Goal: Task Accomplishment & Management: Manage account settings

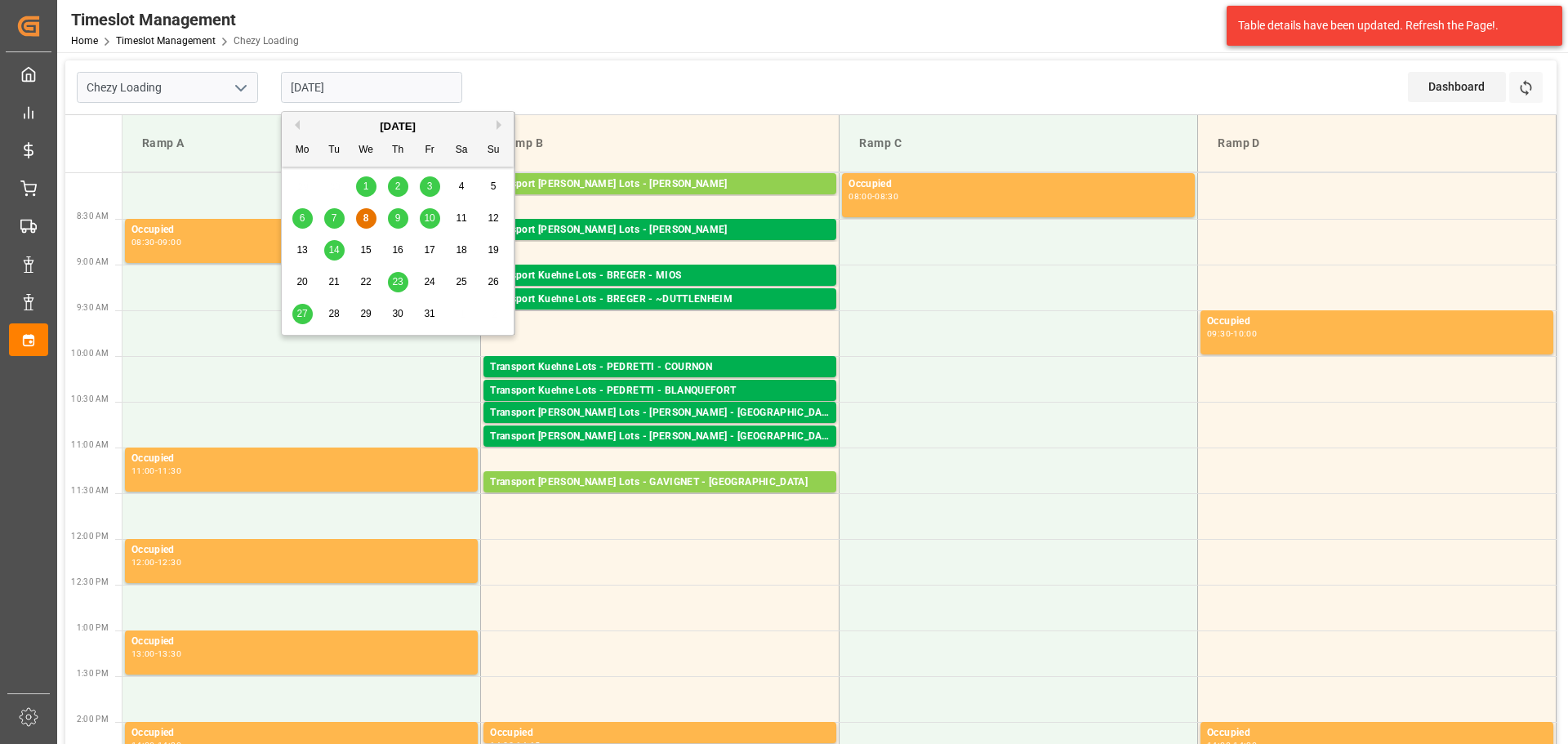
click at [403, 218] on div "9" at bounding box center [398, 219] width 21 height 20
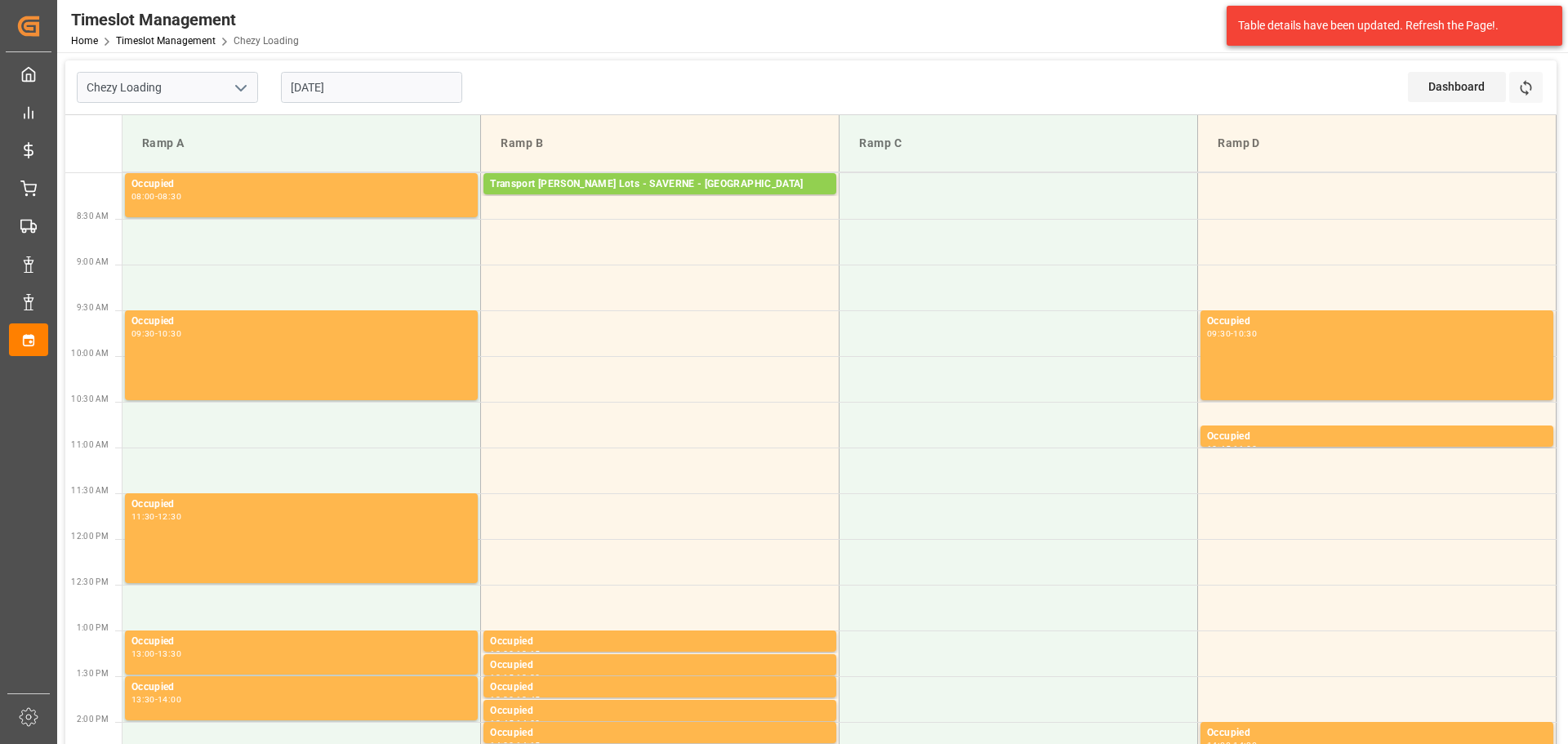
click at [309, 86] on input "09-10-2025" at bounding box center [371, 87] width 181 height 31
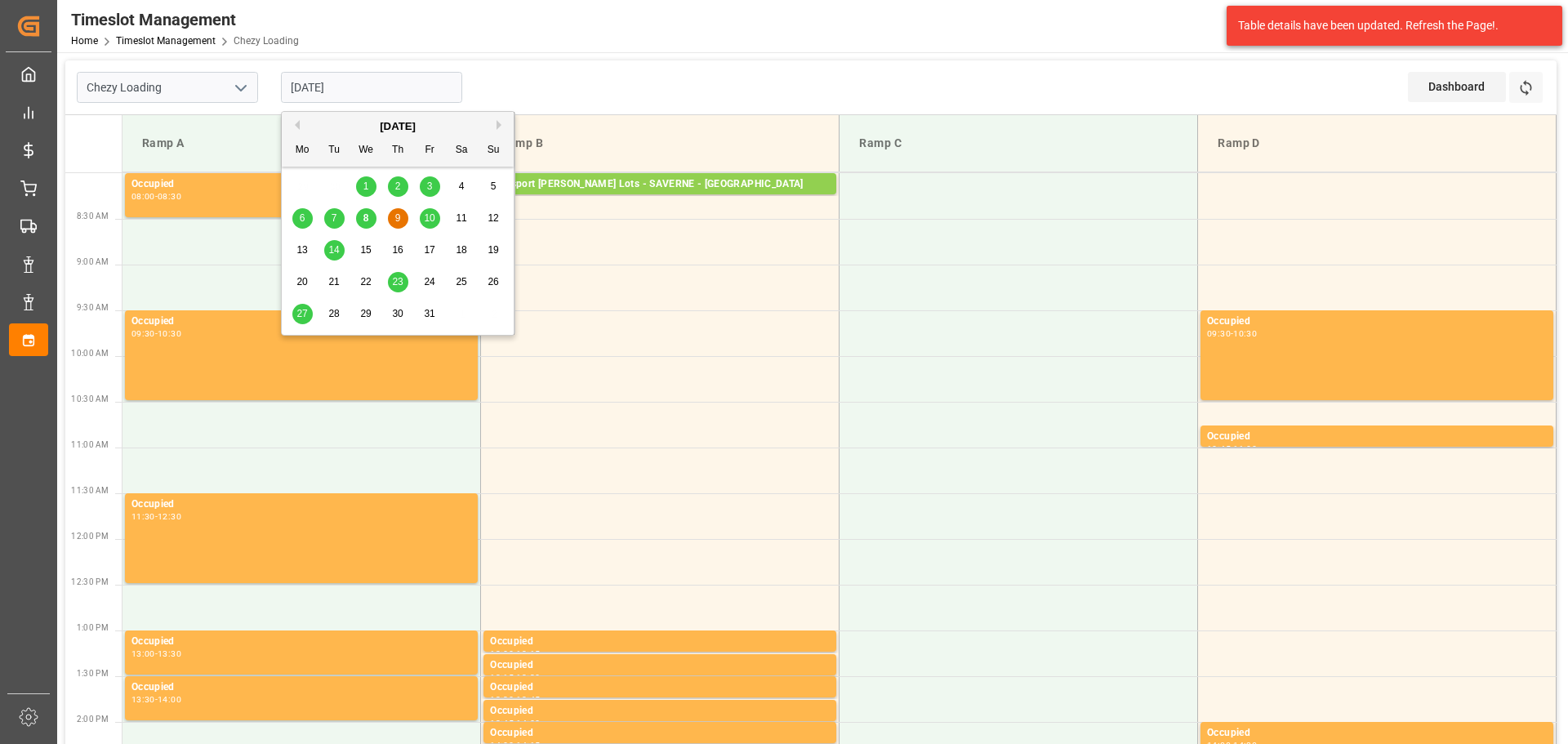
click at [366, 220] on span "8" at bounding box center [366, 218] width 6 height 12
type input "[DATE]"
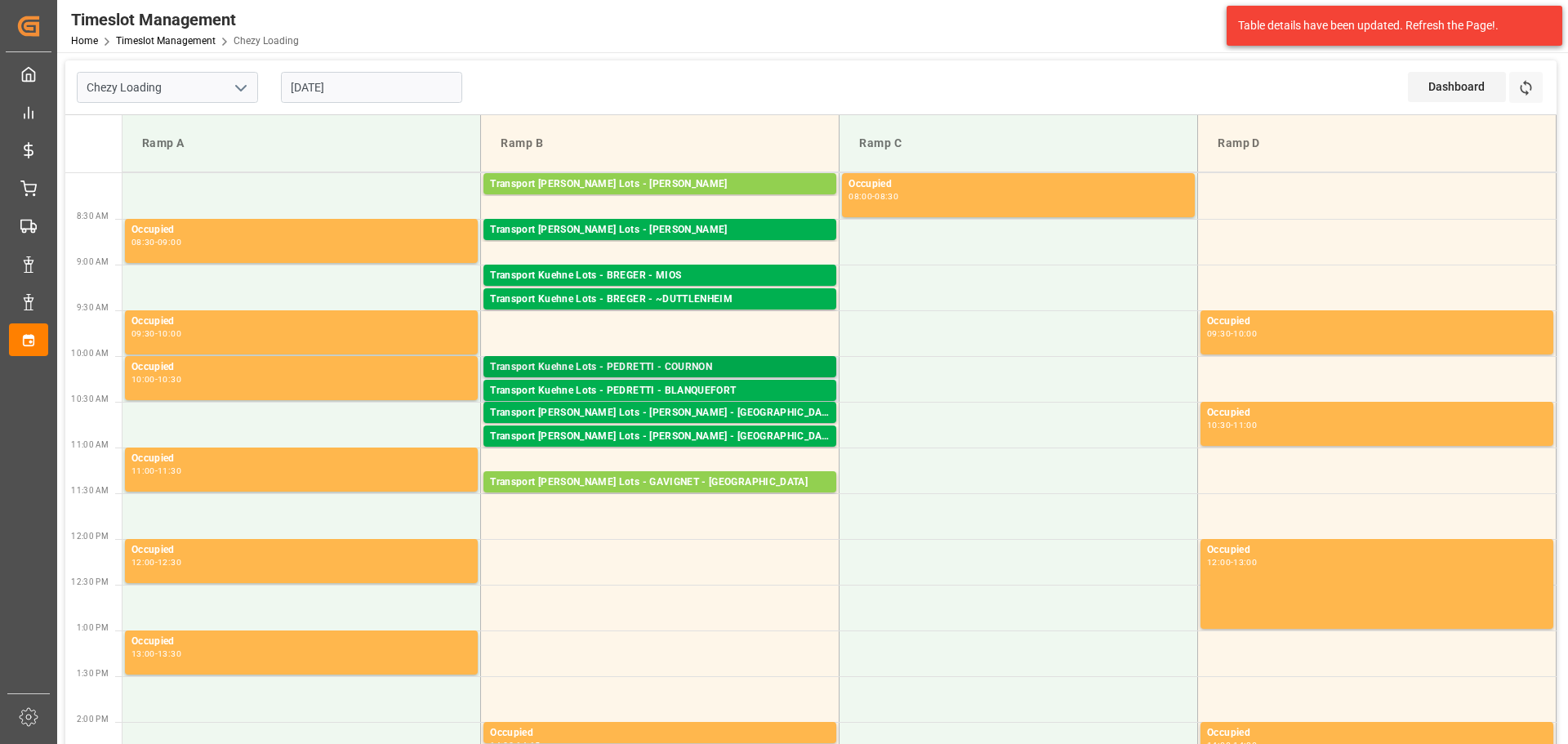
click at [648, 369] on div "Transport Kuehne Lots - PEDRETTI - COURNON" at bounding box center [660, 368] width 340 height 16
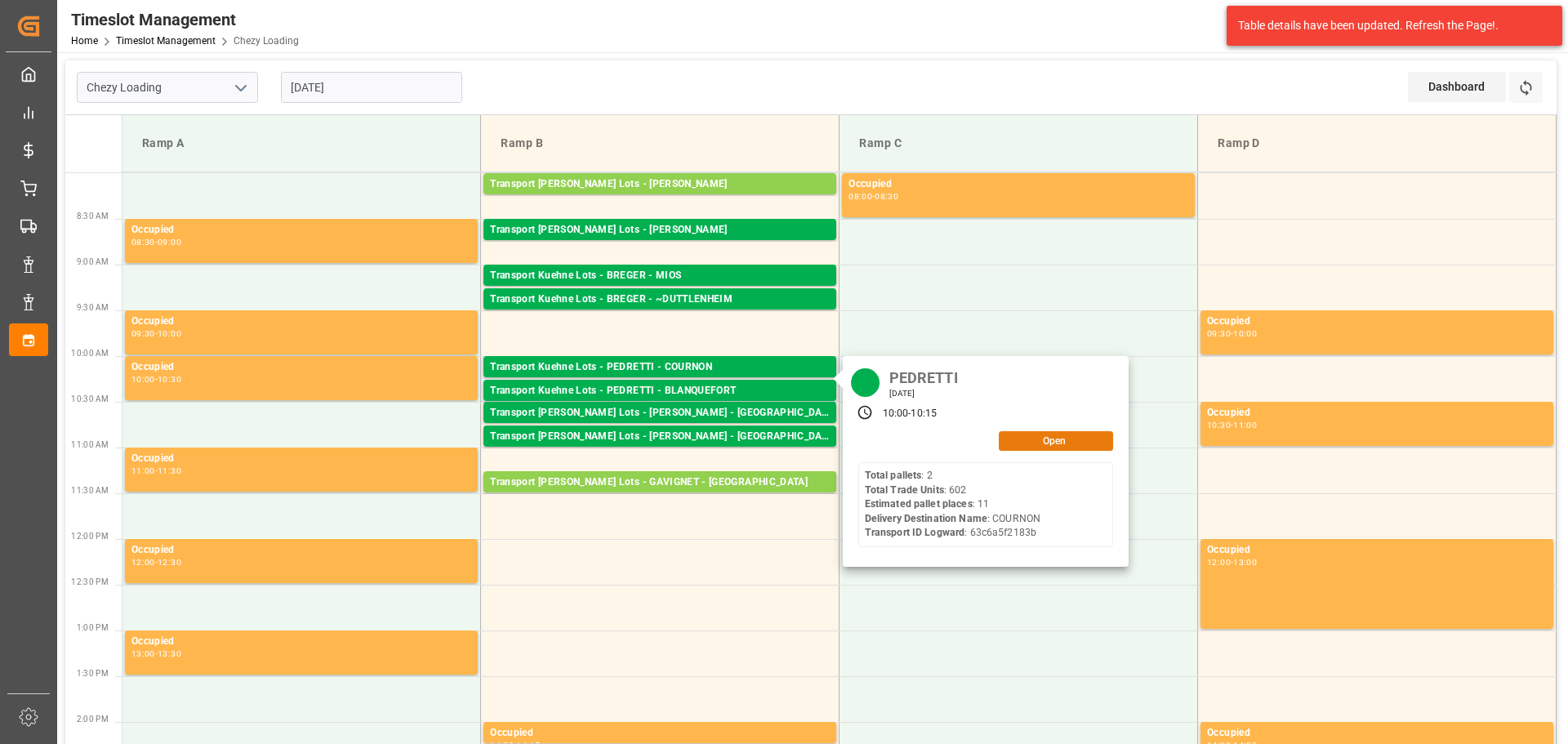
click at [1048, 445] on button "Open" at bounding box center [1055, 441] width 114 height 20
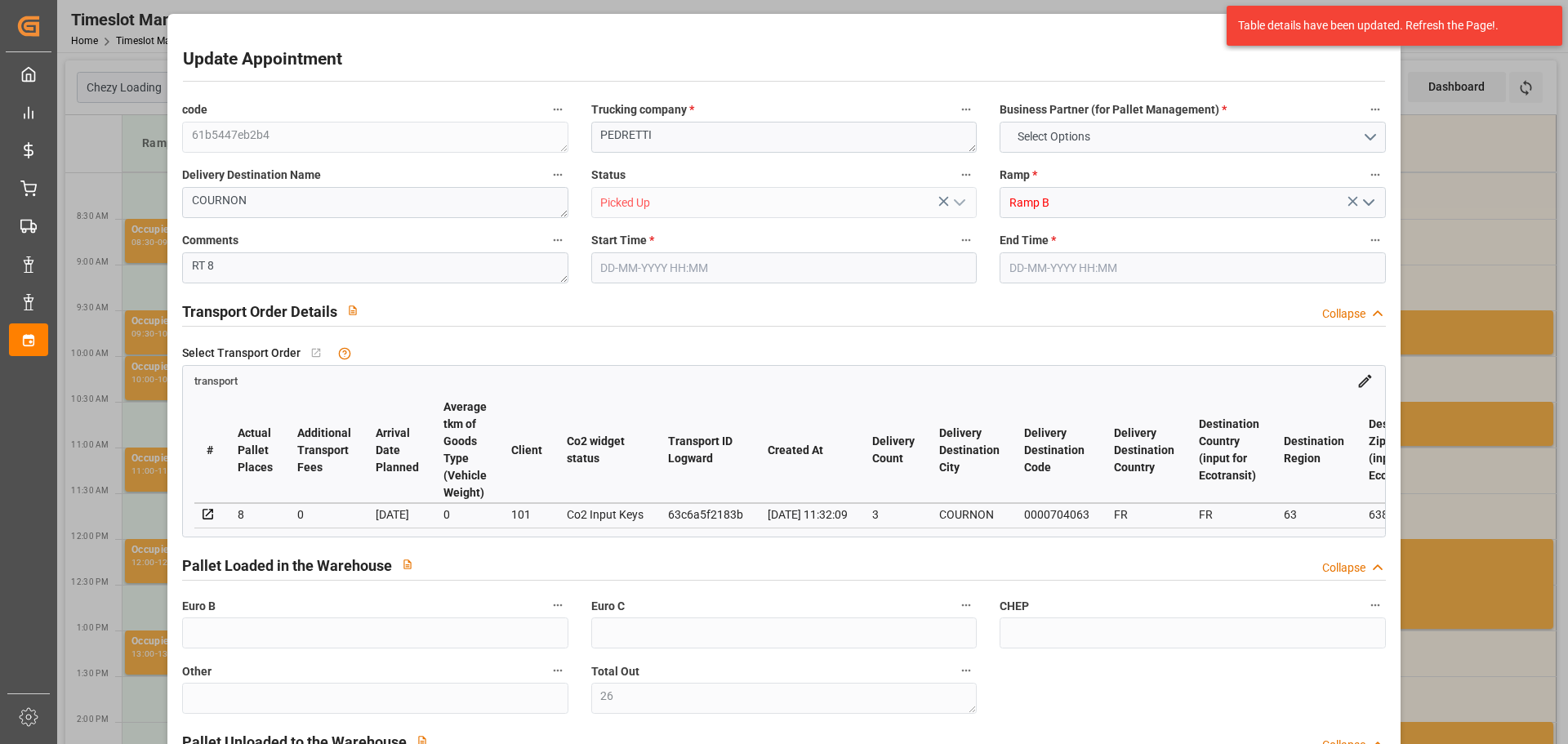
type input "26"
type input "11"
type input "8"
type input "406.71"
type input "0"
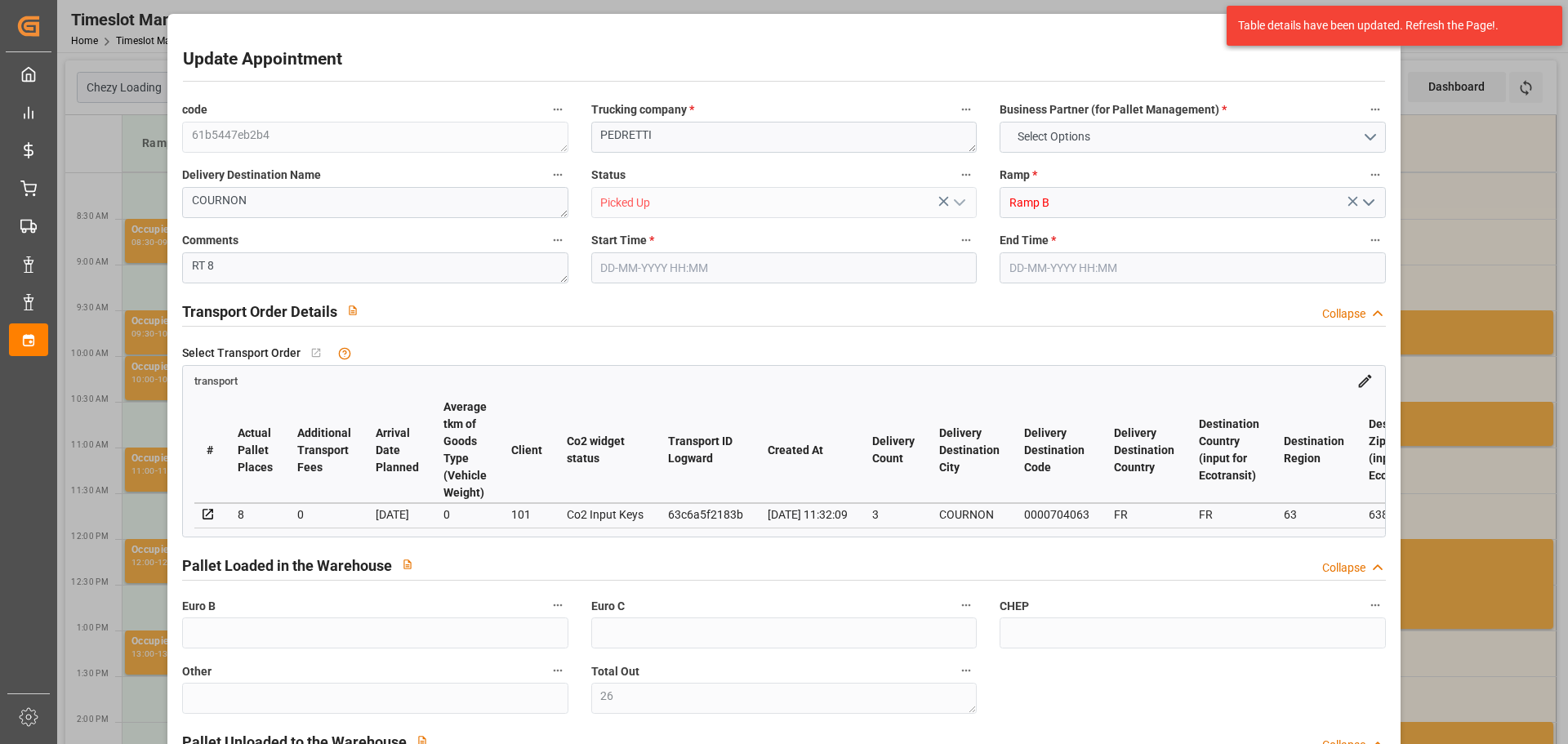
type input "0"
type input "406.71"
type input "0"
type input "26"
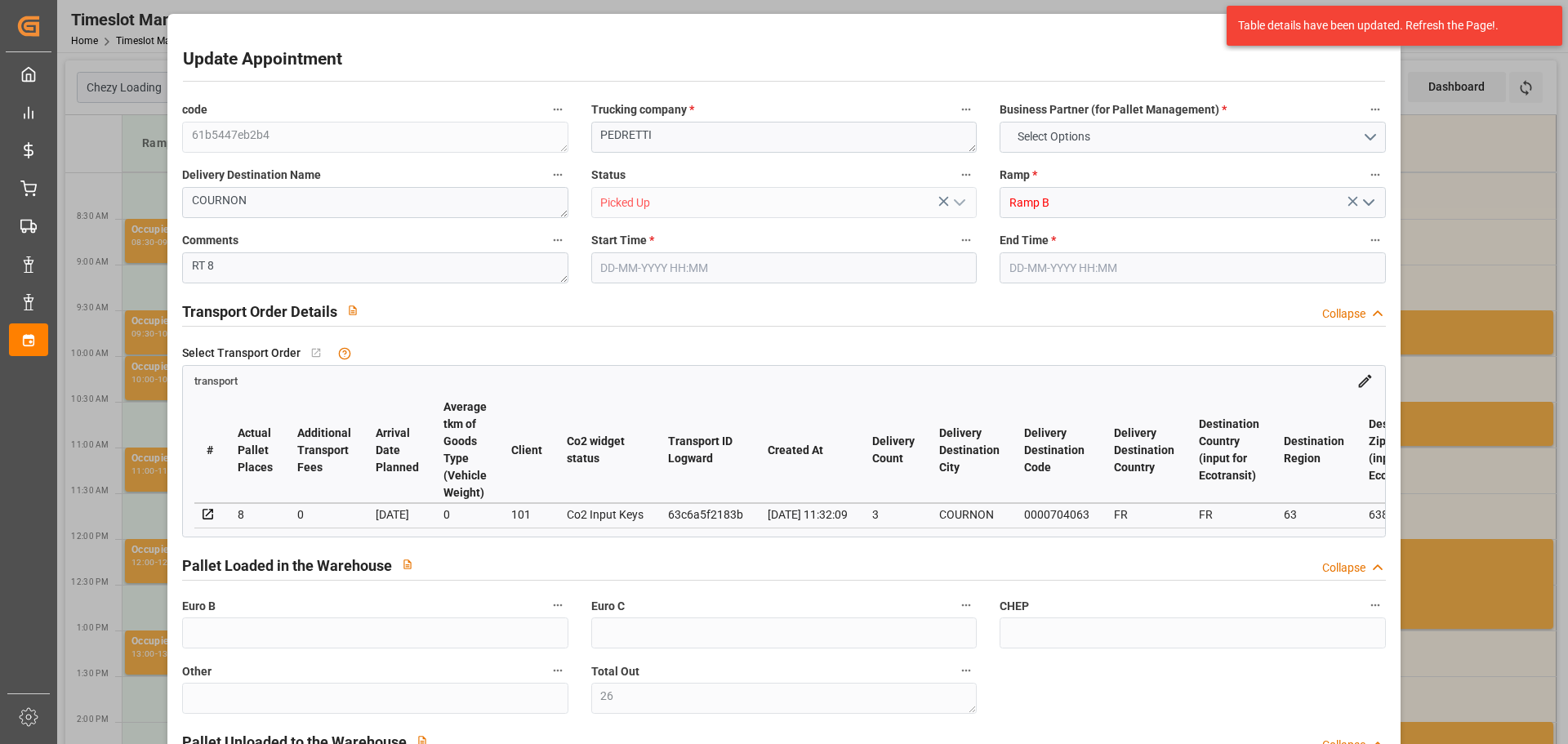
type input "2155.46"
type input "3419.464"
type input "7914.822"
type input "63"
type input "2"
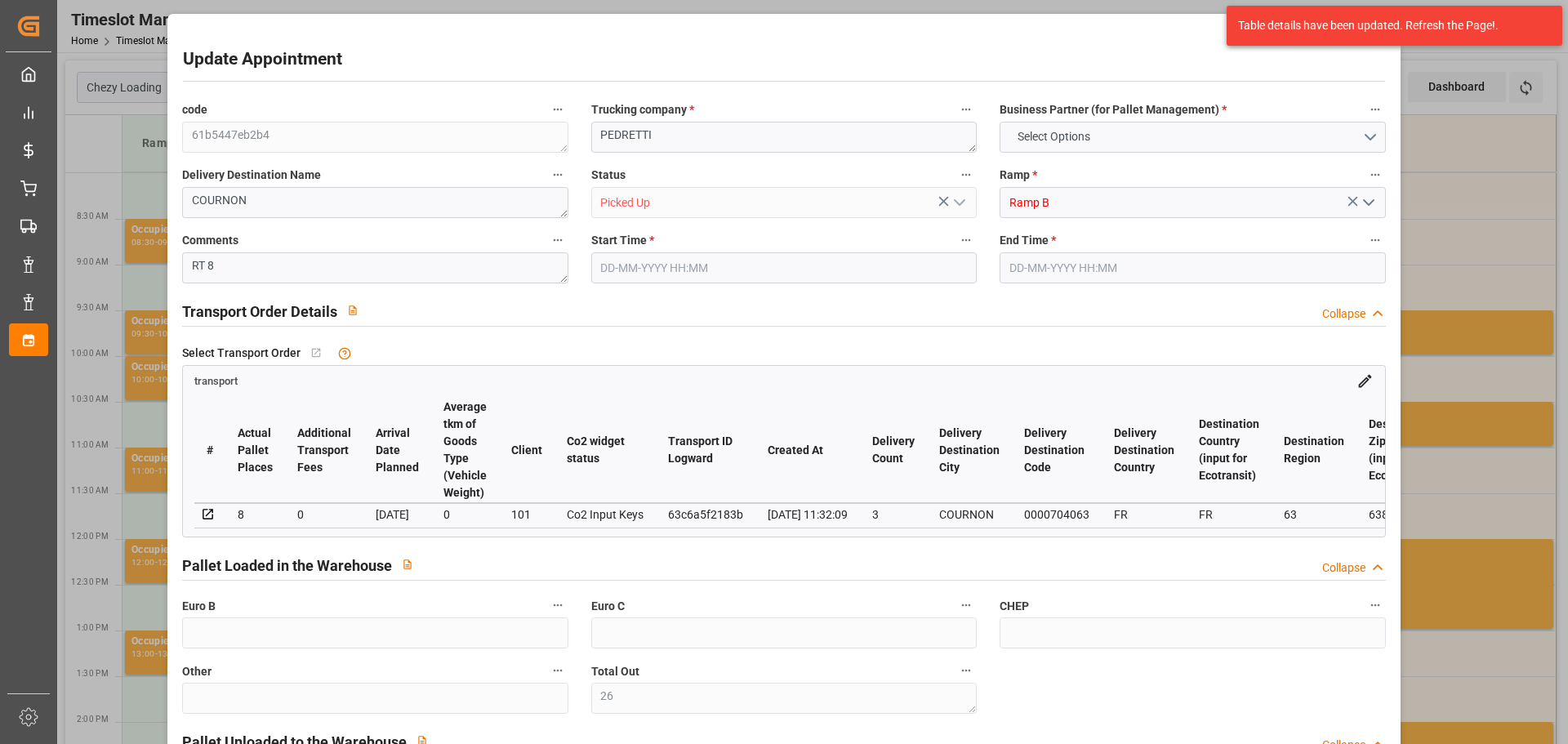
type input "602"
type input "26"
type input "101"
type input "2466.064"
type input "0"
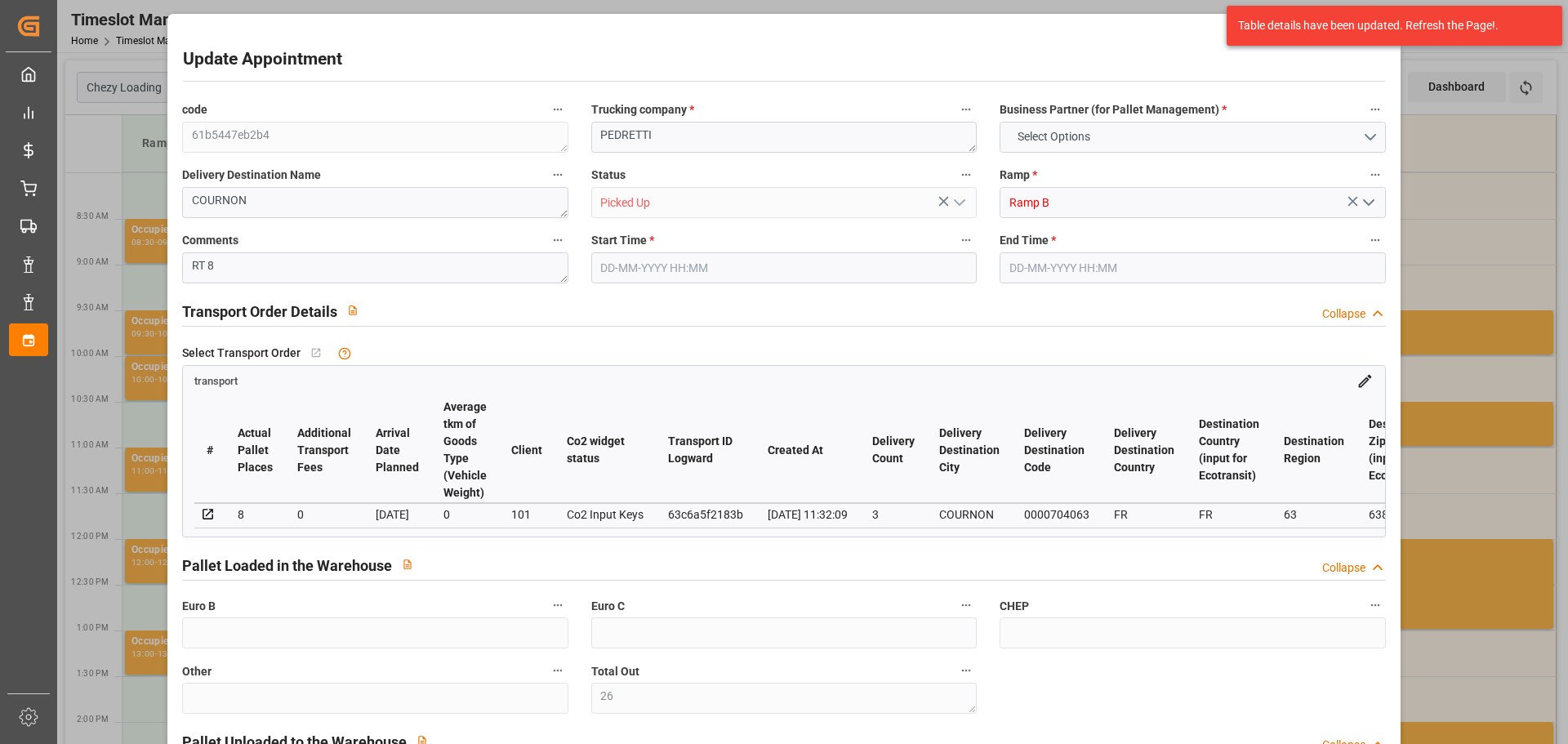
type input "10767.6795"
type input "0"
type input "21"
type input "80"
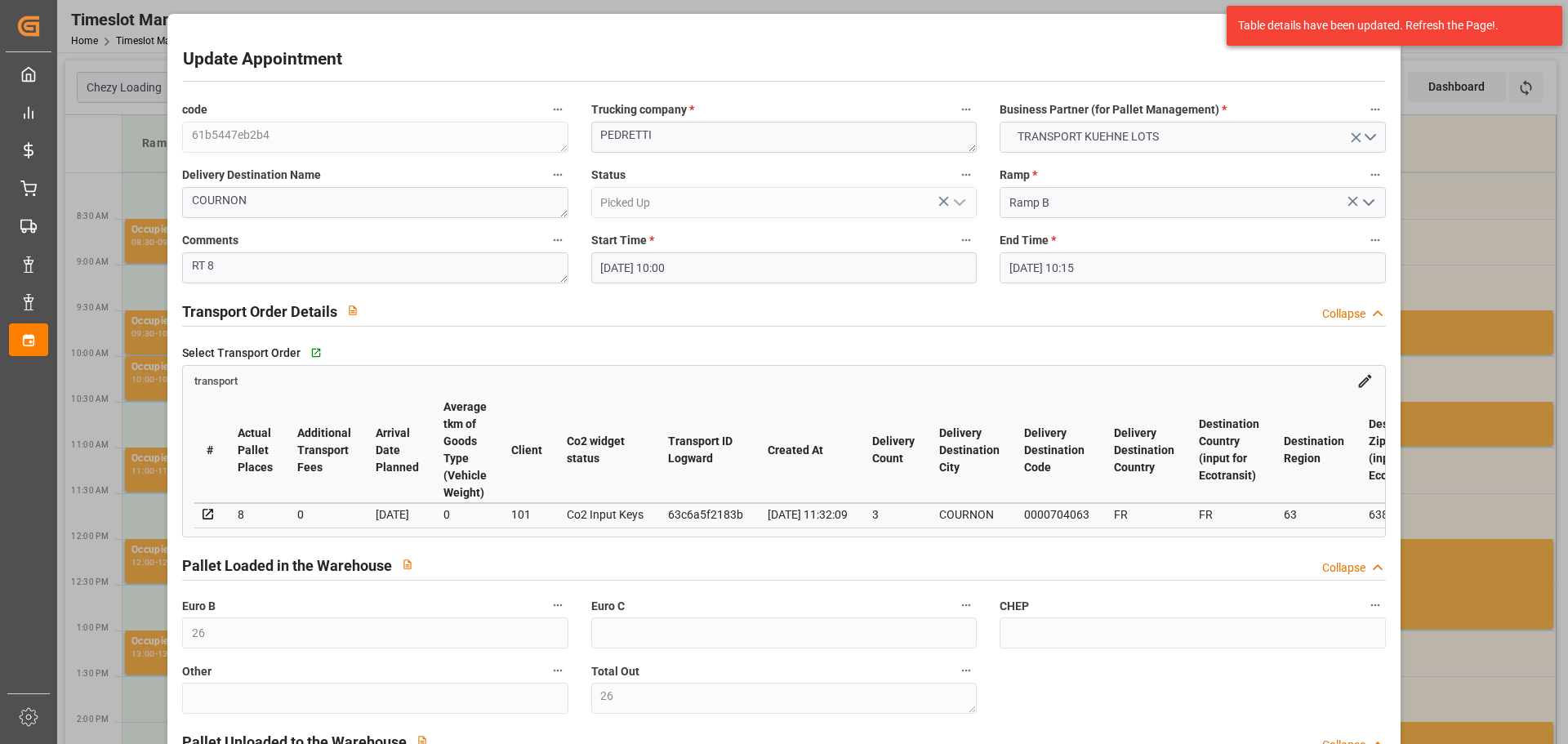
type input "08-10-2025 10:00"
type input "08-10-2025 10:15"
type input "01-10-2025 13:09"
type input "01-10-2025 11:32"
type input "[DATE]"
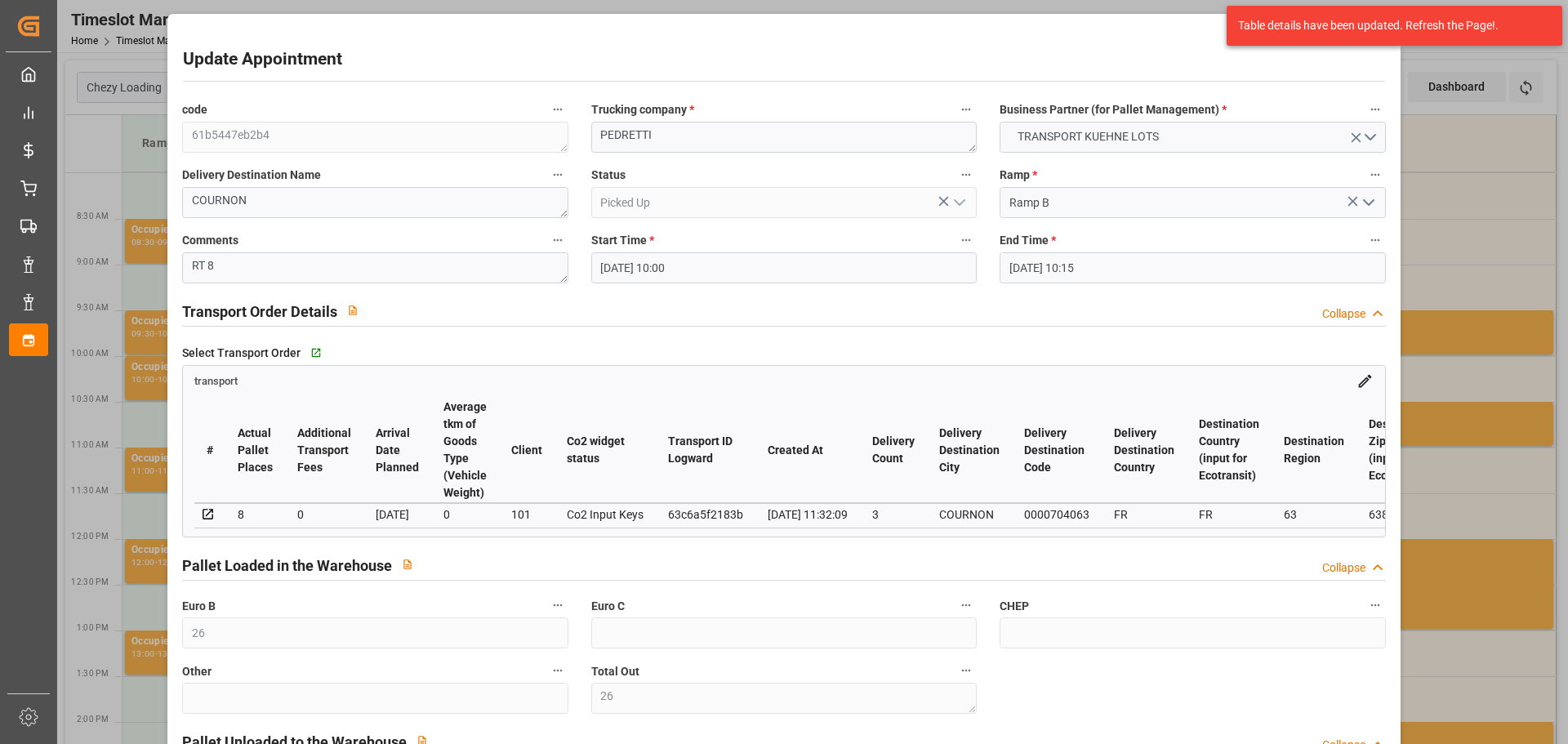
type input "07-10-2025"
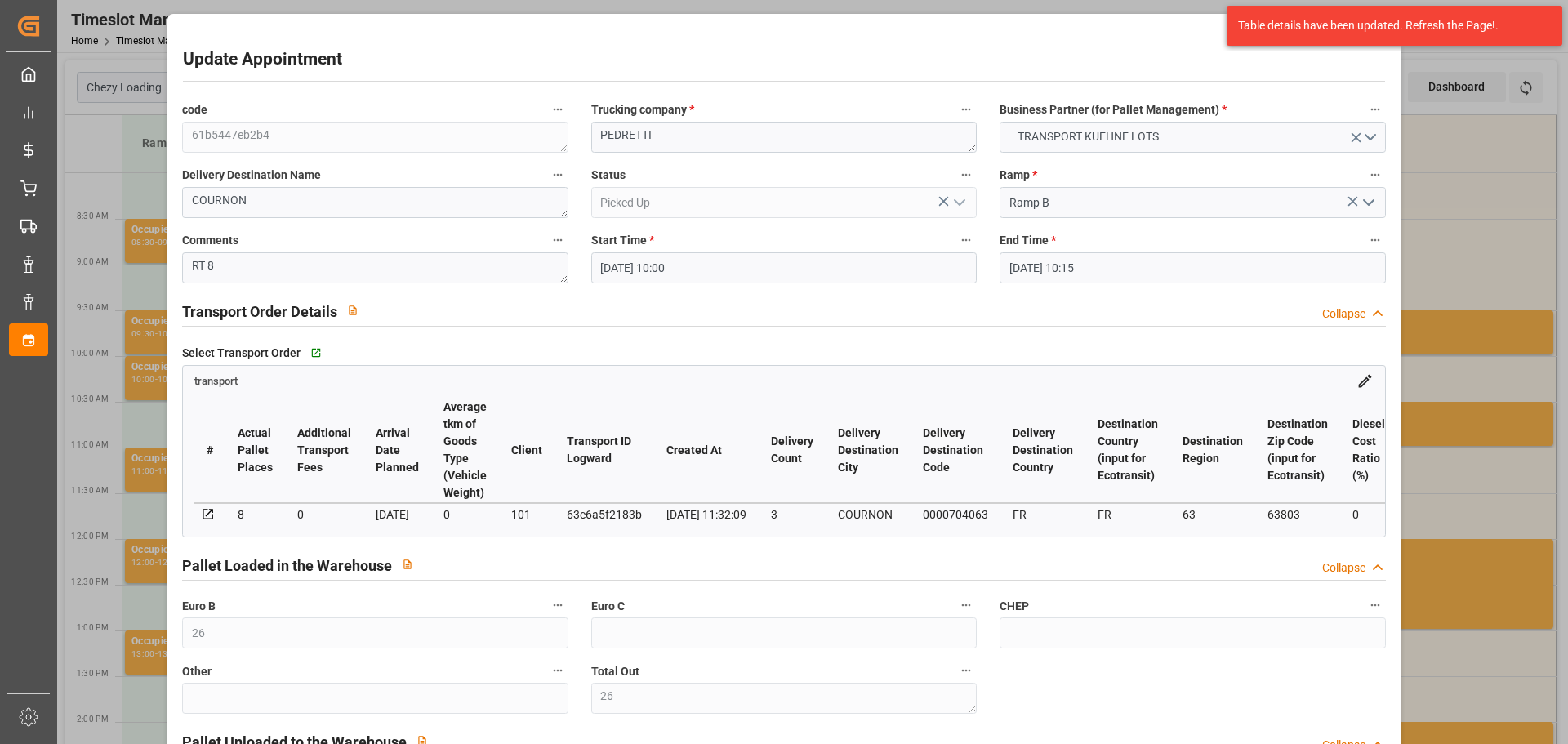
click at [1493, 234] on div "Update Appointment code 61b5447eb2b4 Trucking company * PEDRETTI Business Partn…" at bounding box center [784, 372] width 1568 height 744
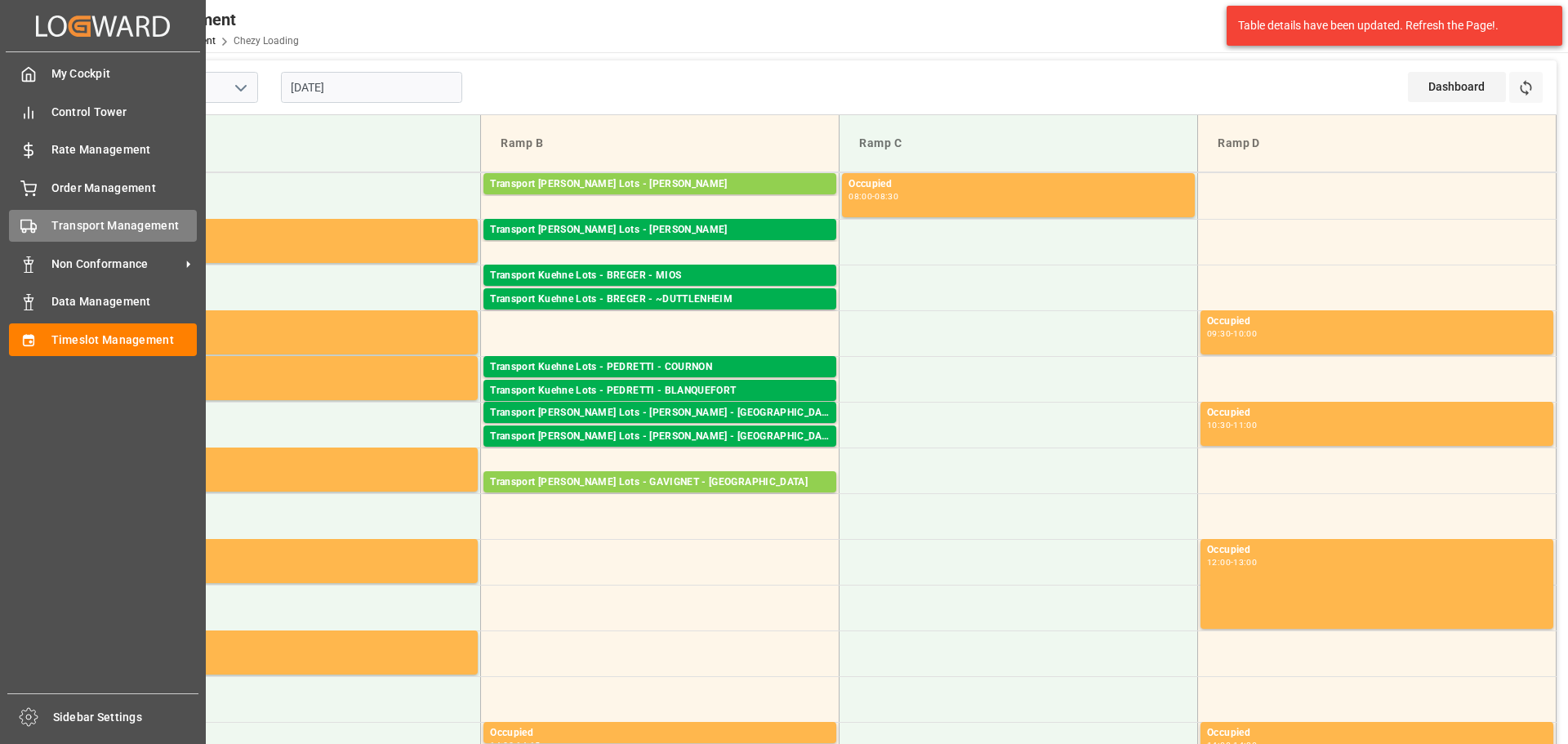
click at [58, 226] on span "Transport Management" at bounding box center [125, 225] width 147 height 17
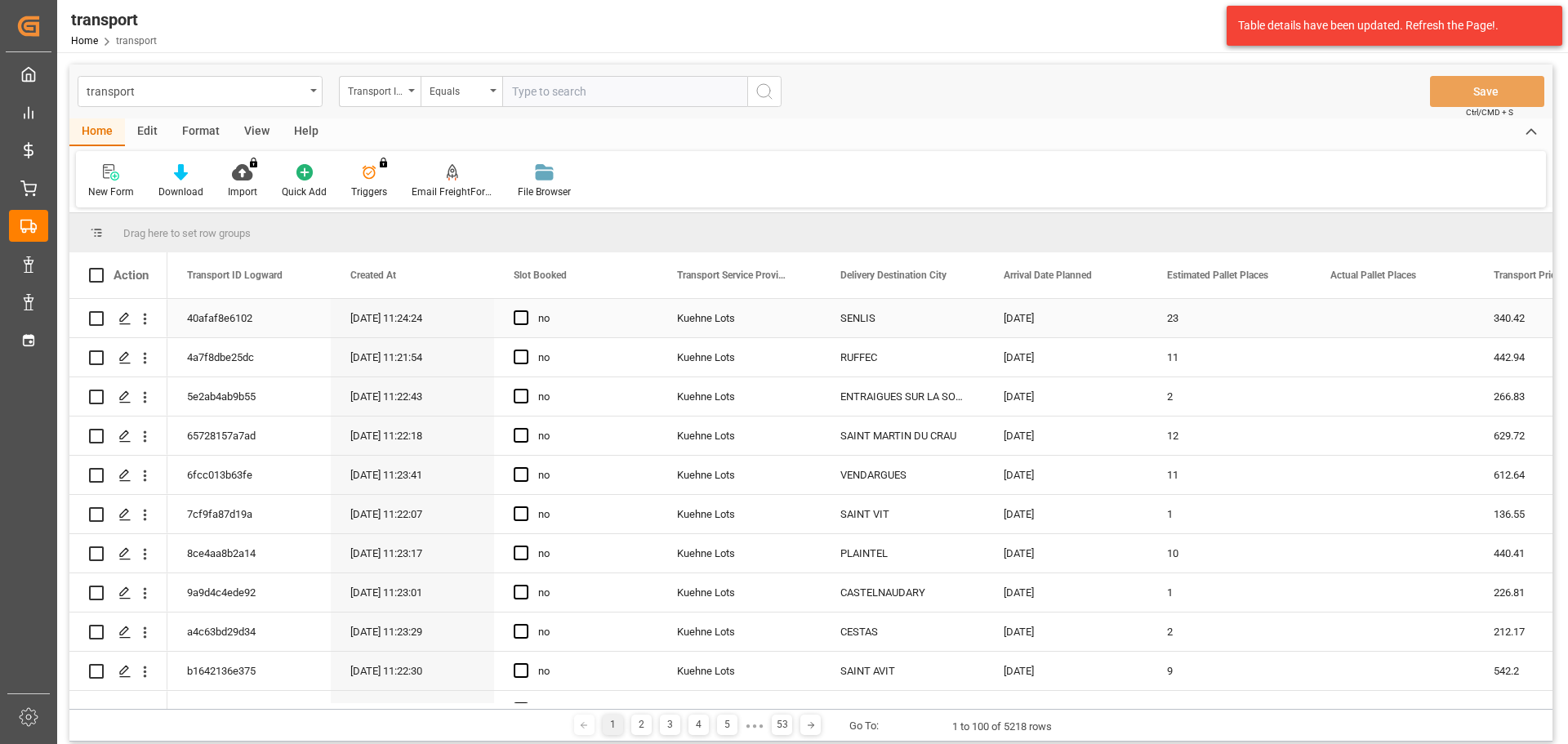
drag, startPoint x: 147, startPoint y: 314, endPoint x: 371, endPoint y: 374, distance: 231.9
click at [147, 314] on icon "open menu" at bounding box center [145, 318] width 17 height 17
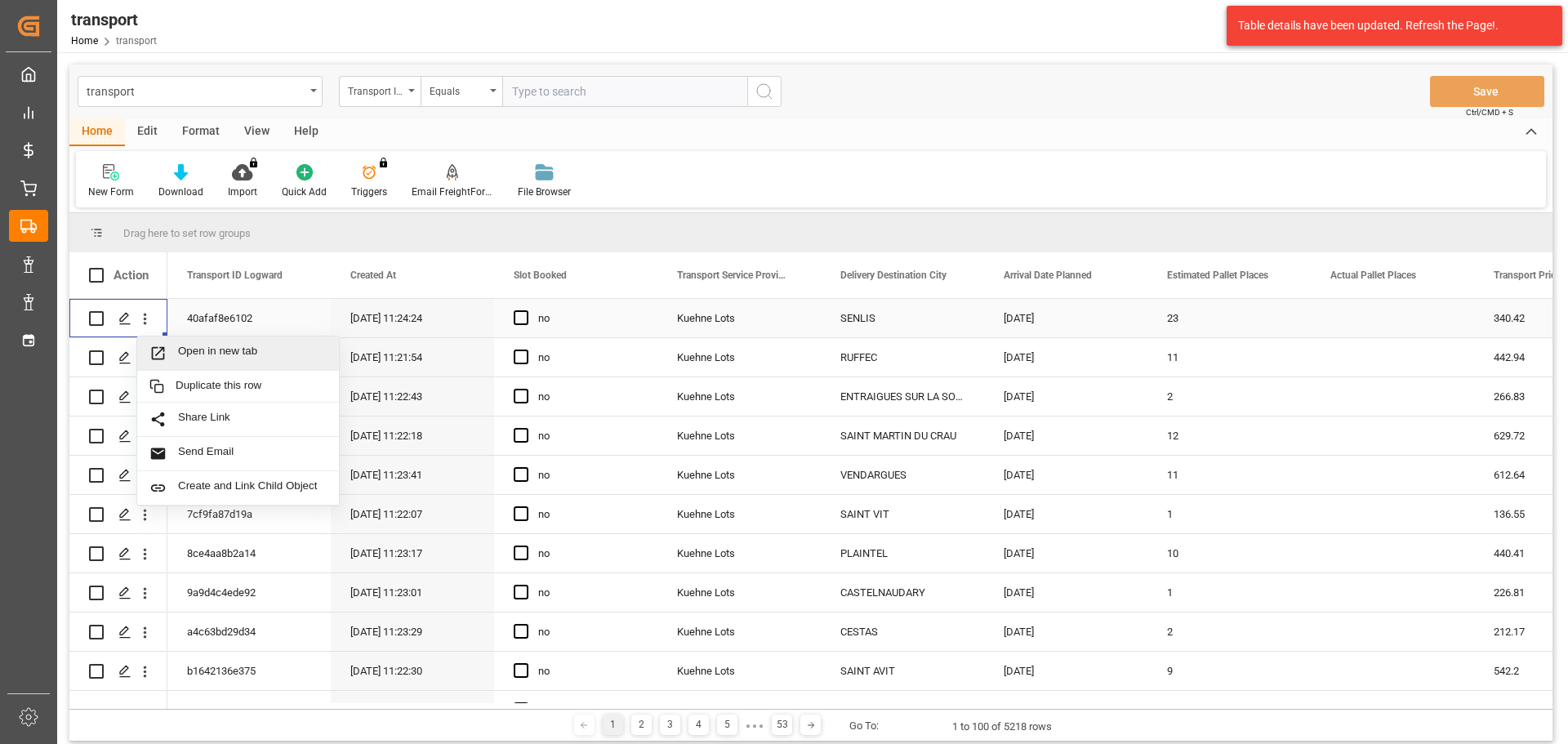
click at [209, 345] on span "Open in new tab" at bounding box center [253, 353] width 149 height 17
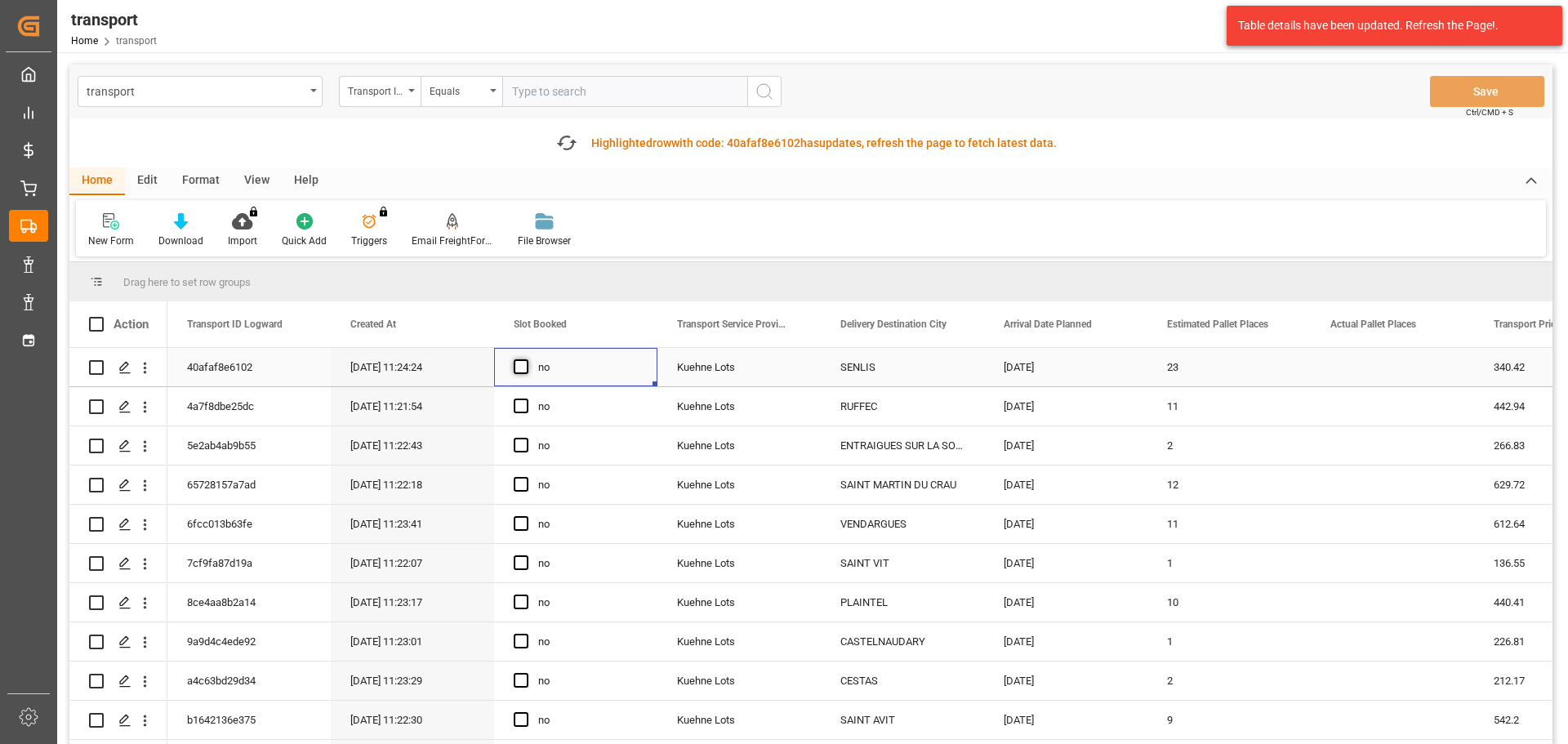
click at [516, 361] on span "Press SPACE to select this row." at bounding box center [520, 367] width 15 height 15
click at [526, 360] on input "Press SPACE to select this row." at bounding box center [526, 360] width 0 height 0
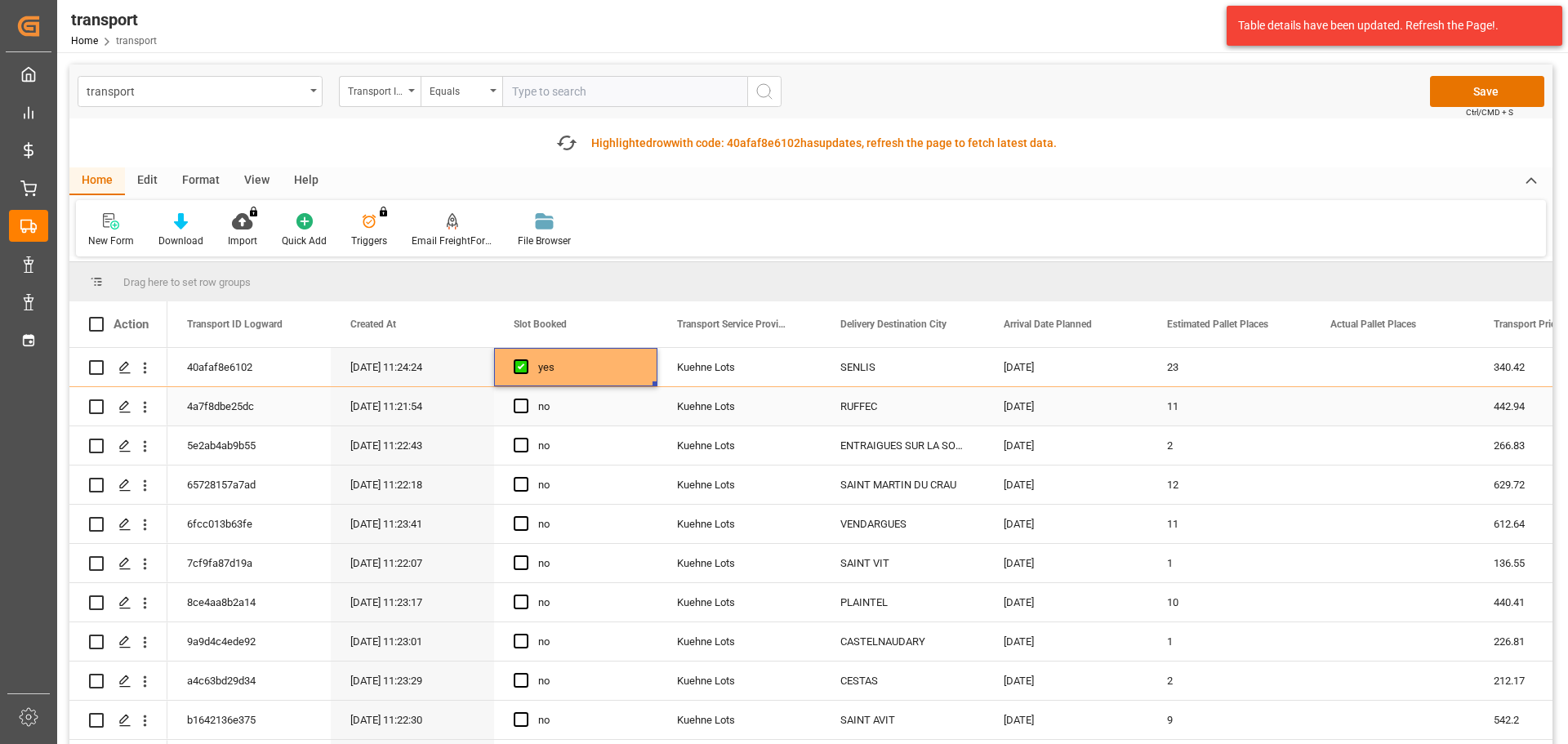
click at [147, 402] on icon "open menu" at bounding box center [145, 408] width 3 height 12
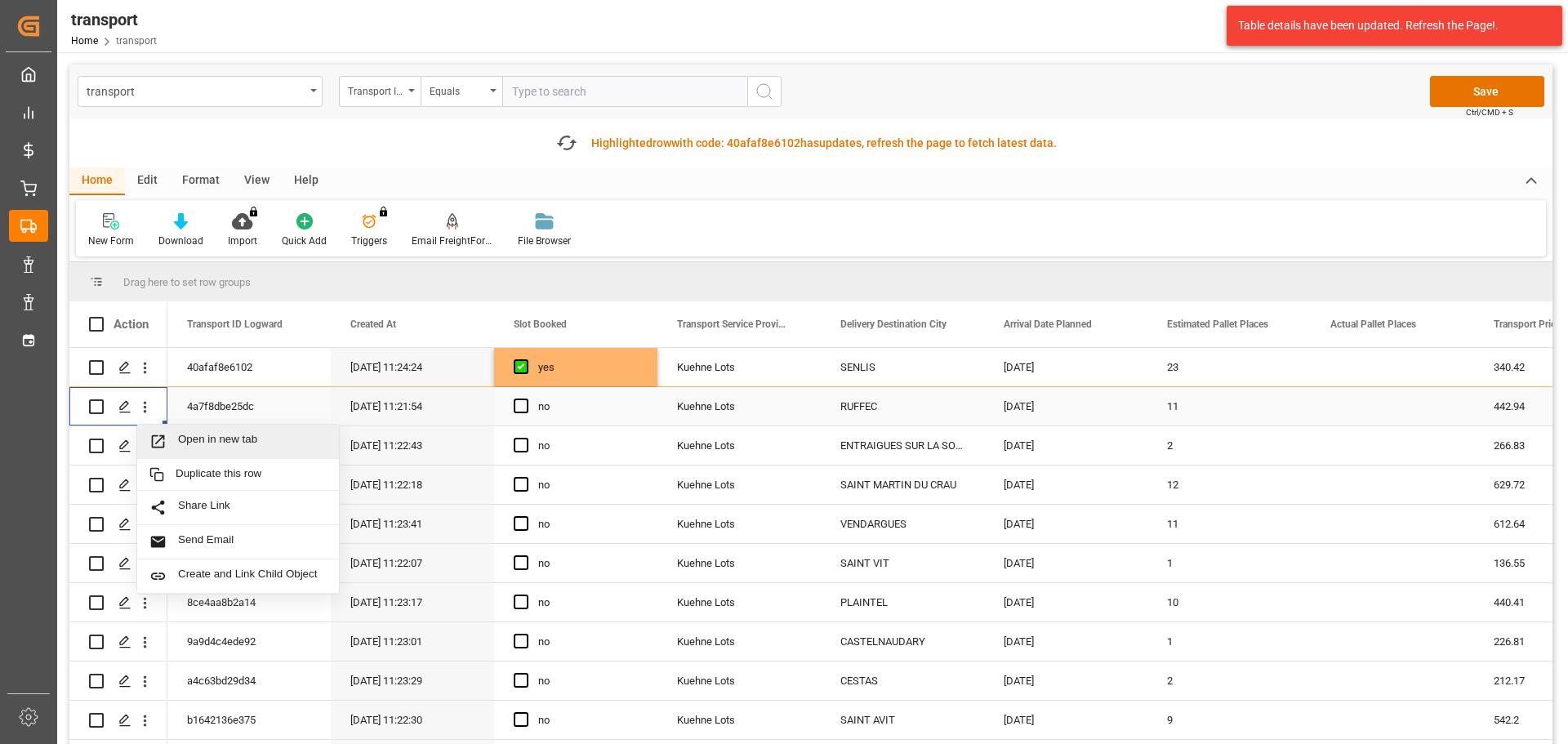
click at [239, 435] on span "Open in new tab" at bounding box center [253, 441] width 149 height 17
click at [523, 406] on span "Press SPACE to select this row." at bounding box center [520, 405] width 15 height 15
click at [526, 398] on input "Press SPACE to select this row." at bounding box center [526, 398] width 0 height 0
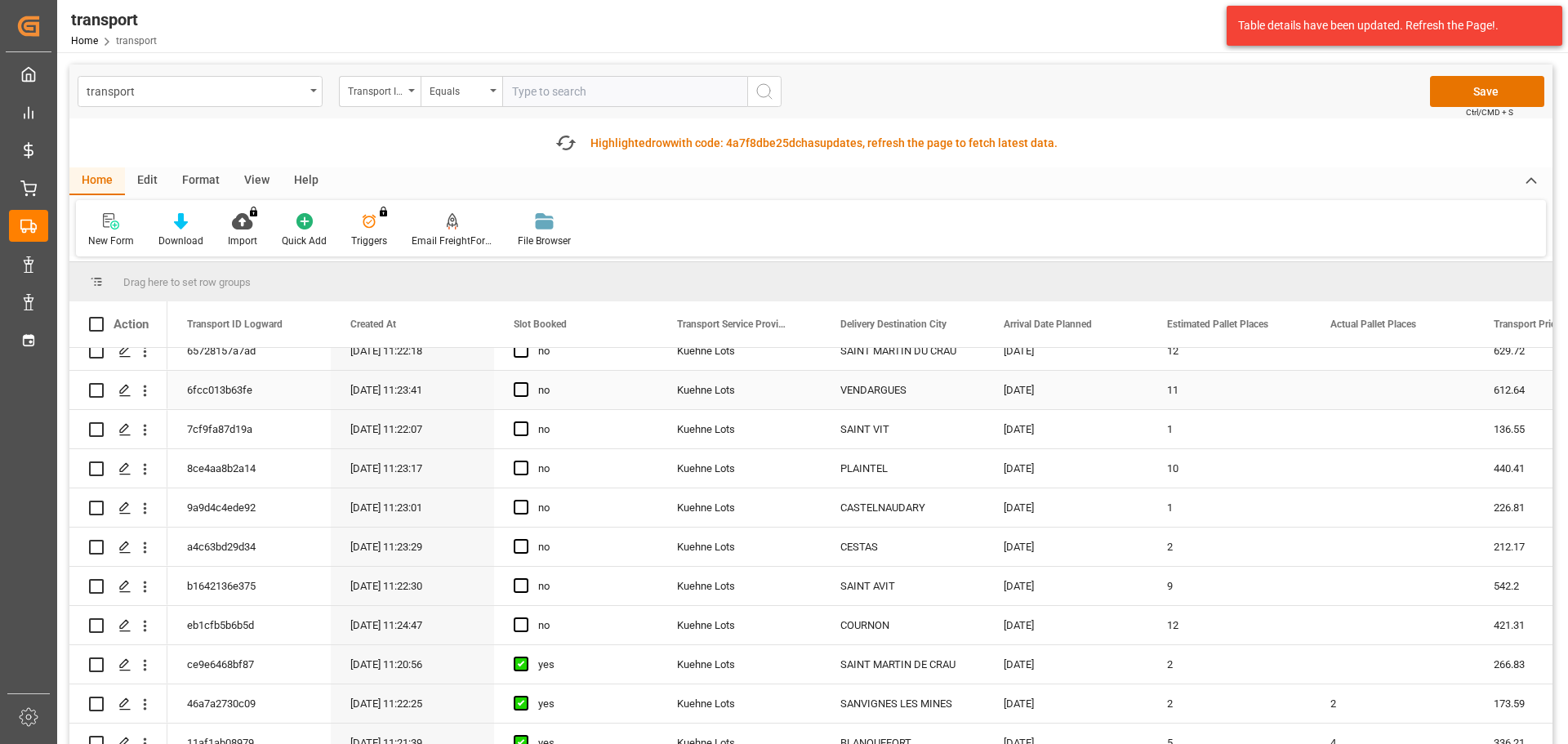
scroll to position [163, 0]
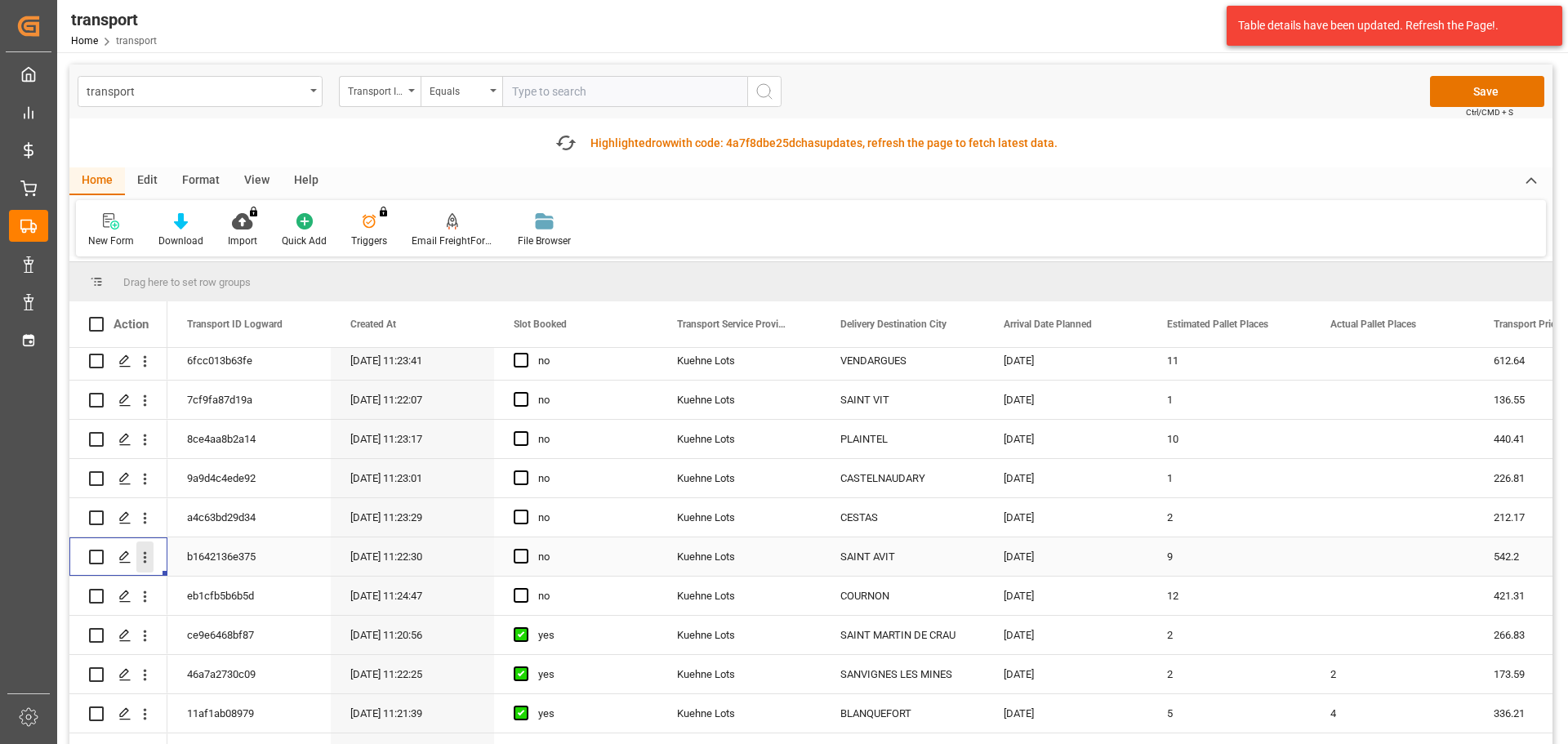
click at [146, 554] on icon "open menu" at bounding box center [145, 558] width 3 height 12
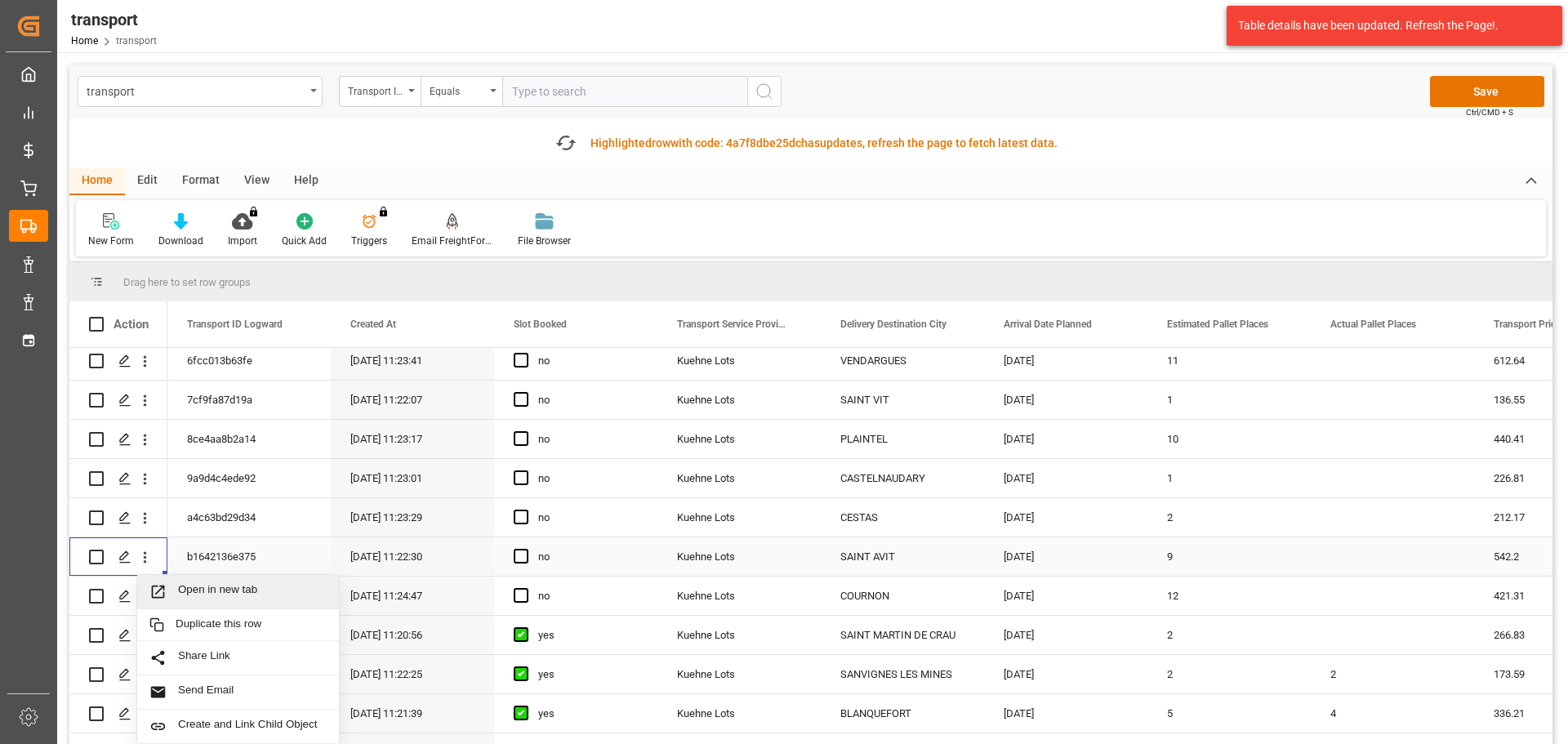
click at [209, 585] on span "Open in new tab" at bounding box center [253, 591] width 149 height 17
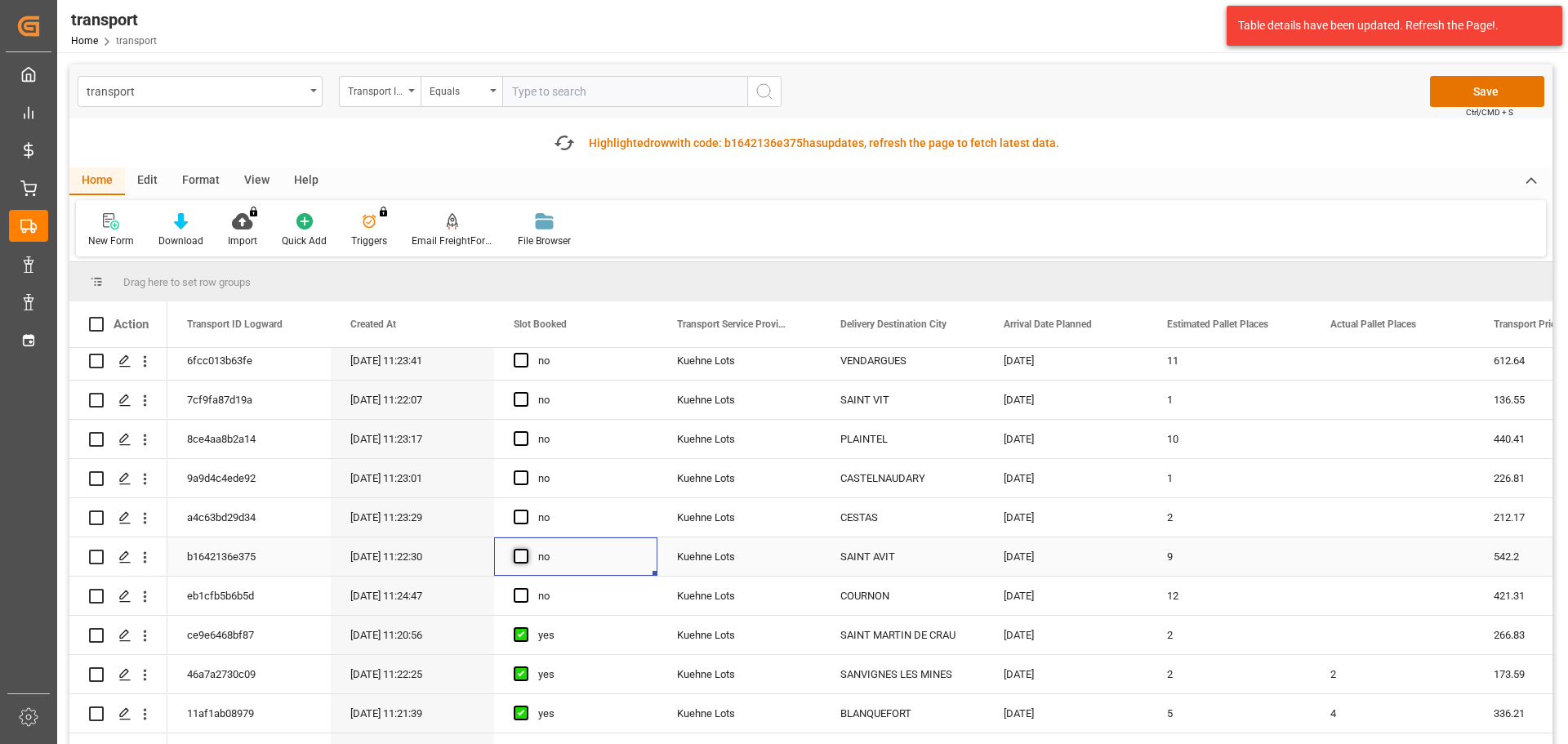
click at [527, 556] on span "Press SPACE to select this row." at bounding box center [520, 556] width 15 height 15
click at [526, 549] on input "Press SPACE to select this row." at bounding box center [526, 549] width 0 height 0
click at [141, 352] on button "open menu" at bounding box center [145, 361] width 17 height 31
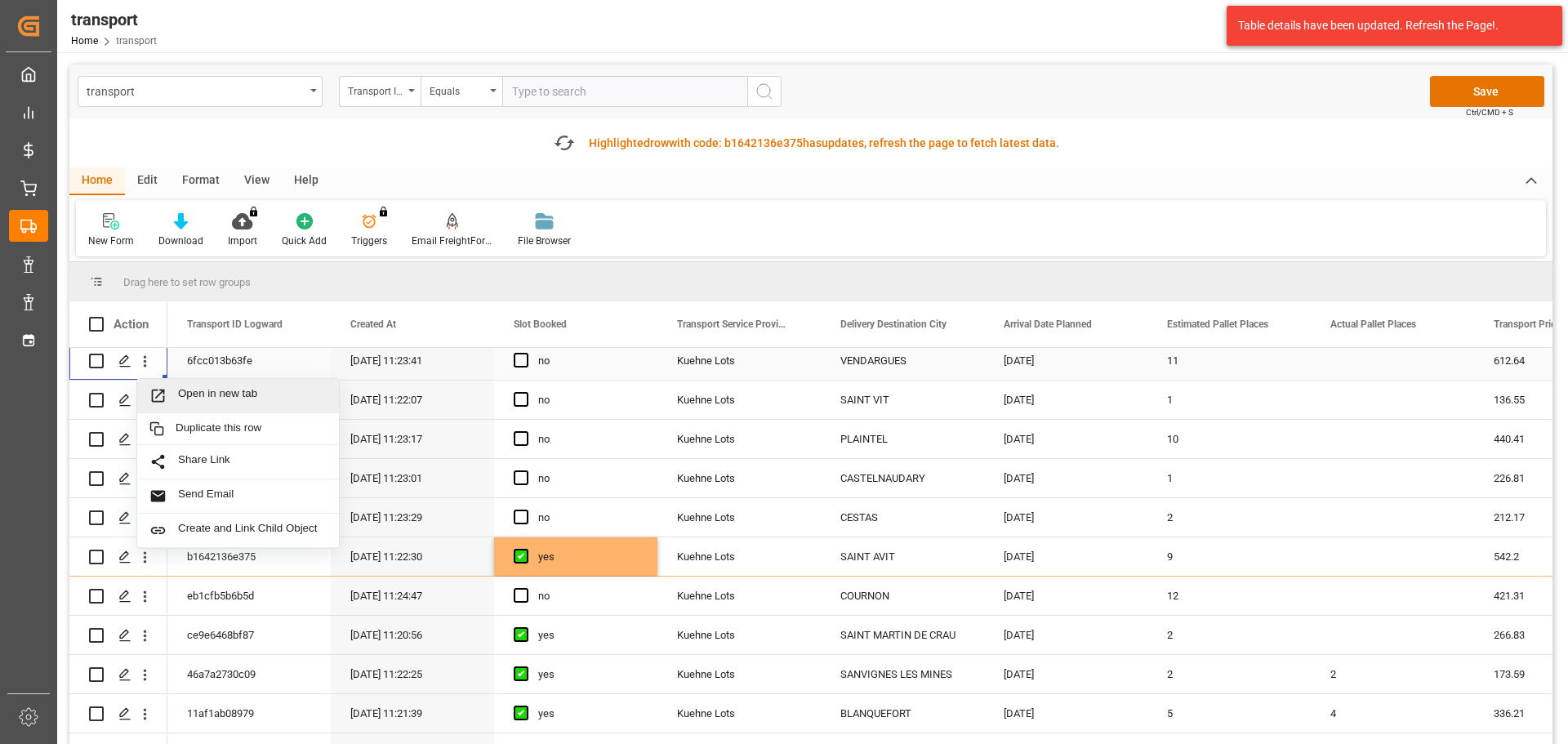
click at [200, 388] on span "Open in new tab" at bounding box center [253, 395] width 149 height 17
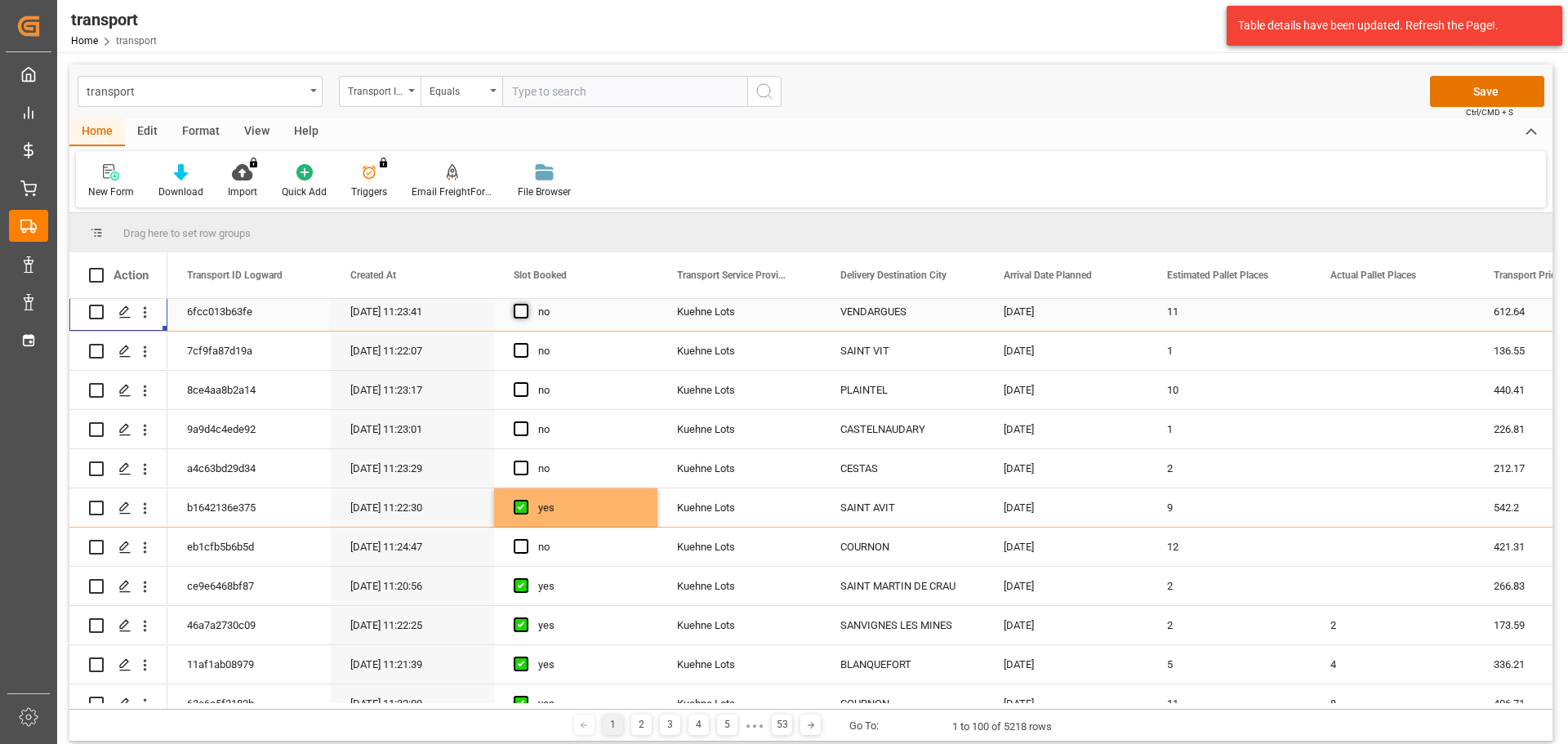
click at [523, 306] on span "Press SPACE to select this row." at bounding box center [520, 311] width 15 height 15
click at [526, 304] on input "Press SPACE to select this row." at bounding box center [526, 304] width 0 height 0
click at [147, 383] on icon "open menu" at bounding box center [145, 390] width 17 height 17
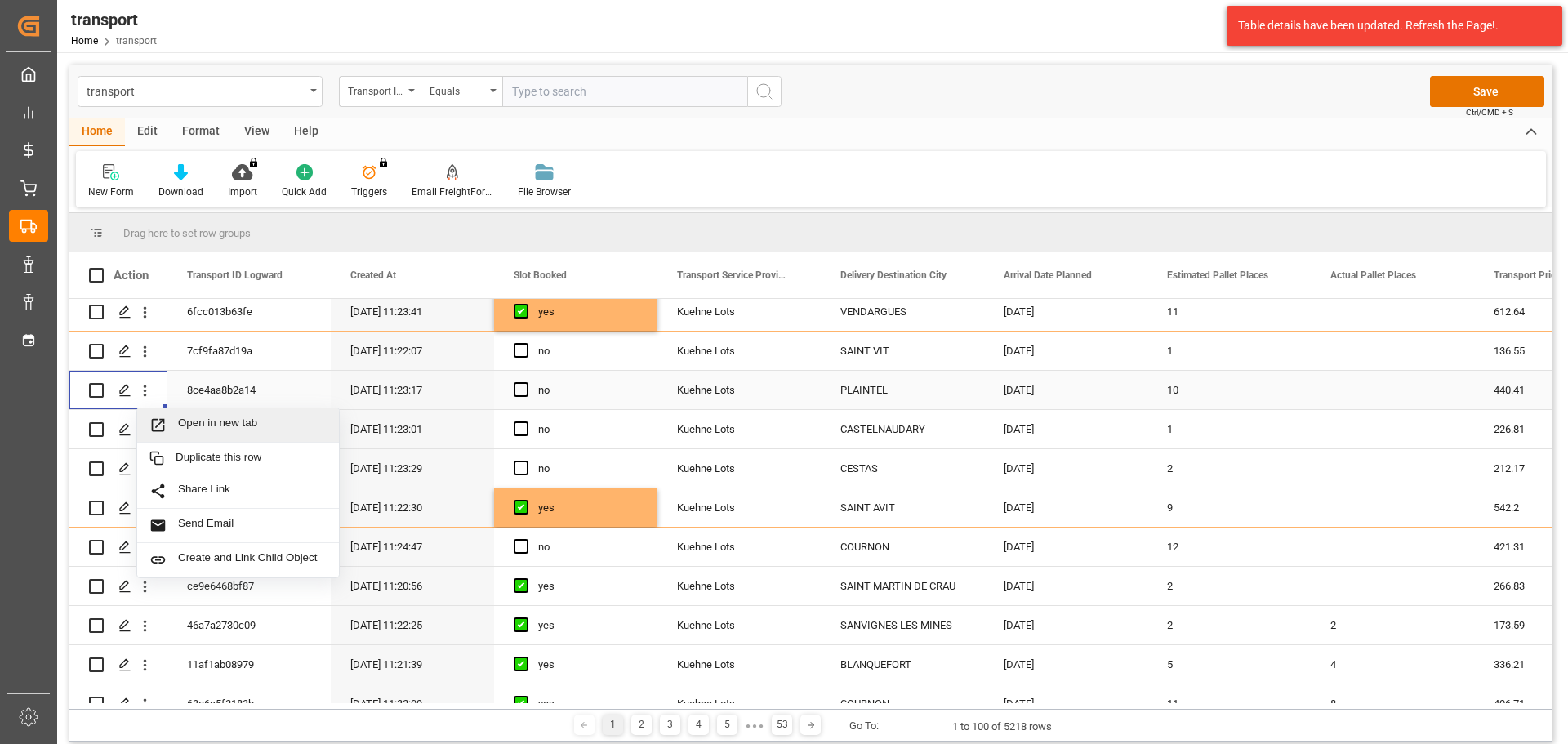
click at [221, 421] on span "Open in new tab" at bounding box center [253, 424] width 149 height 17
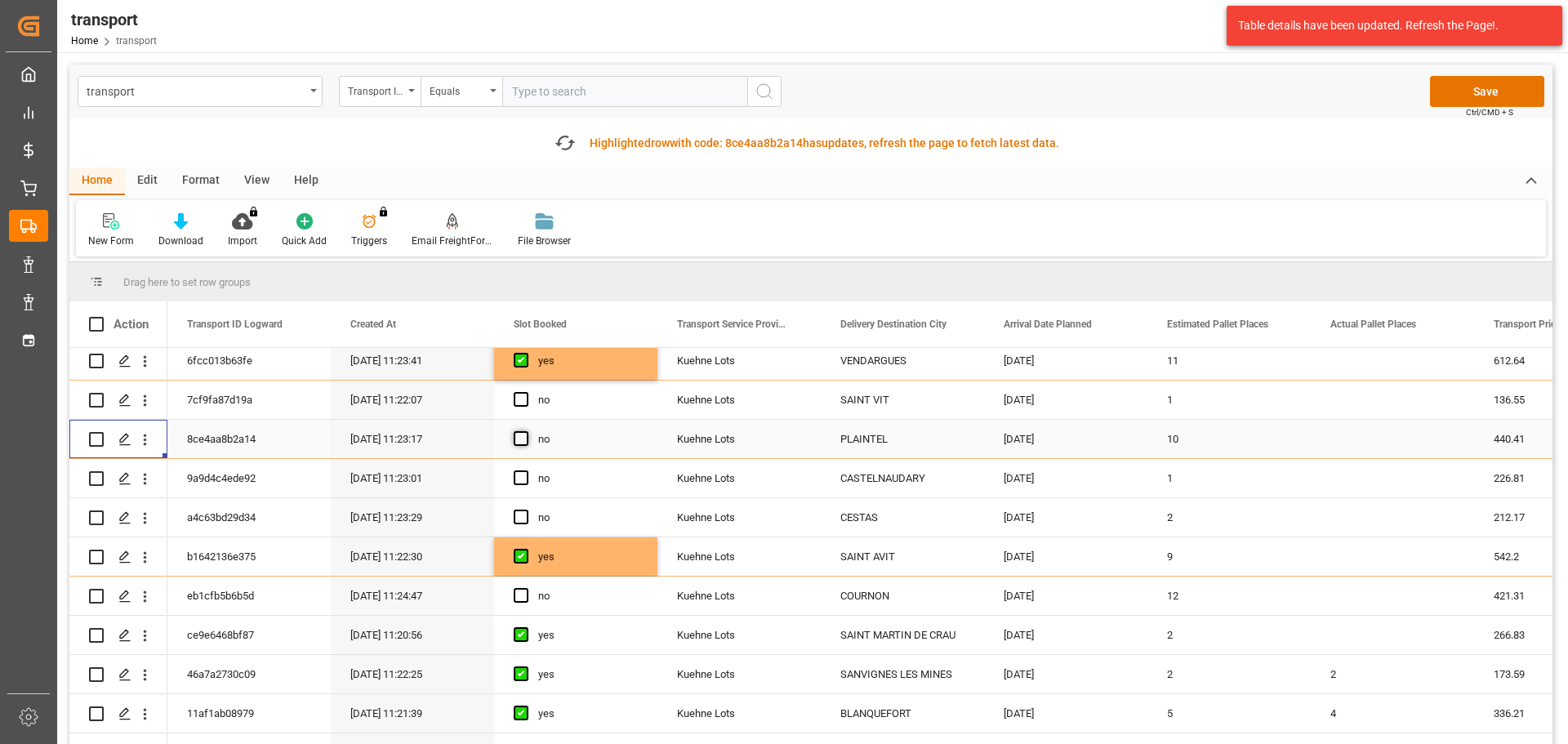
click at [523, 440] on span "Press SPACE to select this row." at bounding box center [520, 438] width 15 height 15
click at [526, 431] on input "Press SPACE to select this row." at bounding box center [526, 431] width 0 height 0
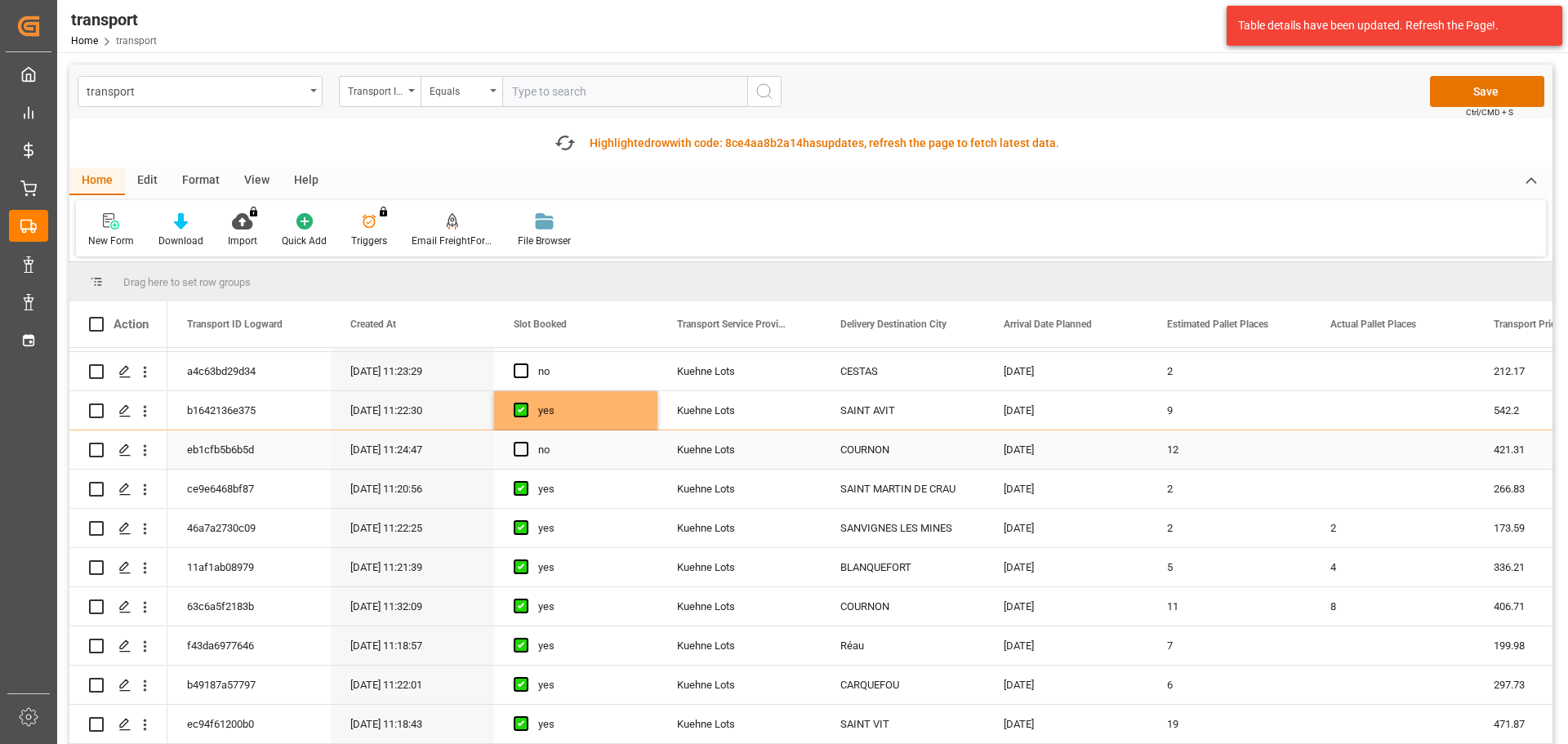
scroll to position [327, 0]
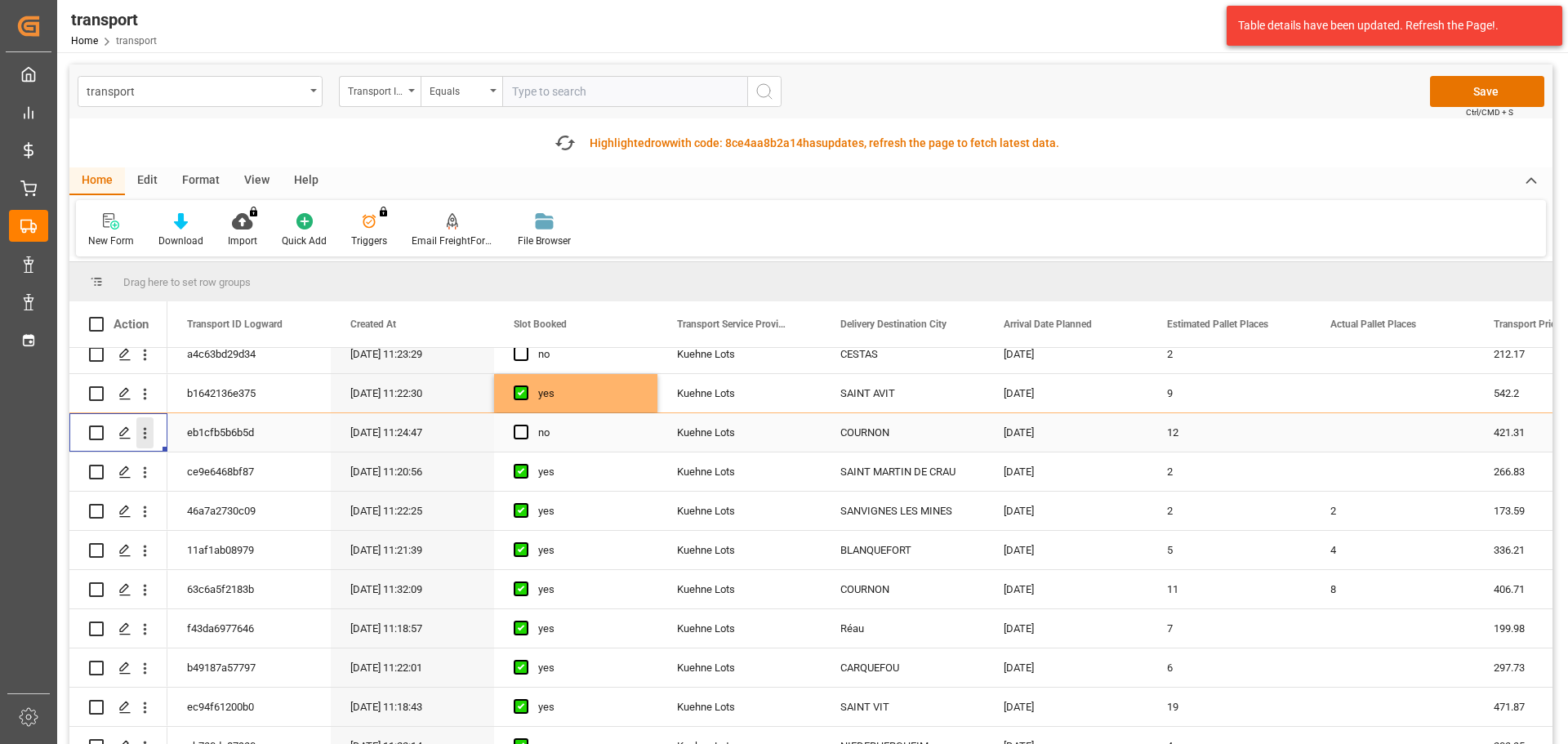
click at [140, 427] on icon "open menu" at bounding box center [145, 433] width 17 height 17
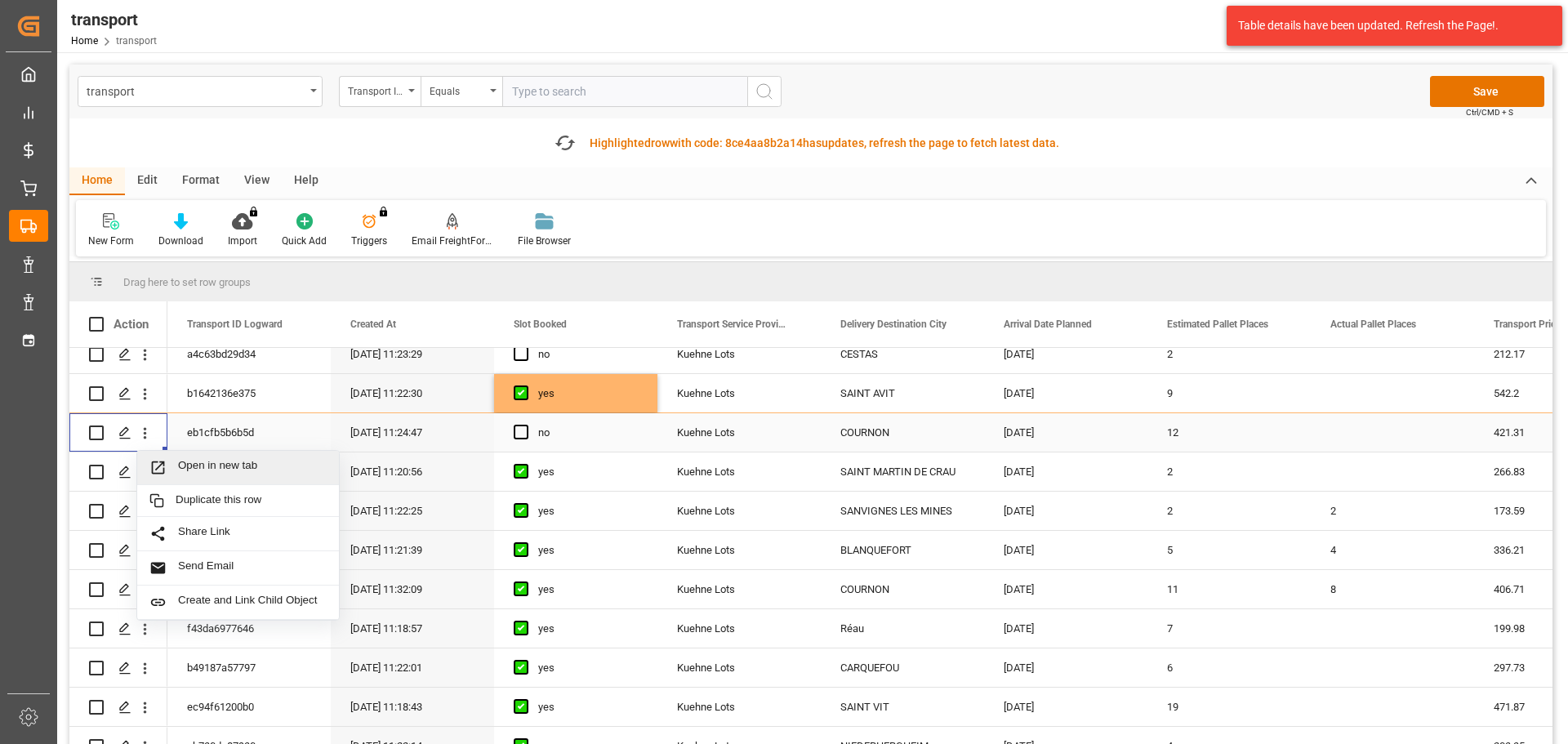
click at [230, 463] on span "Open in new tab" at bounding box center [253, 467] width 149 height 17
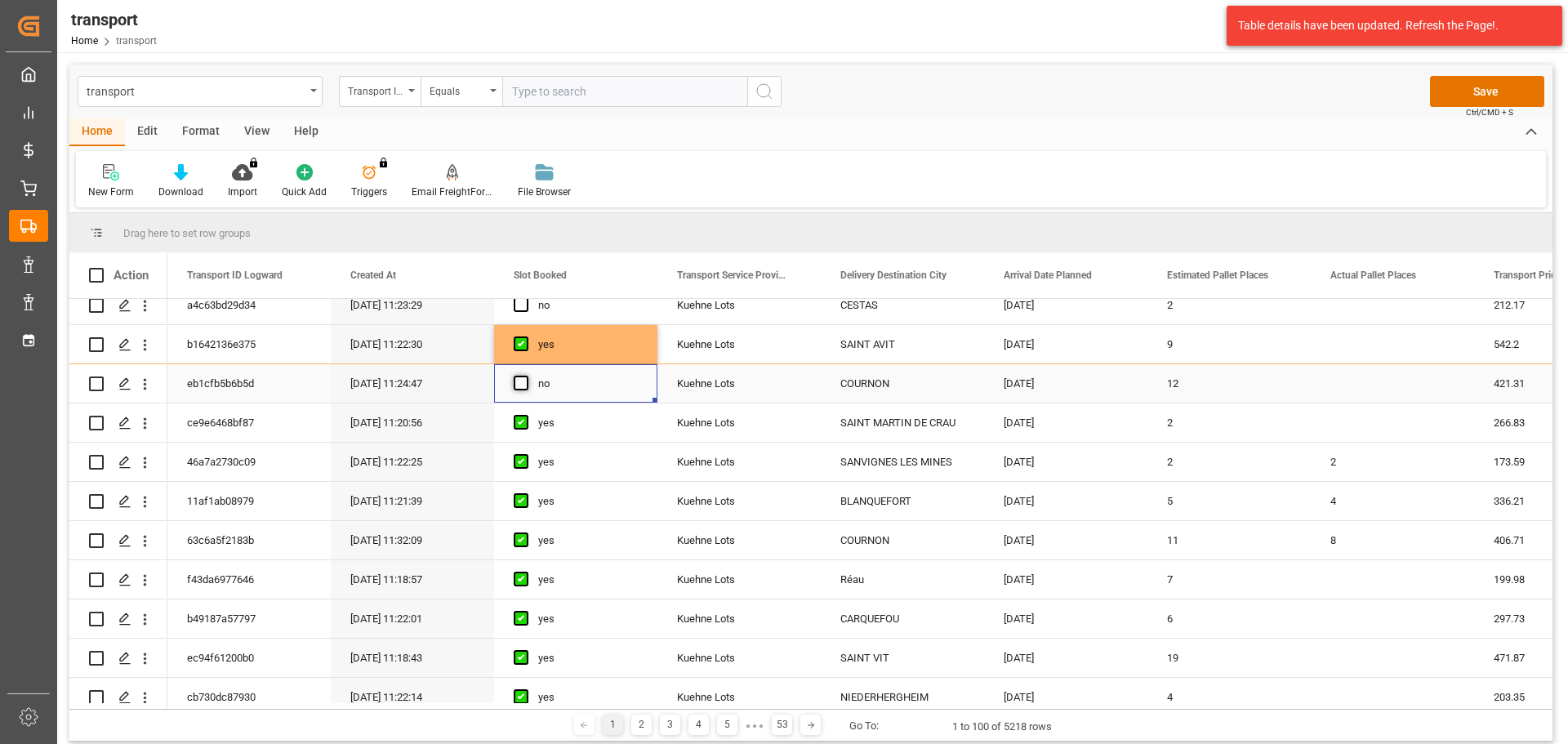
click at [521, 381] on span "Press SPACE to select this row." at bounding box center [520, 382] width 15 height 15
click at [526, 375] on input "Press SPACE to select this row." at bounding box center [526, 375] width 0 height 0
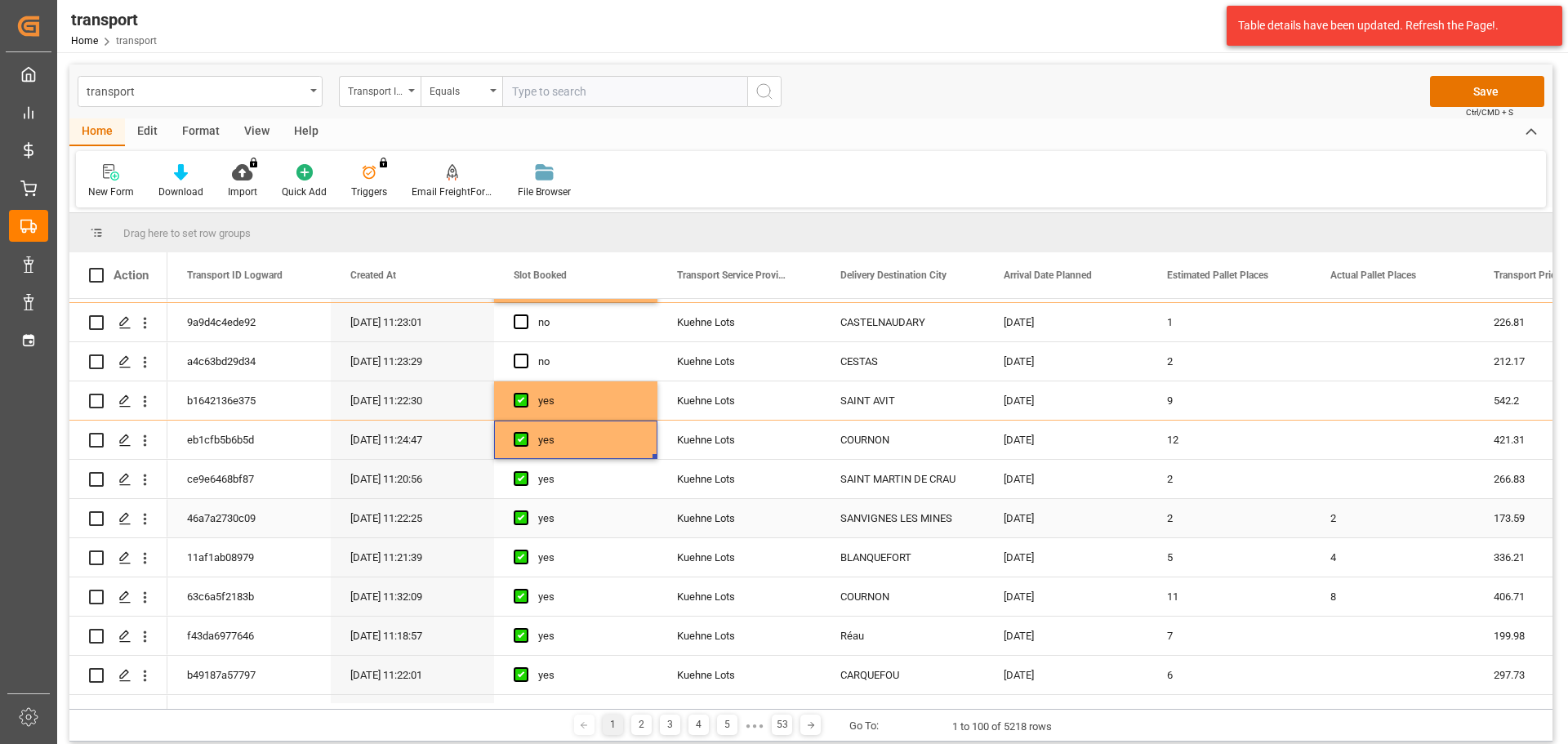
scroll to position [245, 0]
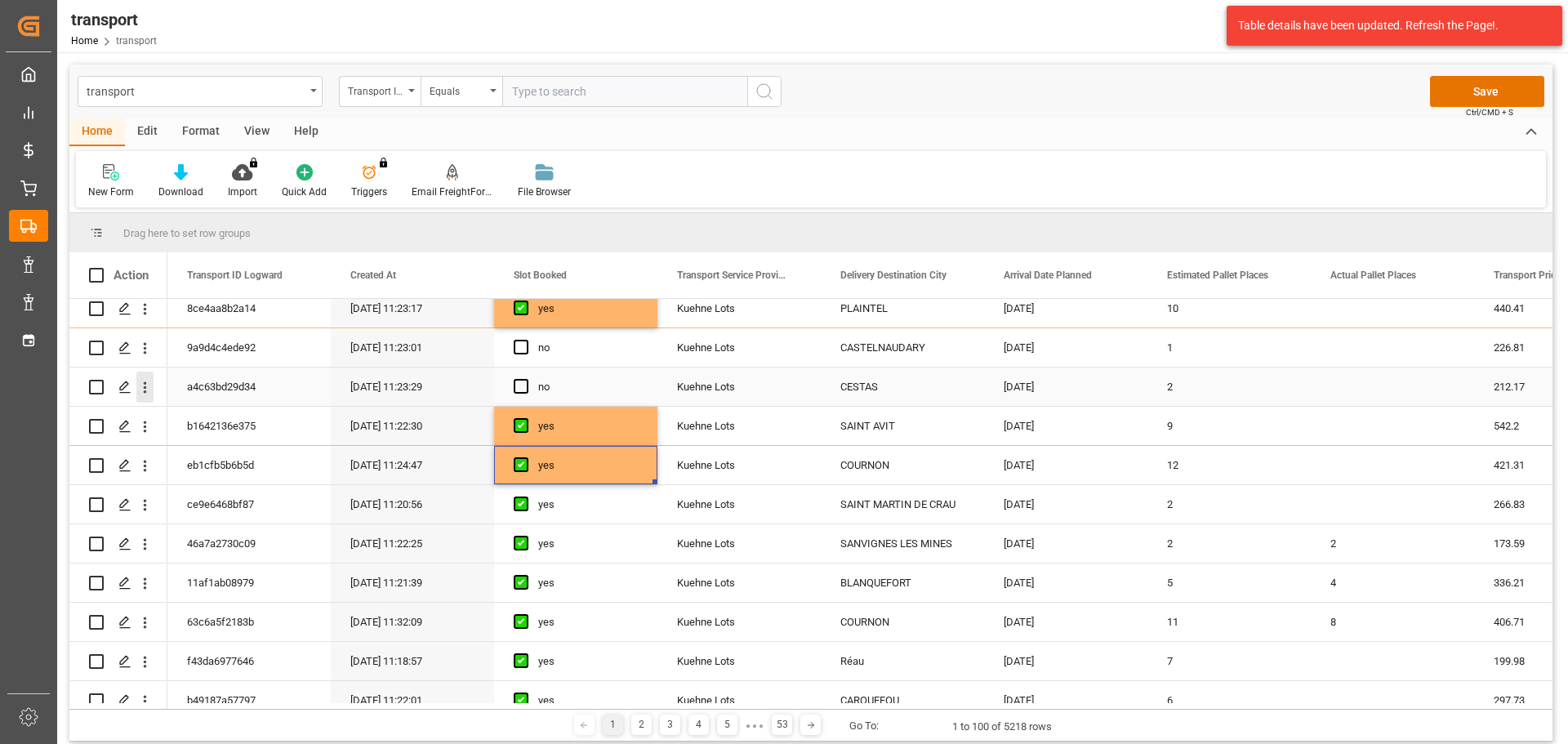
click at [144, 383] on icon "open menu" at bounding box center [145, 388] width 3 height 12
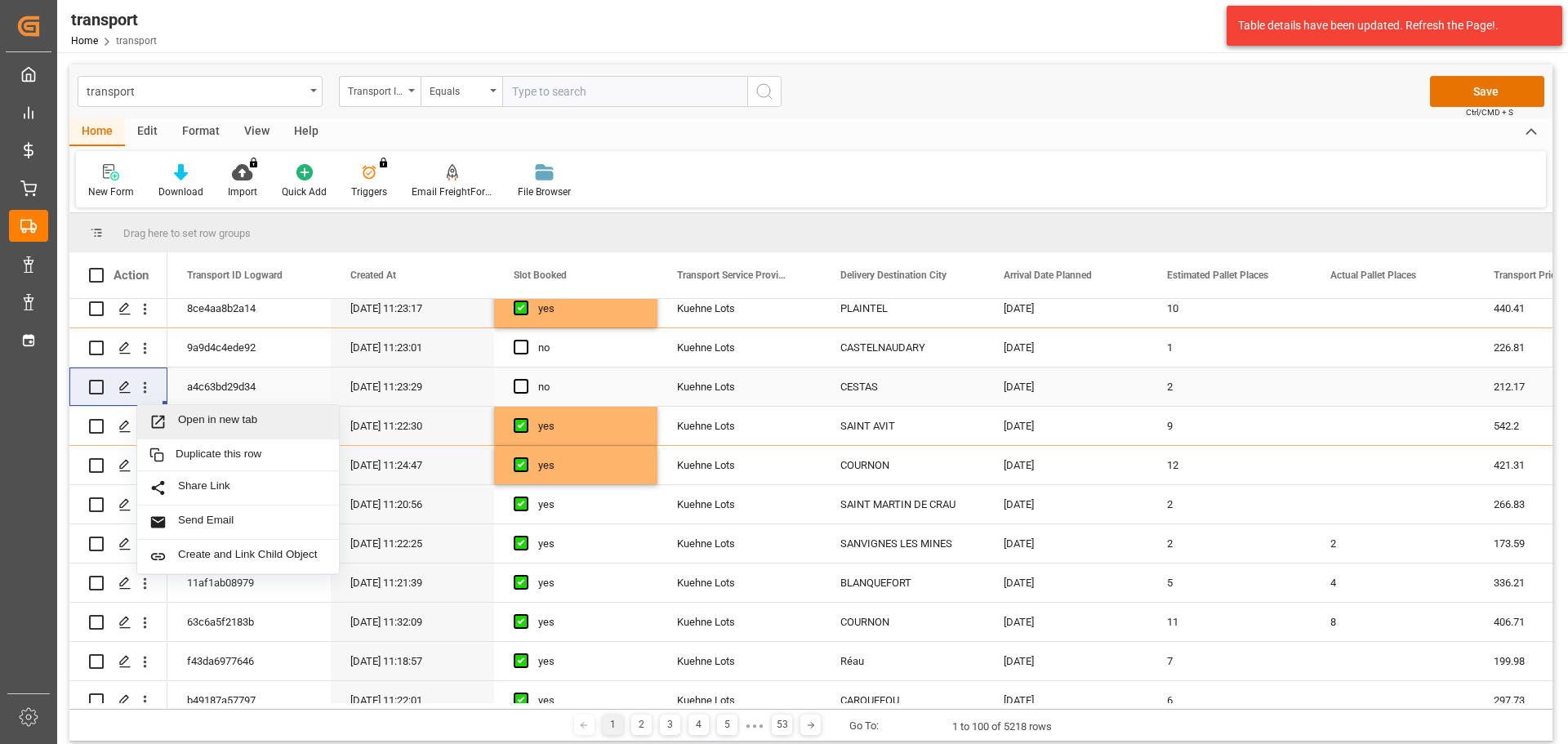
drag, startPoint x: 193, startPoint y: 419, endPoint x: 371, endPoint y: 468, distance: 184.6
click at [193, 419] on span "Open in new tab" at bounding box center [253, 421] width 149 height 17
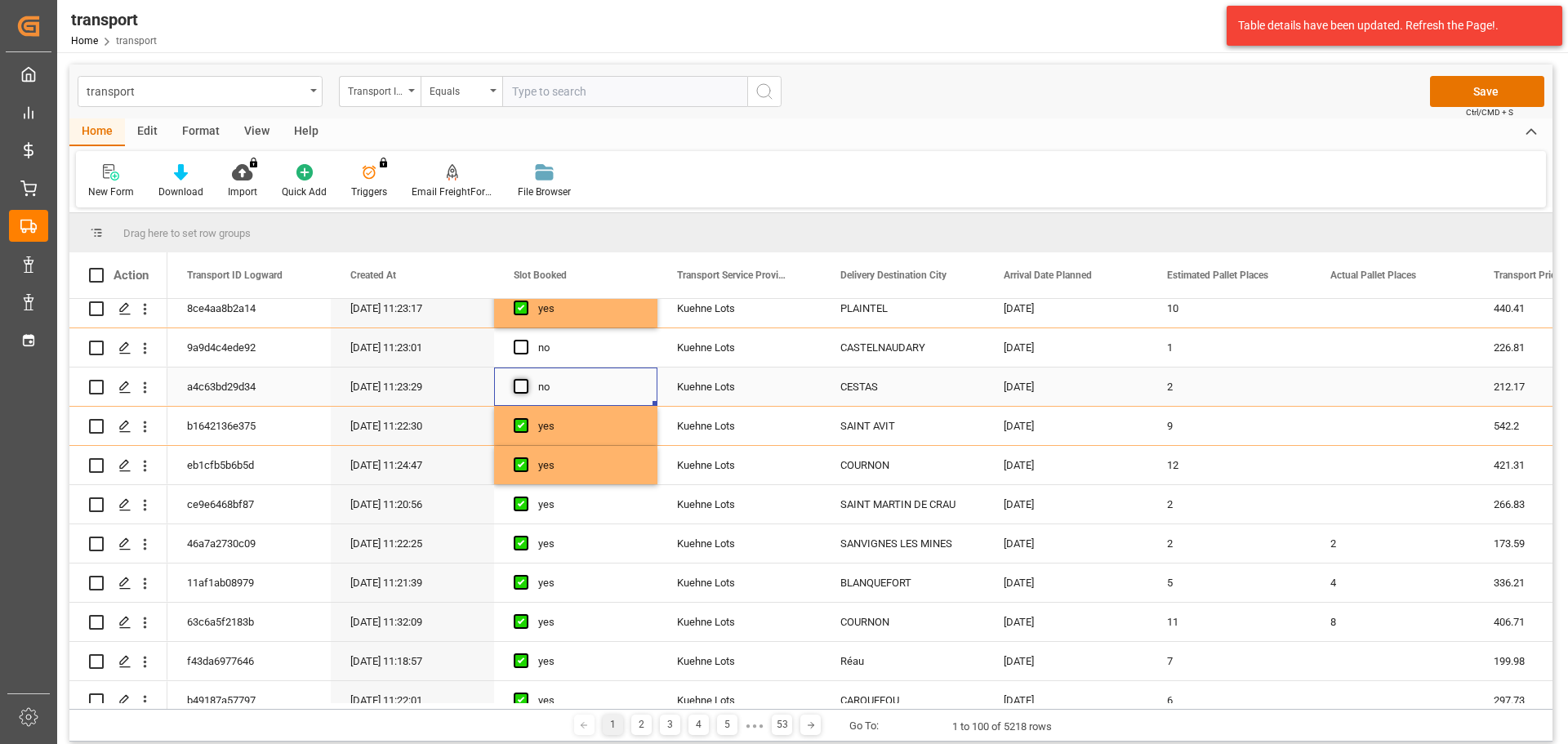
click at [518, 384] on span "Press SPACE to select this row." at bounding box center [520, 385] width 15 height 15
click at [526, 378] on input "Press SPACE to select this row." at bounding box center [526, 378] width 0 height 0
click at [151, 340] on icon "open menu" at bounding box center [145, 348] width 17 height 17
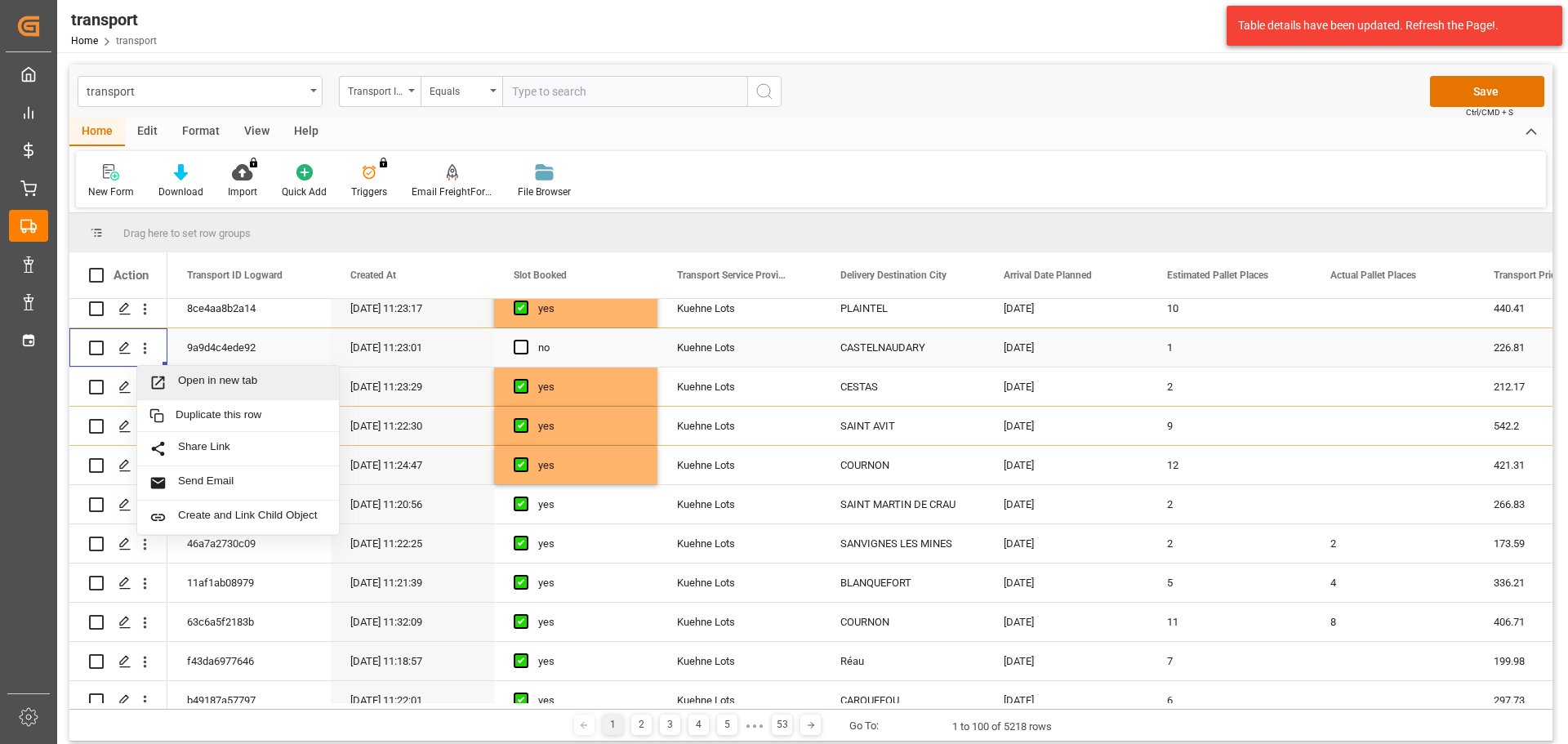
click at [223, 373] on div "Open in new tab" at bounding box center [238, 382] width 202 height 35
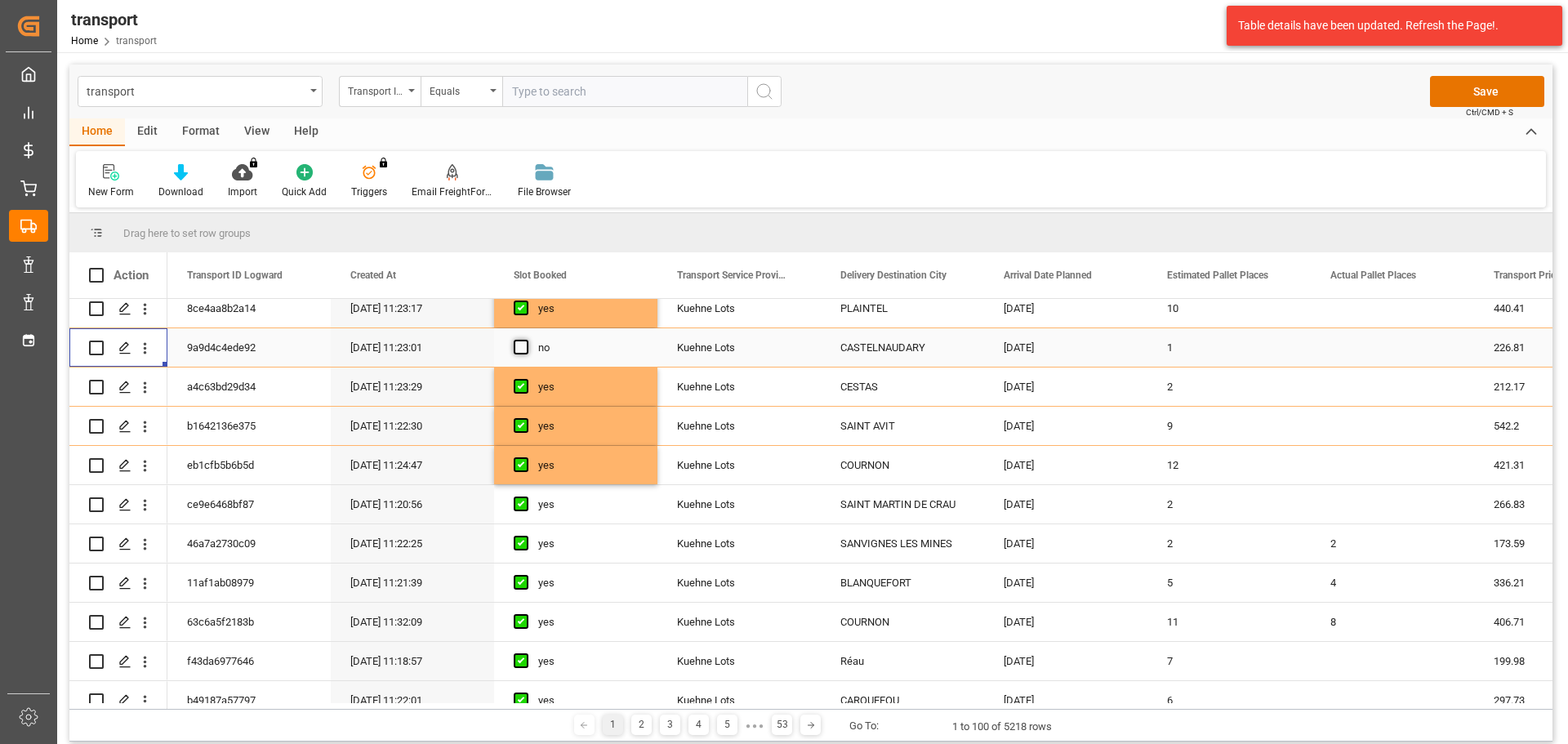
click at [518, 347] on span "Press SPACE to select this row." at bounding box center [520, 347] width 15 height 15
click at [526, 340] on input "Press SPACE to select this row." at bounding box center [526, 340] width 0 height 0
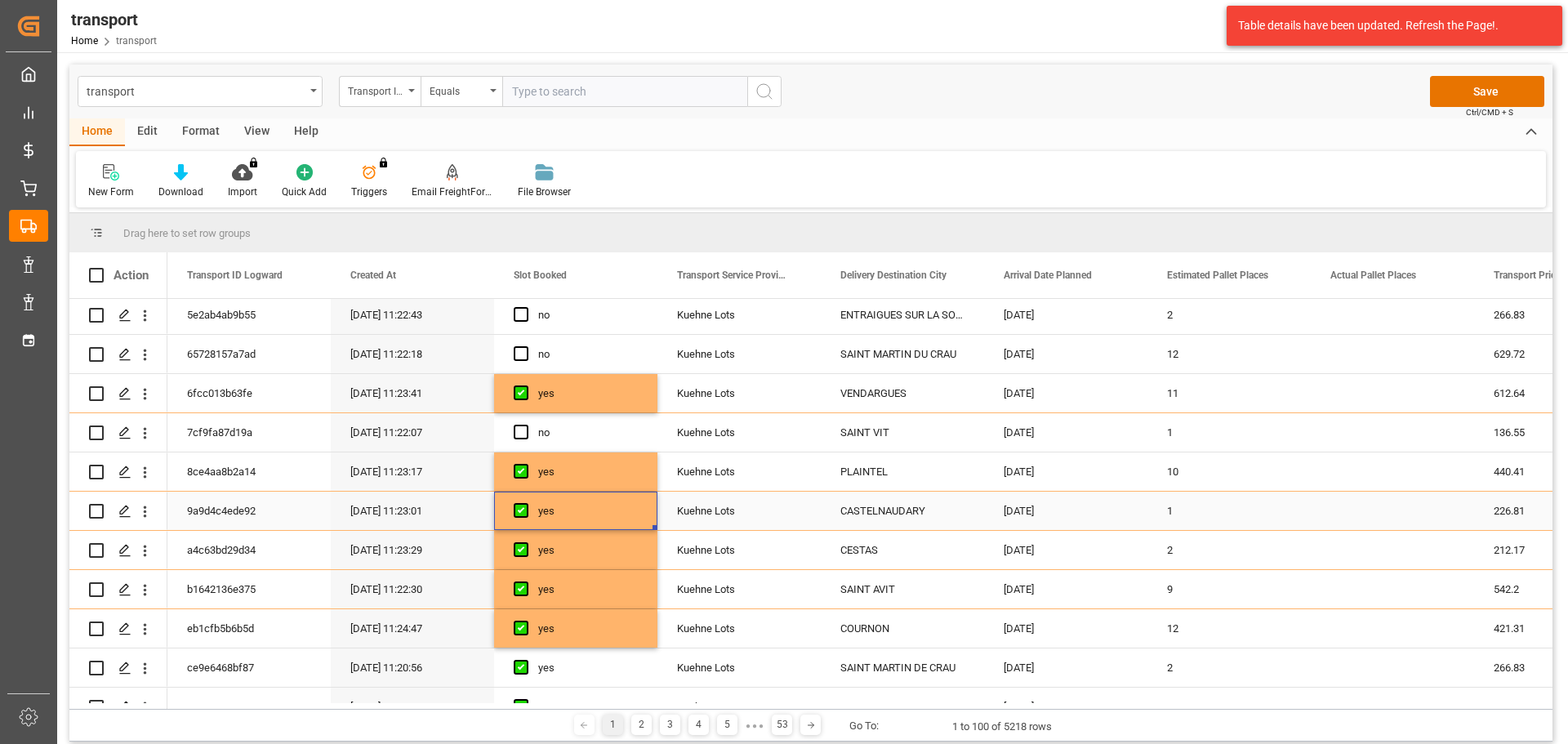
scroll to position [0, 0]
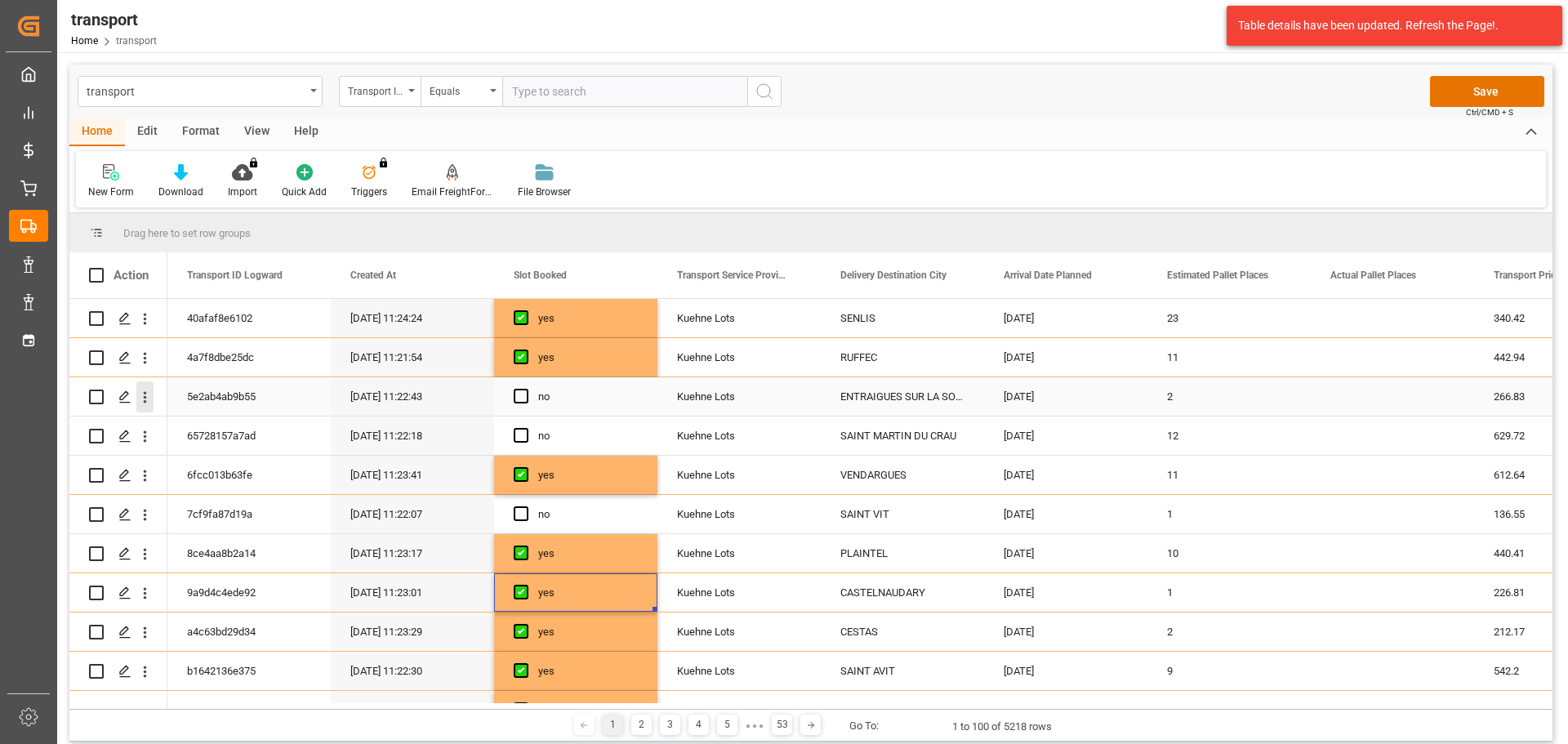
click at [148, 392] on icon "open menu" at bounding box center [145, 396] width 17 height 17
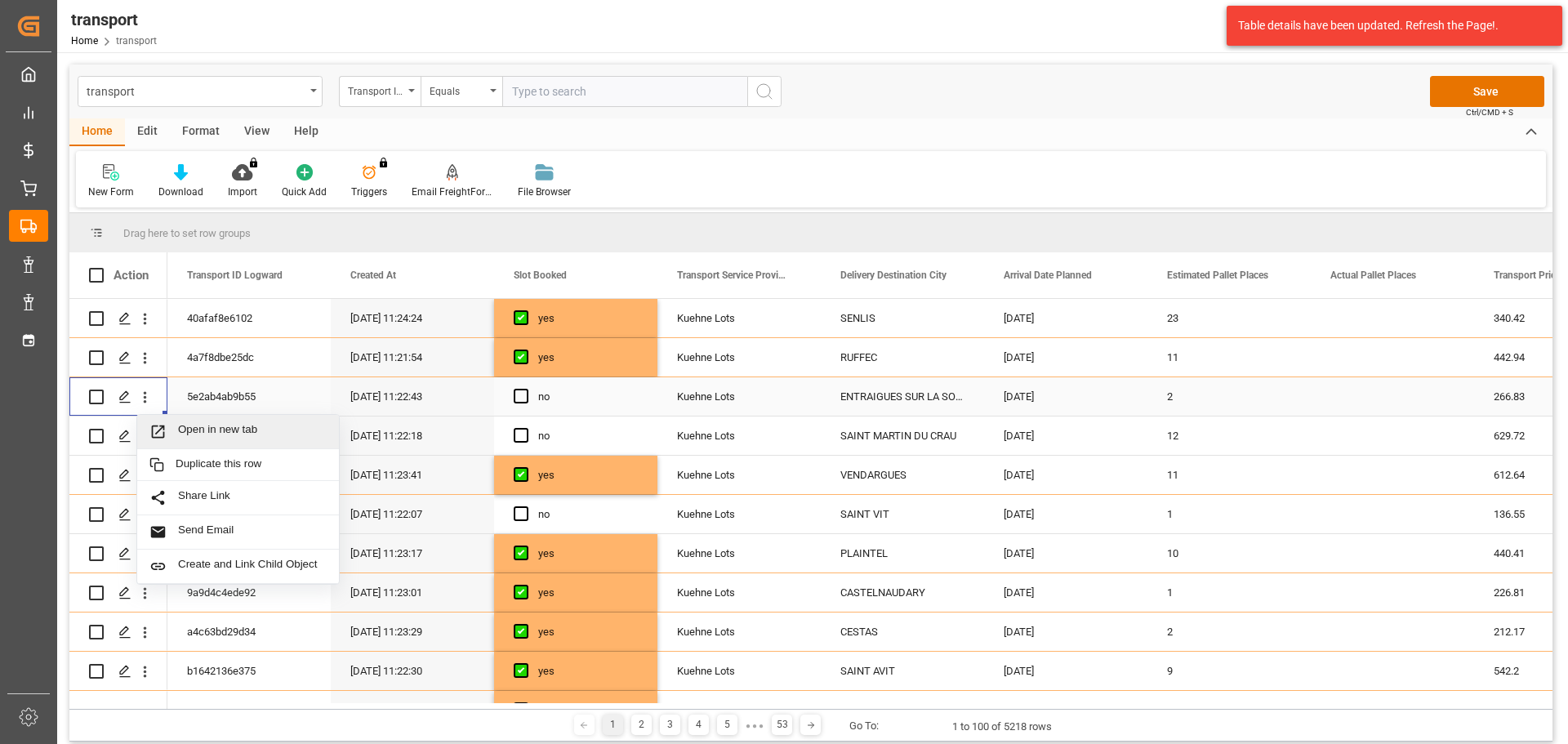
click at [256, 418] on div "Open in new tab" at bounding box center [238, 432] width 202 height 35
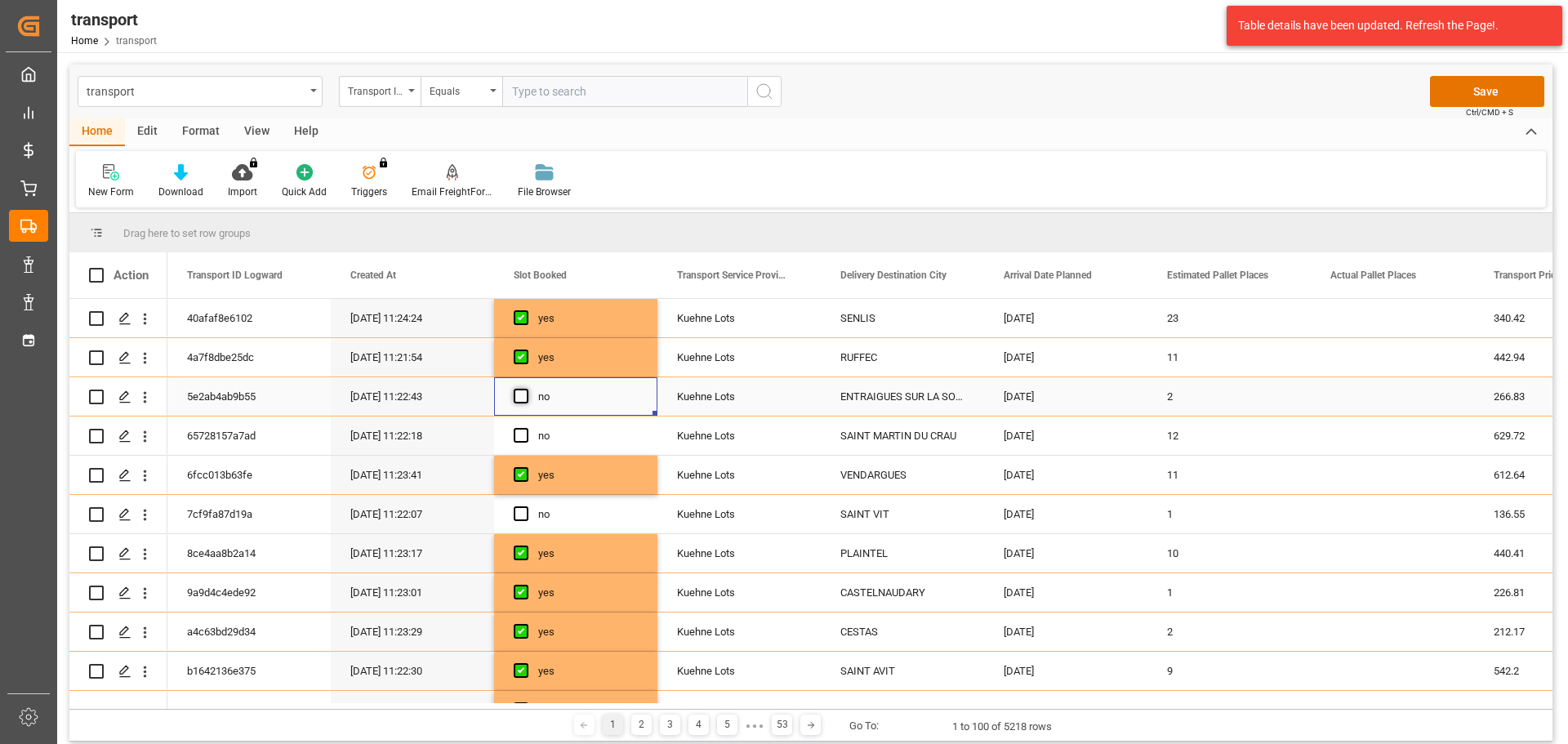
click at [527, 394] on span "Press SPACE to select this row." at bounding box center [520, 395] width 15 height 15
click at [526, 388] on input "Press SPACE to select this row." at bounding box center [526, 388] width 0 height 0
click at [147, 435] on icon "open menu" at bounding box center [145, 436] width 17 height 17
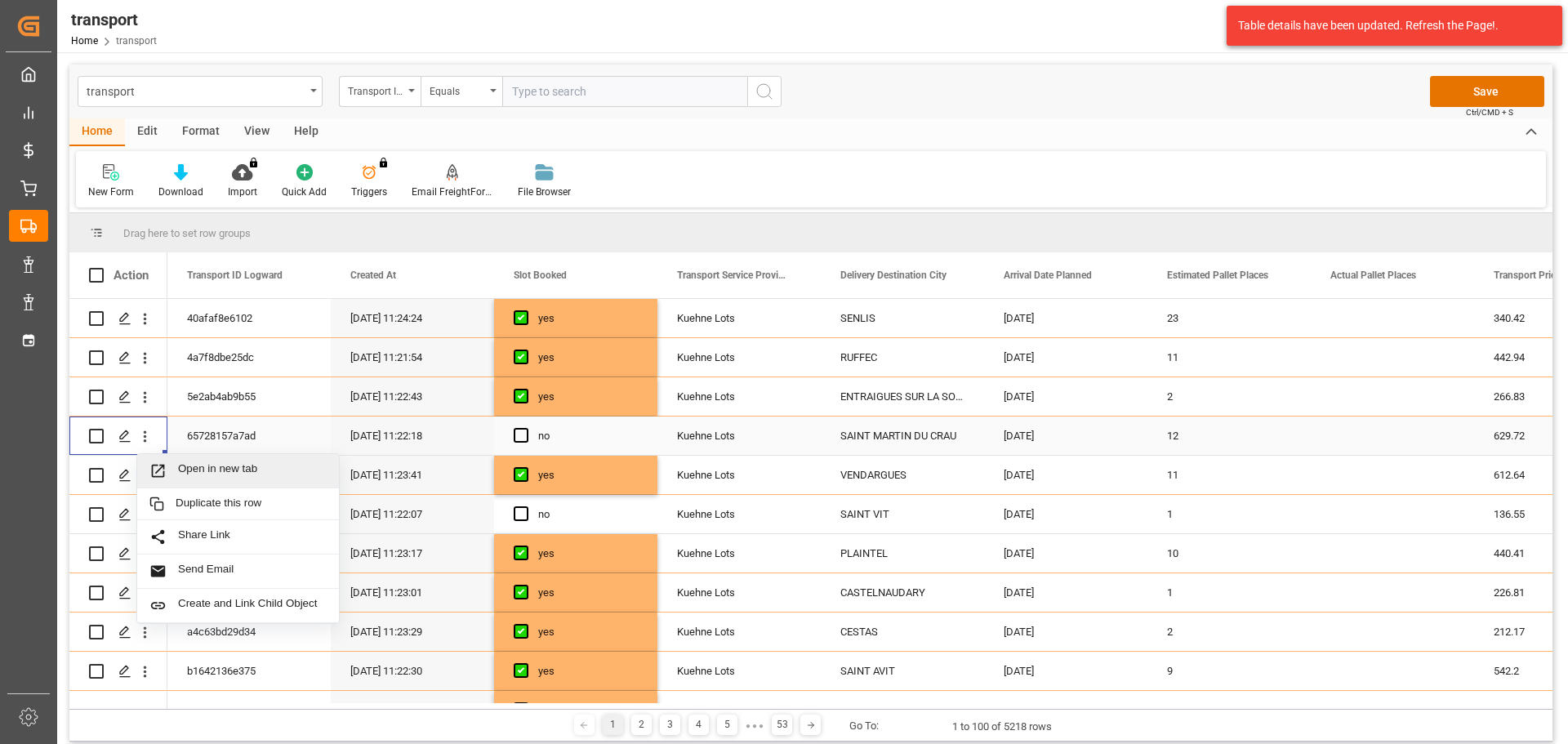
click at [219, 468] on span "Open in new tab" at bounding box center [253, 471] width 149 height 17
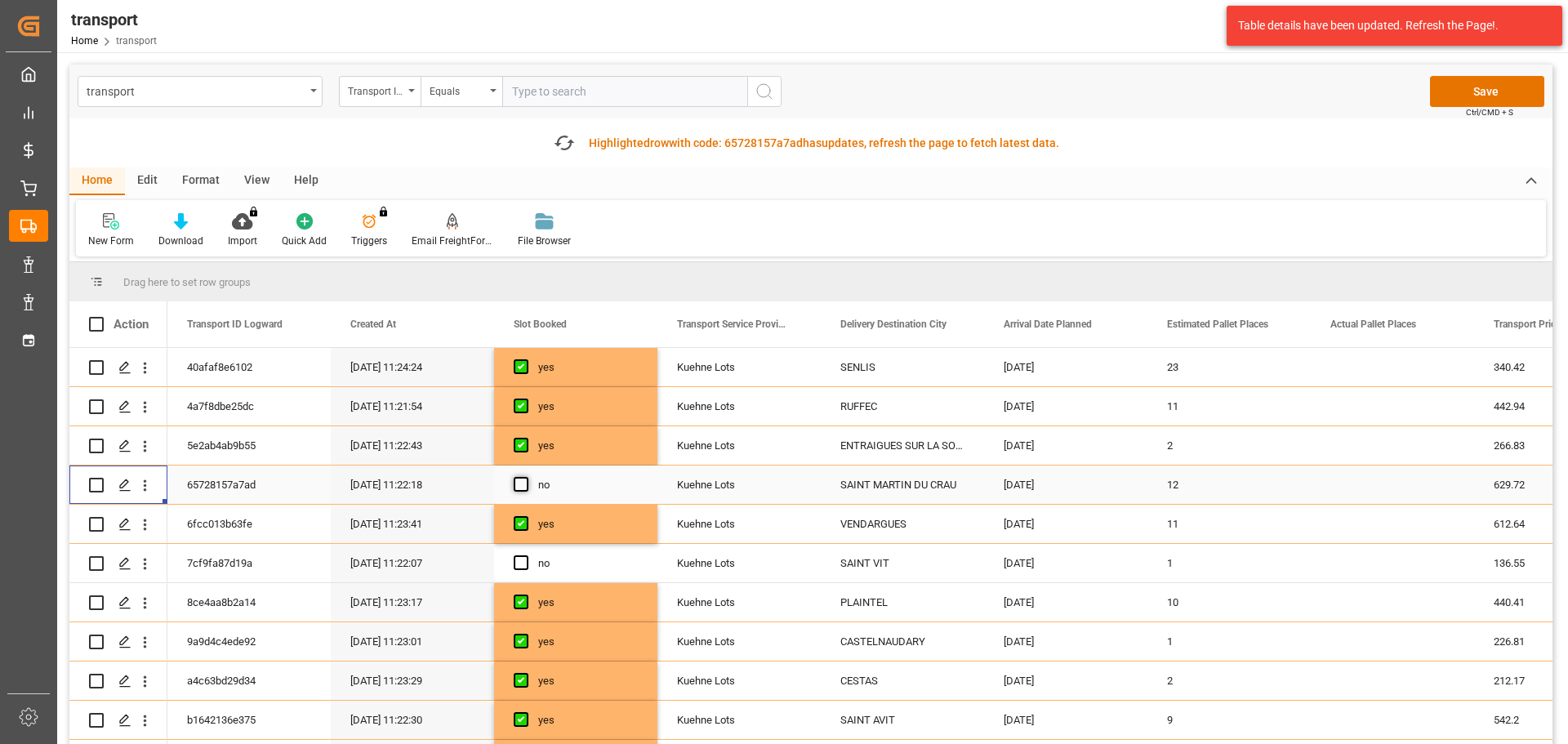
click at [519, 484] on span "Press SPACE to select this row." at bounding box center [520, 483] width 15 height 15
click at [526, 477] on input "Press SPACE to select this row." at bounding box center [526, 477] width 0 height 0
click at [146, 558] on icon "open menu" at bounding box center [145, 564] width 17 height 17
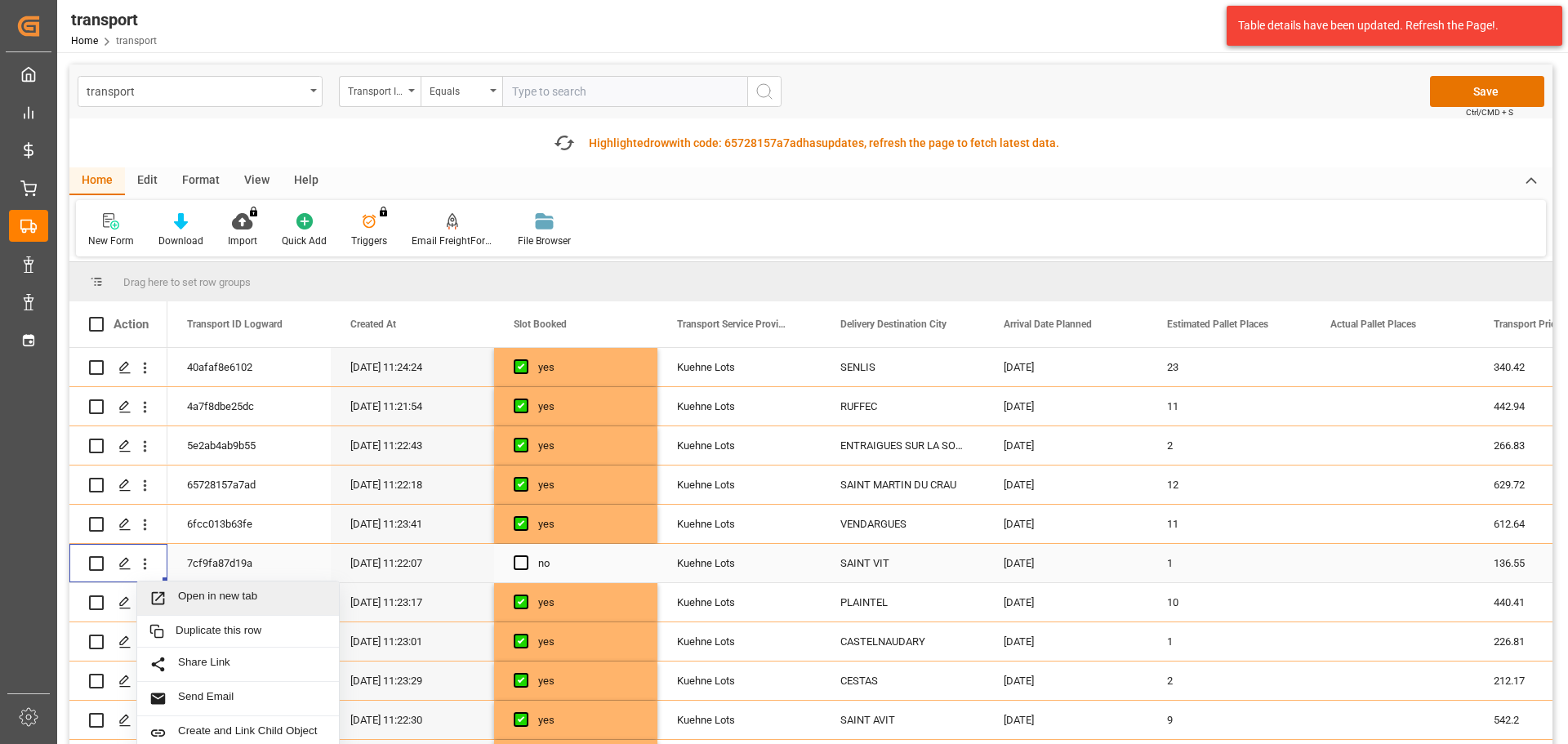
click at [212, 588] on div "Open in new tab" at bounding box center [238, 598] width 202 height 35
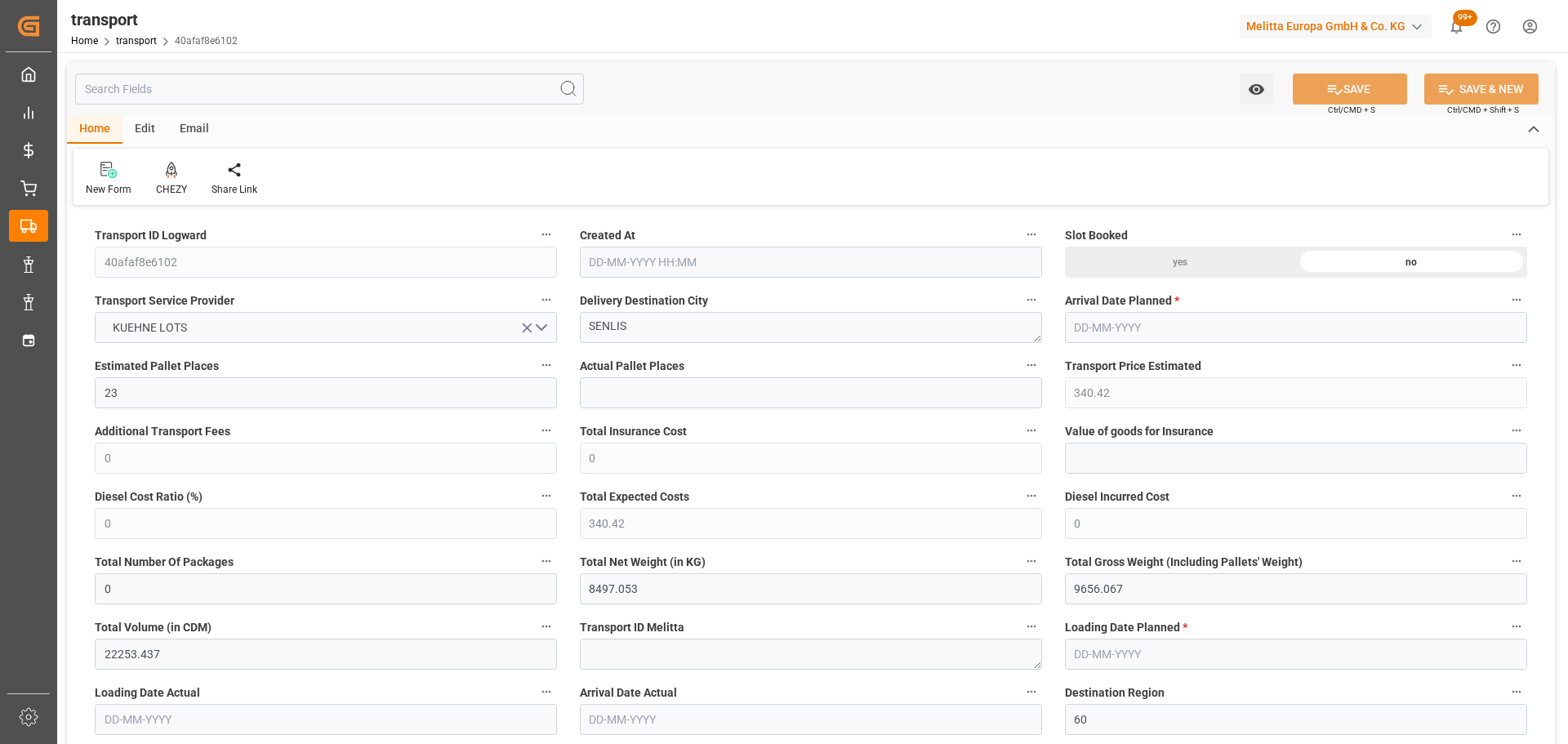
type input "[DATE] 11:24"
type input "[DATE]"
type input "13-10-2025"
click at [169, 176] on icon at bounding box center [171, 169] width 12 height 16
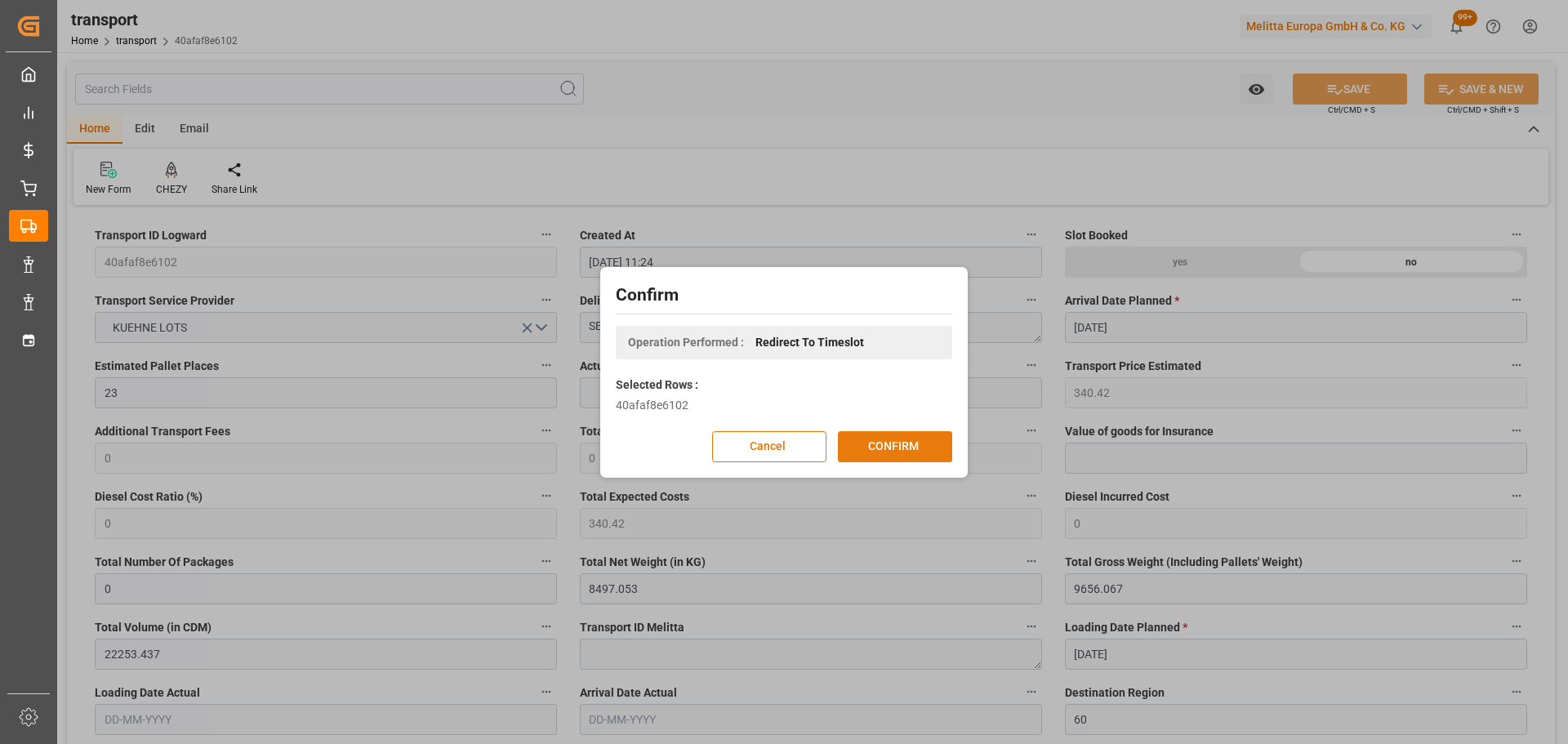
click at [892, 439] on button "CONFIRM" at bounding box center [894, 446] width 114 height 31
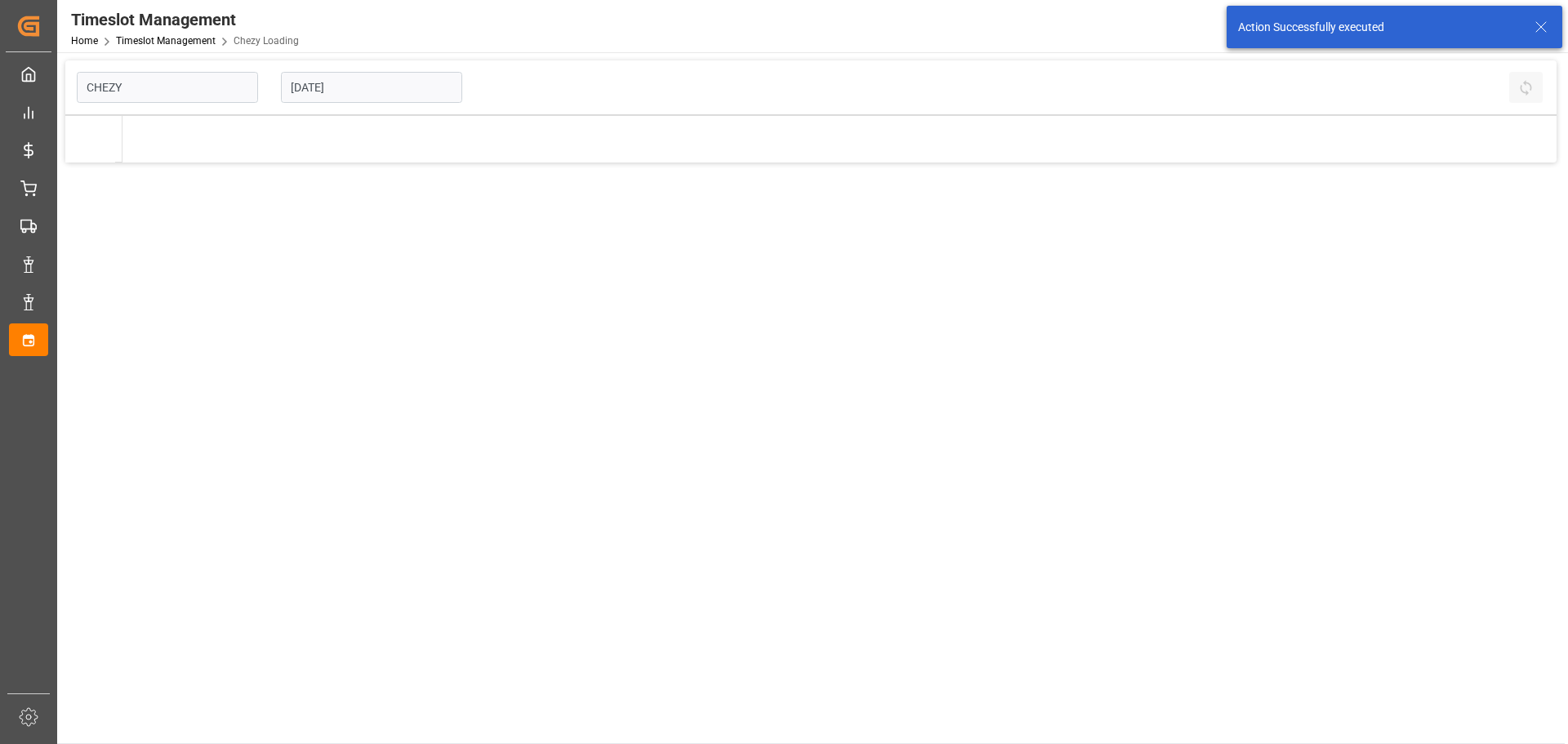
type input "Chezy Loading"
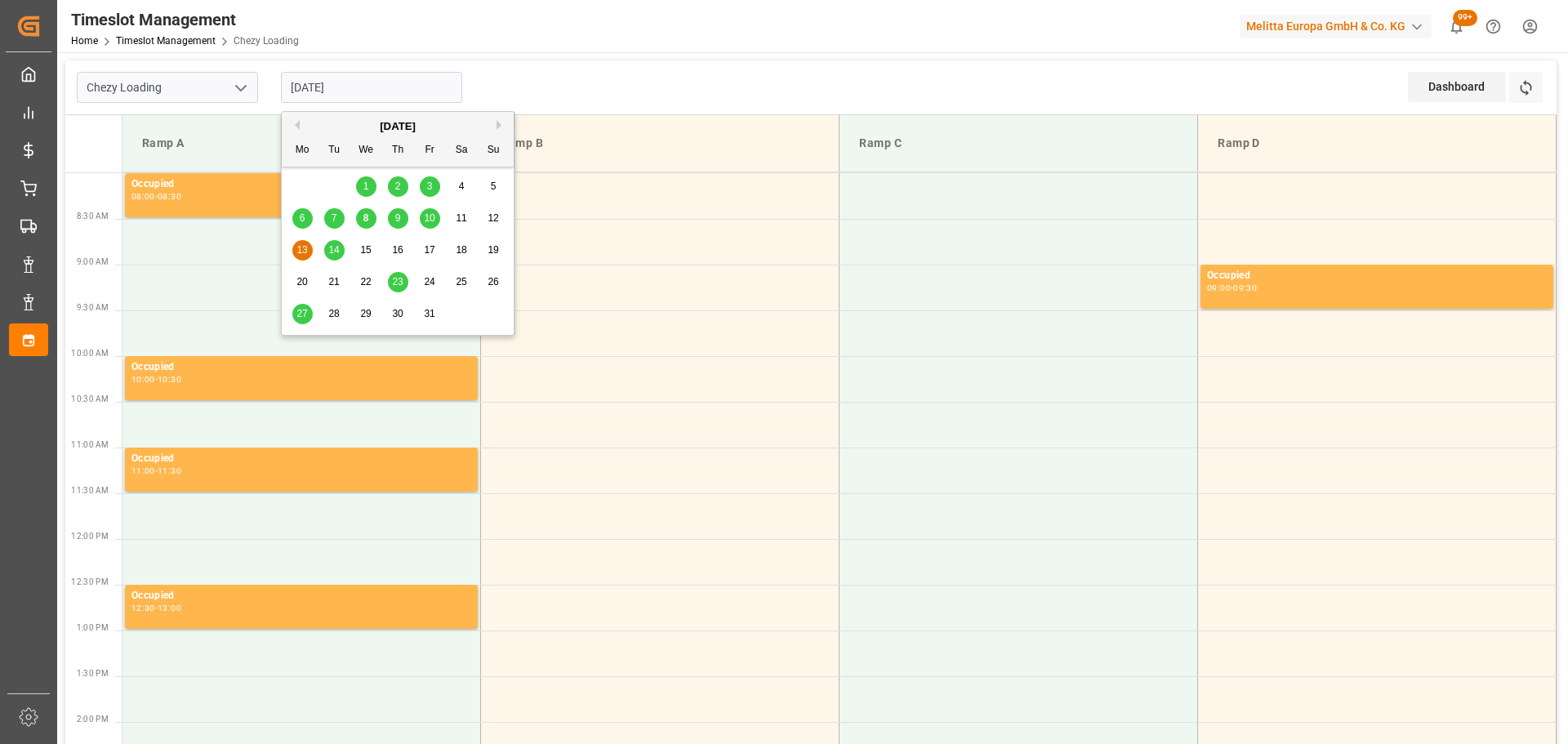
click at [308, 81] on input "[DATE]" at bounding box center [371, 87] width 181 height 31
click at [366, 247] on span "15" at bounding box center [366, 250] width 11 height 12
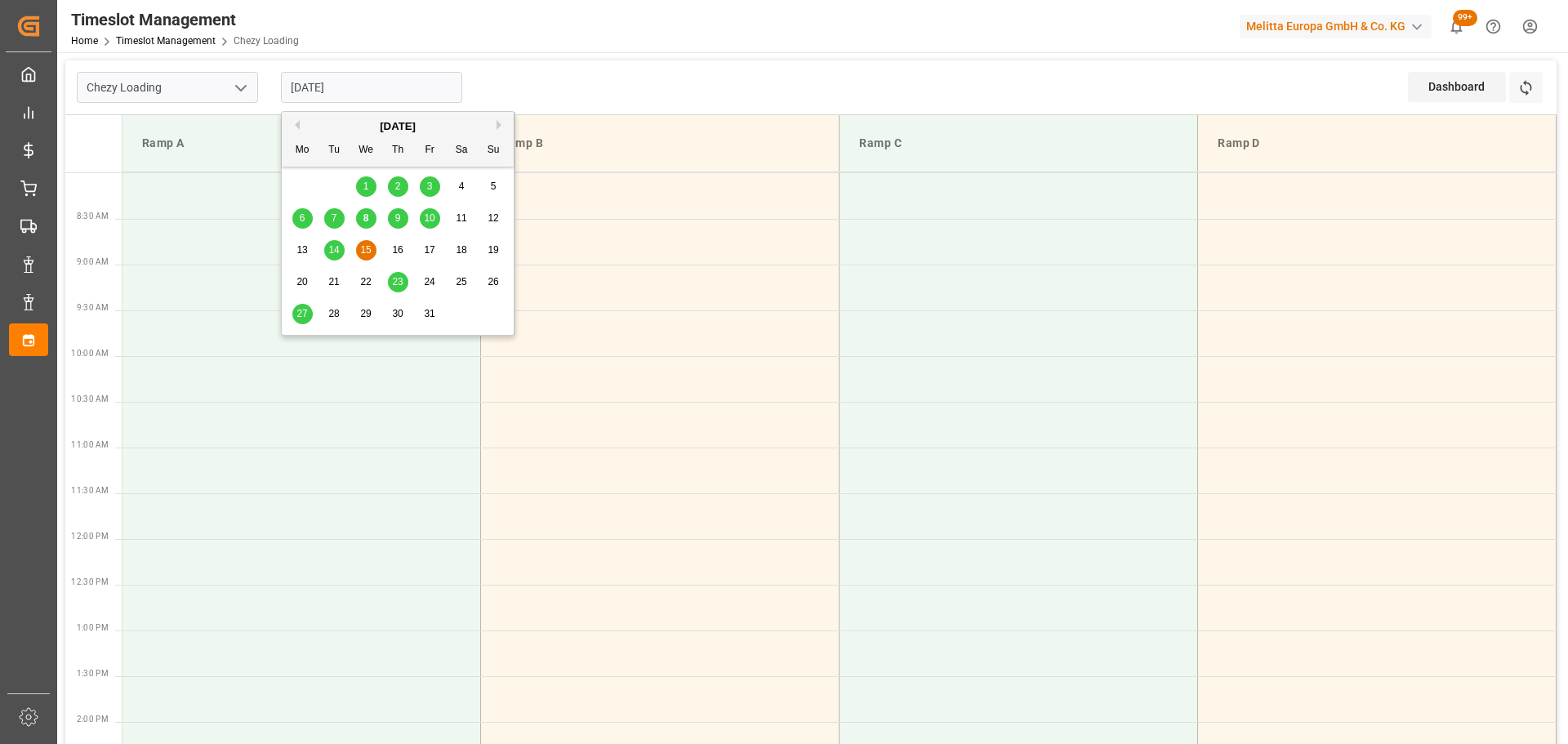
click at [352, 78] on input "[DATE]" at bounding box center [371, 87] width 181 height 31
click at [396, 249] on span "16" at bounding box center [397, 250] width 11 height 12
type input "16-10-2025"
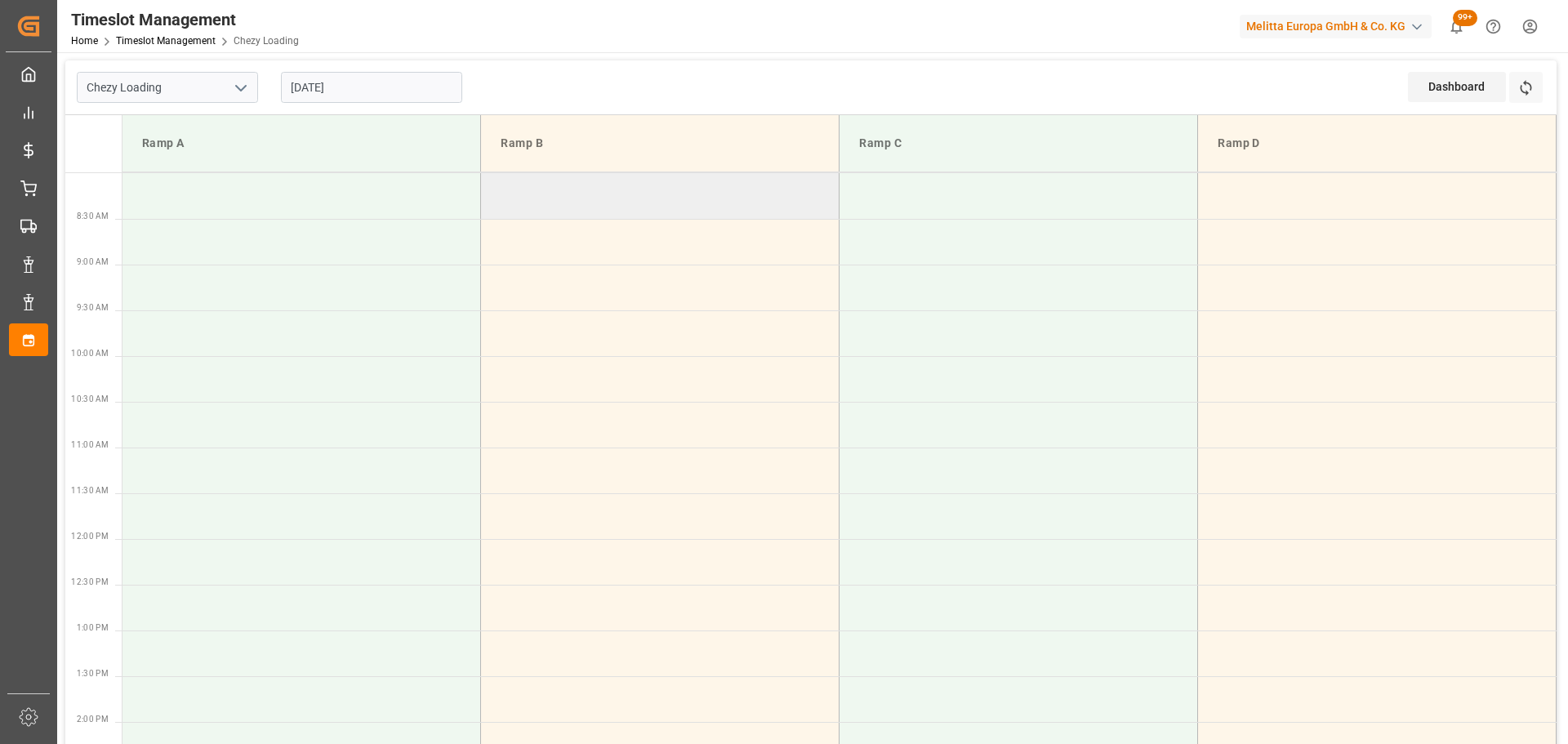
click at [490, 185] on td at bounding box center [661, 196] width 359 height 46
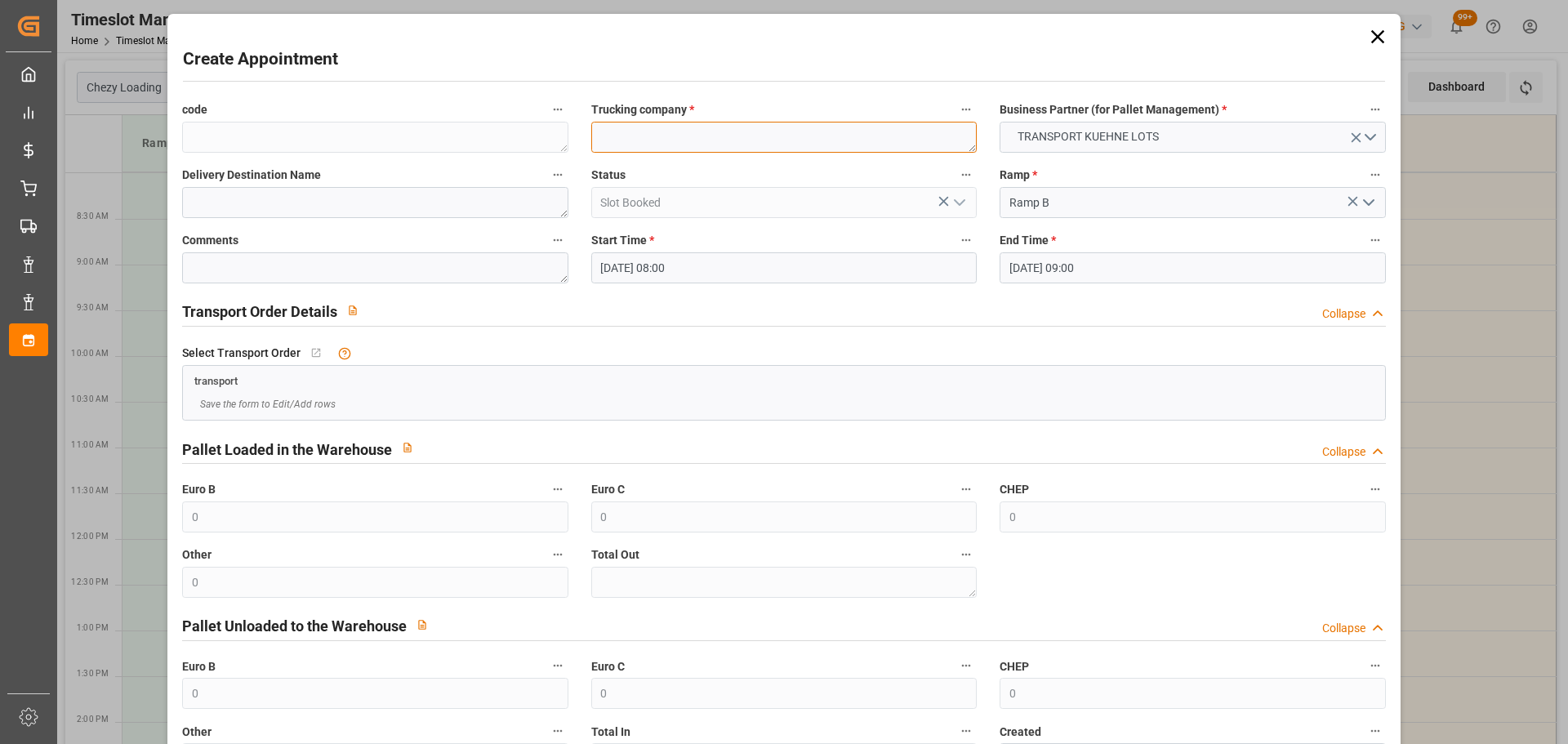
click at [596, 131] on textarea at bounding box center [784, 137] width 385 height 31
type textarea "DERE"
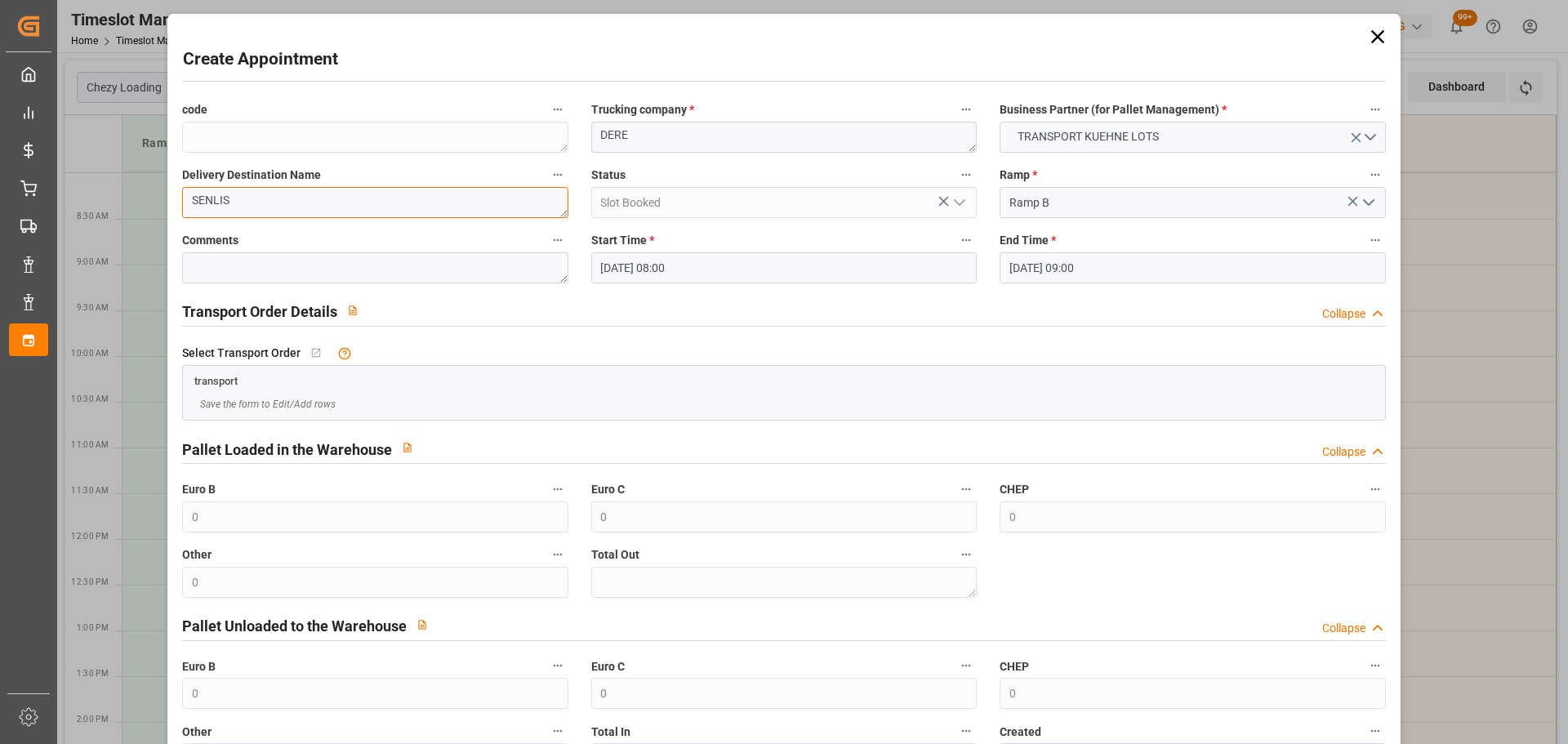
type textarea "SENLIS"
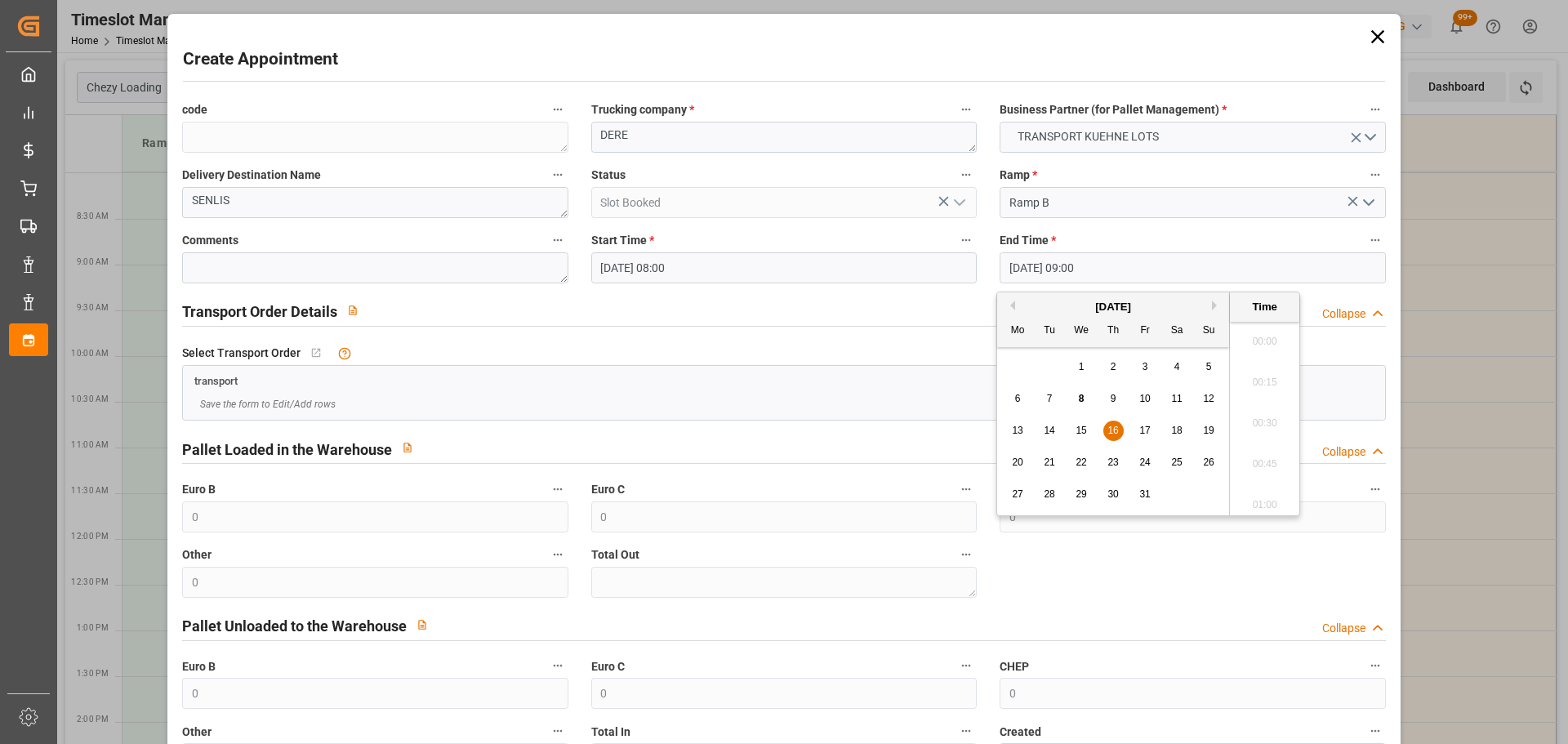
click at [1053, 270] on input "16-10-2025 09:00" at bounding box center [1192, 267] width 385 height 31
click at [1112, 429] on span "16" at bounding box center [1112, 431] width 11 height 12
click at [1266, 457] on li "08:15" at bounding box center [1264, 459] width 69 height 41
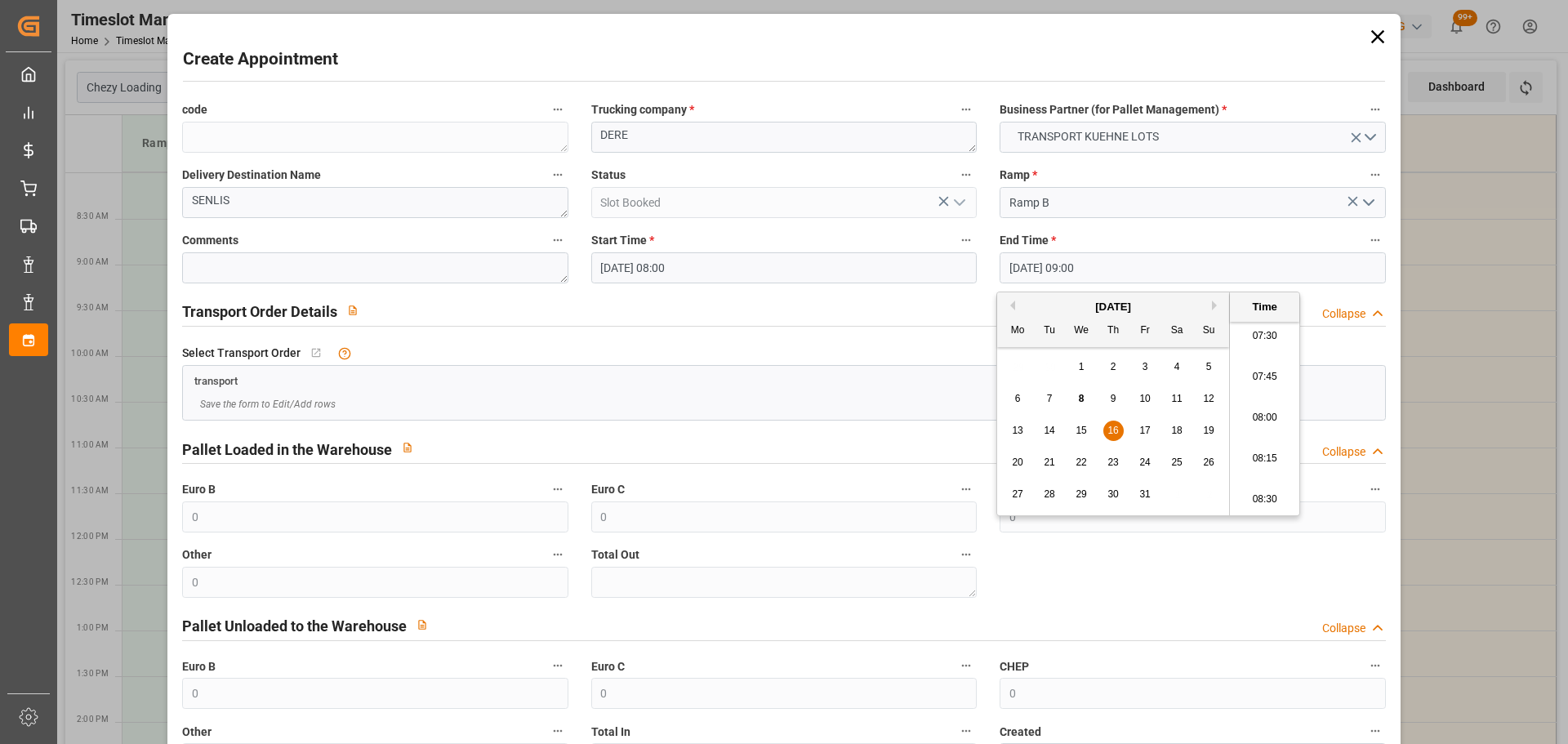
type input "16-10-2025 08:15"
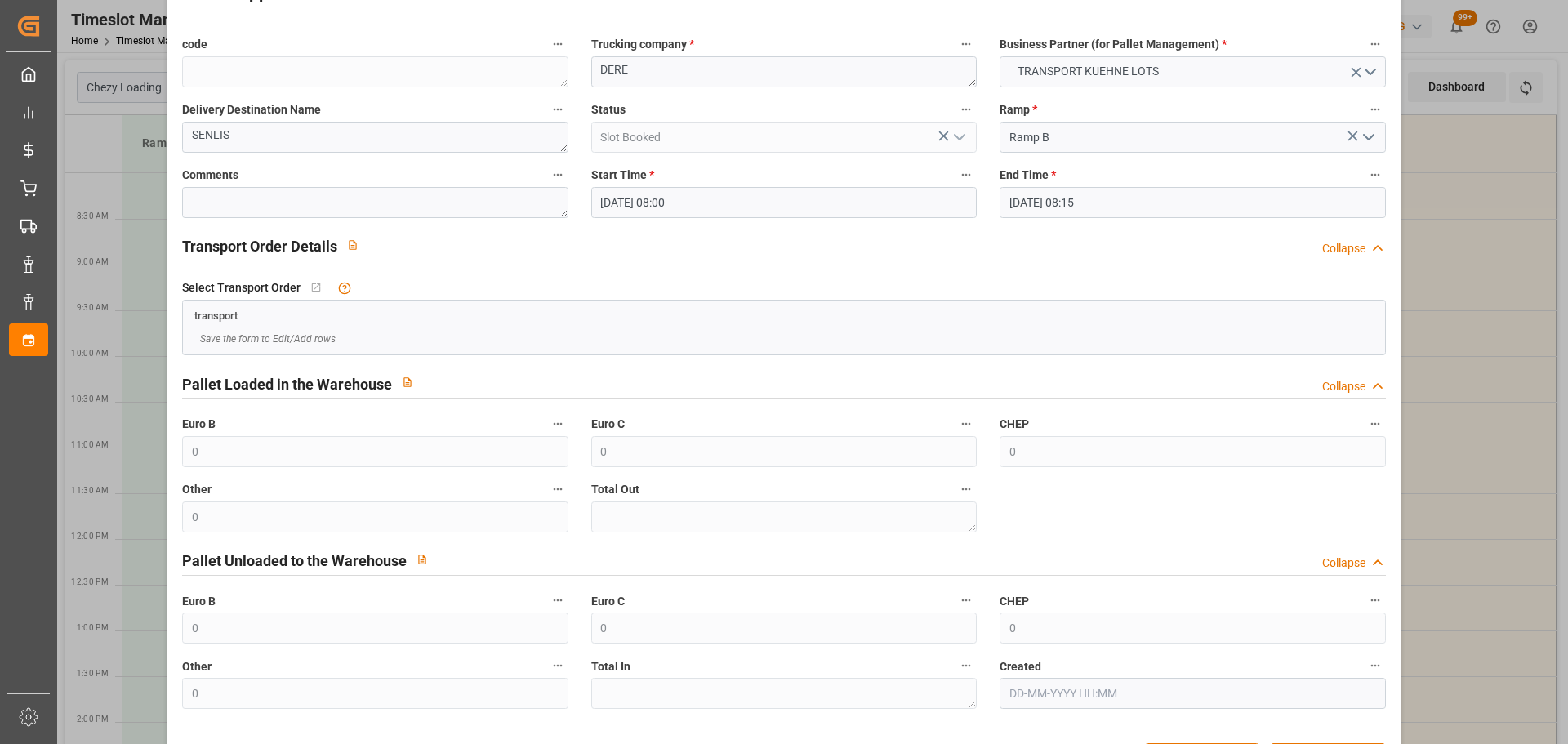
scroll to position [125, 0]
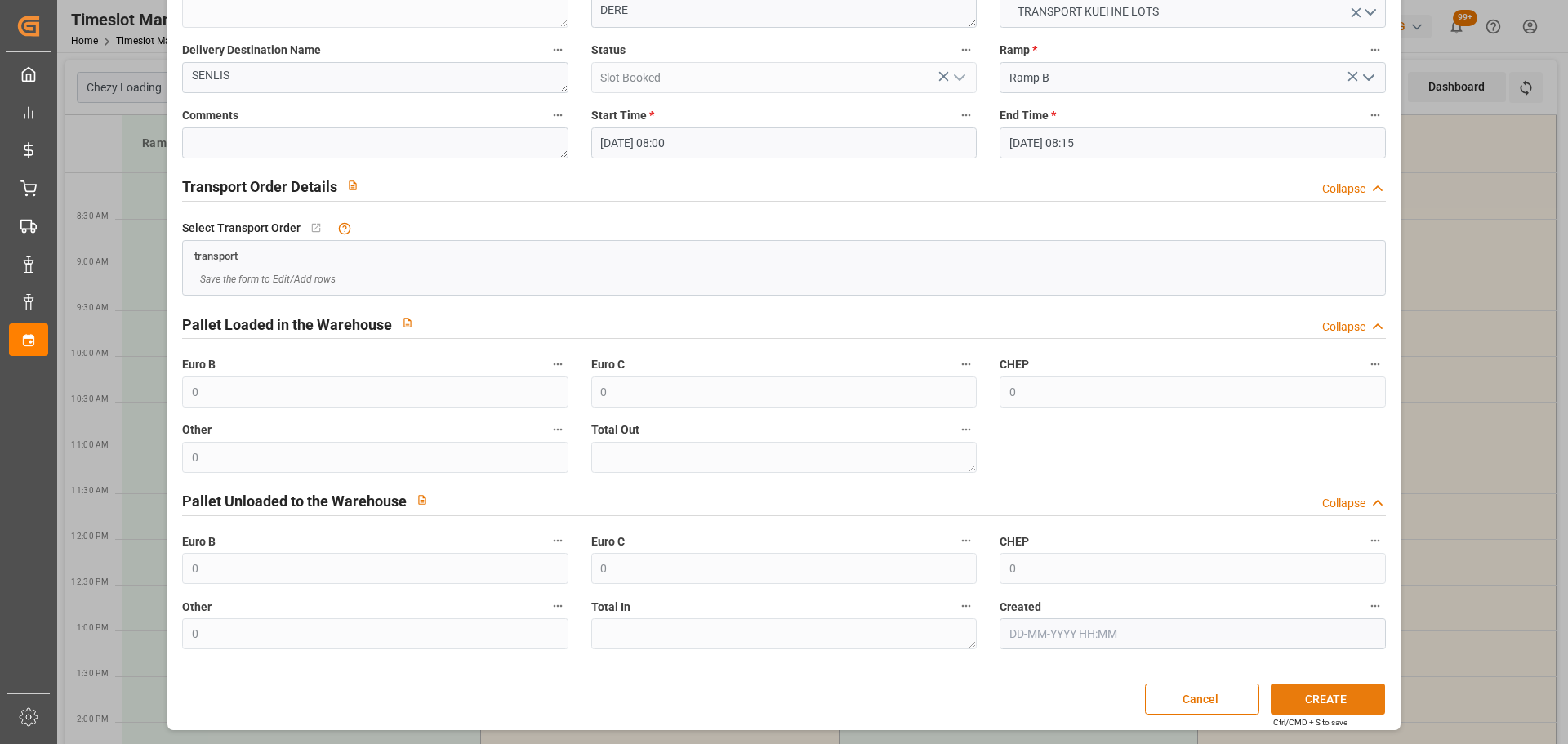
click at [1340, 698] on button "CREATE" at bounding box center [1327, 698] width 114 height 31
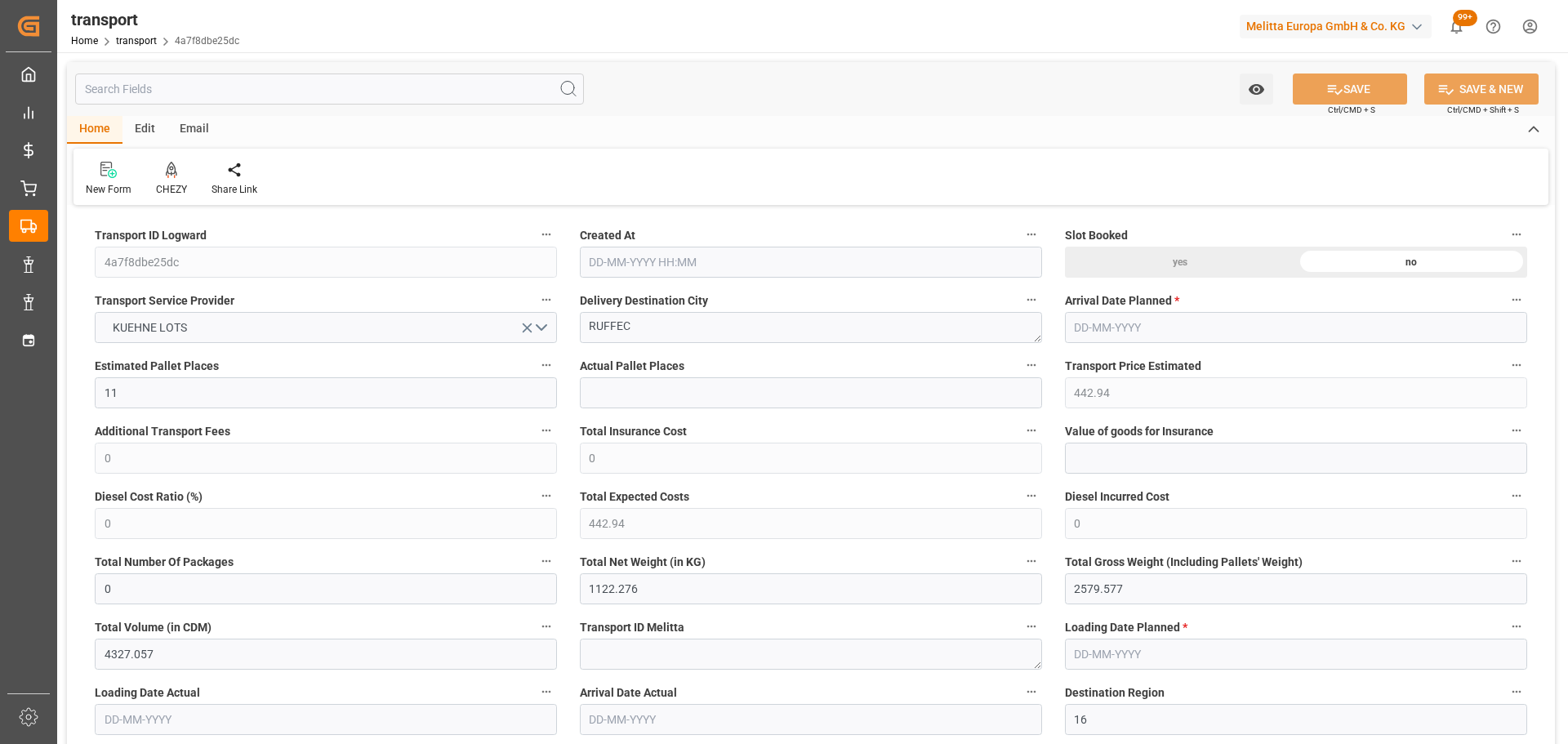
type input "08-10-2025 11:21"
type input "[DATE]"
click at [172, 175] on icon at bounding box center [171, 169] width 12 height 16
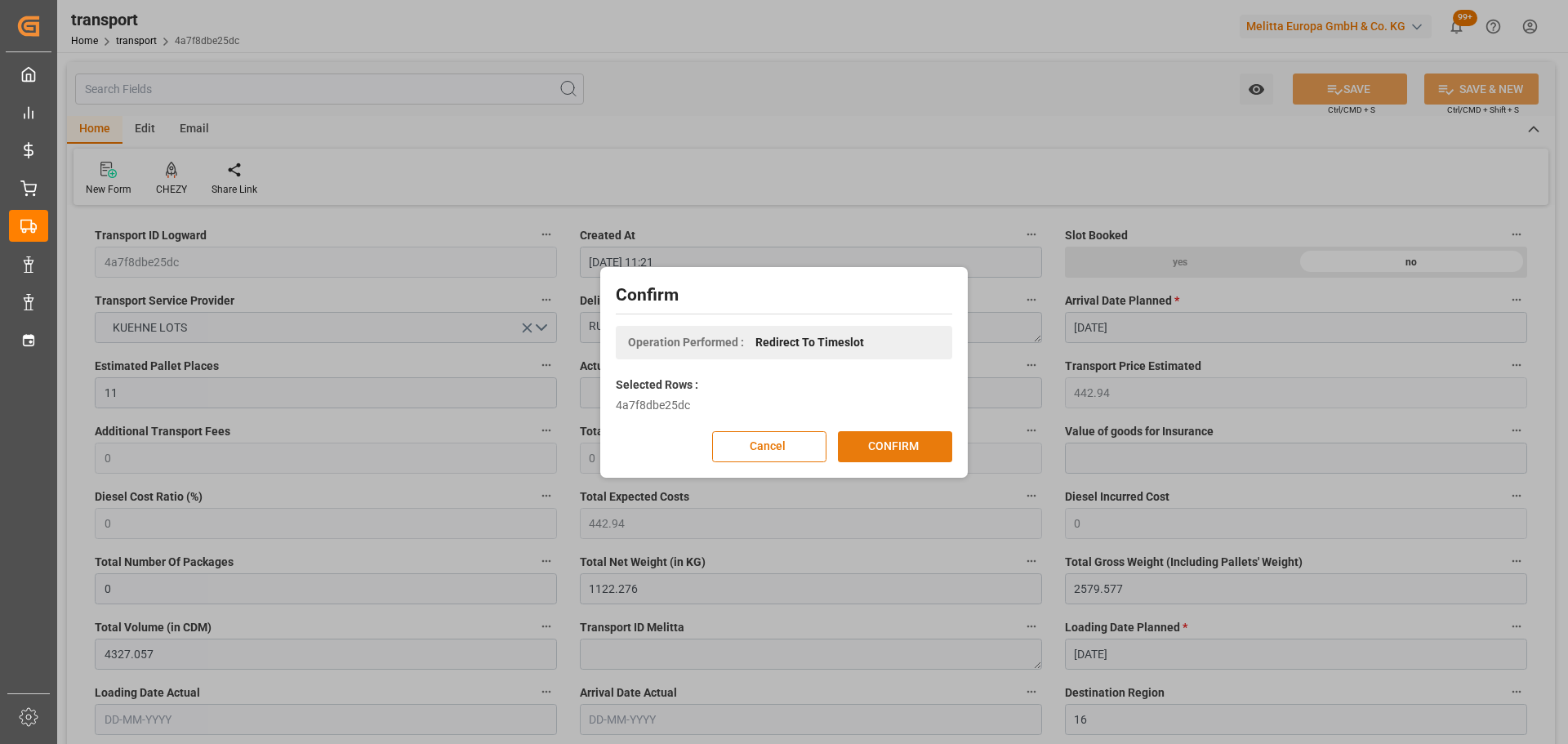
click at [933, 439] on button "CONFIRM" at bounding box center [894, 446] width 114 height 31
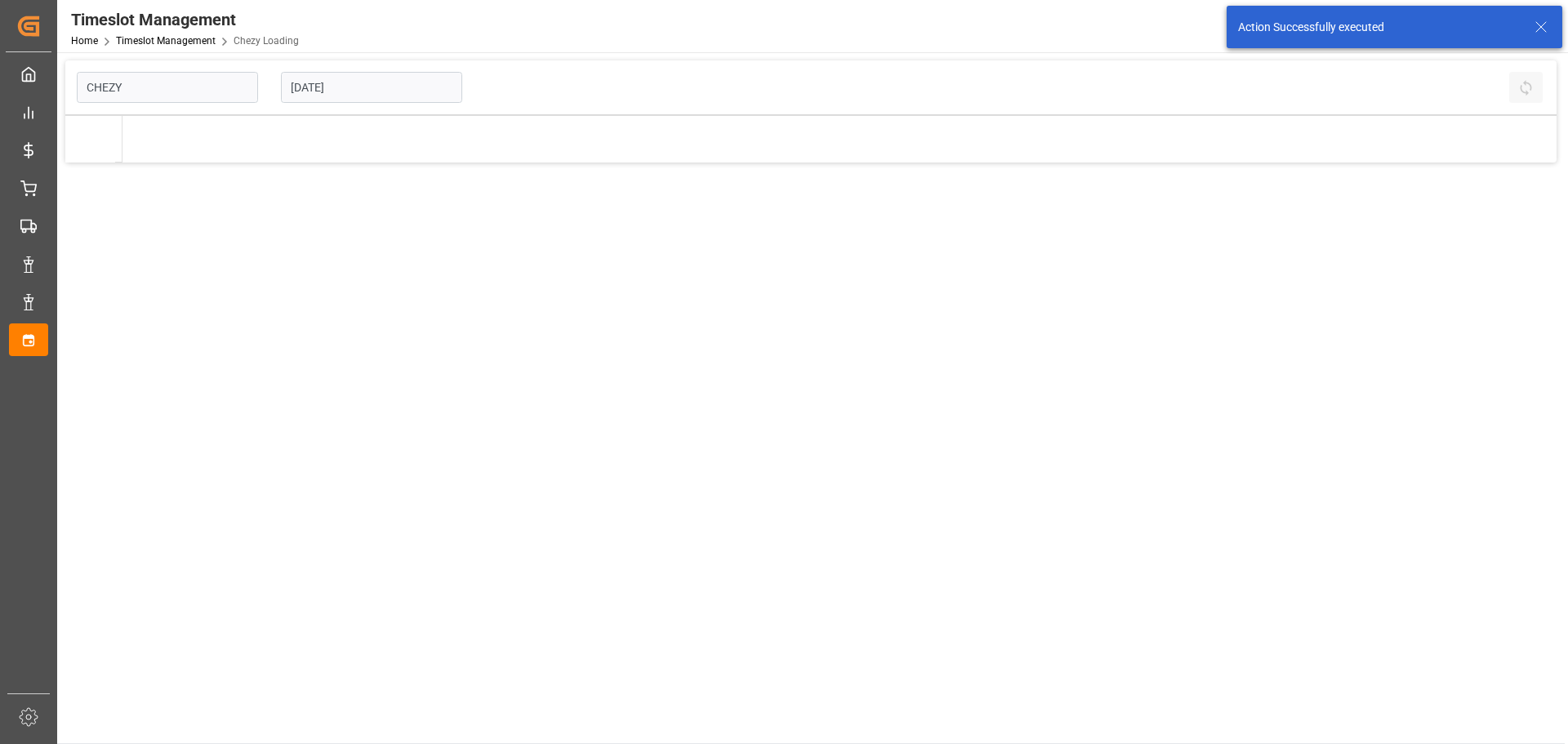
type input "Chezy Loading"
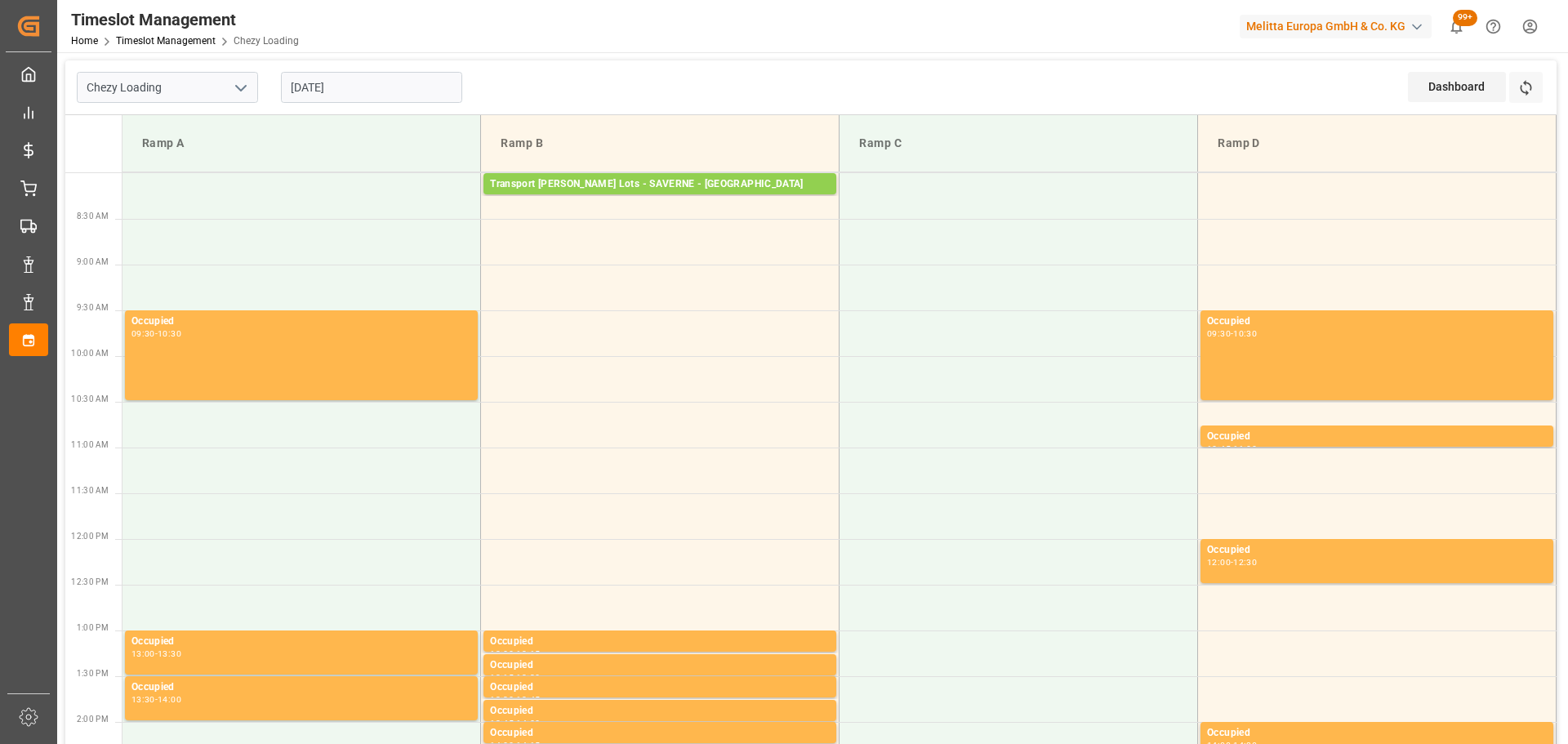
click at [315, 77] on input "[DATE]" at bounding box center [371, 87] width 181 height 31
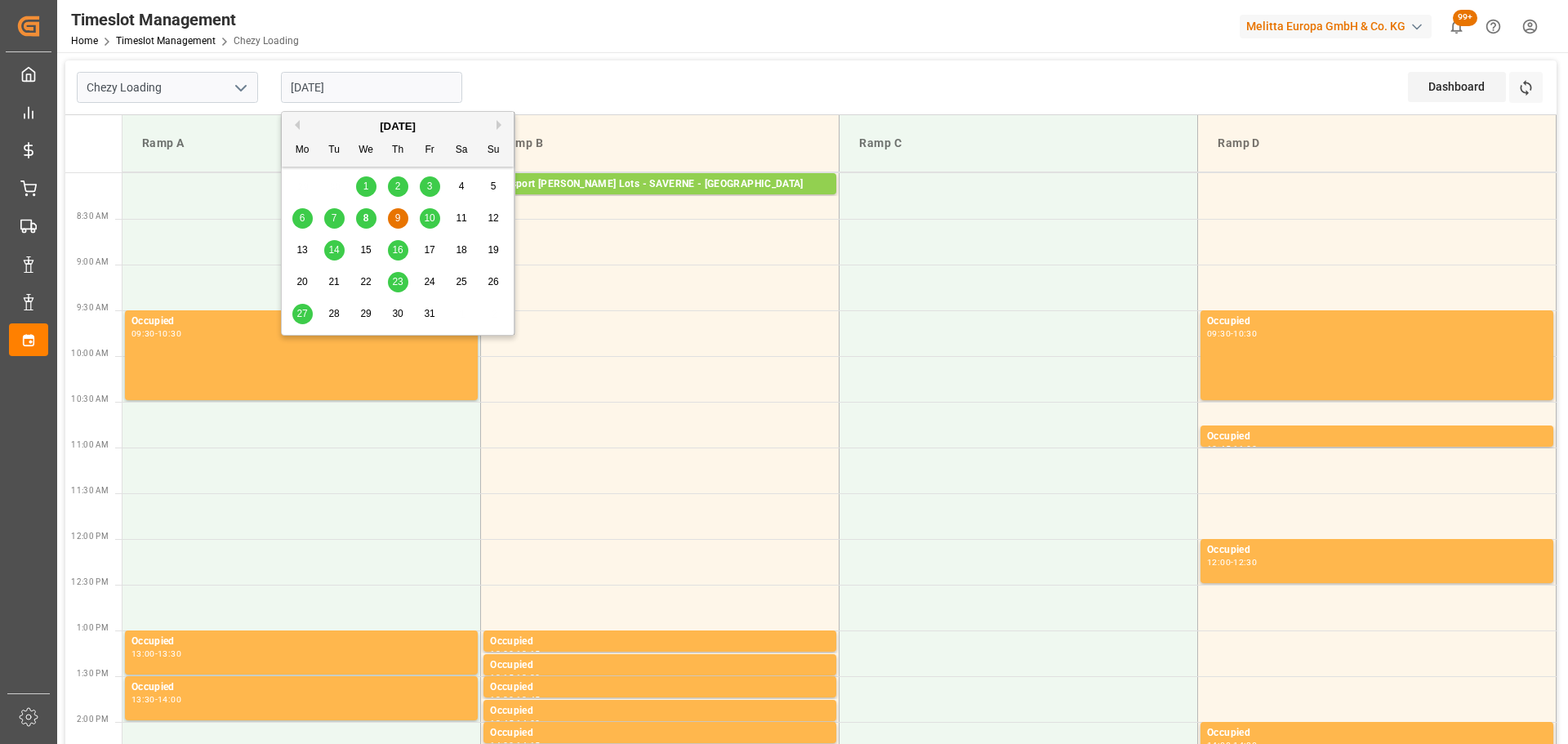
click at [425, 215] on span "10" at bounding box center [429, 218] width 11 height 12
type input "[DATE]"
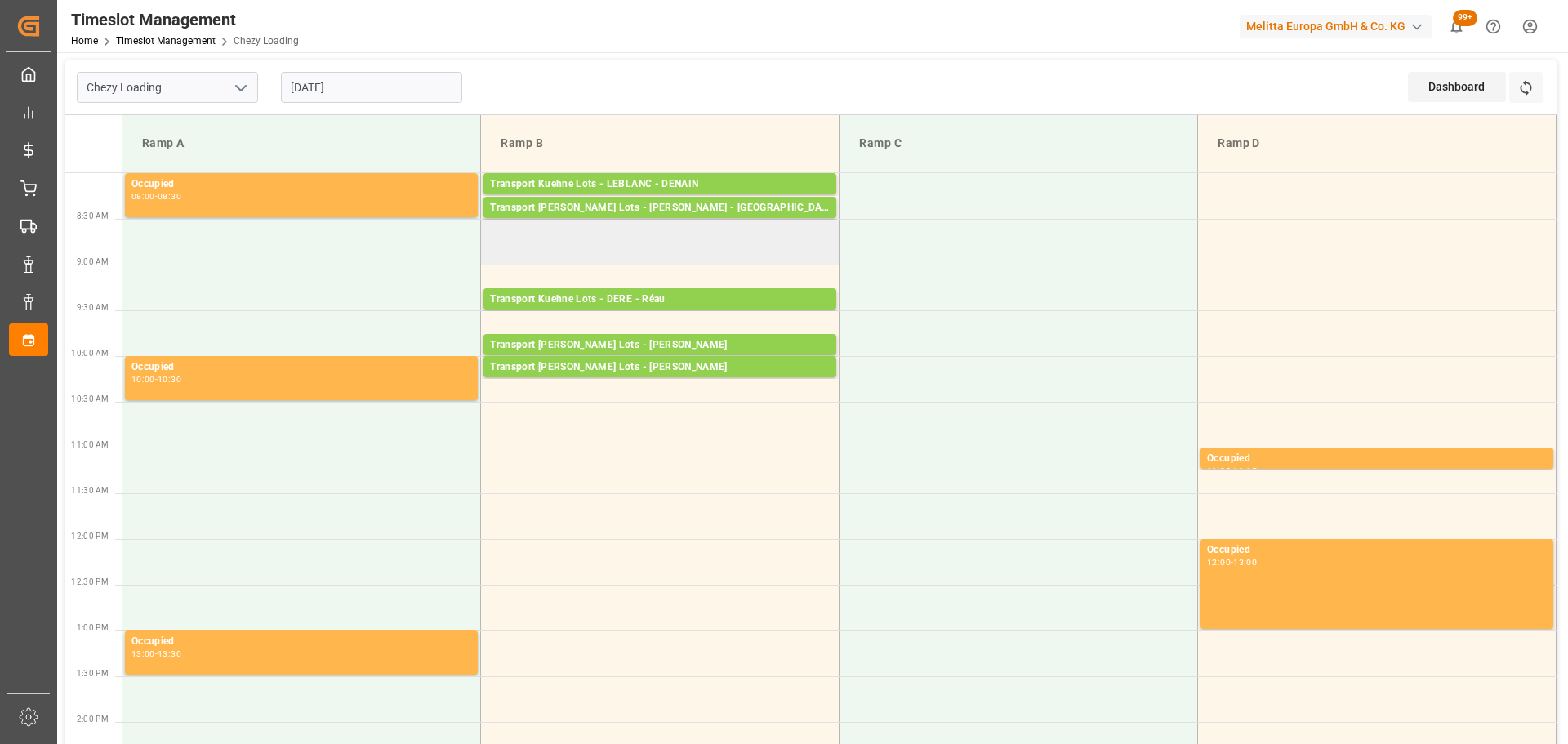
click at [490, 233] on td at bounding box center [661, 242] width 359 height 46
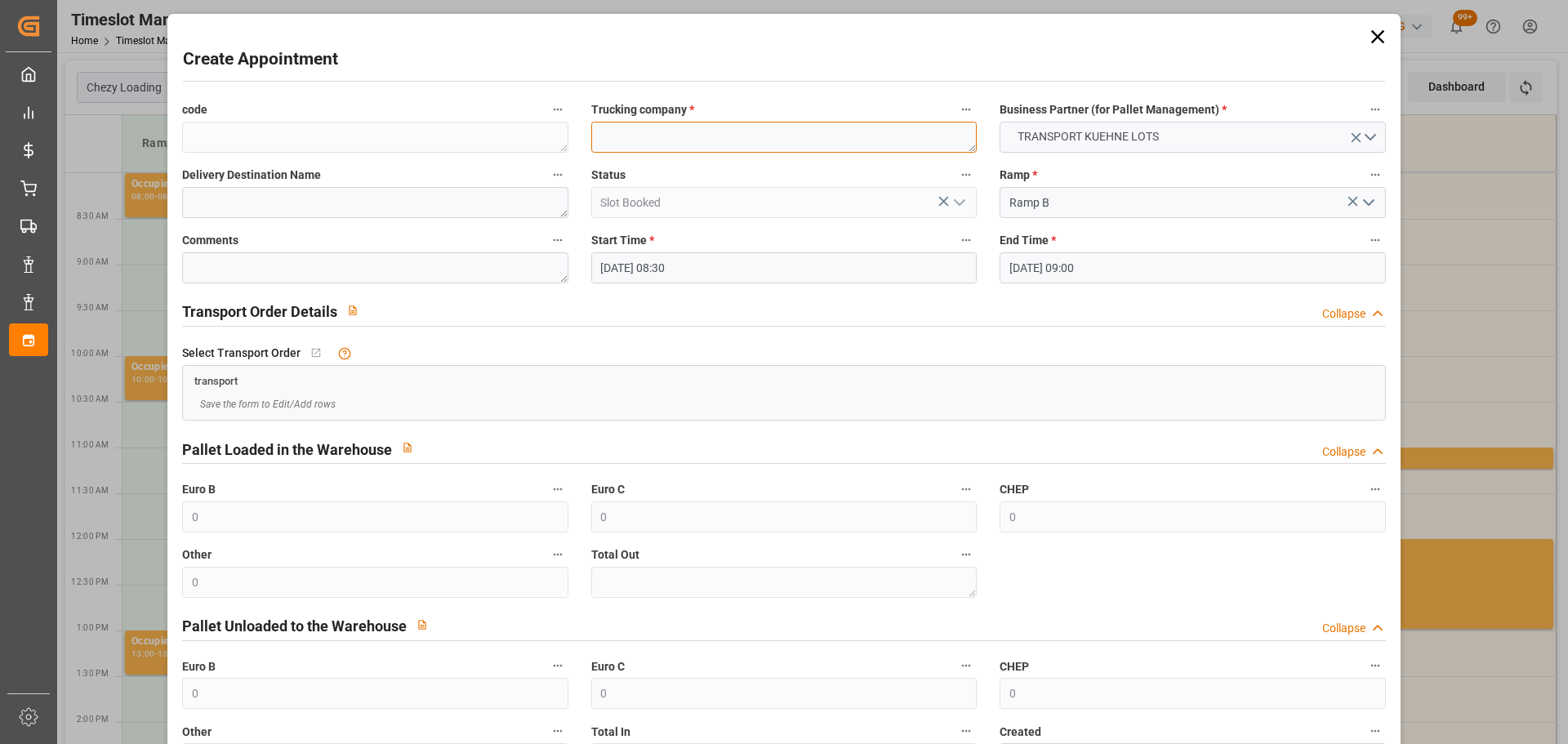
click at [642, 136] on textarea at bounding box center [784, 137] width 385 height 31
type textarea "LEBLANC"
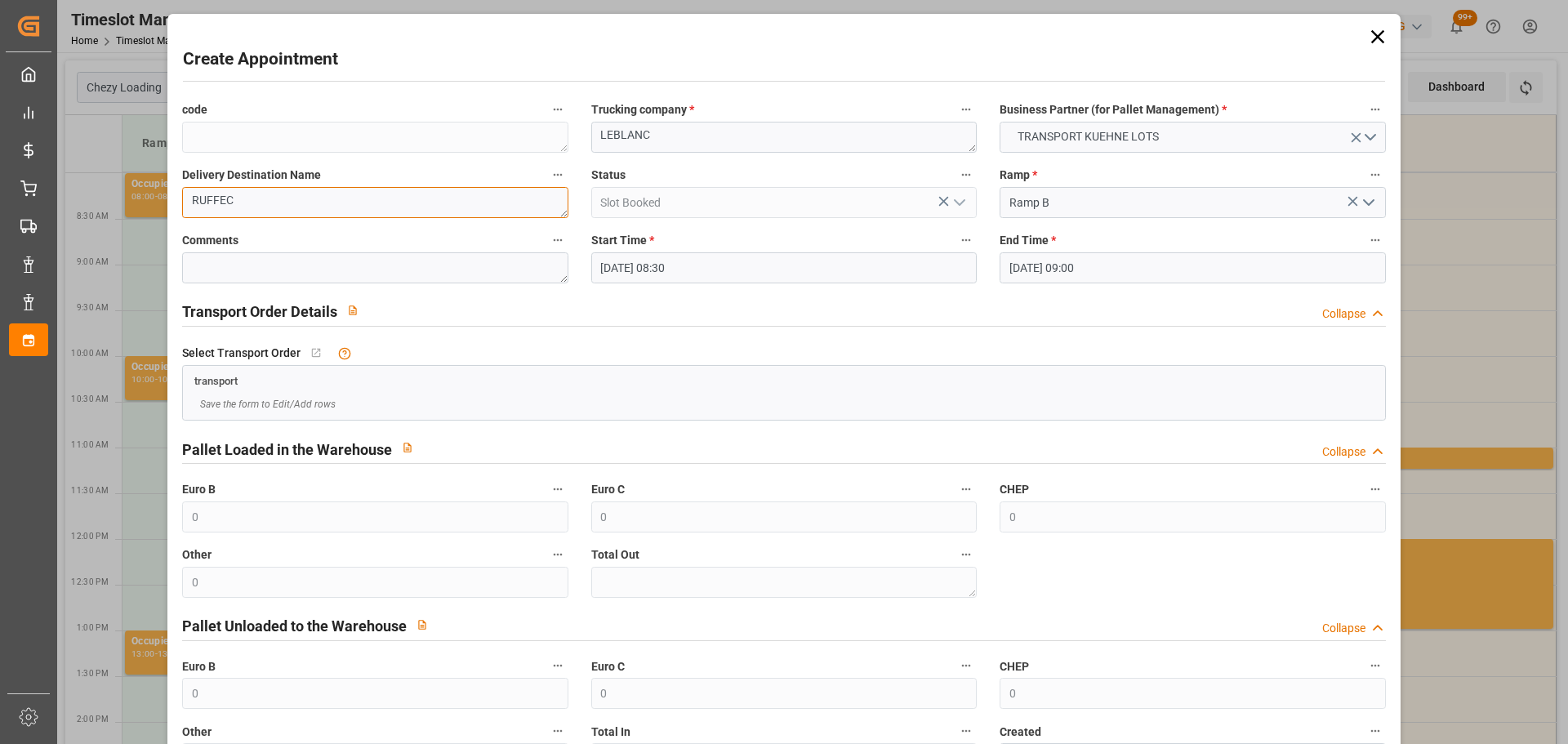
type textarea "RUFFEC"
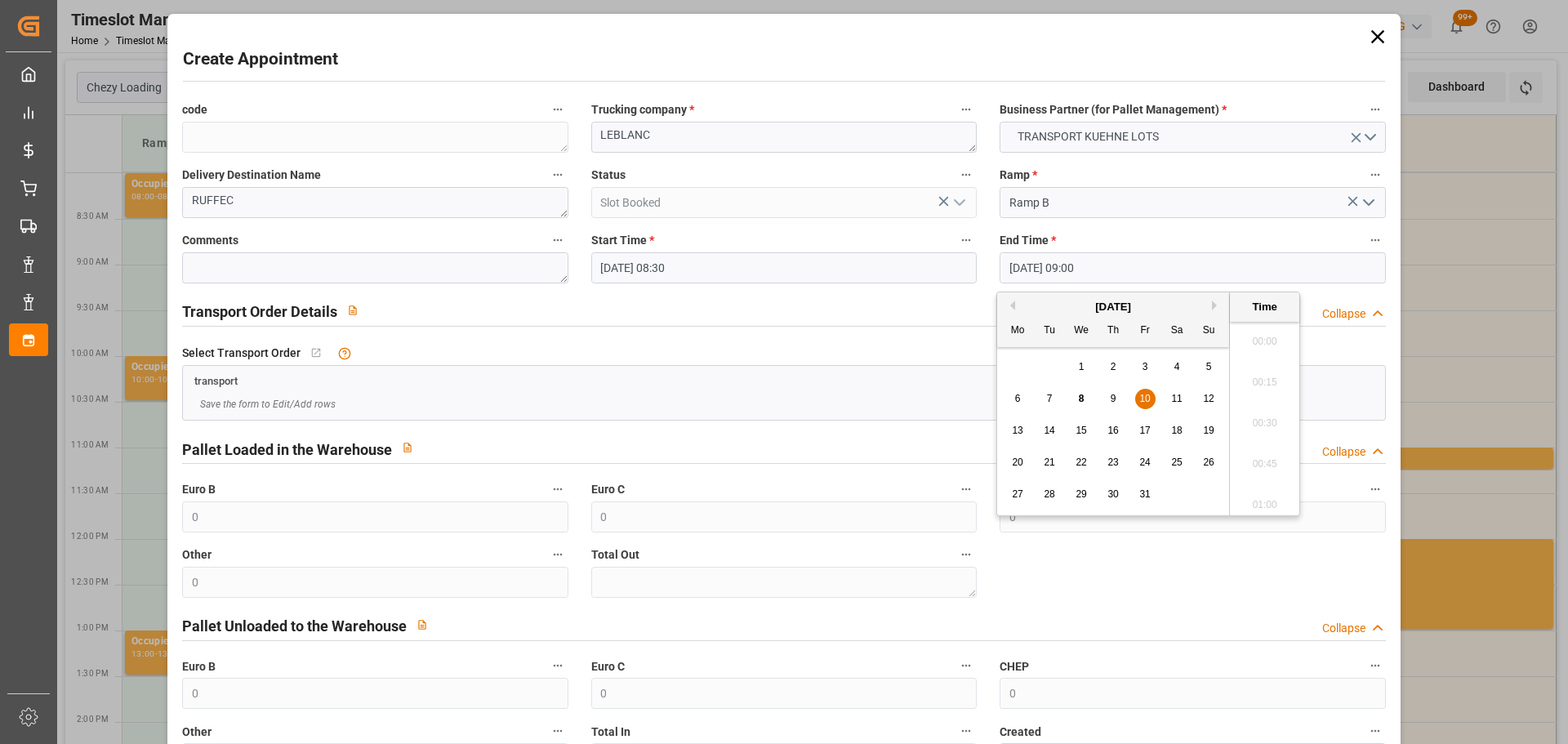
click at [1032, 265] on input "10-10-2025 09:00" at bounding box center [1192, 267] width 385 height 31
click at [1141, 403] on span "10" at bounding box center [1144, 398] width 11 height 12
drag, startPoint x: 1262, startPoint y: 372, endPoint x: 1252, endPoint y: 364, distance: 12.8
click at [1262, 371] on li "08:45" at bounding box center [1264, 376] width 69 height 41
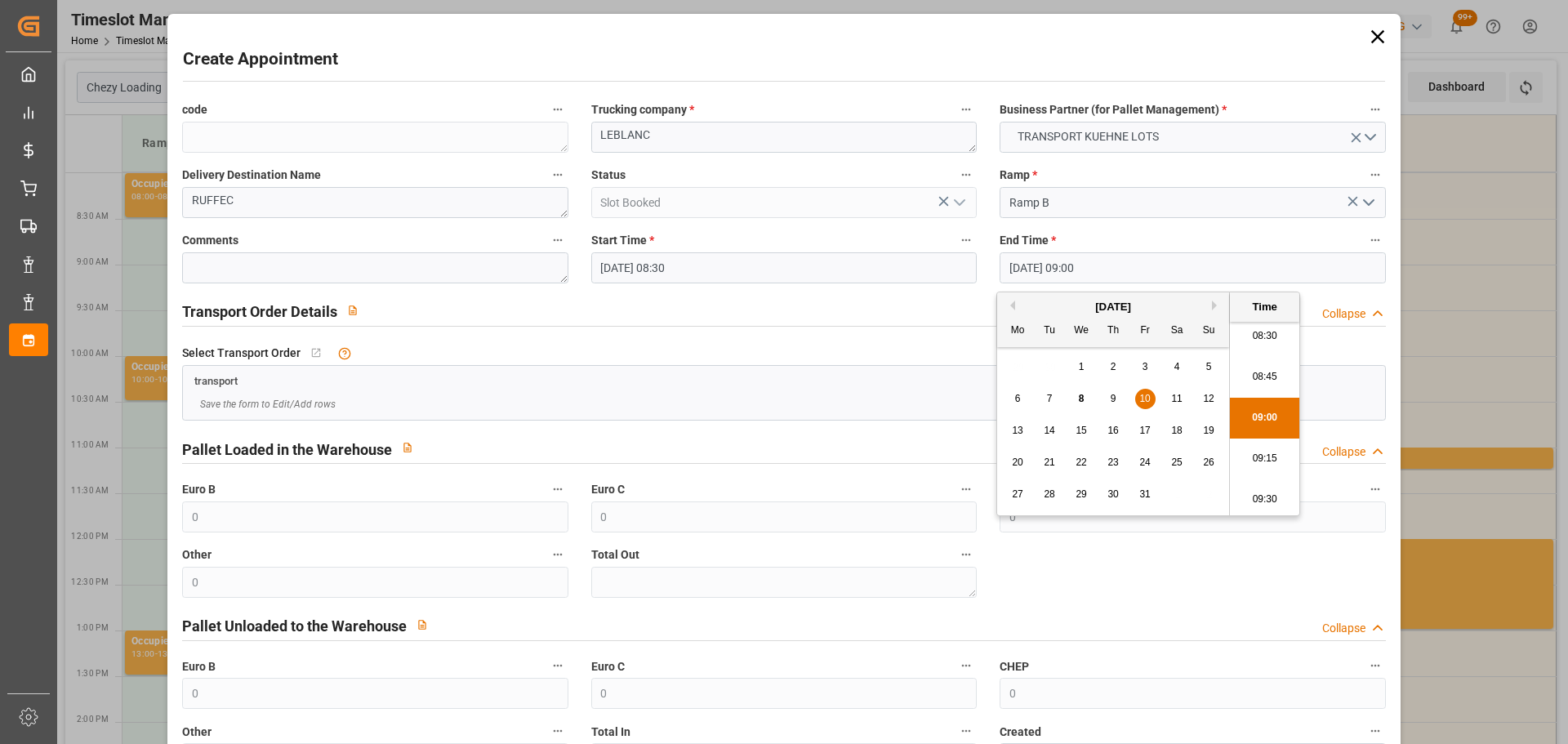
type input "10-10-2025 08:45"
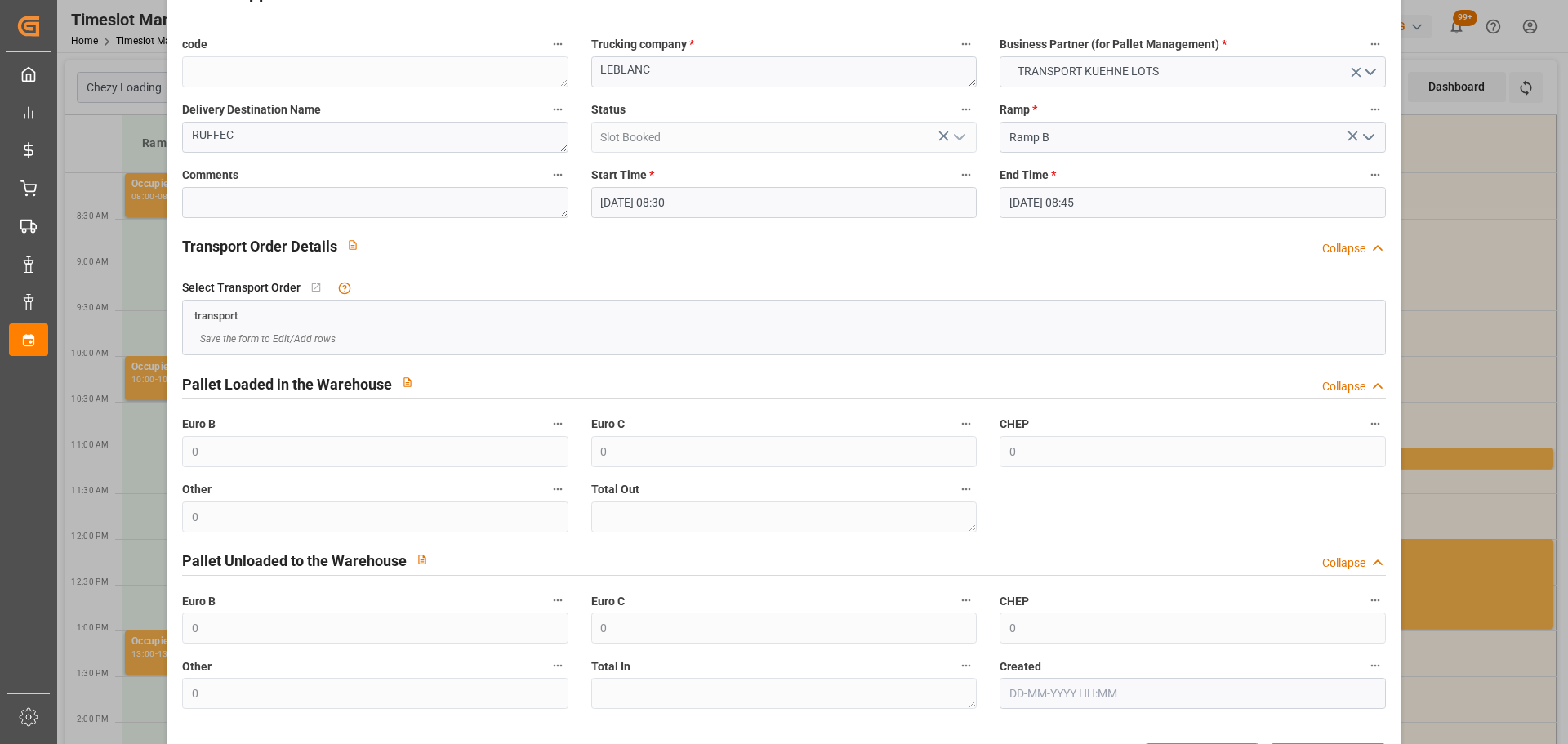
scroll to position [125, 0]
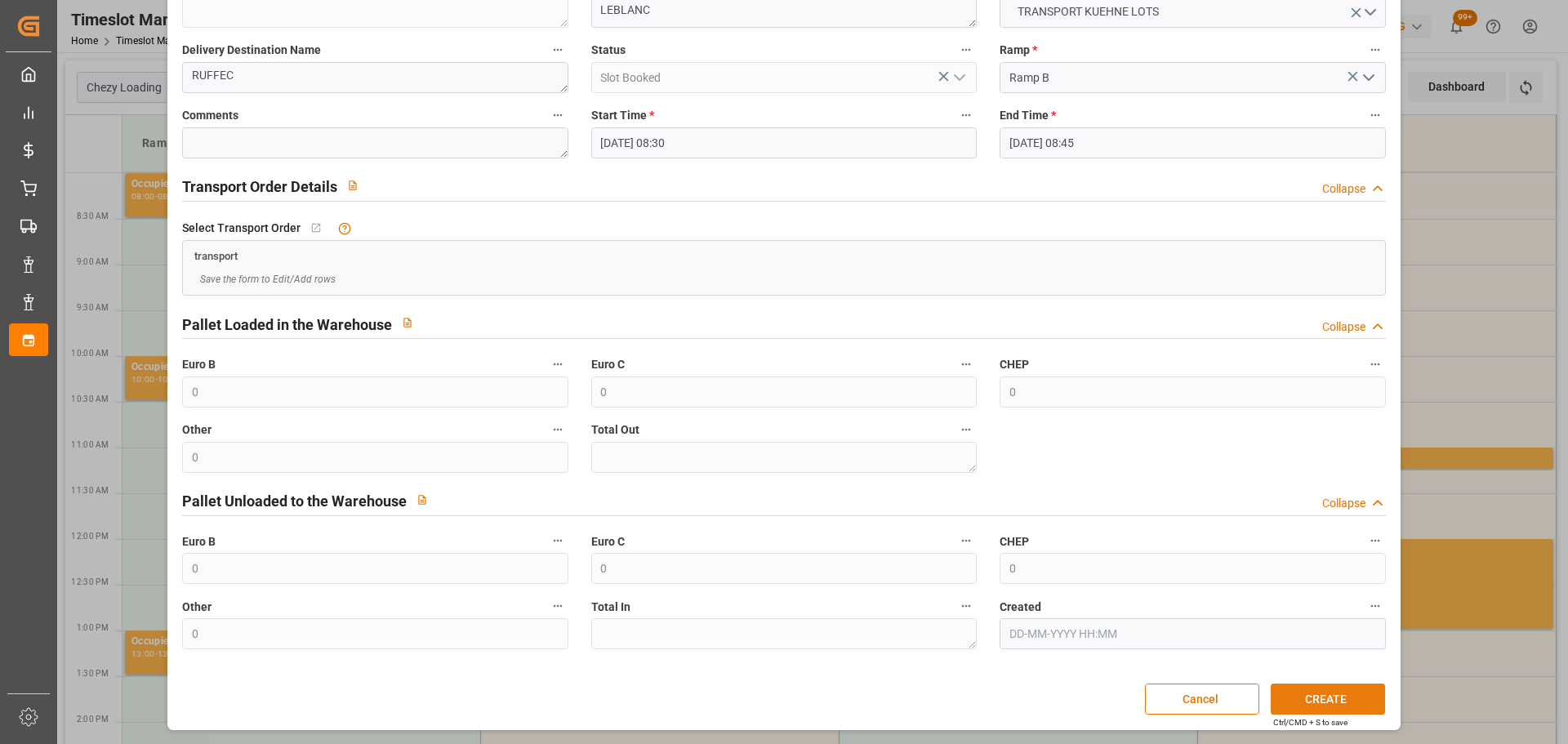
click at [1317, 695] on button "CREATE" at bounding box center [1327, 698] width 114 height 31
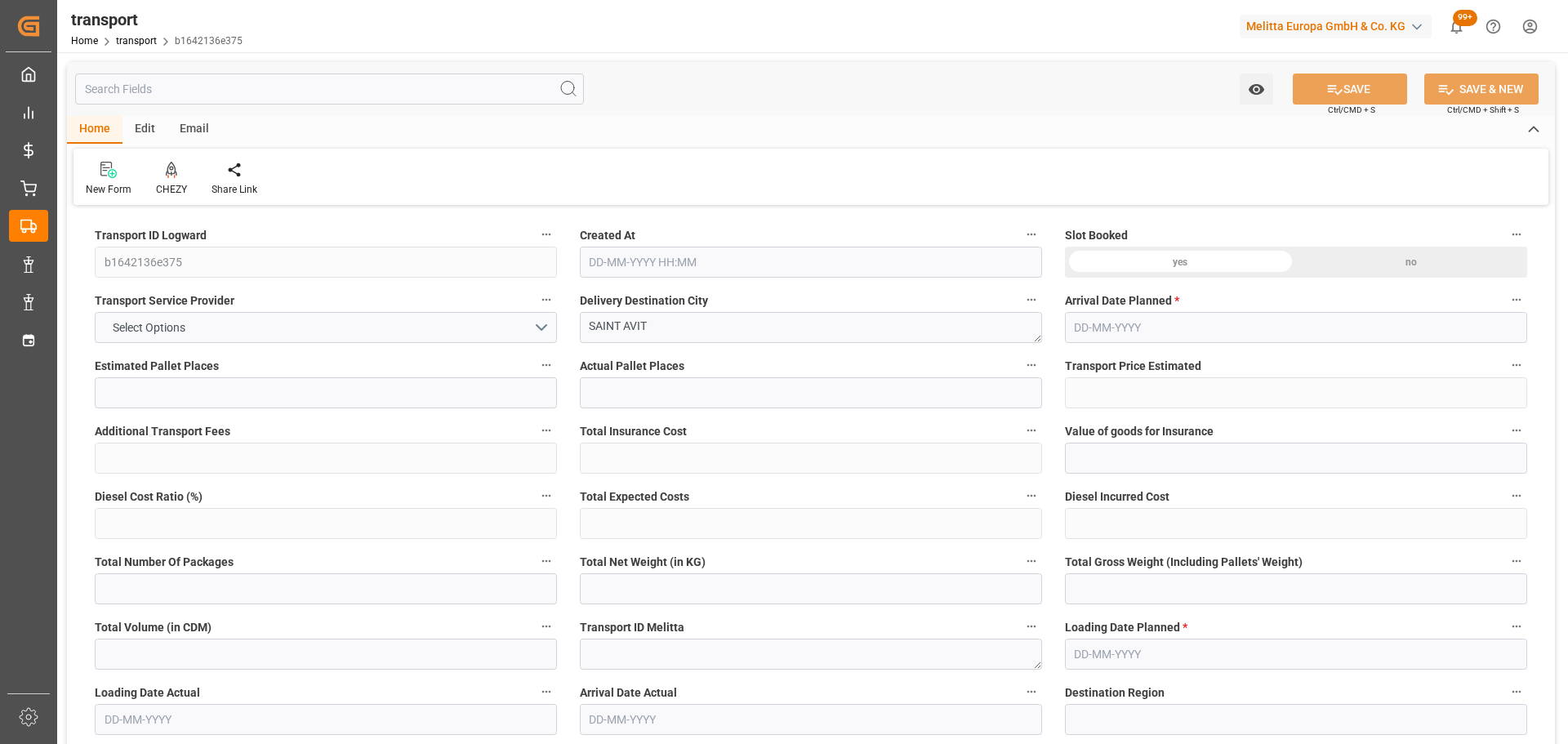
type input "9"
type input "542.2"
type input "0"
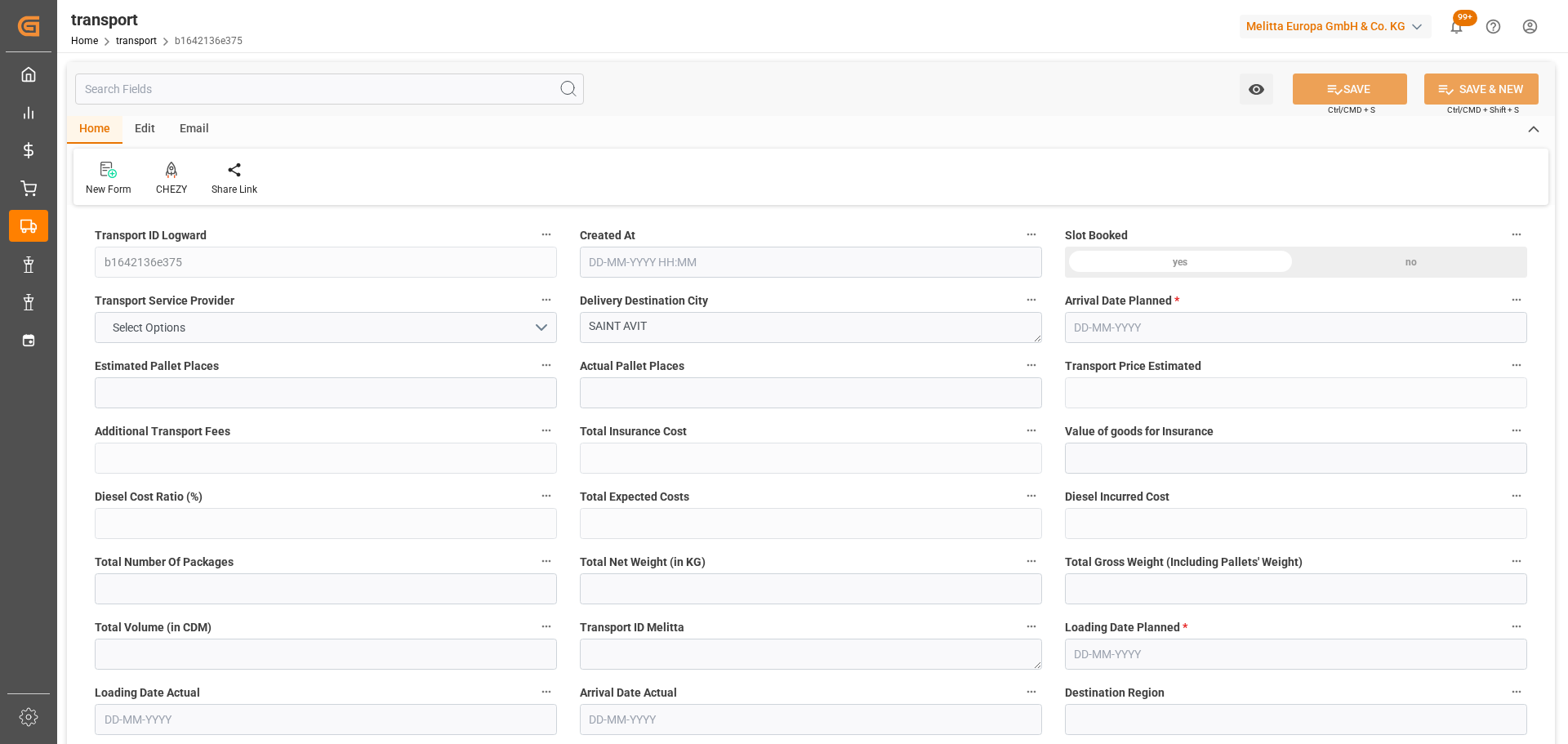
type input "542.2"
type input "0"
type input "1313.584"
type input "2609.353"
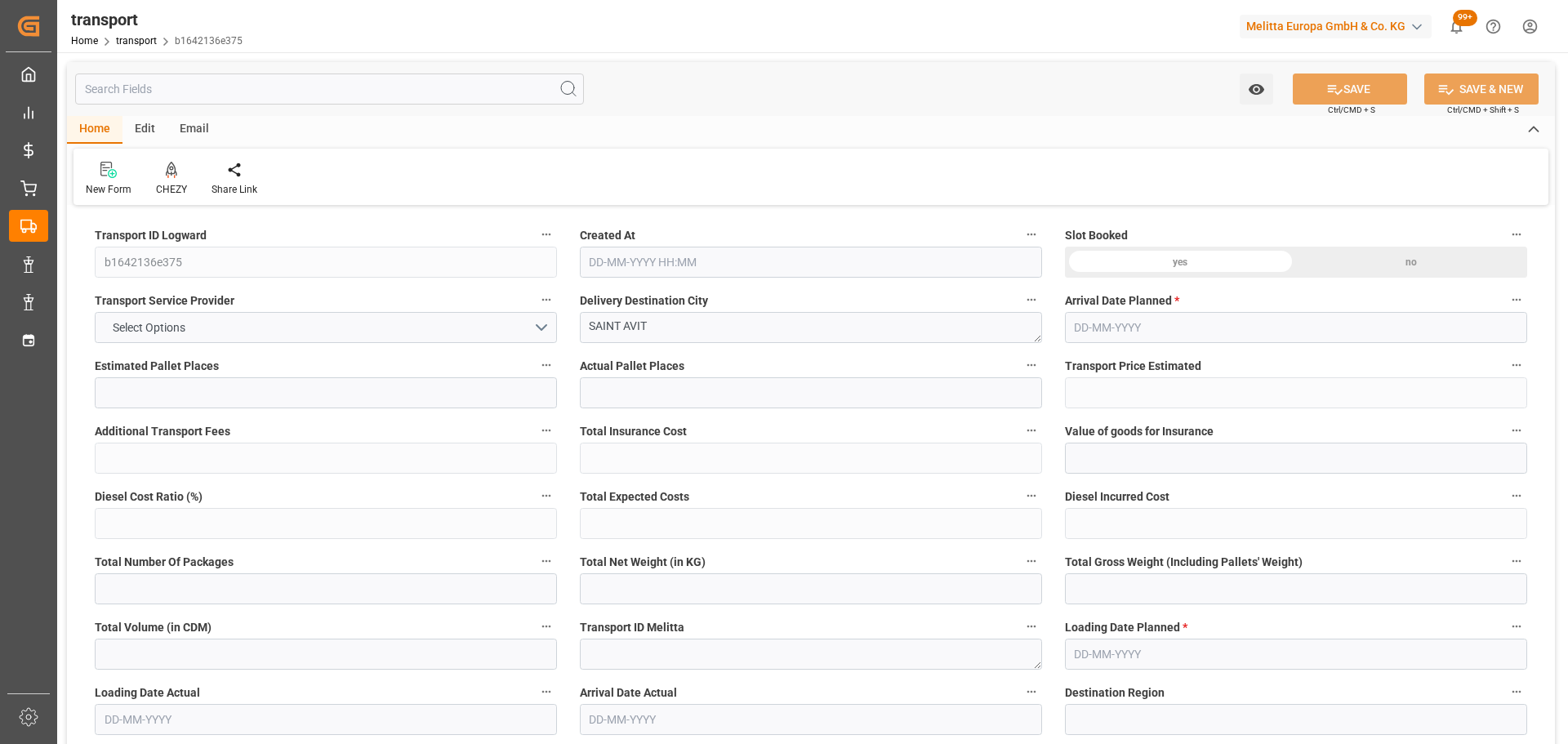
type input "4742.559"
type input "40"
type input "0"
type input "448"
type input "49"
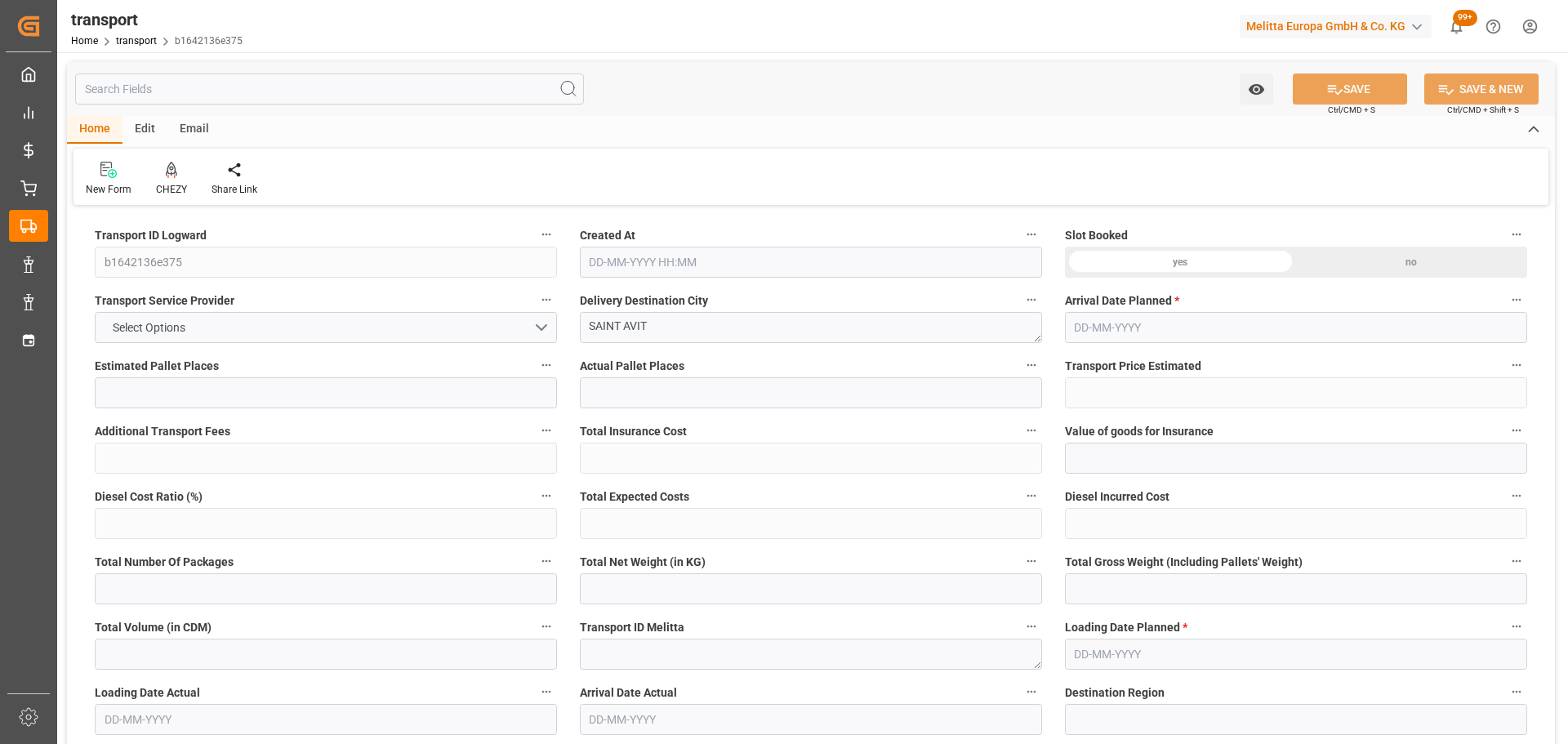
type input "101"
type input "1482.353"
type input "0"
type input "4710.8598"
type input "0"
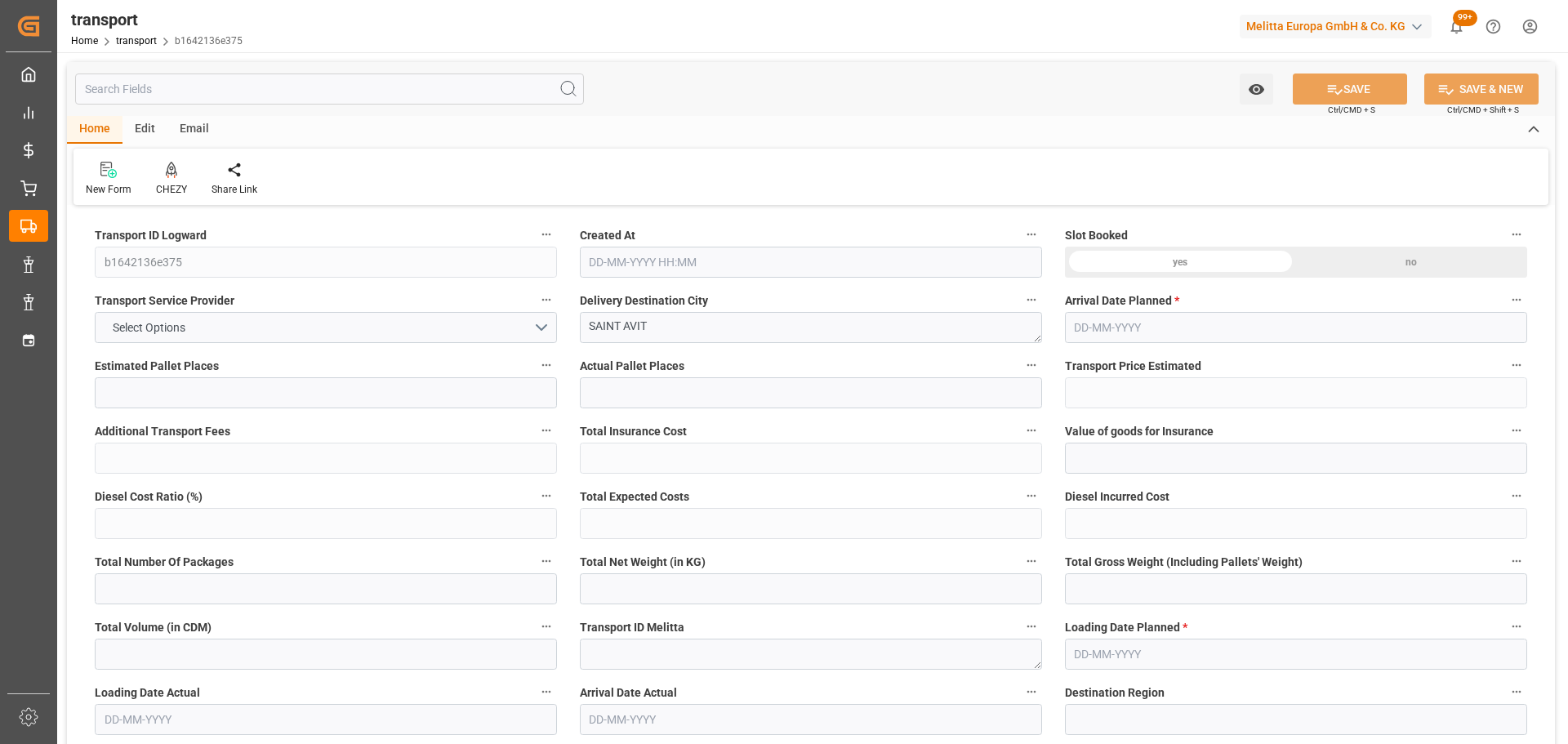
type input "0"
type input "21"
type input "35"
type input "[DATE] 11:22"
type input "[DATE]"
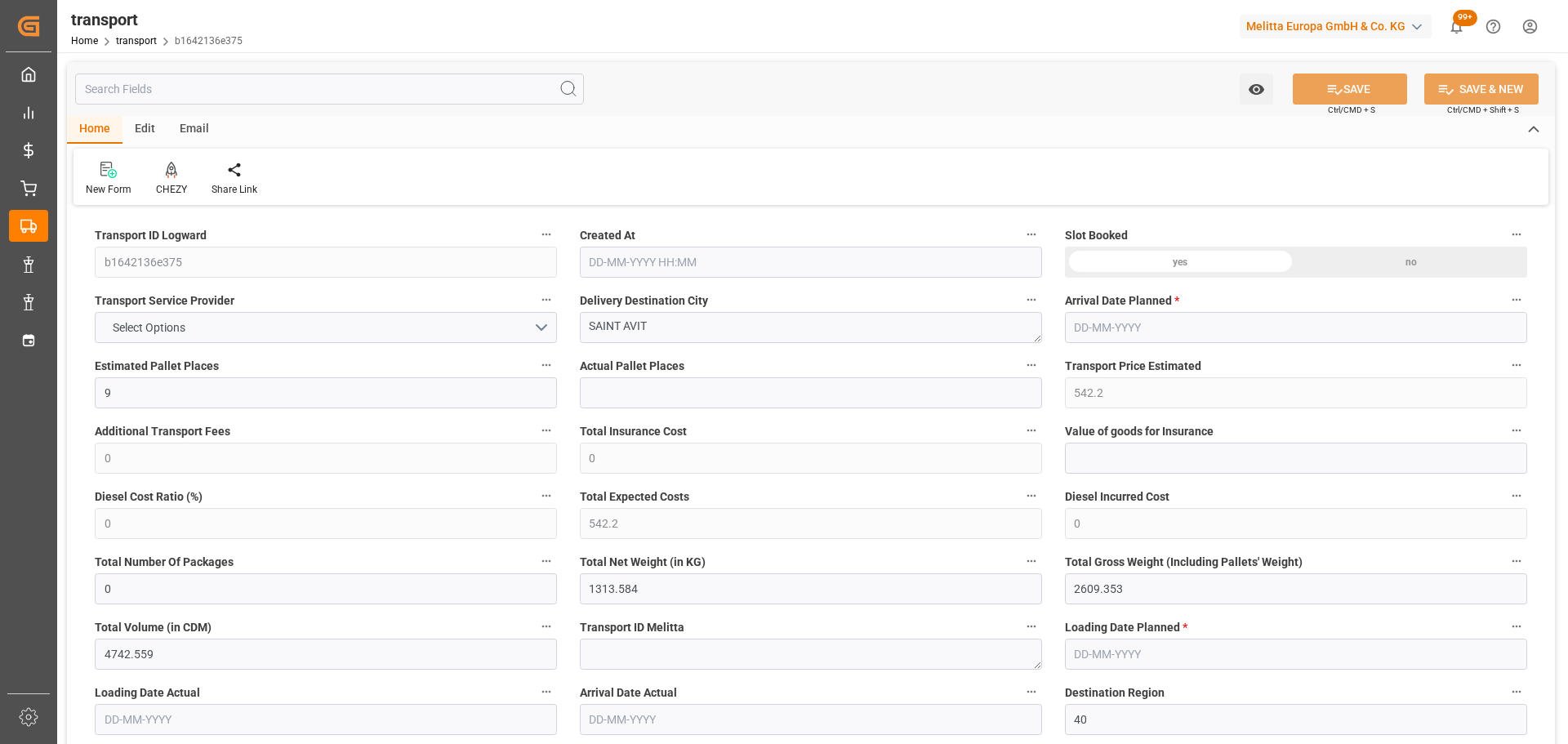
type input "[DATE]"
click at [178, 177] on div at bounding box center [170, 168] width 31 height 17
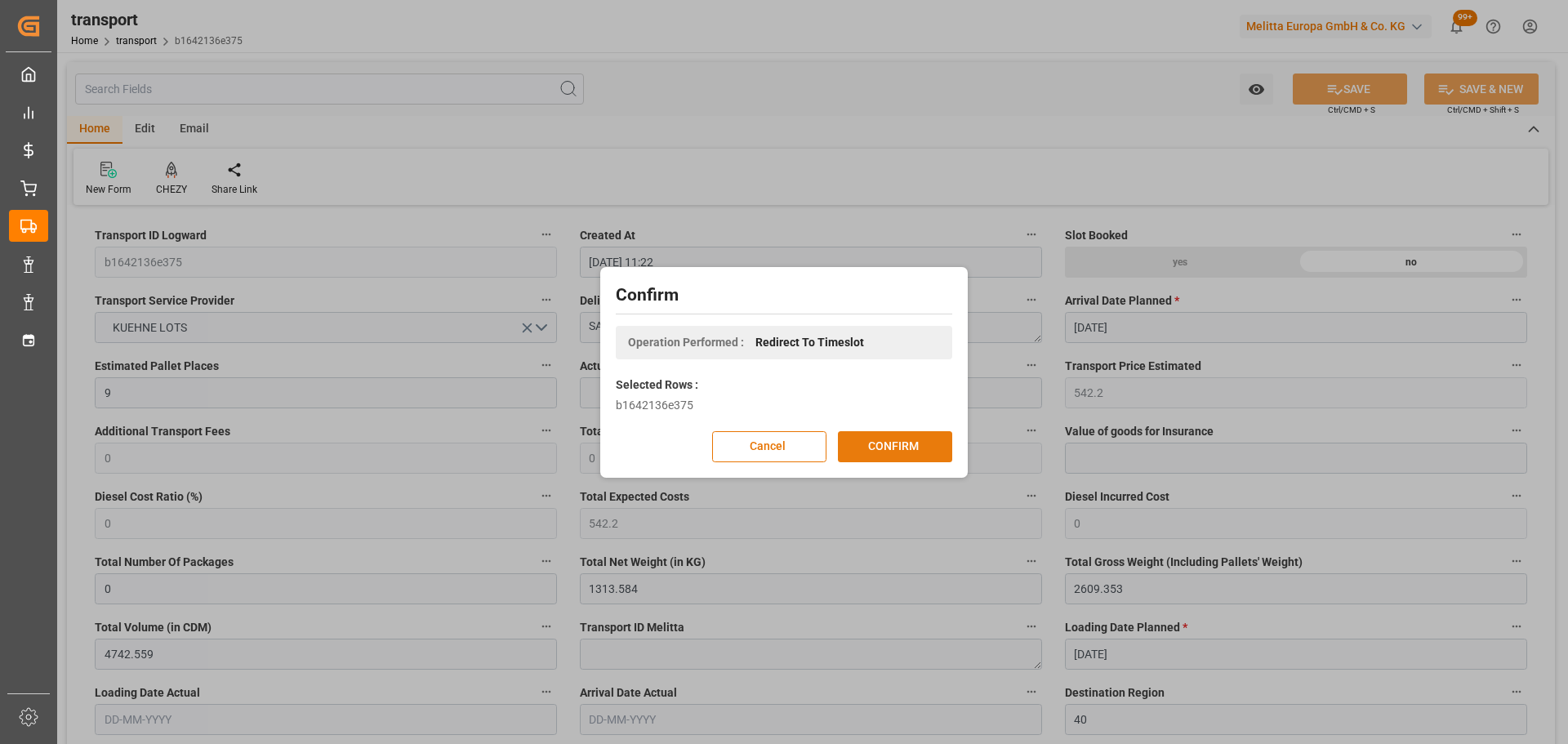
click at [908, 448] on button "CONFIRM" at bounding box center [894, 446] width 114 height 31
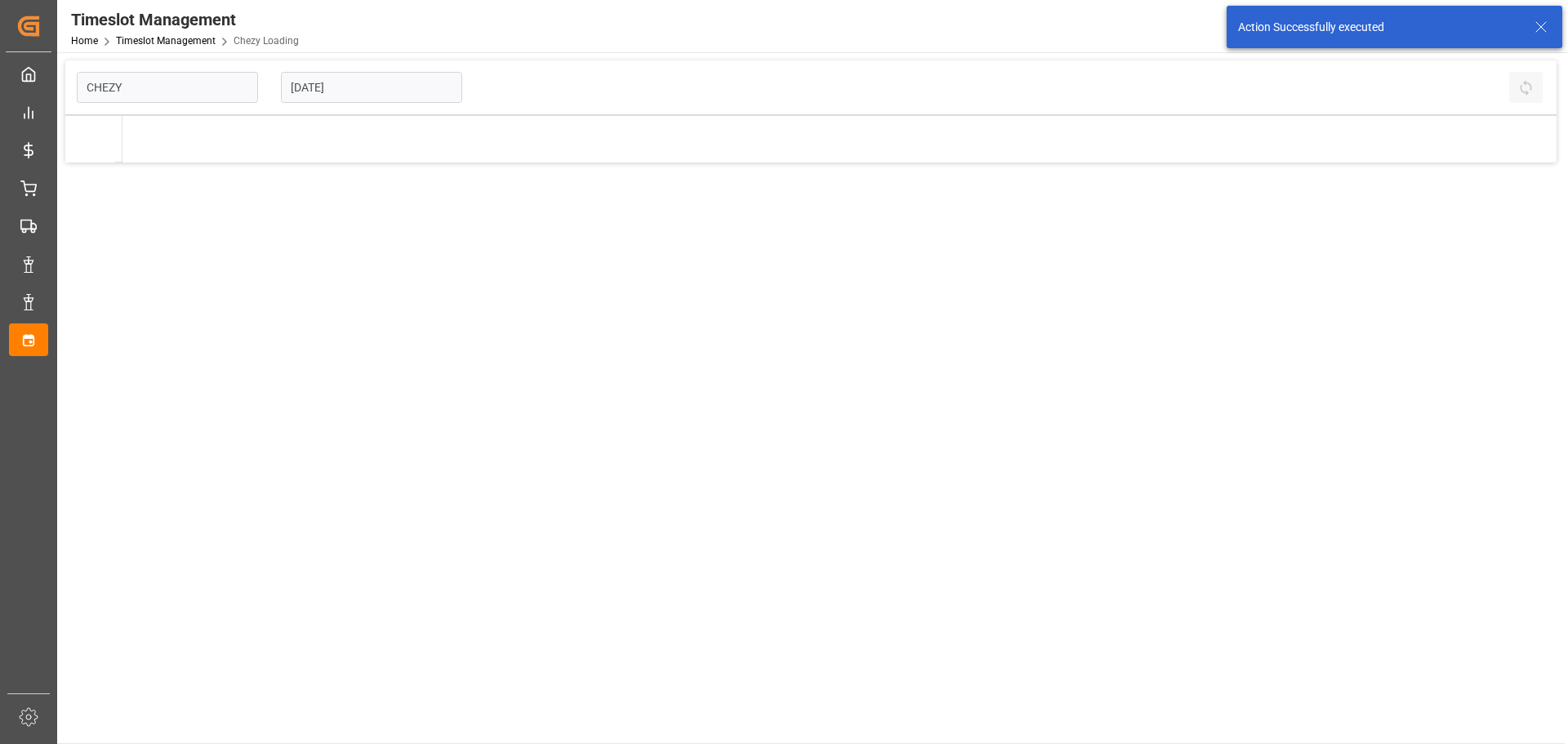
type input "Chezy Loading"
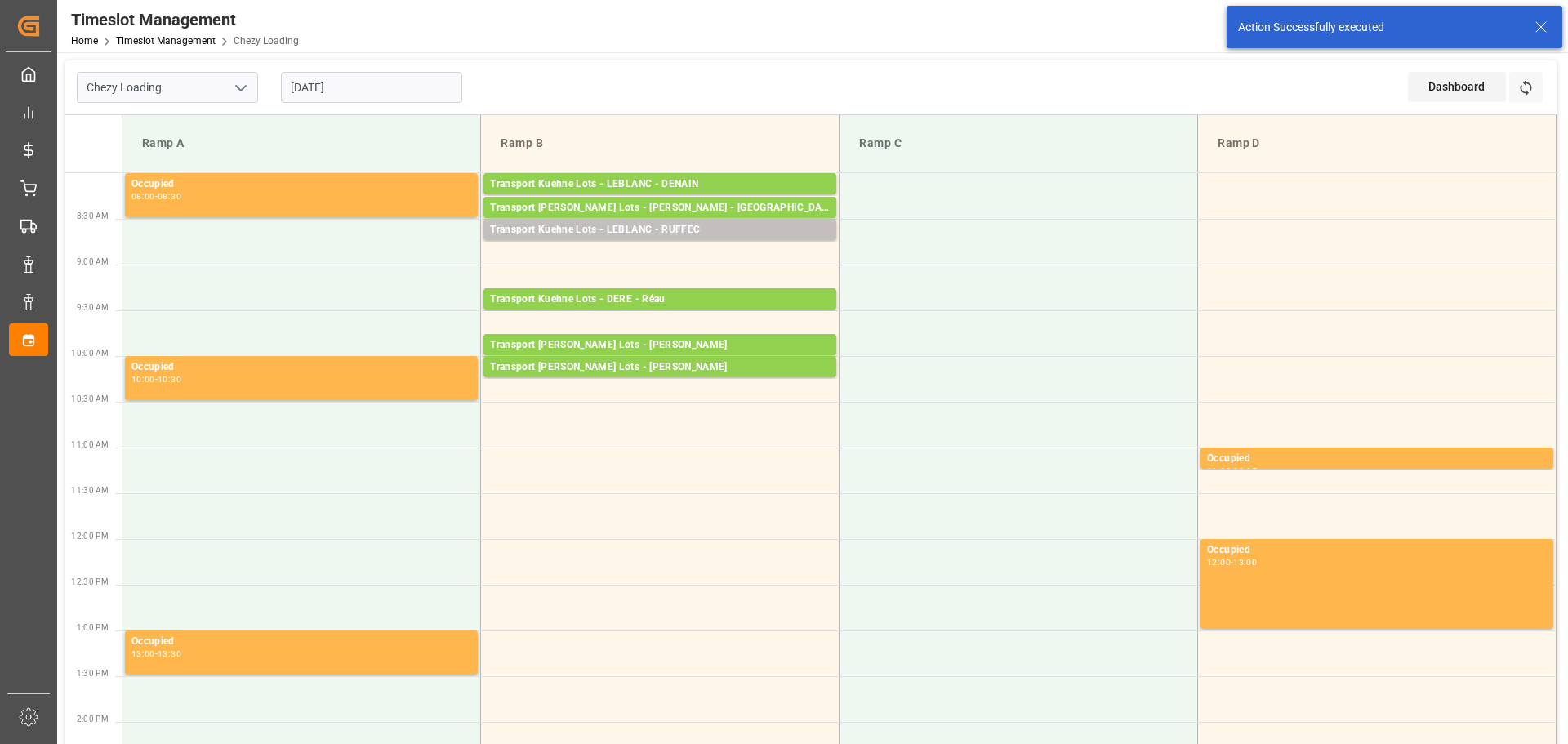
click at [506, 258] on td "Transport Kuehne Lots - LEBLANC - RUFFEC Pallets: 1,TU: 361,City: RUFFEC,Arriva…" at bounding box center [661, 242] width 359 height 46
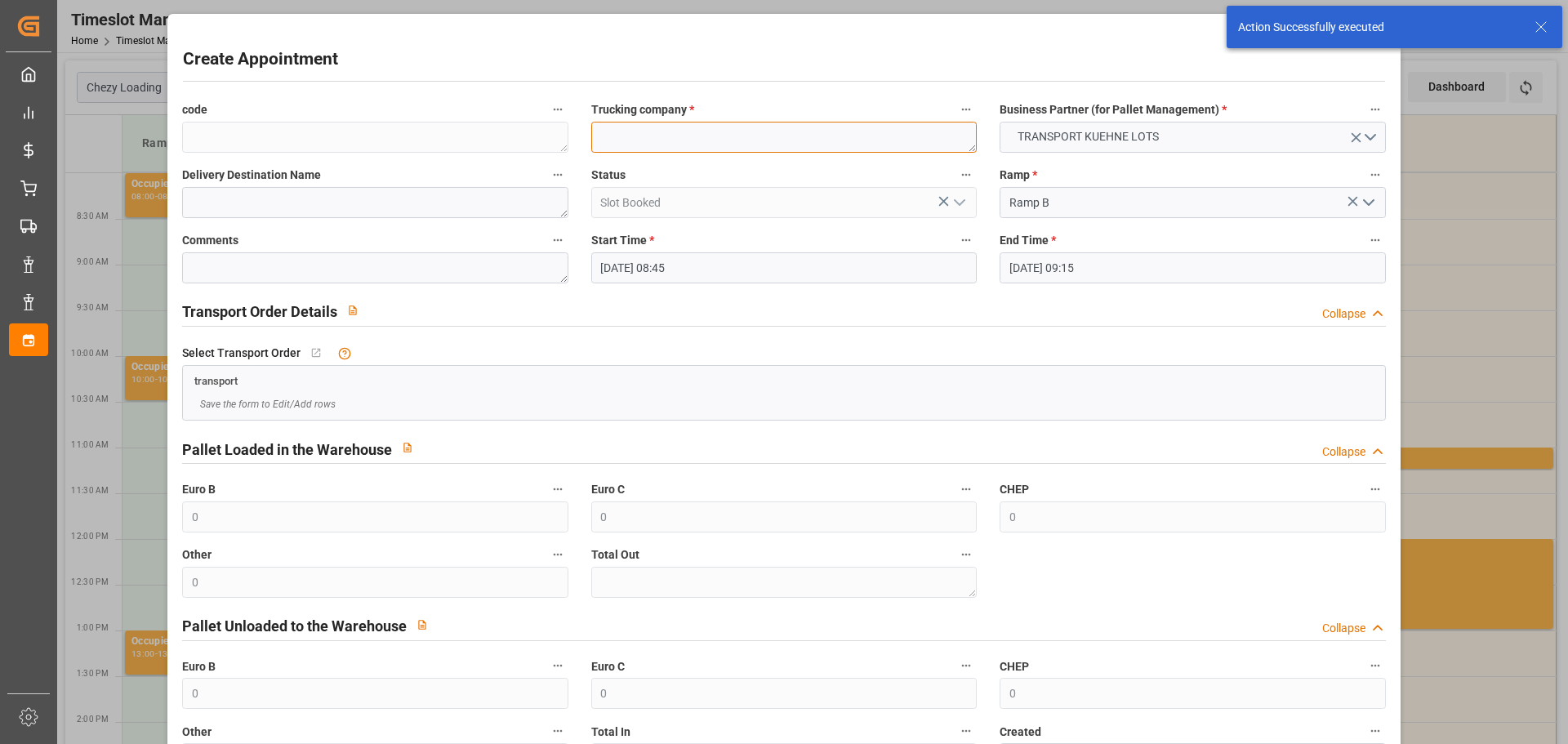
click at [693, 137] on textarea at bounding box center [784, 137] width 385 height 31
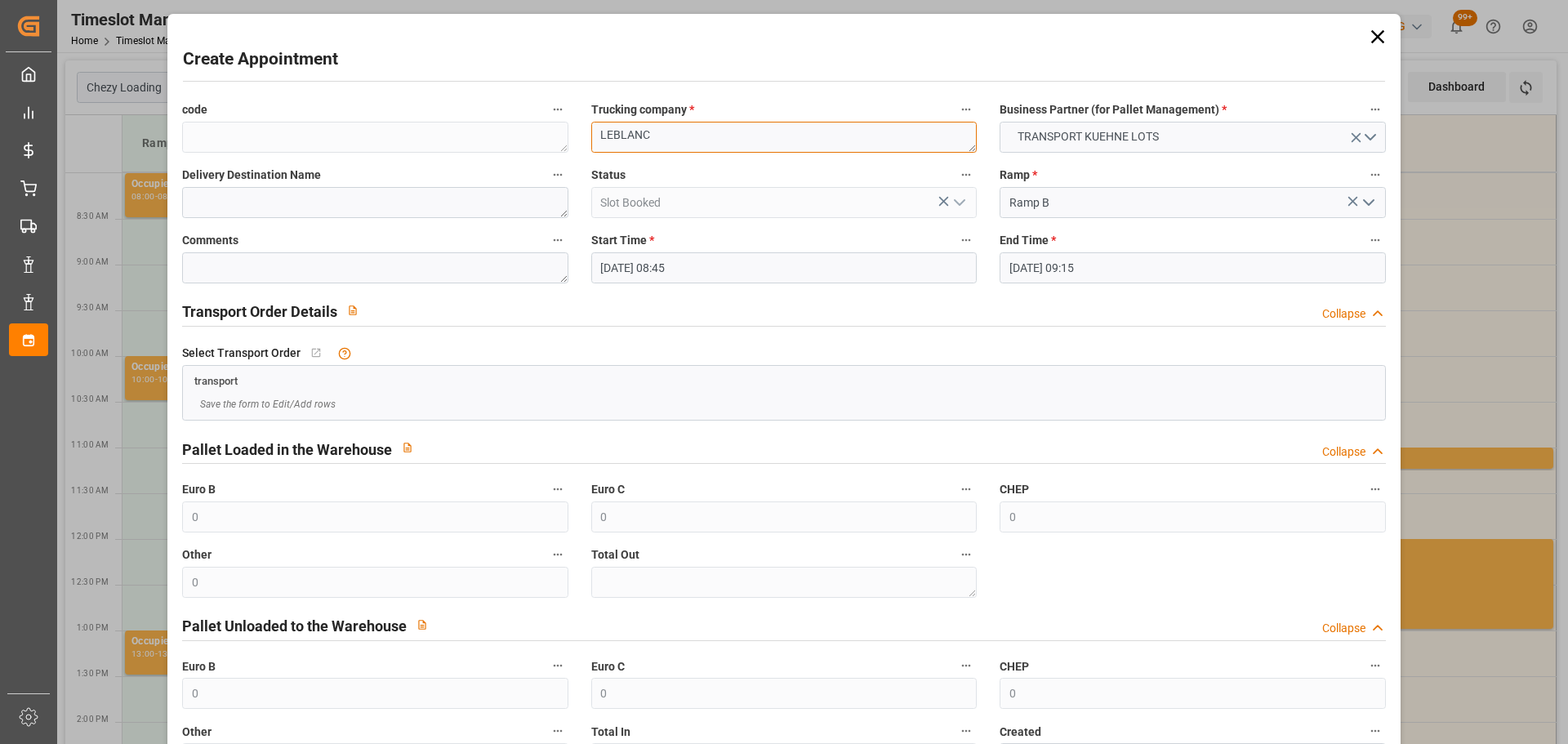
type textarea "LEBLANC"
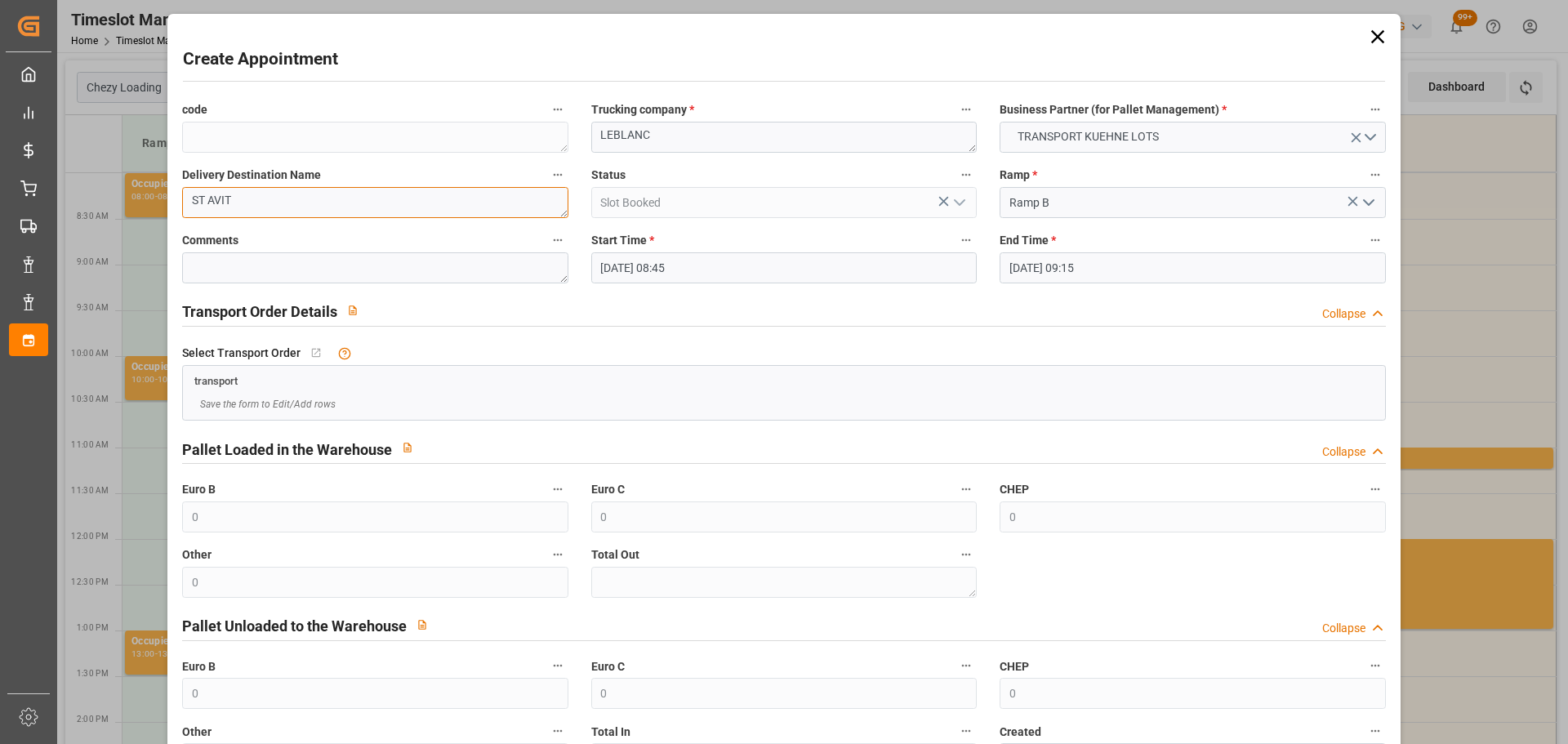
type textarea "ST AVIT"
click at [1026, 276] on input "10-10-2025 09:15" at bounding box center [1192, 267] width 385 height 31
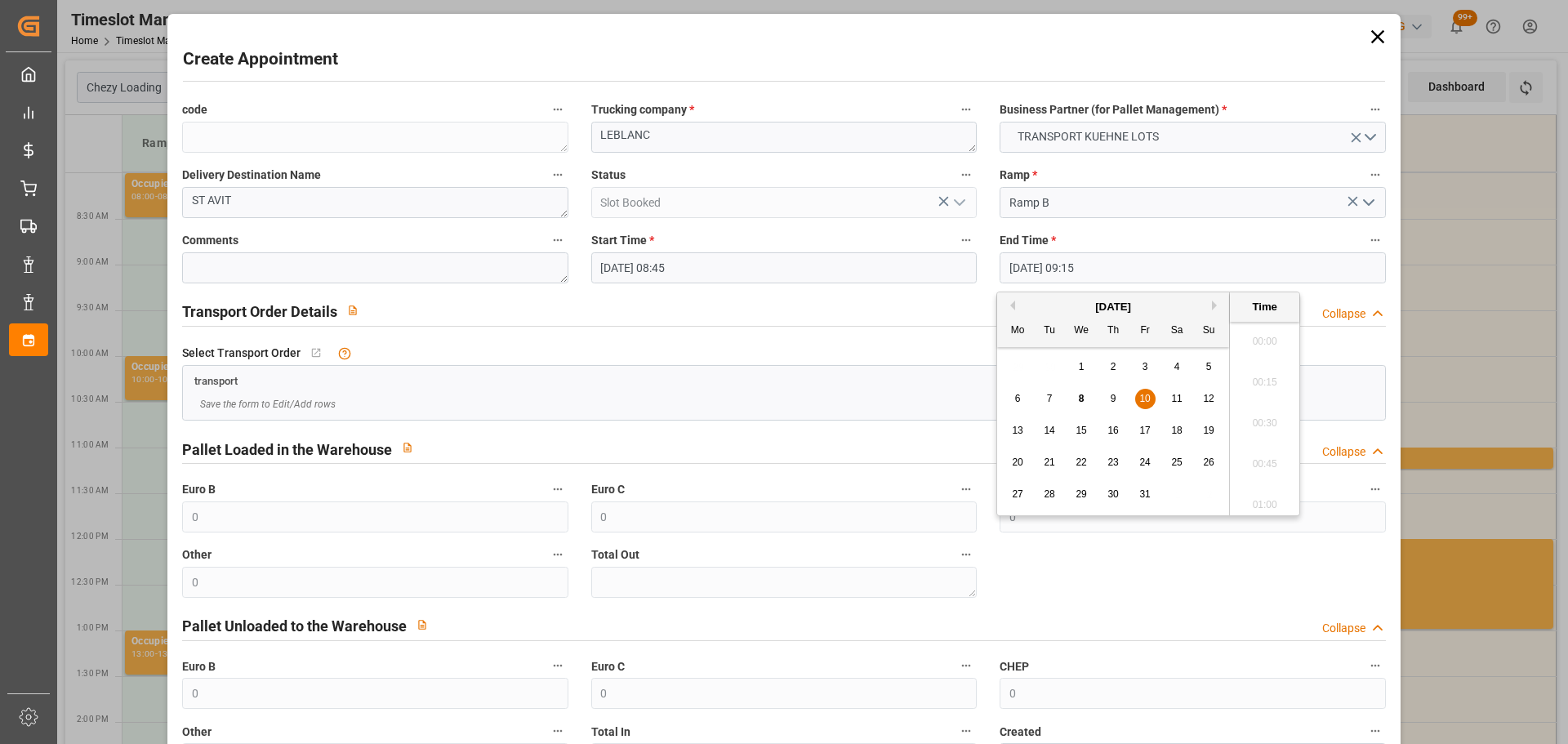
scroll to position [1435, 0]
click at [1141, 397] on span "10" at bounding box center [1144, 398] width 11 height 12
click at [1270, 369] on li "09:00" at bounding box center [1264, 376] width 69 height 41
type input "10-10-2025 09:00"
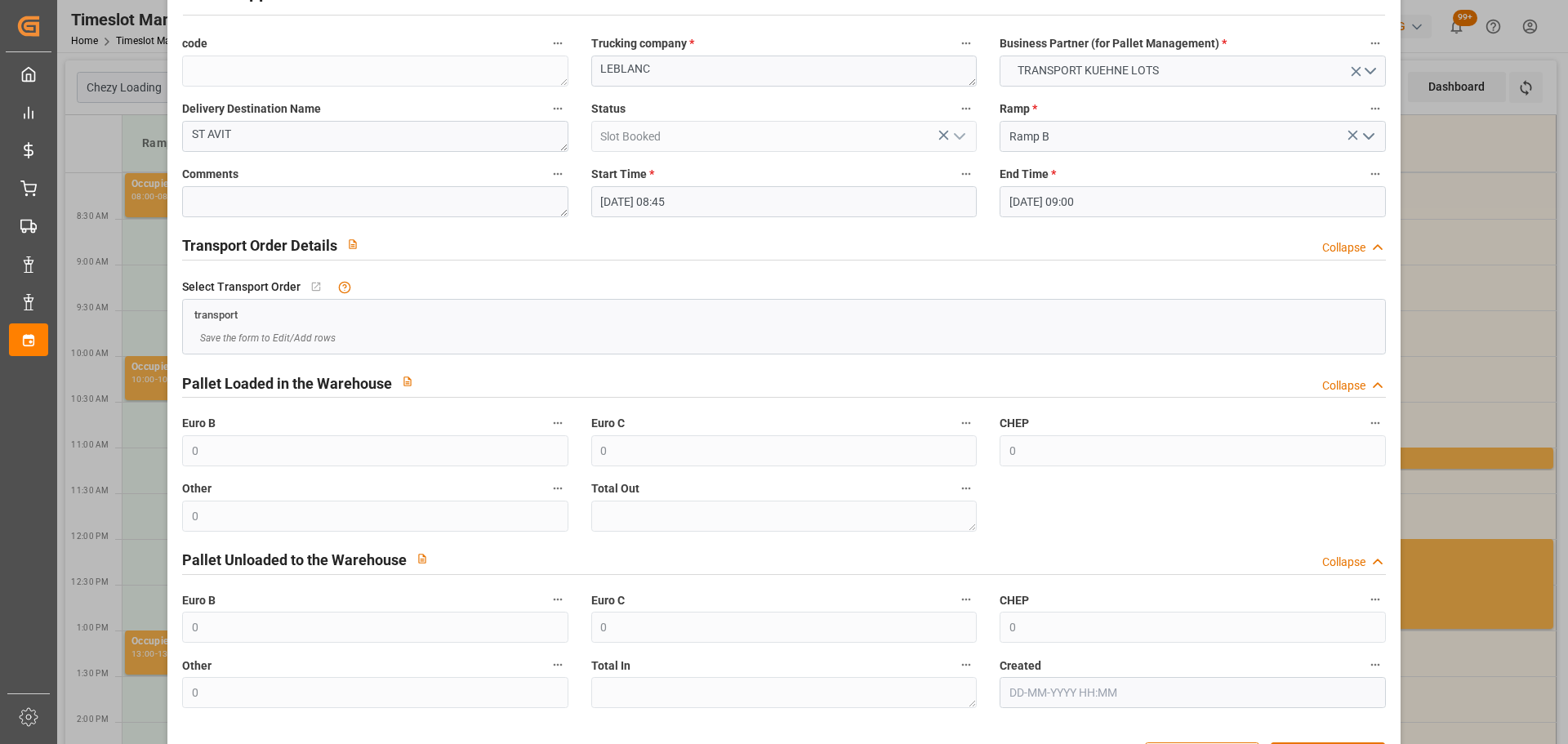
scroll to position [125, 0]
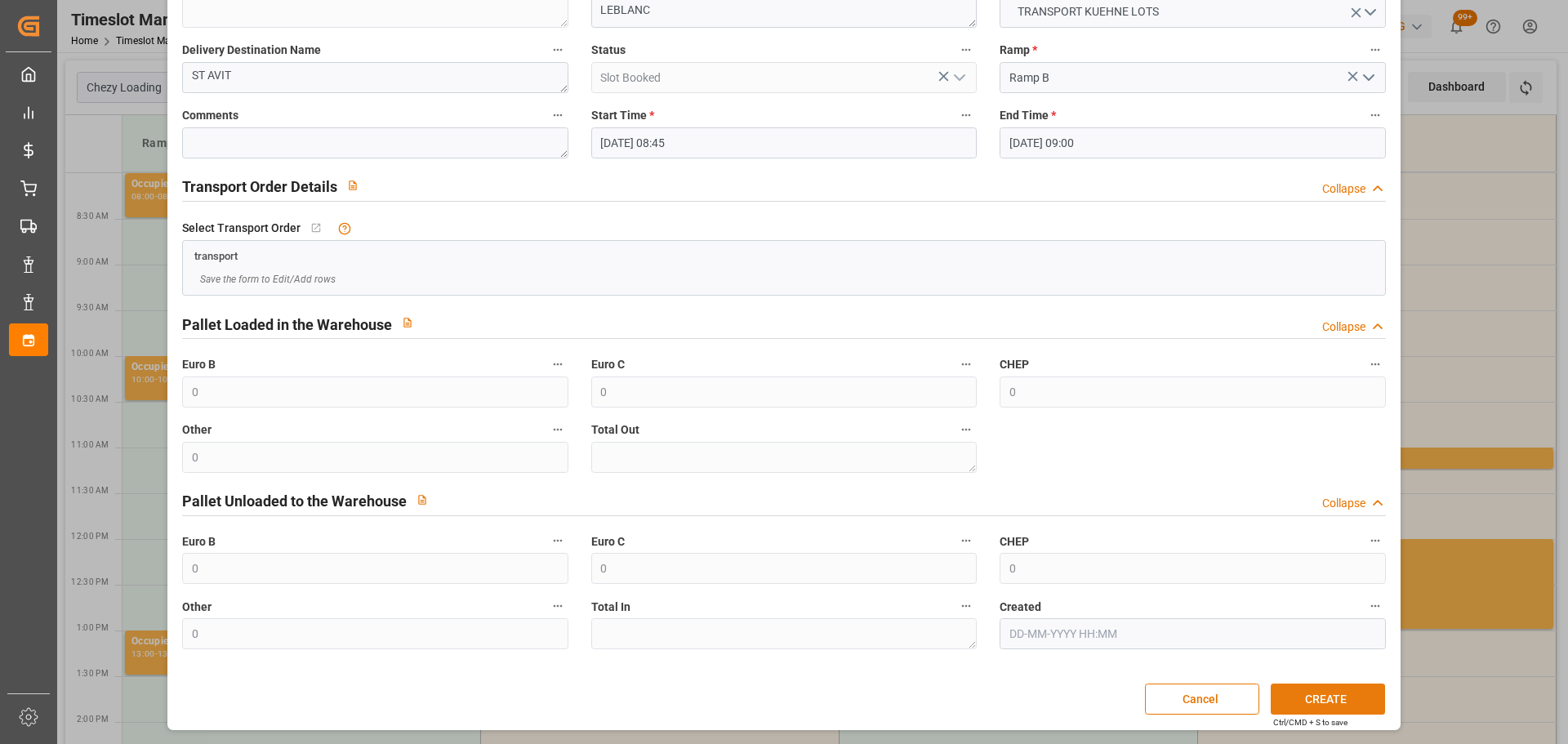
click at [1304, 714] on div "Cancel CREATE" at bounding box center [784, 698] width 1202 height 31
click at [1332, 700] on button "CREATE" at bounding box center [1327, 698] width 114 height 31
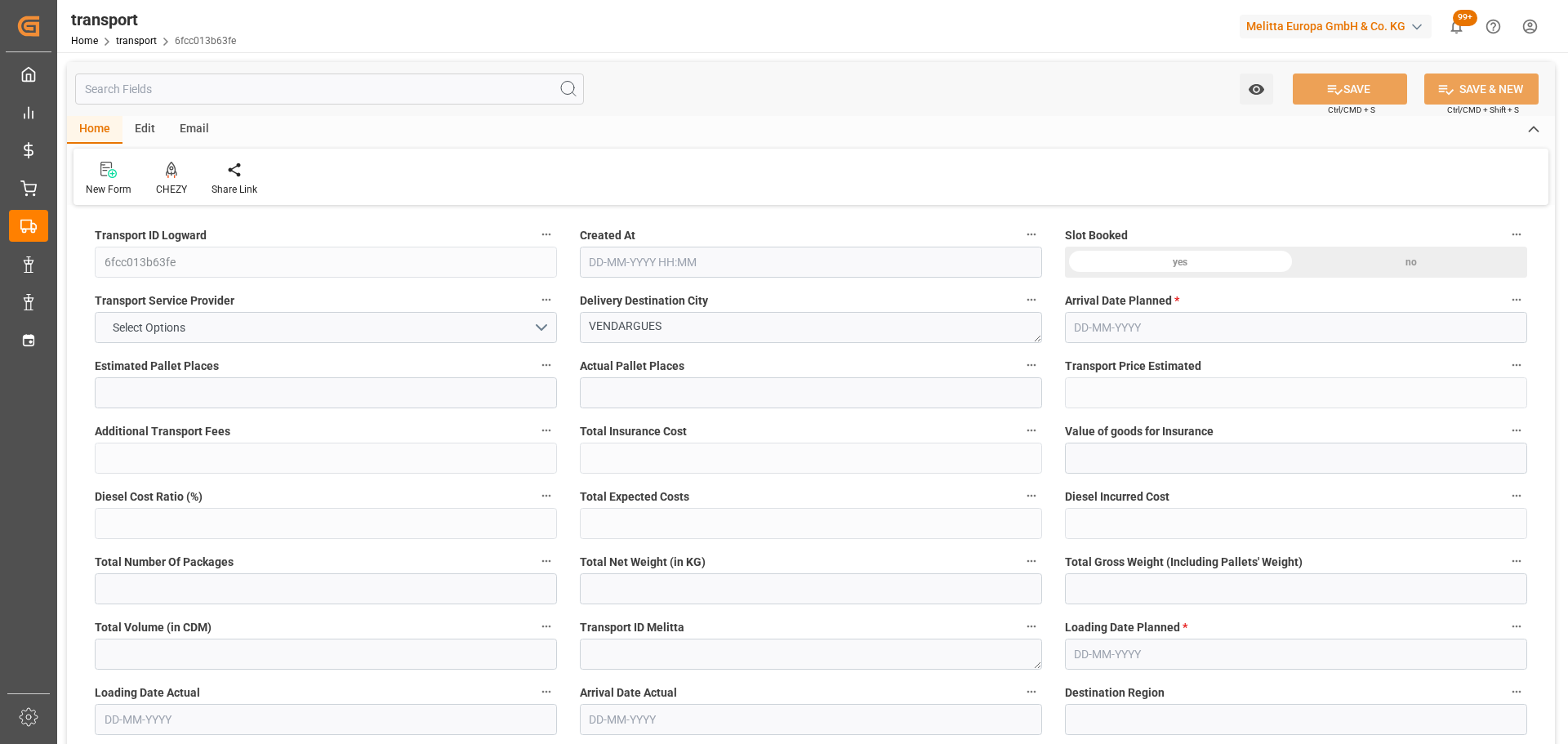
type input "11"
type input "612.64"
type input "0"
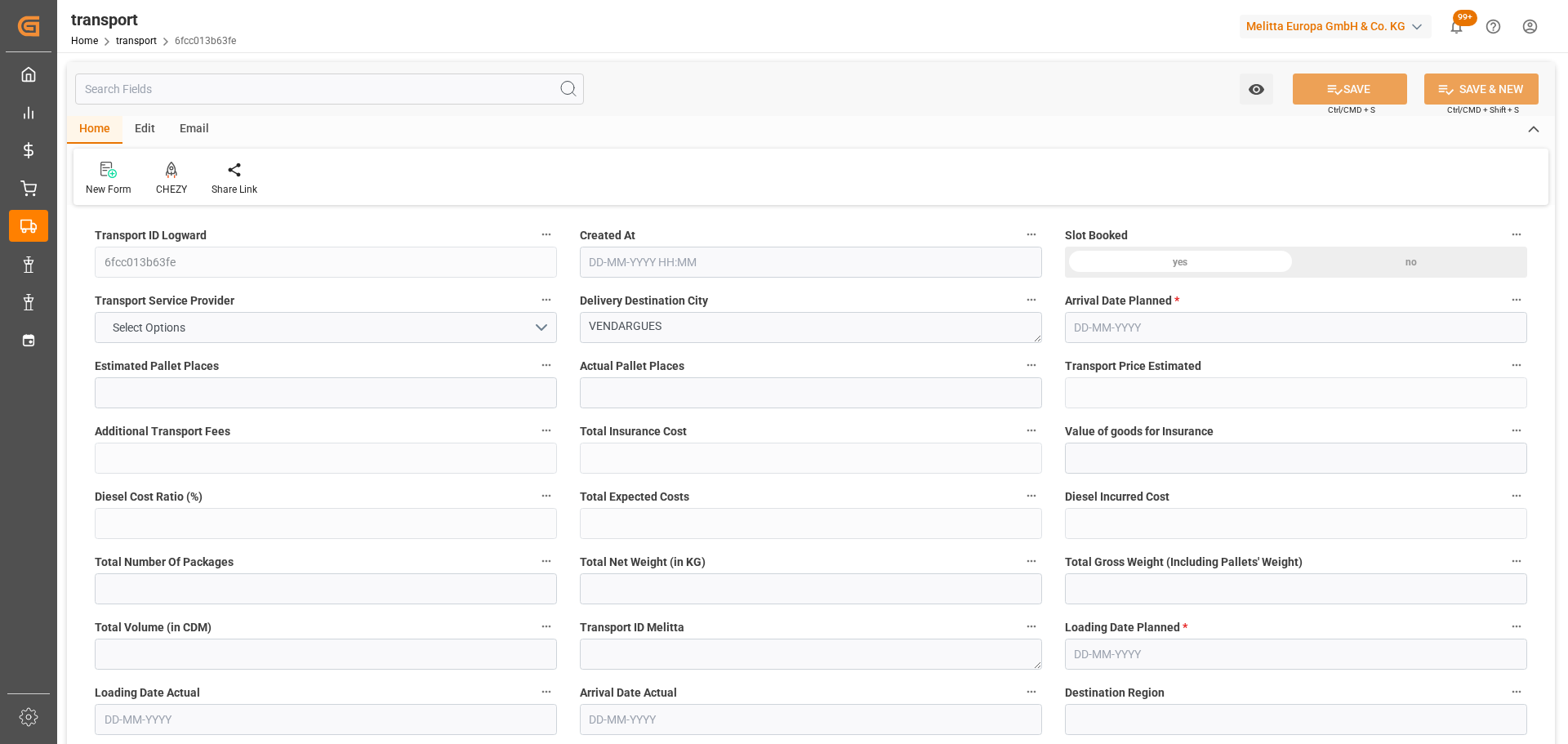
type input "612.64"
type input "0"
type input "4208.22"
type input "5337.6"
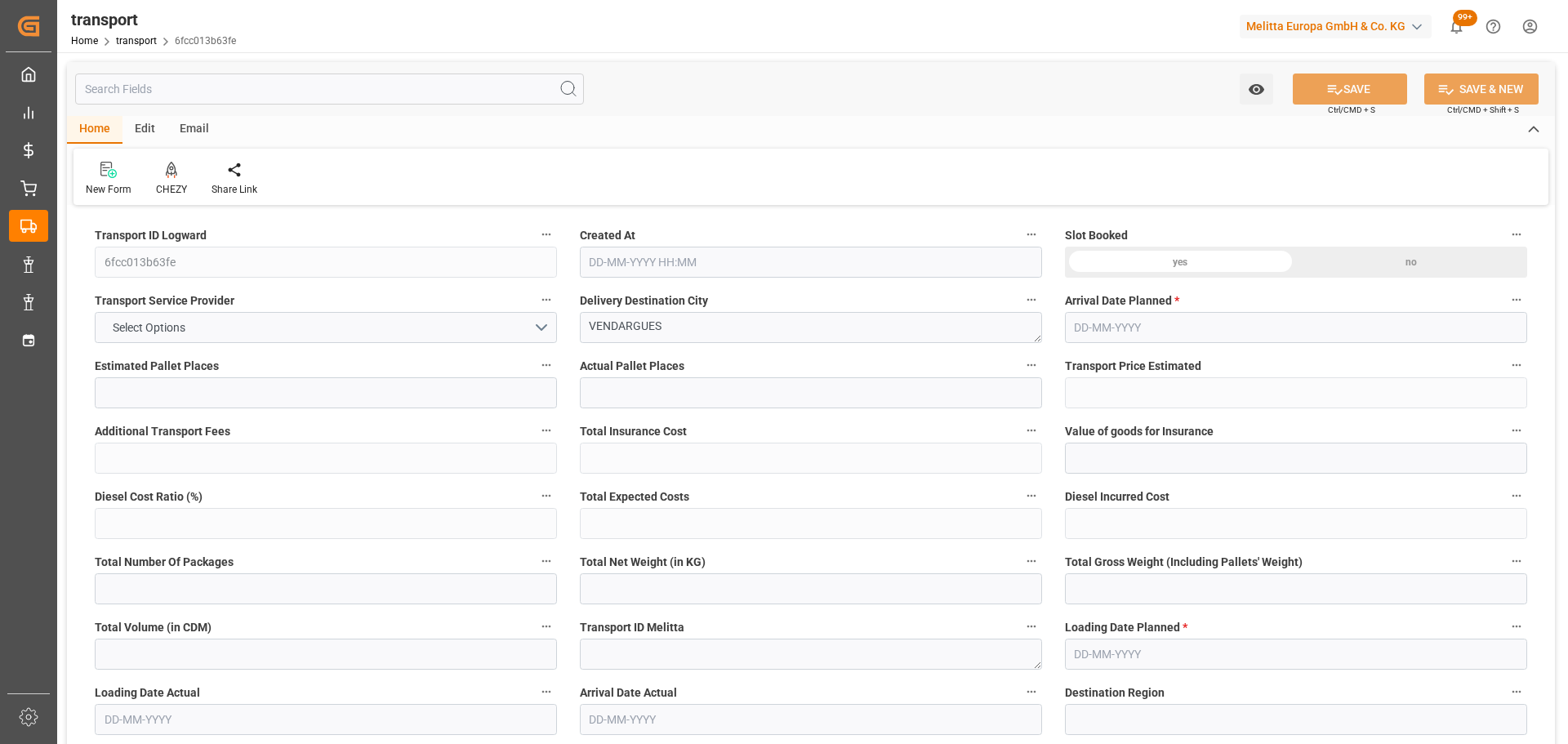
type input "12393.66"
type input "34"
type input "11"
type input "264"
type input "13"
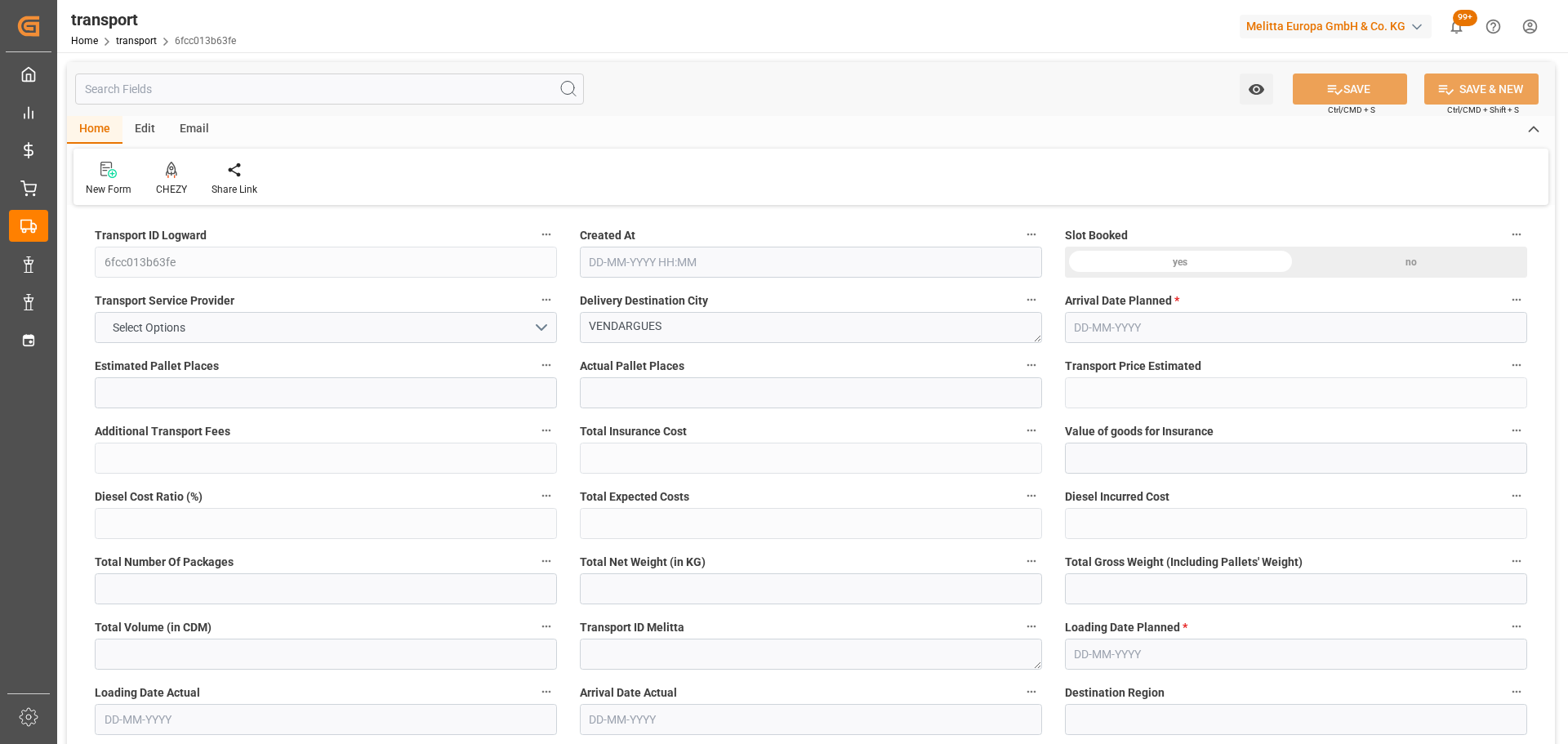
type input "101"
type input "4811.148"
type input "0"
type input "4710.8598"
type input "0"
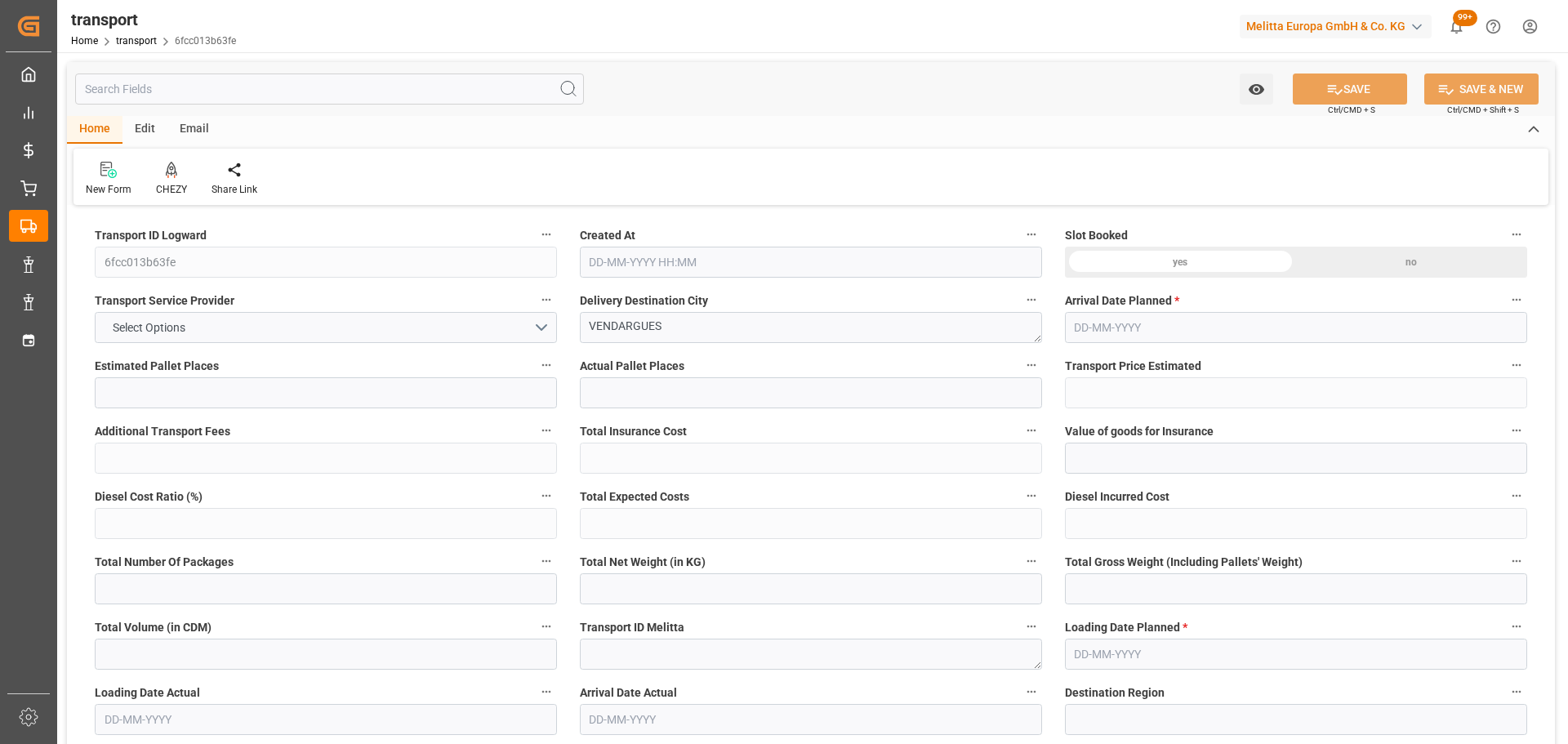
type input "0"
type input "21"
type input "35"
type input "[DATE] 11:23"
type input "[DATE]"
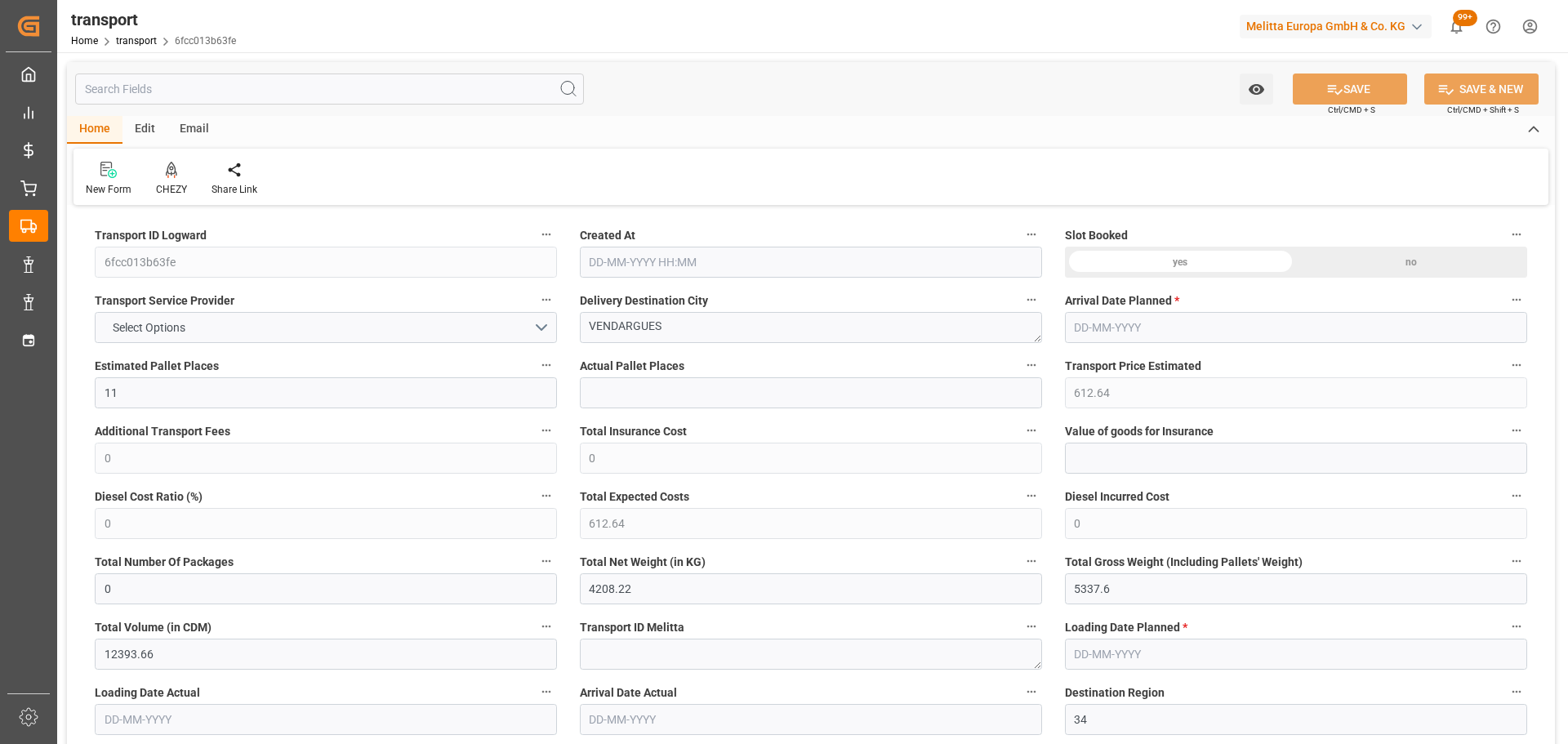
type input "[DATE]"
click at [170, 185] on div "CHEZY" at bounding box center [170, 189] width 31 height 15
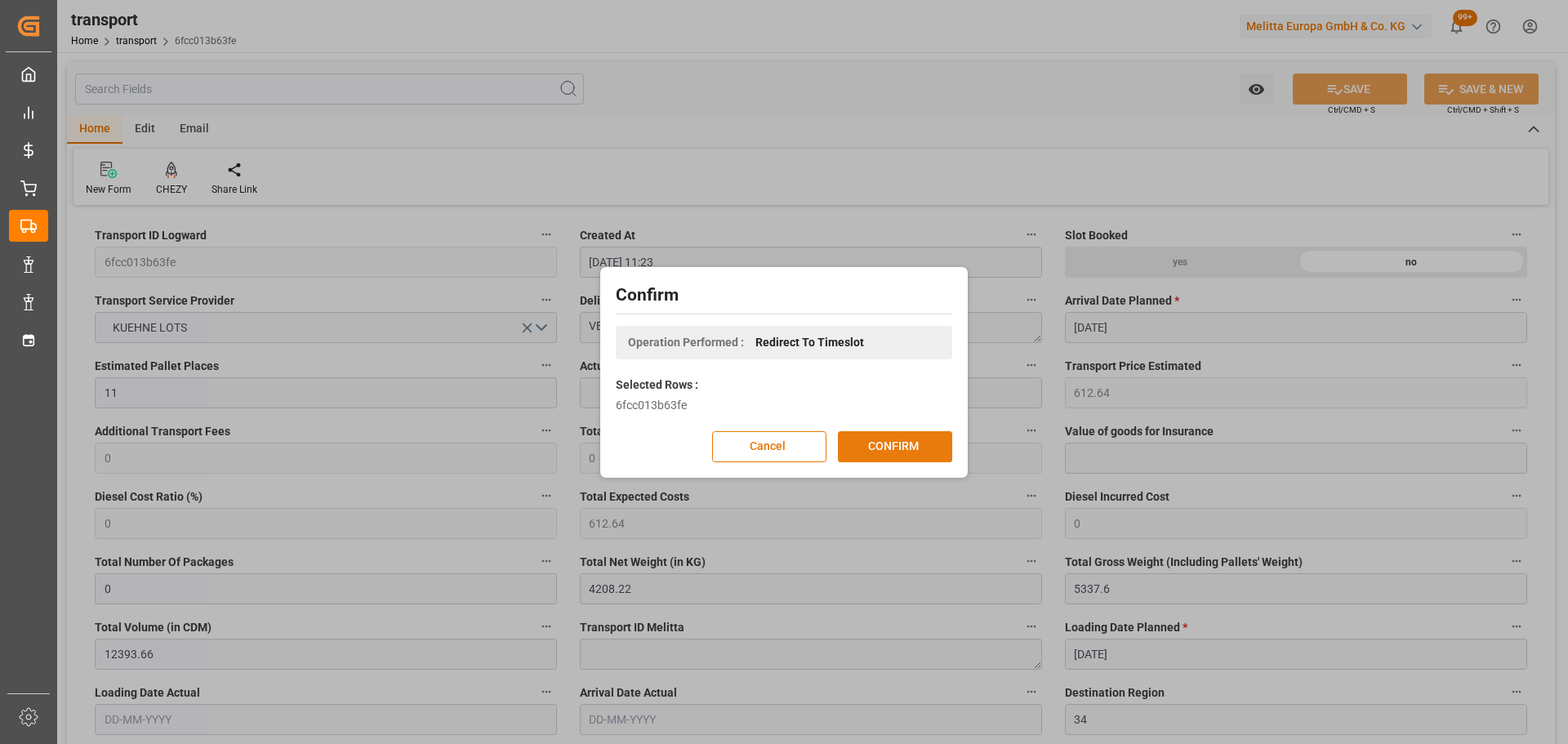
click at [878, 439] on button "CONFIRM" at bounding box center [894, 446] width 114 height 31
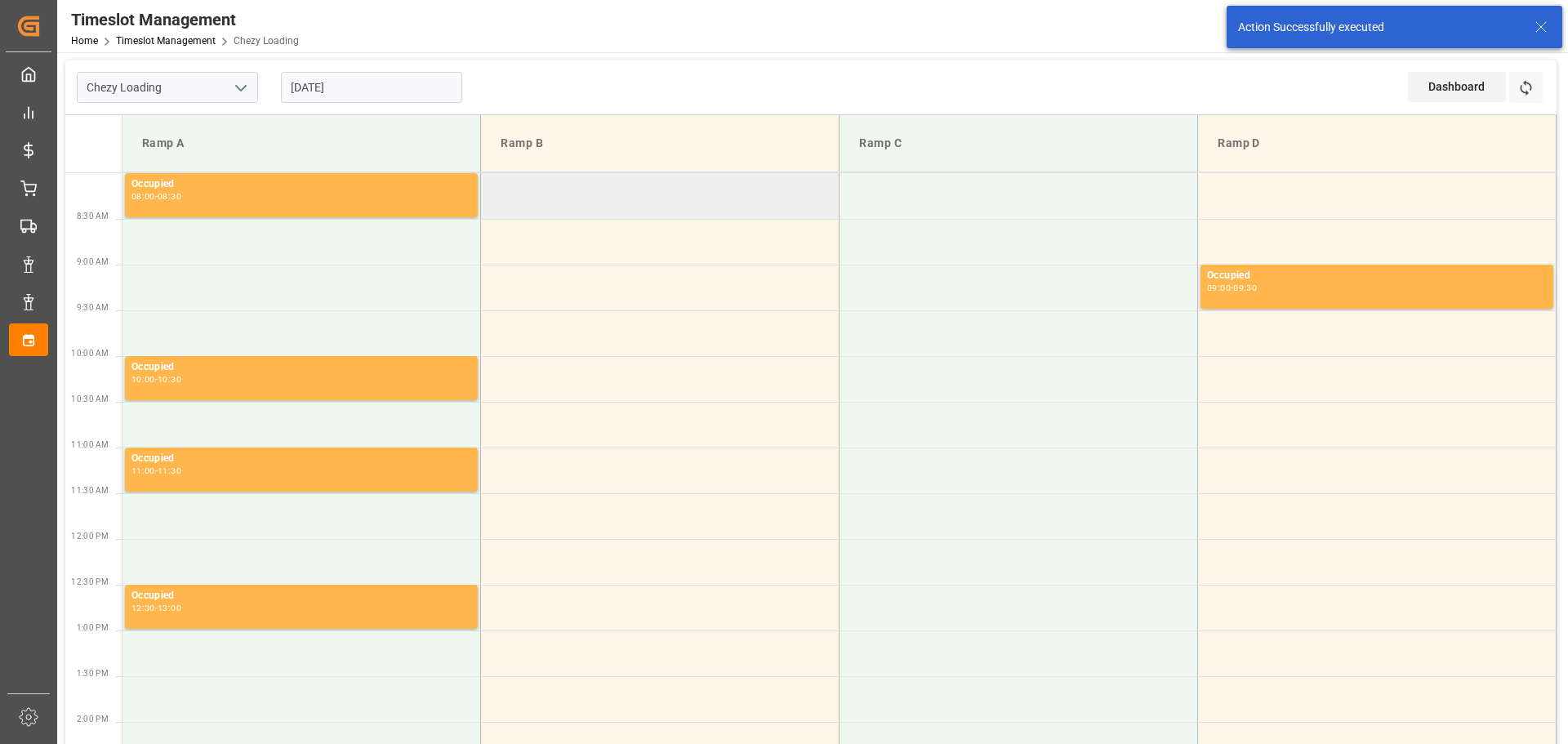
click at [487, 186] on td at bounding box center [661, 196] width 359 height 46
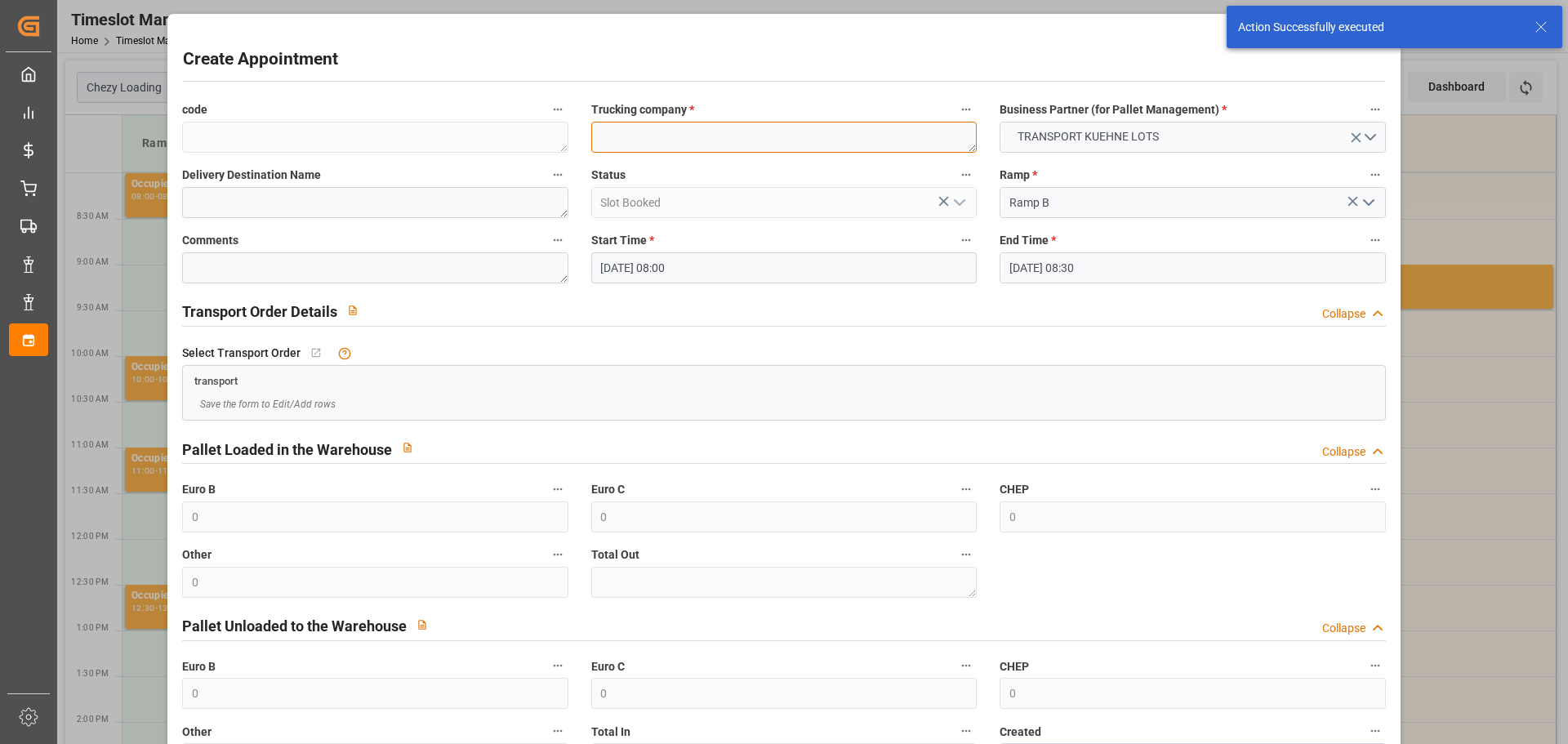
click at [634, 142] on textarea at bounding box center [784, 137] width 385 height 31
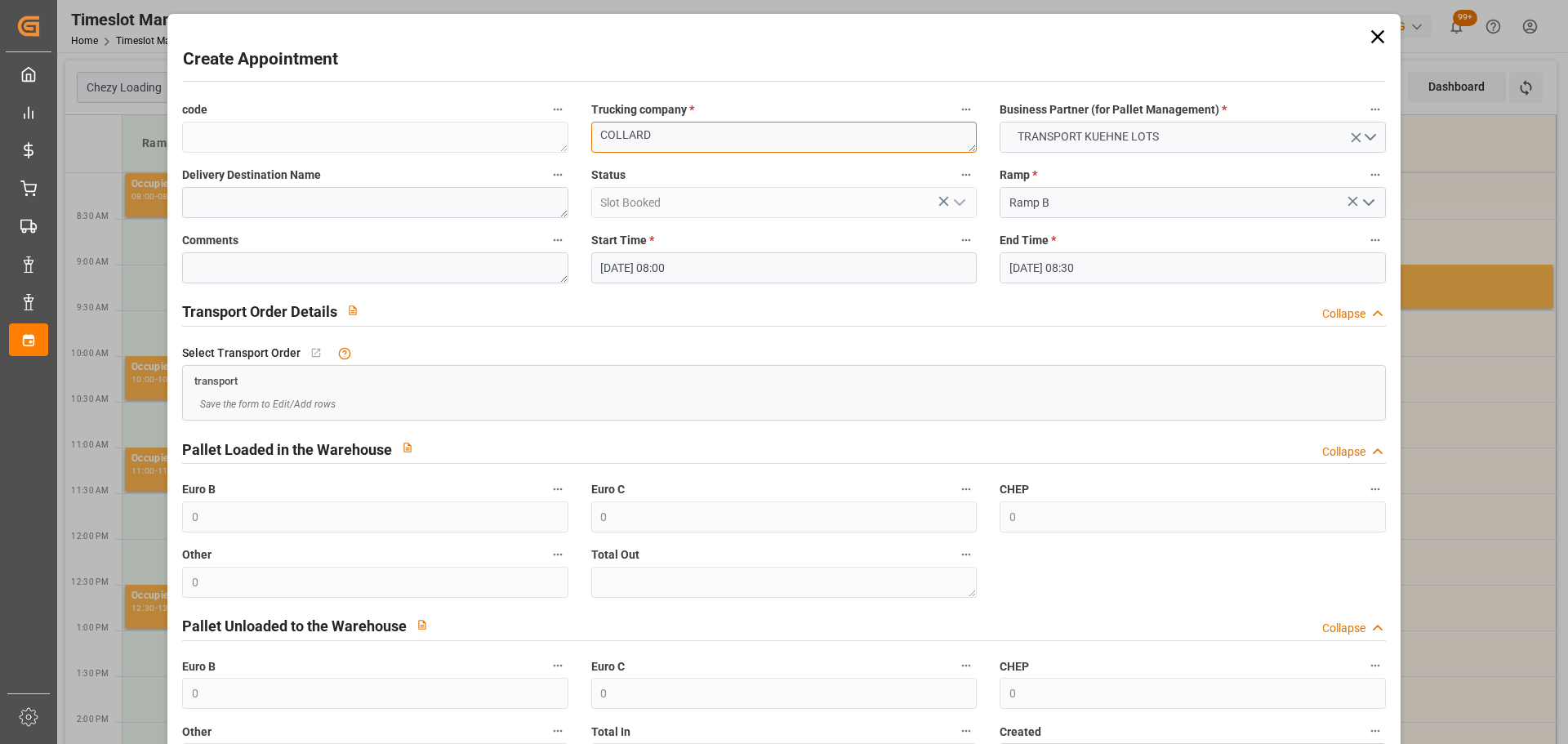
type textarea "COLLARD"
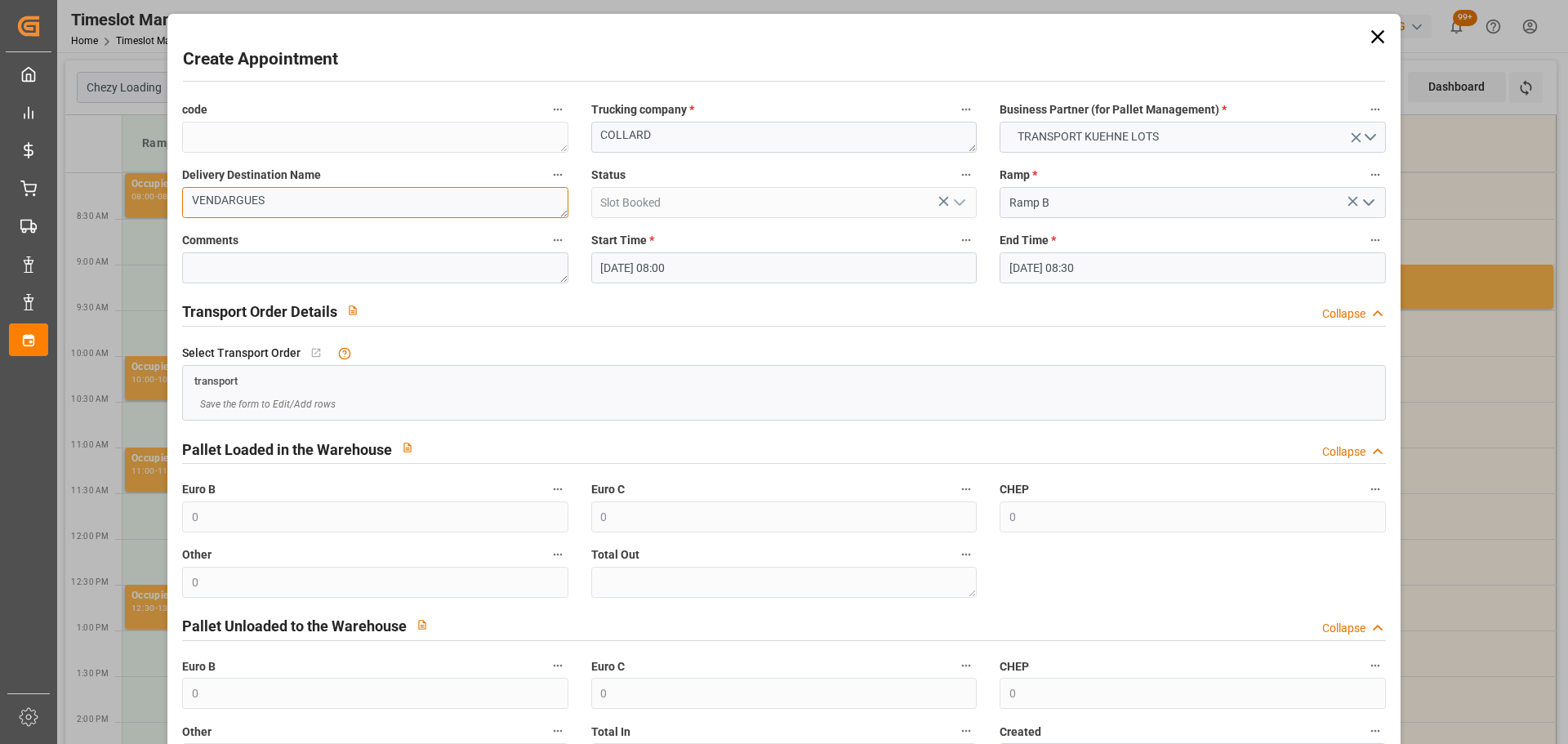
type textarea "VENDARGUES"
click at [1025, 263] on input "13-10-2025 08:30" at bounding box center [1192, 267] width 385 height 31
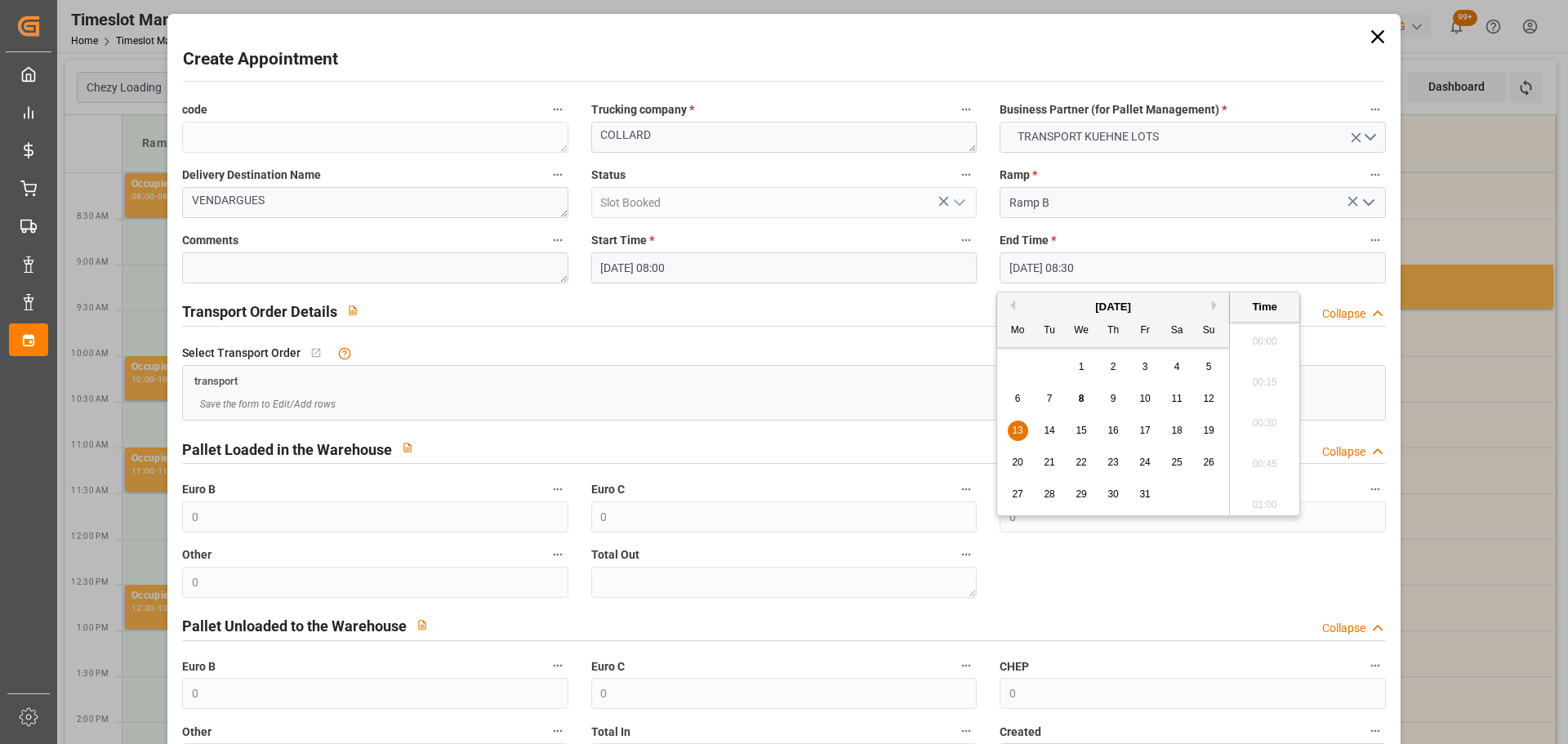
scroll to position [1313, 0]
click at [1020, 426] on span "13" at bounding box center [1016, 431] width 11 height 12
click at [1255, 379] on li "08:15" at bounding box center [1264, 376] width 69 height 41
type input "13-10-2025 08:15"
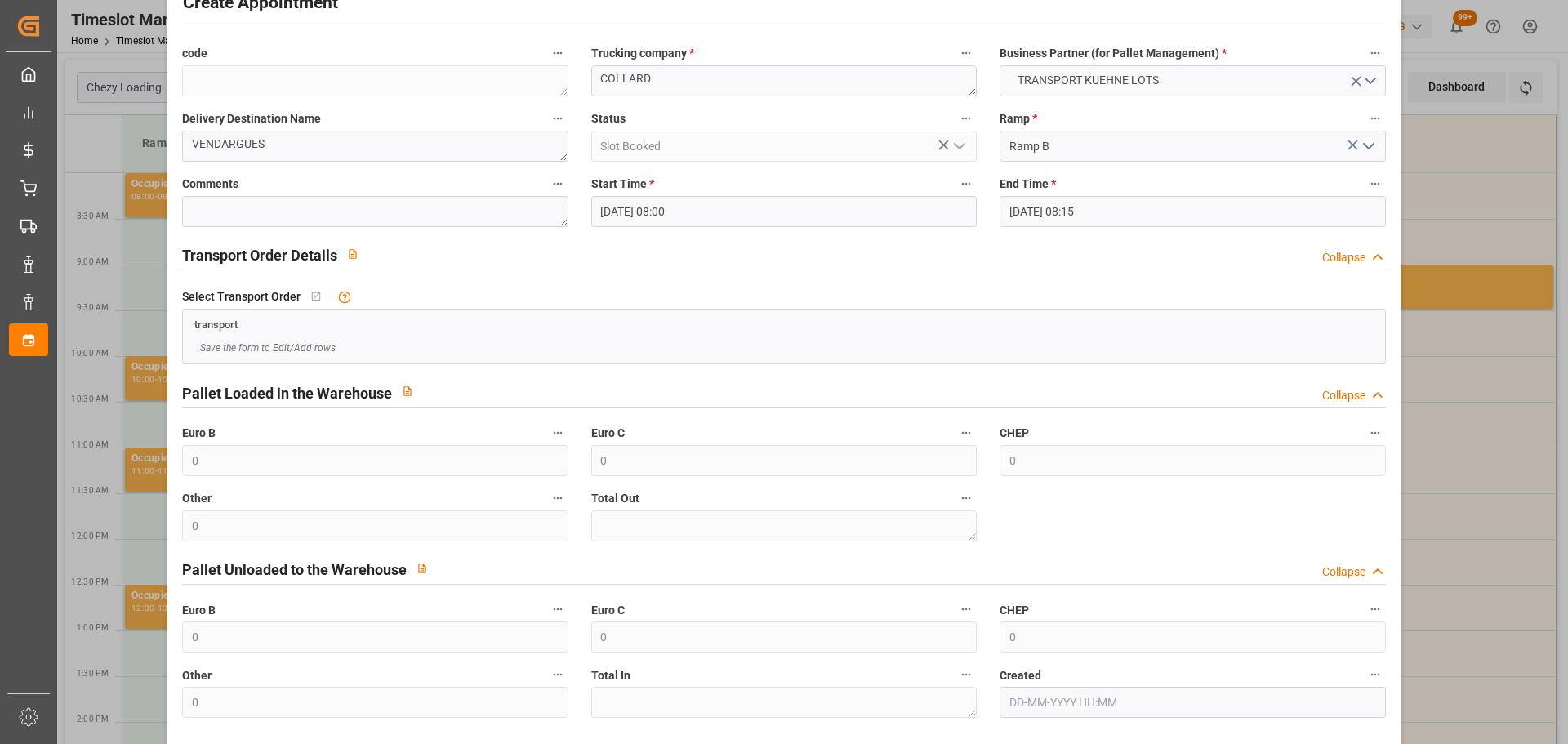
scroll to position [125, 0]
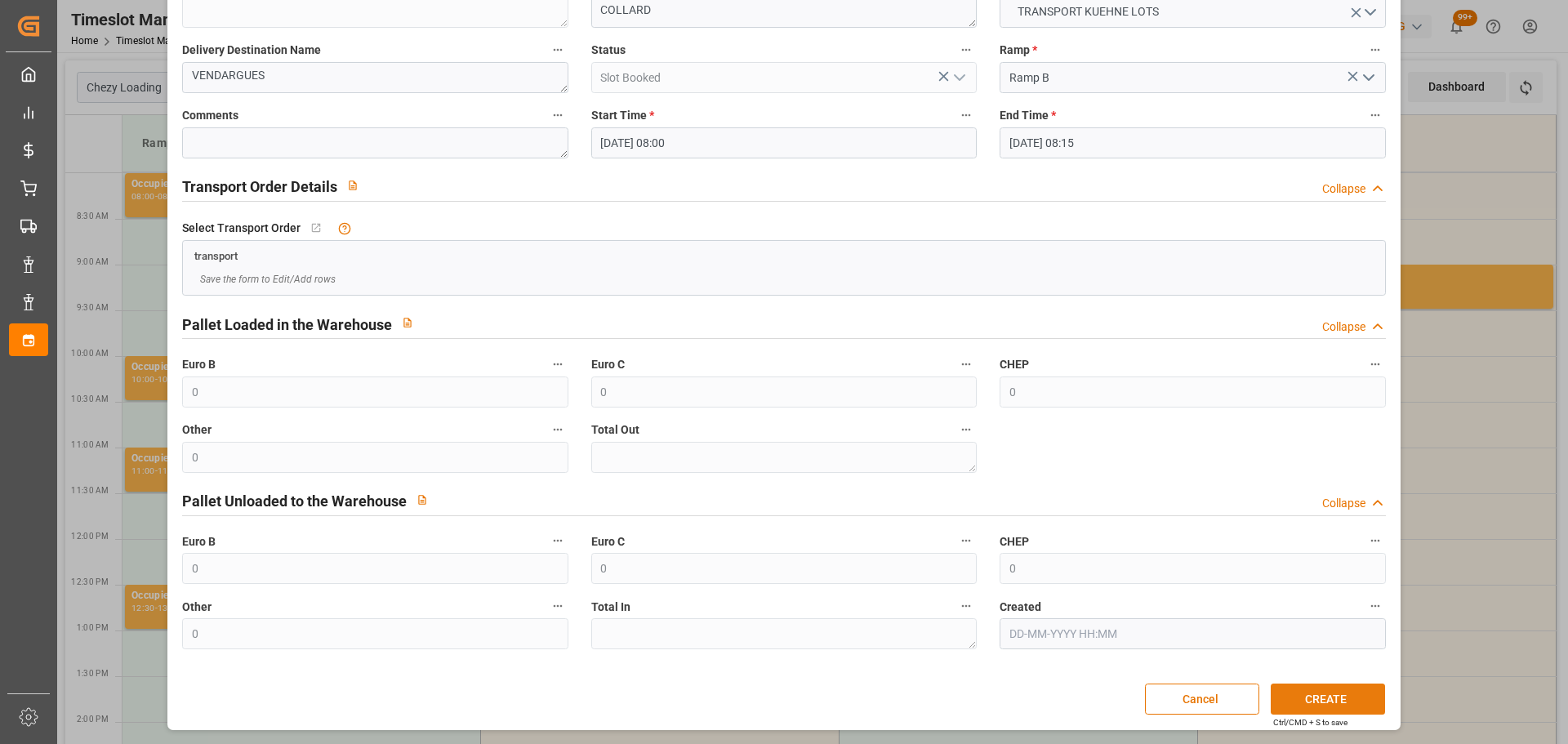
click at [1304, 694] on button "CREATE" at bounding box center [1327, 698] width 114 height 31
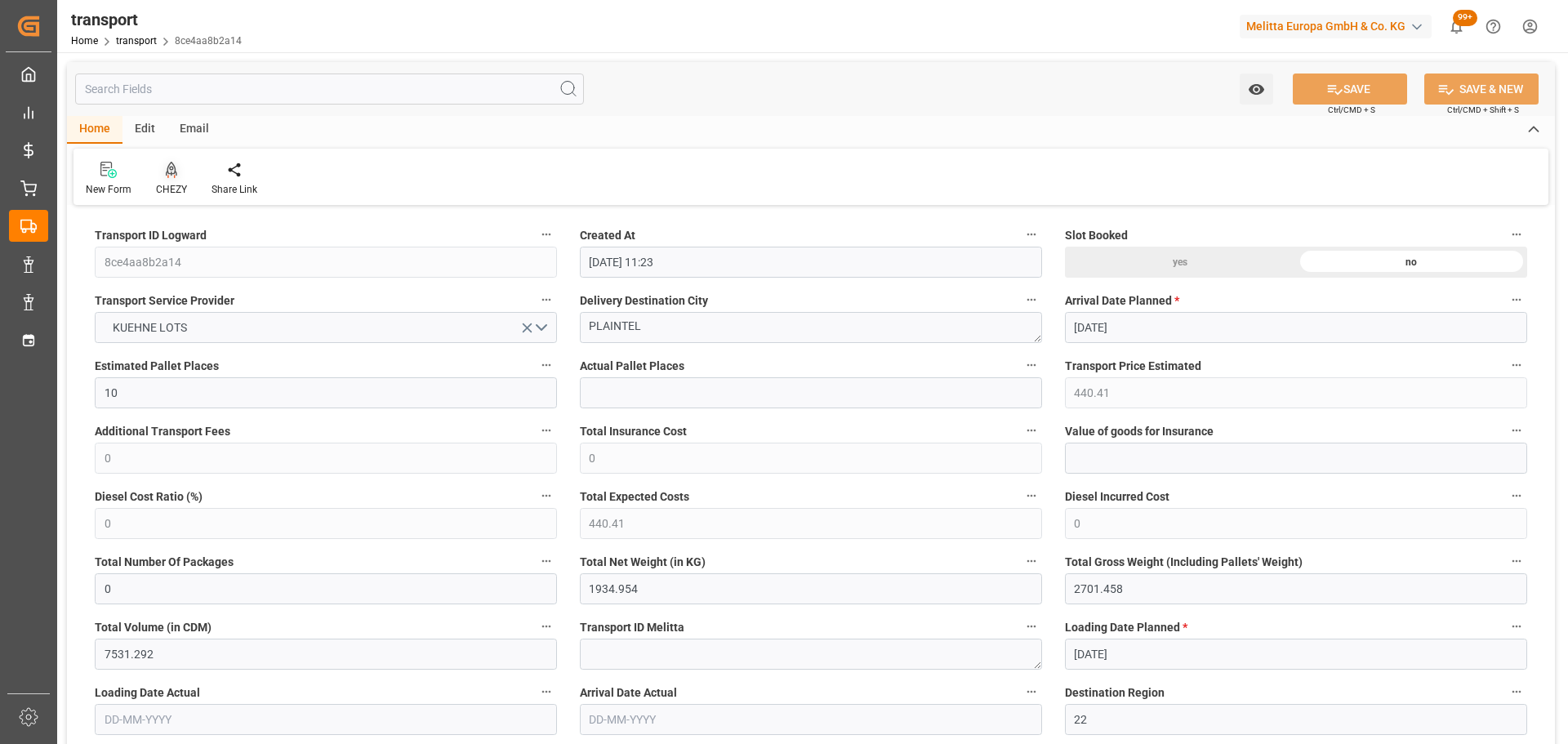
click at [175, 179] on div "CHEZY" at bounding box center [171, 178] width 55 height 36
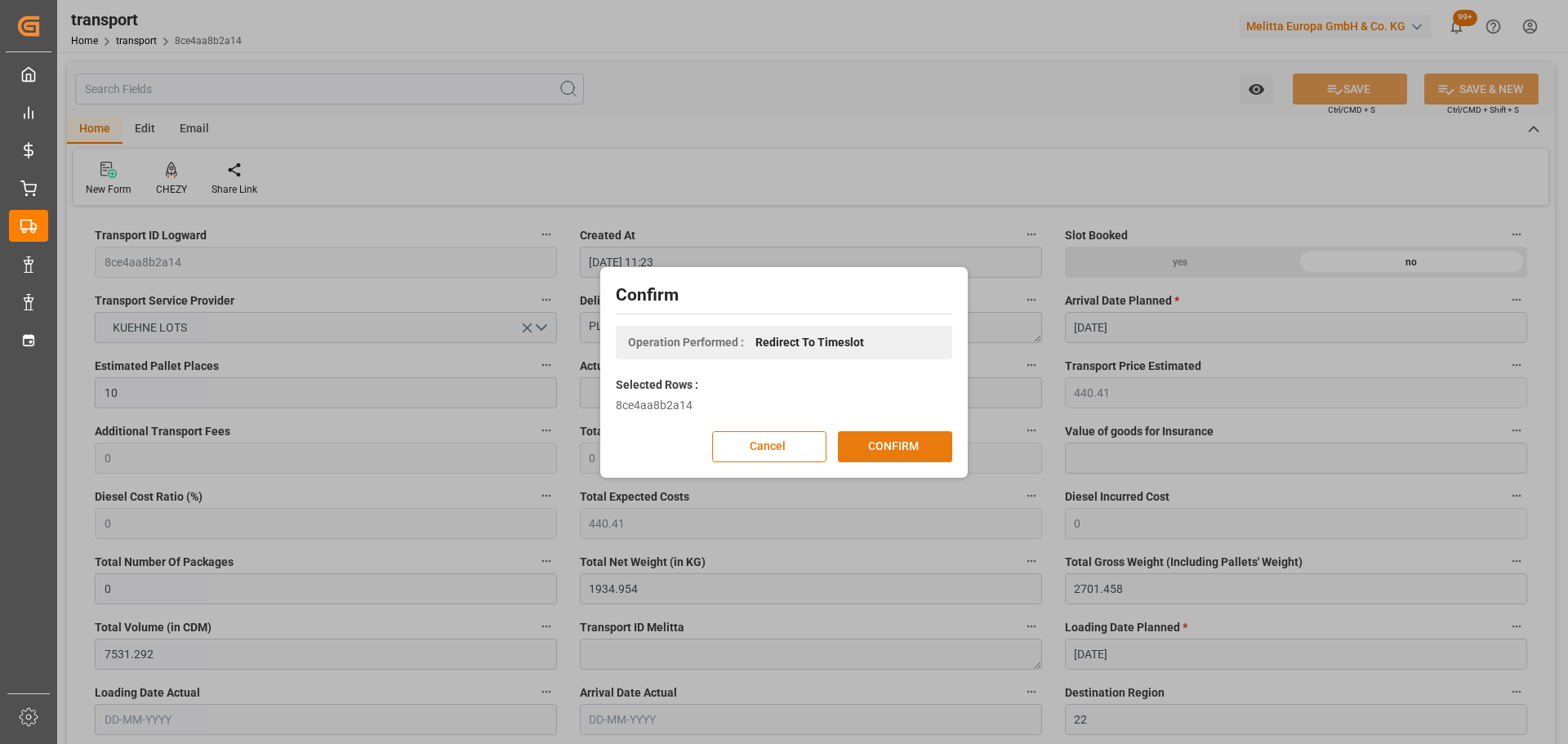
click at [904, 444] on button "CONFIRM" at bounding box center [894, 446] width 114 height 31
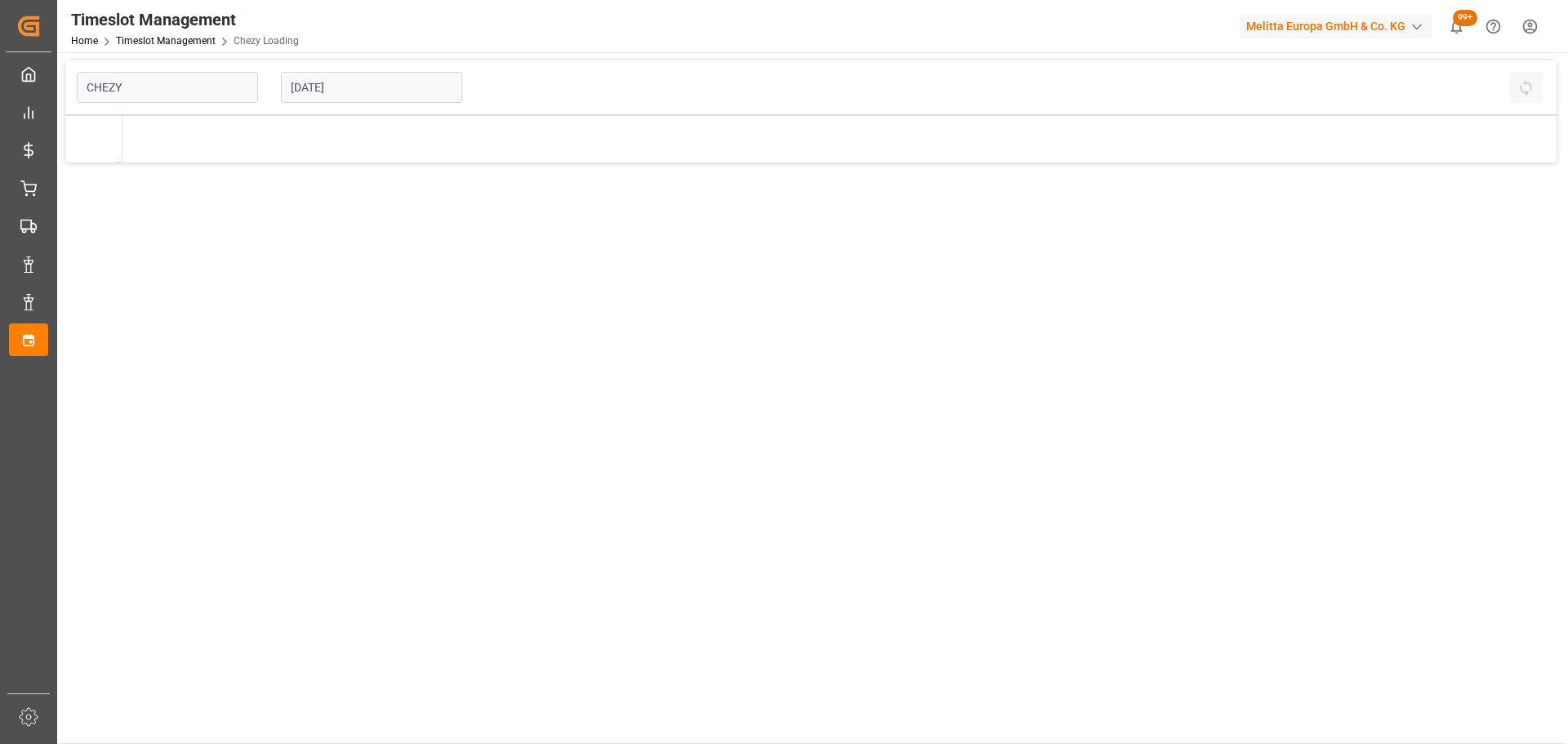
type input "Chezy Loading"
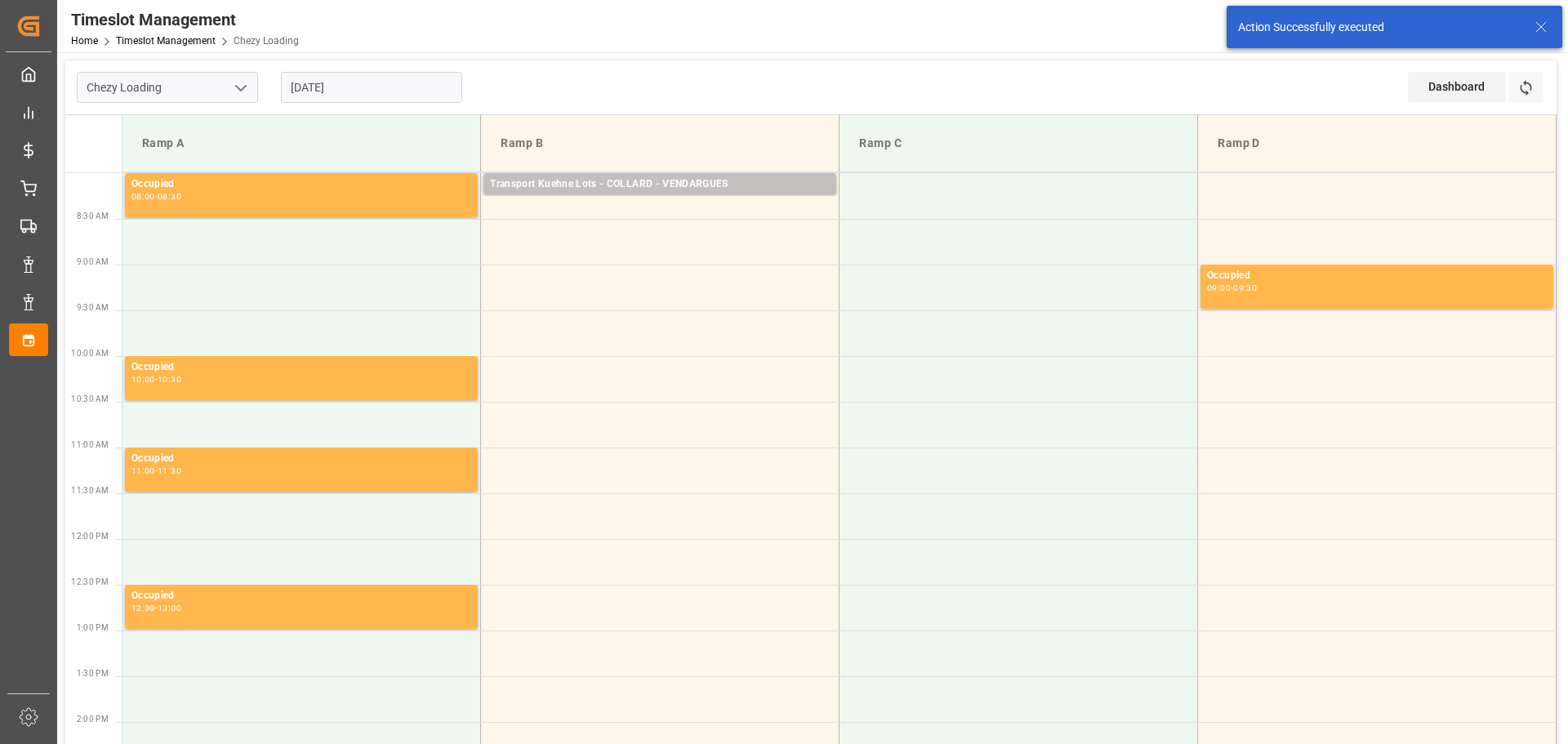
click at [382, 92] on input "13-10-2025" at bounding box center [371, 87] width 181 height 31
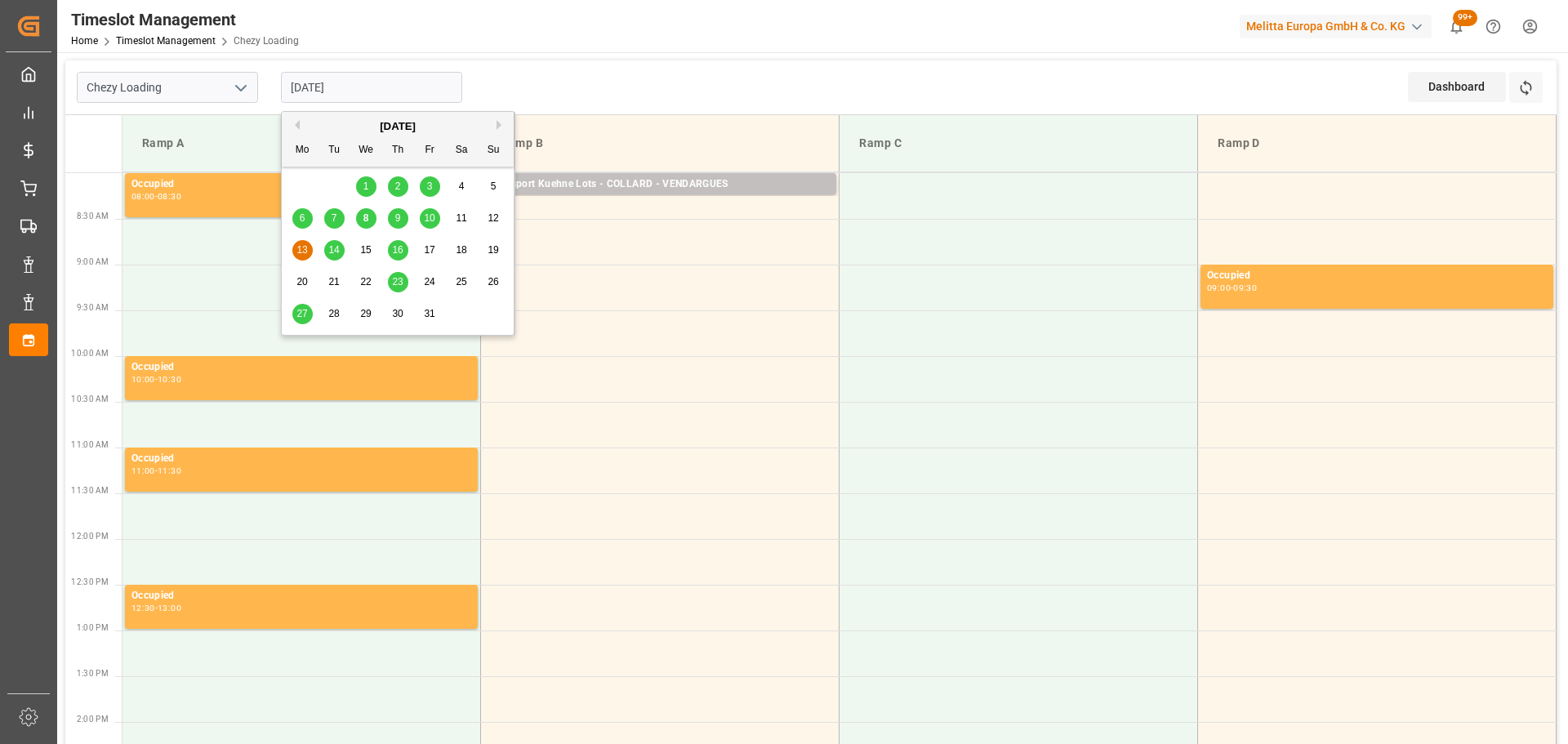
click at [330, 255] on span "14" at bounding box center [333, 250] width 11 height 12
type input "[DATE]"
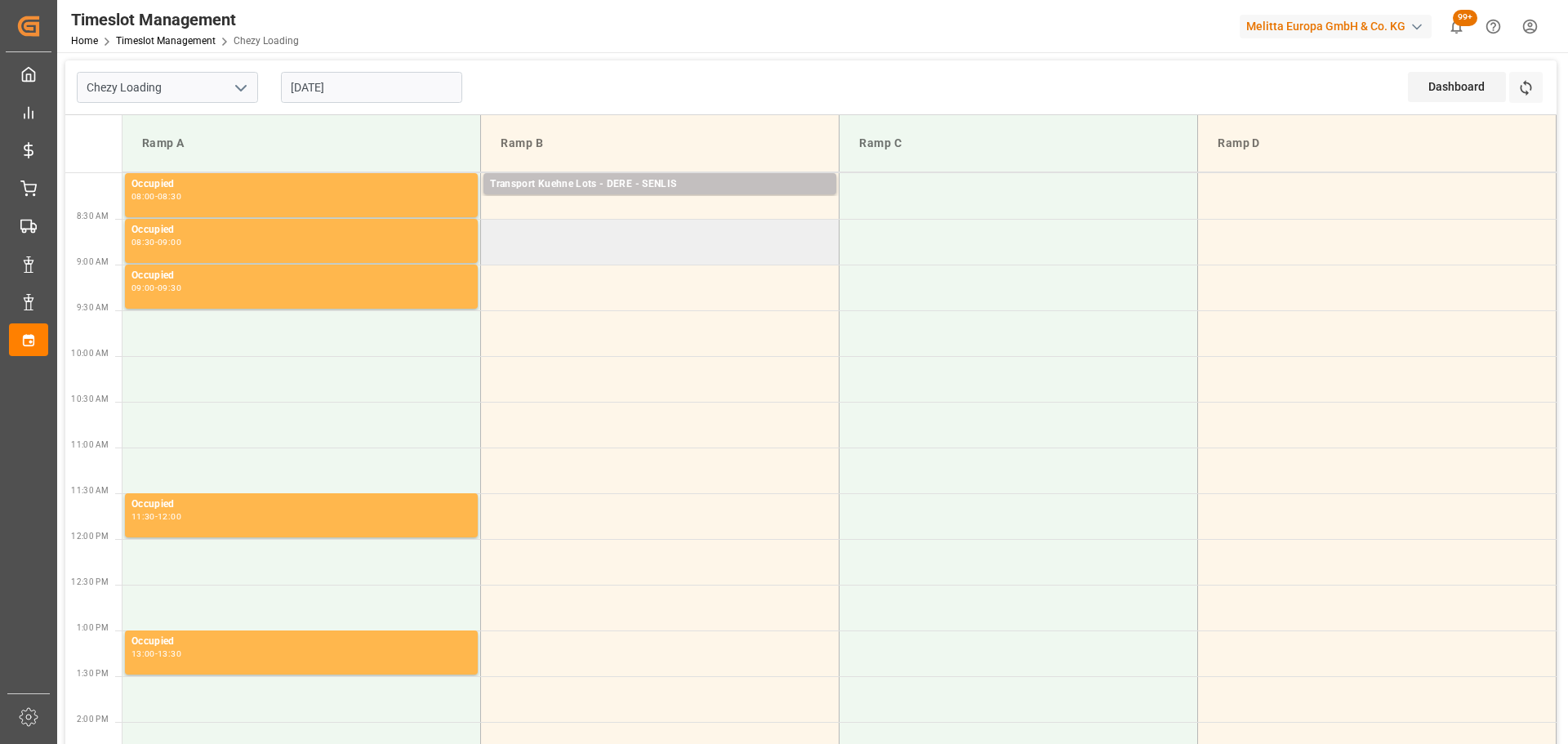
click at [492, 229] on td at bounding box center [661, 242] width 359 height 46
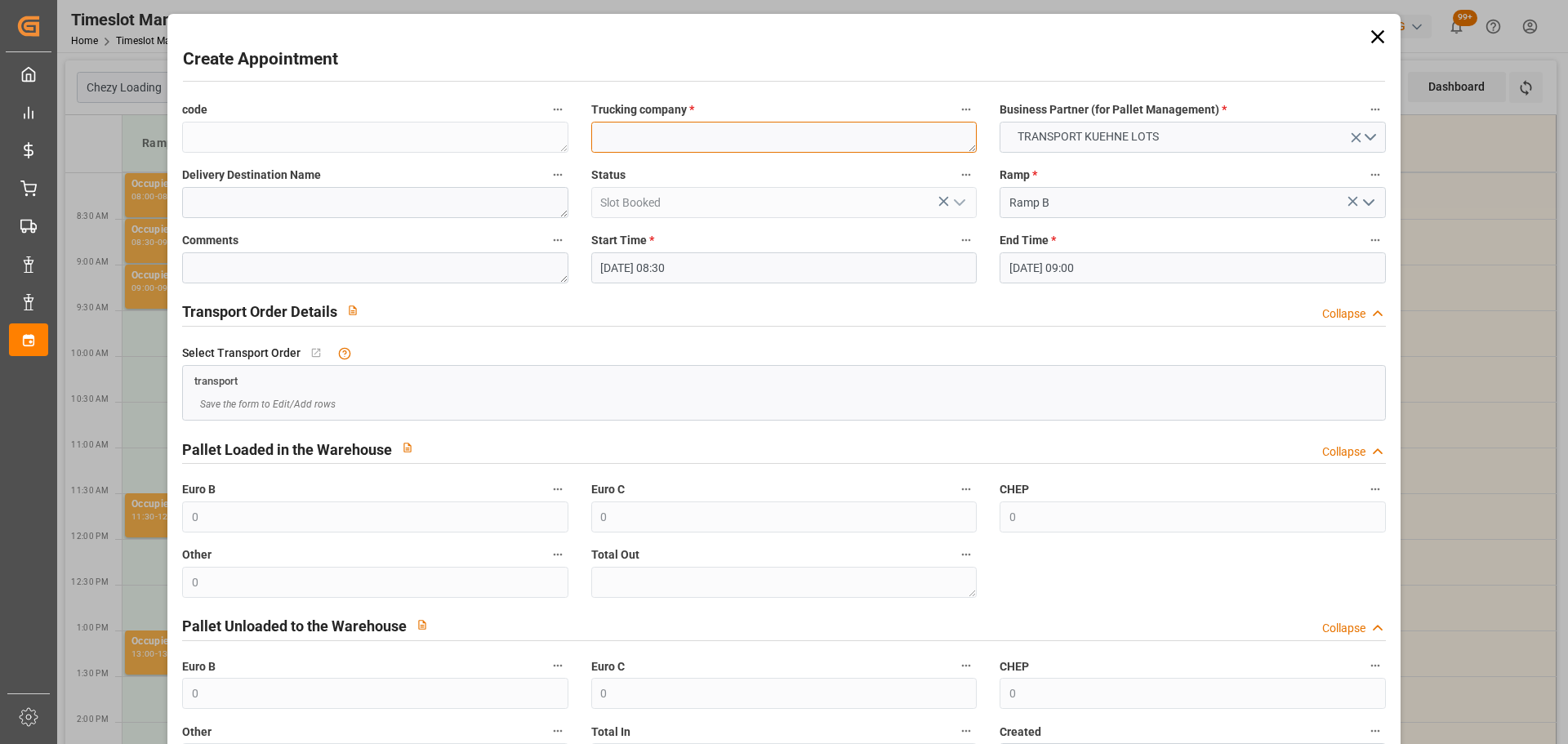
click at [677, 137] on textarea at bounding box center [784, 137] width 385 height 31
type textarea "LANDOIS"
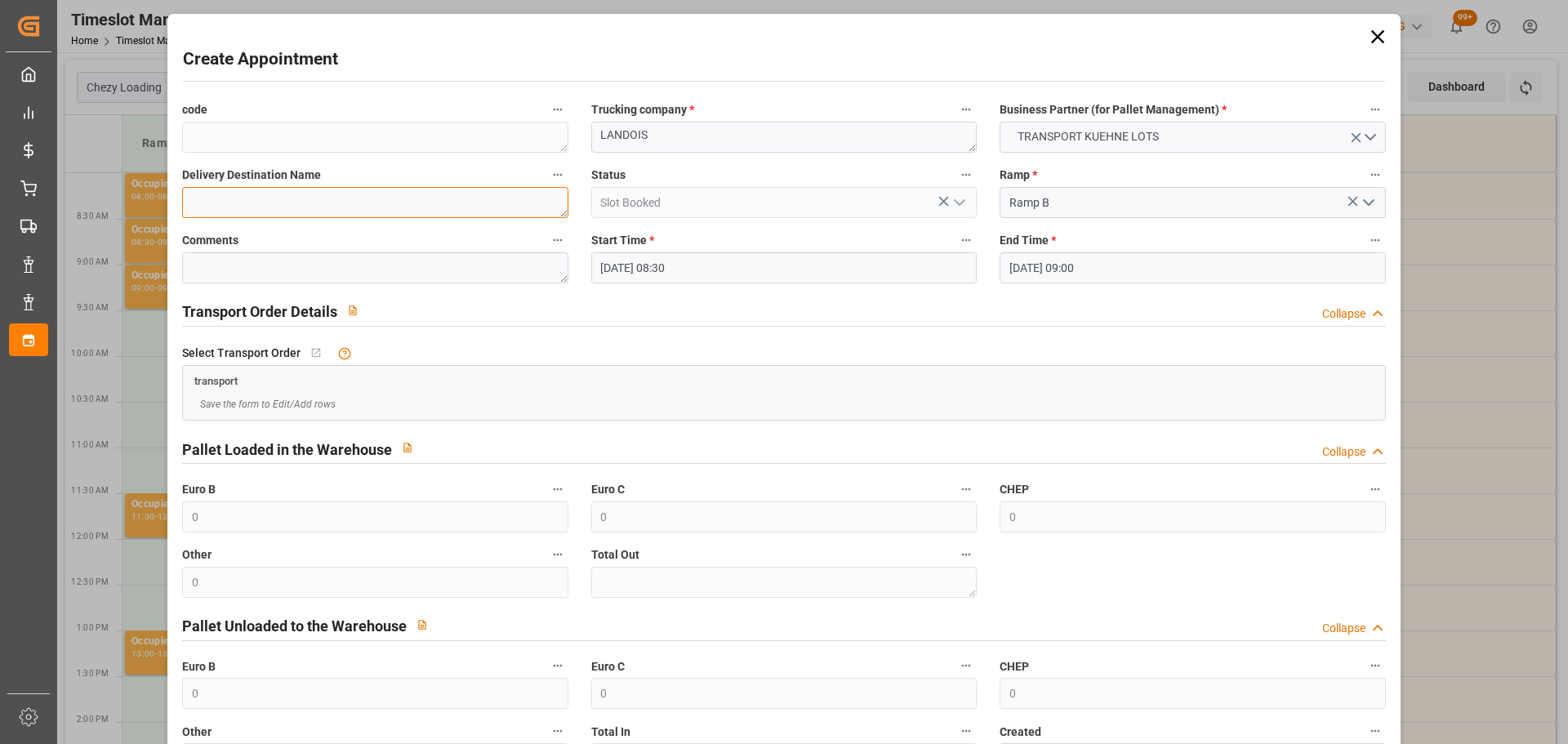
click at [333, 202] on textarea at bounding box center [374, 202] width 385 height 31
click at [263, 199] on textarea at bounding box center [374, 202] width 385 height 31
type textarea "PLAINTEL"
click at [1038, 260] on input "14-10-2025 09:00" at bounding box center [1192, 267] width 385 height 31
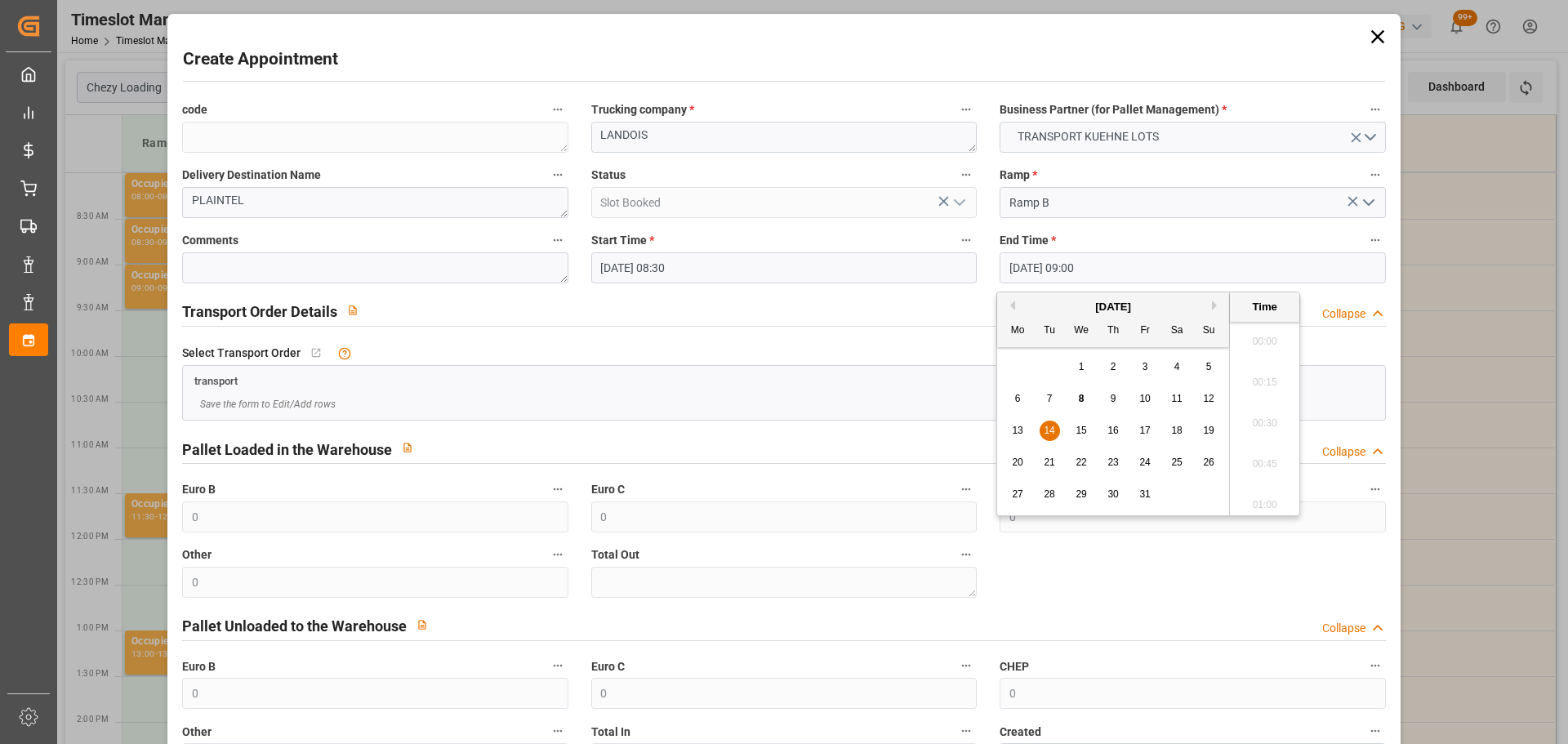
scroll to position [1394, 0]
click at [1051, 434] on span "14" at bounding box center [1048, 431] width 11 height 12
click at [1269, 368] on li "08:45" at bounding box center [1264, 376] width 69 height 41
type input "14-10-2025 08:45"
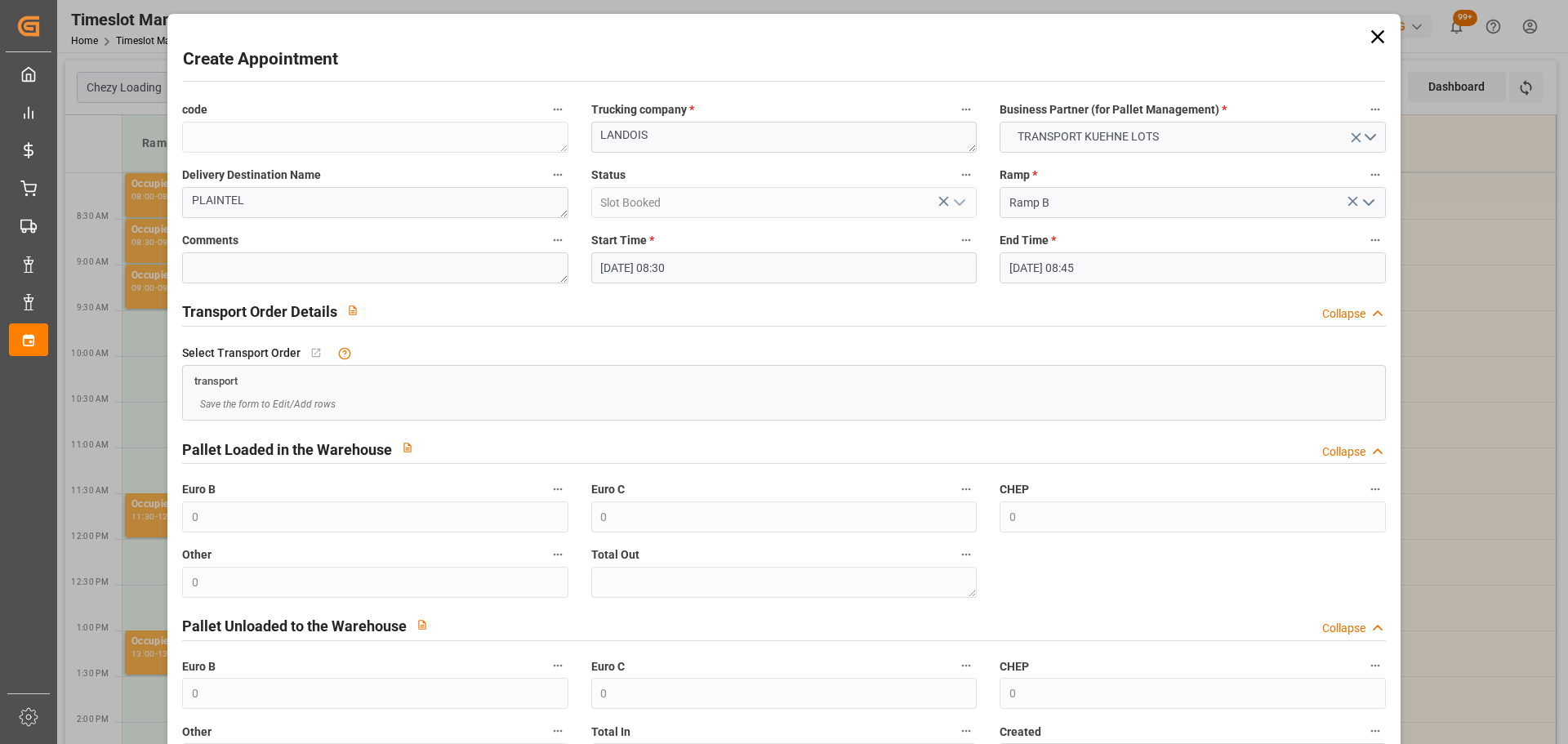
scroll to position [125, 0]
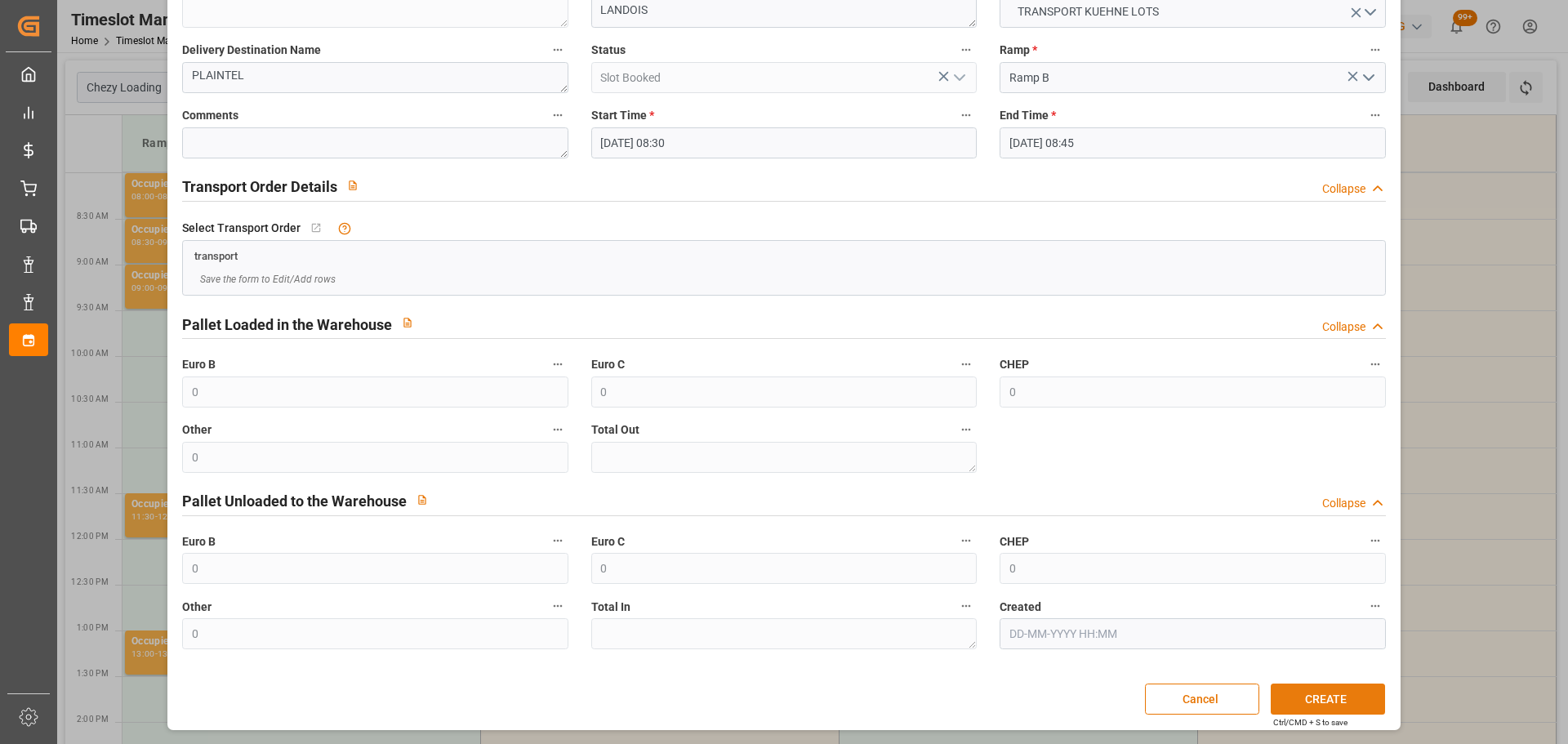
click at [1295, 697] on button "CREATE" at bounding box center [1327, 698] width 114 height 31
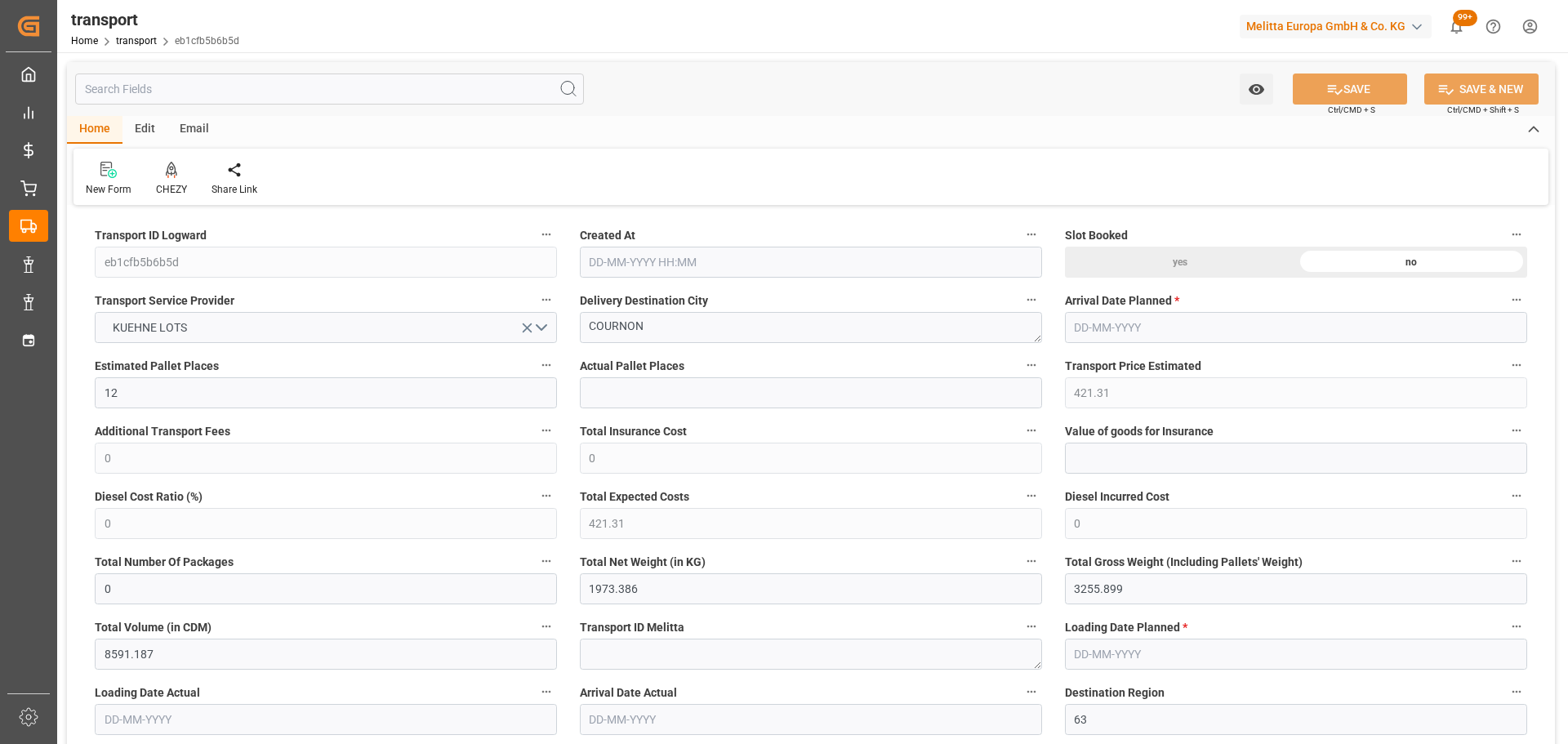
type input "[DATE] 11:24"
type input "[DATE]"
click at [165, 169] on icon at bounding box center [171, 169] width 12 height 16
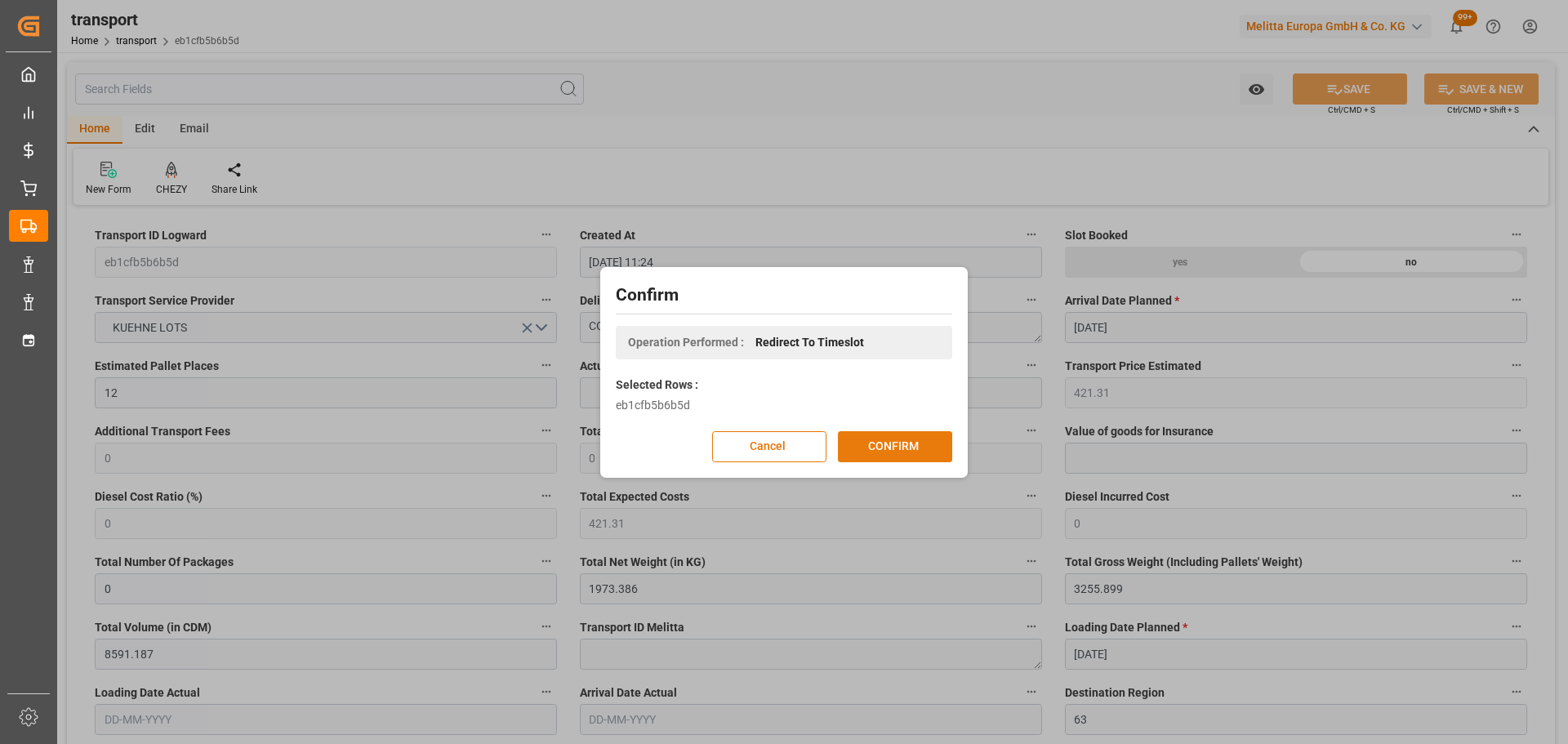
click at [901, 449] on button "CONFIRM" at bounding box center [894, 446] width 114 height 31
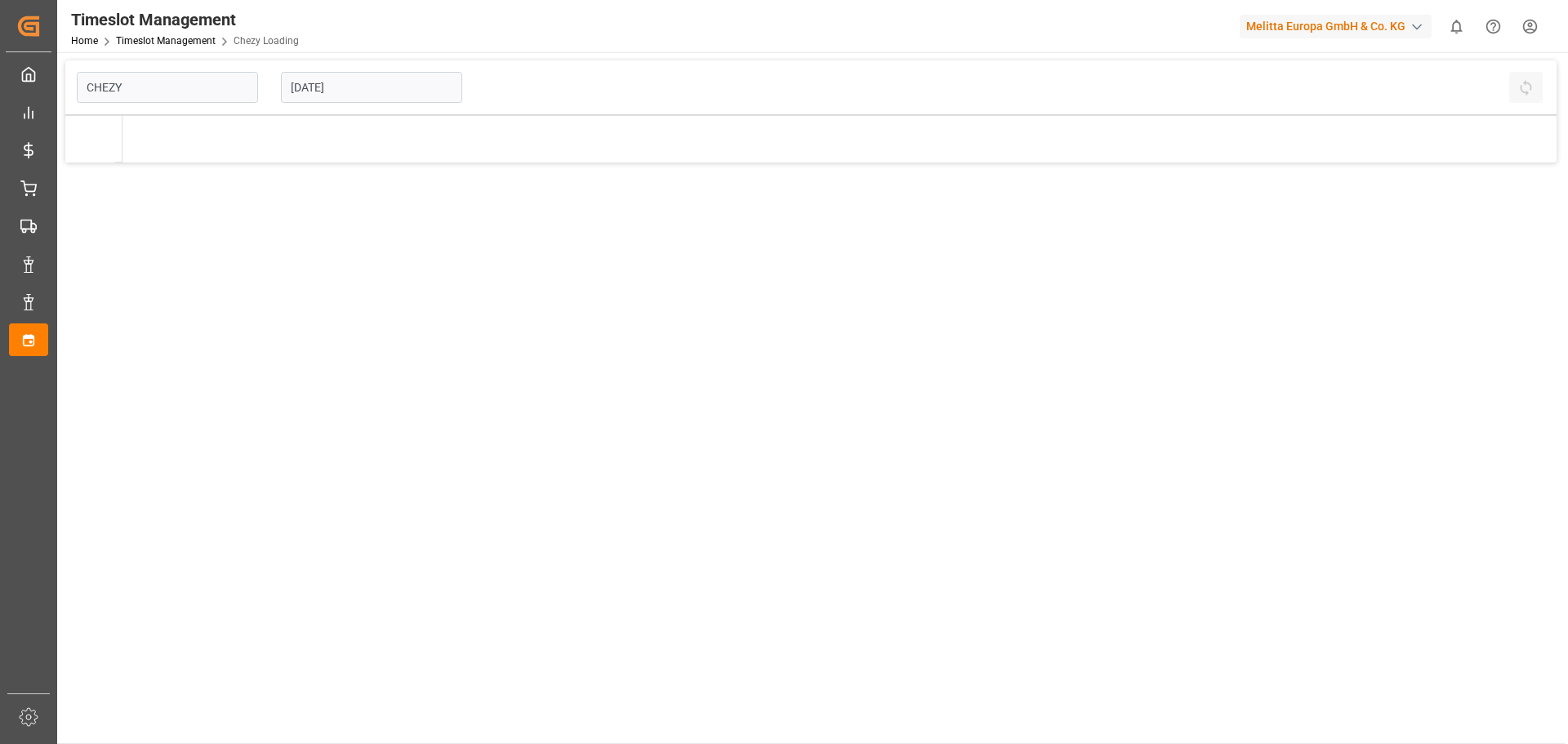
type input "Chezy Loading"
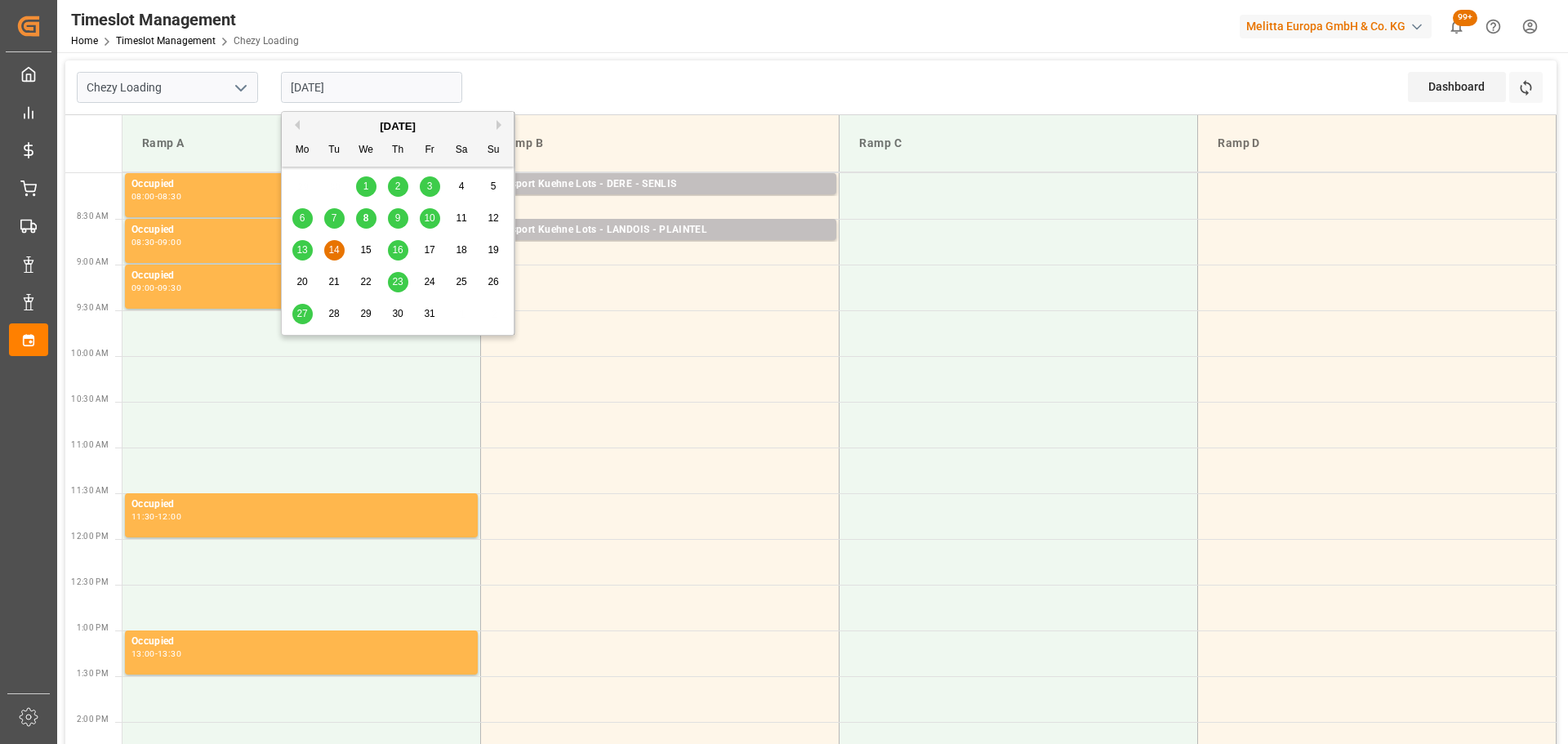
click at [323, 90] on input "[DATE]" at bounding box center [371, 87] width 181 height 31
click at [371, 211] on div "8" at bounding box center [366, 219] width 21 height 20
type input "08-10-2025"
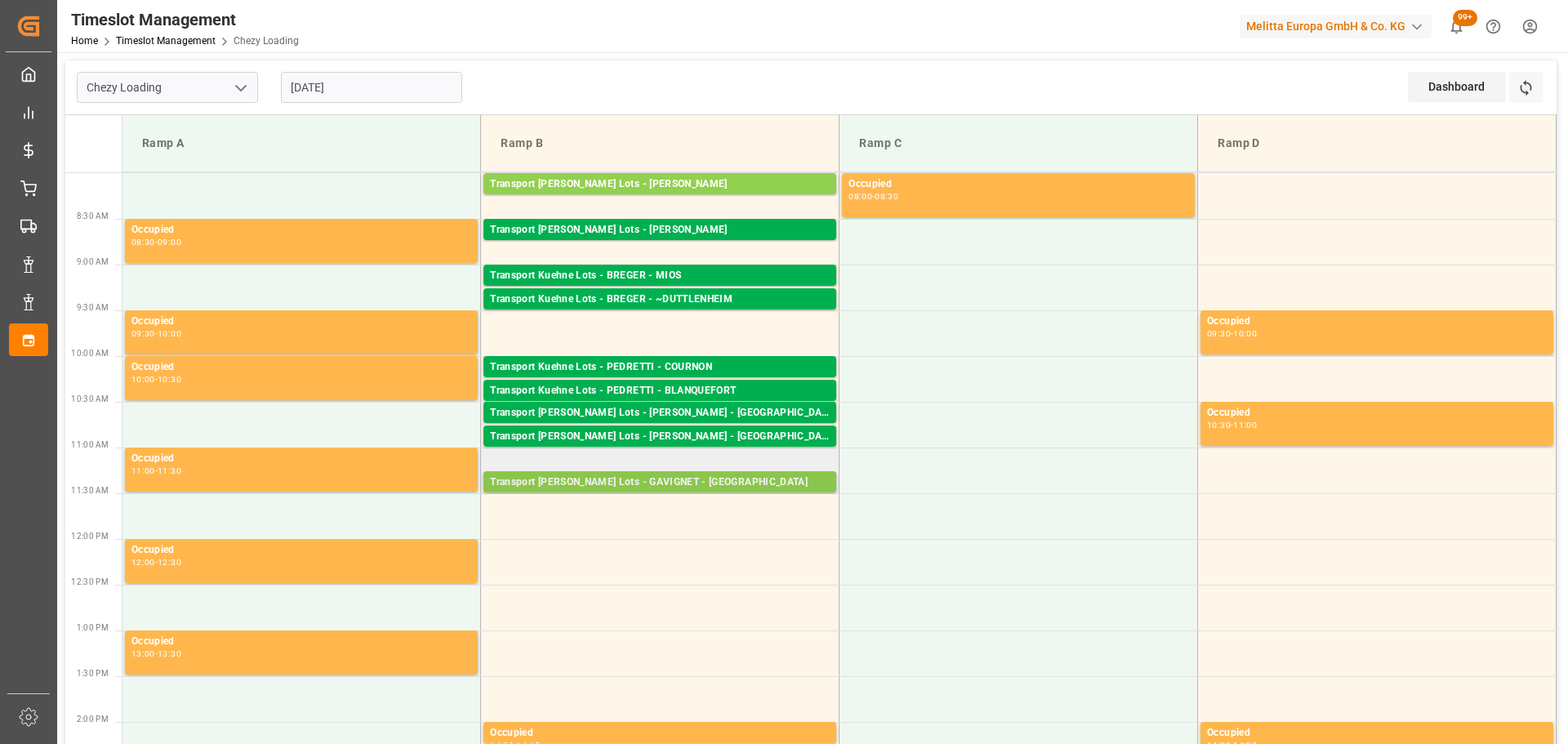
click at [672, 477] on div "Transport Kuehne Lots - GAVIGNET - SAINT VIT" at bounding box center [660, 482] width 340 height 16
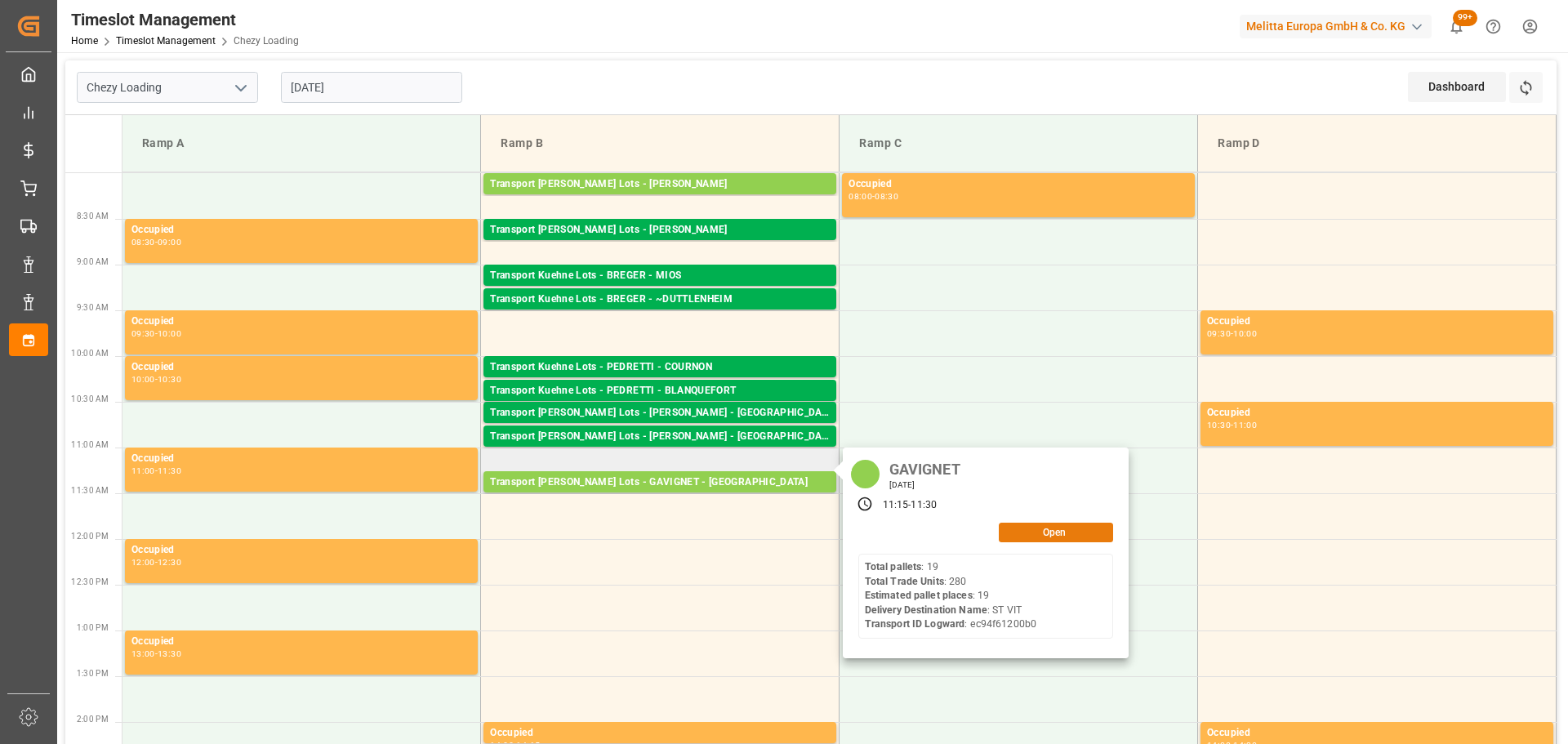
click at [1059, 526] on button "Open" at bounding box center [1055, 533] width 114 height 20
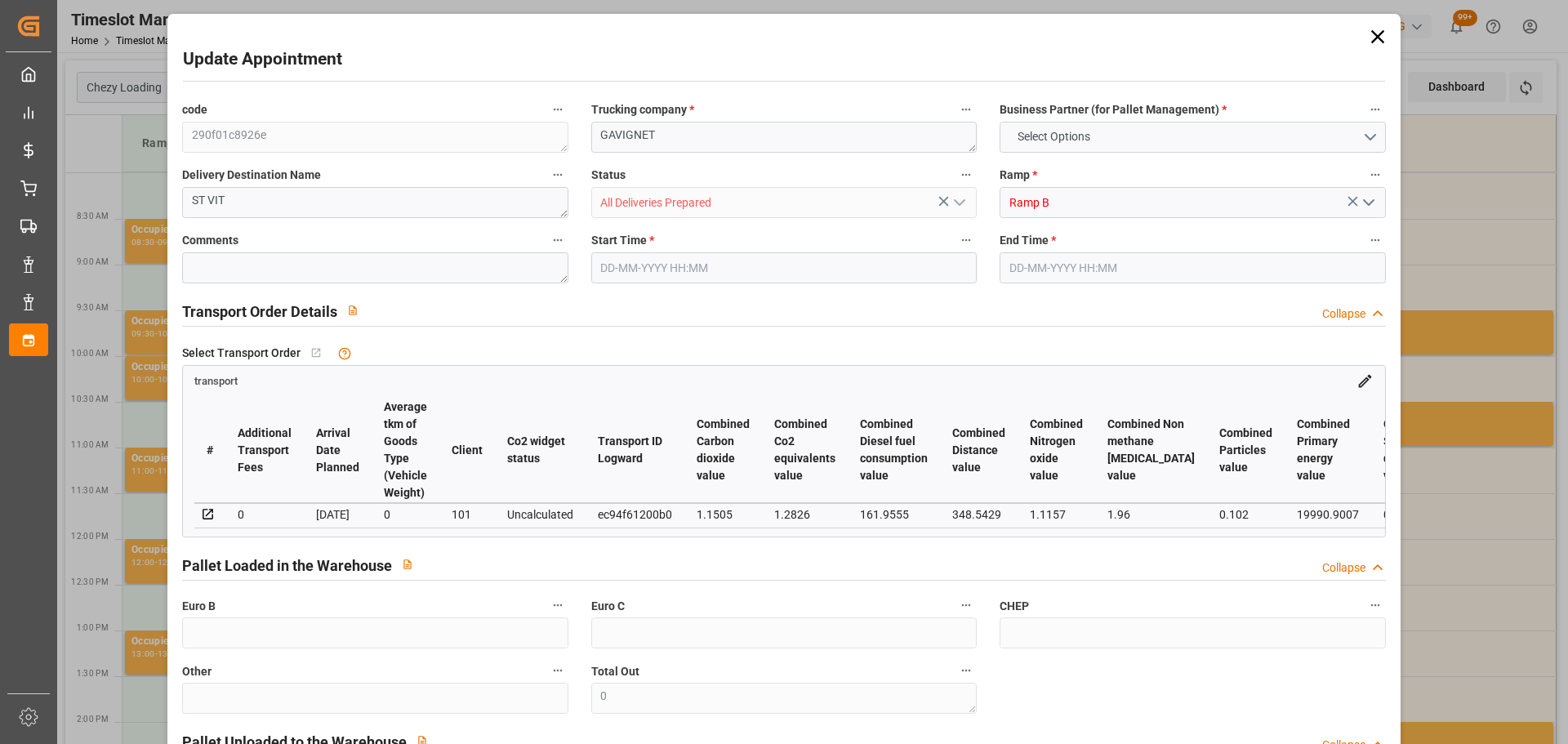
type input "19"
type input "471.87"
type input "0"
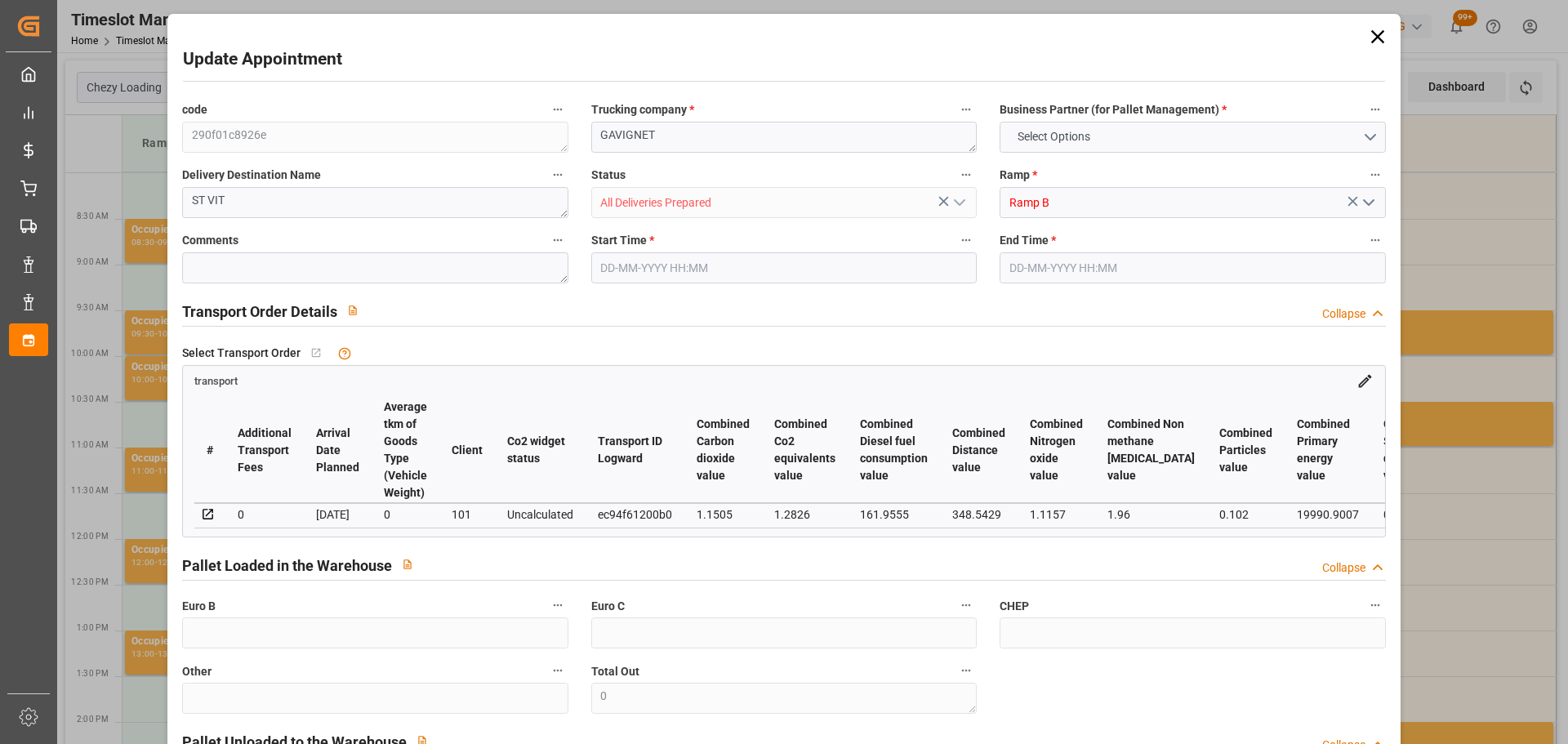
type input "471.87"
type input "0"
type input "24"
type input "5342.376"
type input "7507"
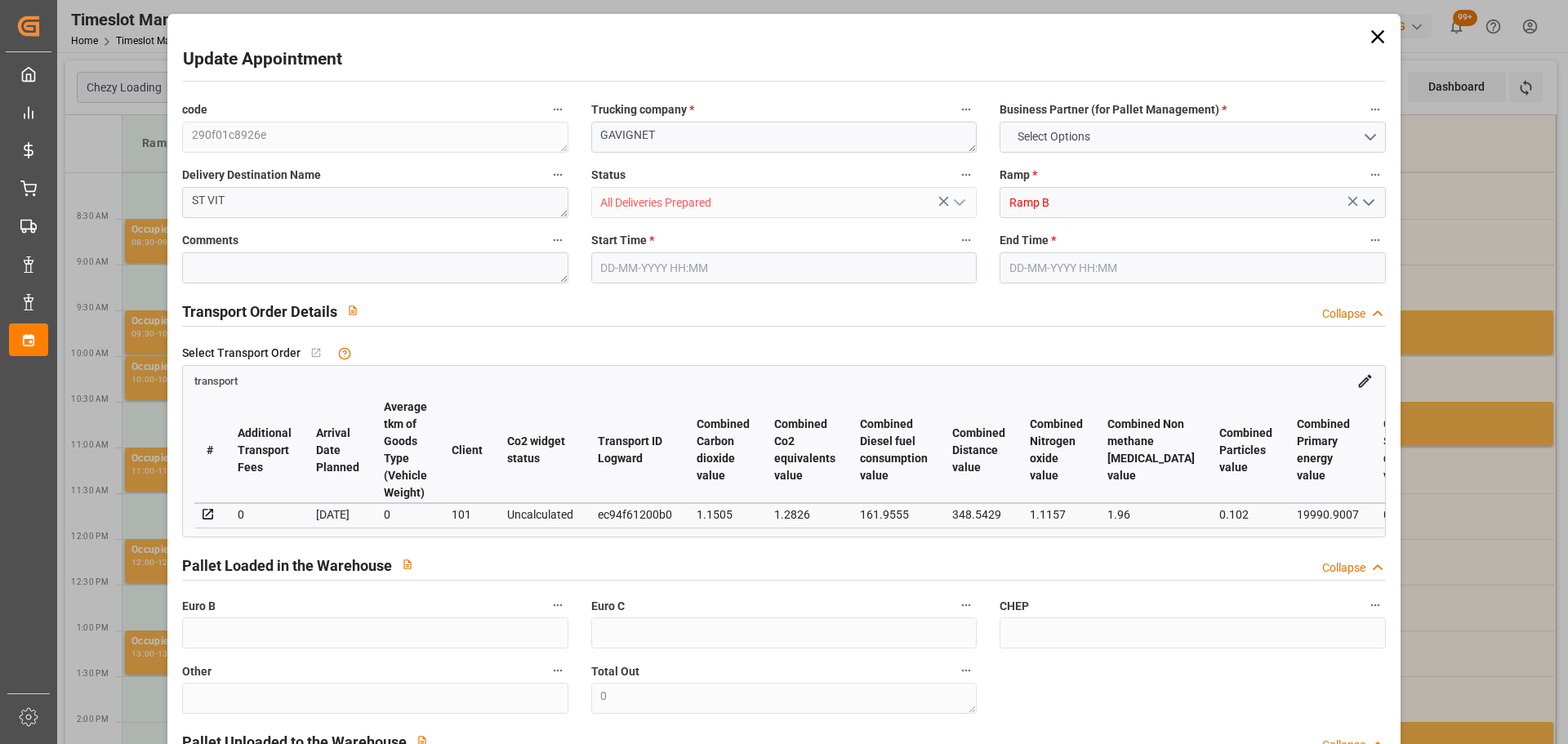
type input "21522.4"
type input "25"
type input "19"
type input "280"
type input "24"
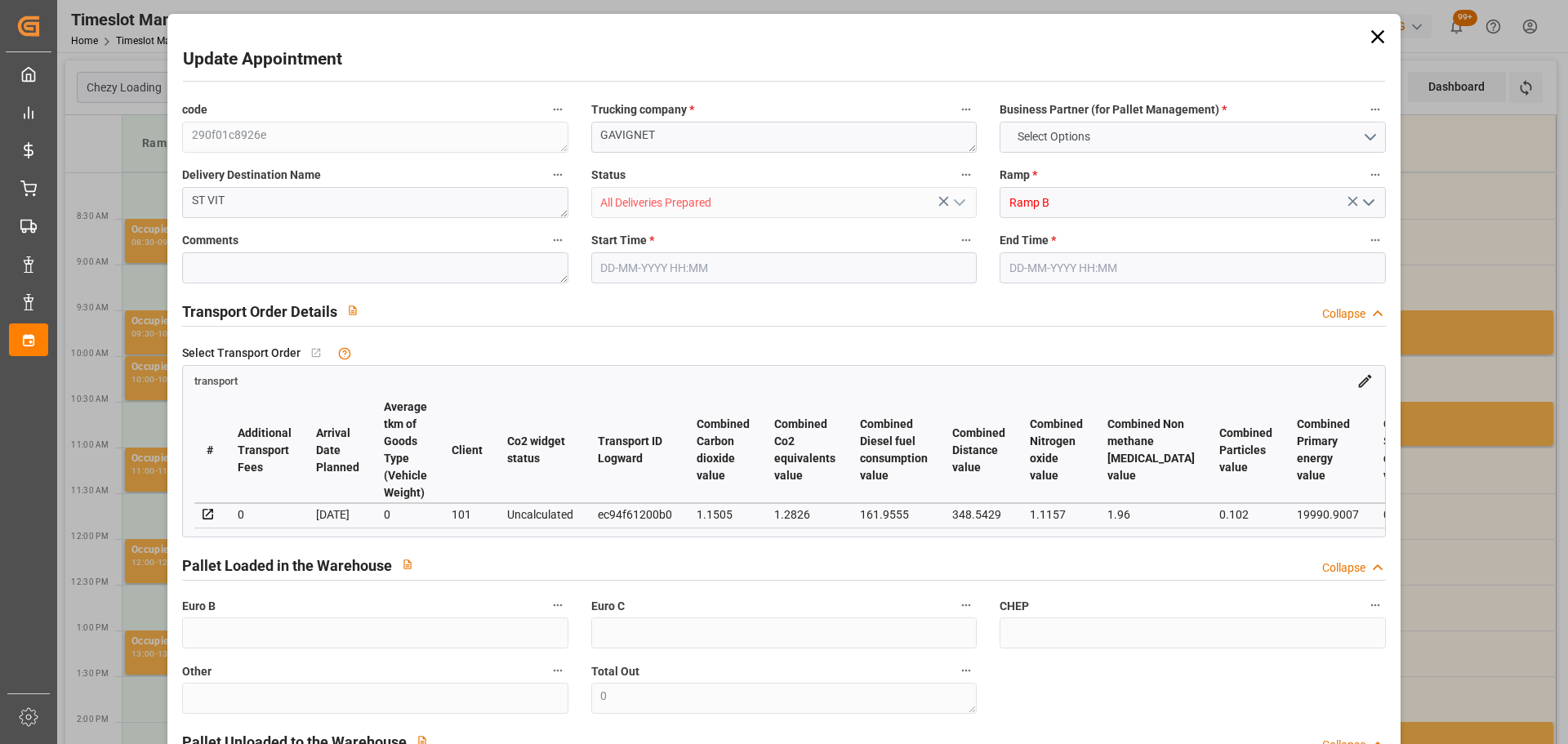
type input "101"
type input "6562.584"
type input "0"
type input "4710.8598"
type input "0"
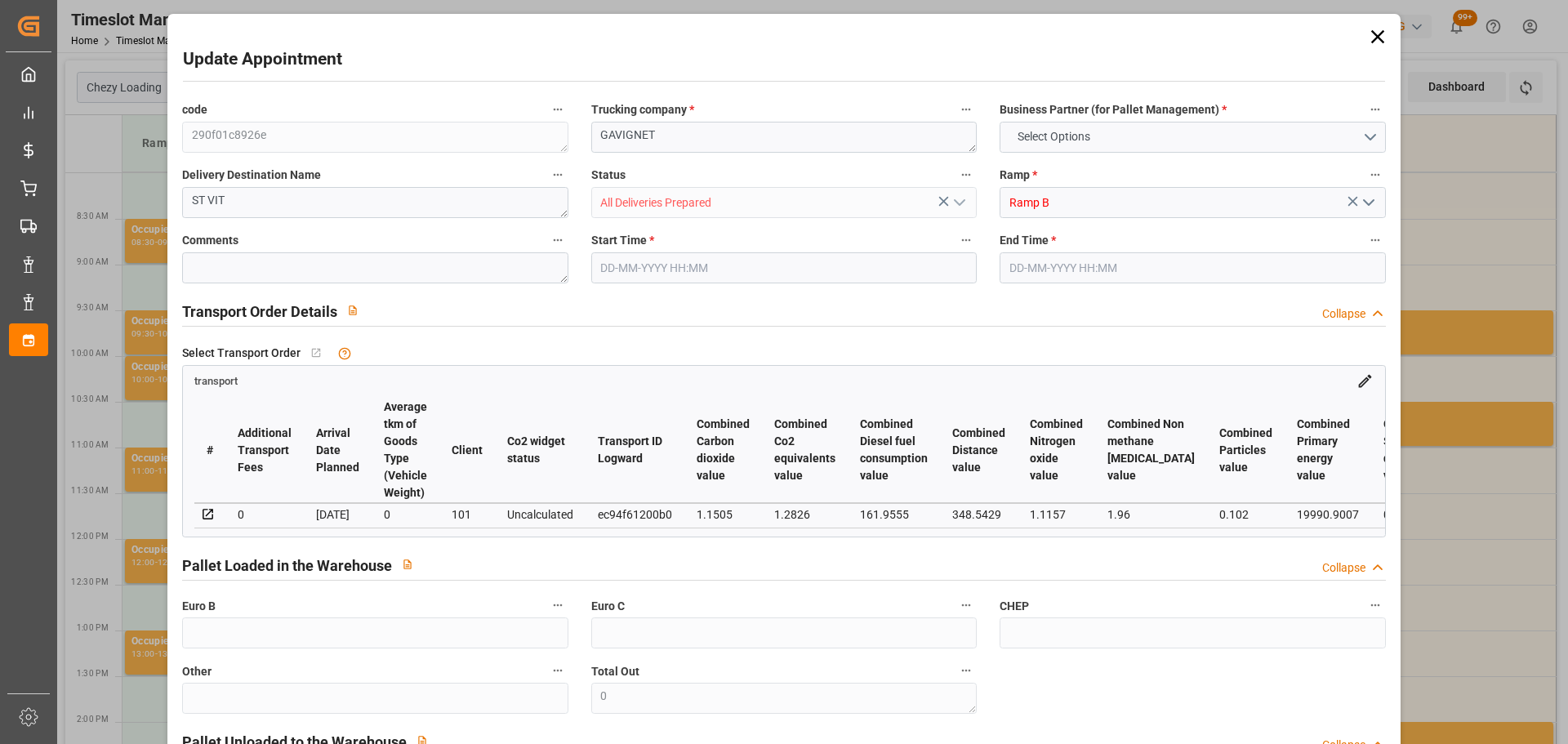
type input "0"
type input "21"
type input "35"
type input "08-10-2025 11:15"
type input "08-10-2025 11:30"
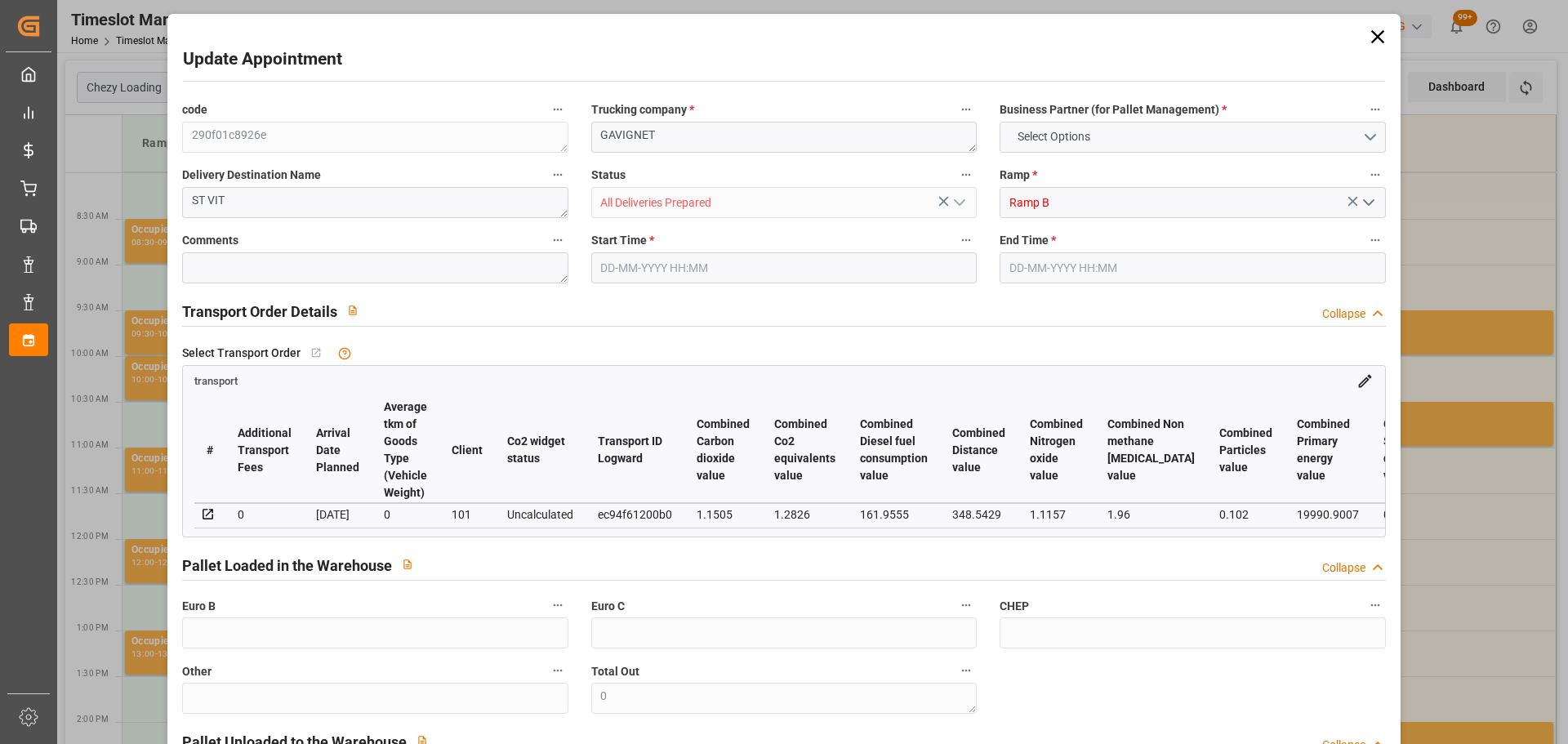
type input "06-10-2025 12:29"
type input "06-10-2025 11:18"
type input "[DATE]"
type input "10-10-2025"
type input "08-10-2025"
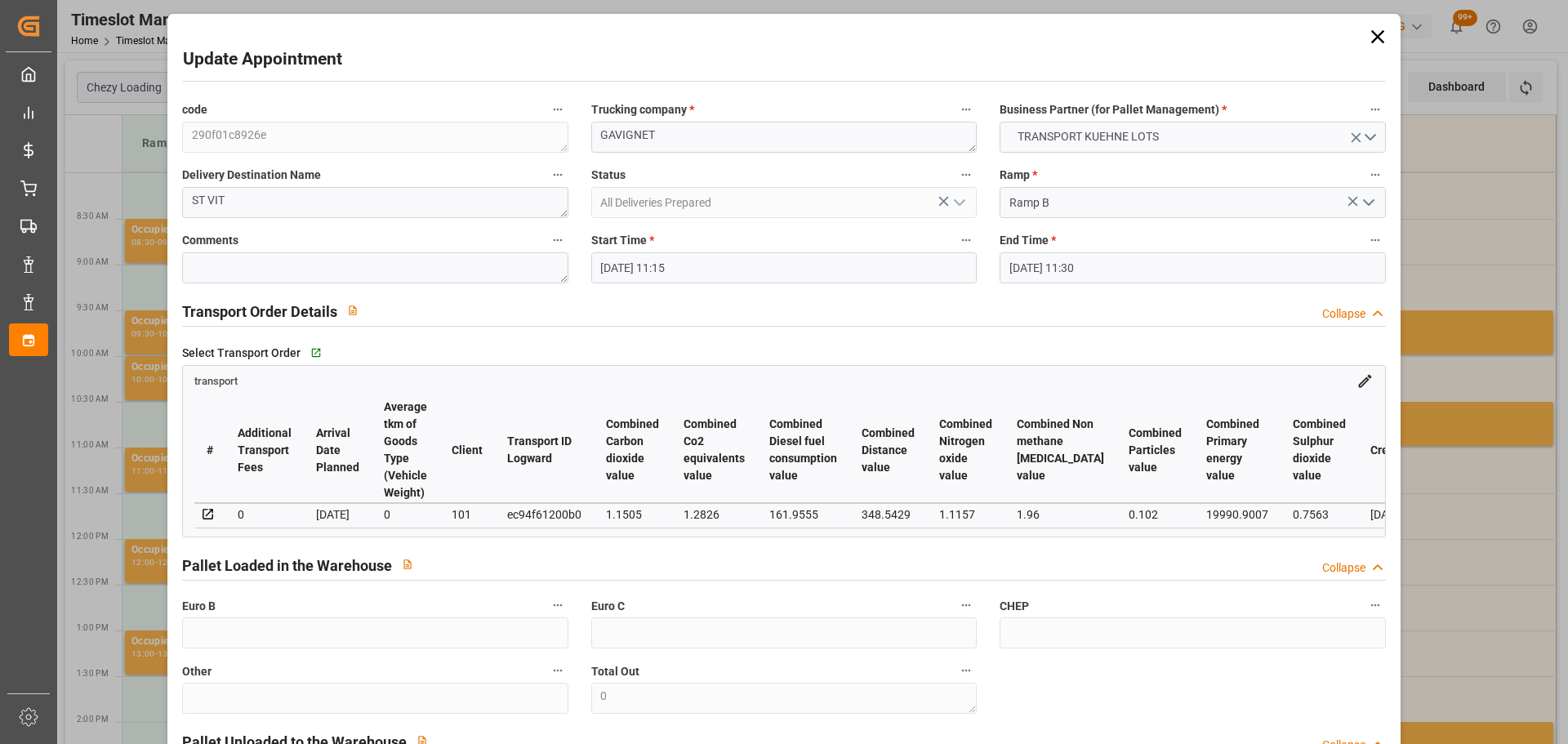
click at [1366, 36] on icon at bounding box center [1377, 37] width 23 height 23
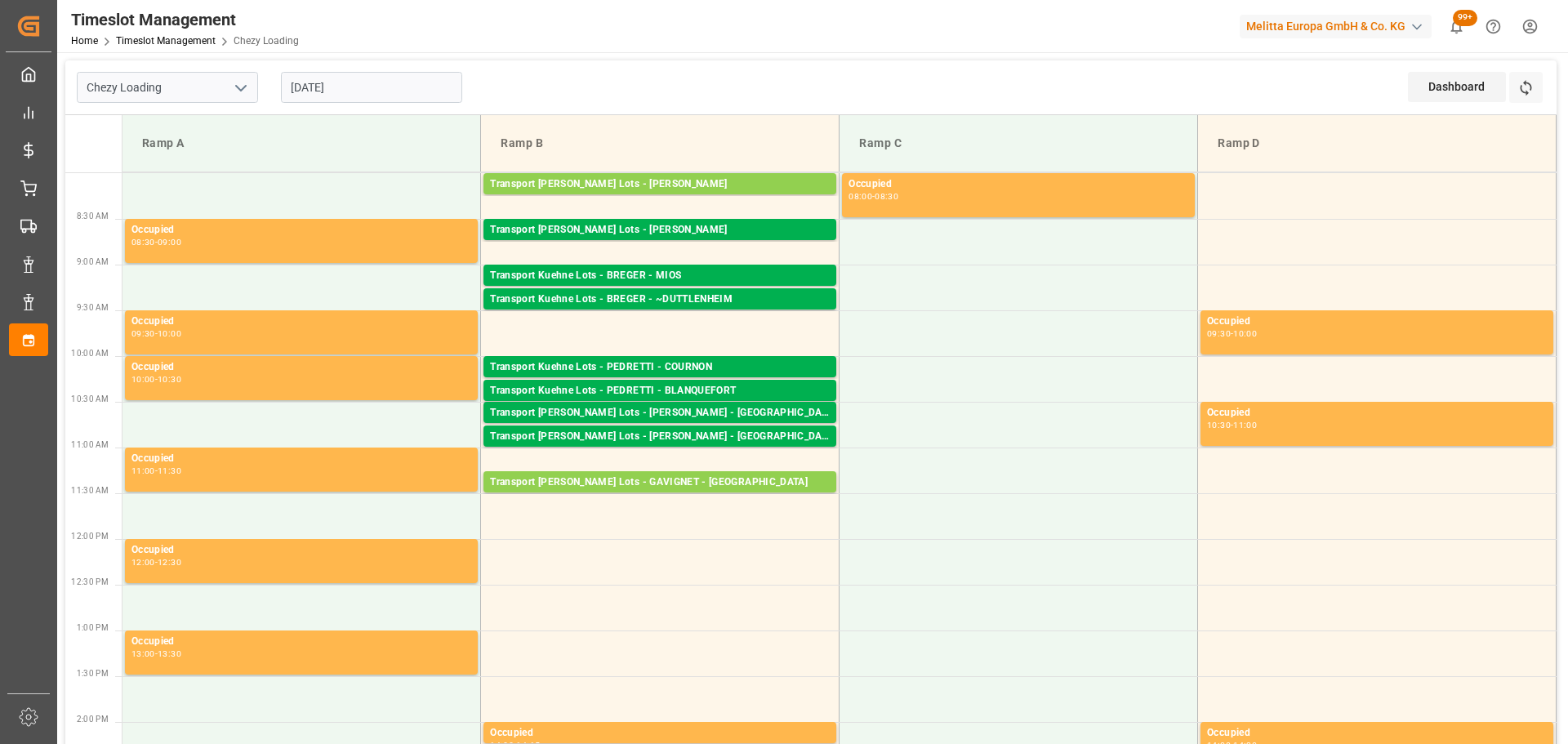
click at [323, 75] on input "08-10-2025" at bounding box center [371, 87] width 181 height 31
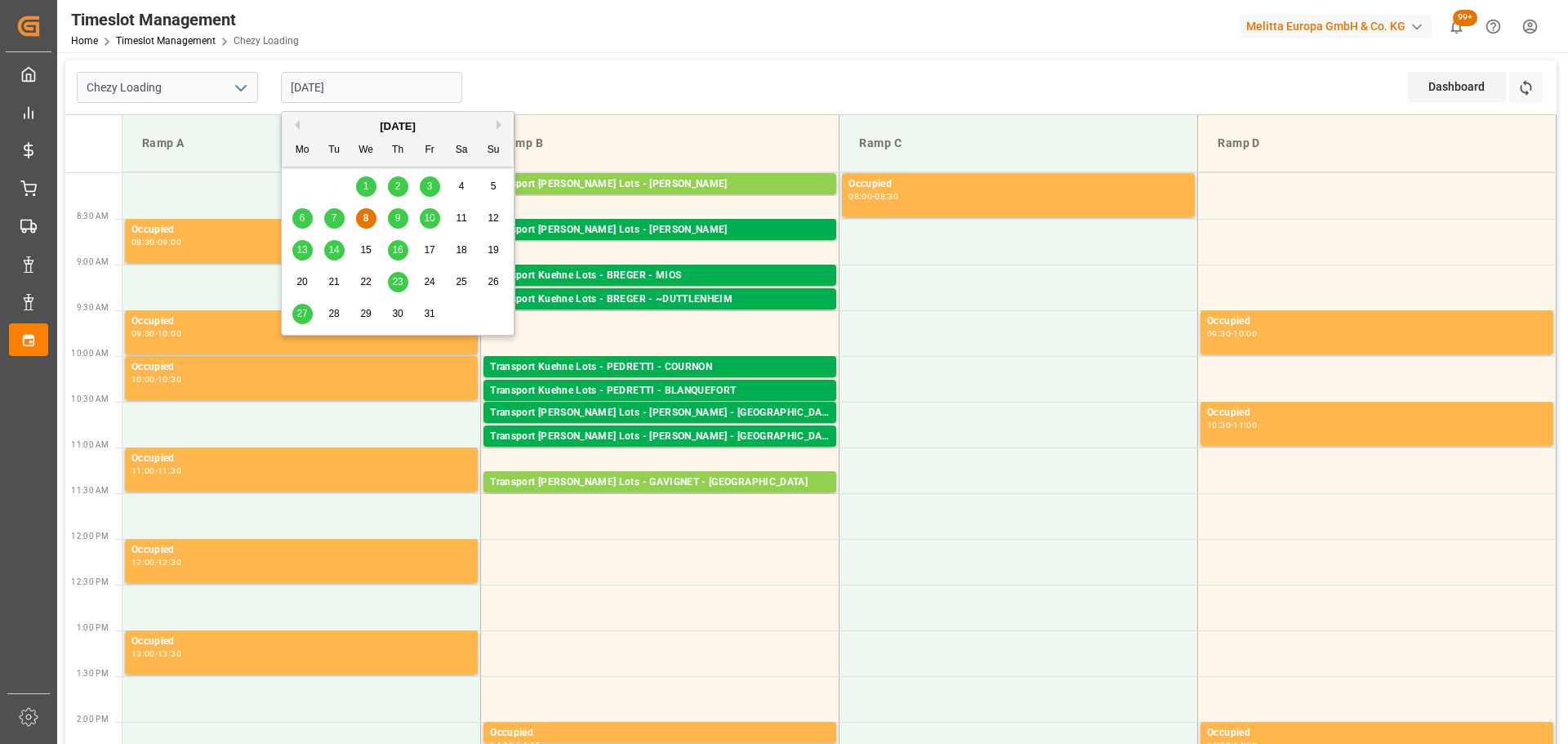
click at [399, 215] on span "9" at bounding box center [398, 218] width 6 height 12
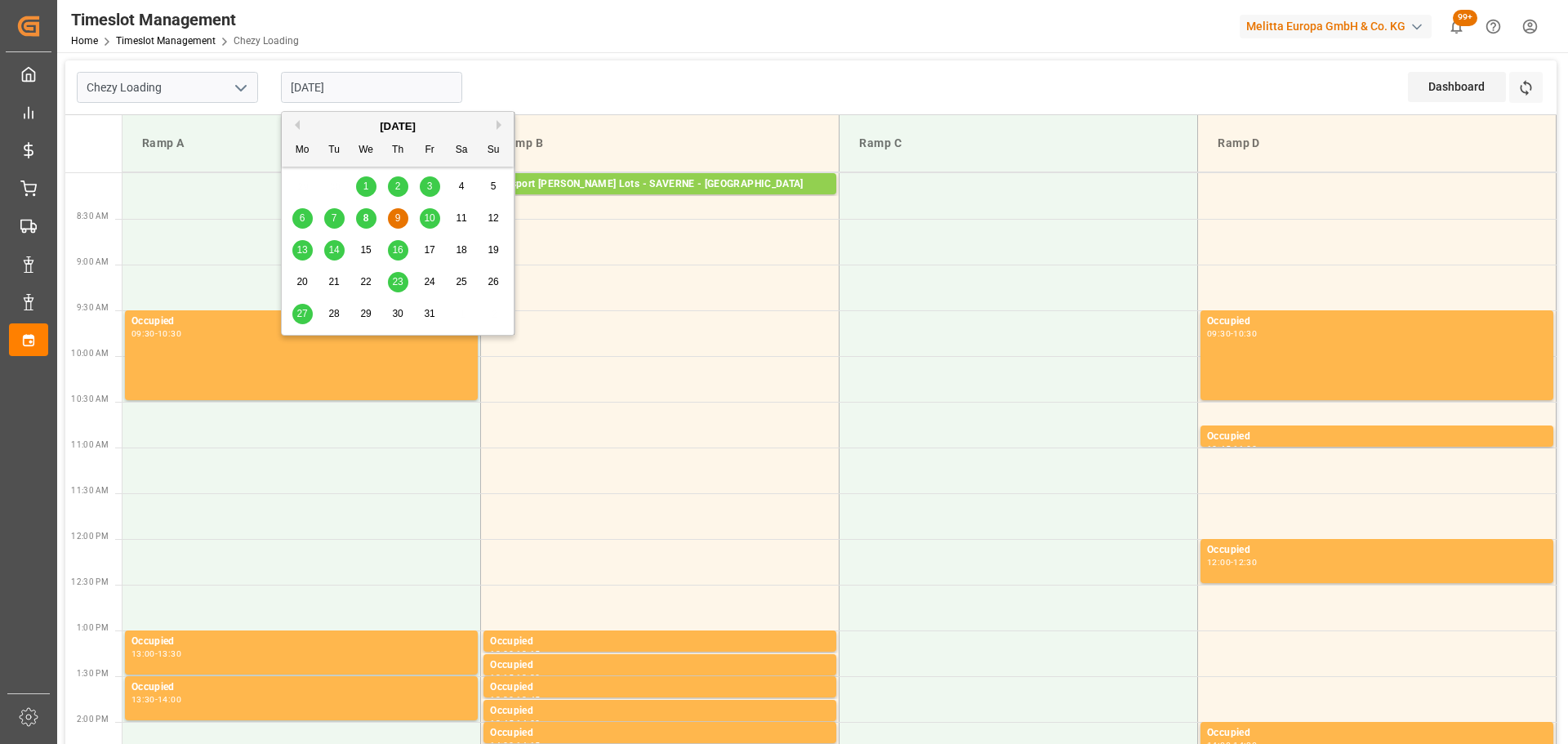
click at [306, 85] on input "09-10-2025" at bounding box center [371, 87] width 181 height 31
click at [344, 90] on input "09-10-2025" at bounding box center [371, 87] width 181 height 31
click at [361, 216] on div "8" at bounding box center [366, 219] width 21 height 20
type input "[DATE]"
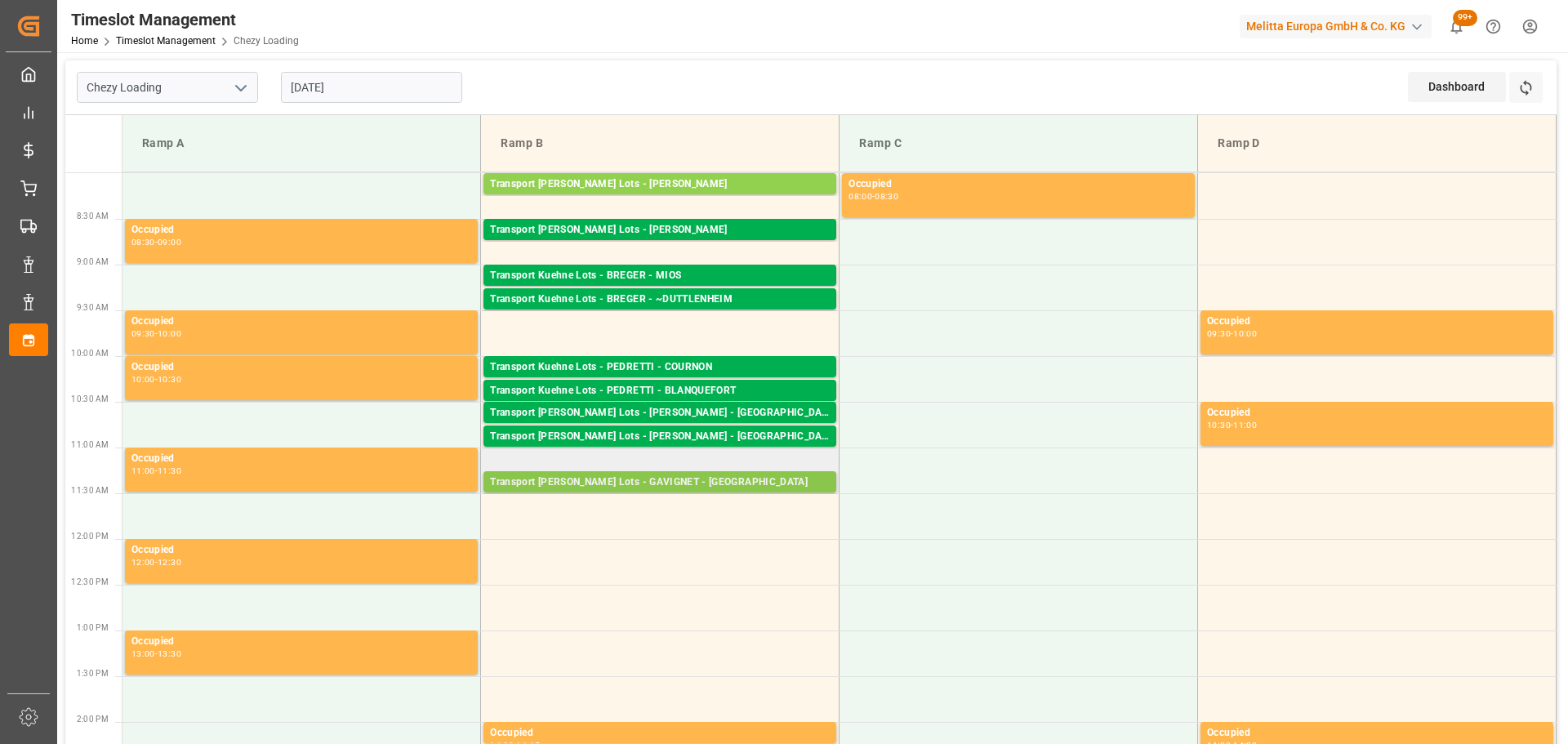
click at [631, 485] on div "Transport Kuehne Lots - GAVIGNET - SAINT VIT" at bounding box center [660, 482] width 340 height 16
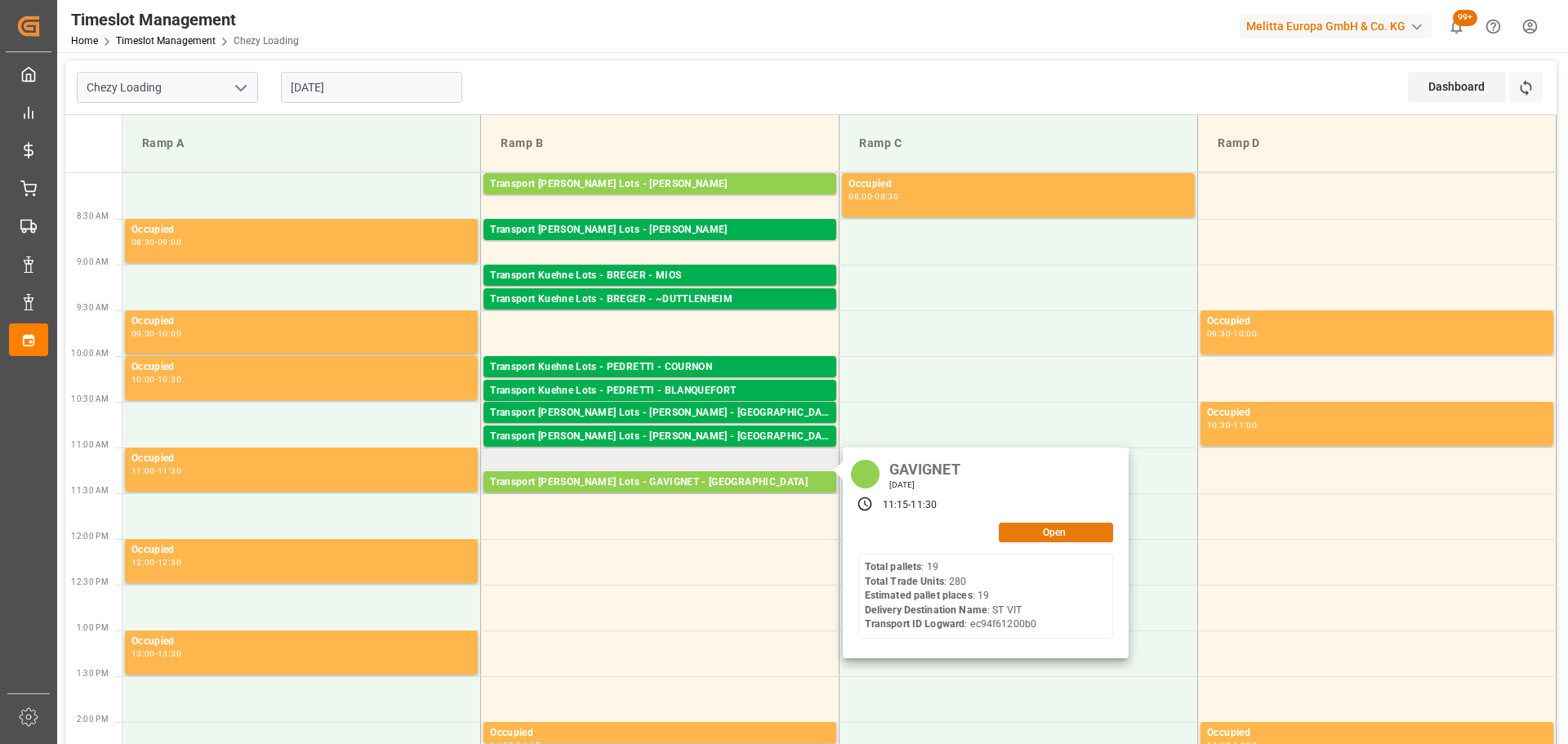
click at [1070, 539] on button "Open" at bounding box center [1055, 533] width 114 height 20
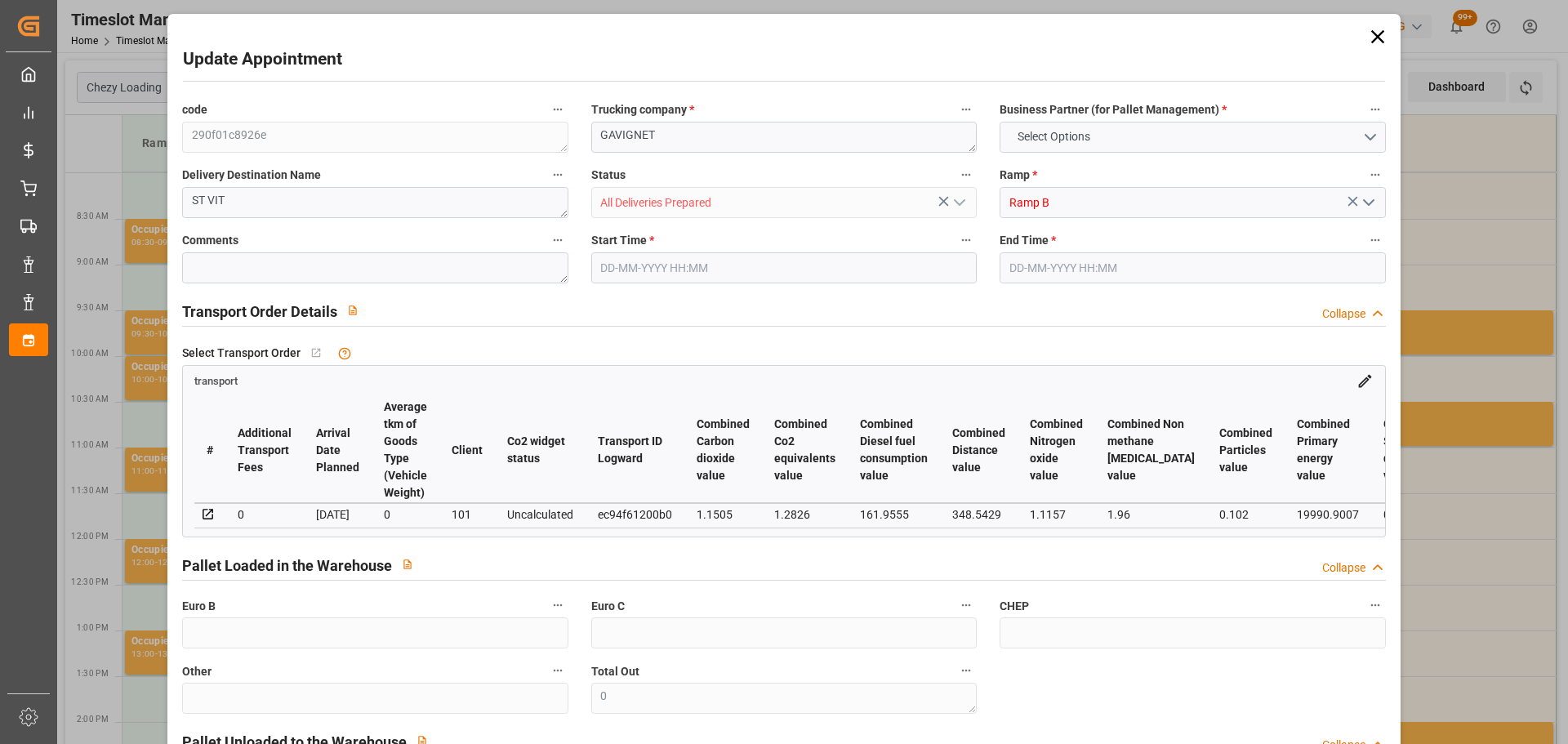
type input "19"
type input "471.87"
type input "0"
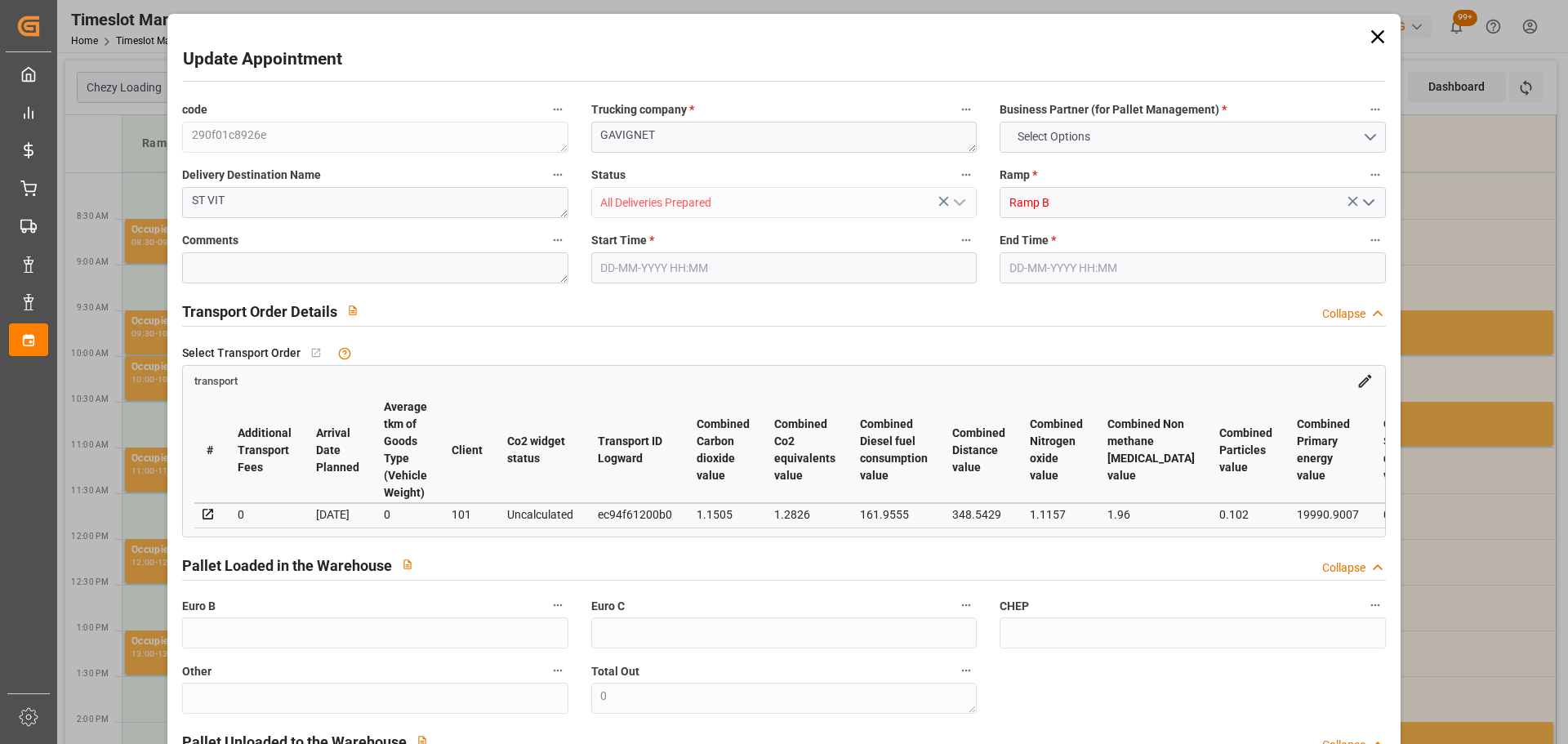
type input "471.87"
type input "0"
type input "24"
type input "5342.376"
type input "7507"
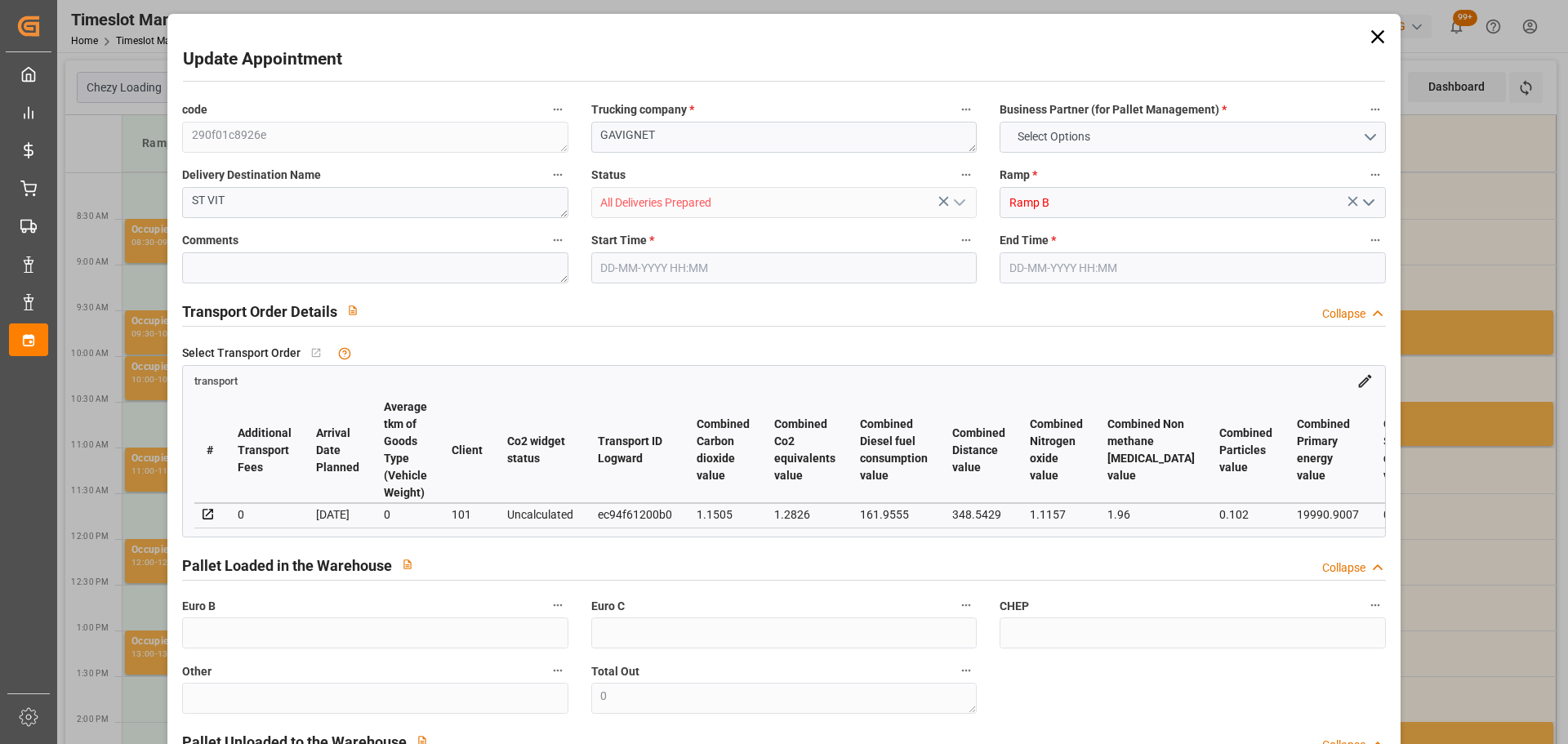
type input "21522.4"
type input "25"
type input "19"
type input "280"
type input "24"
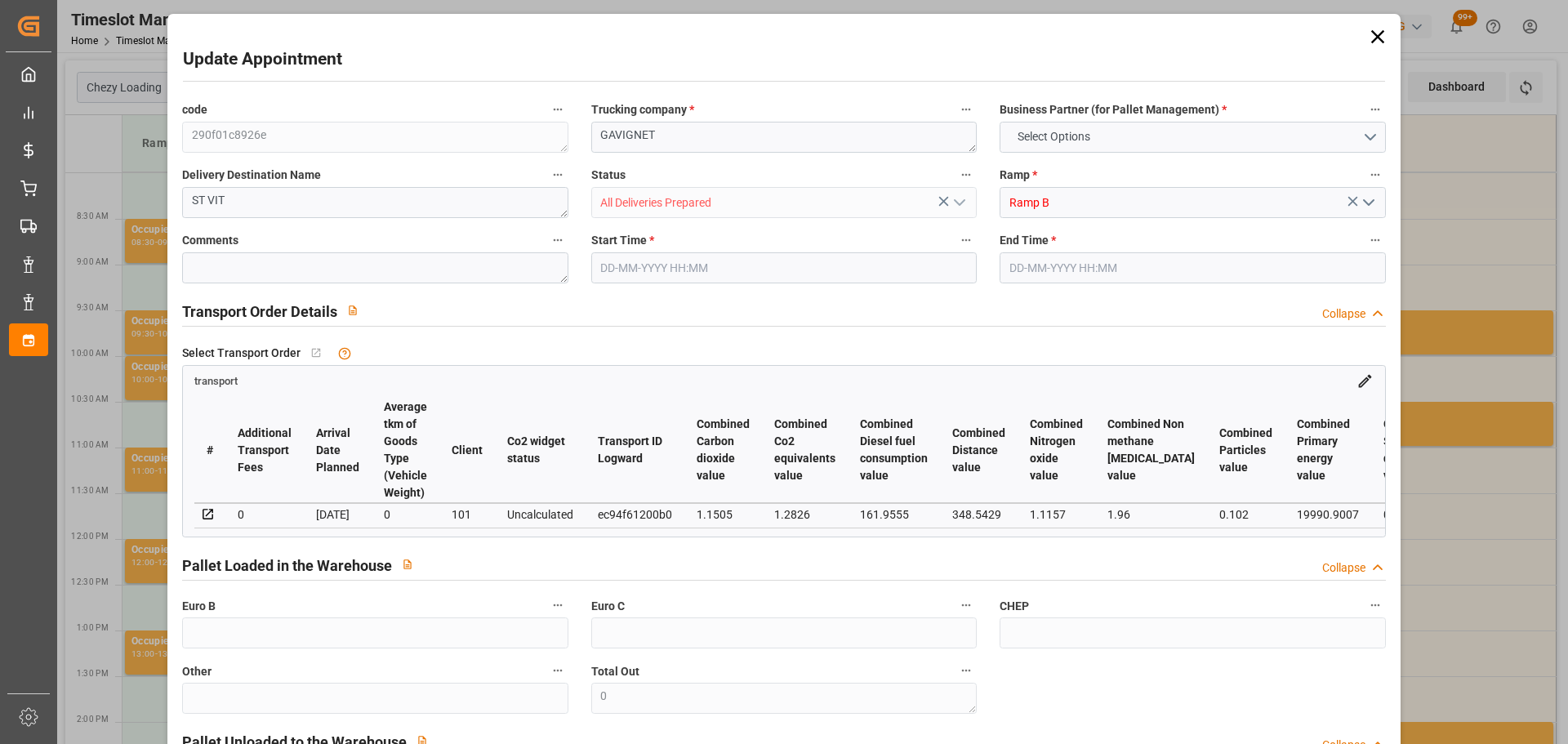
type input "101"
type input "6562.584"
type input "0"
type input "4710.8598"
type input "0"
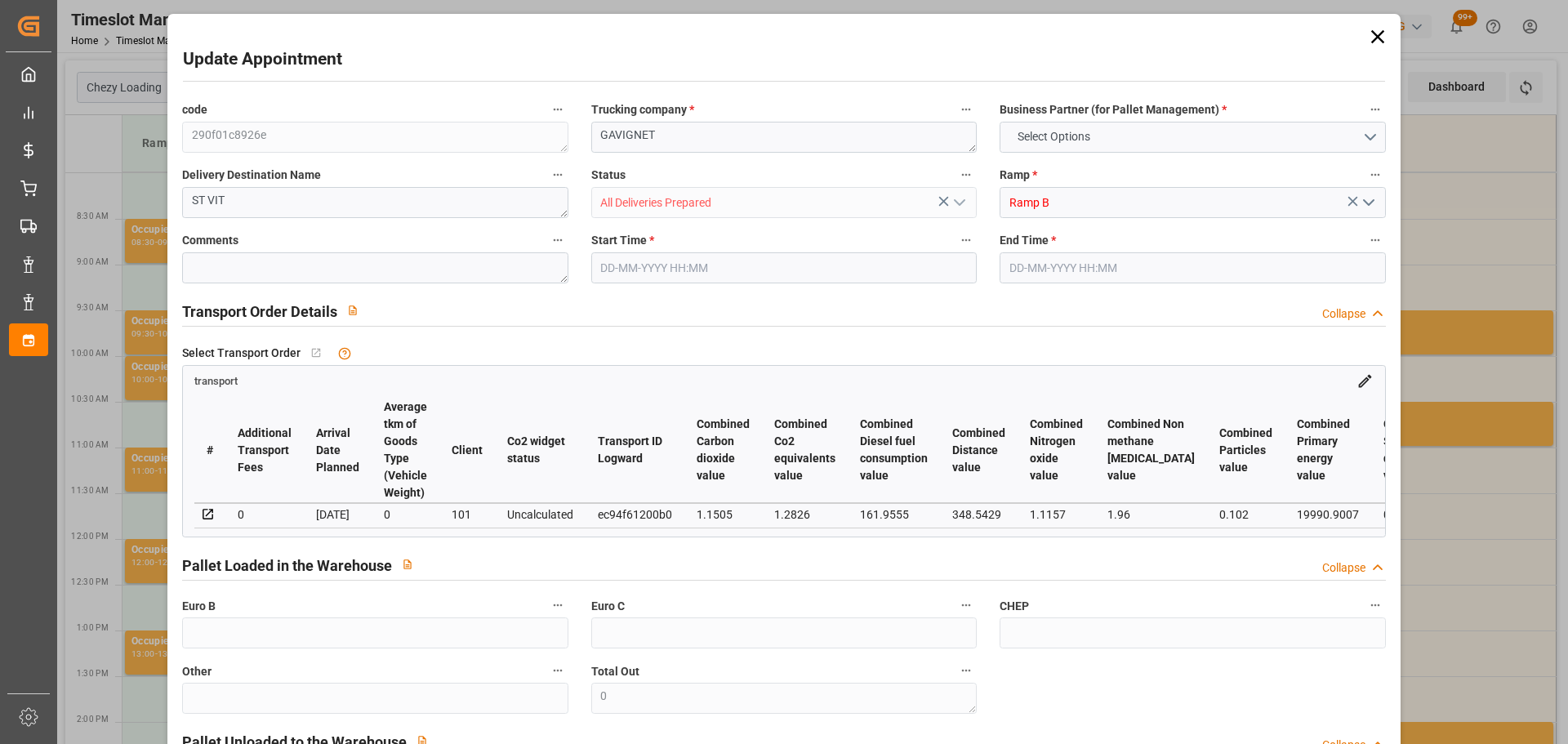
type input "0"
type input "21"
type input "35"
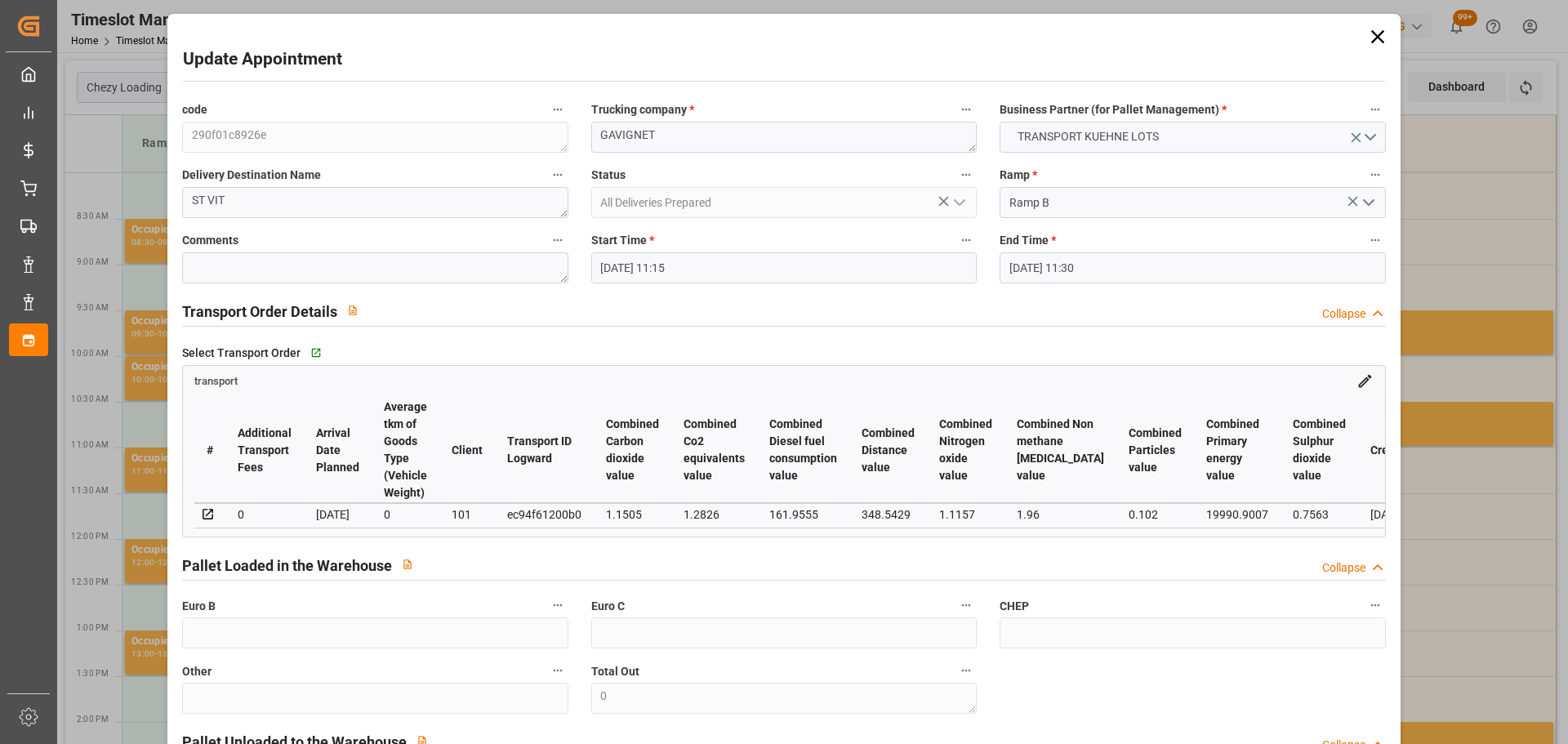
type input "08-10-2025 11:15"
type input "08-10-2025 11:30"
type input "06-10-2025 12:29"
type input "06-10-2025 11:18"
type input "13-10-2025"
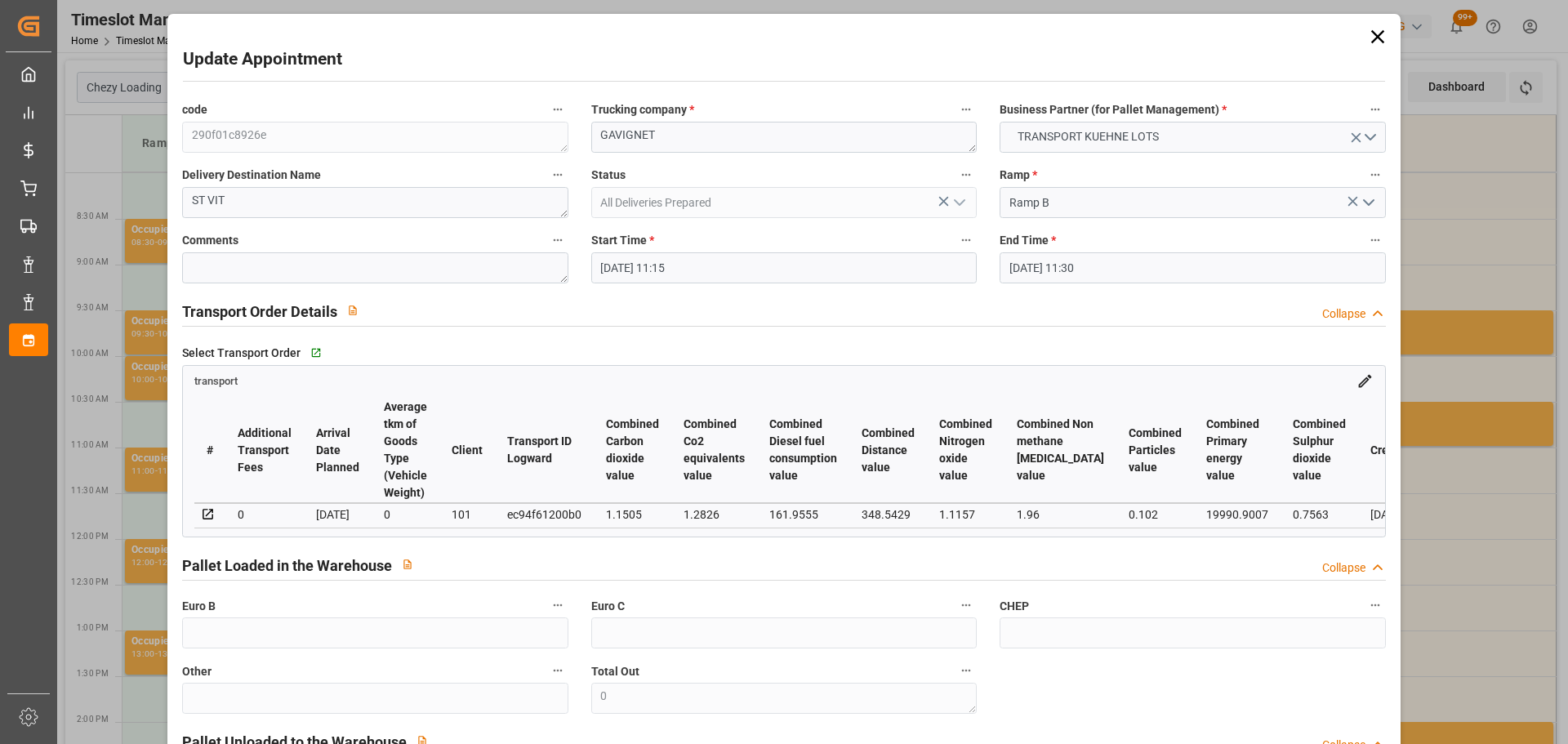
type input "[DATE]"
type input "08-10-2025"
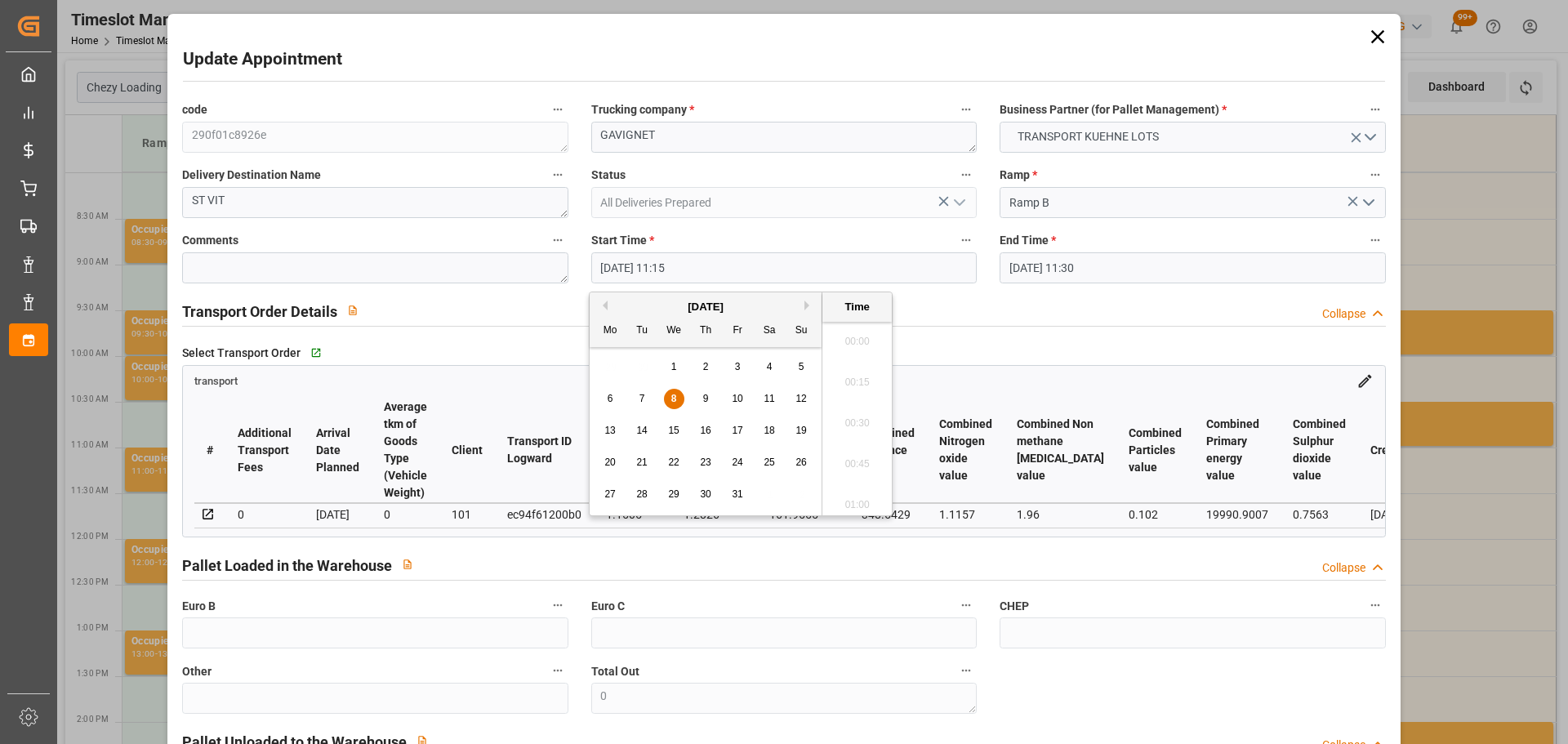
click at [634, 266] on input "08-10-2025 11:15" at bounding box center [784, 267] width 385 height 31
click at [740, 398] on span "10" at bounding box center [737, 398] width 11 height 12
click at [860, 370] on li "08:30" at bounding box center [857, 376] width 69 height 41
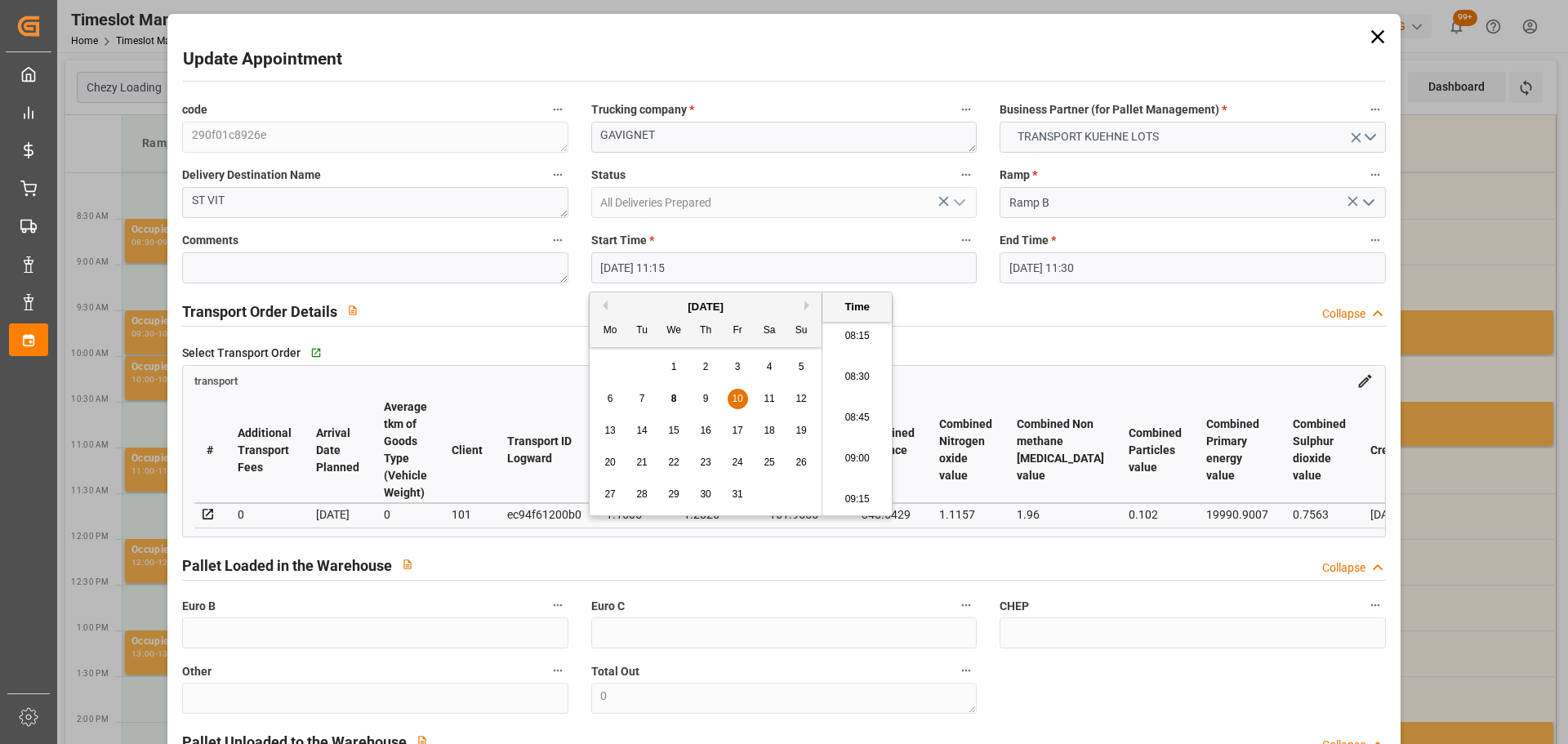
type input "10-10-2025 08:30"
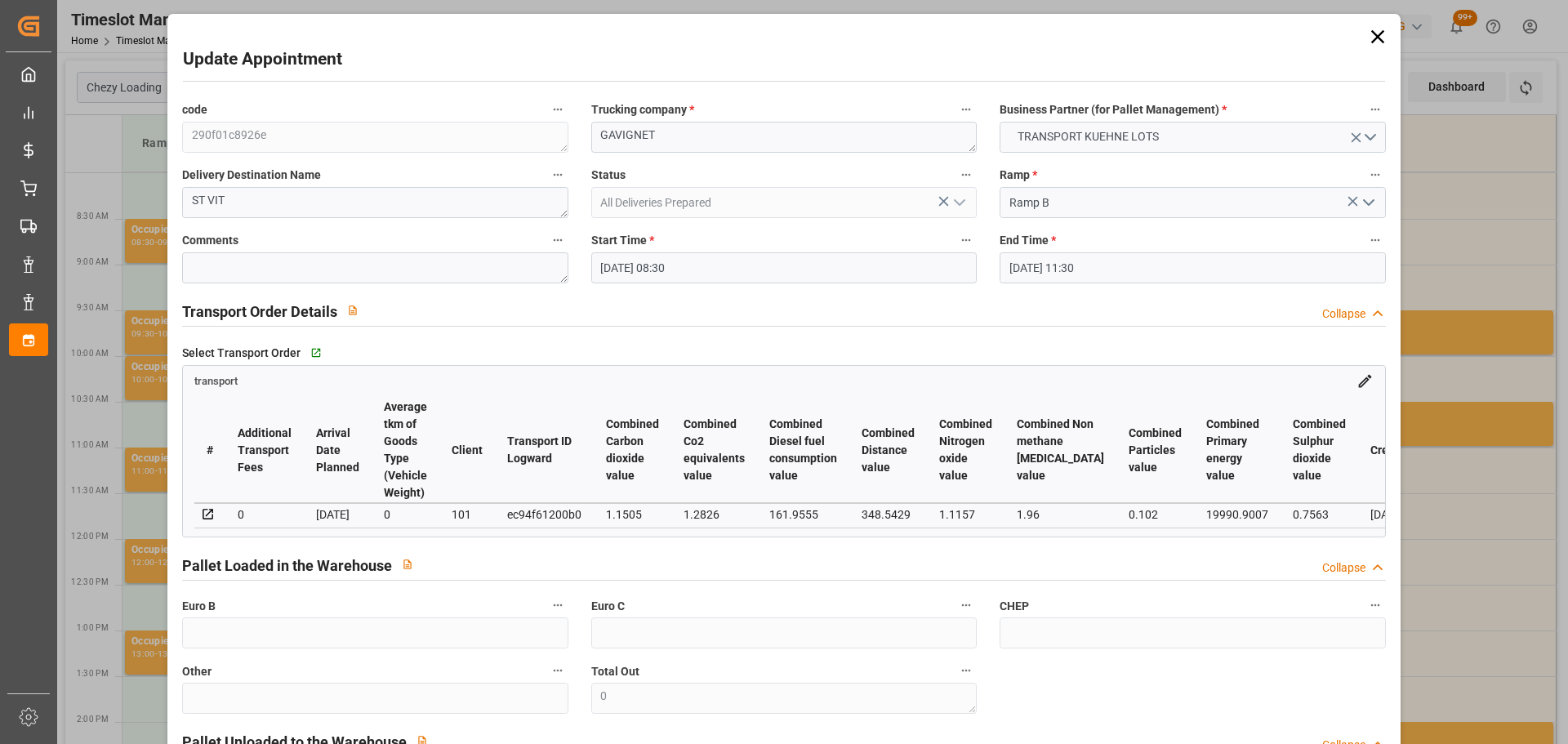
click at [1034, 268] on input "08-10-2025 11:30" at bounding box center [1192, 267] width 385 height 31
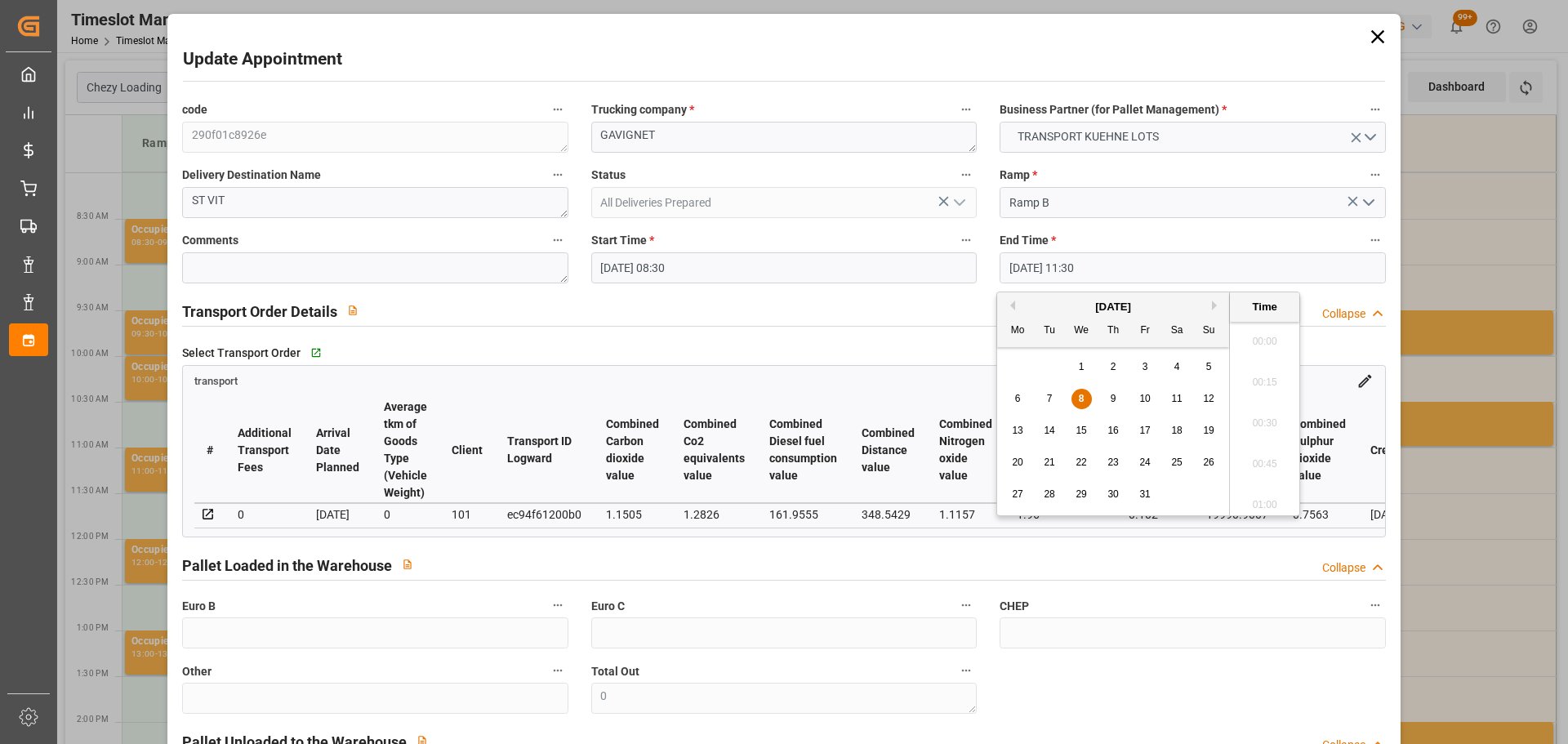
scroll to position [1802, 0]
click at [1143, 393] on span "10" at bounding box center [1144, 398] width 11 height 12
click at [1262, 374] on li "08:45" at bounding box center [1264, 376] width 69 height 41
type input "10-10-2025 08:45"
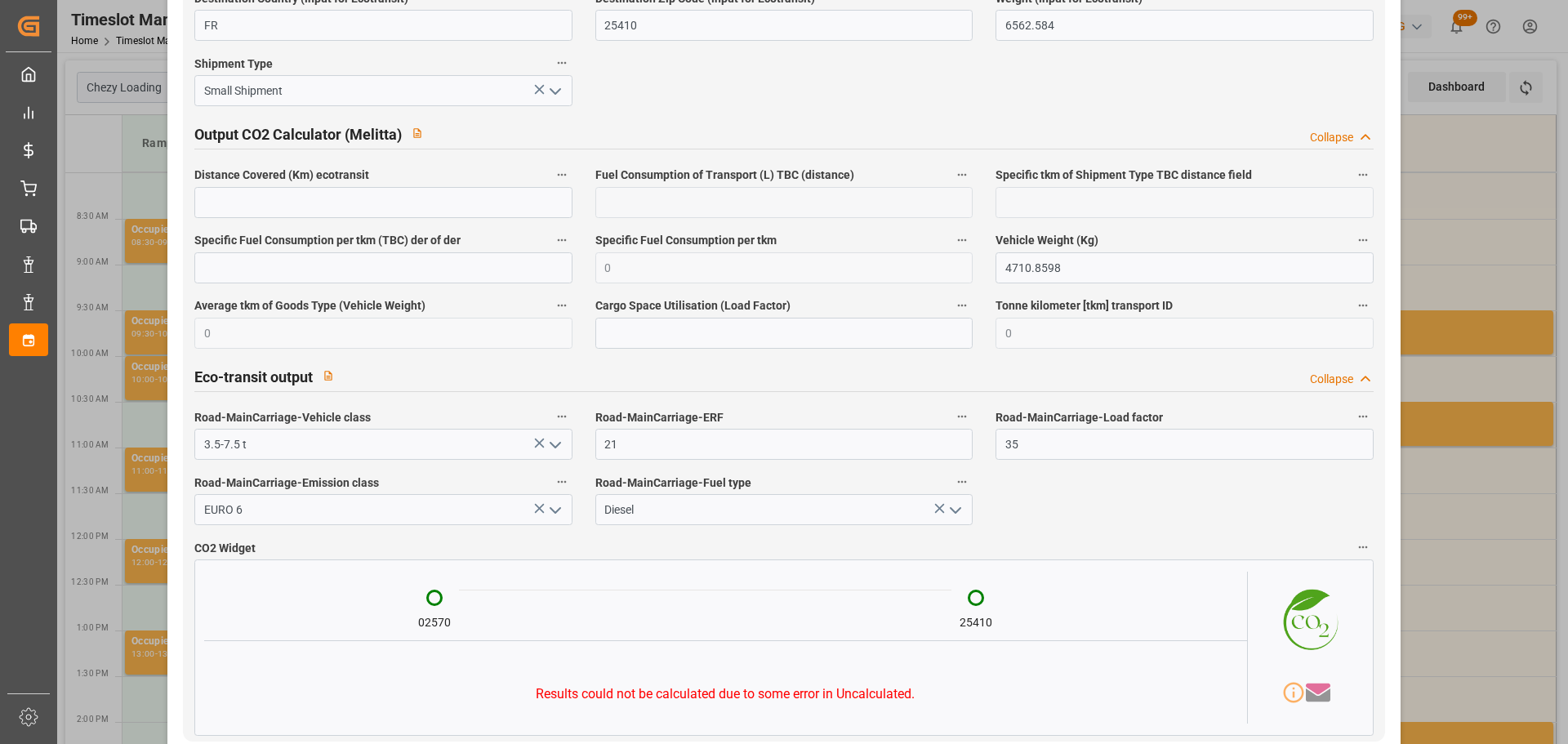
scroll to position [2687, 0]
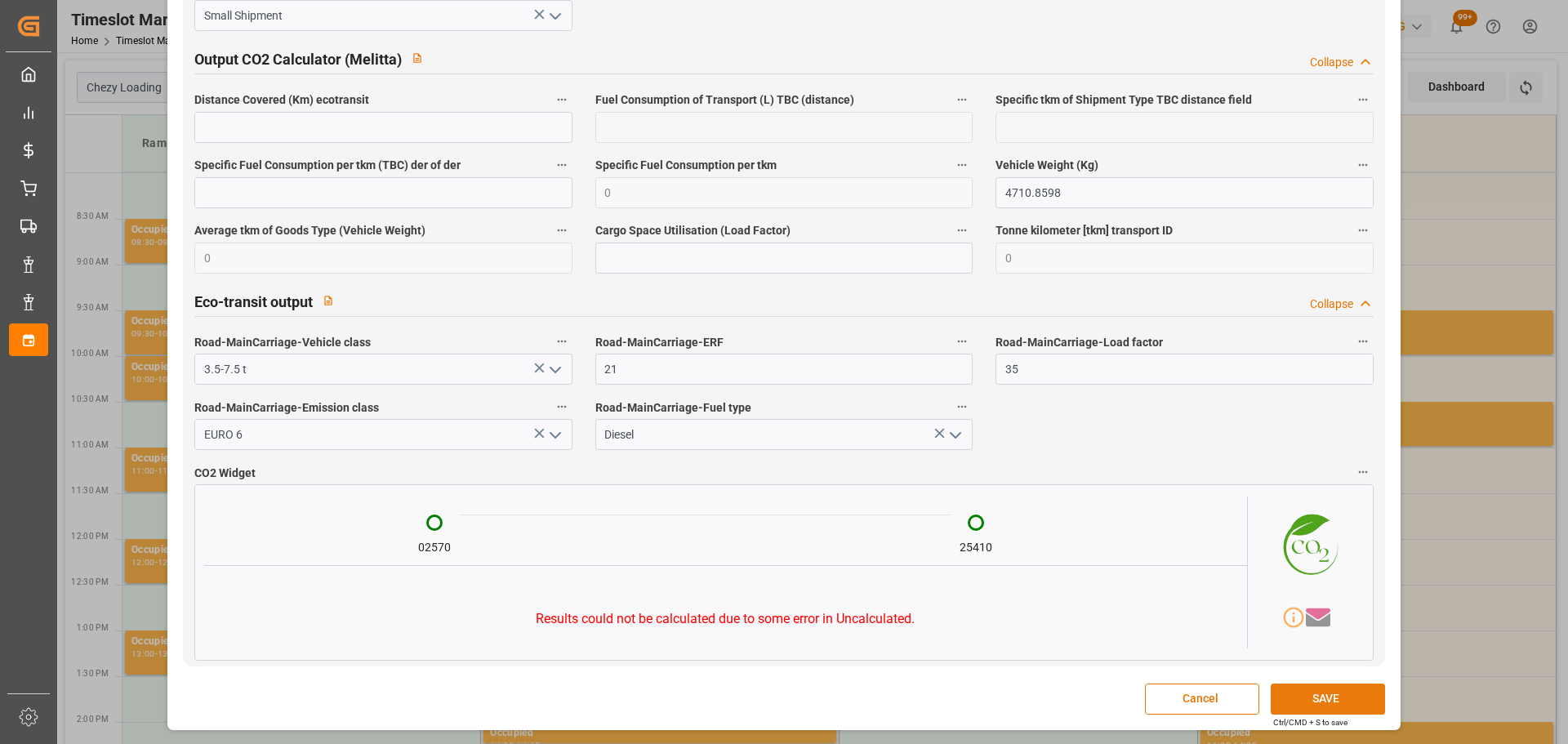
click at [1297, 691] on button "SAVE" at bounding box center [1327, 698] width 114 height 31
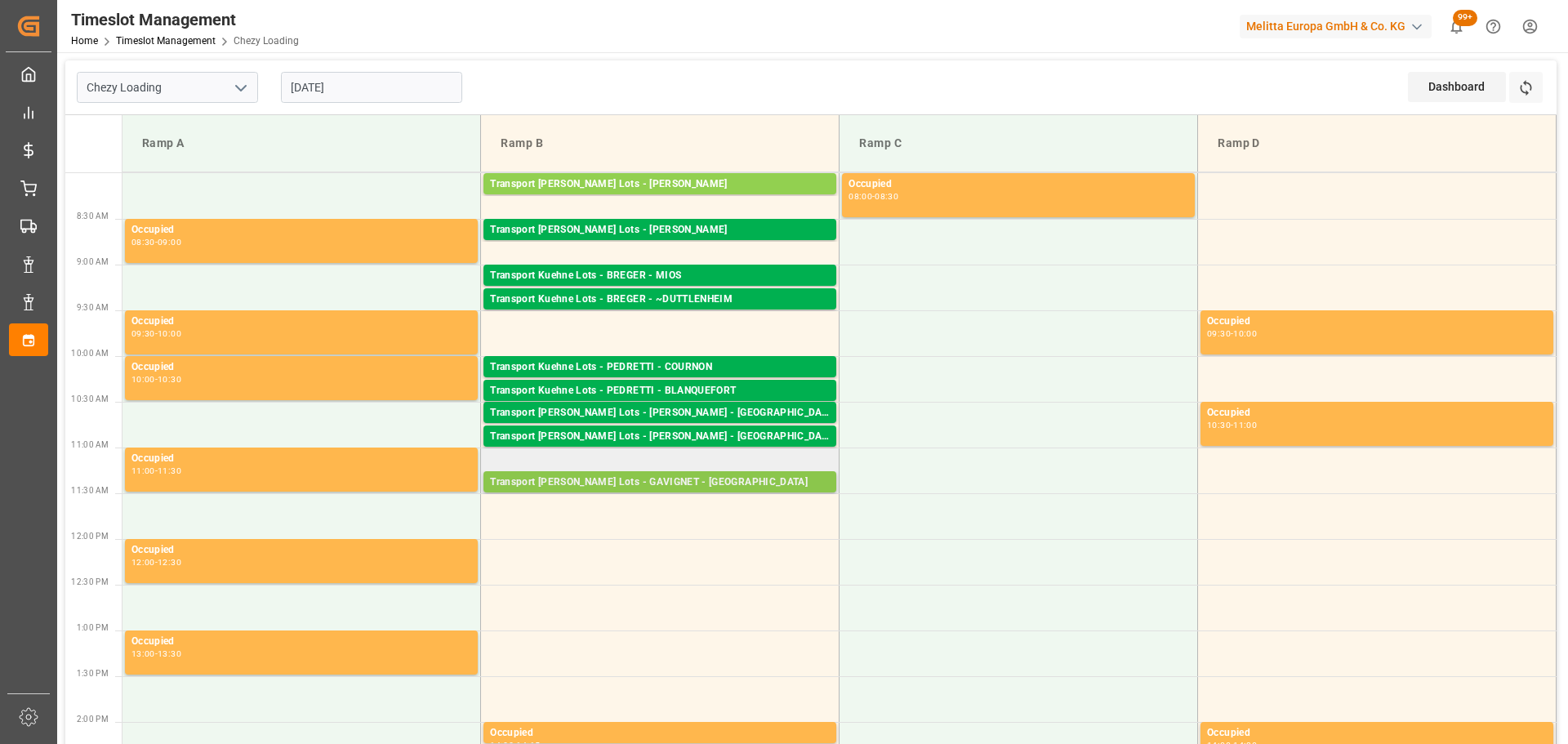
click at [642, 484] on div "Transport Kuehne Lots - GAVIGNET - SAINT VIT" at bounding box center [660, 482] width 340 height 16
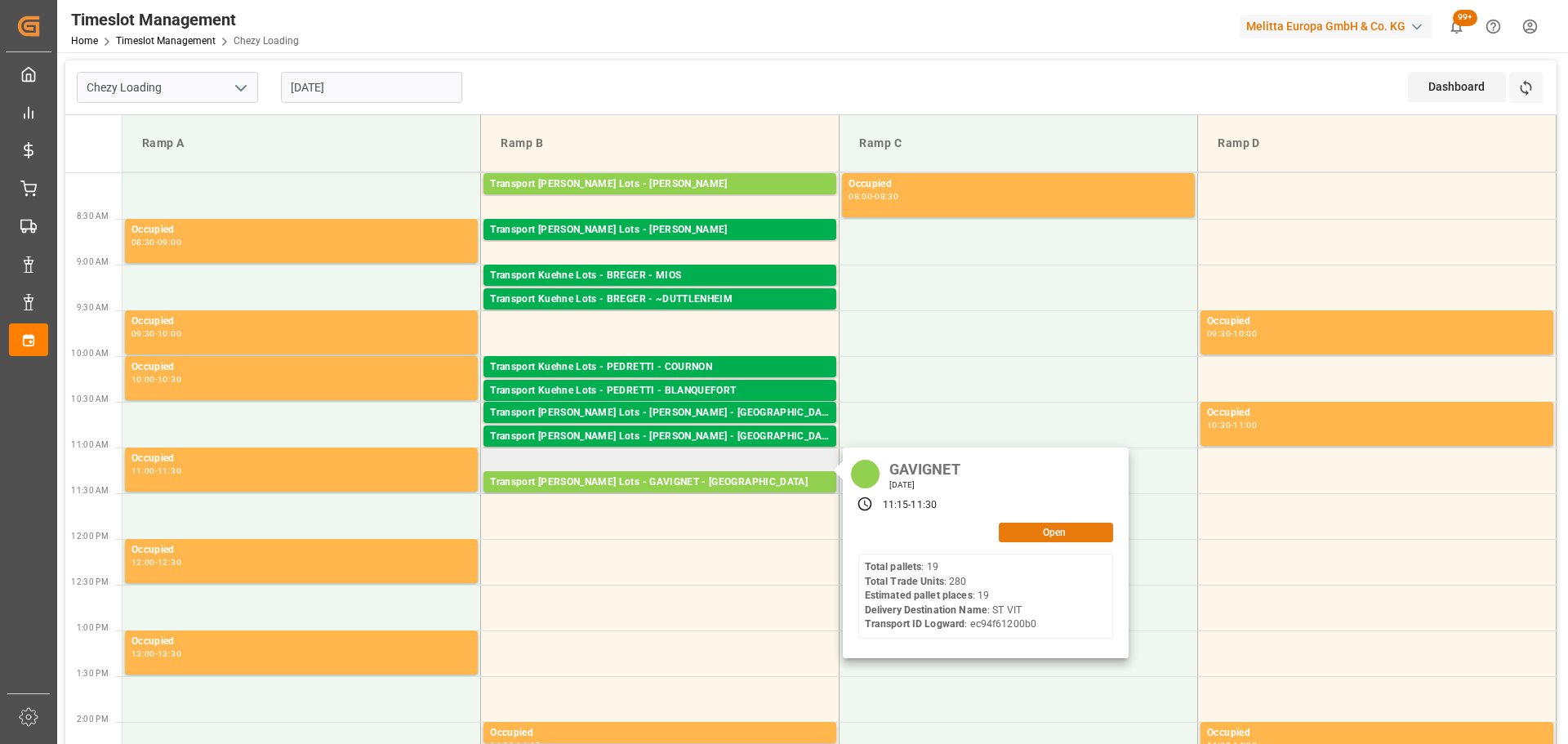
click at [1035, 537] on button "Open" at bounding box center [1055, 533] width 114 height 20
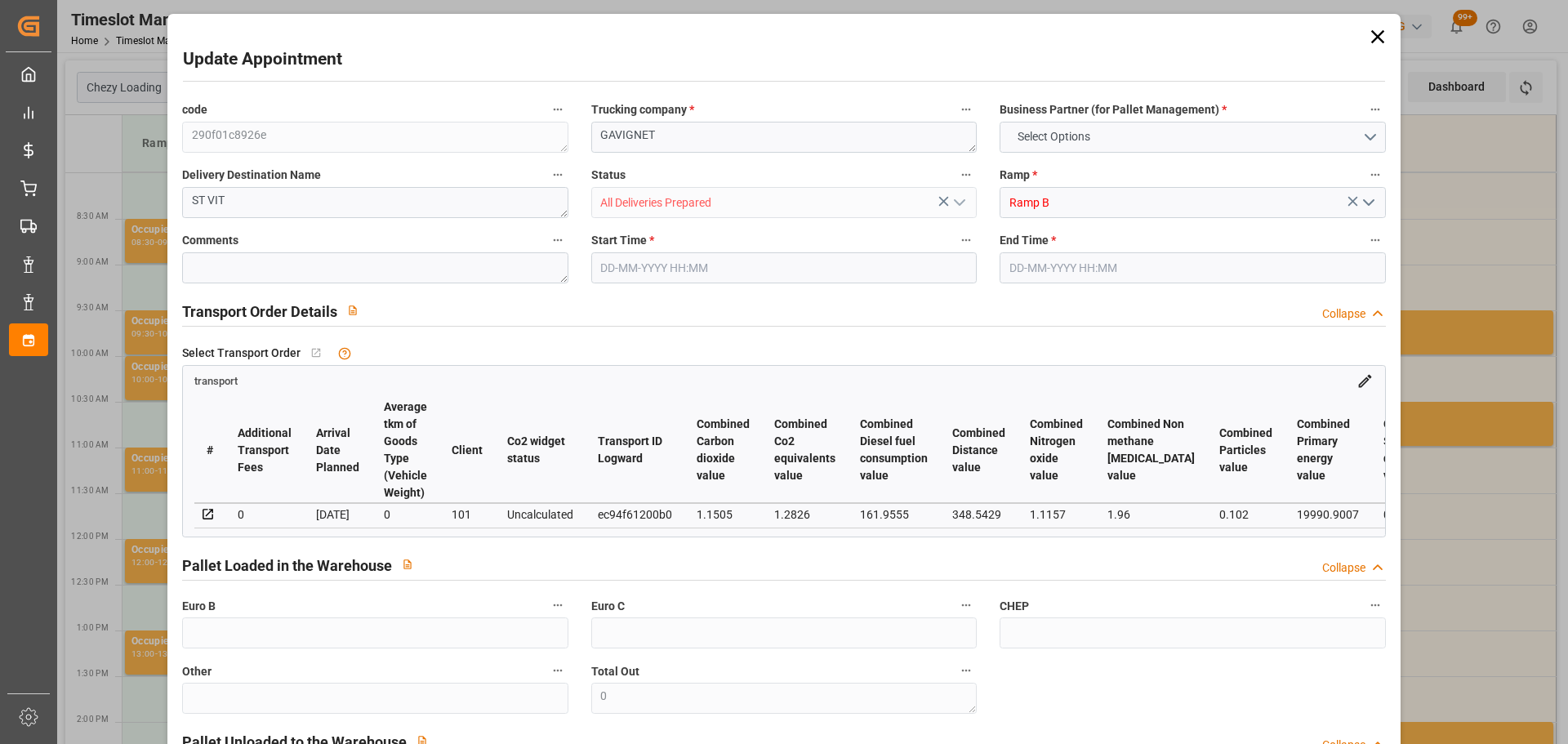
type input "19"
type input "471.87"
type input "0"
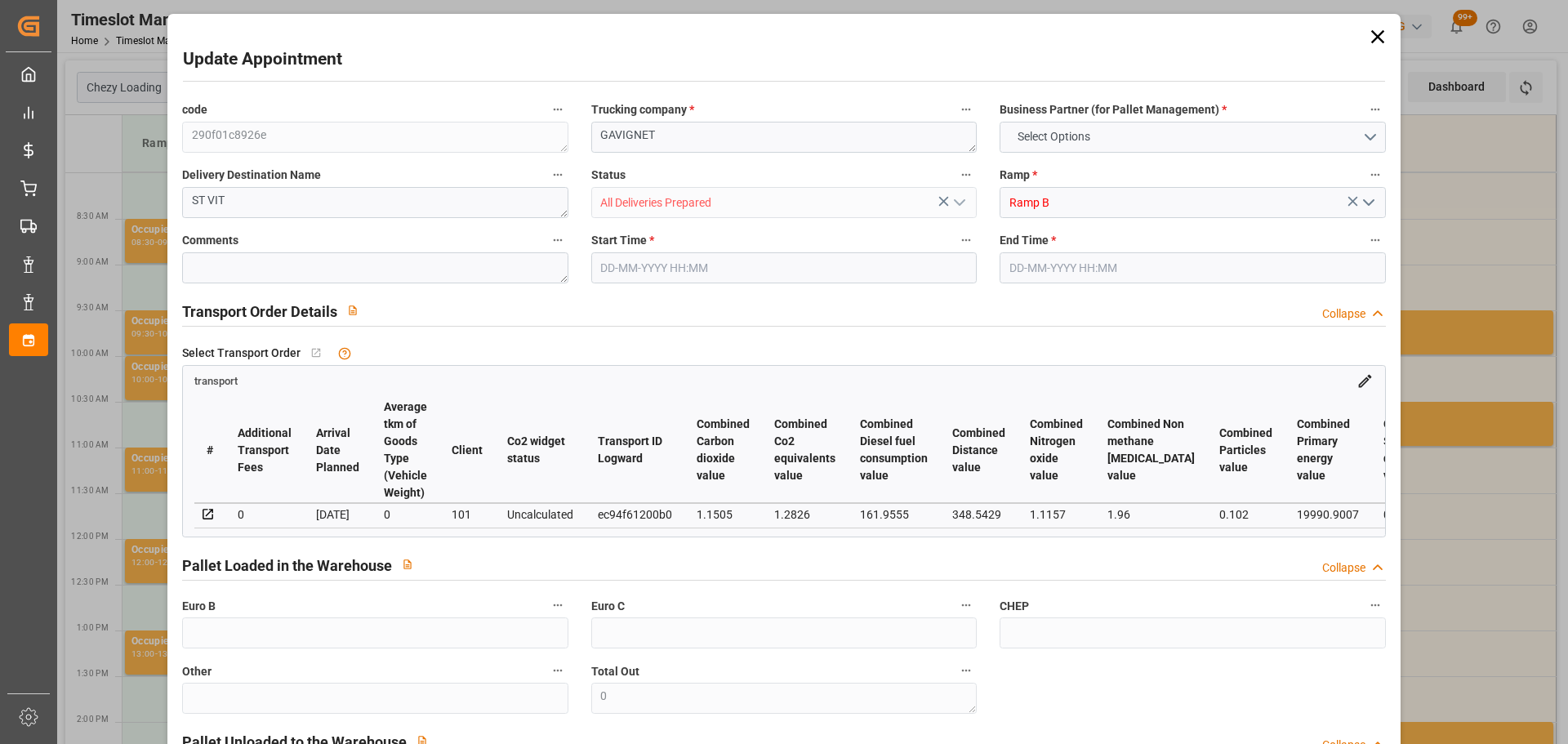
type input "471.87"
type input "0"
type input "24"
type input "5342.376"
type input "7507"
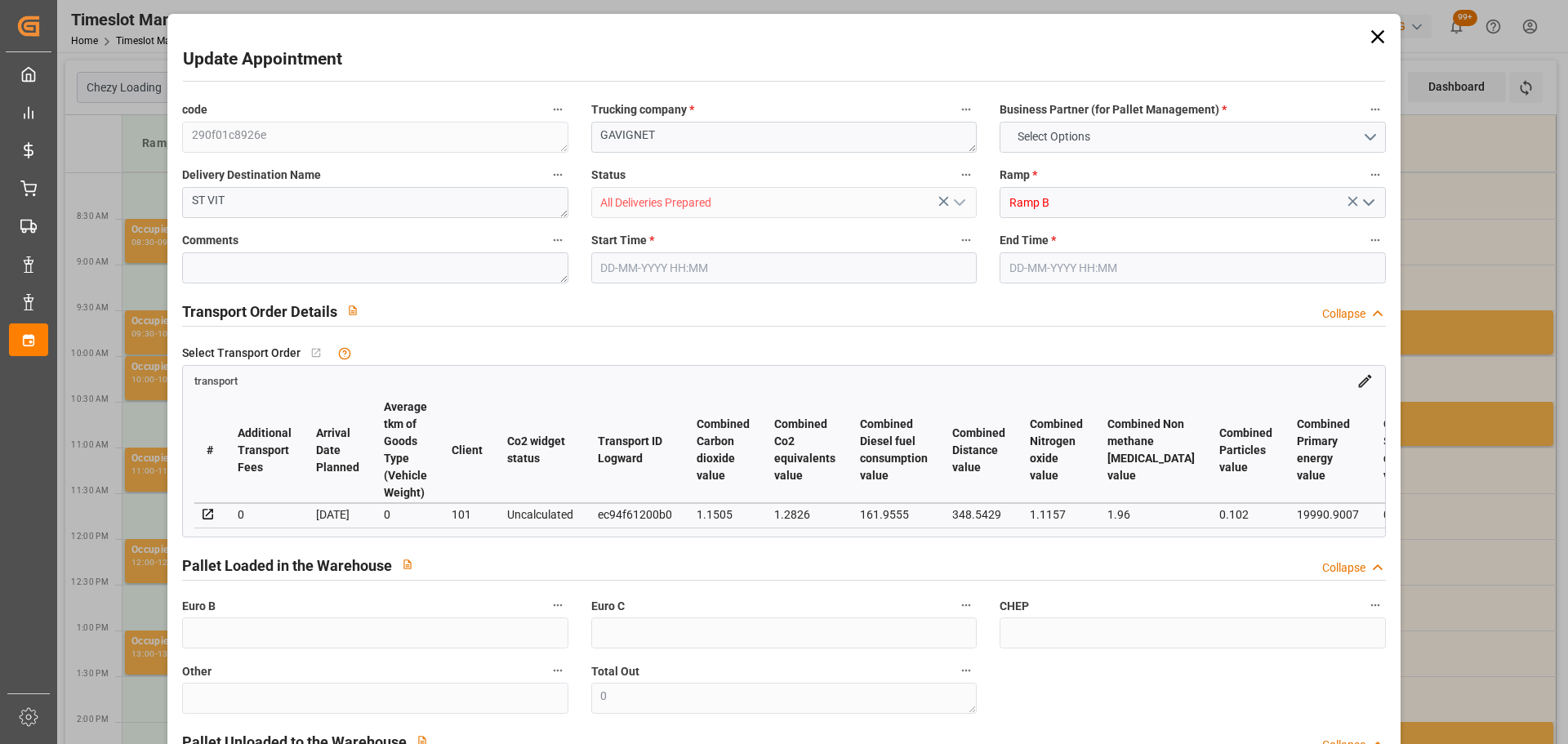
type input "21522.4"
type input "25"
type input "19"
type input "280"
type input "24"
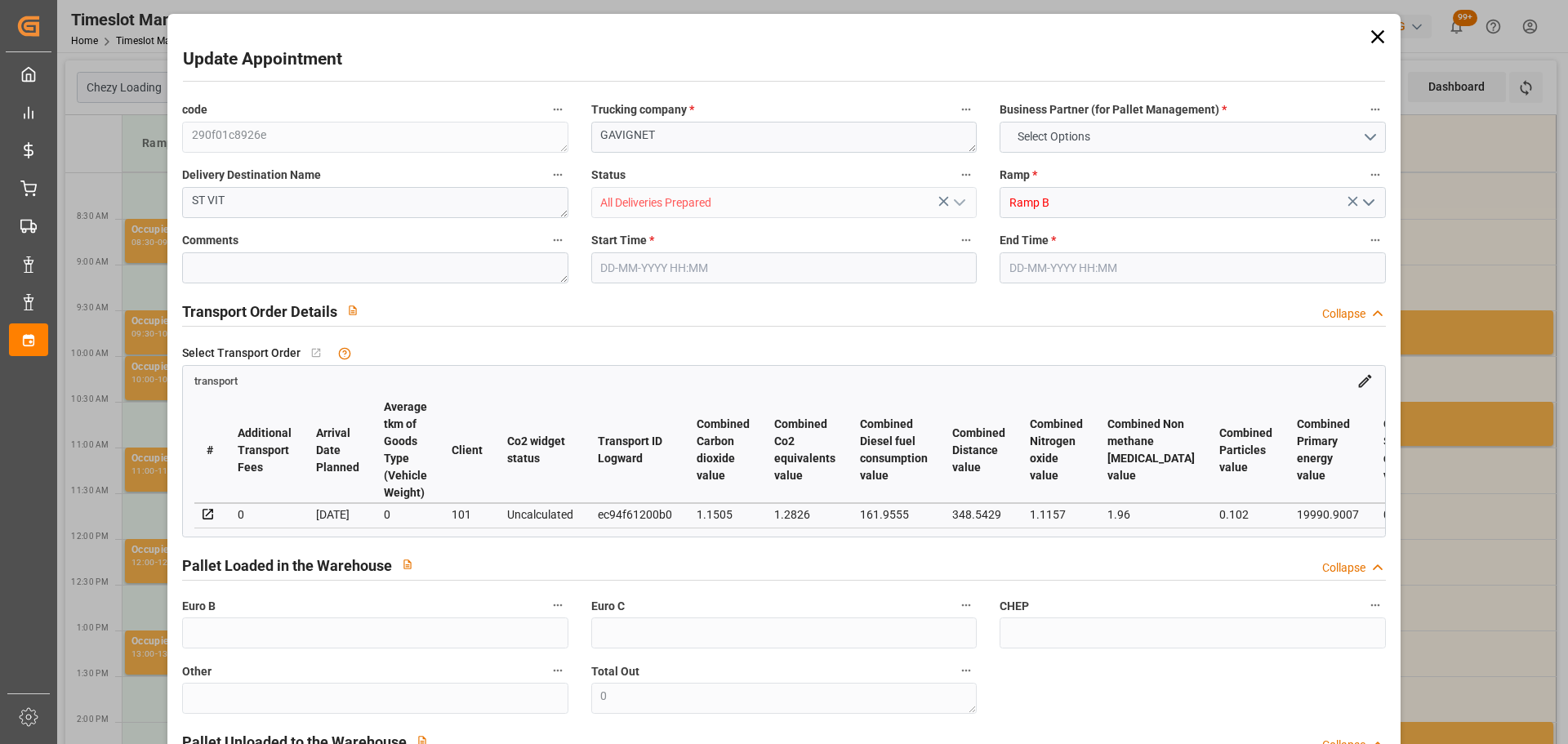
type input "101"
type input "6562.584"
type input "0"
type input "4710.8598"
type input "0"
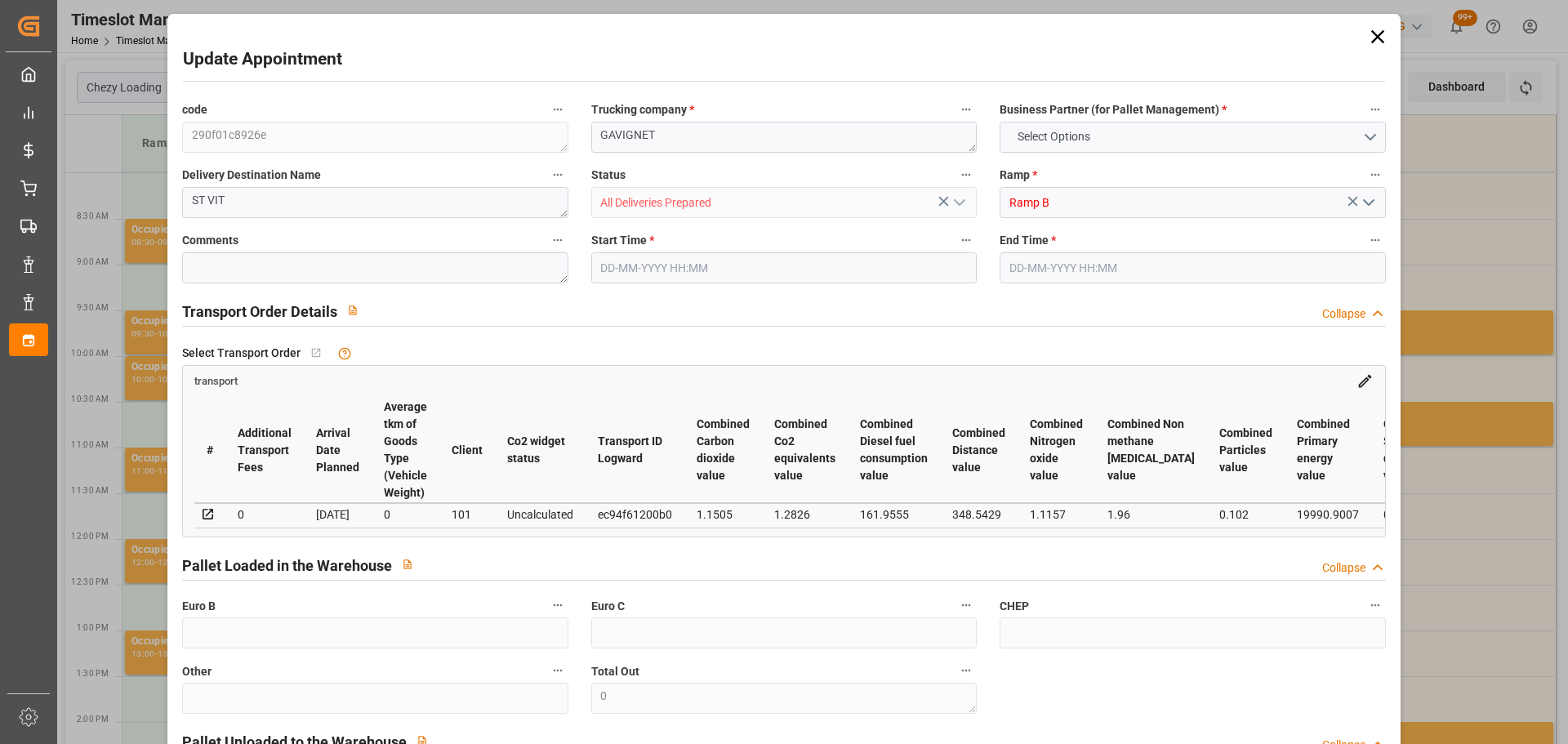
type input "0"
type input "21"
type input "35"
type input "08-10-2025 11:15"
type input "08-10-2025 11:30"
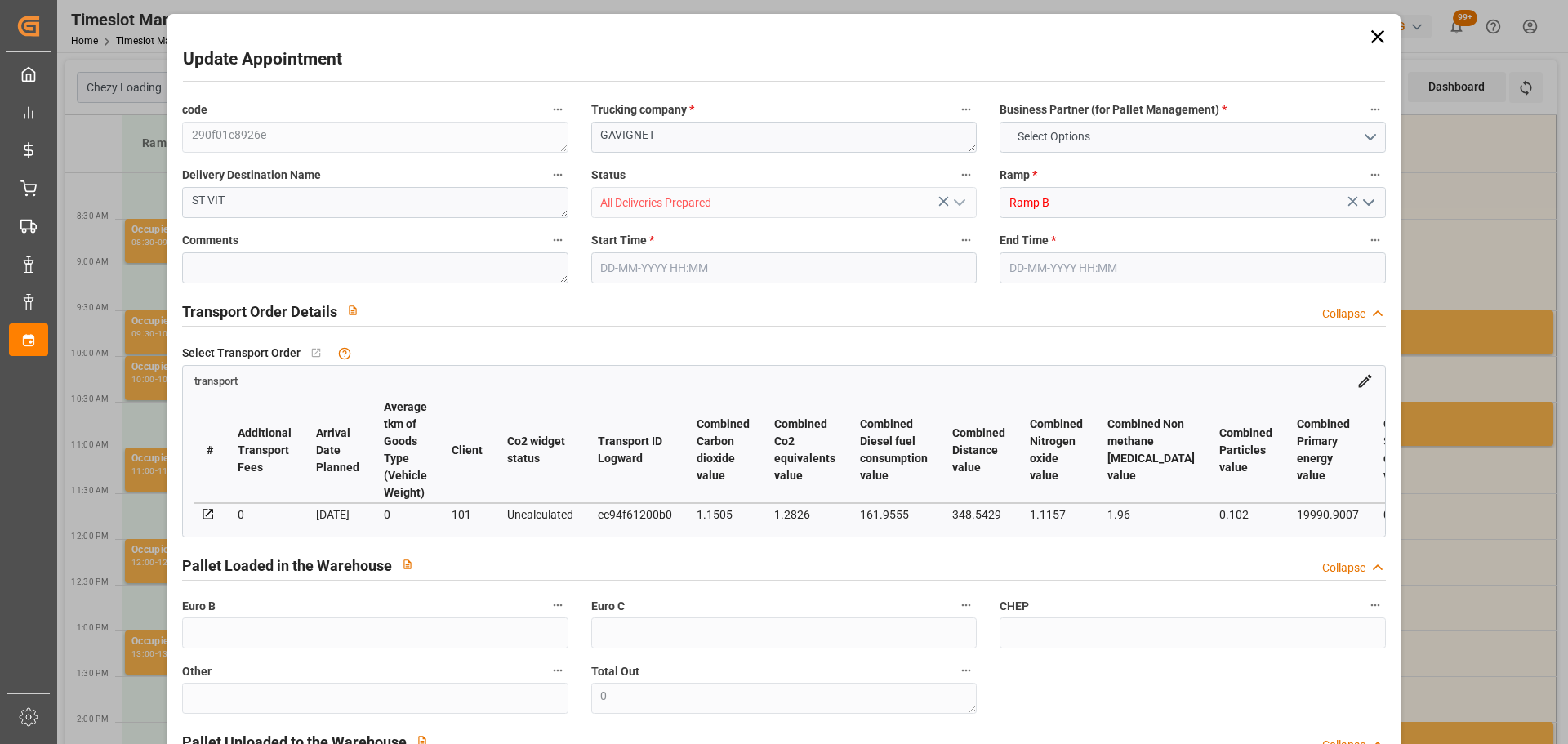
type input "06-10-2025 12:29"
type input "06-10-2025 11:18"
type input "[DATE]"
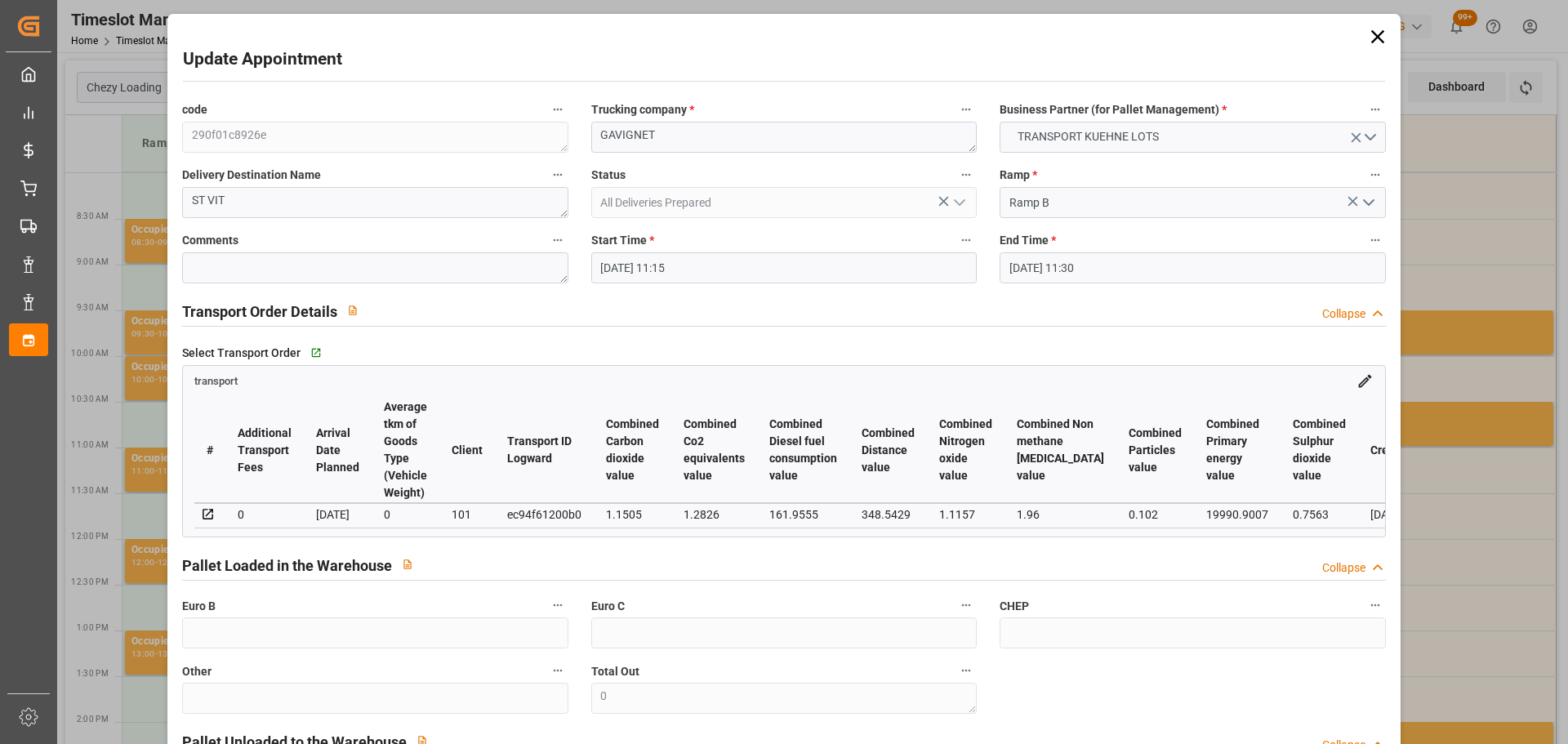
drag, startPoint x: 653, startPoint y: 263, endPoint x: 663, endPoint y: 279, distance: 18.9
click at [656, 269] on input "08-10-2025 11:15" at bounding box center [784, 267] width 385 height 31
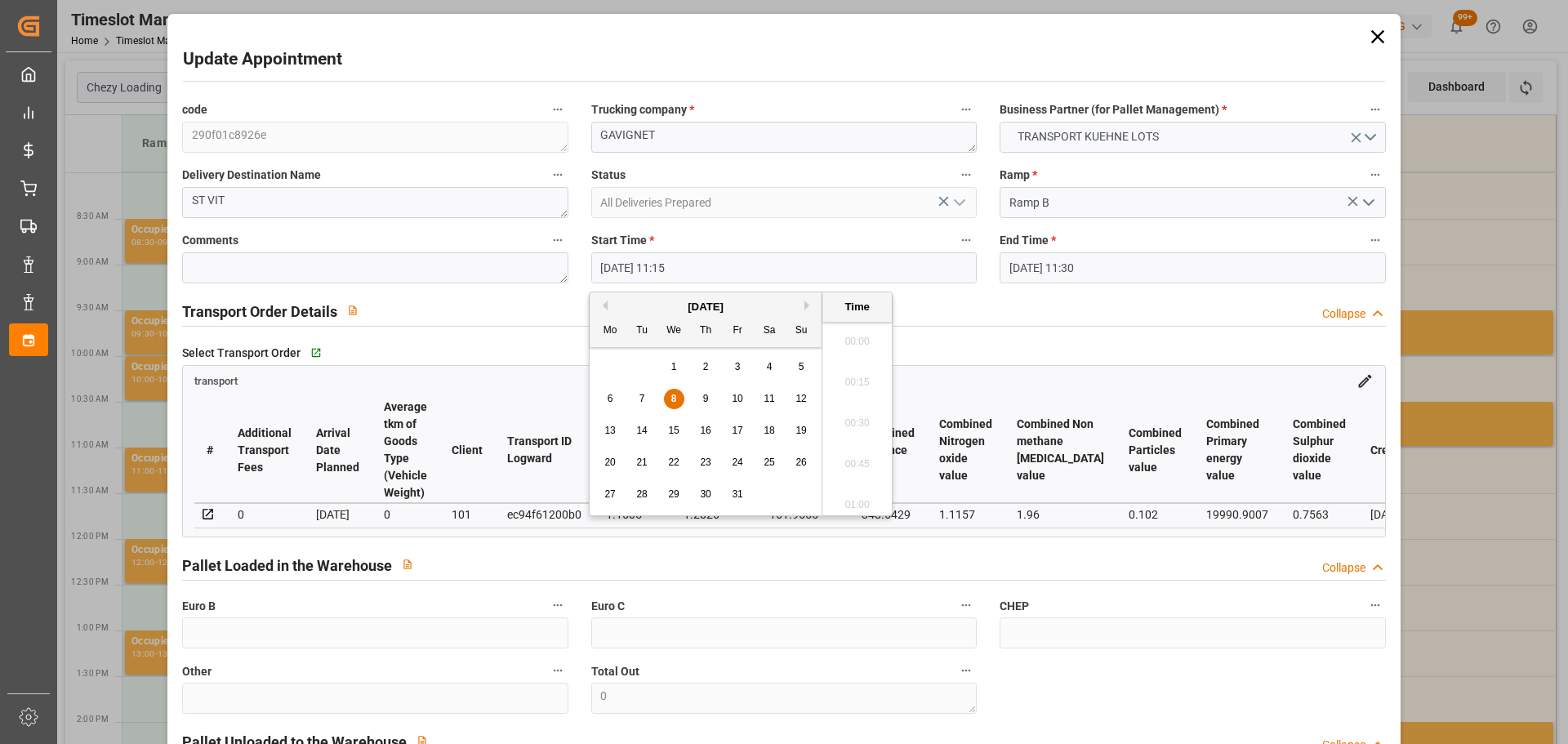
scroll to position [1761, 0]
click at [737, 394] on span "10" at bounding box center [737, 398] width 11 height 12
type input "10-10-2025 11:15"
click at [845, 417] on li "11:15" at bounding box center [857, 417] width 69 height 41
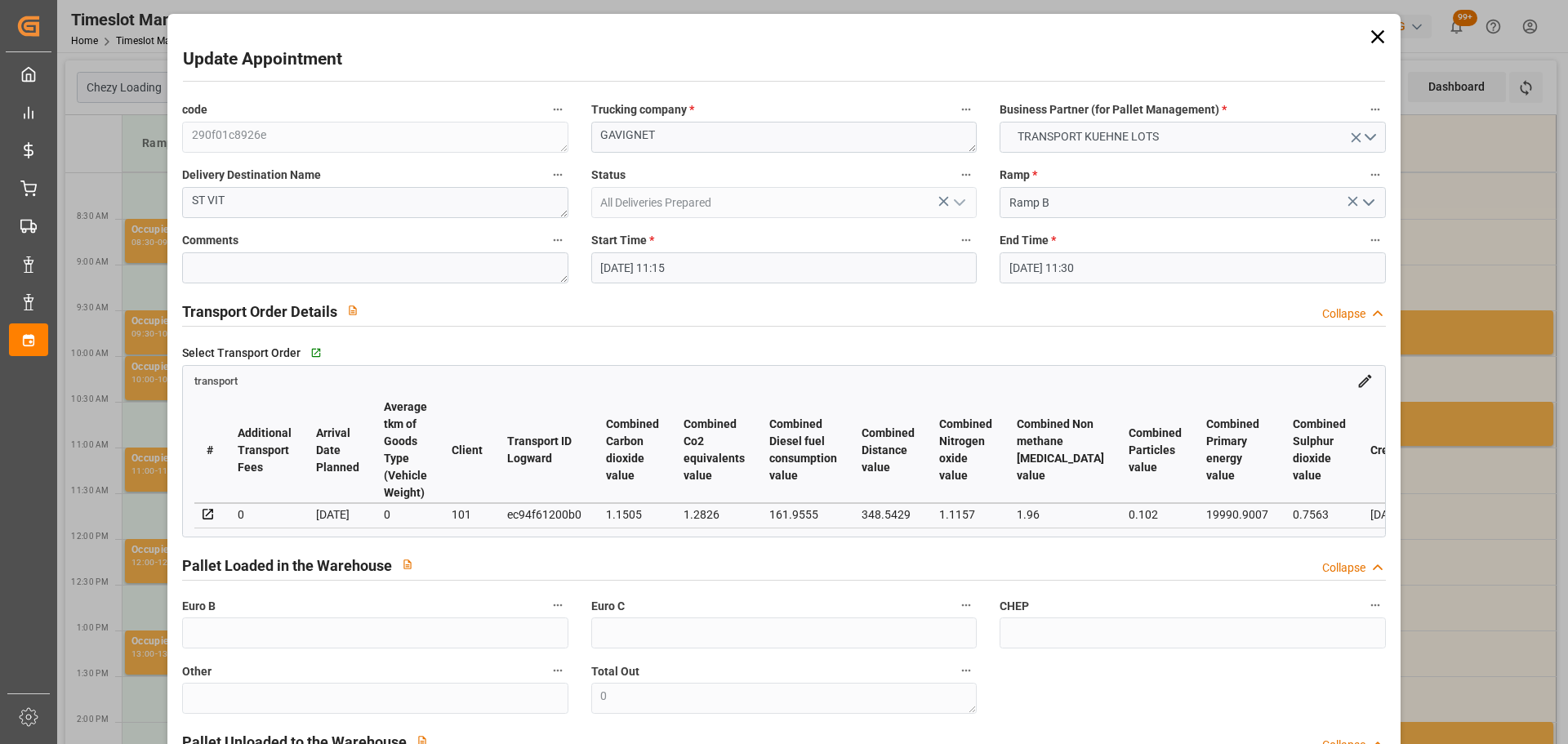
drag, startPoint x: 1039, startPoint y: 266, endPoint x: 1056, endPoint y: 285, distance: 25.5
click at [1056, 285] on div "End Time * 08-10-2025 11:30" at bounding box center [1192, 257] width 408 height 65
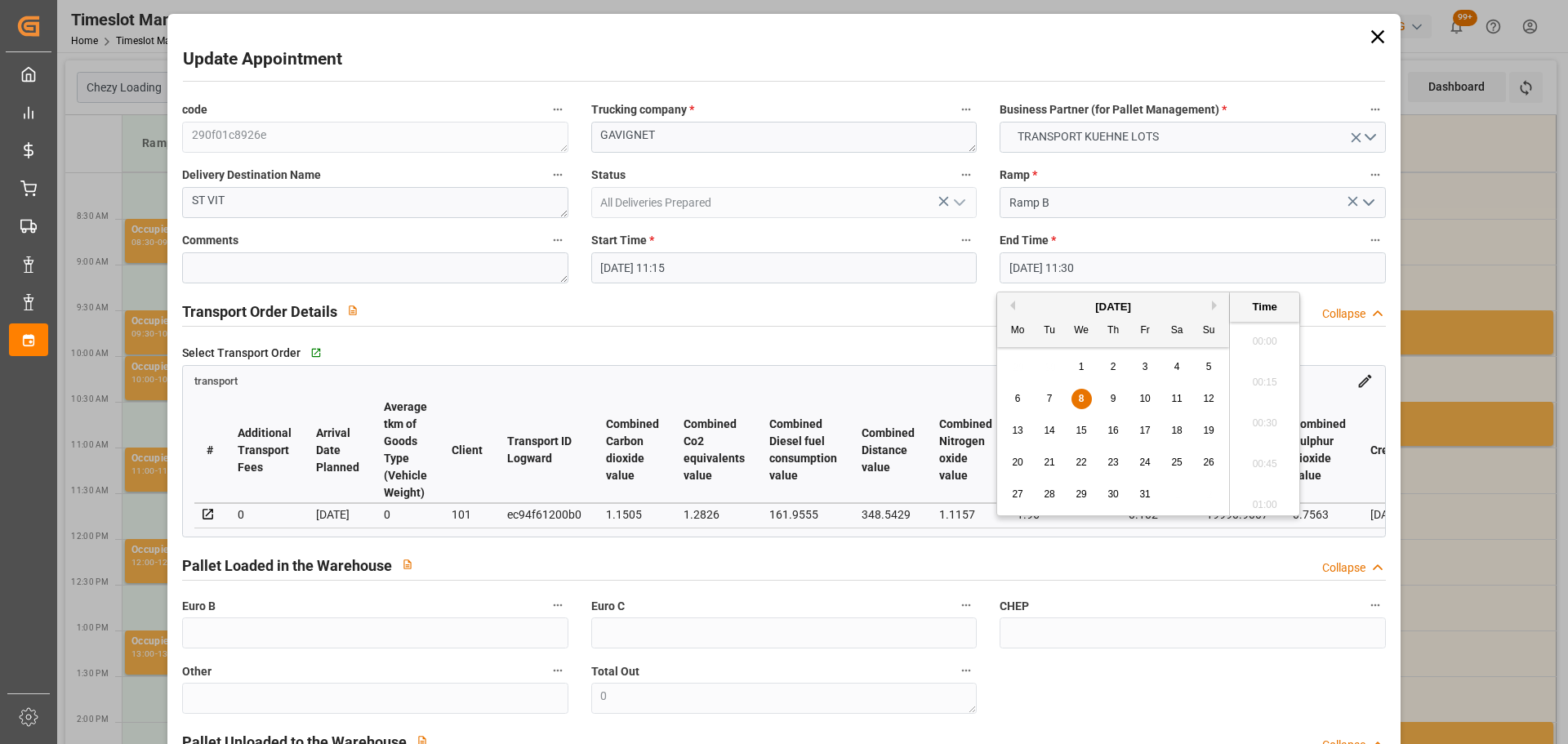
scroll to position [1802, 0]
drag, startPoint x: 1145, startPoint y: 400, endPoint x: 1191, endPoint y: 421, distance: 50.6
click at [1145, 399] on span "10" at bounding box center [1144, 398] width 11 height 12
type input "10-10-2025 11:30"
drag, startPoint x: 1262, startPoint y: 411, endPoint x: 1266, endPoint y: 445, distance: 34.2
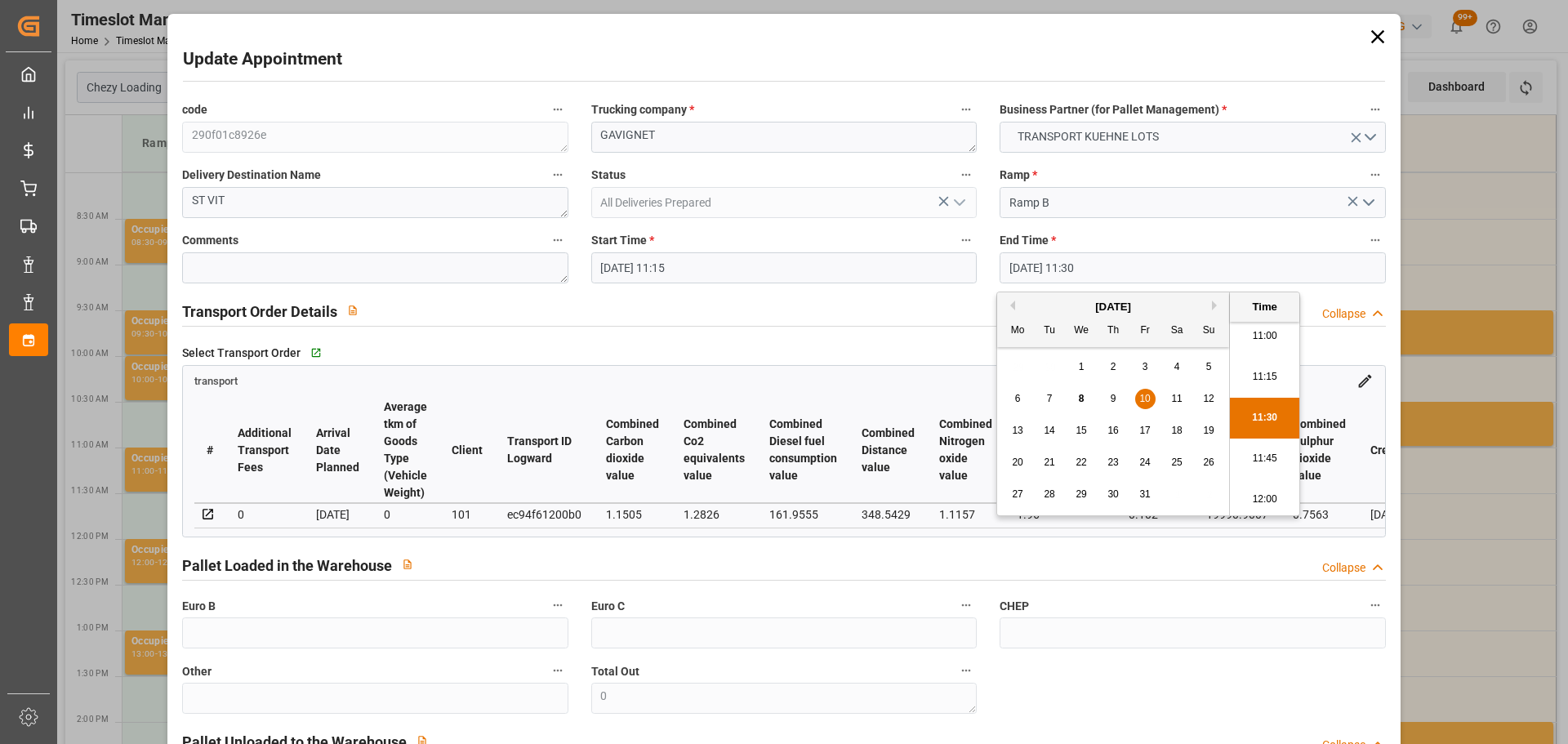
click at [1266, 419] on li "11:30" at bounding box center [1264, 417] width 69 height 41
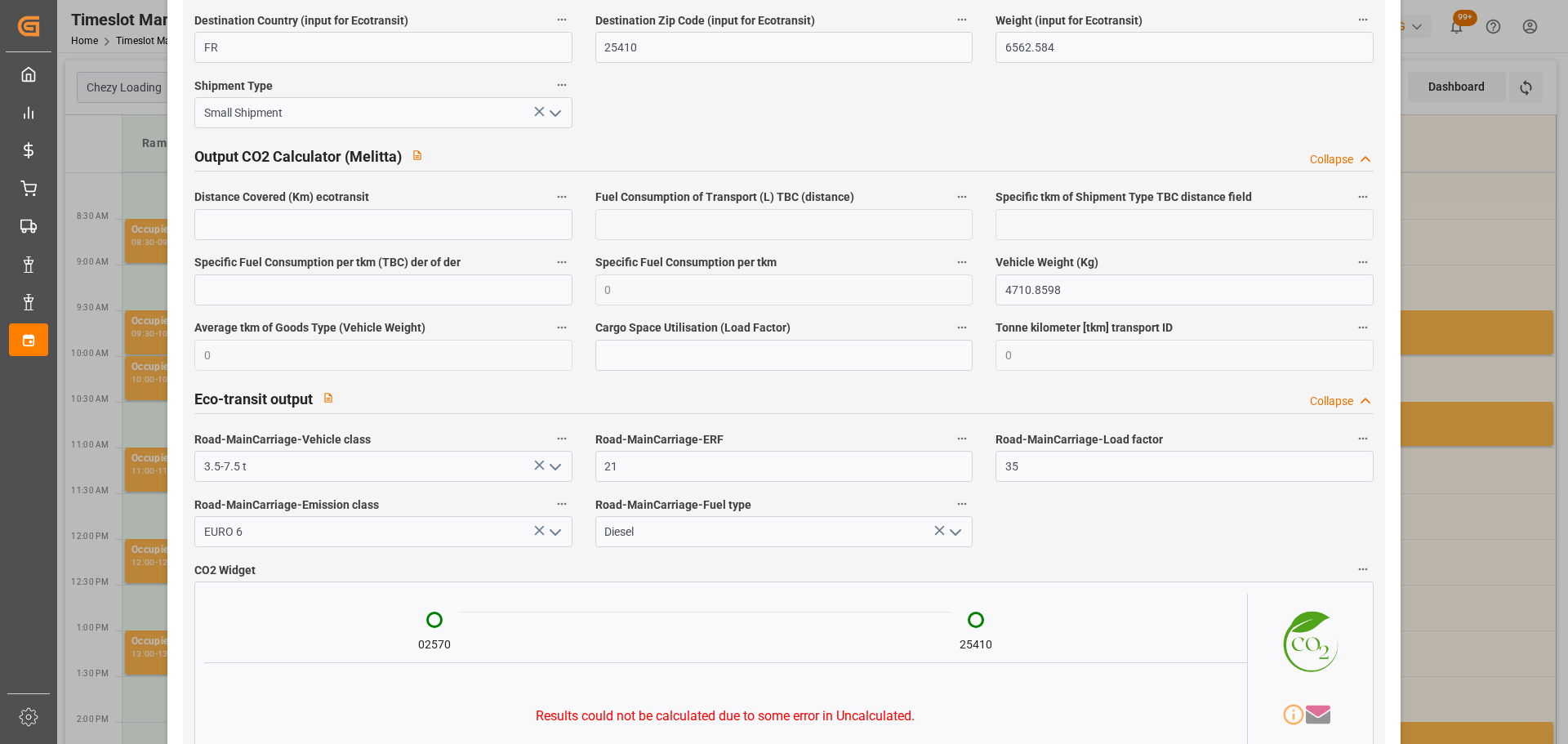
scroll to position [2687, 0]
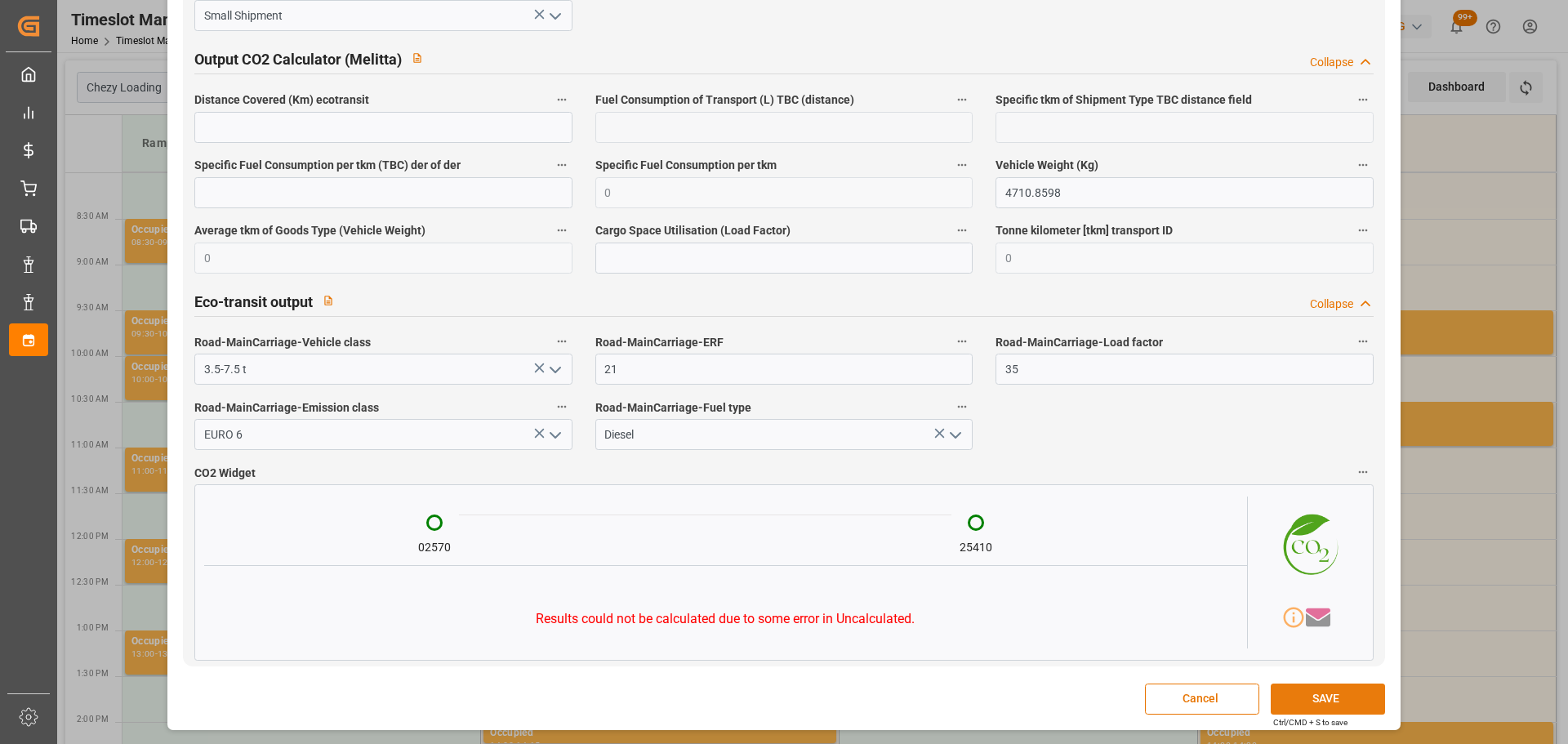
click at [1285, 696] on button "SAVE" at bounding box center [1327, 698] width 114 height 31
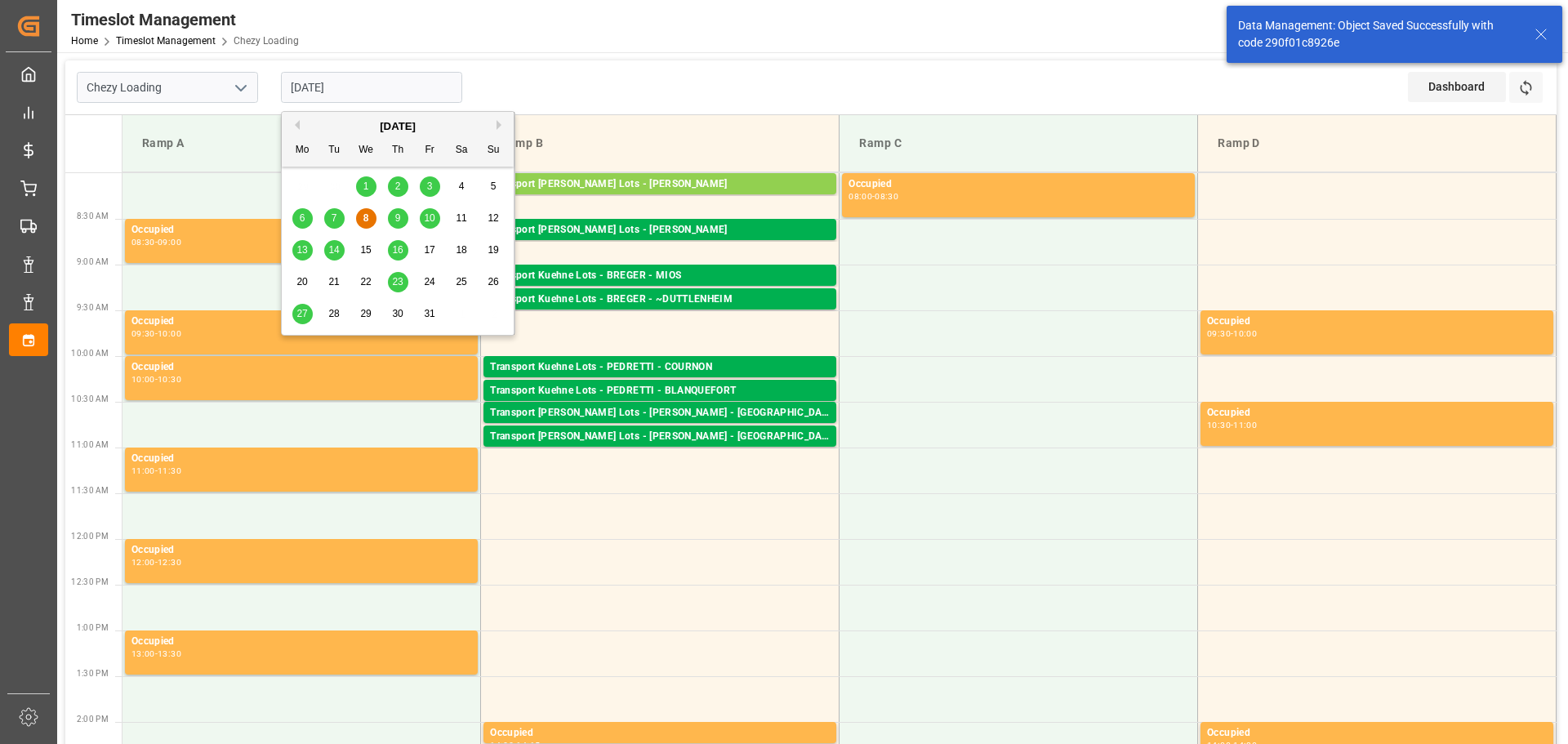
click at [310, 81] on input "[DATE]" at bounding box center [371, 87] width 181 height 31
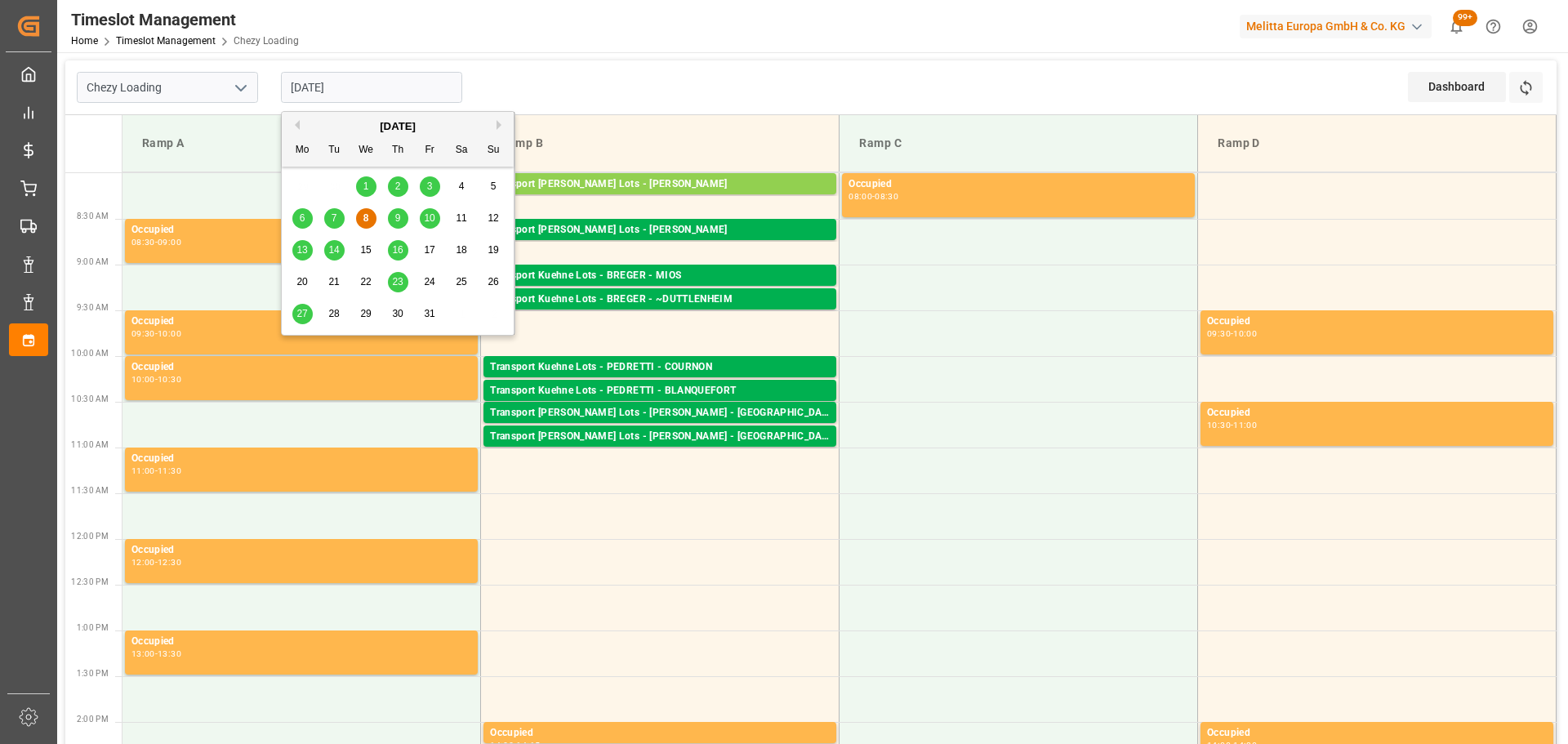
click at [432, 217] on span "10" at bounding box center [429, 218] width 11 height 12
type input "[DATE]"
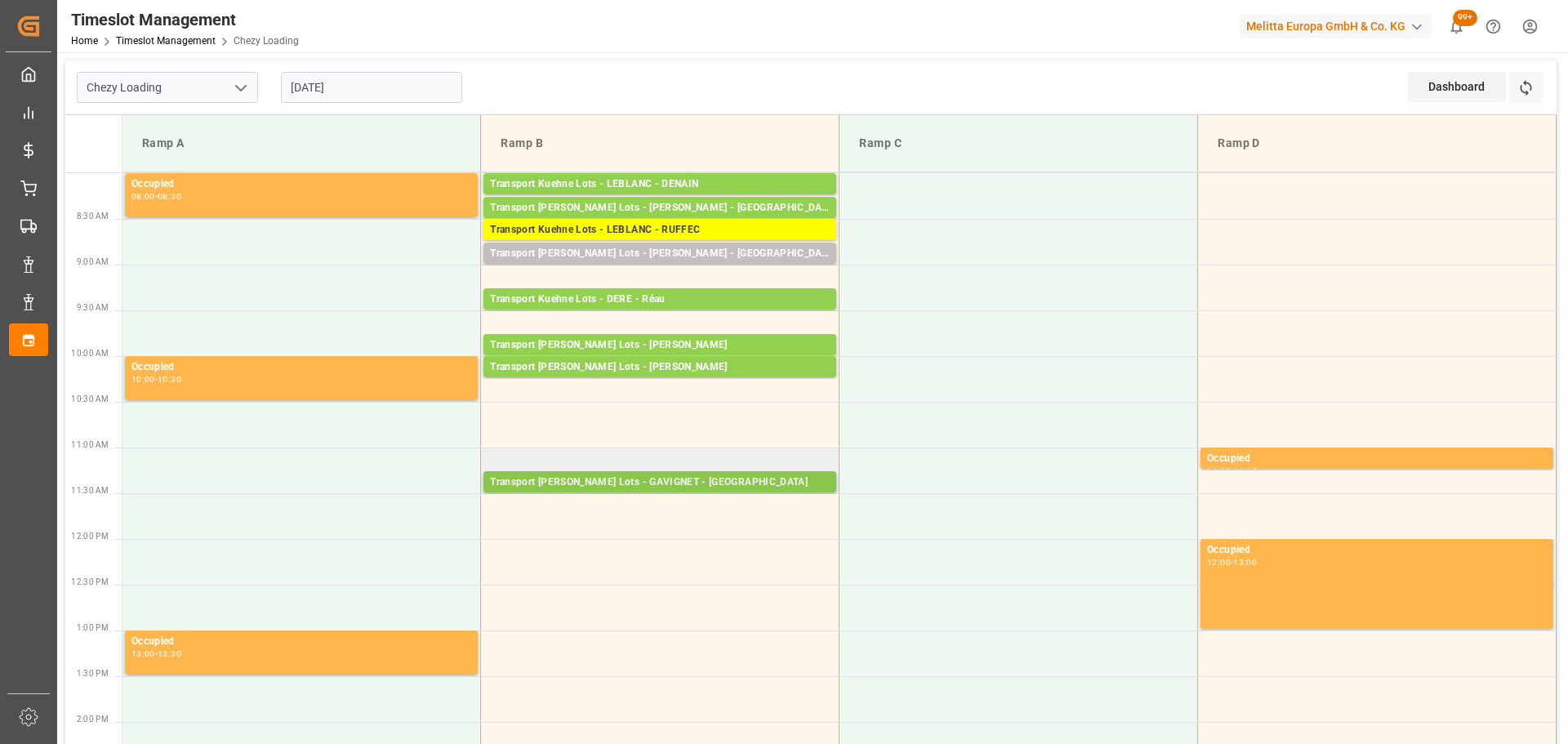
click at [557, 473] on div "Transport Kuehne Lots - GAVIGNET - SAINT VIT Pallets: 19,TU: 280,City: SAINT VI…" at bounding box center [660, 481] width 353 height 21
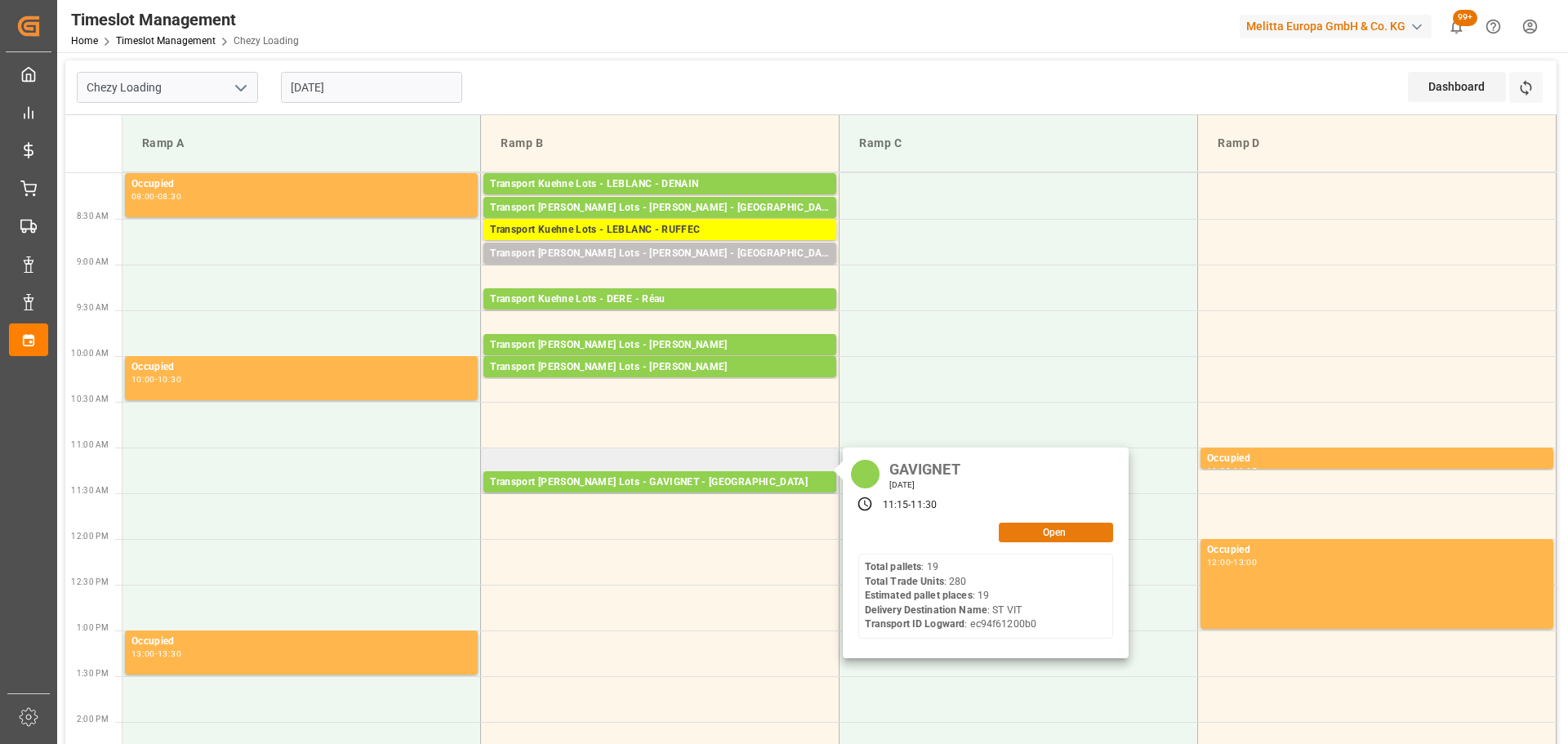
click at [1018, 531] on button "Open" at bounding box center [1055, 533] width 114 height 20
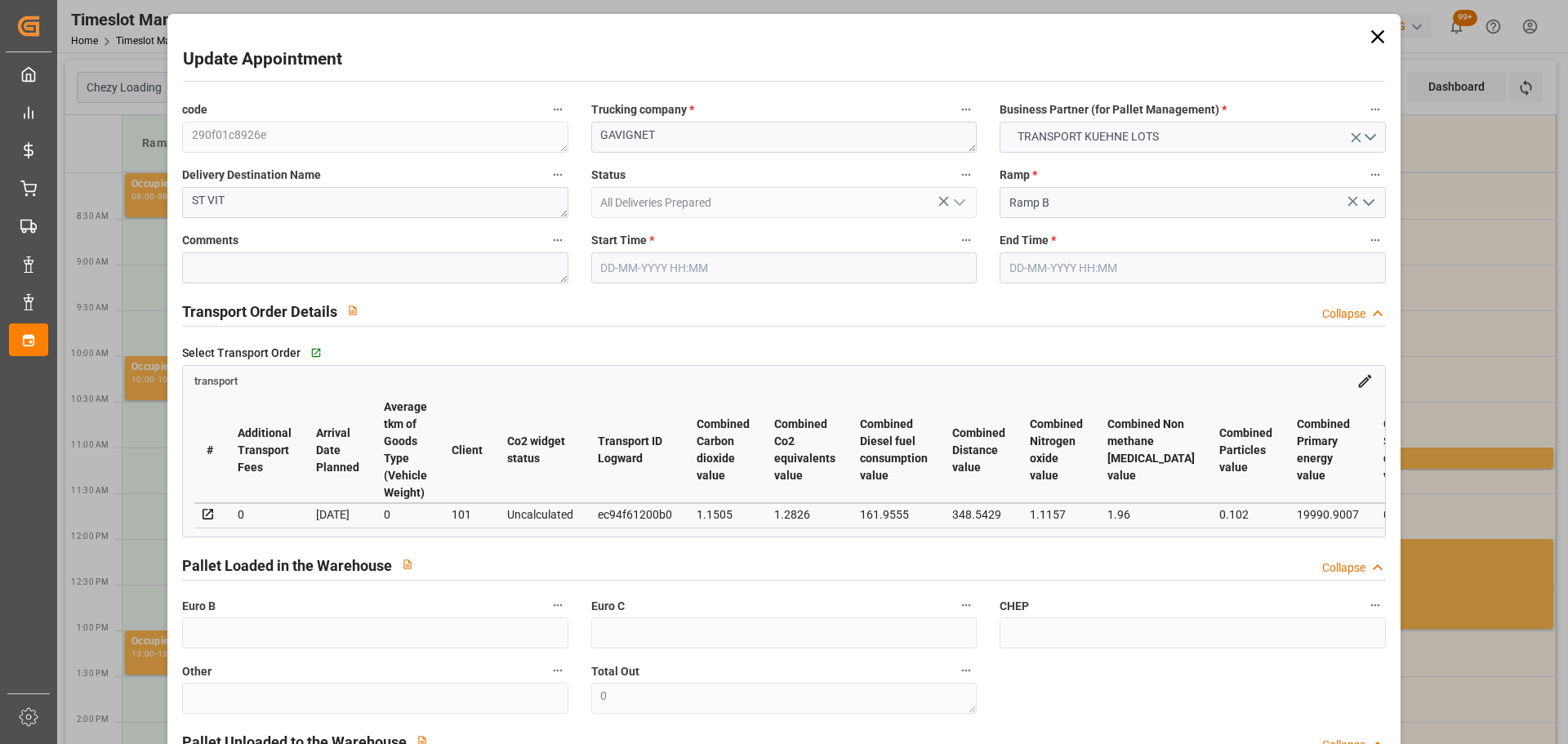
type input "10-10-2025 11:15"
type input "10-10-2025 11:30"
type input "06-10-2025 12:29"
type input "06-10-2025 11:18"
type input "[DATE]"
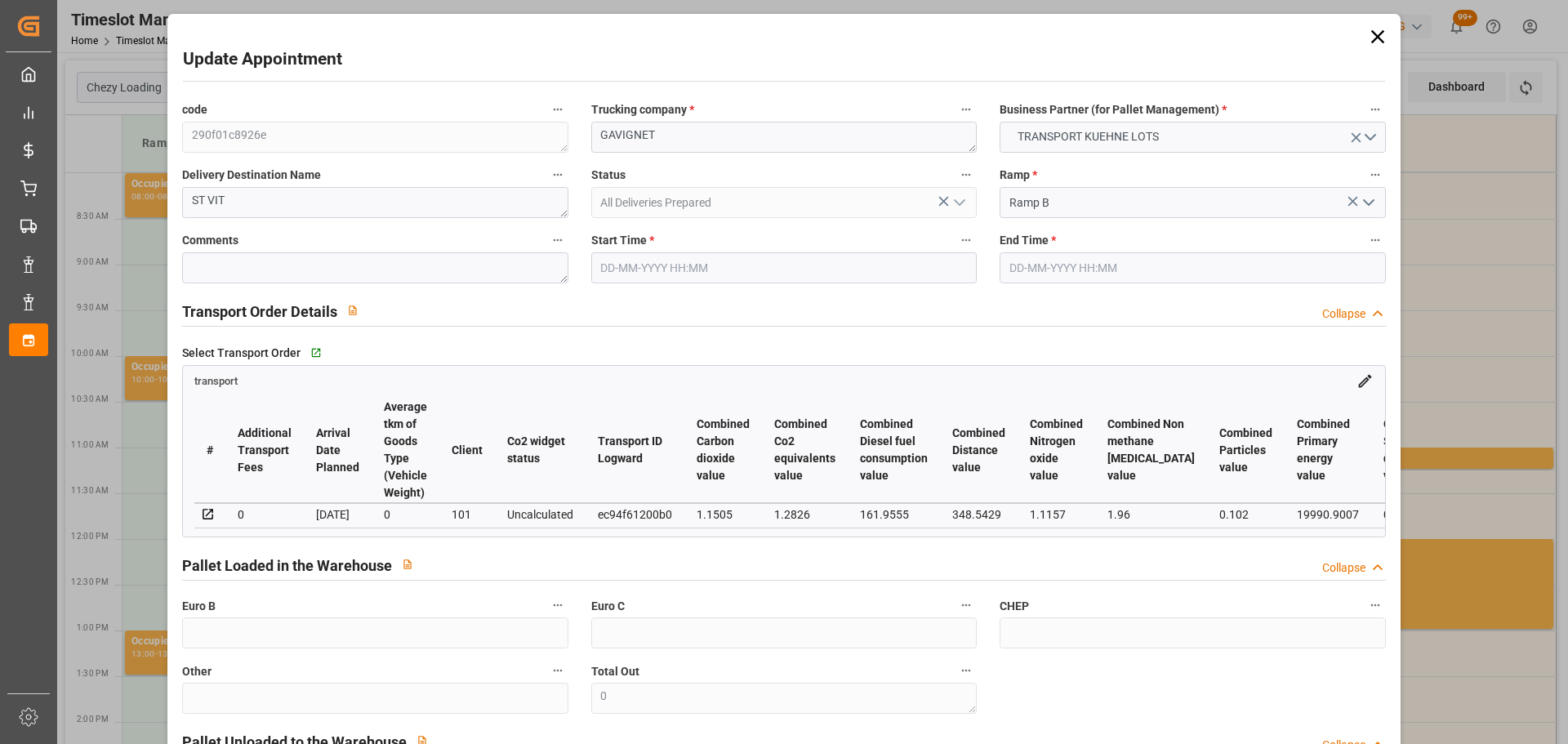
type input "[DATE]"
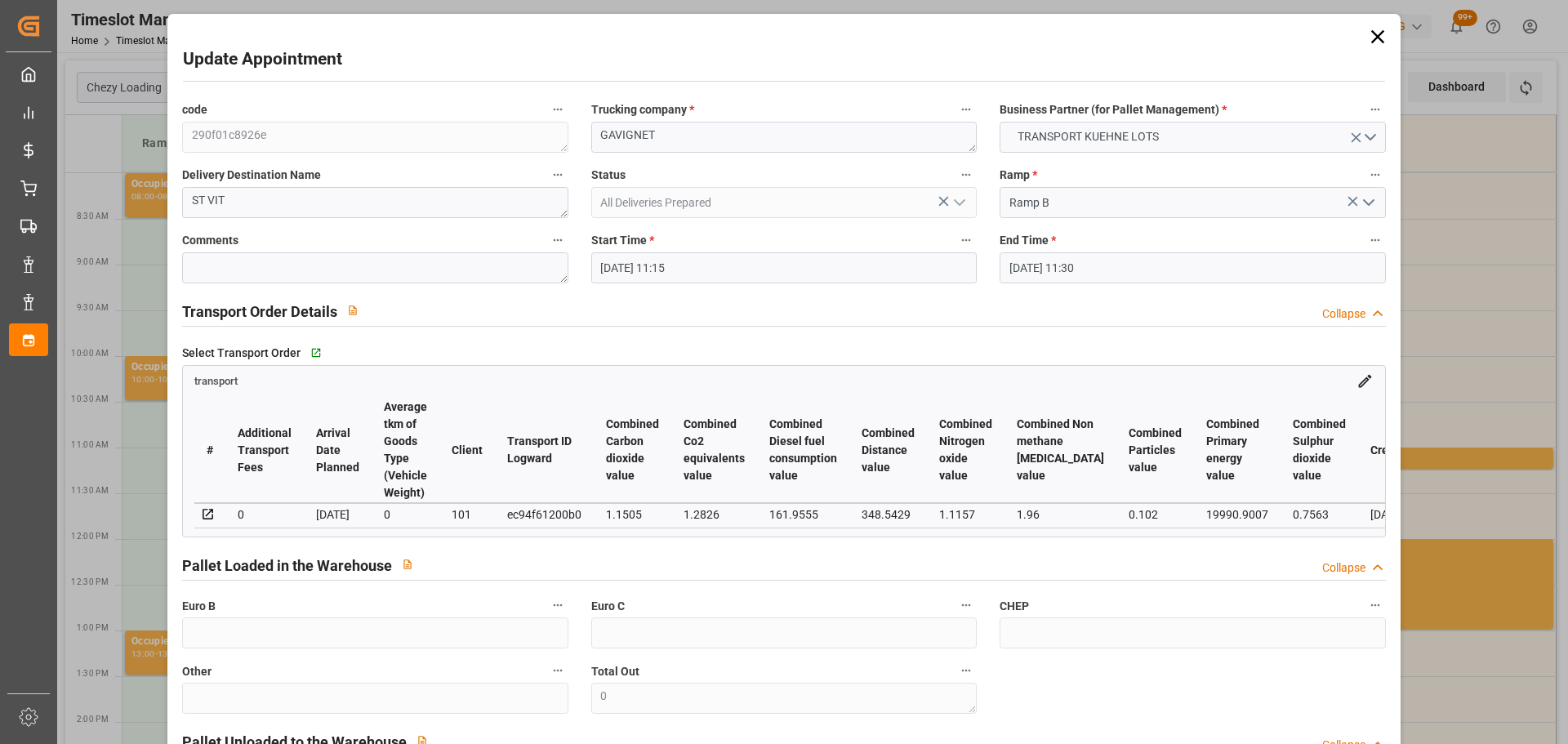
click at [615, 263] on input "10-10-2025 11:15" at bounding box center [784, 267] width 385 height 31
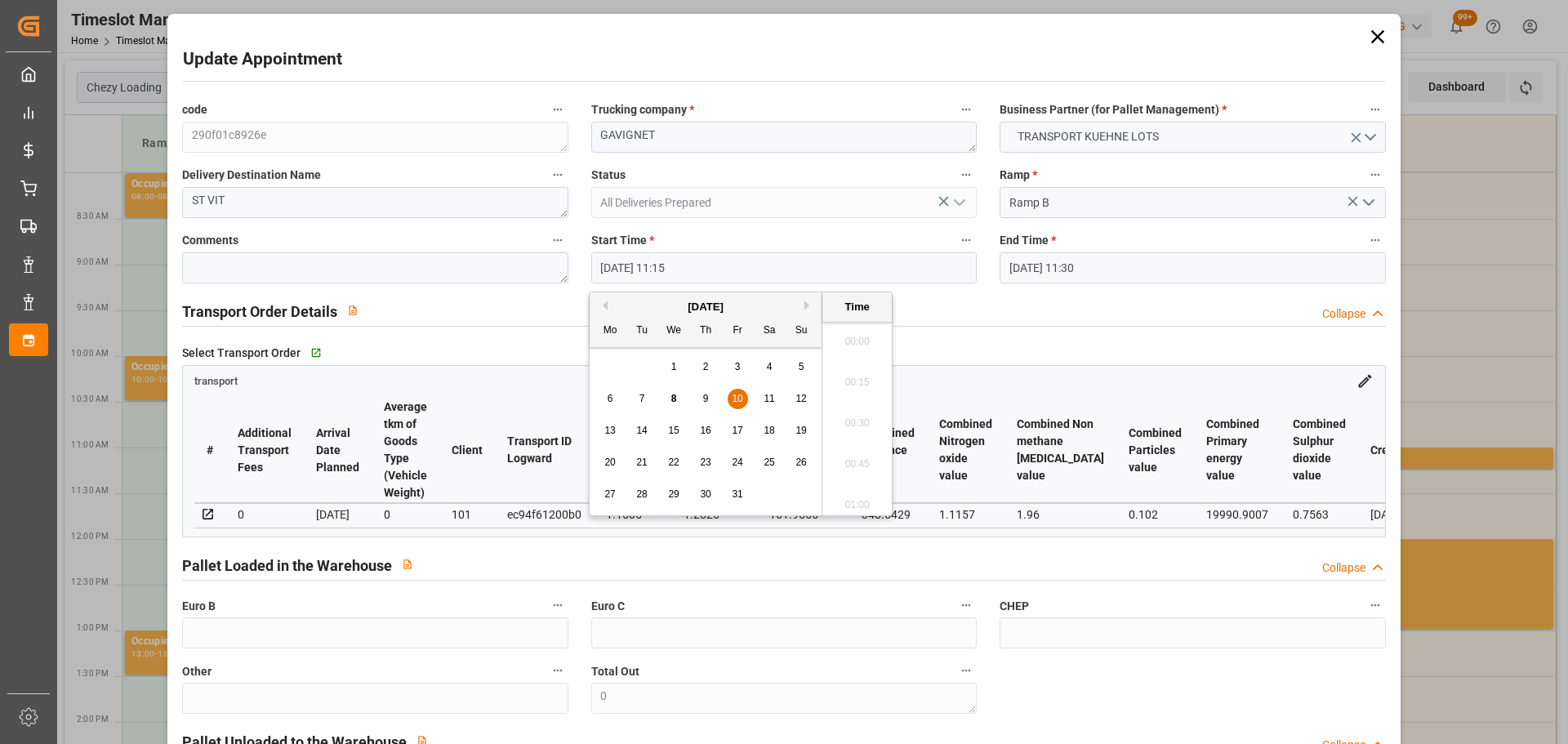
scroll to position [1761, 0]
click at [742, 393] on span "10" at bounding box center [737, 398] width 11 height 12
click at [854, 445] on li "10:30" at bounding box center [857, 459] width 69 height 41
type input "10-10-2025 10:30"
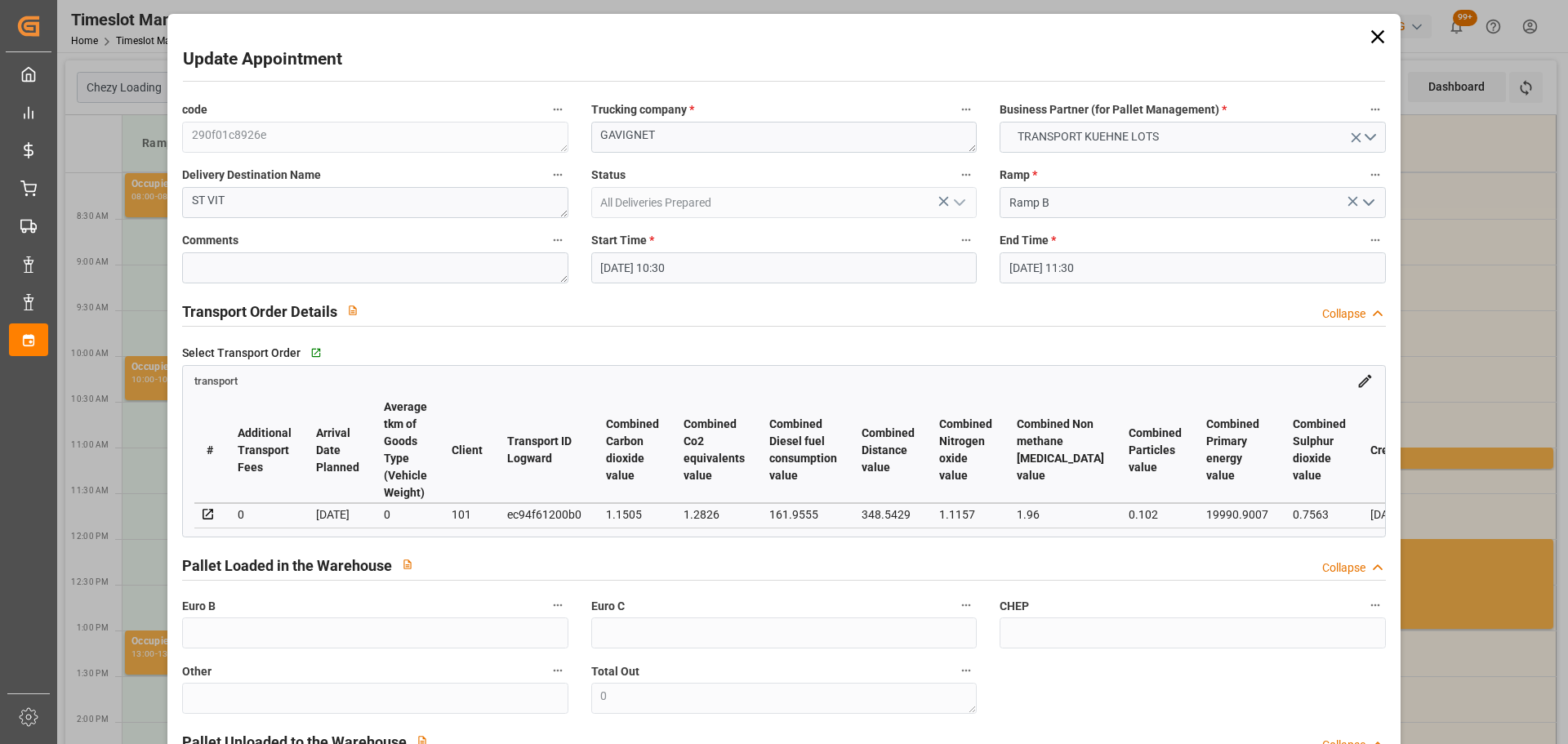
click at [1039, 264] on input "10-10-2025 11:30" at bounding box center [1192, 267] width 385 height 31
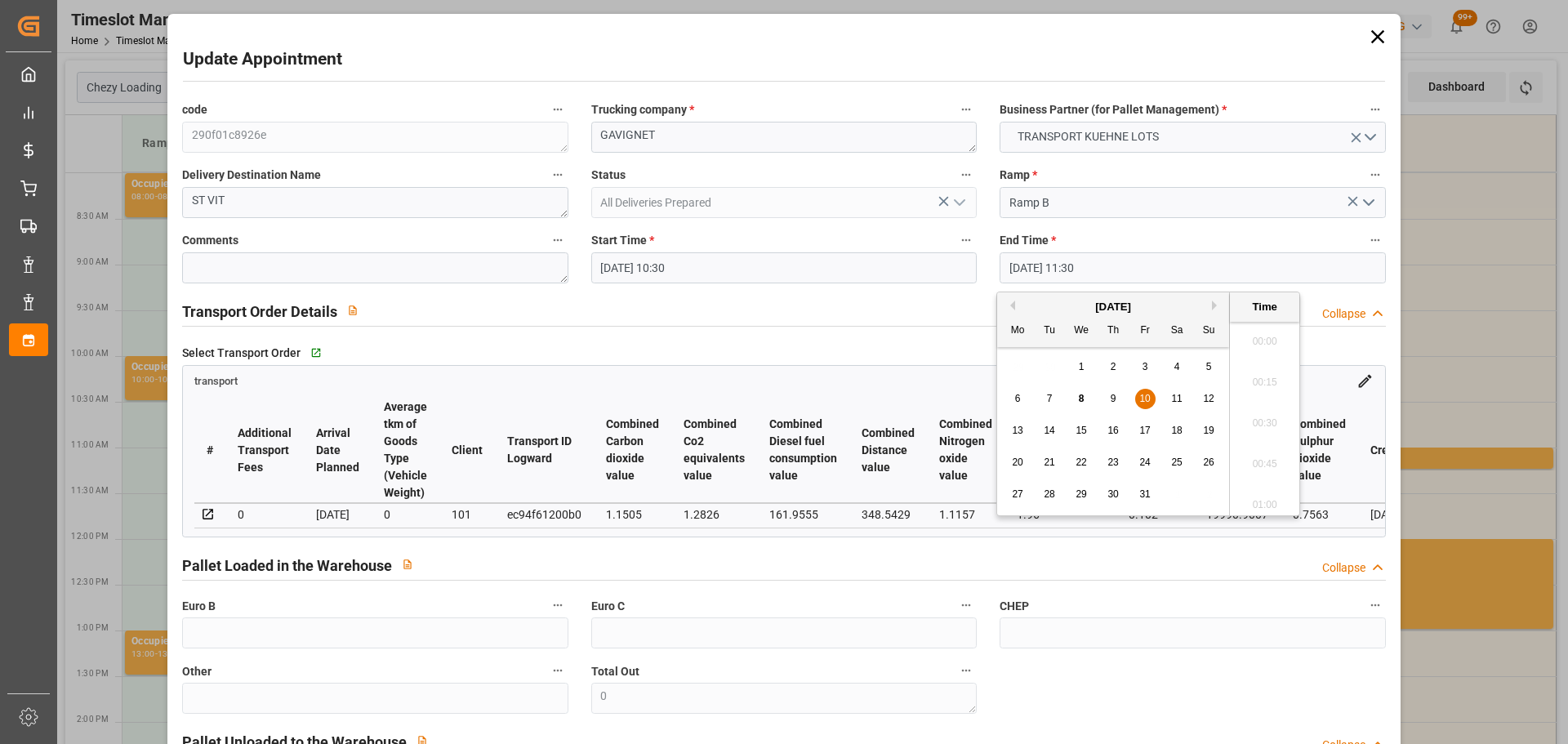
scroll to position [1802, 0]
click at [1141, 386] on div "6 7 8 9 10 11 12" at bounding box center [1112, 399] width 223 height 32
click at [1146, 399] on span "10" at bounding box center [1144, 398] width 11 height 12
click at [1256, 371] on li "10:45" at bounding box center [1264, 376] width 69 height 41
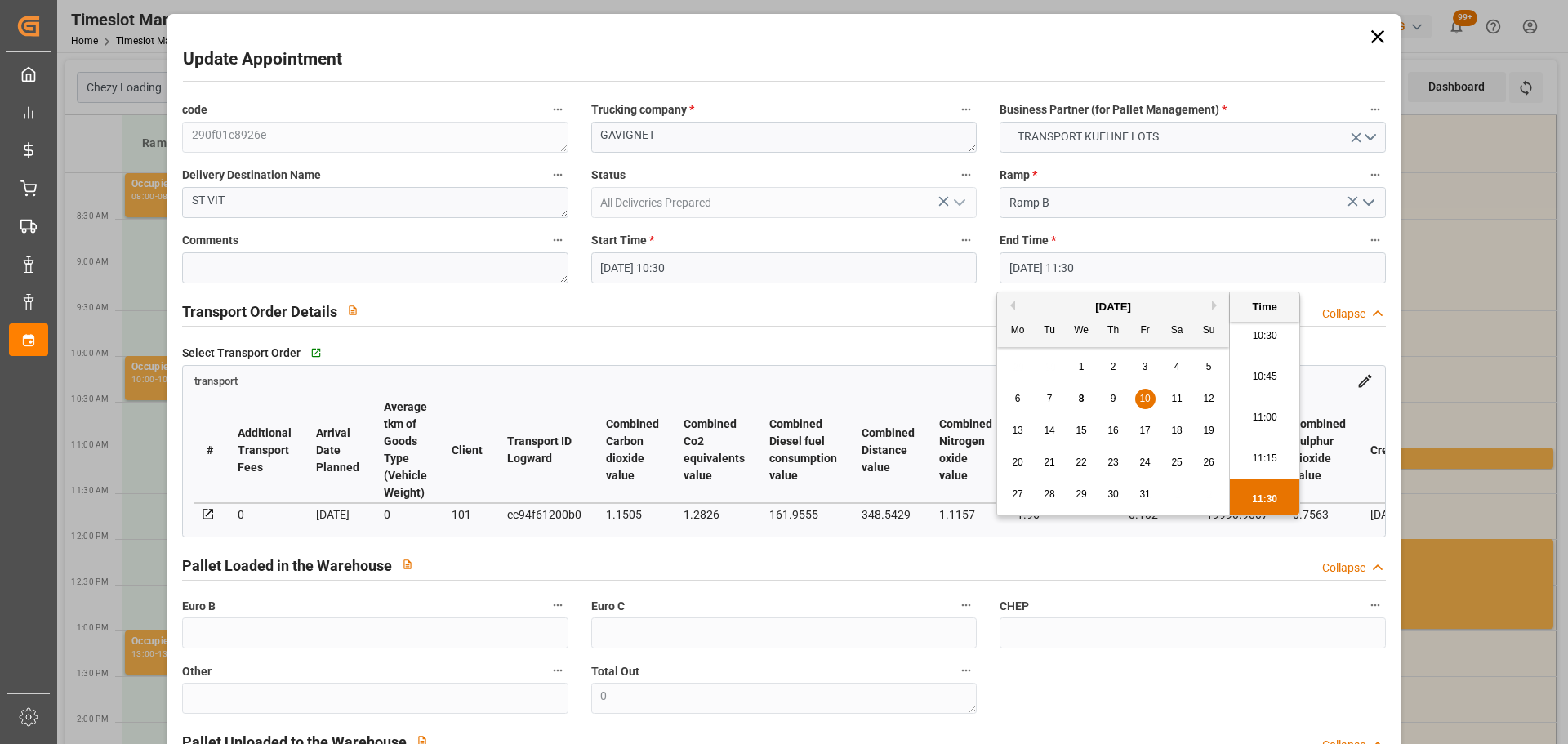
type input "10-10-2025 10:45"
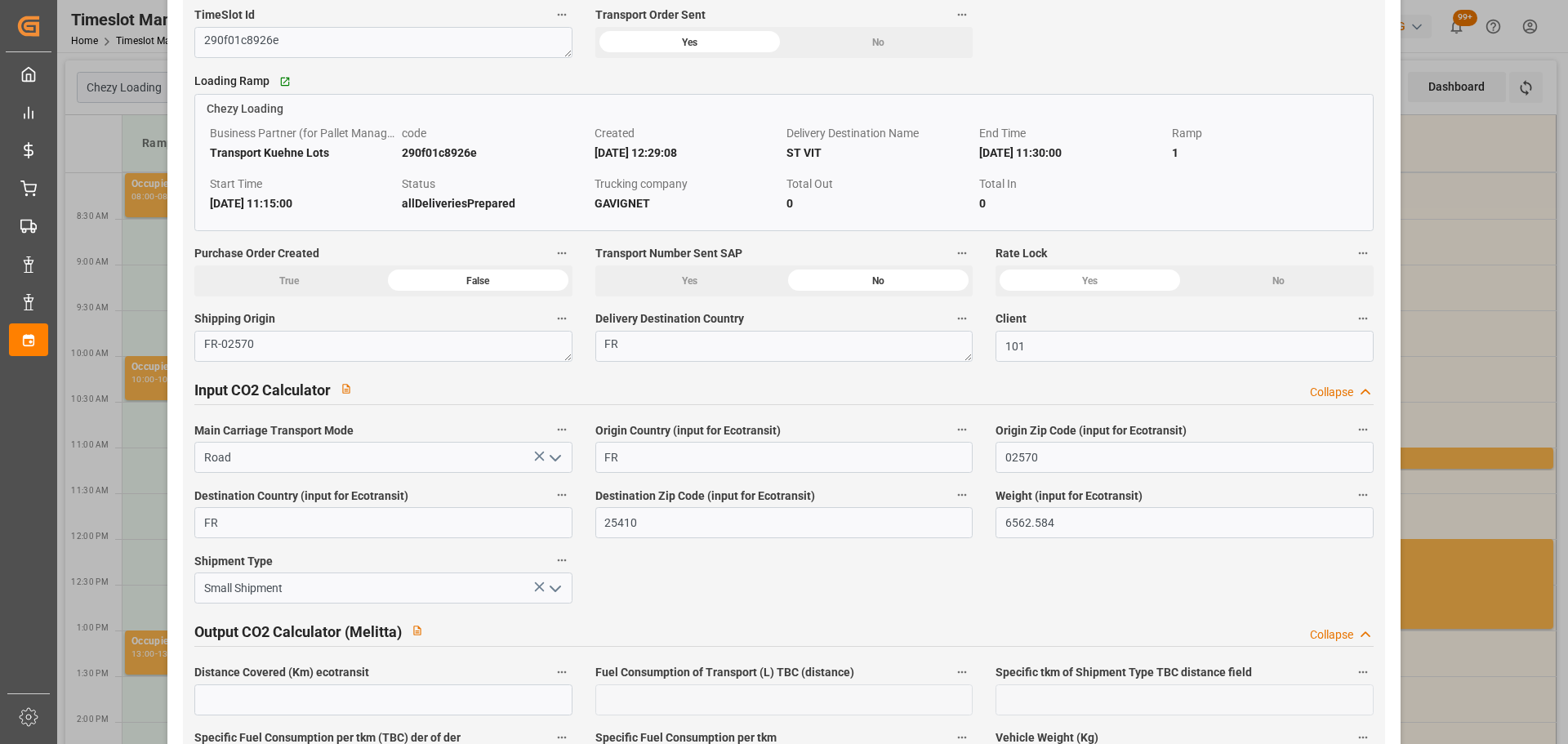
scroll to position [2687, 0]
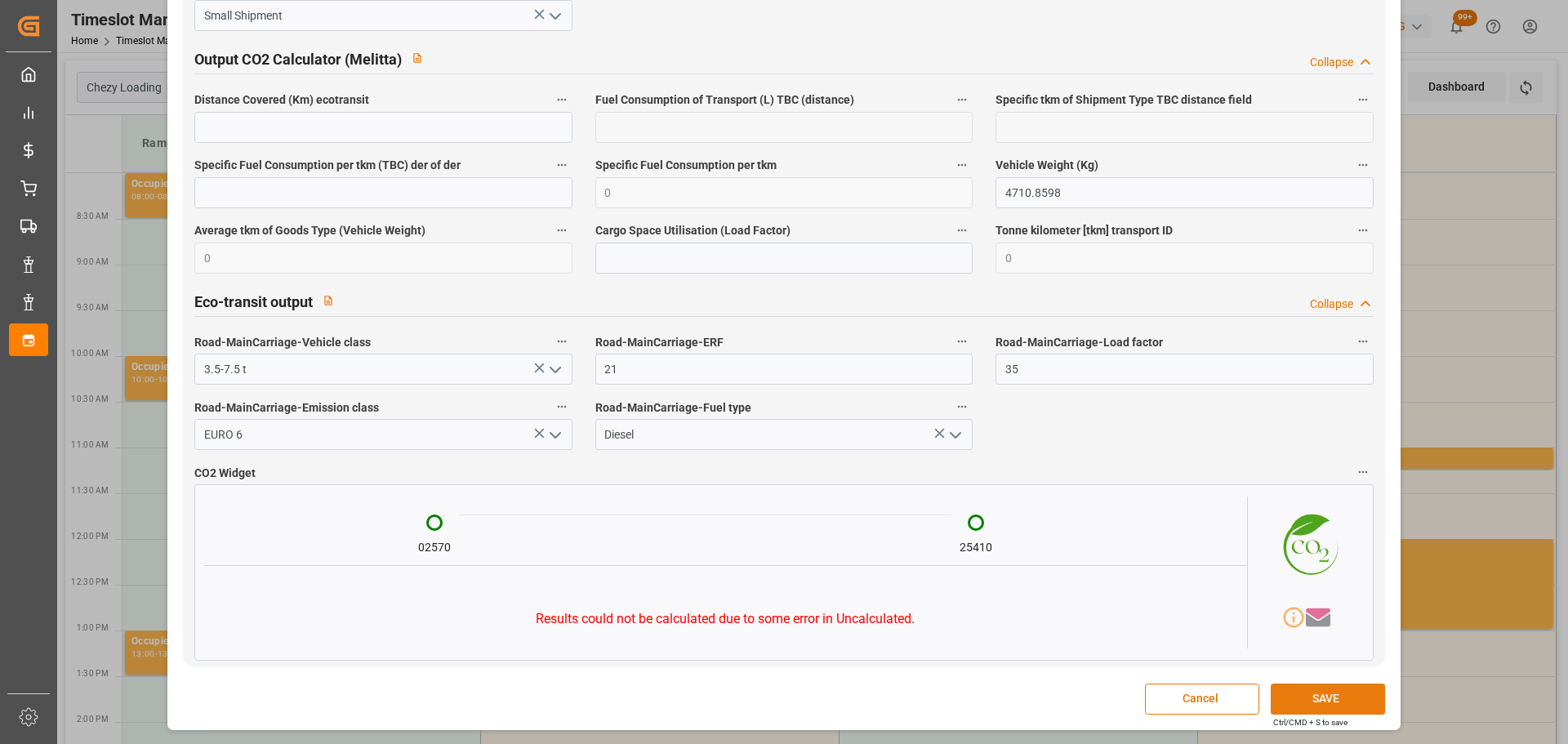
click at [1317, 696] on button "SAVE" at bounding box center [1327, 698] width 114 height 31
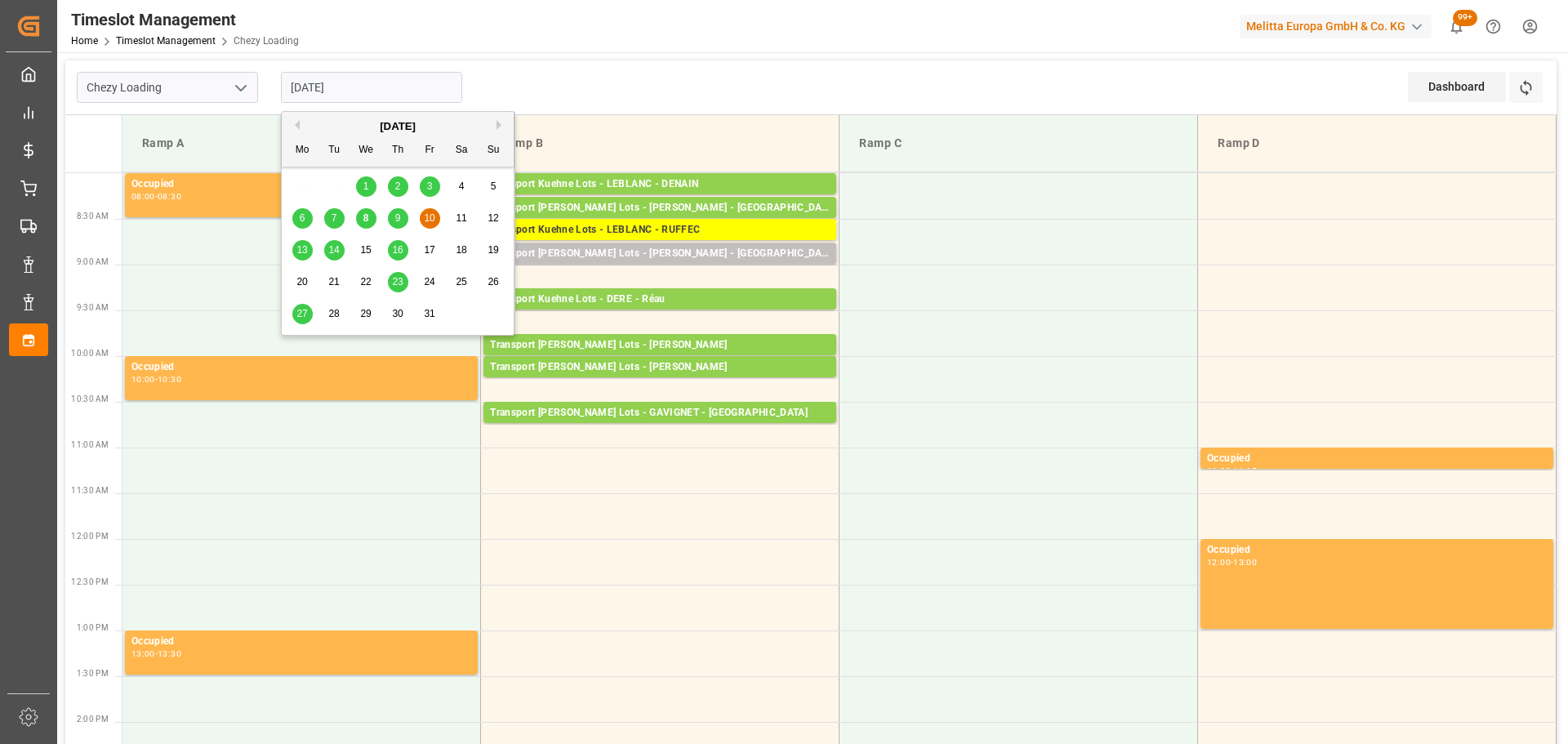
click at [340, 86] on input "[DATE]" at bounding box center [371, 87] width 181 height 31
click at [364, 216] on span "8" at bounding box center [366, 218] width 6 height 12
type input "[DATE]"
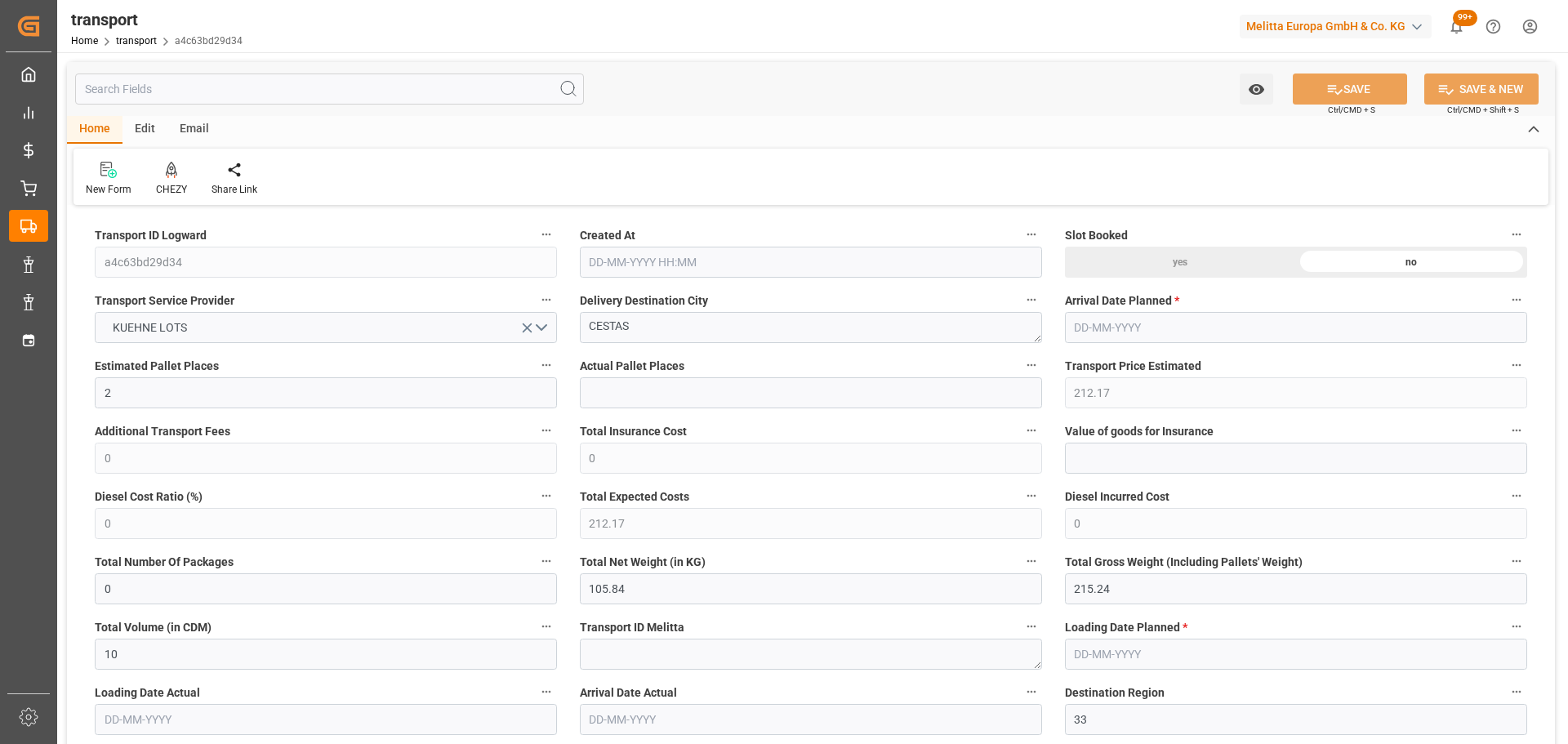
type input "2"
type input "212.17"
type input "0"
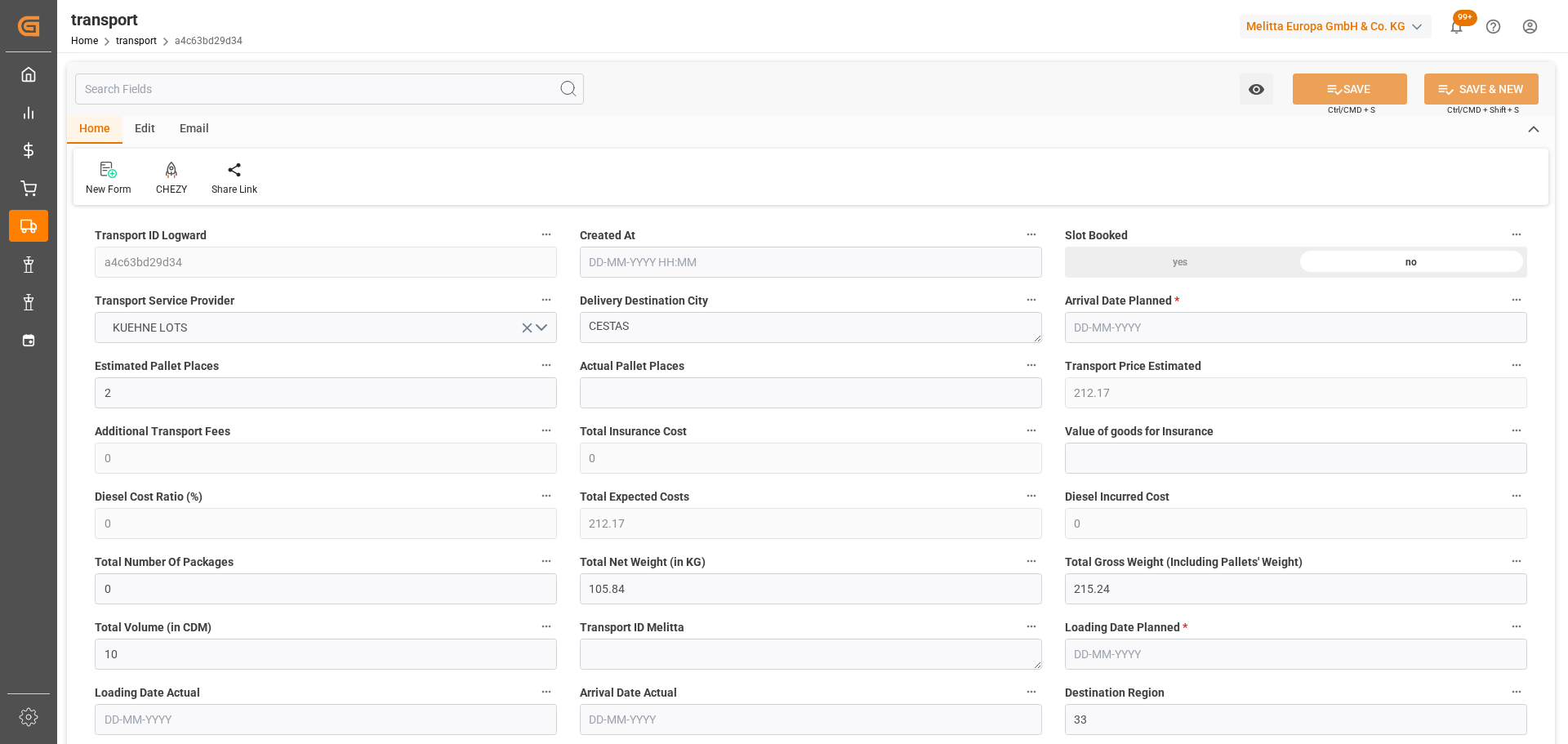
type input "212.17"
type input "0"
type input "105.84"
type input "215.24"
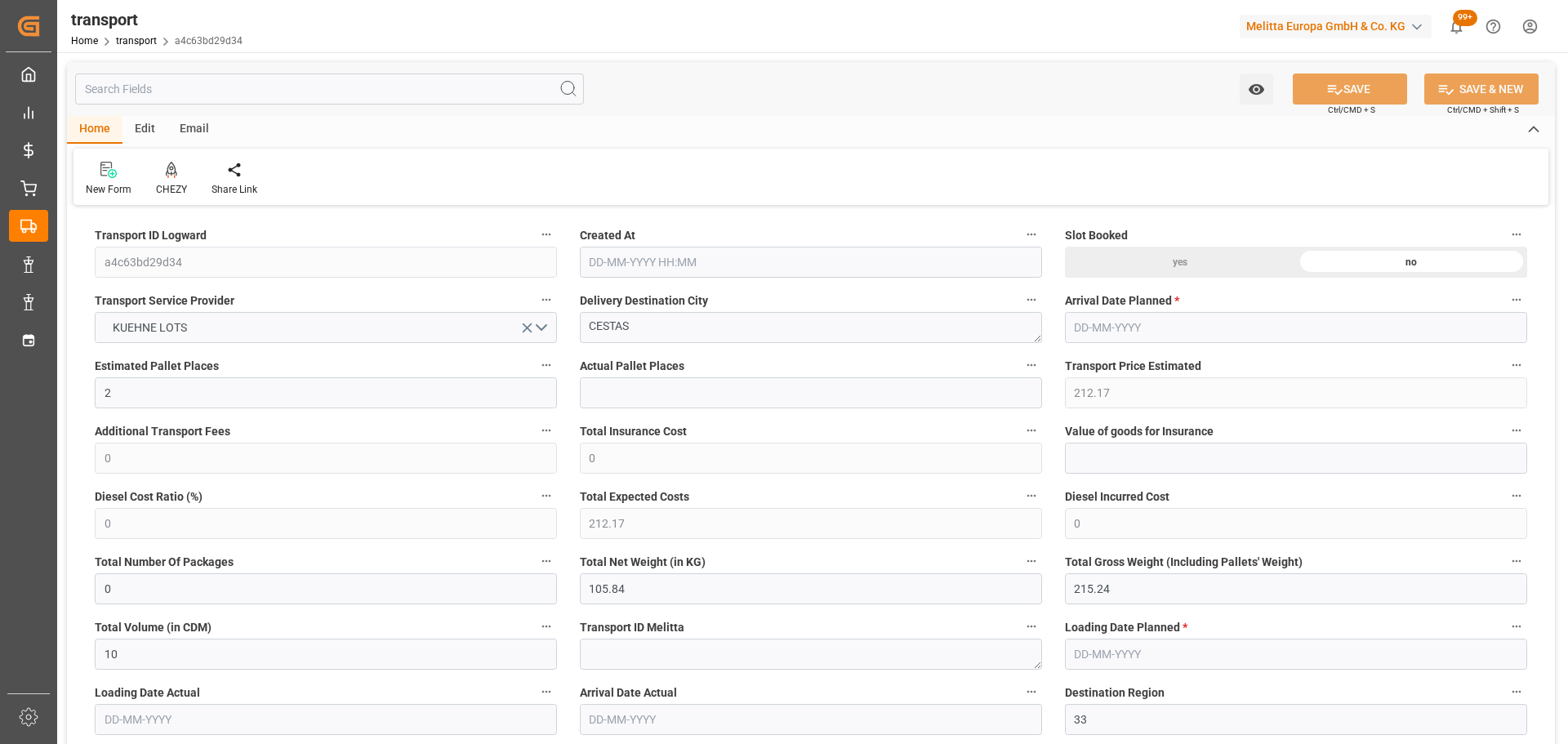
type input "10"
type input "33"
type input "0"
type input "10"
type input "2"
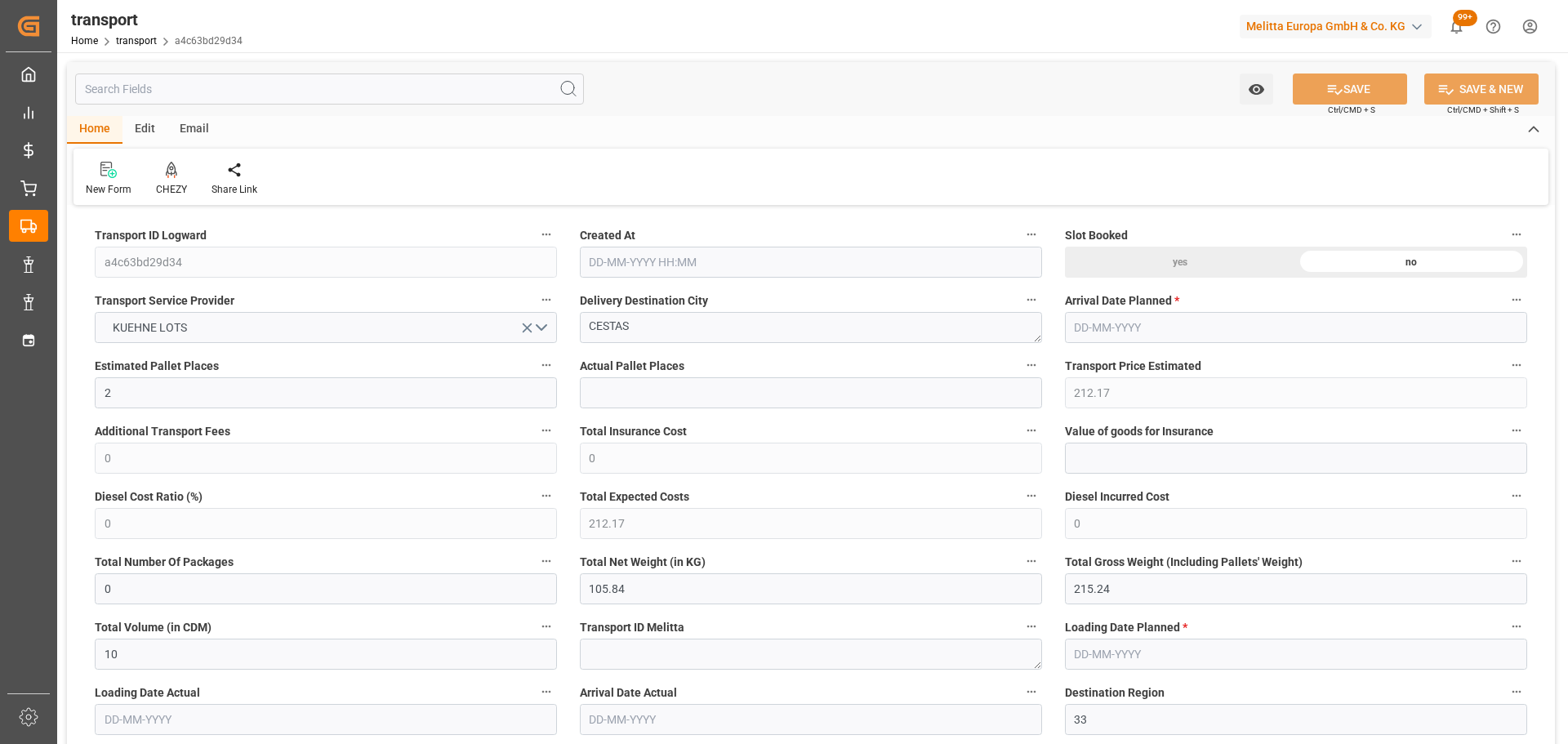
type input "101"
type input "168.1"
type input "0"
type input "4710.8598"
type input "0"
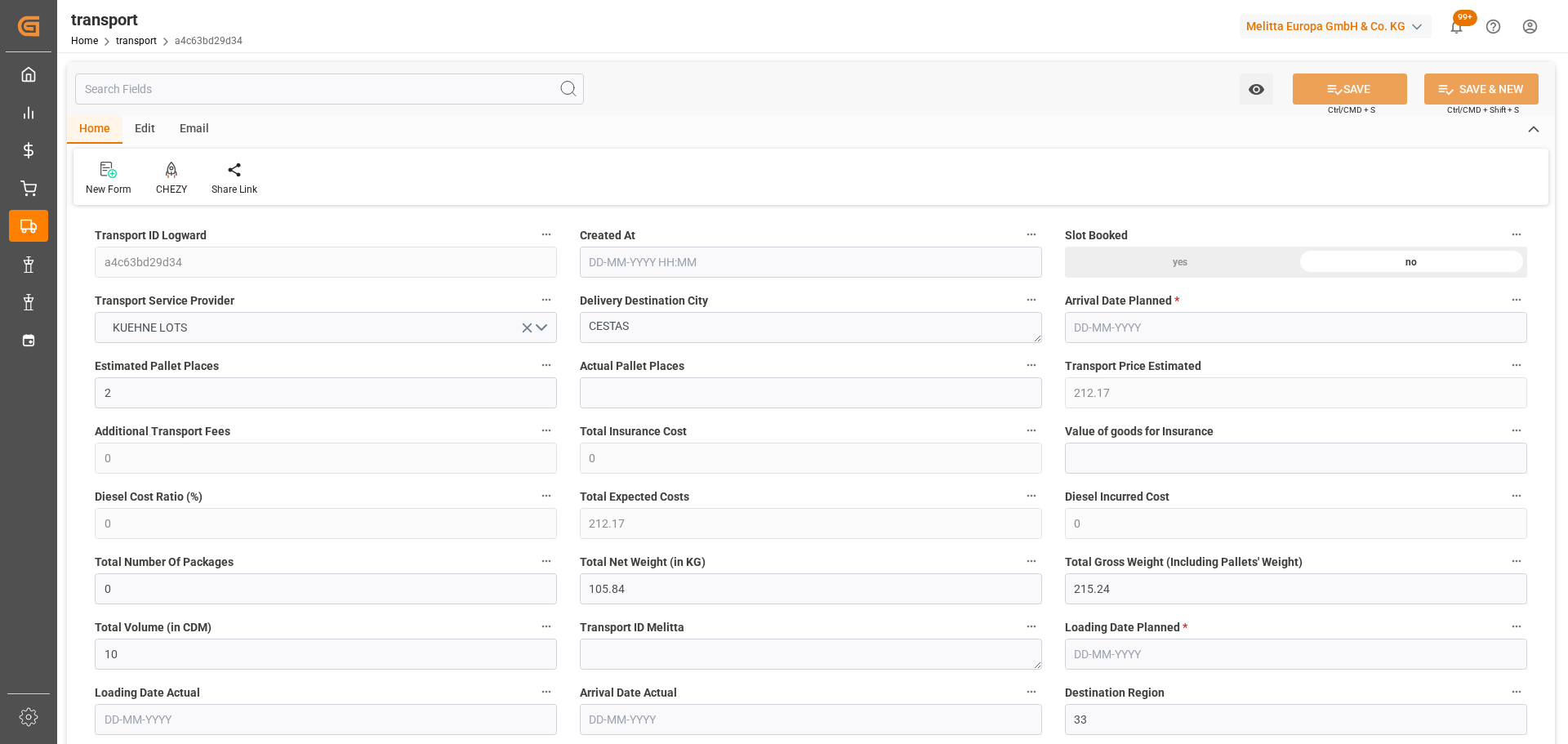
type input "0"
type input "21"
type input "35"
type input "08-10-2025 11:23"
type input "15-10-2025"
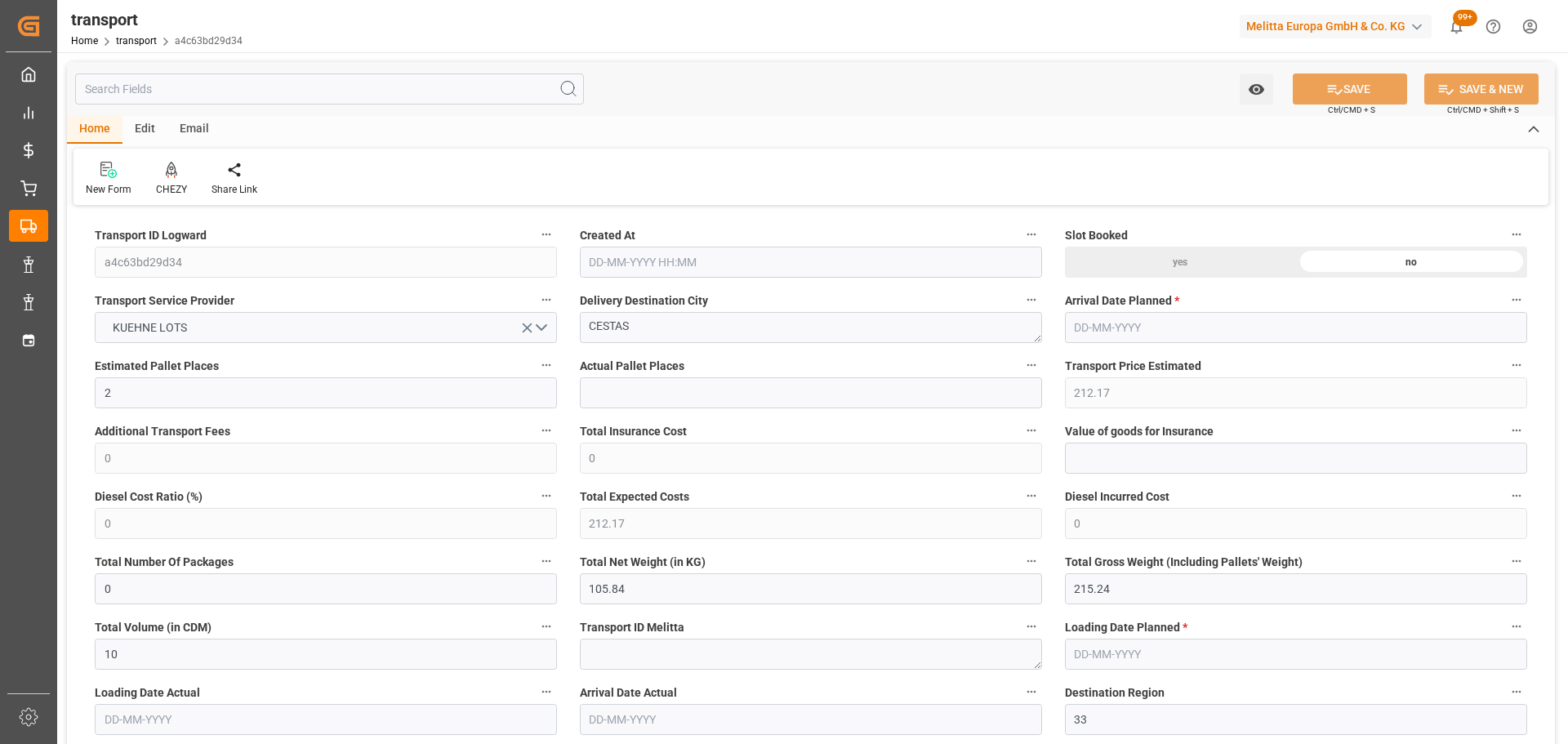
type input "[DATE]"
click at [171, 169] on icon at bounding box center [171, 168] width 12 height 14
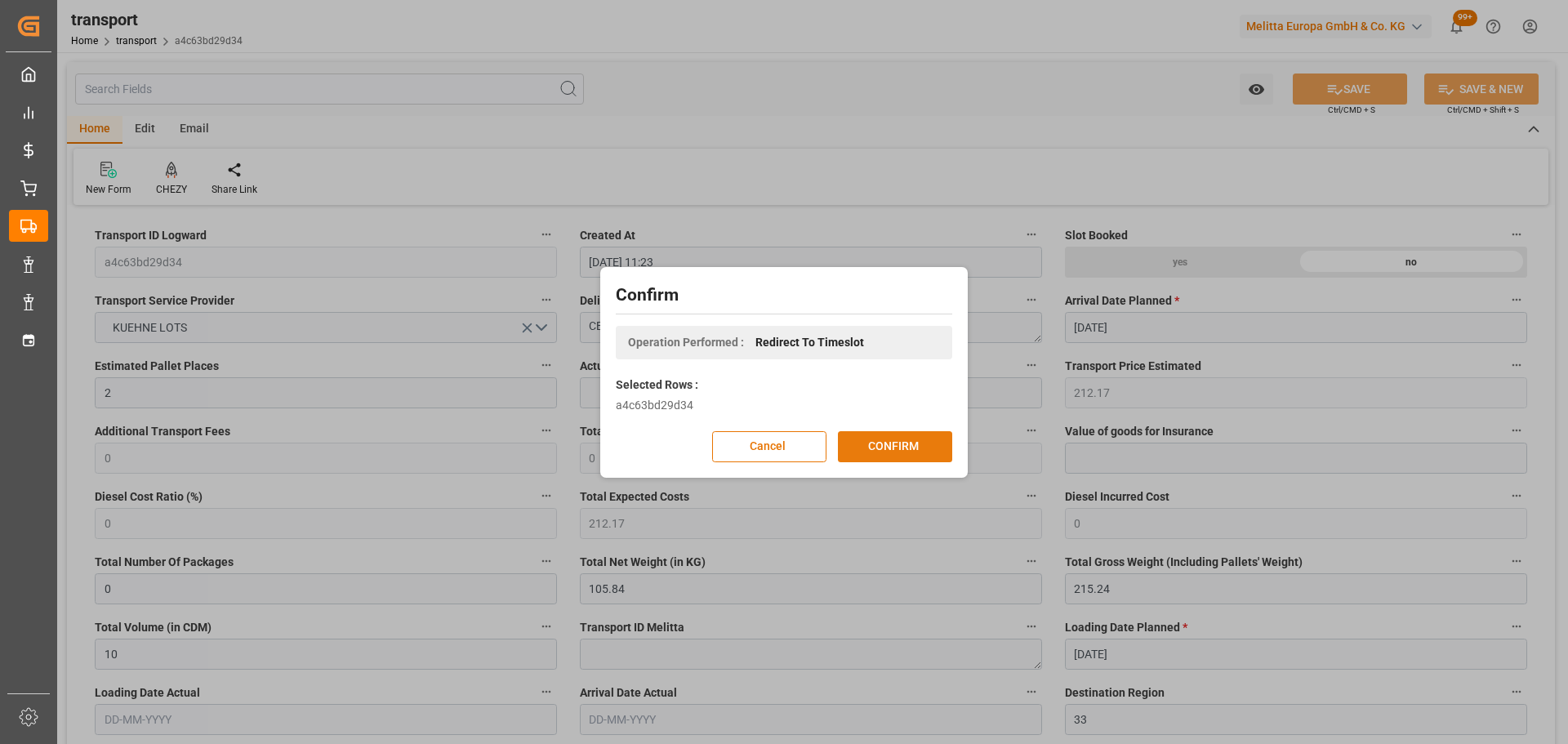
click at [922, 440] on button "CONFIRM" at bounding box center [894, 446] width 114 height 31
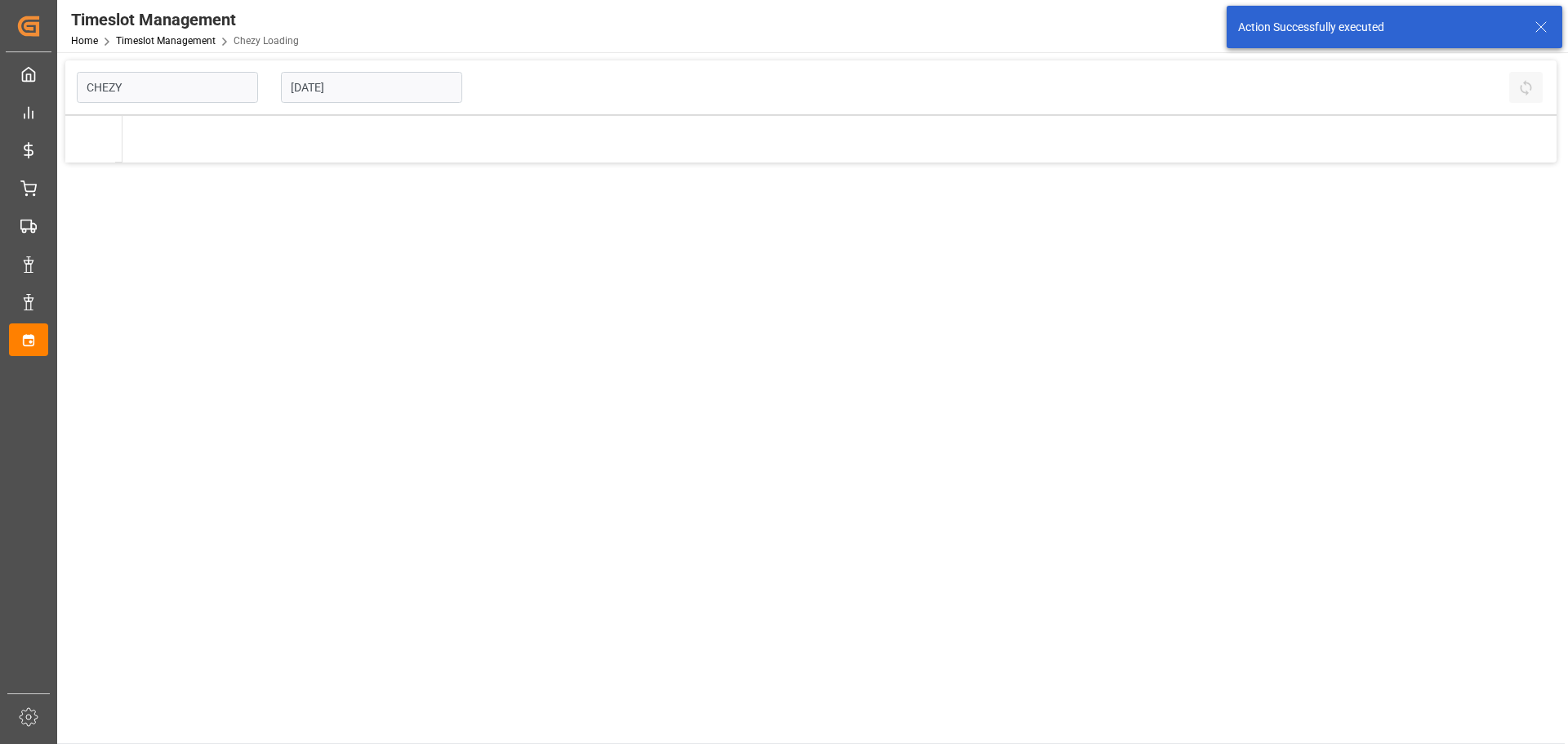
type input "Chezy Loading"
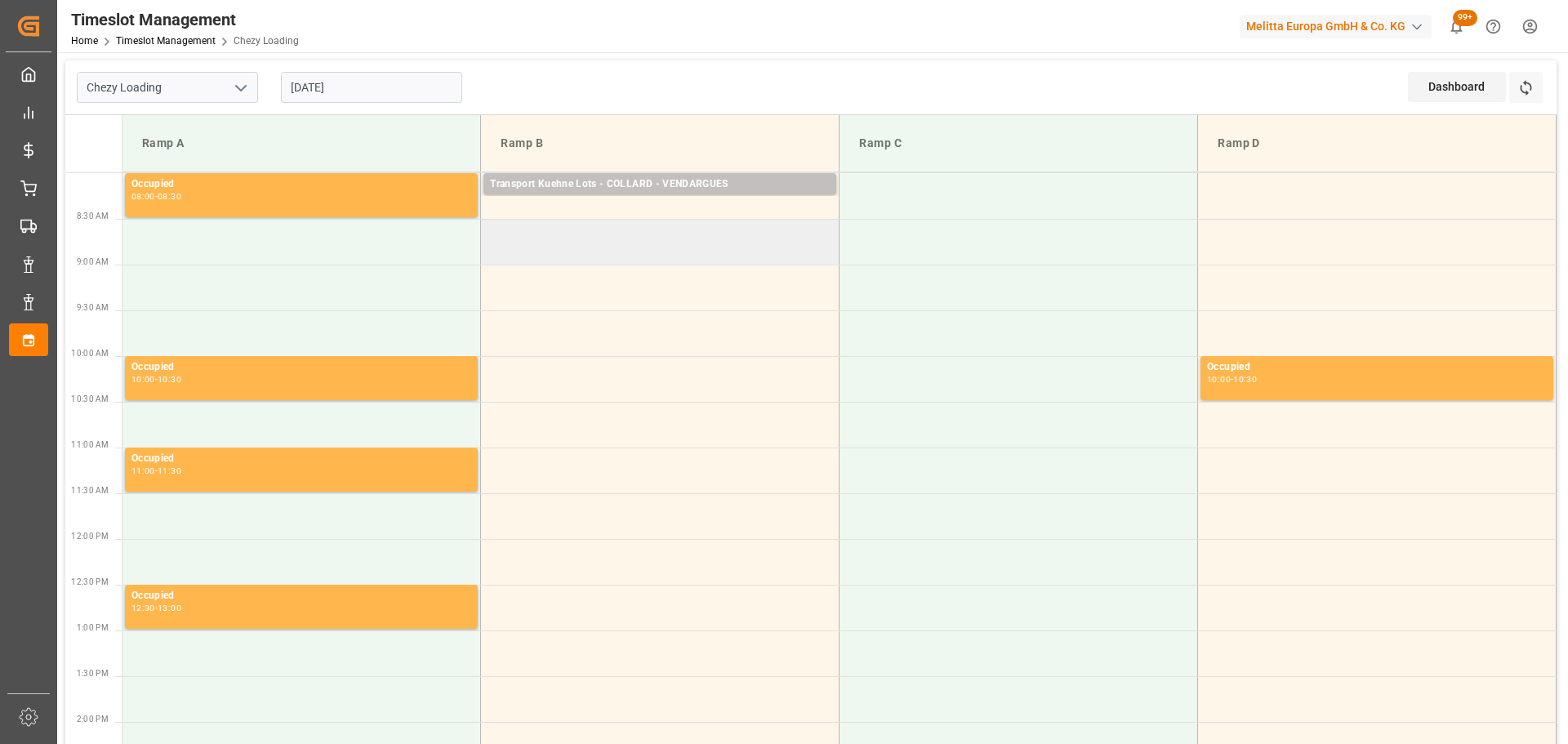
click at [490, 258] on td at bounding box center [661, 242] width 359 height 46
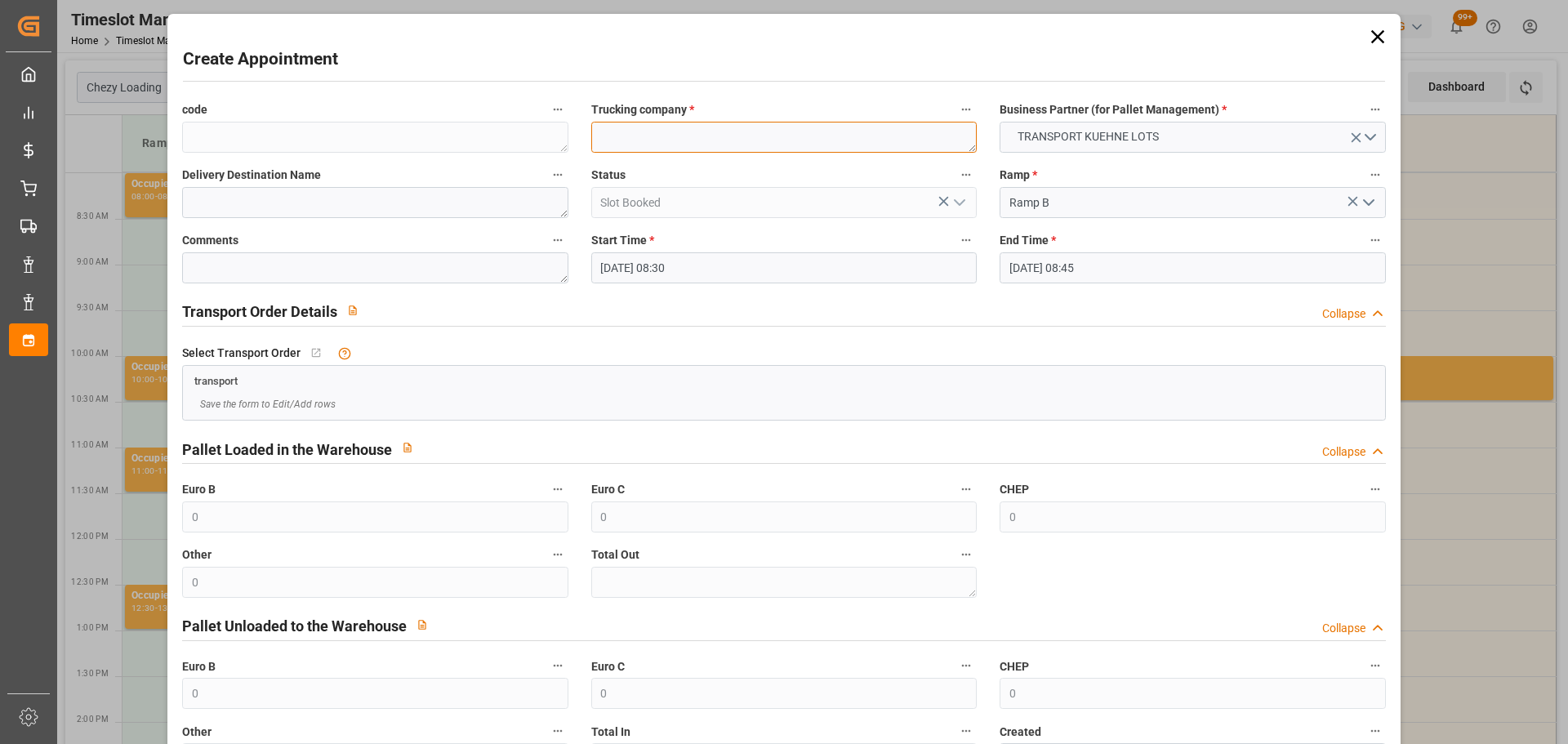
click at [737, 145] on textarea at bounding box center [784, 137] width 385 height 31
type textarea "BREGER"
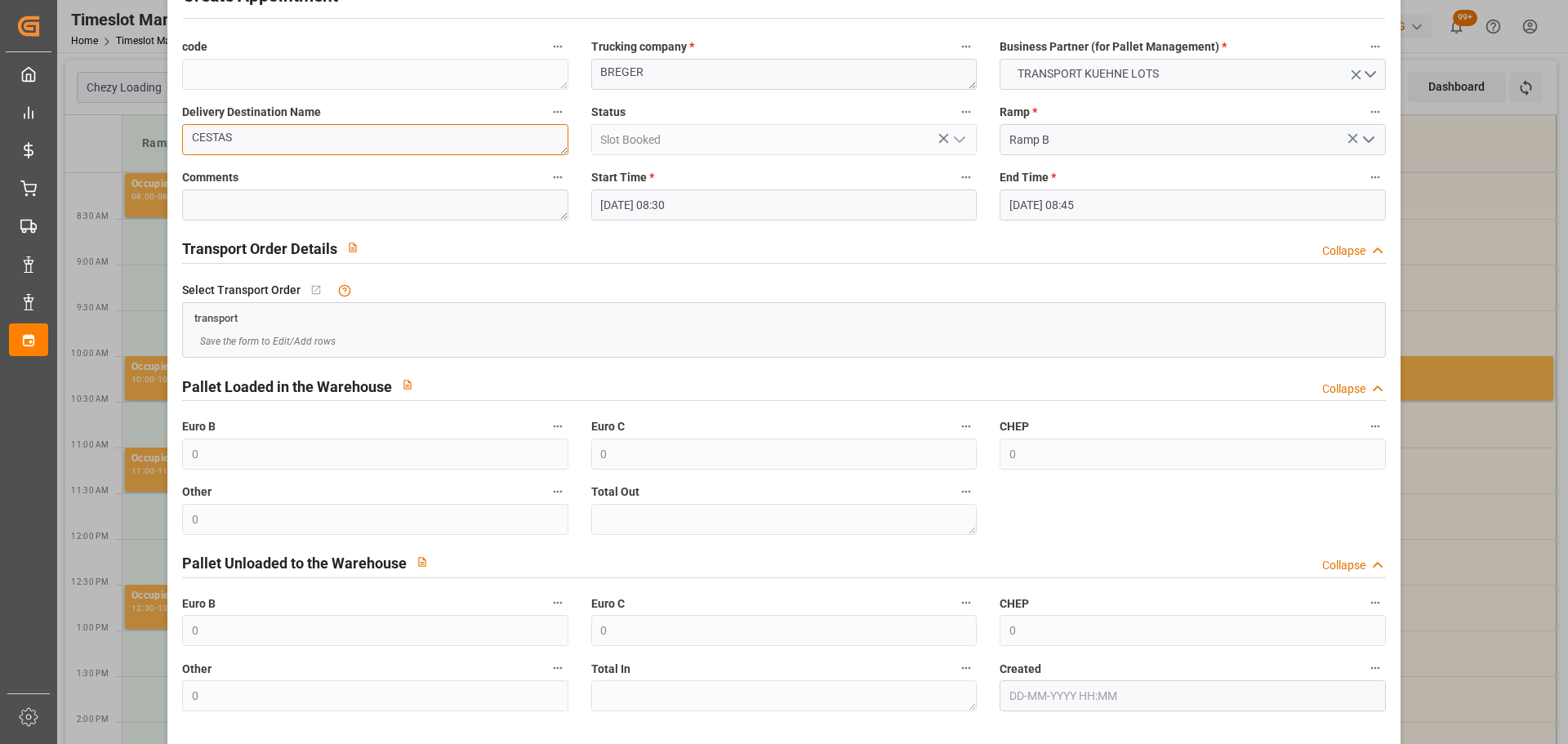
scroll to position [125, 0]
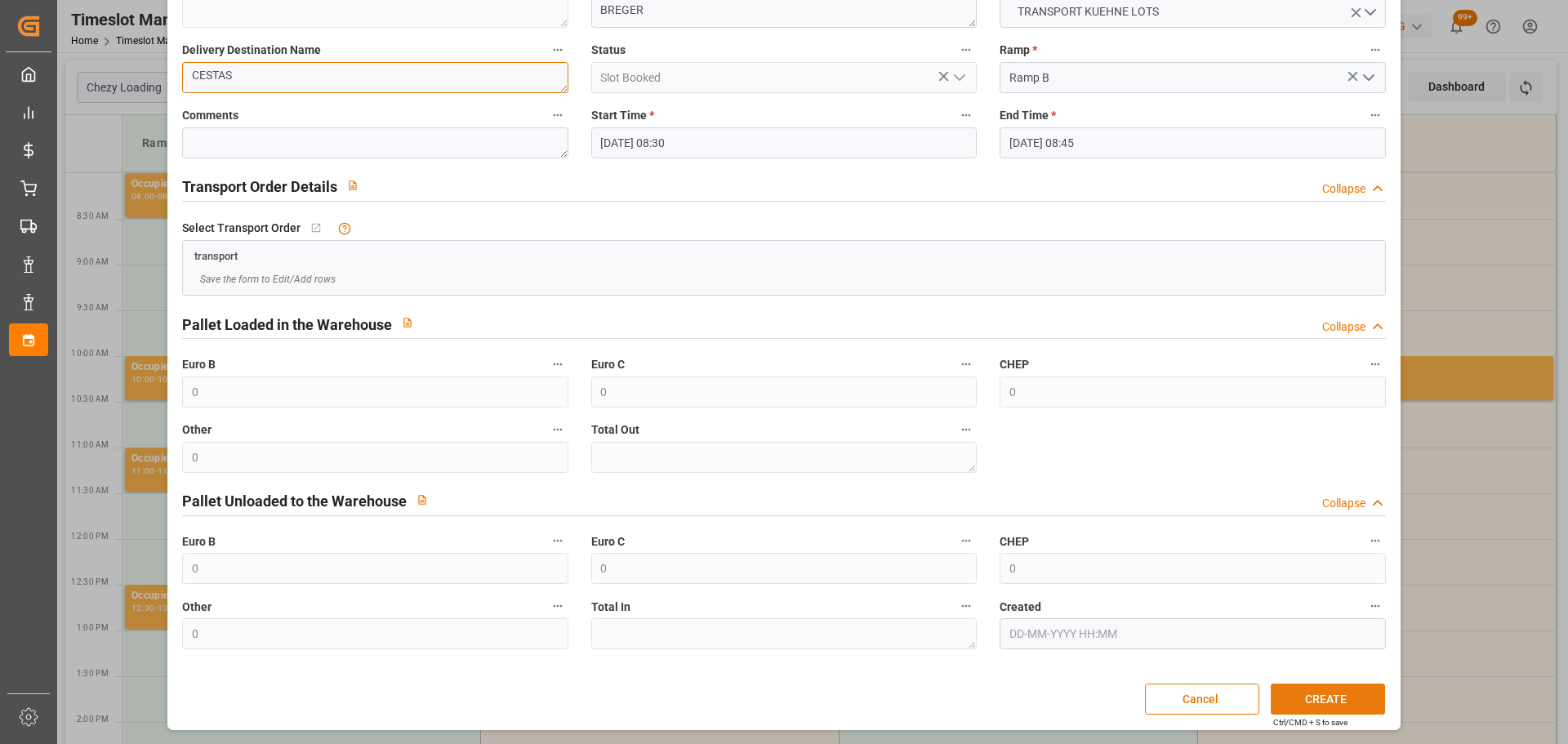
type textarea "CESTAS"
click at [1275, 698] on button "CREATE" at bounding box center [1327, 698] width 114 height 31
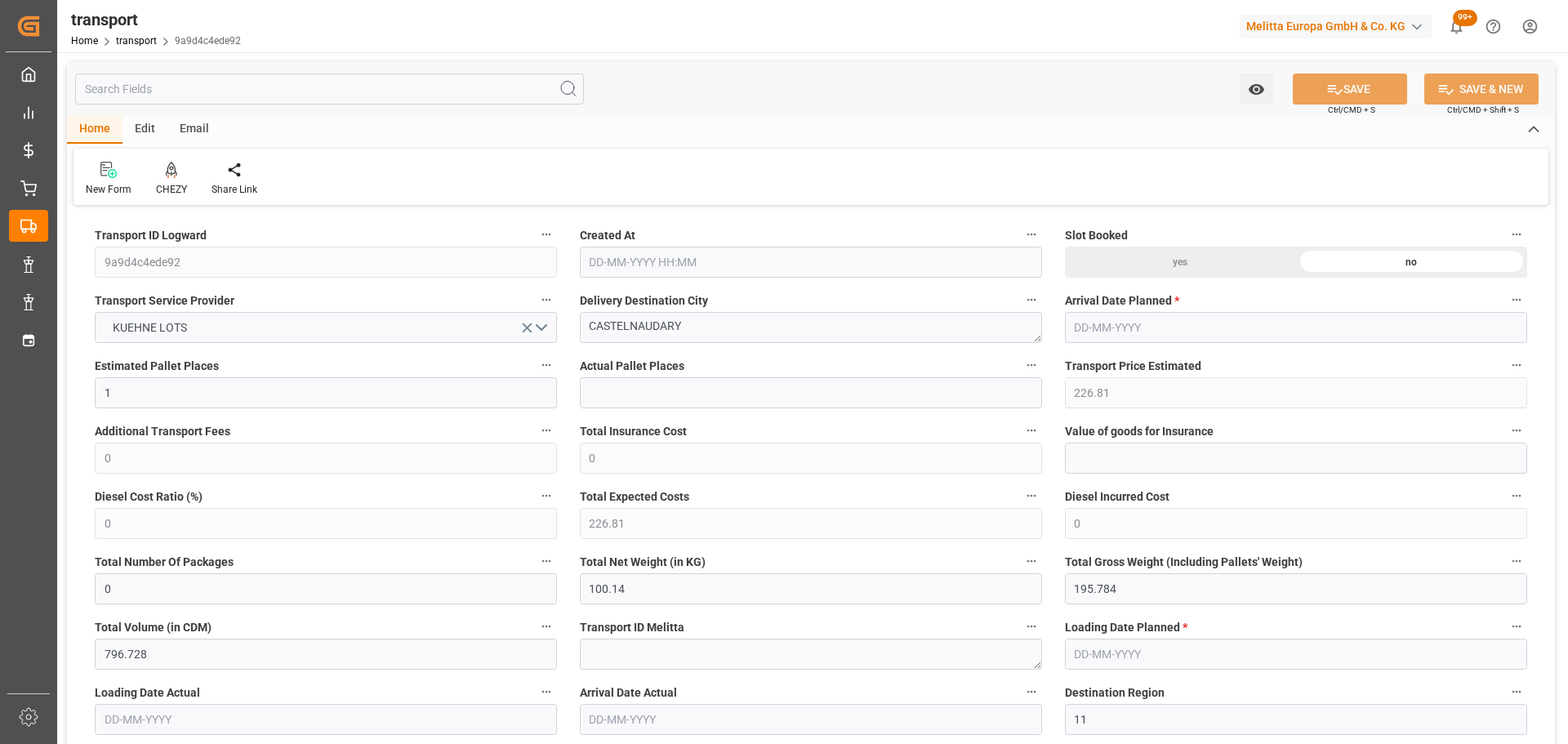
type input "[DATE] 11:23"
type input "15-10-2025"
type input "13-10-2025"
click at [169, 169] on icon at bounding box center [171, 169] width 12 height 16
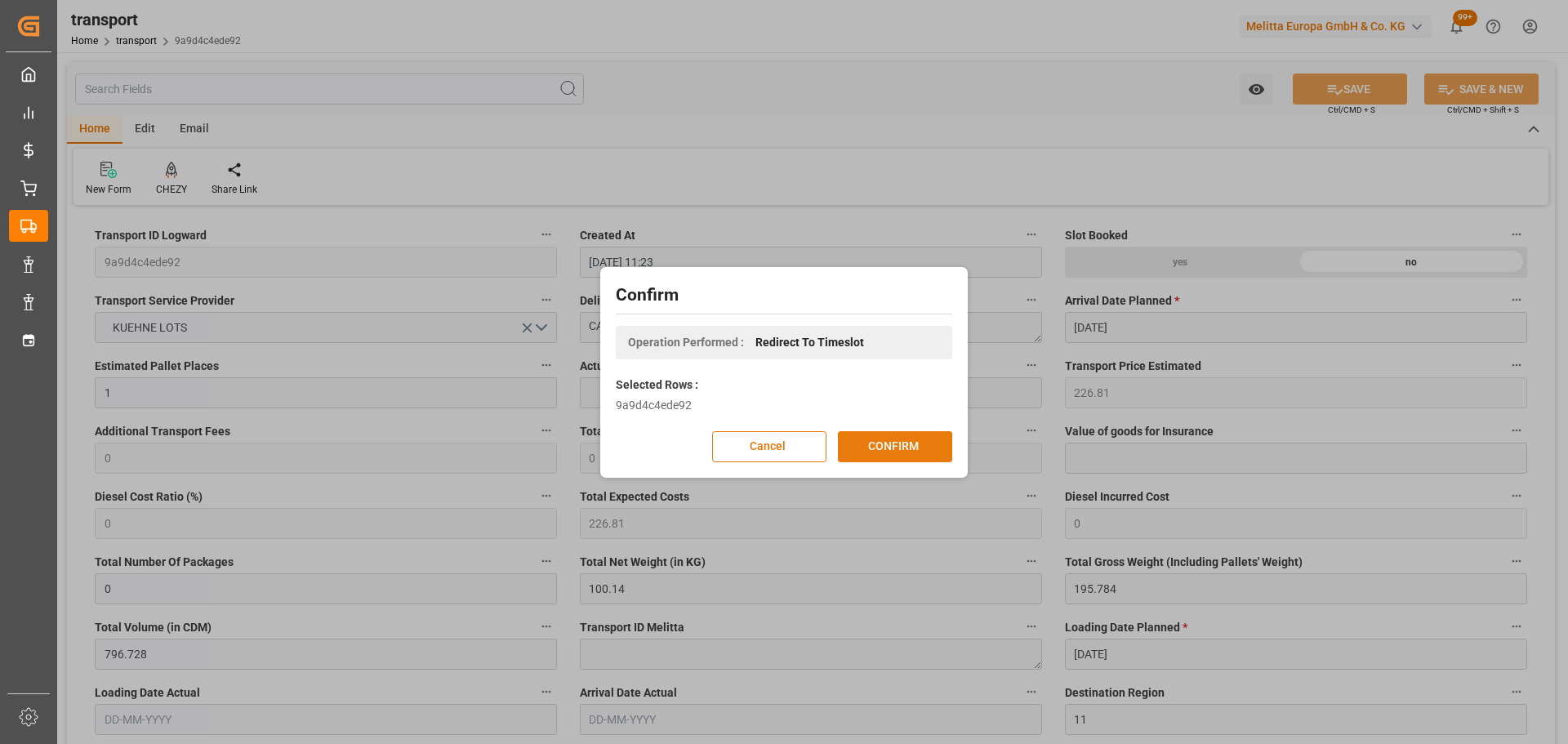
click at [880, 449] on button "CONFIRM" at bounding box center [894, 446] width 114 height 31
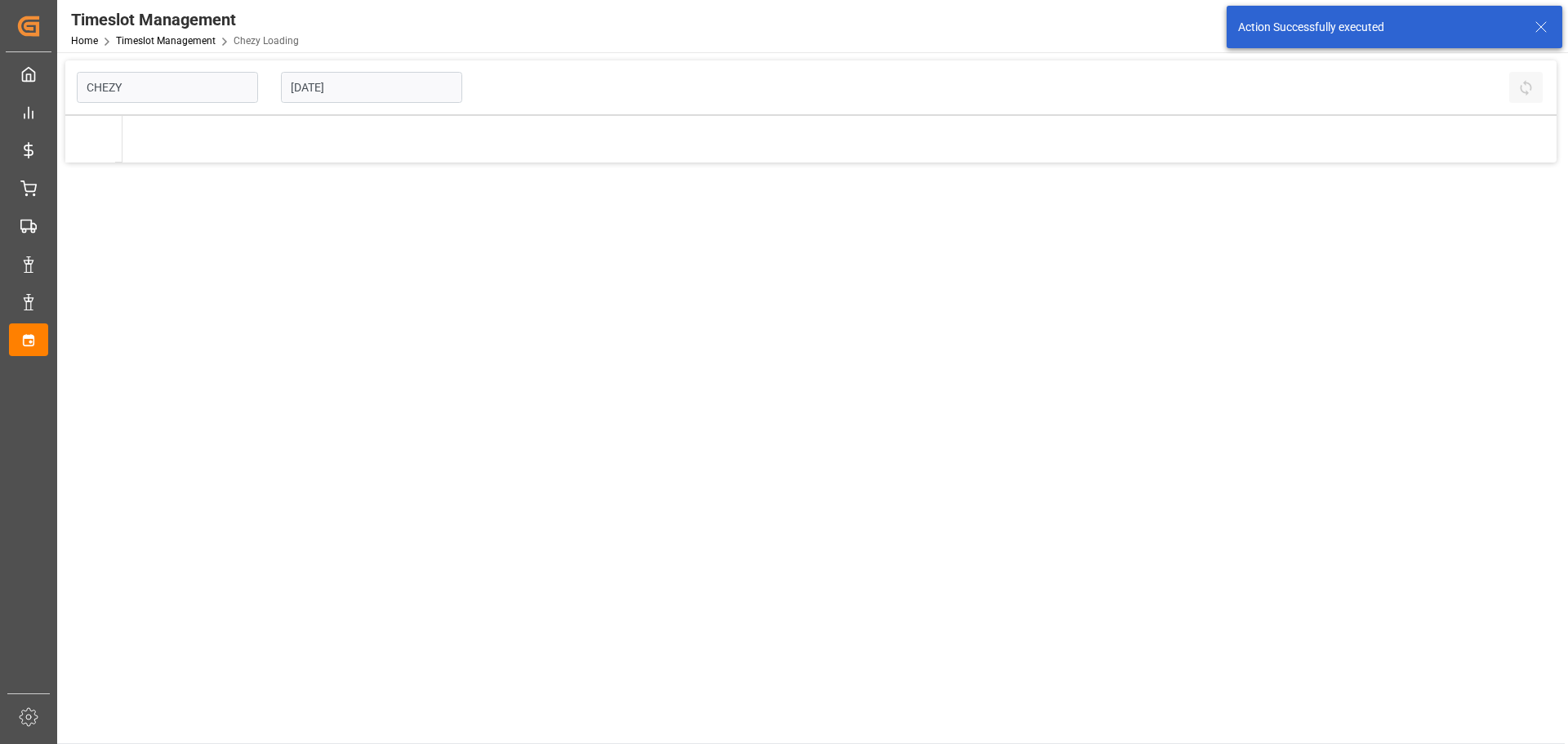
type input "Chezy Loading"
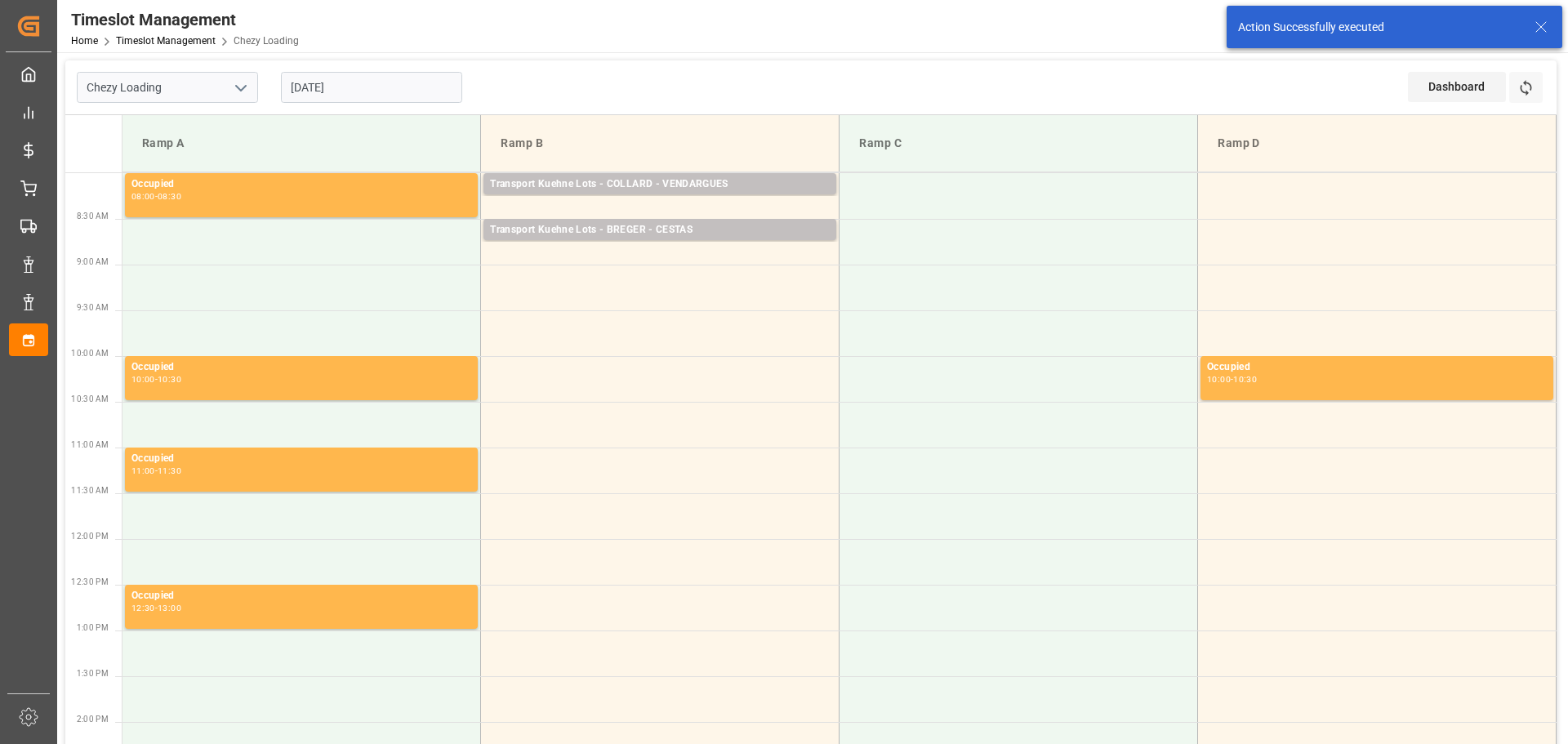
click at [356, 76] on input "[DATE]" at bounding box center [371, 87] width 181 height 31
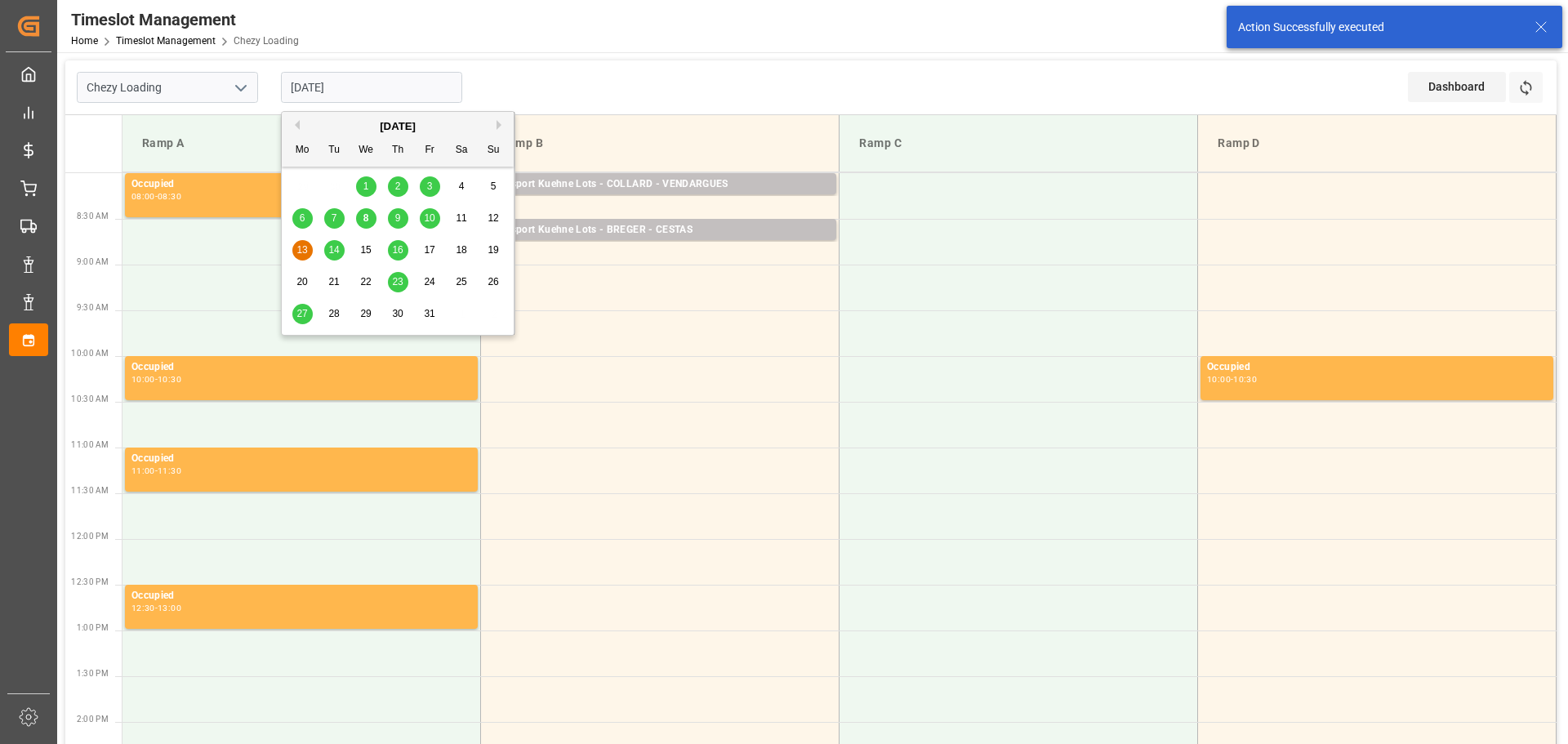
click at [396, 216] on span "9" at bounding box center [398, 218] width 6 height 12
type input "[DATE]"
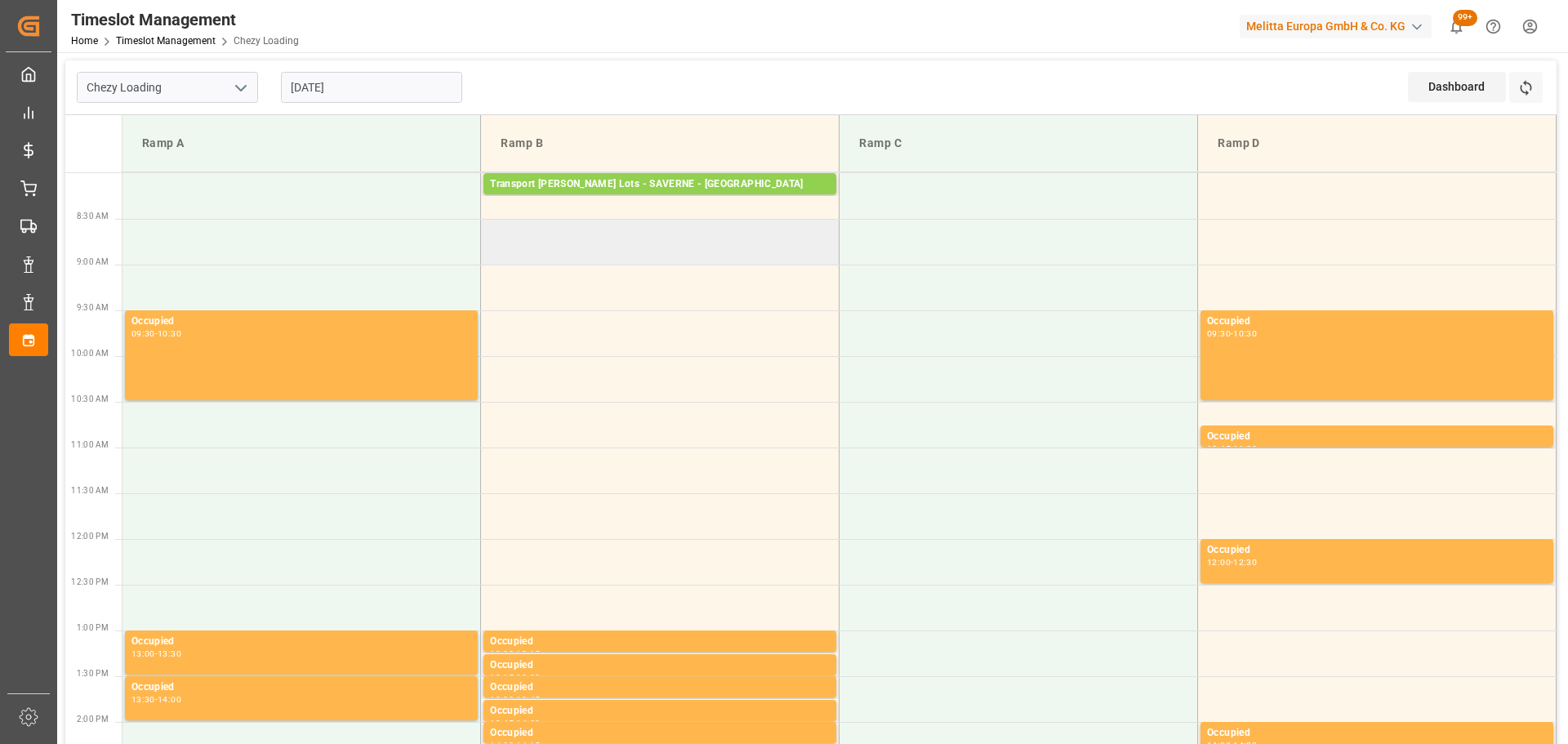
click at [500, 230] on td at bounding box center [661, 242] width 359 height 46
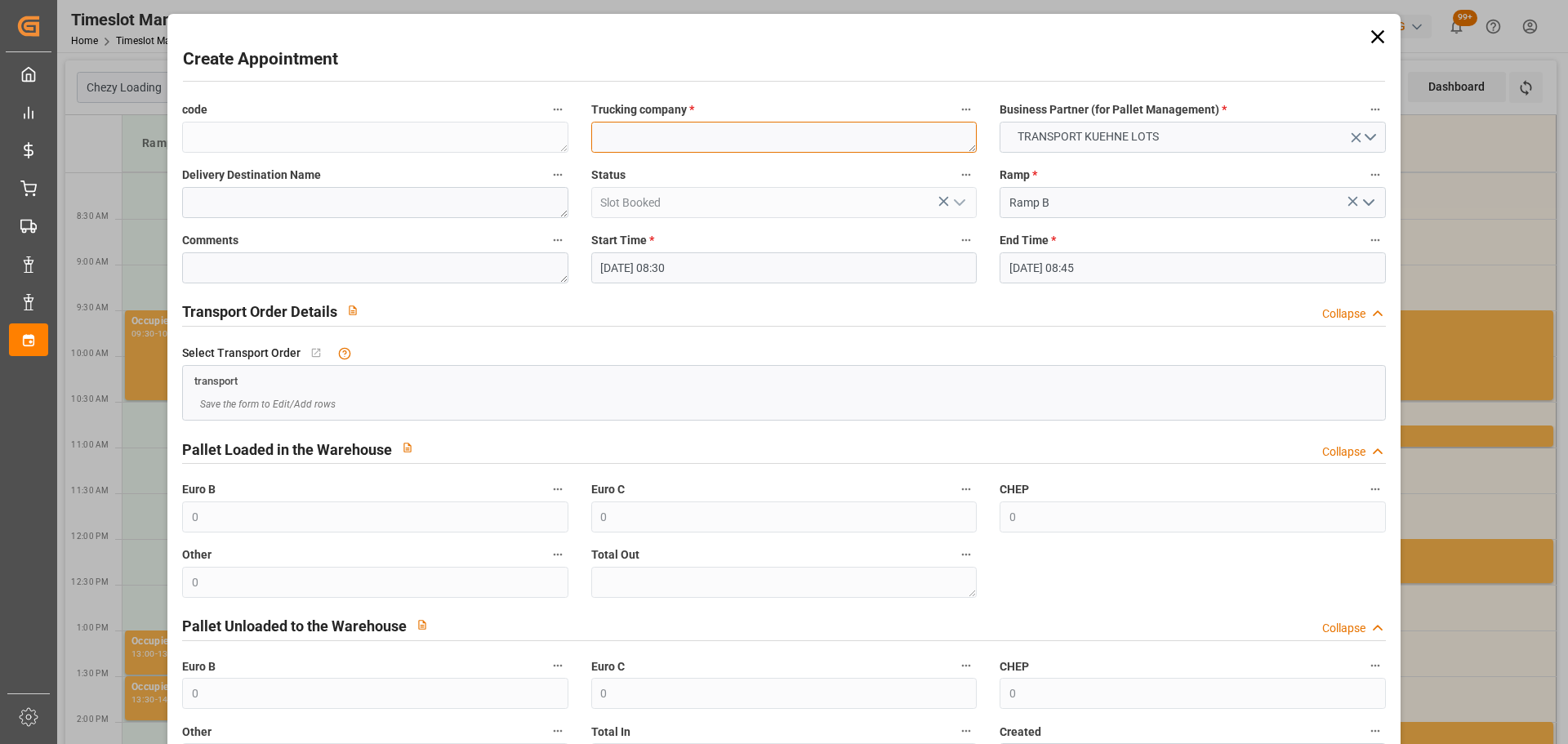
click at [627, 142] on textarea at bounding box center [784, 137] width 385 height 31
type textarea "FOURNIE"
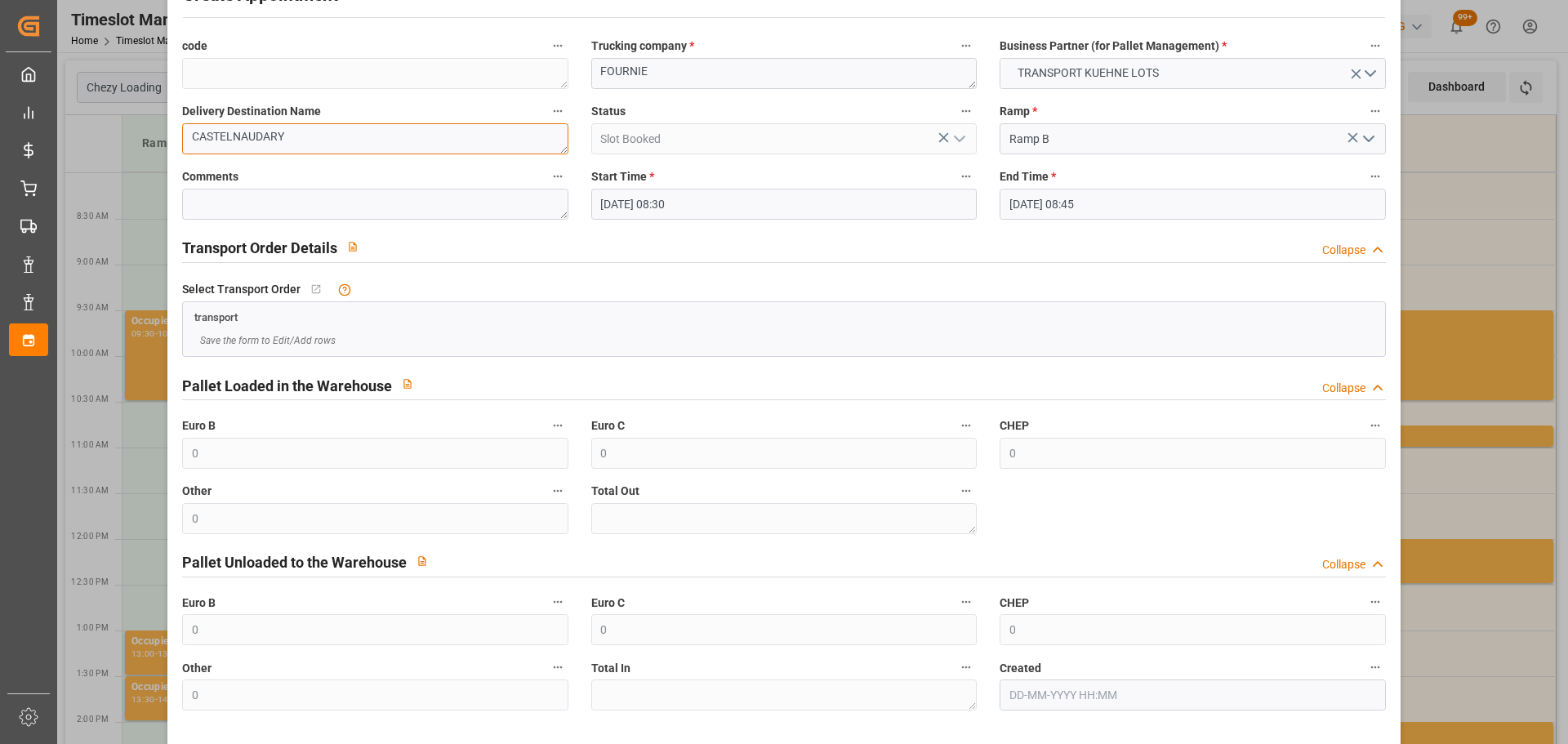
scroll to position [125, 0]
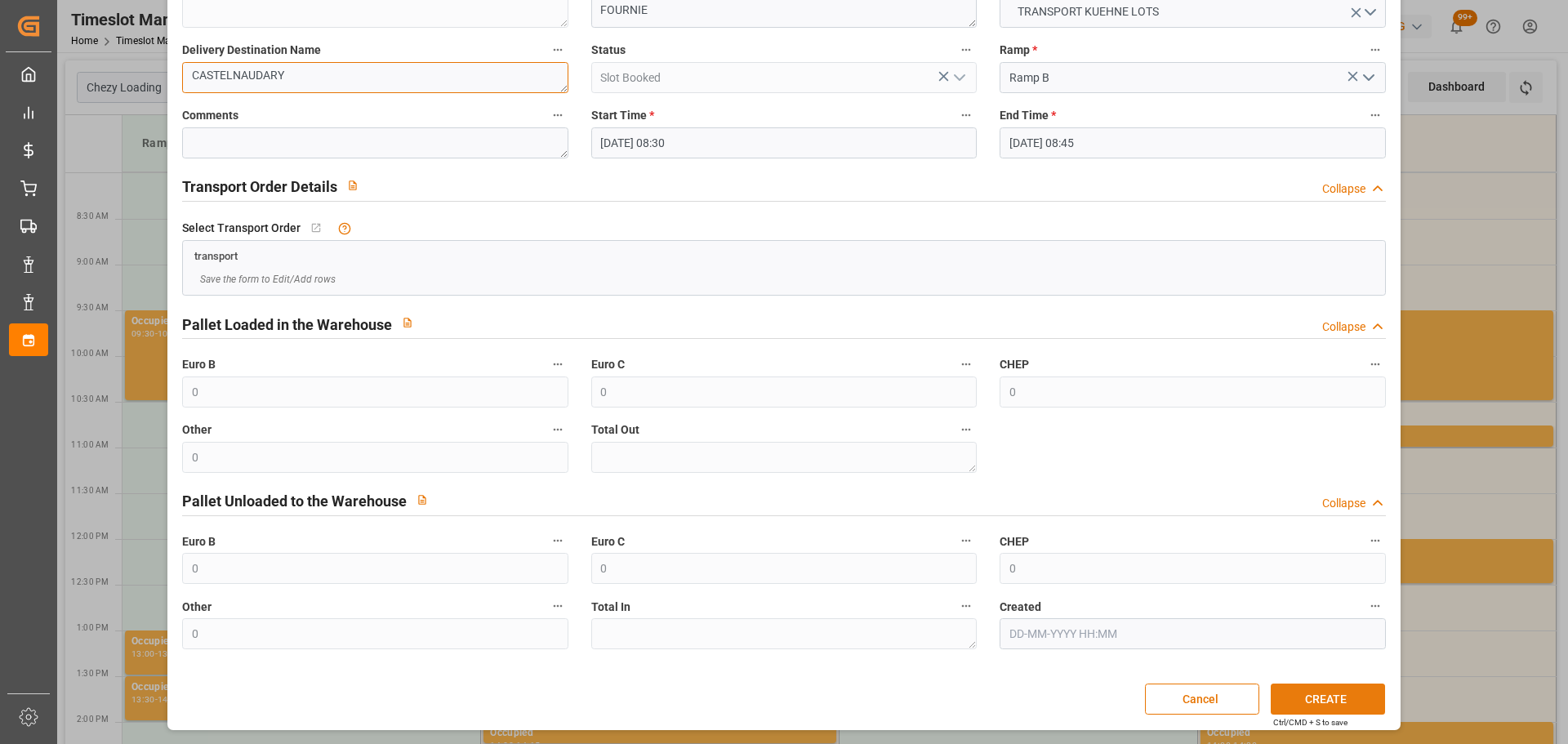
type textarea "CASTELNAUDARY"
click at [1271, 709] on button "CREATE" at bounding box center [1327, 698] width 114 height 31
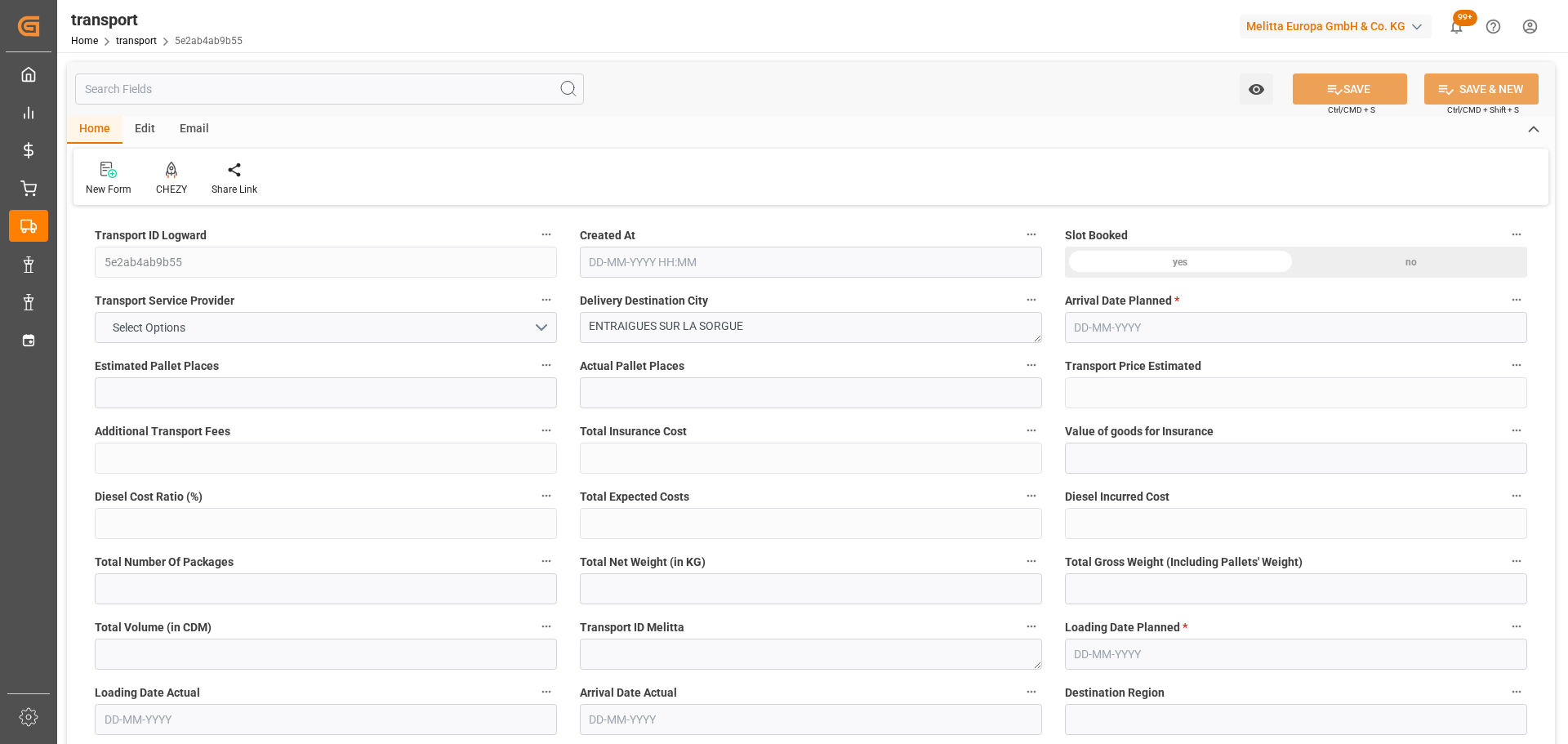
type input "2"
type input "266.83"
type input "0"
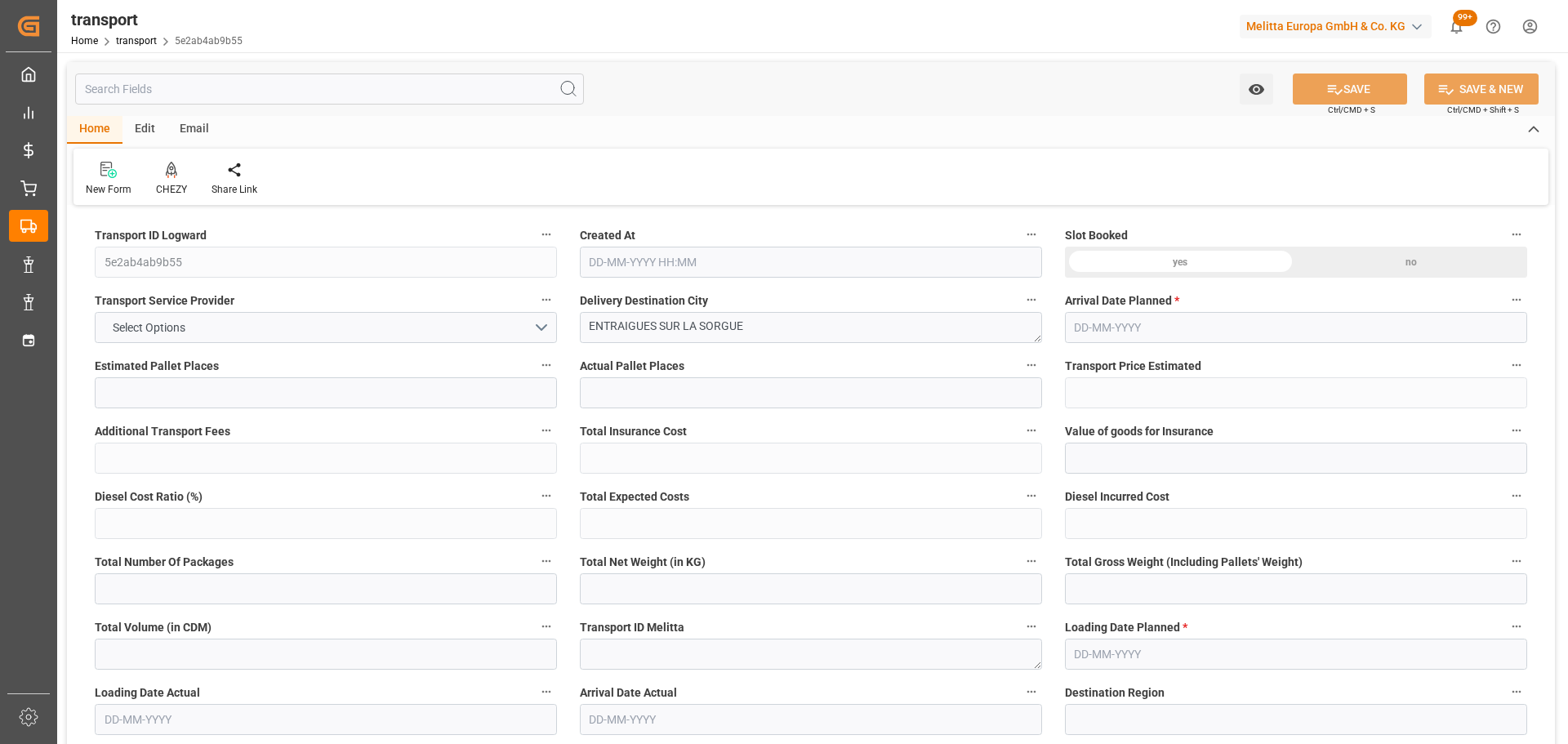
type input "266.83"
type input "0"
type input "395.052"
type input "567.172"
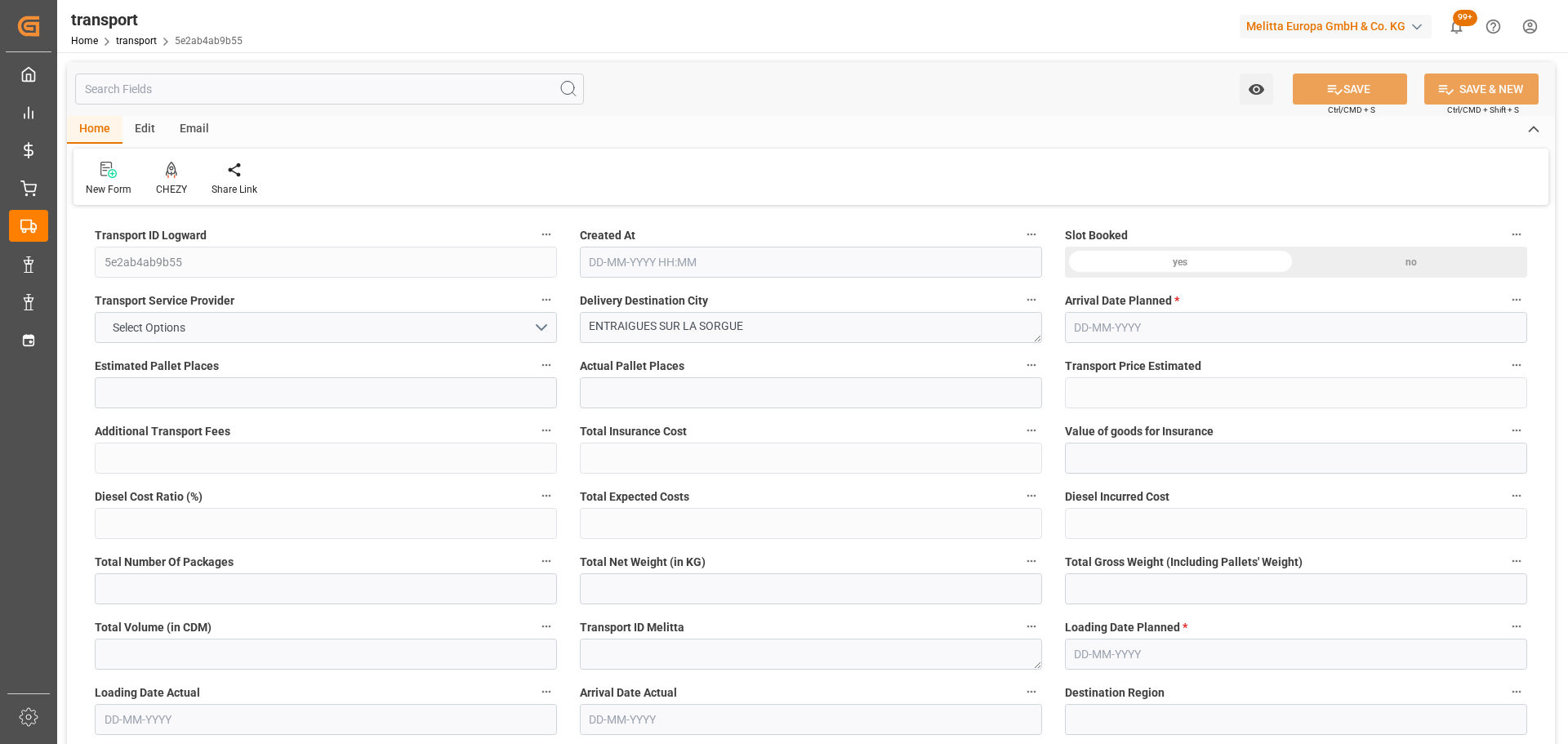
type input "1418.908"
type input "84"
type input "1"
type input "80"
type input "5"
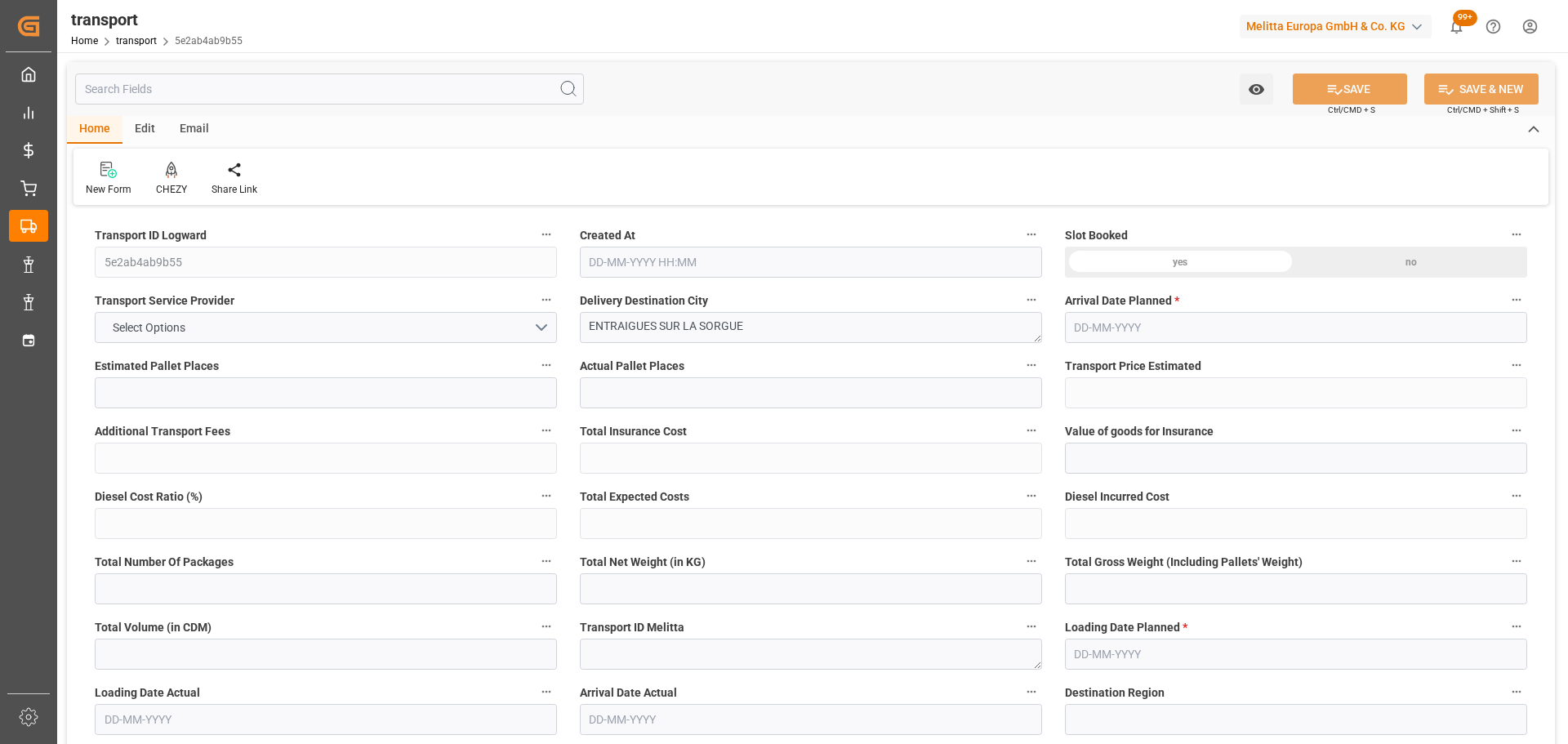
type input "101"
type input "442.572"
type input "0"
type input "4710.8598"
type input "0"
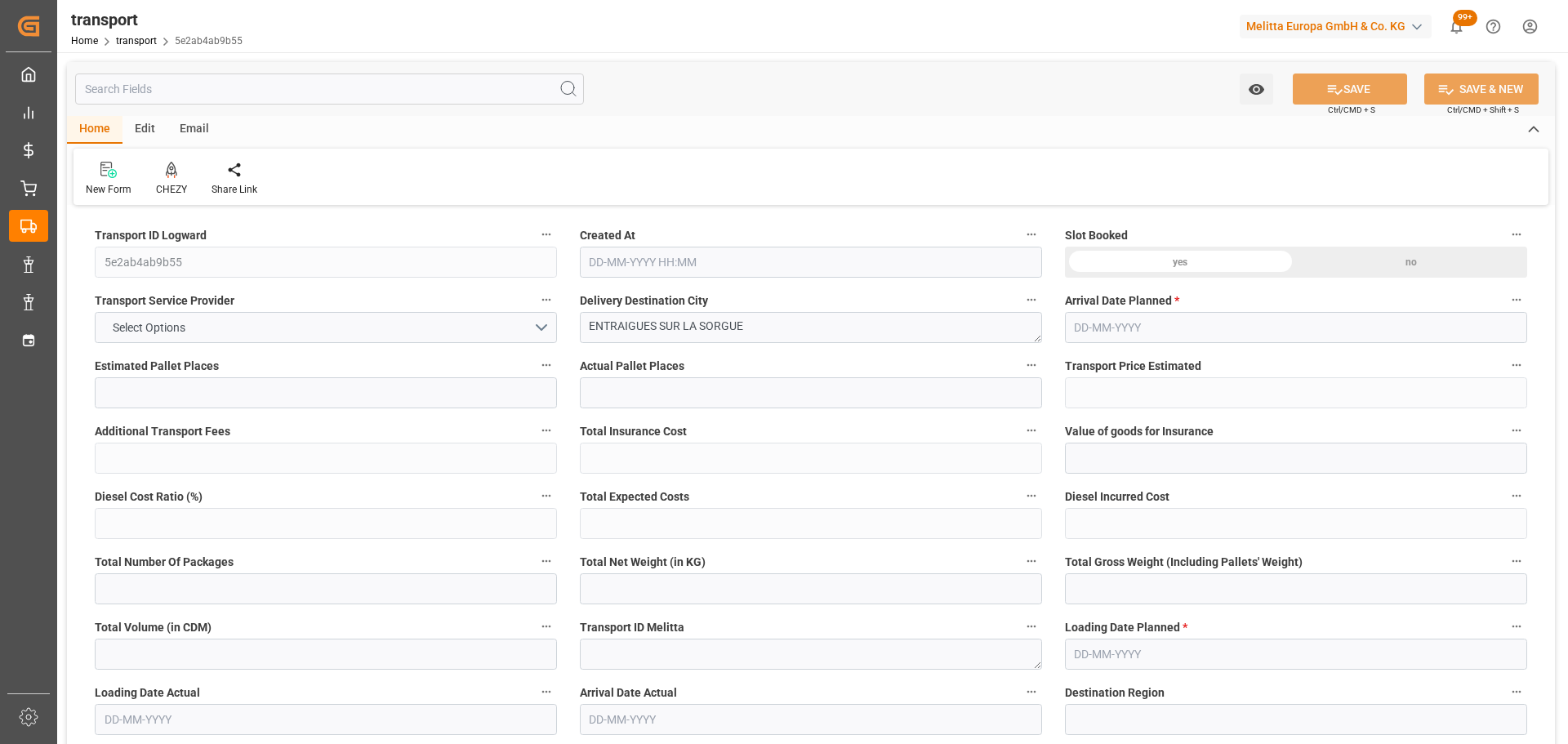
type input "0"
type input "21"
type input "35"
type input "08-10-2025 11:22"
type input "14-10-2025"
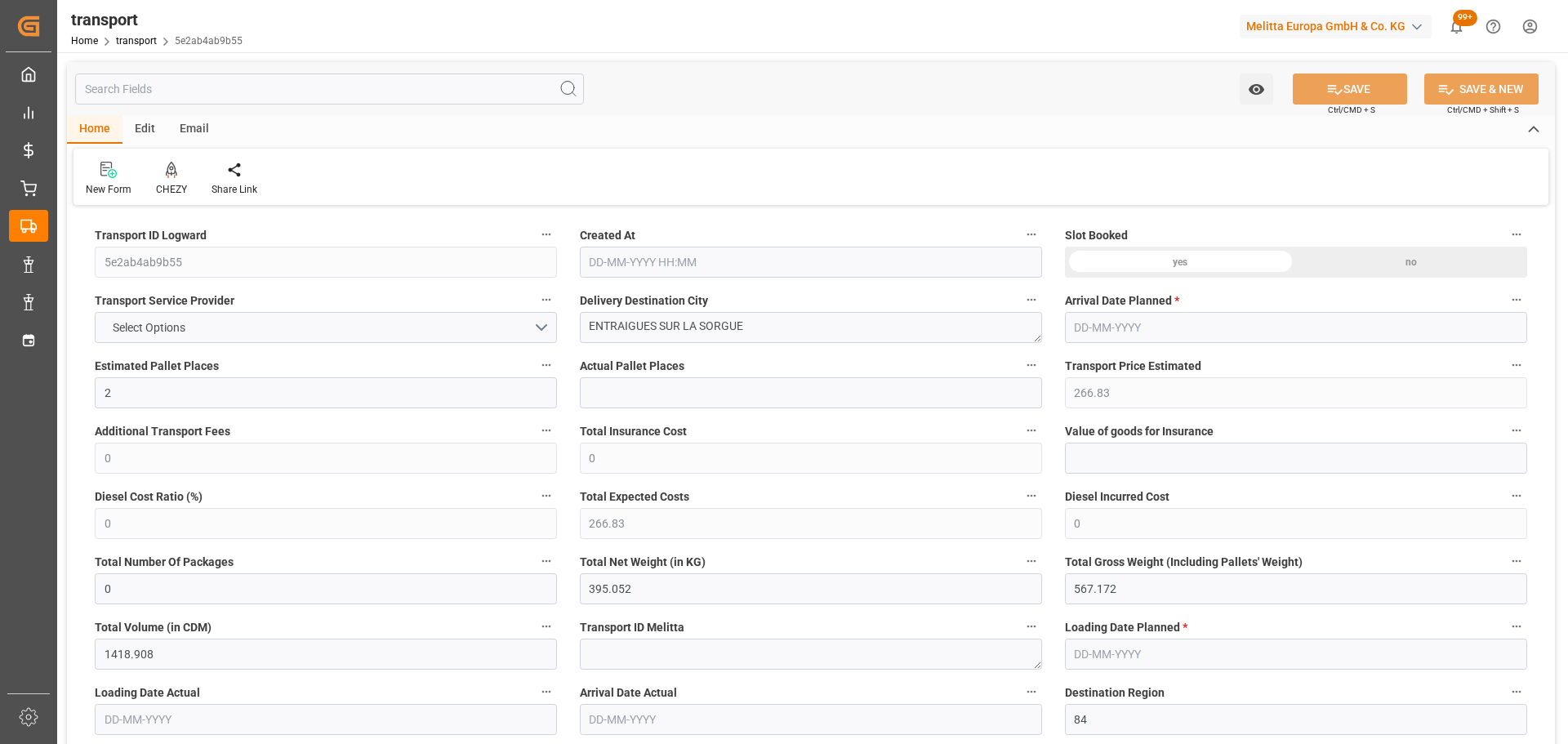
type input "[DATE]"
click at [169, 175] on icon at bounding box center [171, 169] width 12 height 16
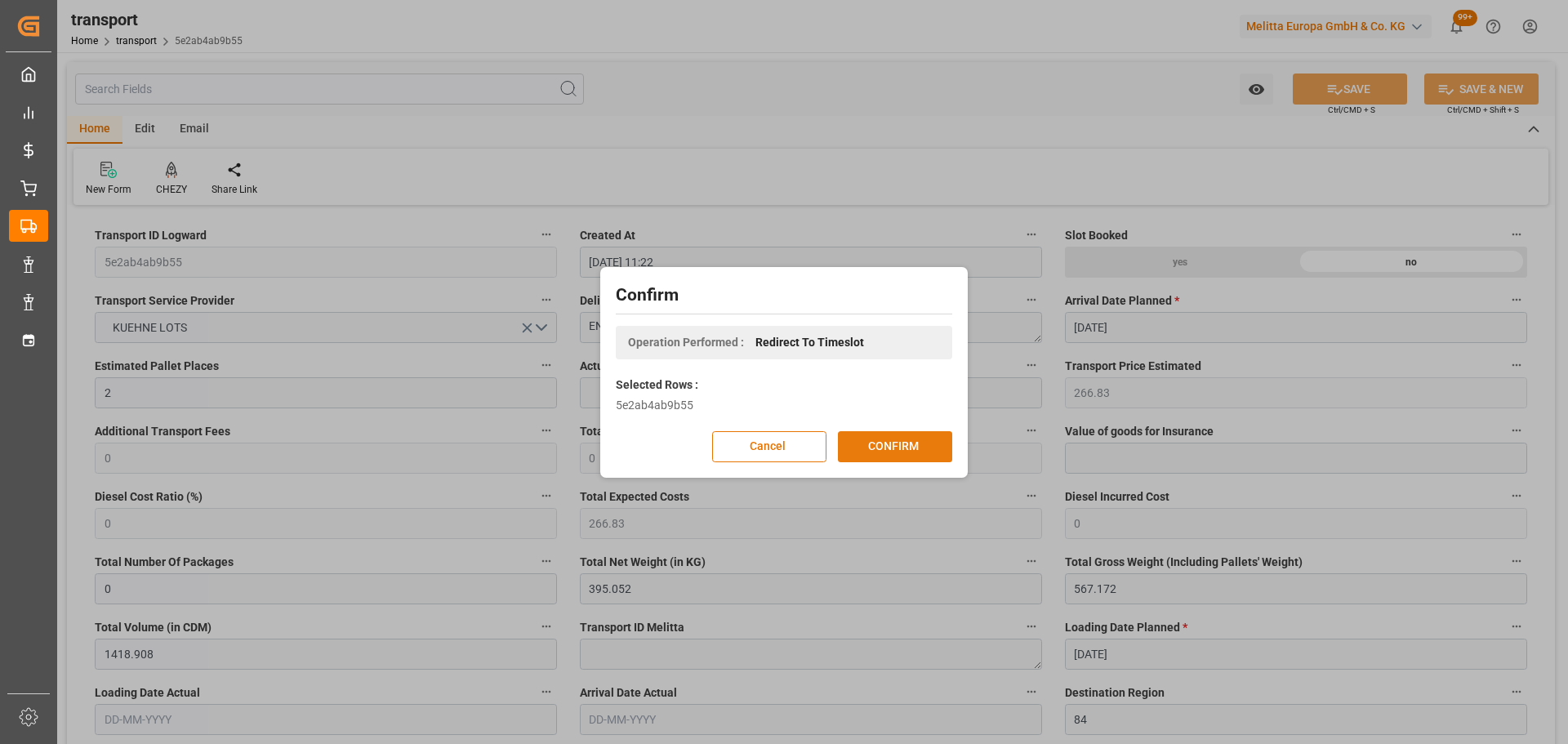
click at [868, 443] on button "CONFIRM" at bounding box center [894, 446] width 114 height 31
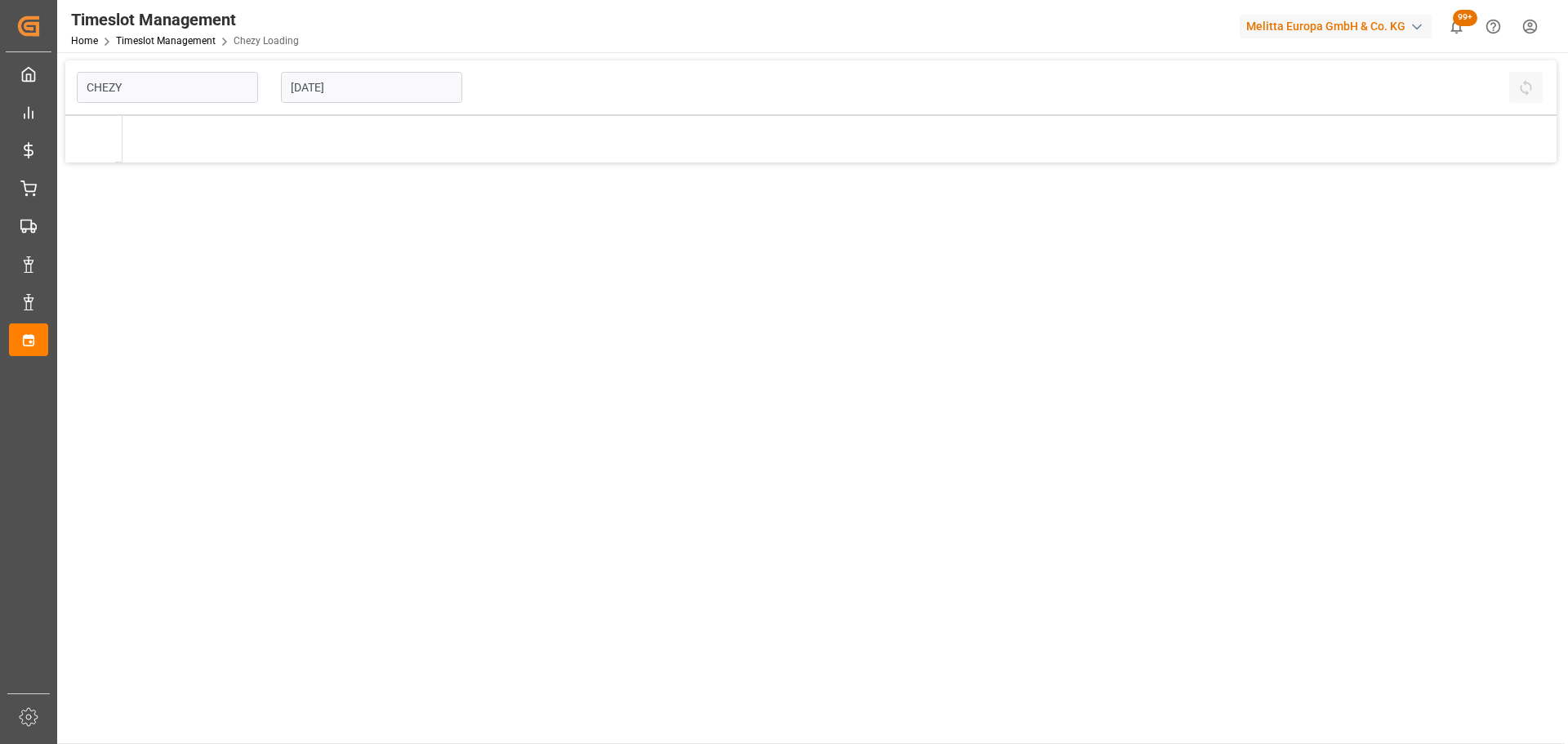
type input "Chezy Loading"
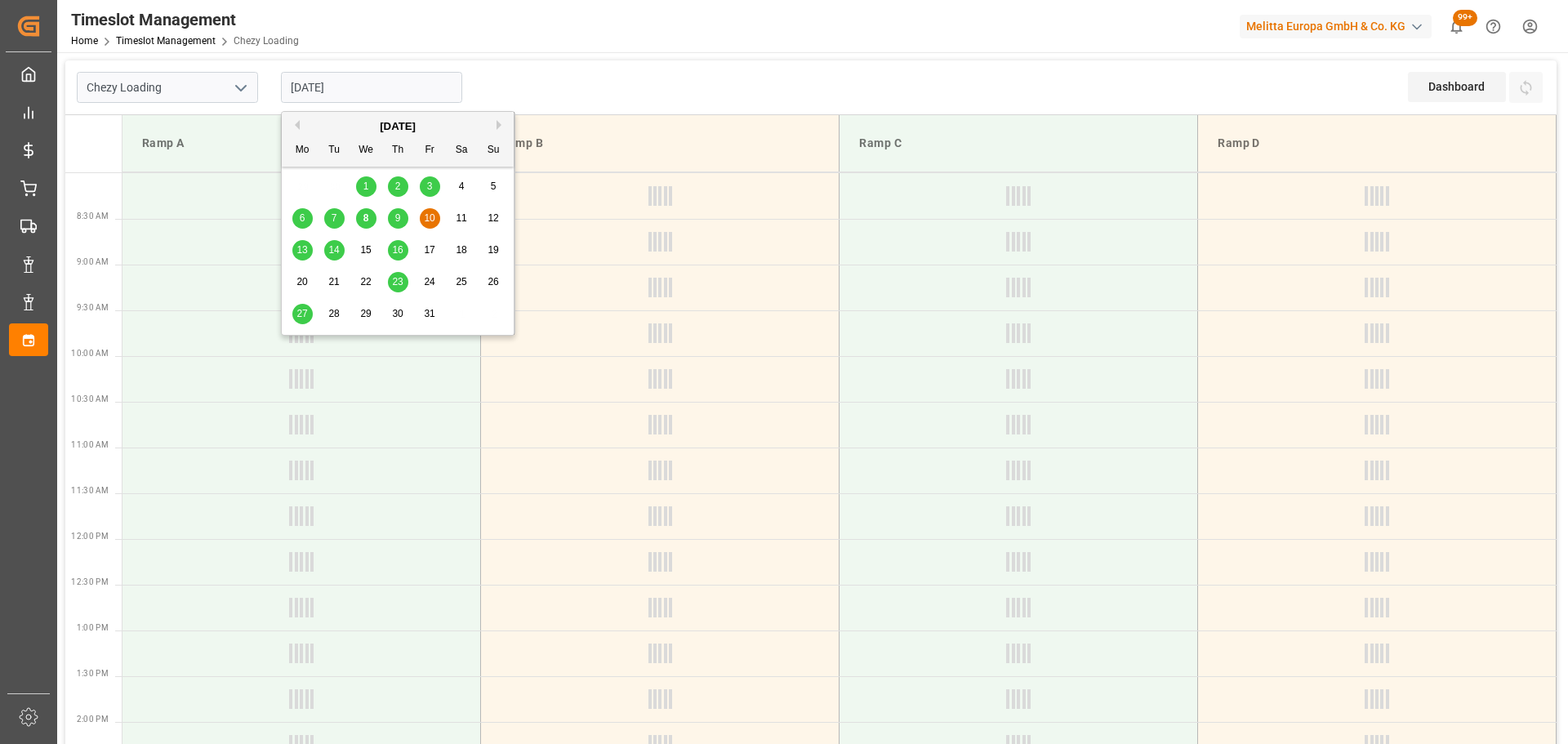
click at [347, 83] on input "[DATE]" at bounding box center [371, 87] width 181 height 31
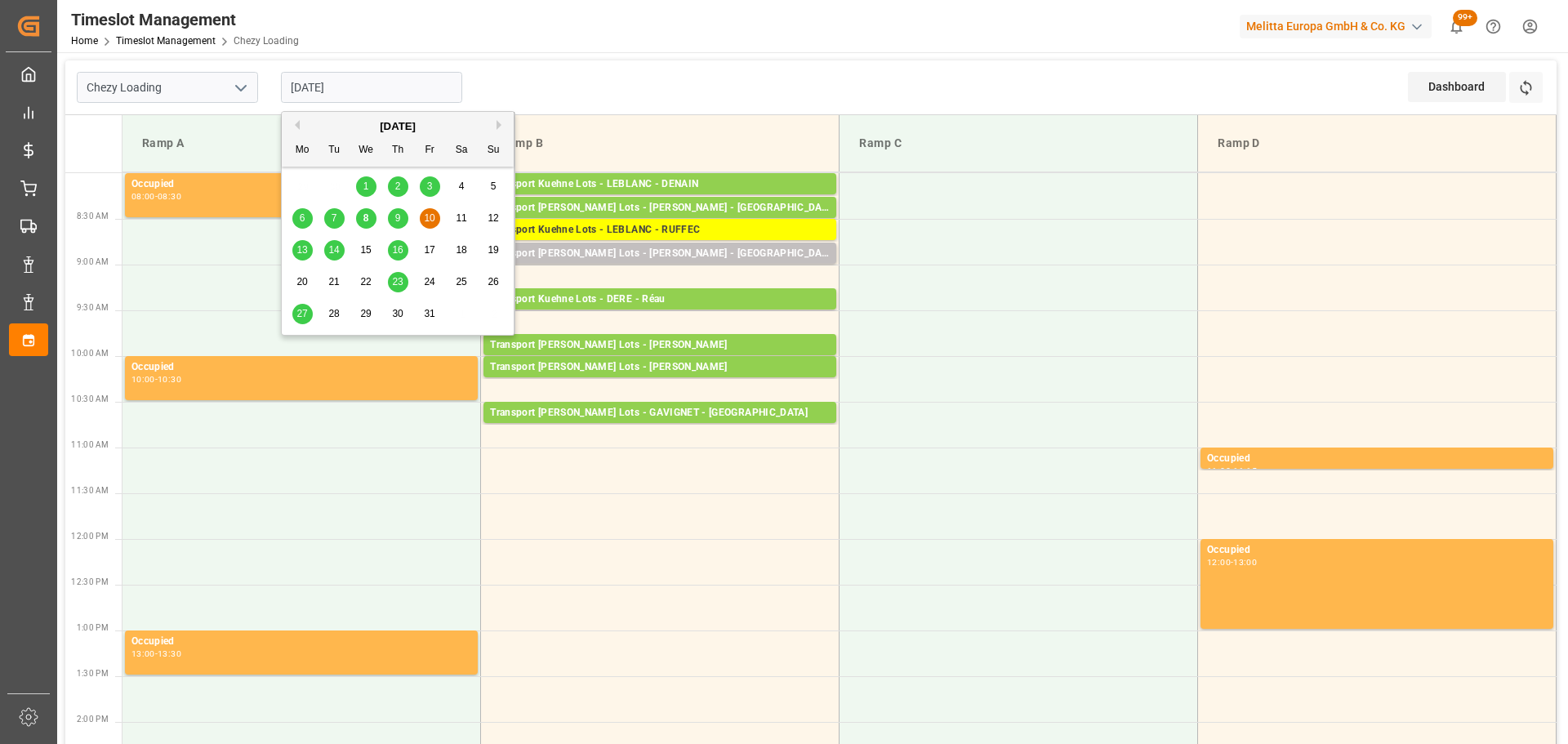
click at [391, 215] on div "9" at bounding box center [398, 219] width 21 height 20
type input "[DATE]"
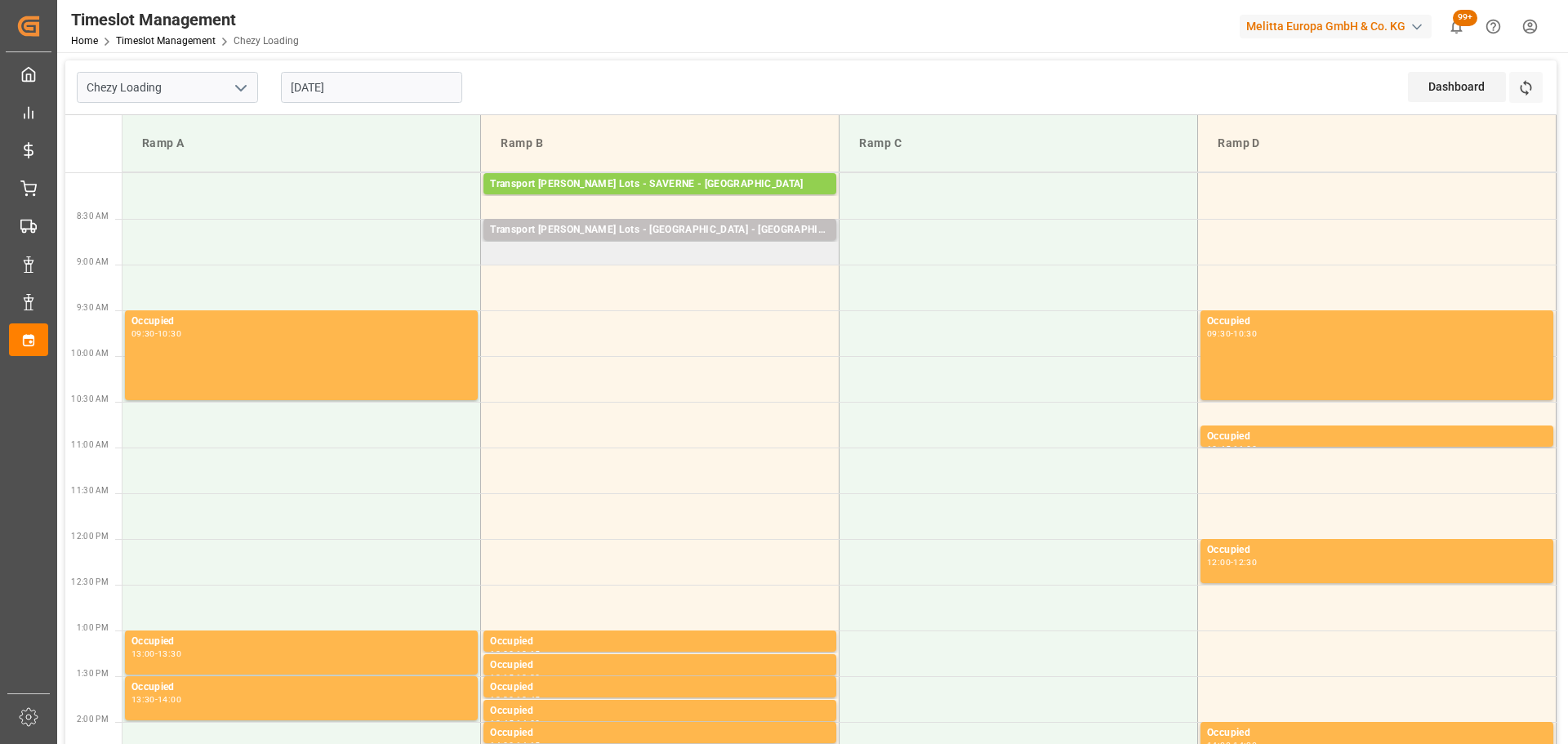
click at [490, 259] on td "Transport [PERSON_NAME] Lots - [GEOGRAPHIC_DATA] - CASTELNAUDARY Pallets: ,TU: …" at bounding box center [661, 242] width 359 height 46
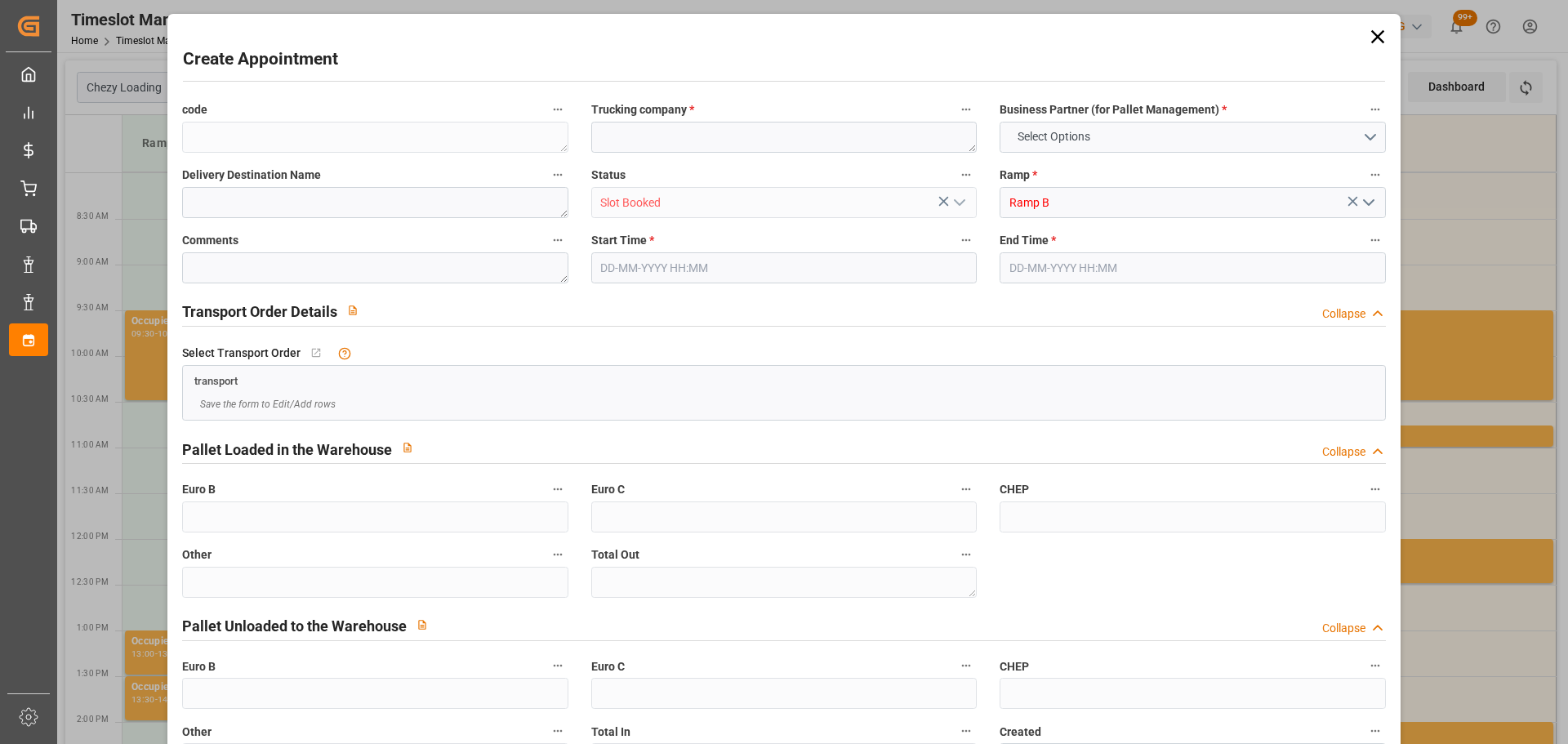
type input "0"
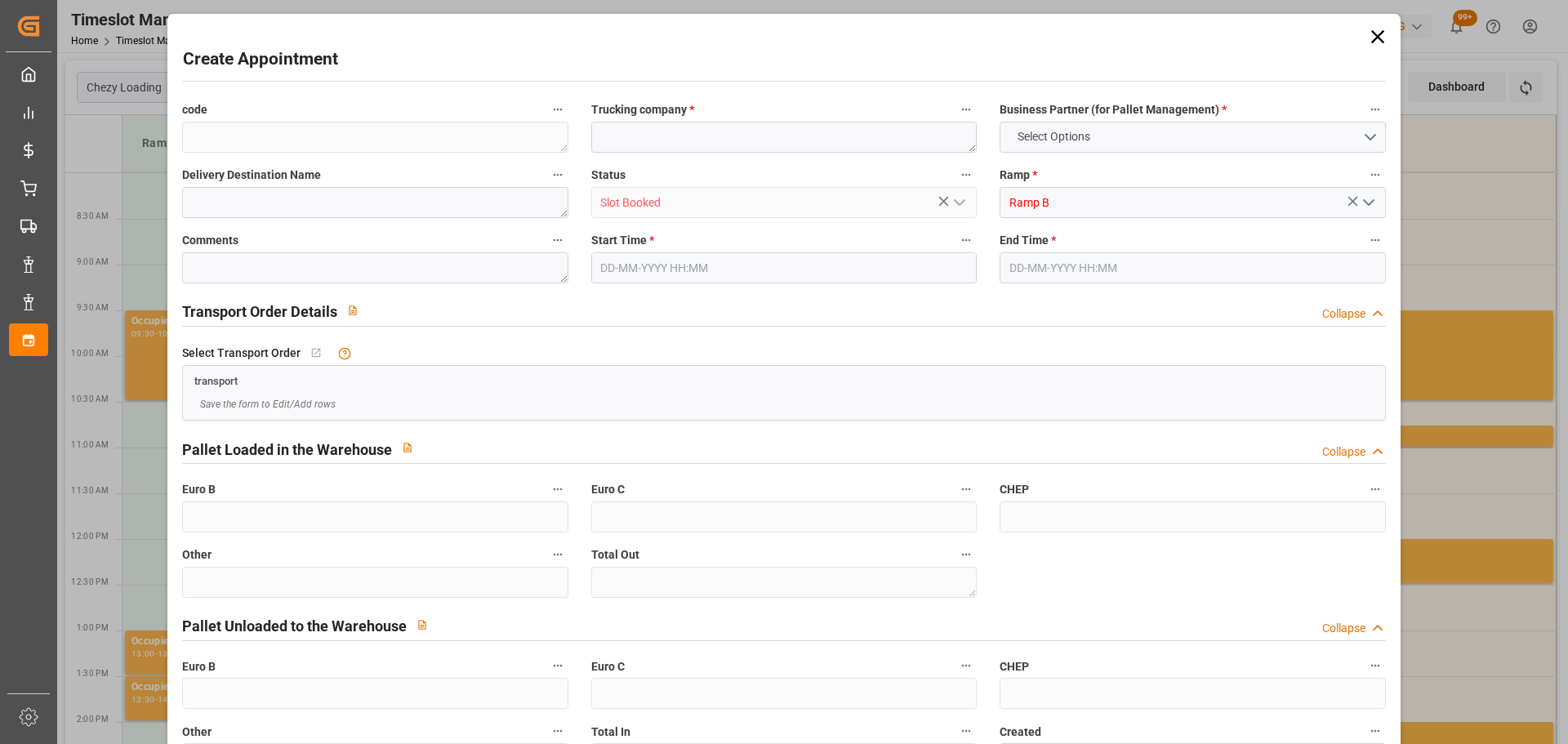
type input "0"
type input "[DATE] 08:45"
type input "09-10-2025 09:00"
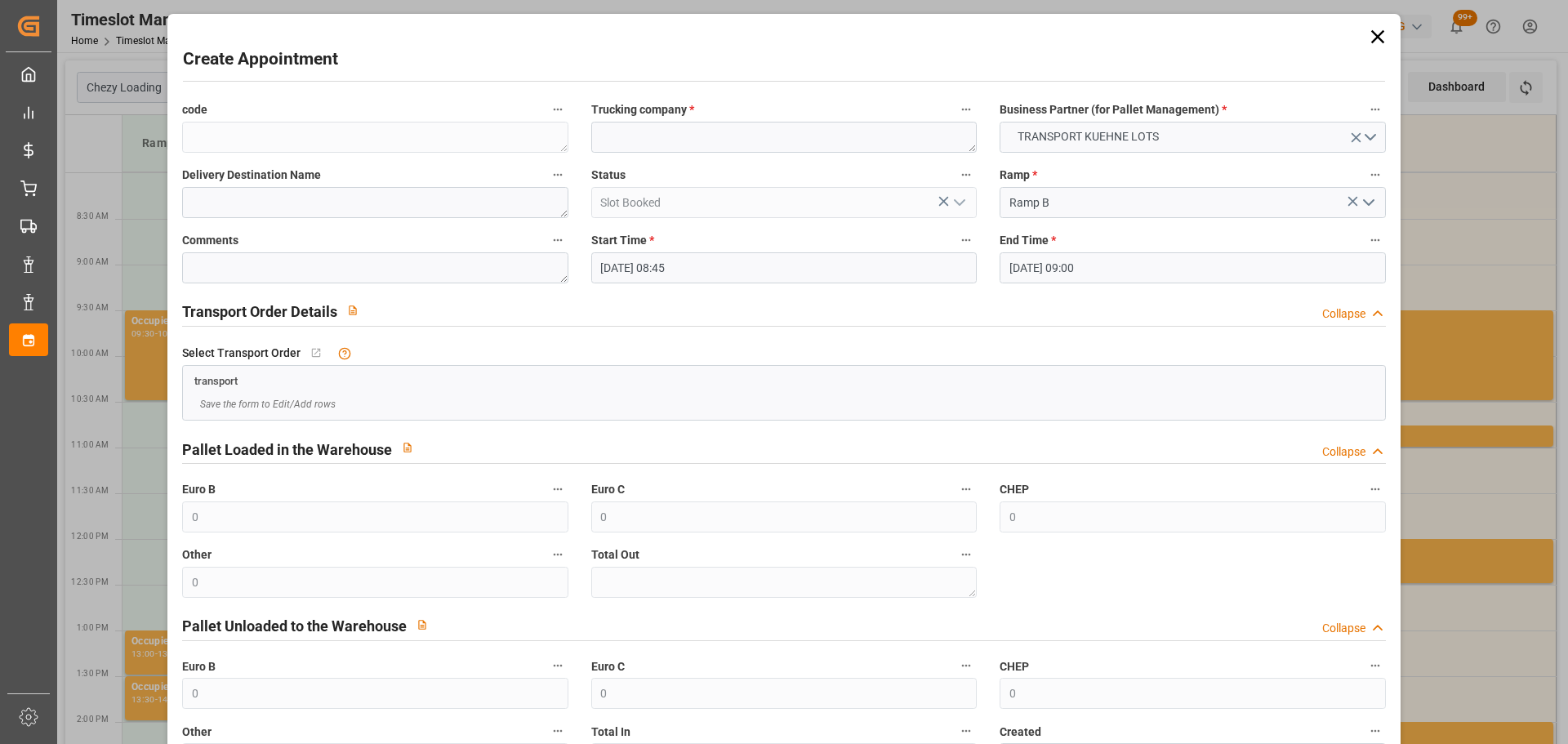
click at [639, 116] on span "Trucking company *" at bounding box center [643, 109] width 103 height 17
click at [955, 116] on button "Trucking company *" at bounding box center [965, 109] width 21 height 21
click at [628, 141] on div at bounding box center [784, 372] width 1568 height 744
click at [636, 138] on textarea at bounding box center [784, 137] width 385 height 31
type textarea "FOURNIE"
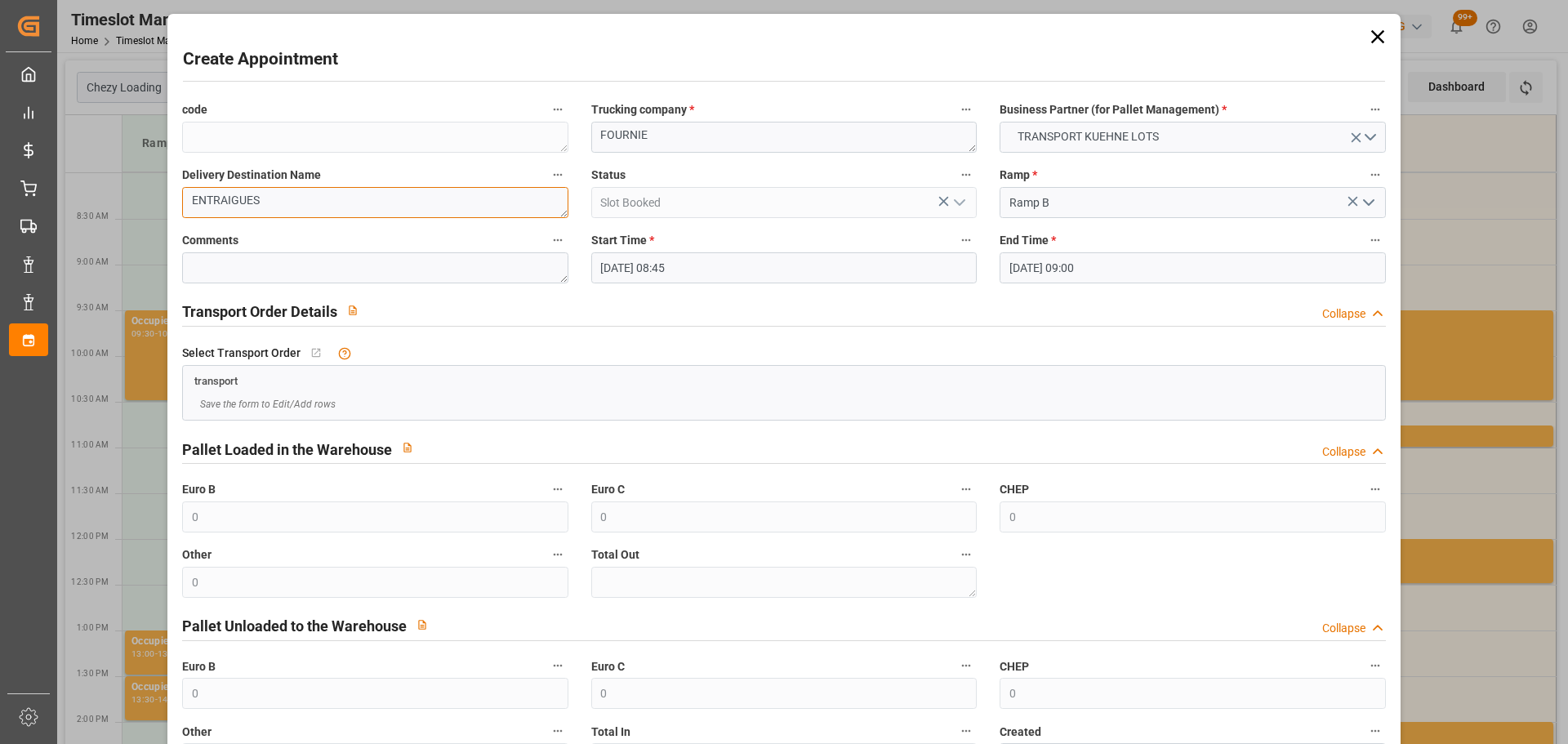
scroll to position [125, 0]
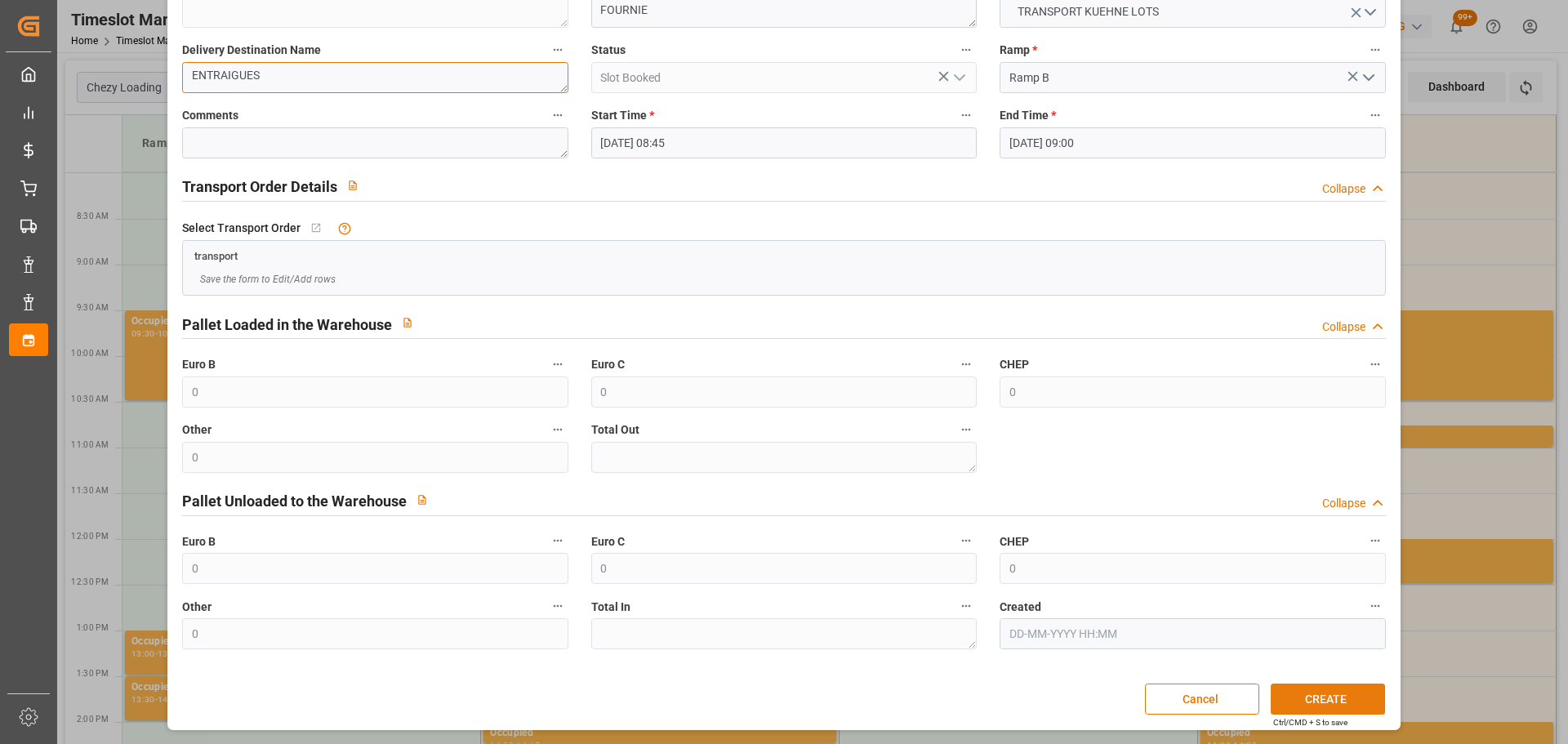
type textarea "ENTRAIGUES"
click at [1272, 698] on button "CREATE" at bounding box center [1327, 698] width 114 height 31
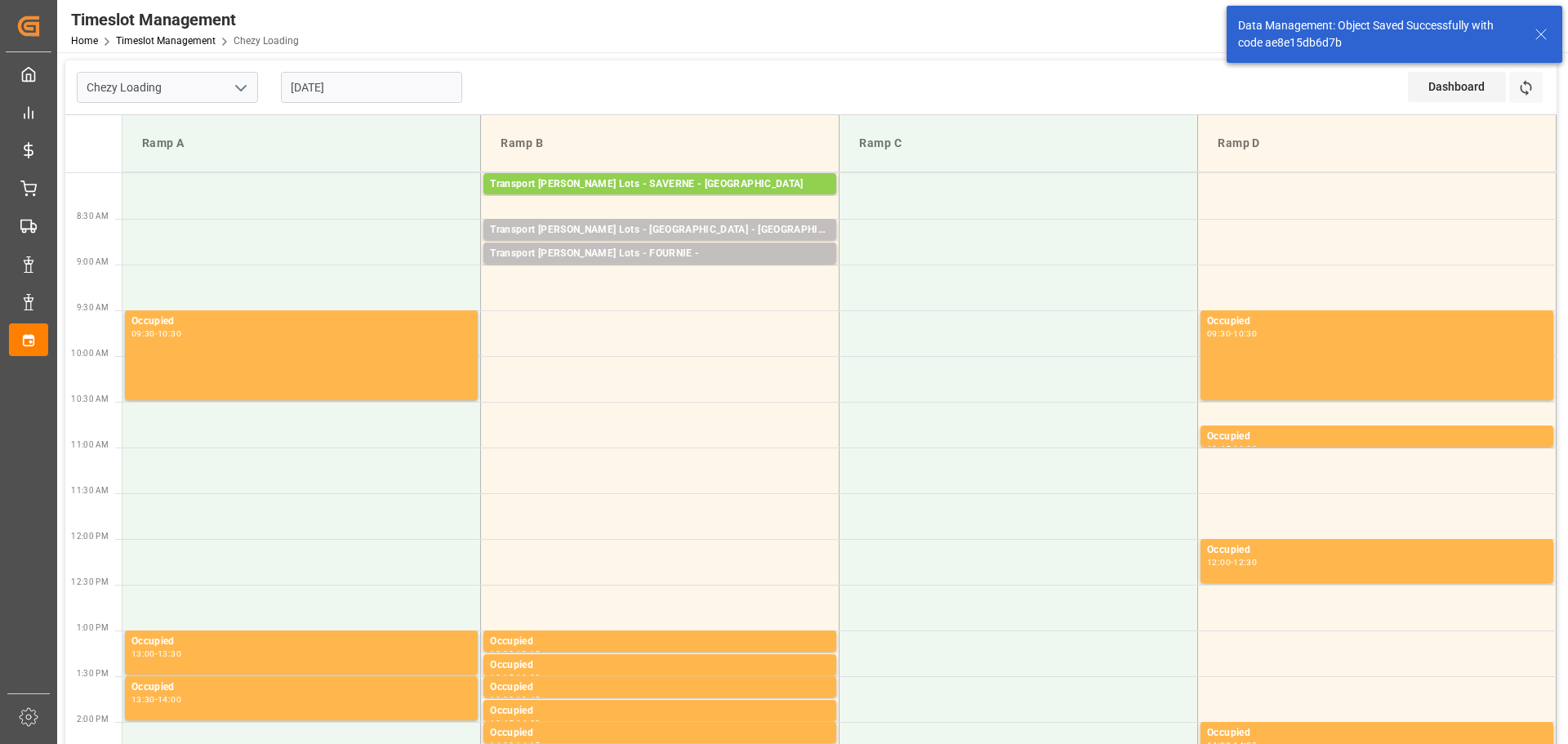
click at [327, 82] on input "09-10-2025" at bounding box center [371, 87] width 181 height 31
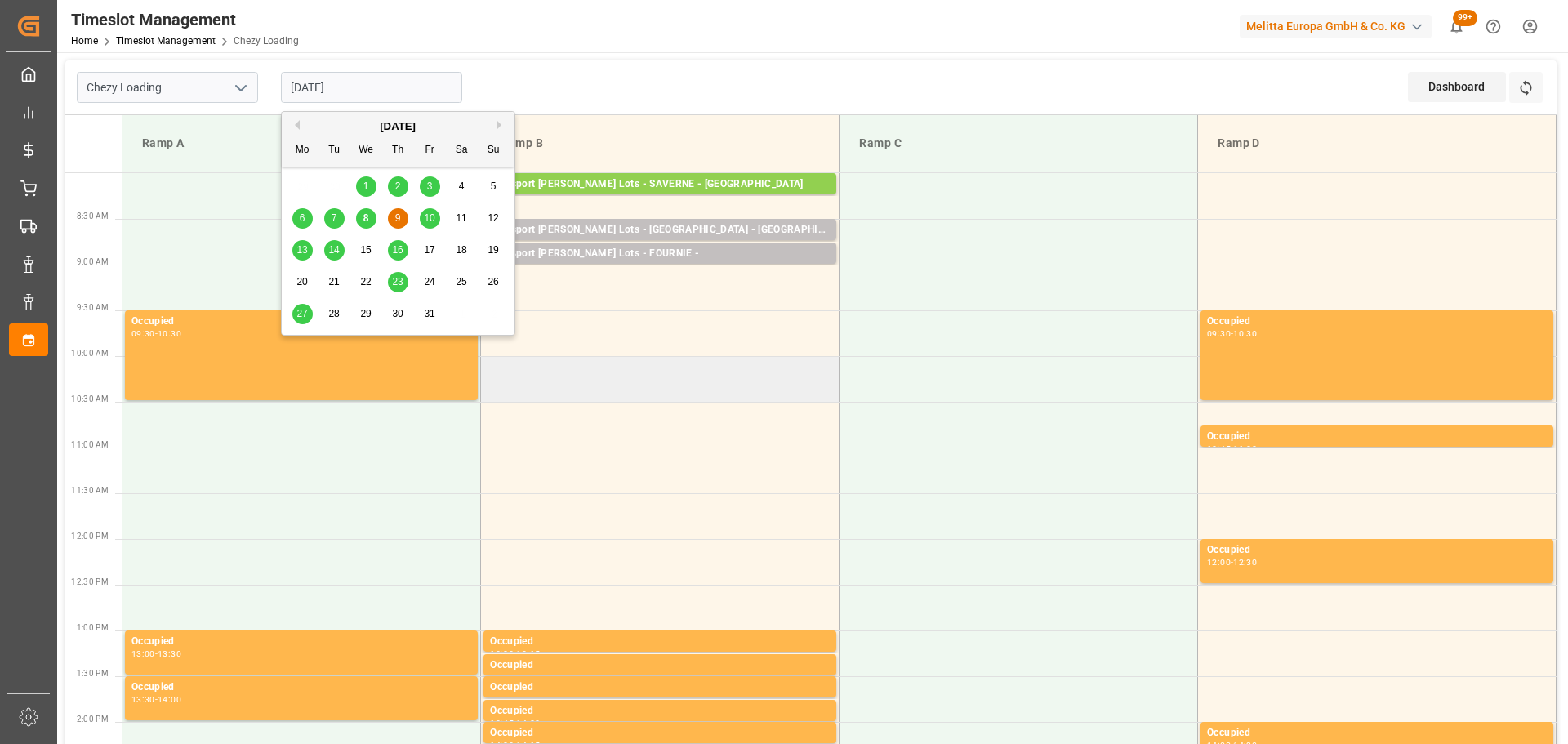
click at [713, 380] on td at bounding box center [661, 378] width 359 height 46
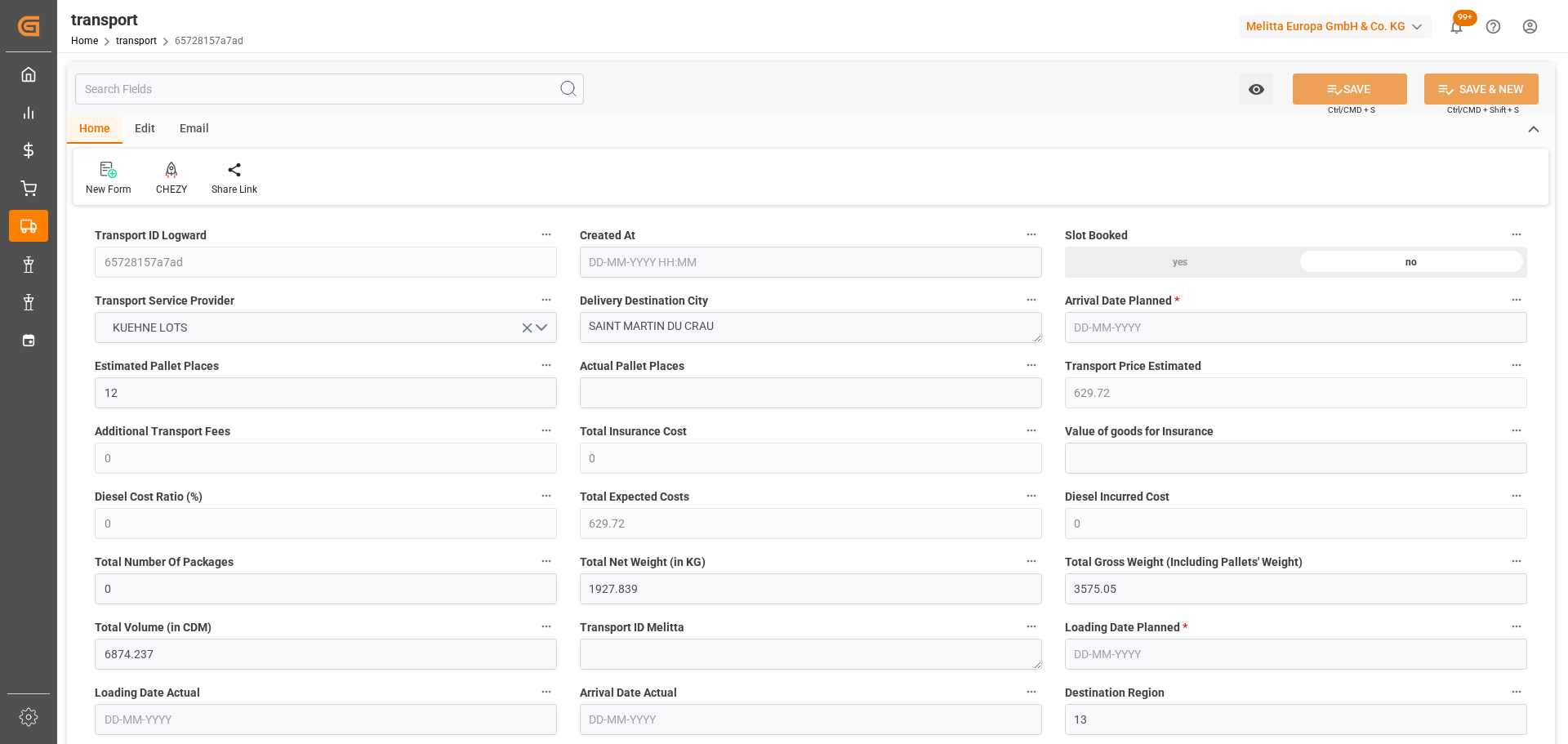
type input "[DATE] 11:22"
type input "[DATE]"
click at [174, 166] on icon at bounding box center [171, 169] width 12 height 16
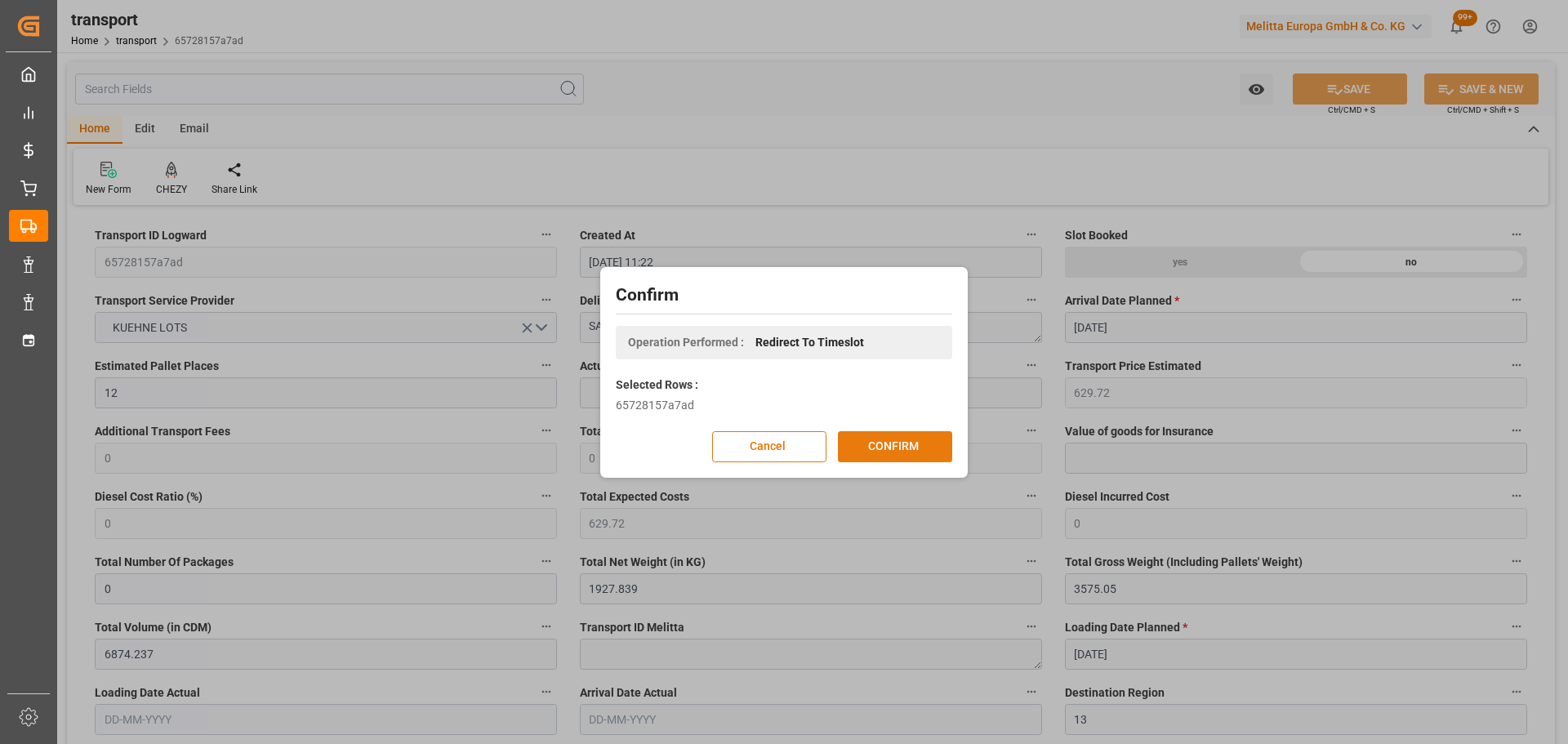
click at [898, 444] on button "CONFIRM" at bounding box center [894, 446] width 114 height 31
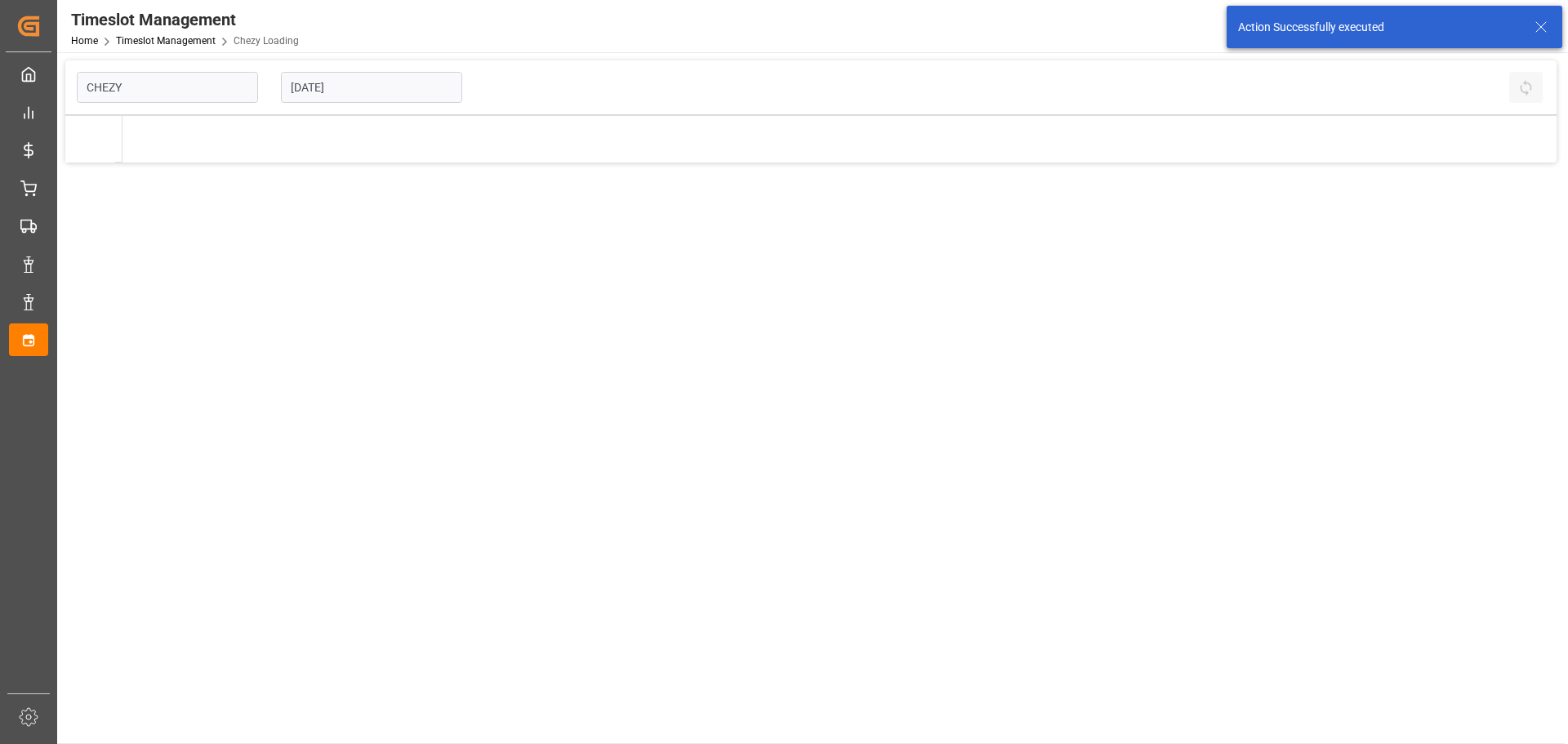
type input "Chezy Loading"
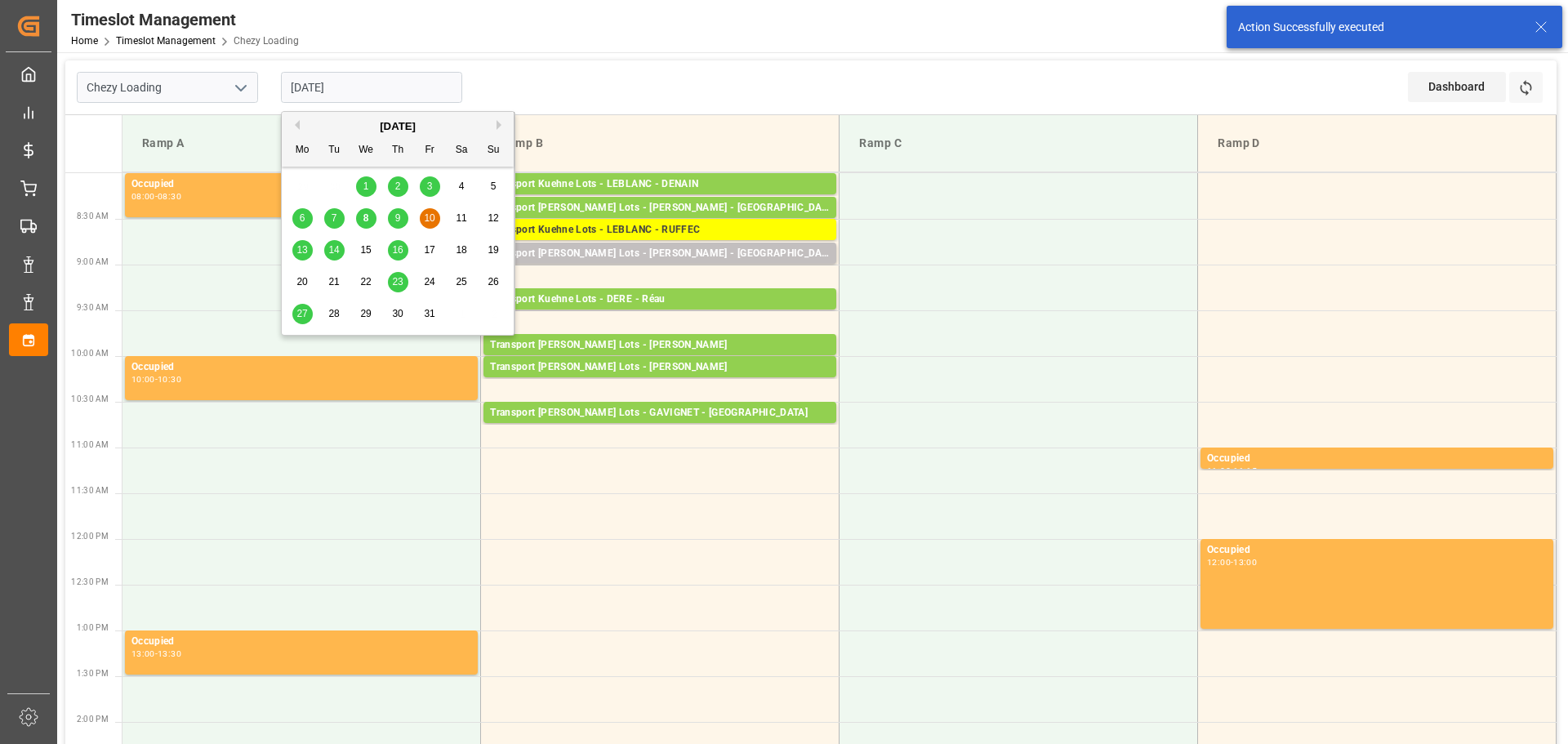
click at [362, 90] on input "[DATE]" at bounding box center [371, 87] width 181 height 31
click at [397, 220] on span "9" at bounding box center [398, 218] width 6 height 12
type input "[DATE]"
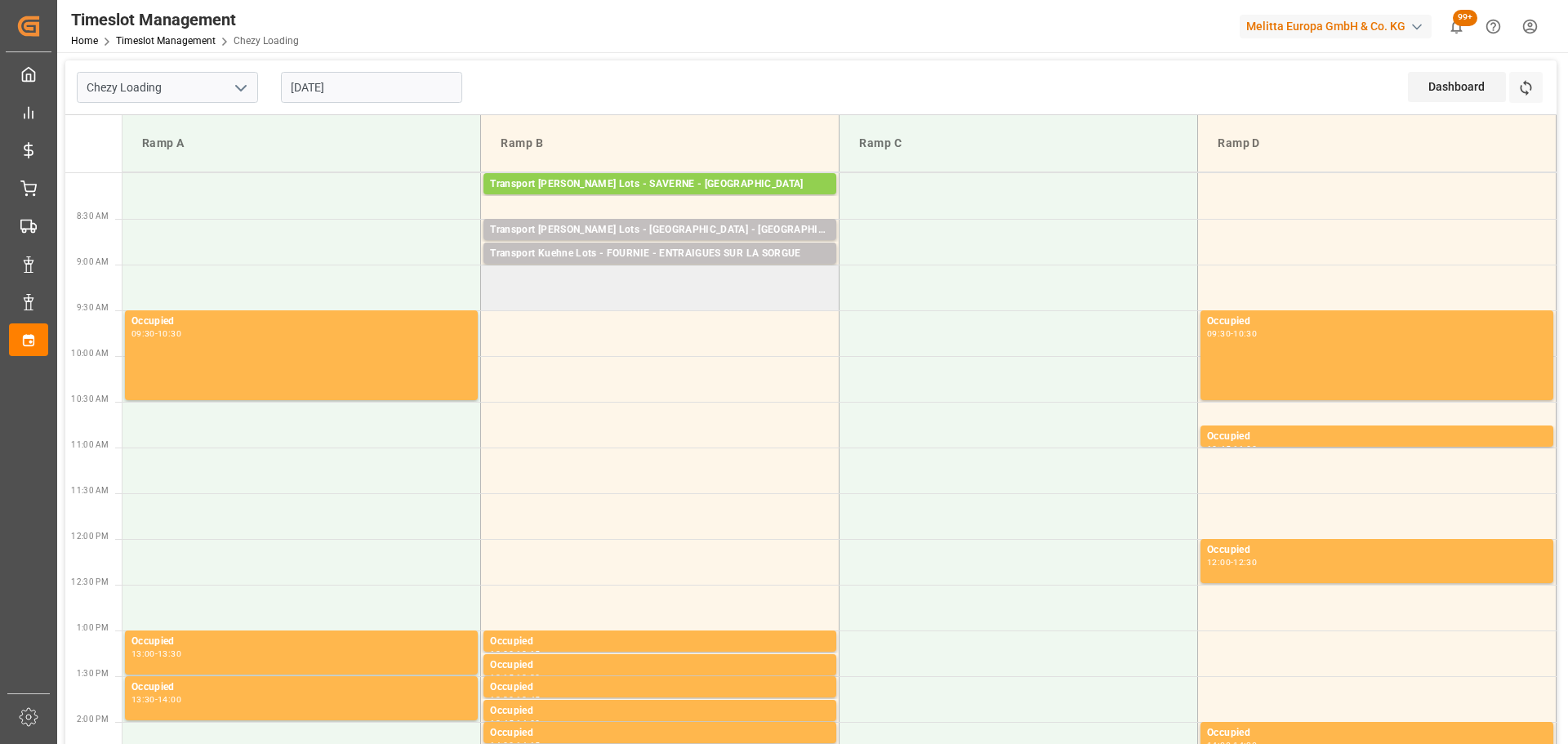
click at [494, 301] on td at bounding box center [661, 287] width 359 height 46
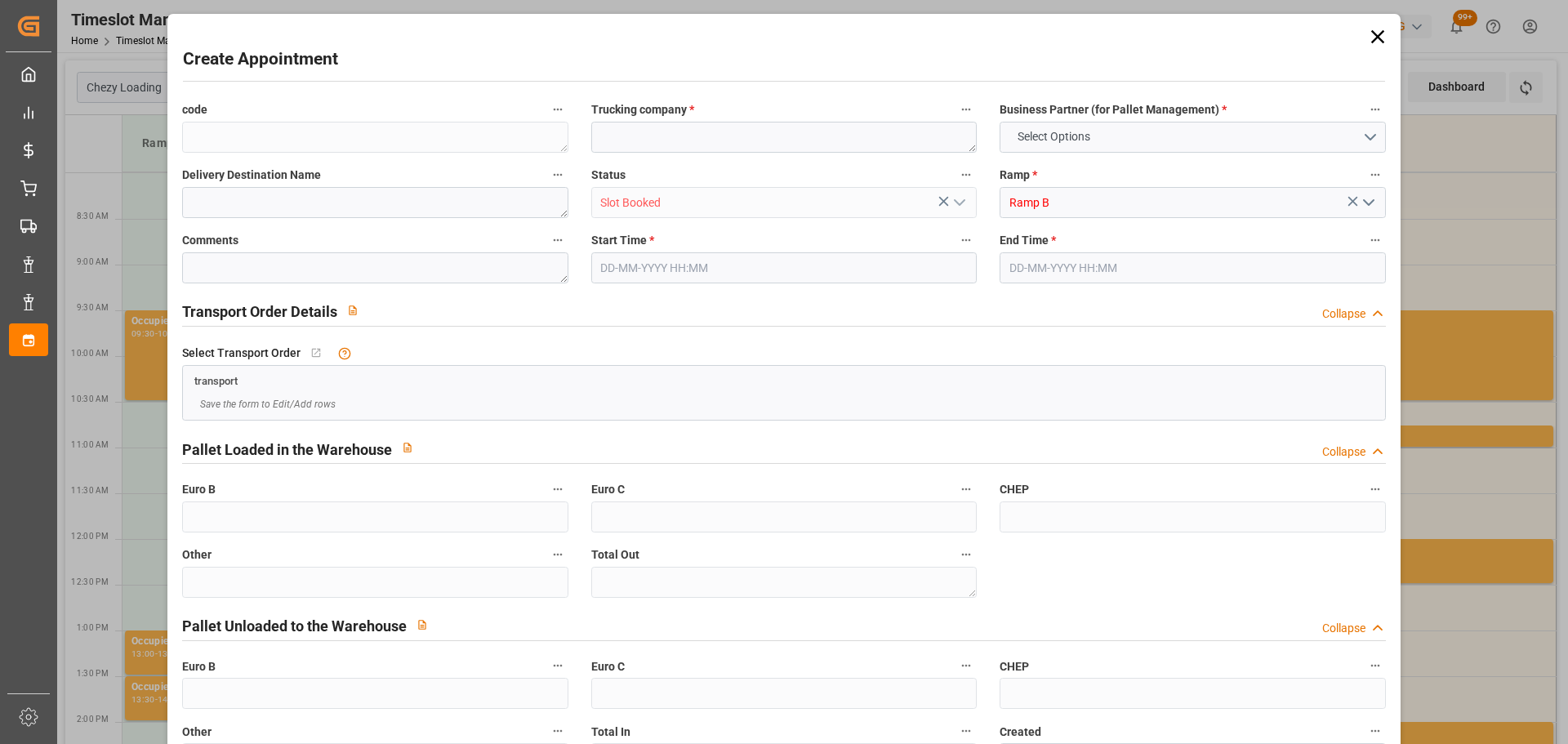
type input "0"
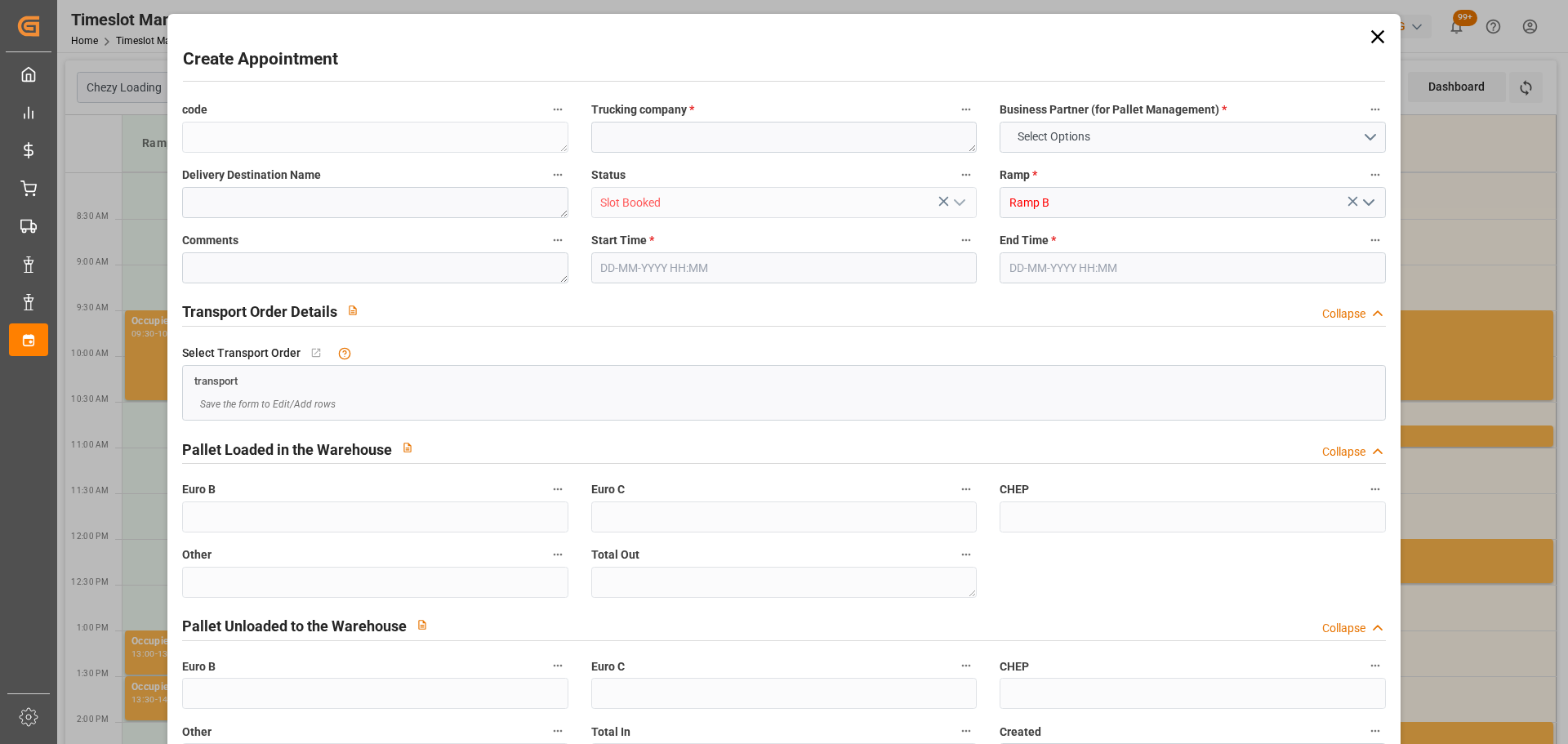
type input "0"
type input "09-10-2025 09:00"
type input "09-10-2025 09:30"
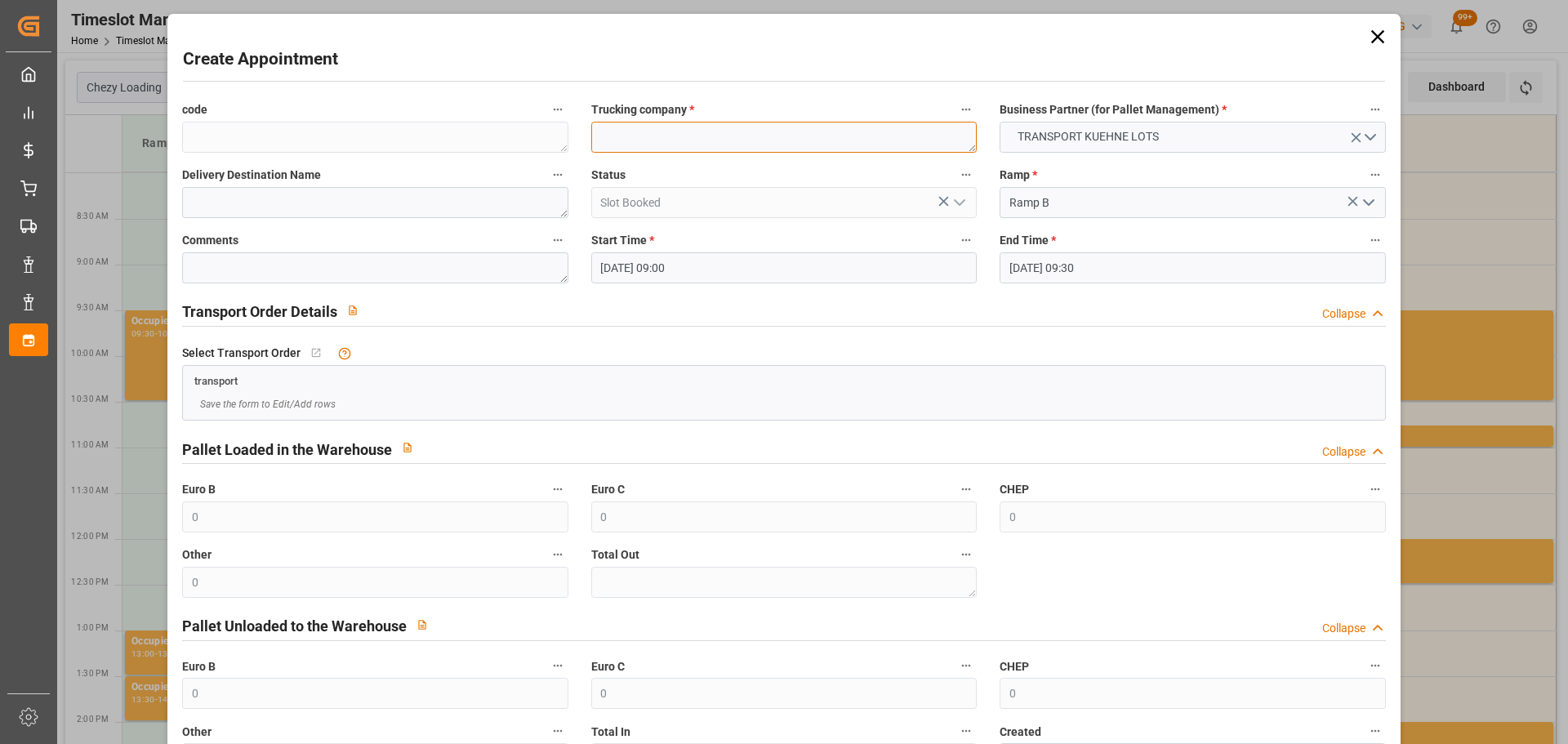
click at [701, 128] on textarea at bounding box center [784, 137] width 385 height 31
type textarea "CORSI"
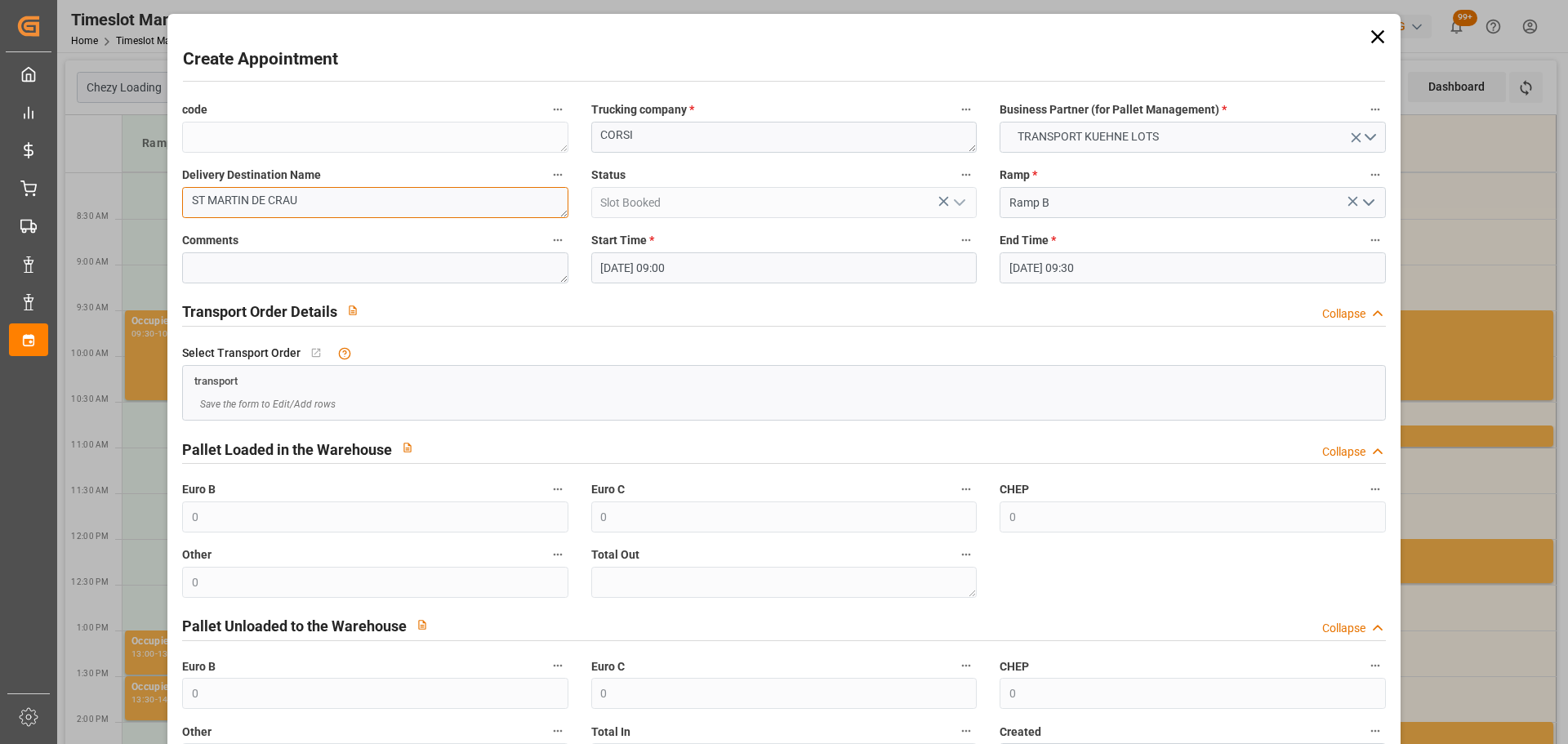
type textarea "ST MARTIN DE CRAU"
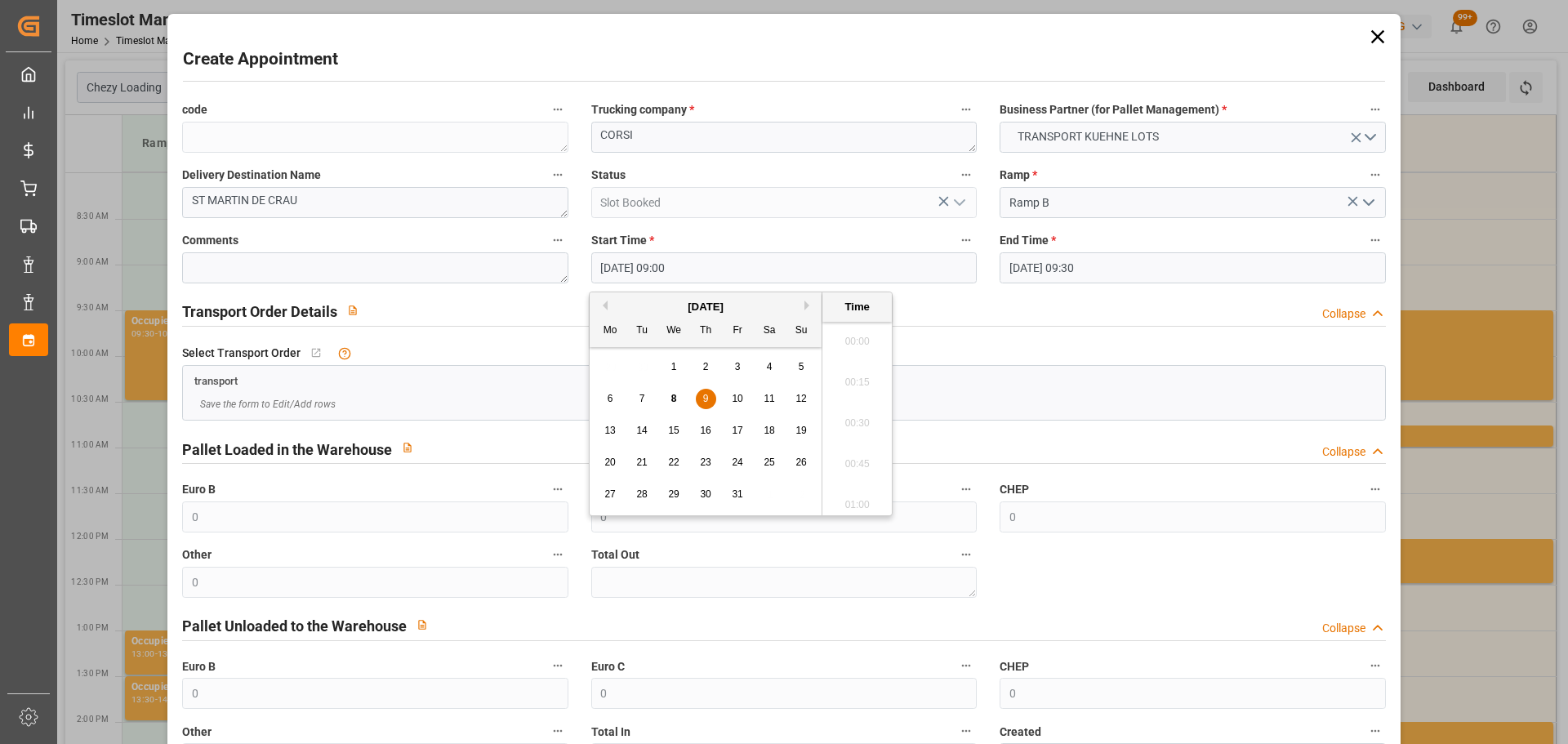
click at [662, 266] on input "09-10-2025 09:00" at bounding box center [784, 267] width 385 height 31
click at [707, 395] on span "9" at bounding box center [706, 398] width 6 height 12
click at [862, 446] on li "09:15" at bounding box center [857, 459] width 69 height 41
type input "09-10-2025 09:15"
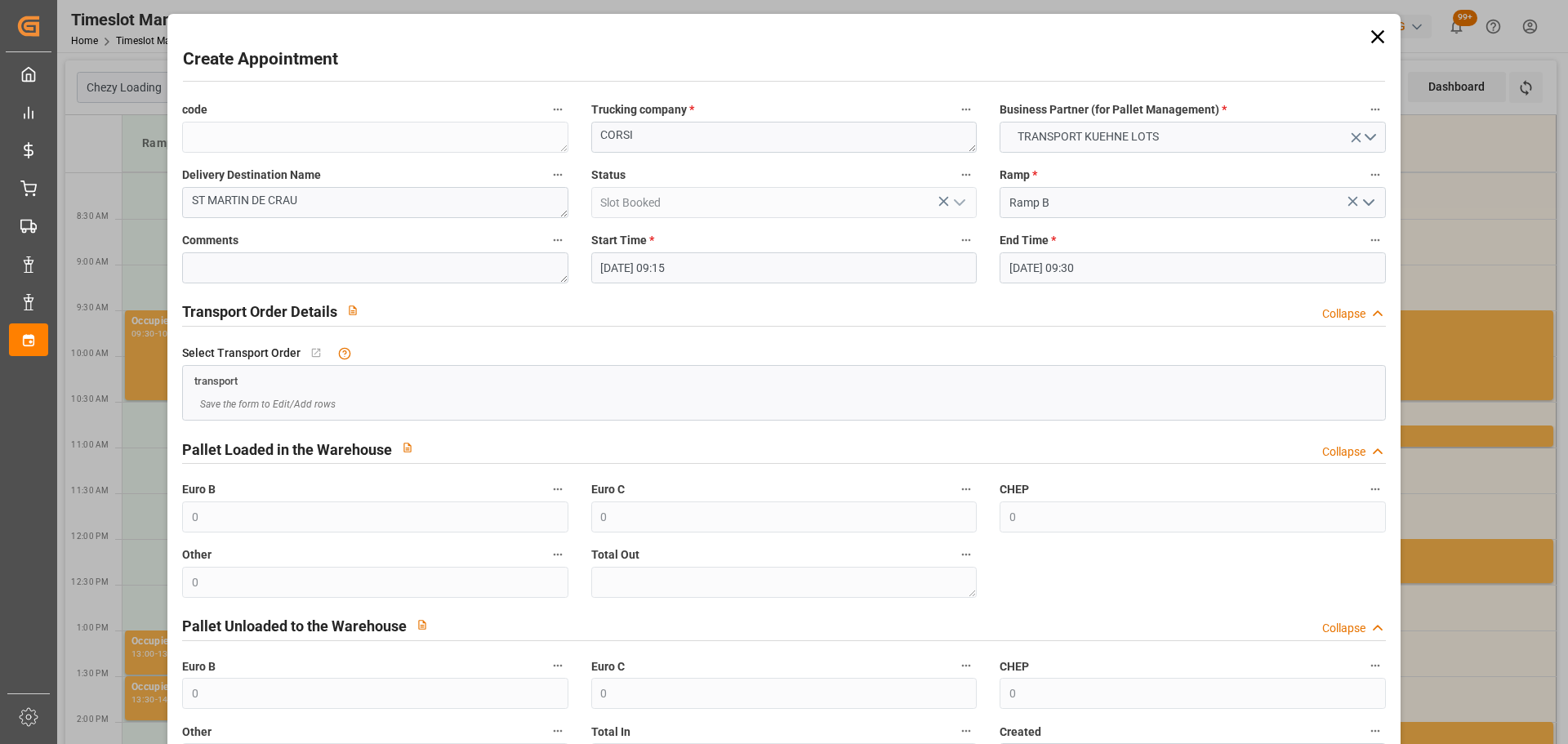
scroll to position [125, 0]
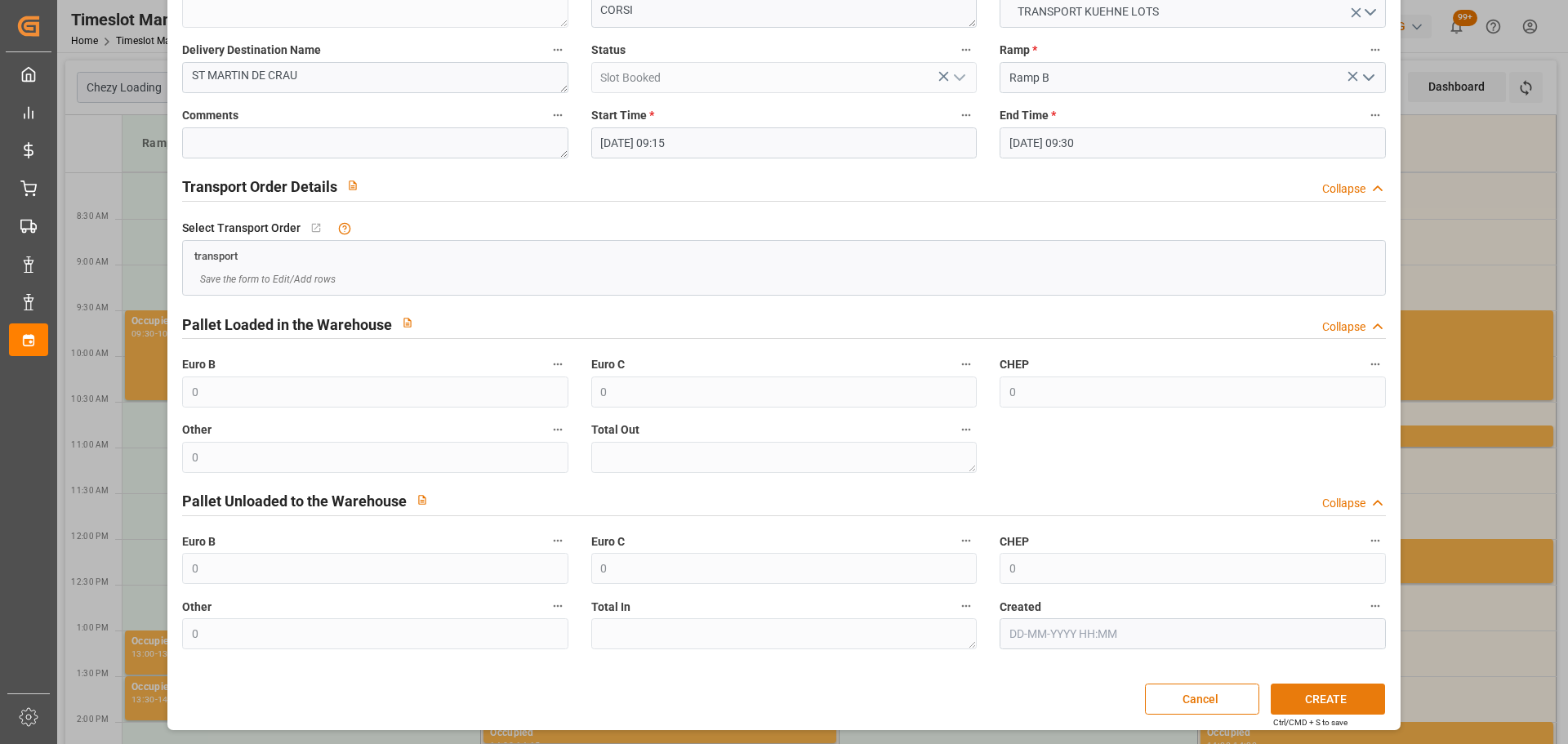
click at [1345, 700] on button "CREATE" at bounding box center [1327, 698] width 114 height 31
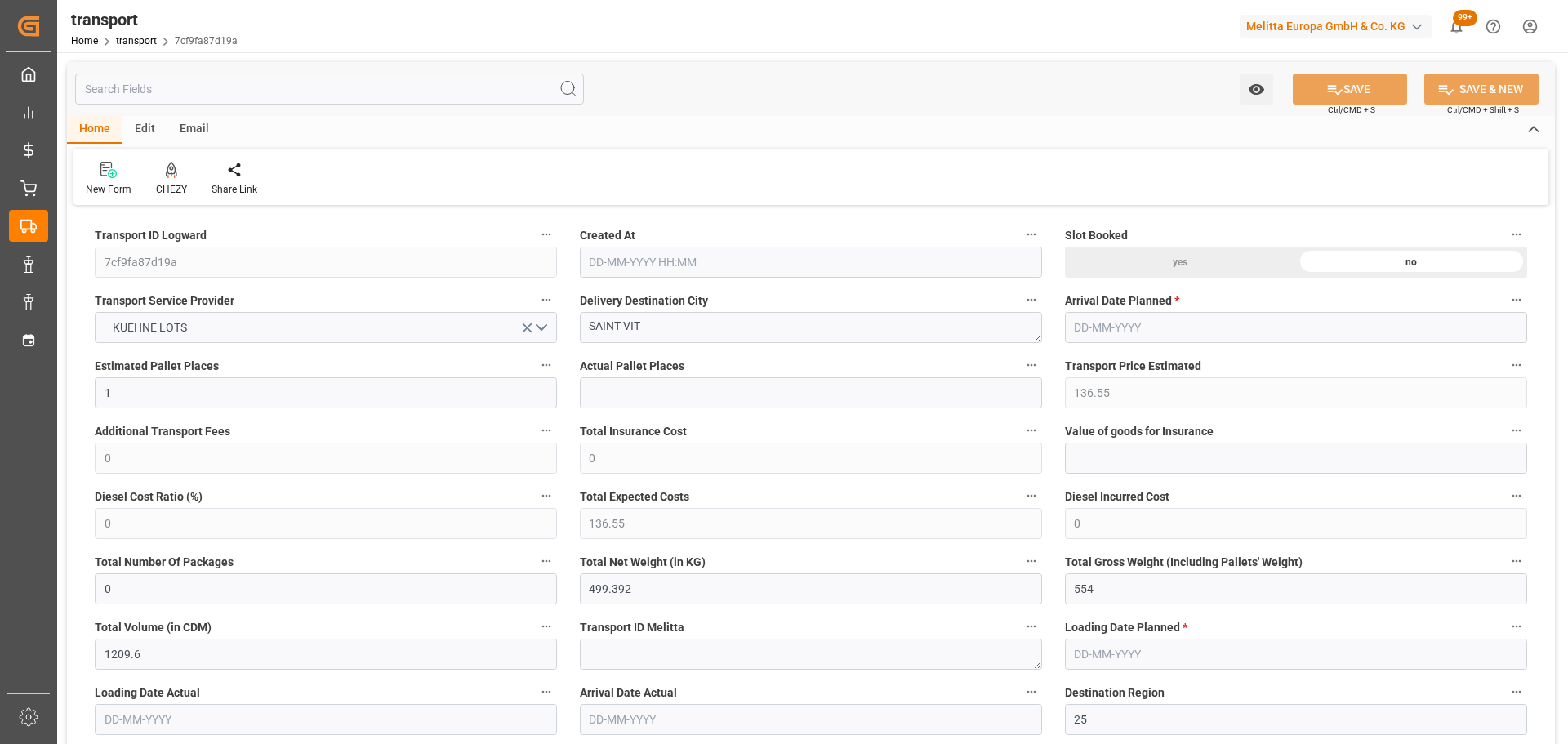
type input "[DATE] 11:22"
type input "[DATE]"
click at [172, 180] on div "CHEZY" at bounding box center [171, 178] width 55 height 36
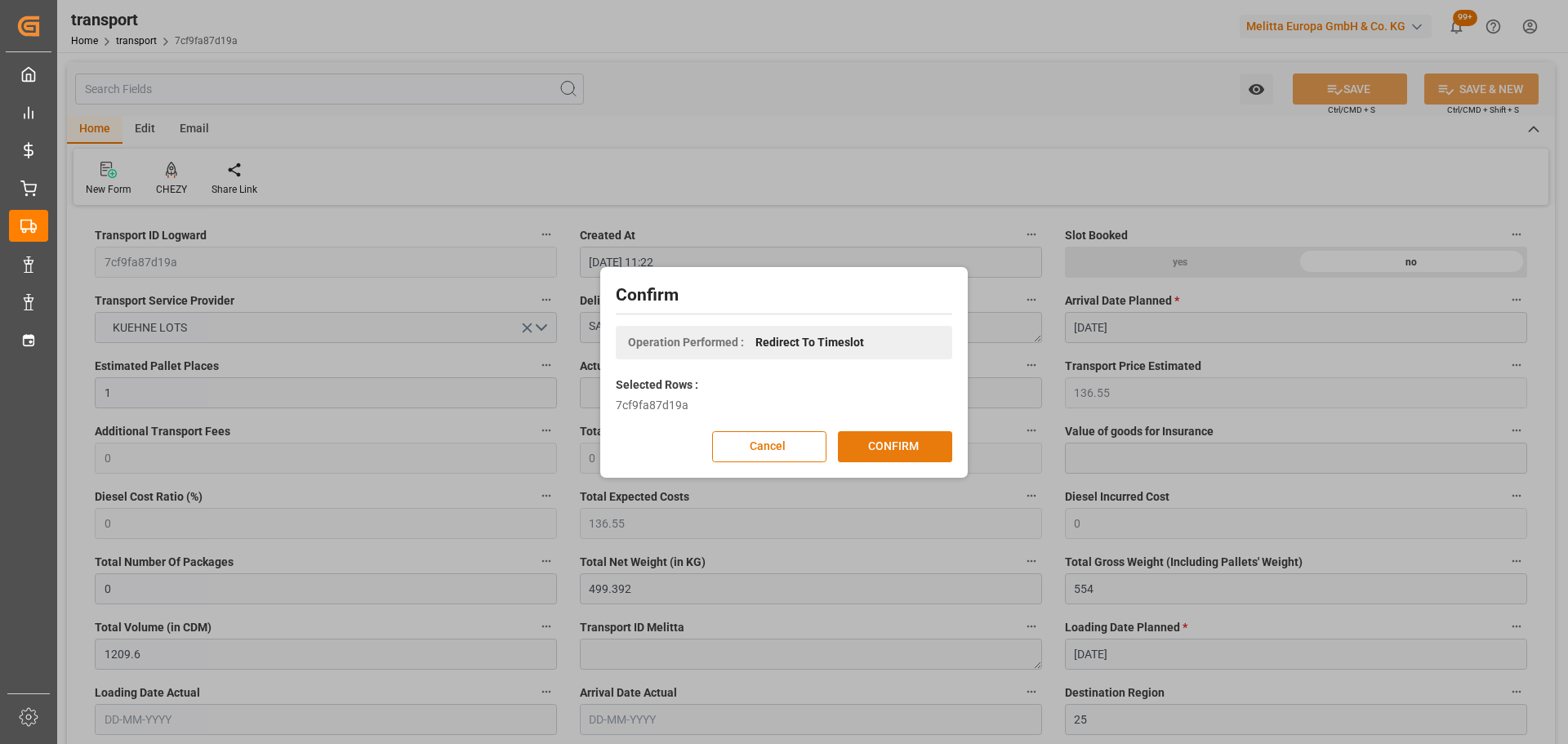
click at [904, 444] on button "CONFIRM" at bounding box center [894, 446] width 114 height 31
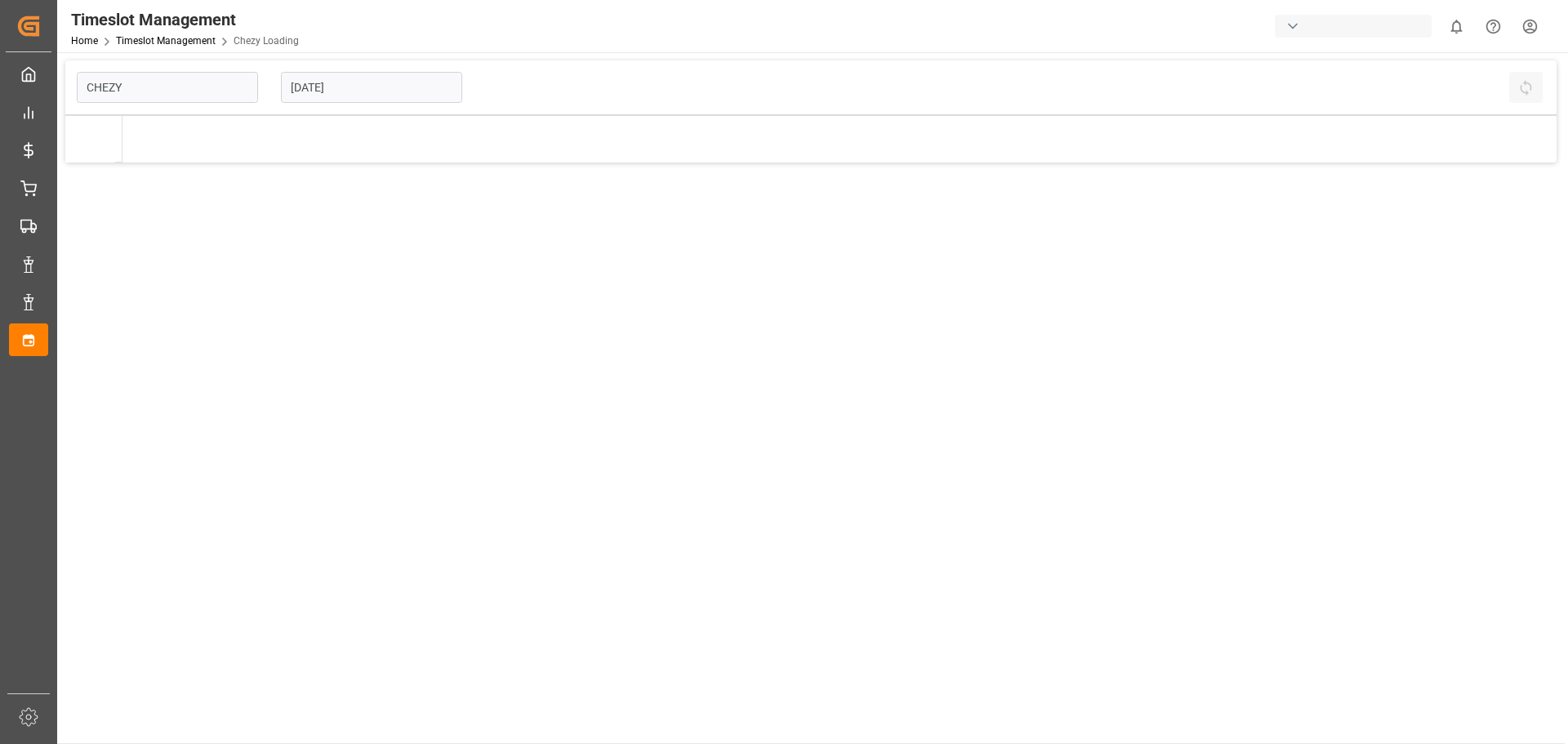
type input "Chezy Loading"
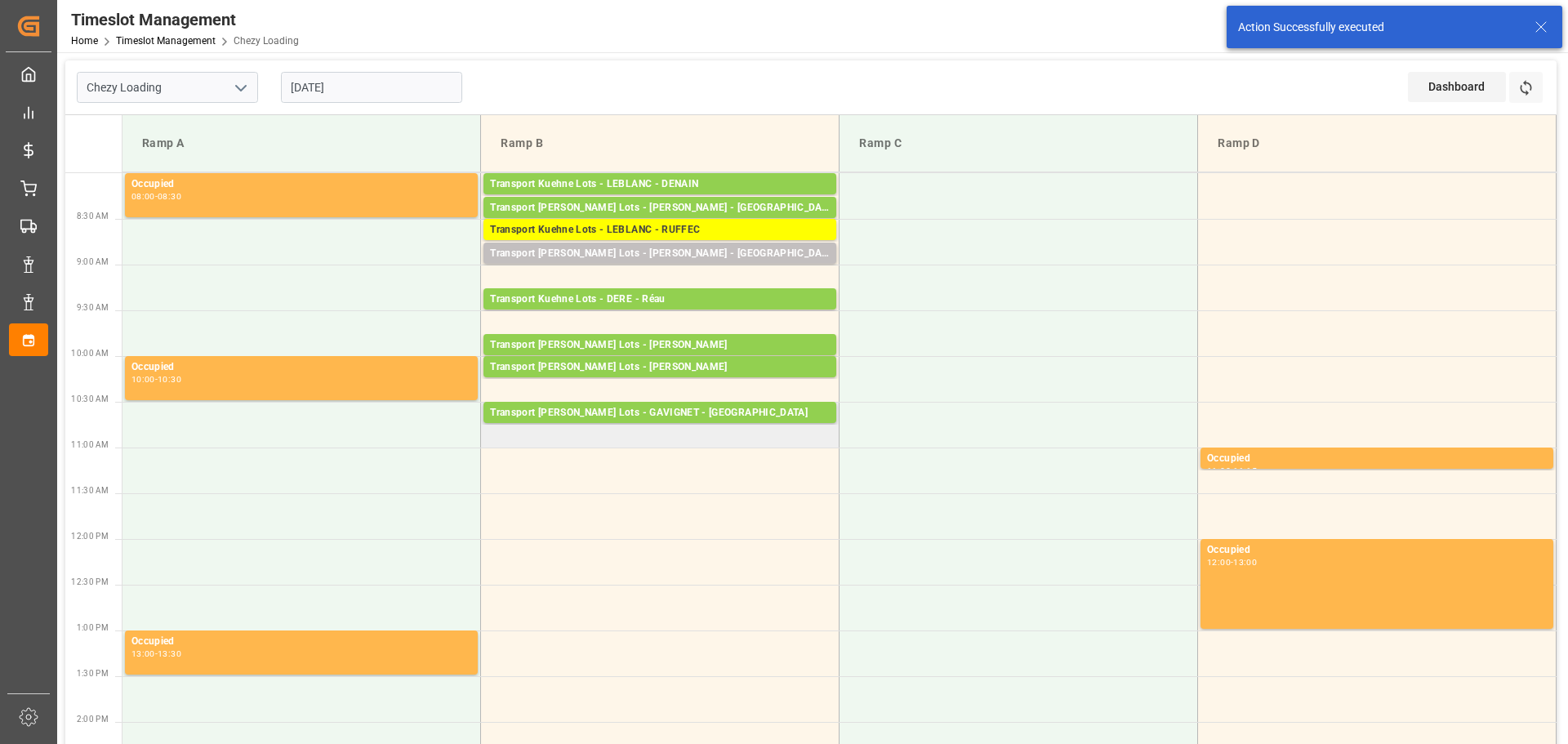
click at [504, 436] on td "Transport [PERSON_NAME] Lots - GAVIGNET - [GEOGRAPHIC_DATA]: 19,TU: 280,City: […" at bounding box center [661, 425] width 359 height 46
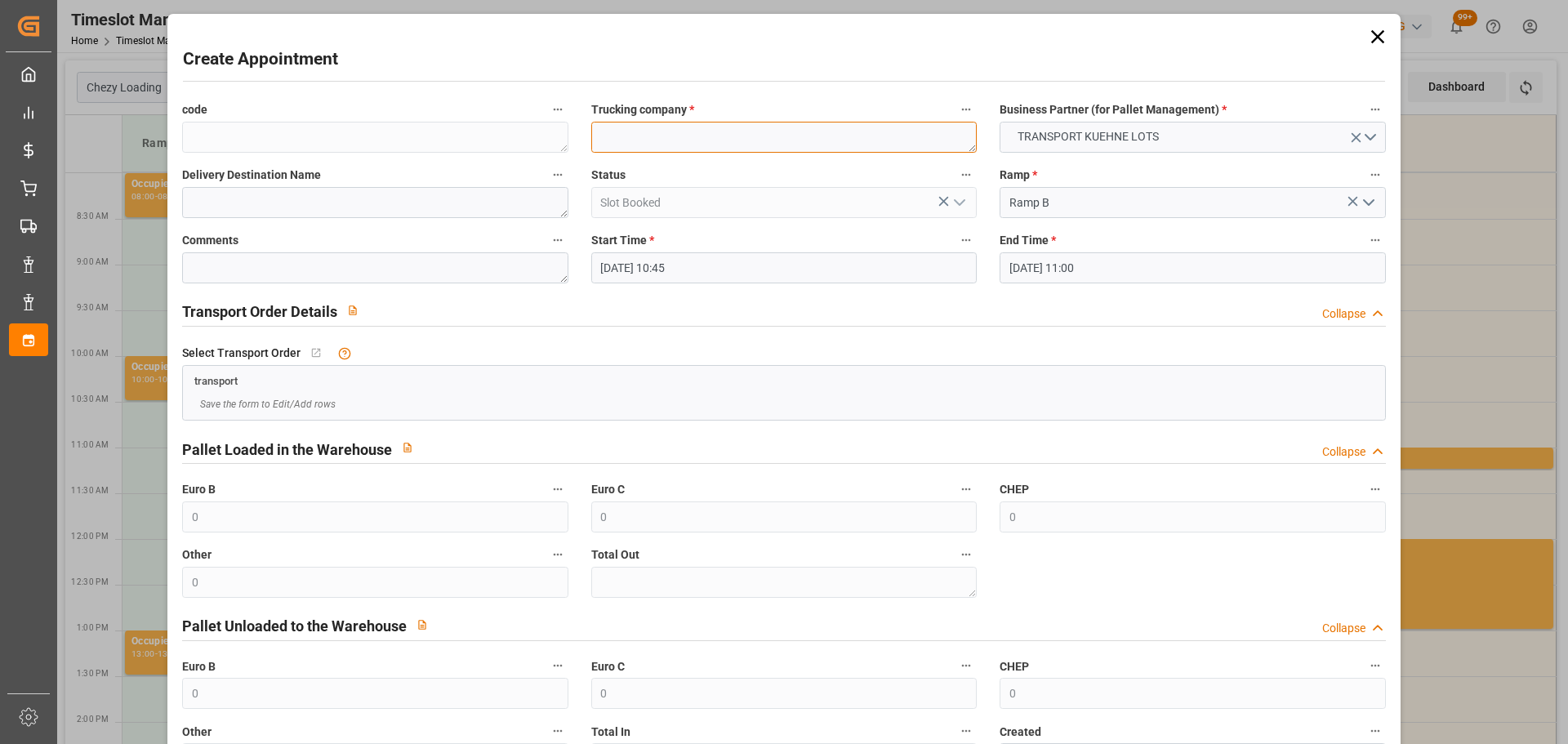
click at [712, 138] on textarea at bounding box center [784, 137] width 385 height 31
type textarea "GAVIGNET"
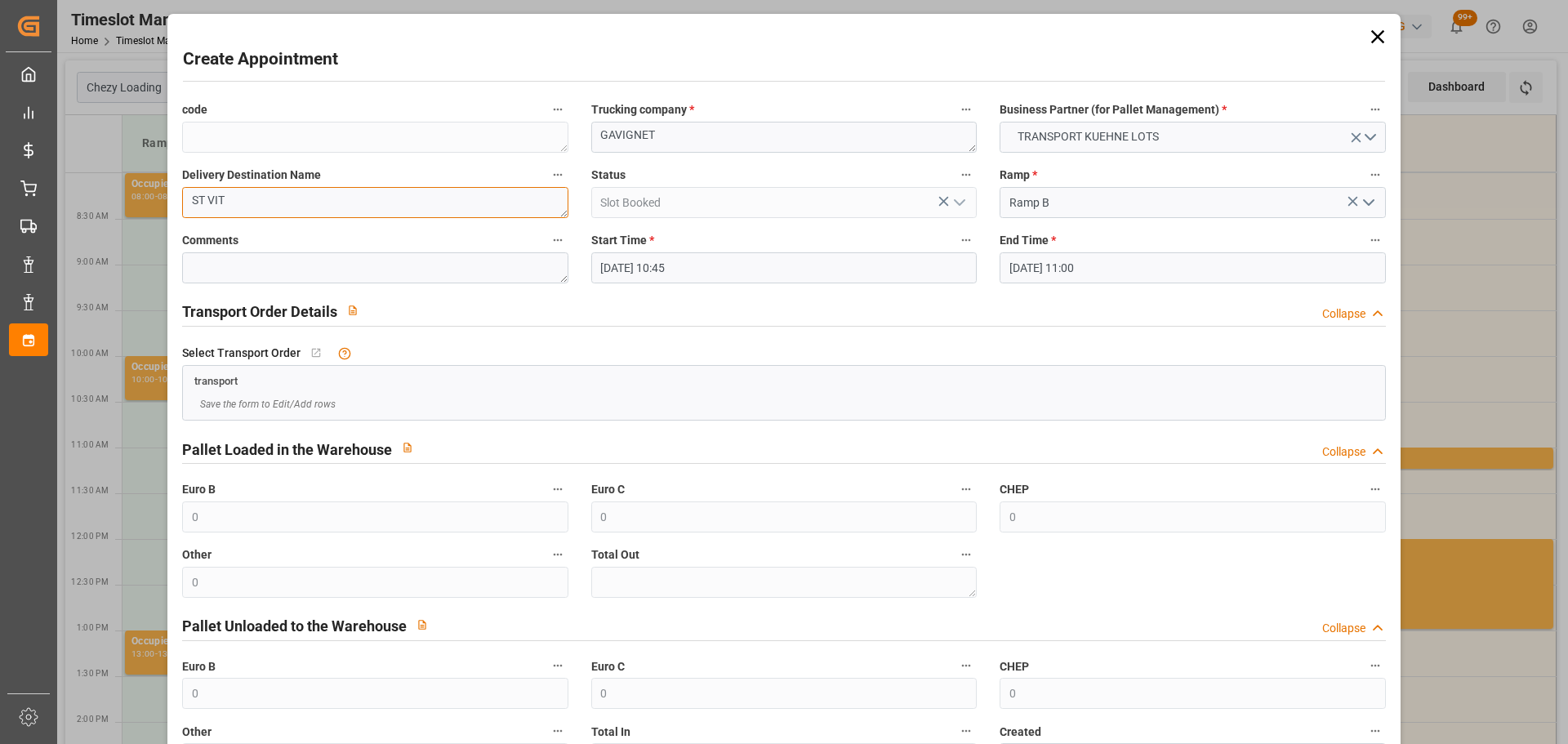
scroll to position [125, 0]
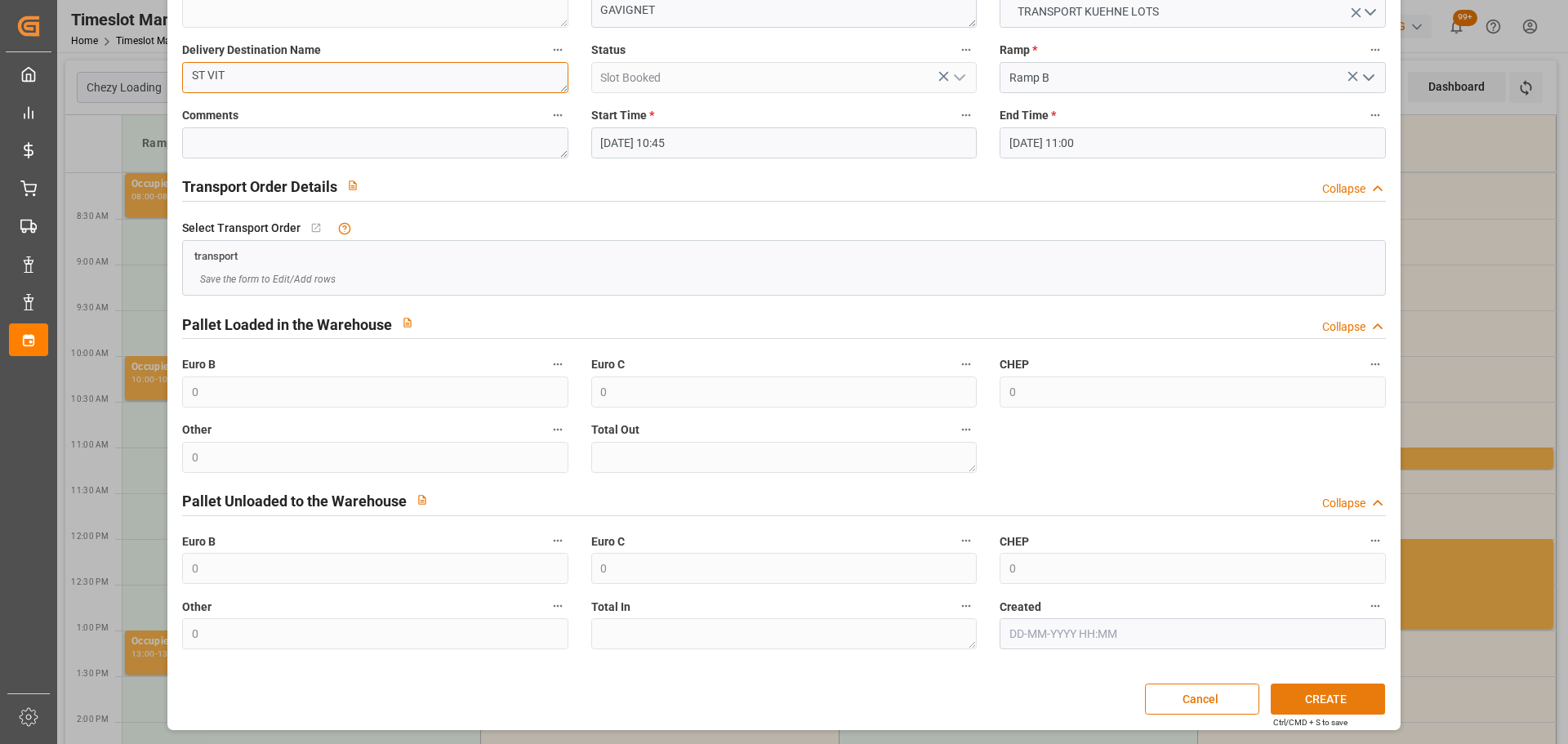
type textarea "ST VIT"
click at [1298, 702] on button "CREATE" at bounding box center [1327, 698] width 114 height 31
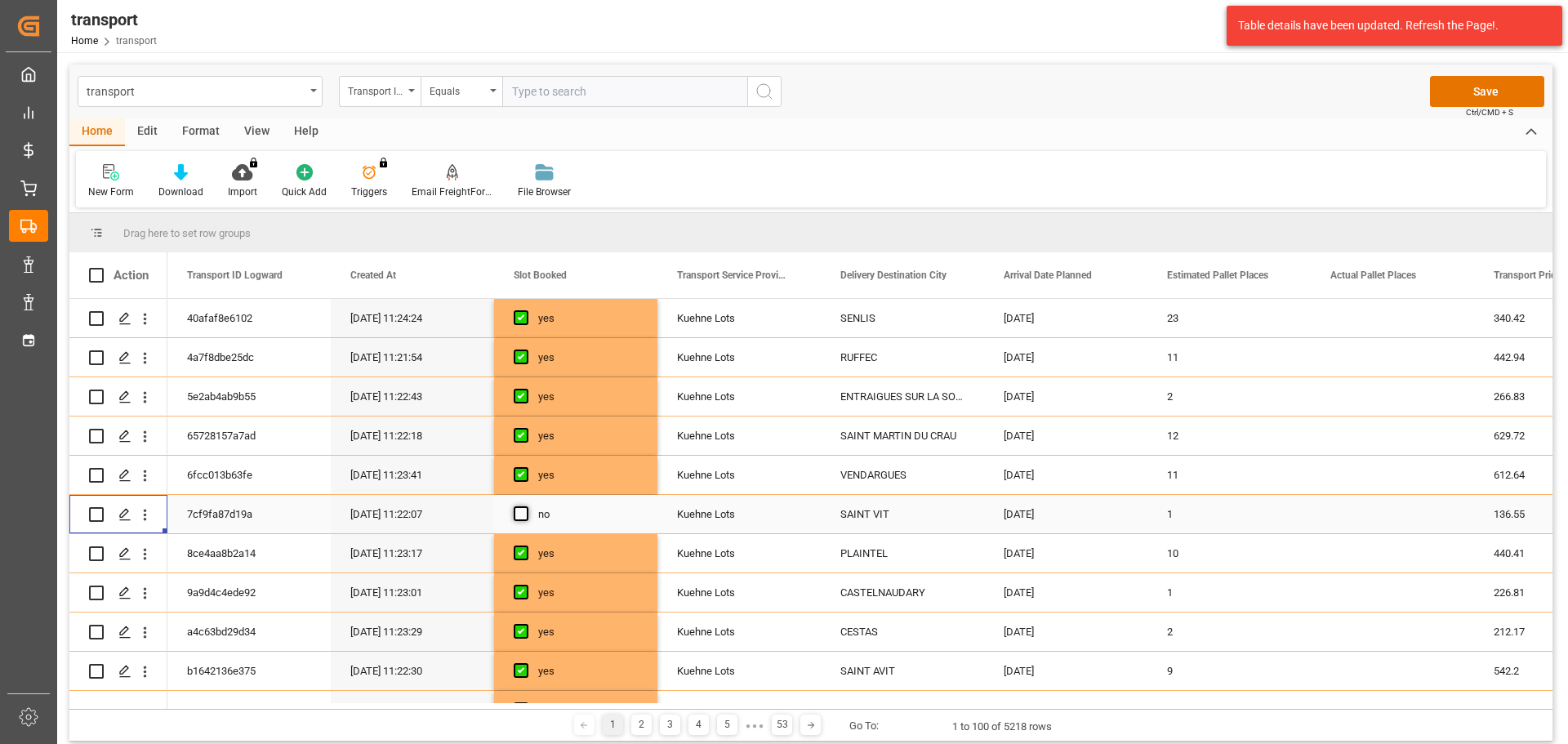
click at [523, 509] on span "Press SPACE to select this row." at bounding box center [520, 513] width 15 height 15
click at [526, 506] on input "Press SPACE to select this row." at bounding box center [526, 506] width 0 height 0
click at [1490, 92] on button "Save" at bounding box center [1486, 91] width 114 height 31
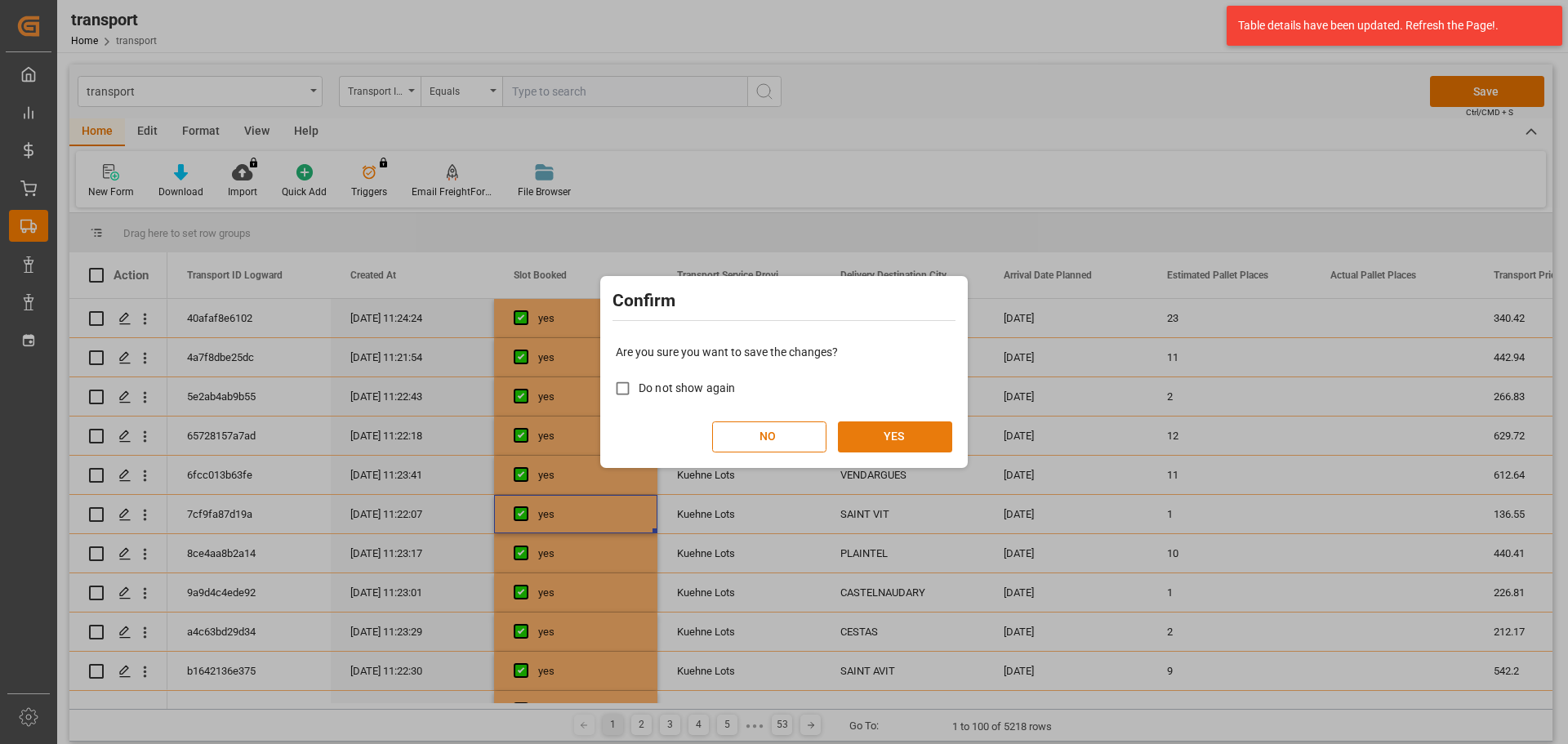
click at [876, 427] on button "YES" at bounding box center [894, 436] width 114 height 31
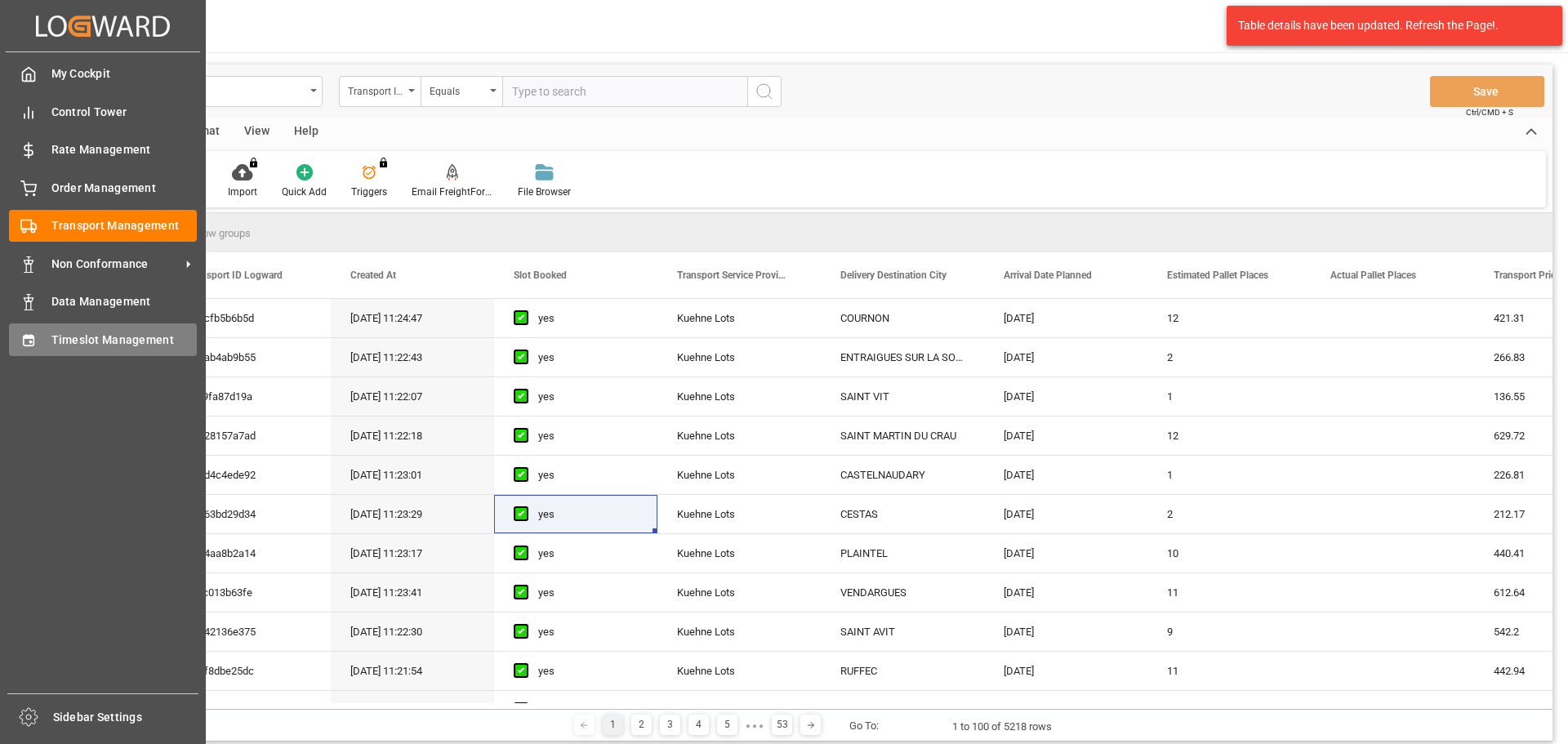
click at [39, 340] on div "Timeslot Management Timeslot Management" at bounding box center [103, 339] width 188 height 32
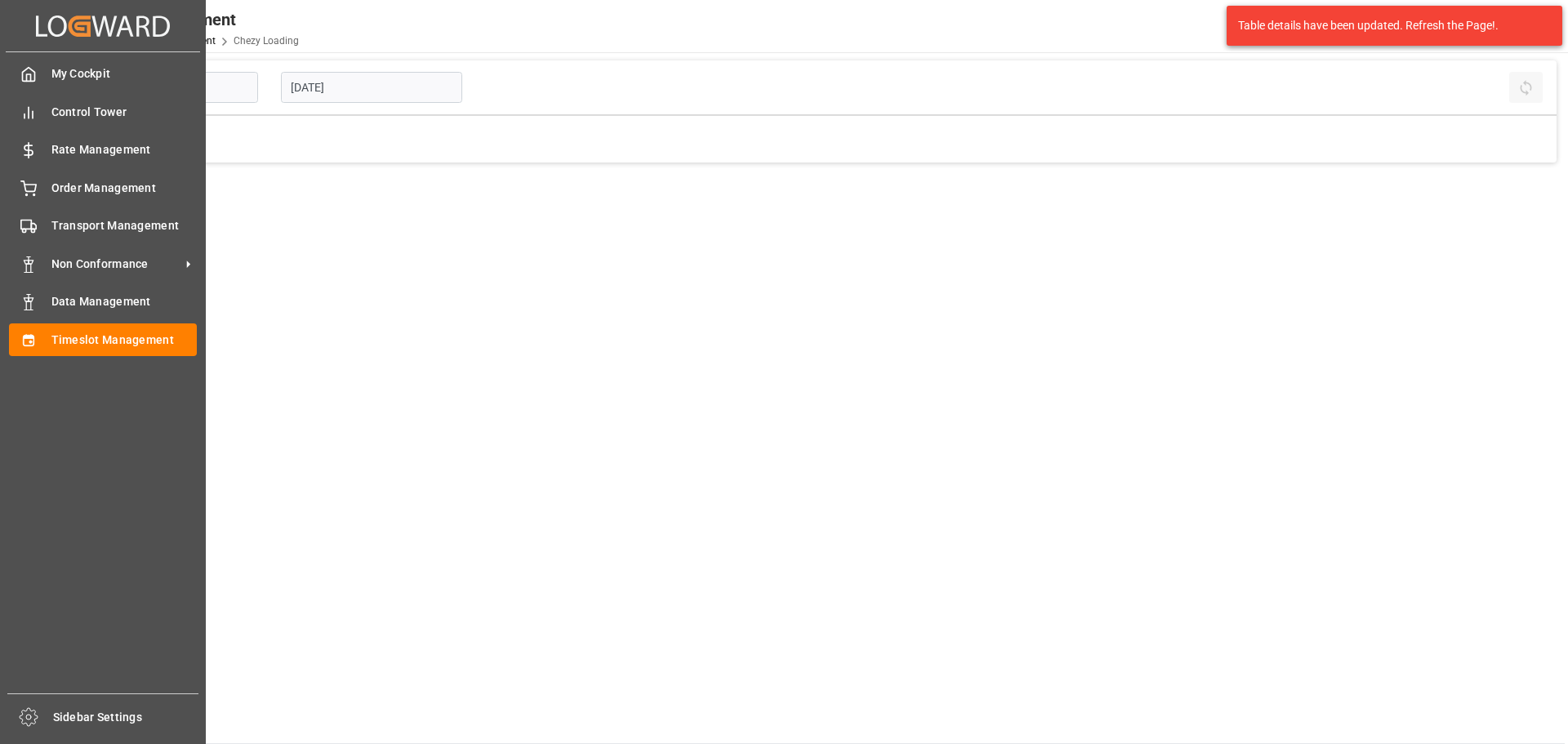
type input "Chezy Loading"
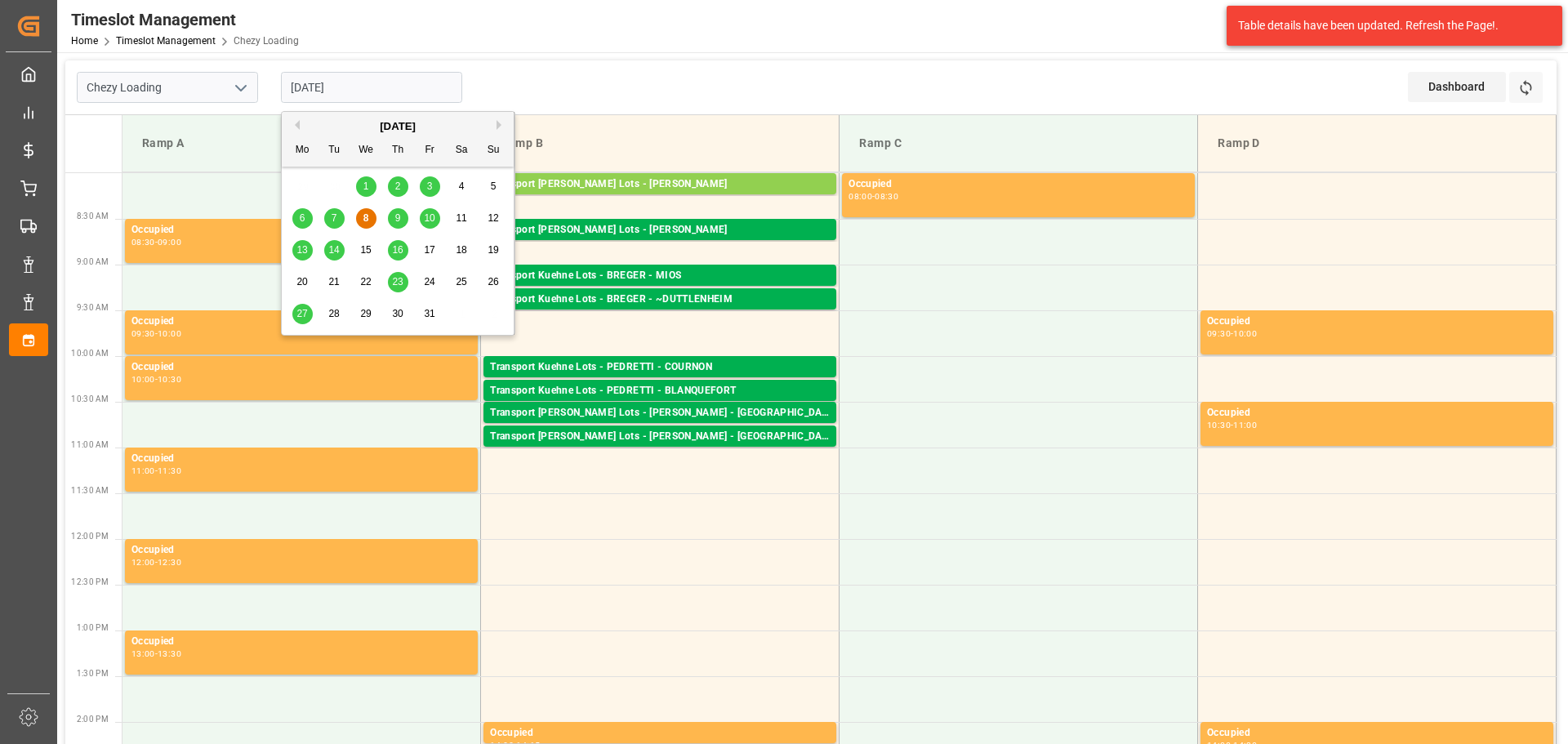
click at [304, 76] on input "[DATE]" at bounding box center [371, 87] width 181 height 31
click at [393, 217] on div "9" at bounding box center [398, 219] width 21 height 20
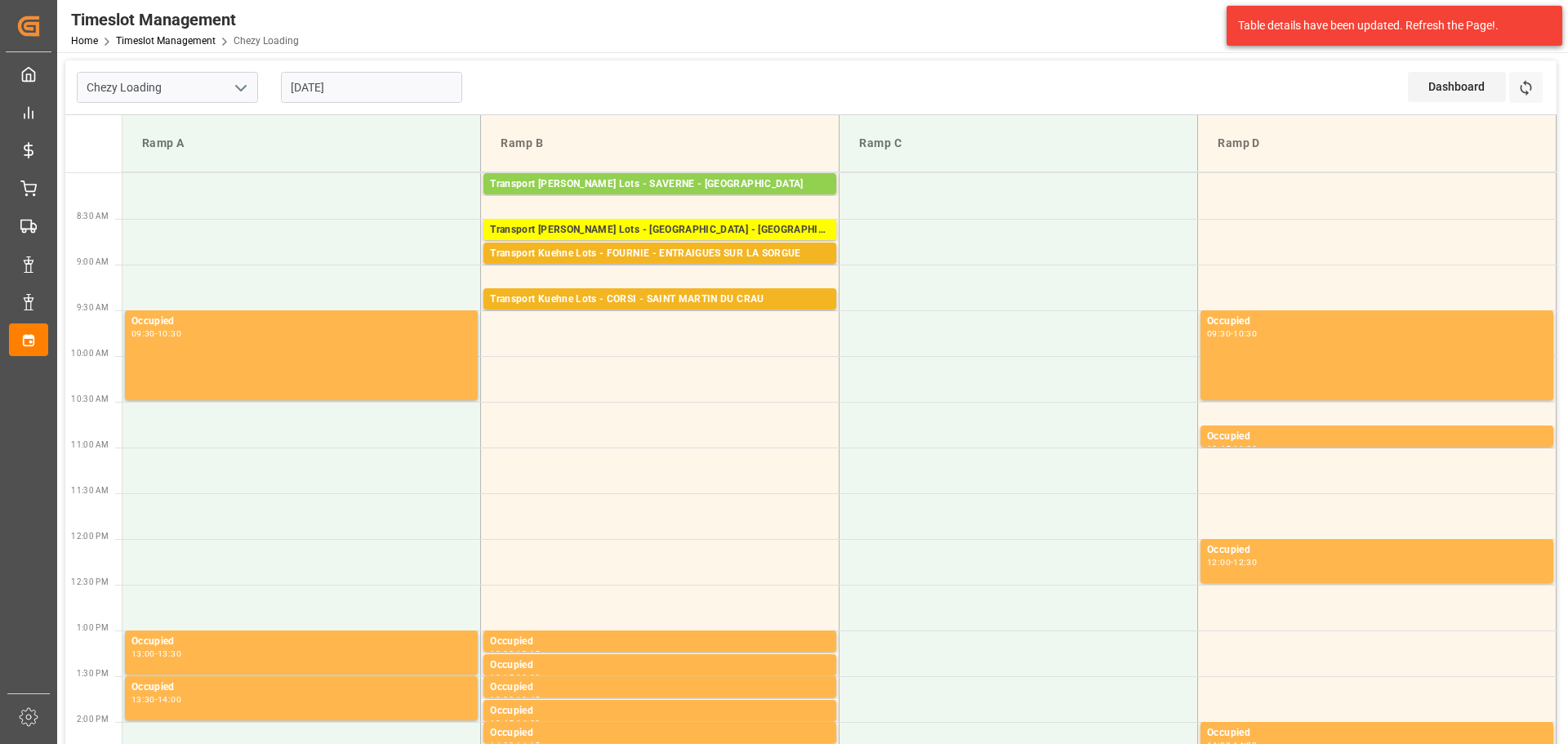
click at [389, 80] on input "[DATE]" at bounding box center [371, 87] width 181 height 31
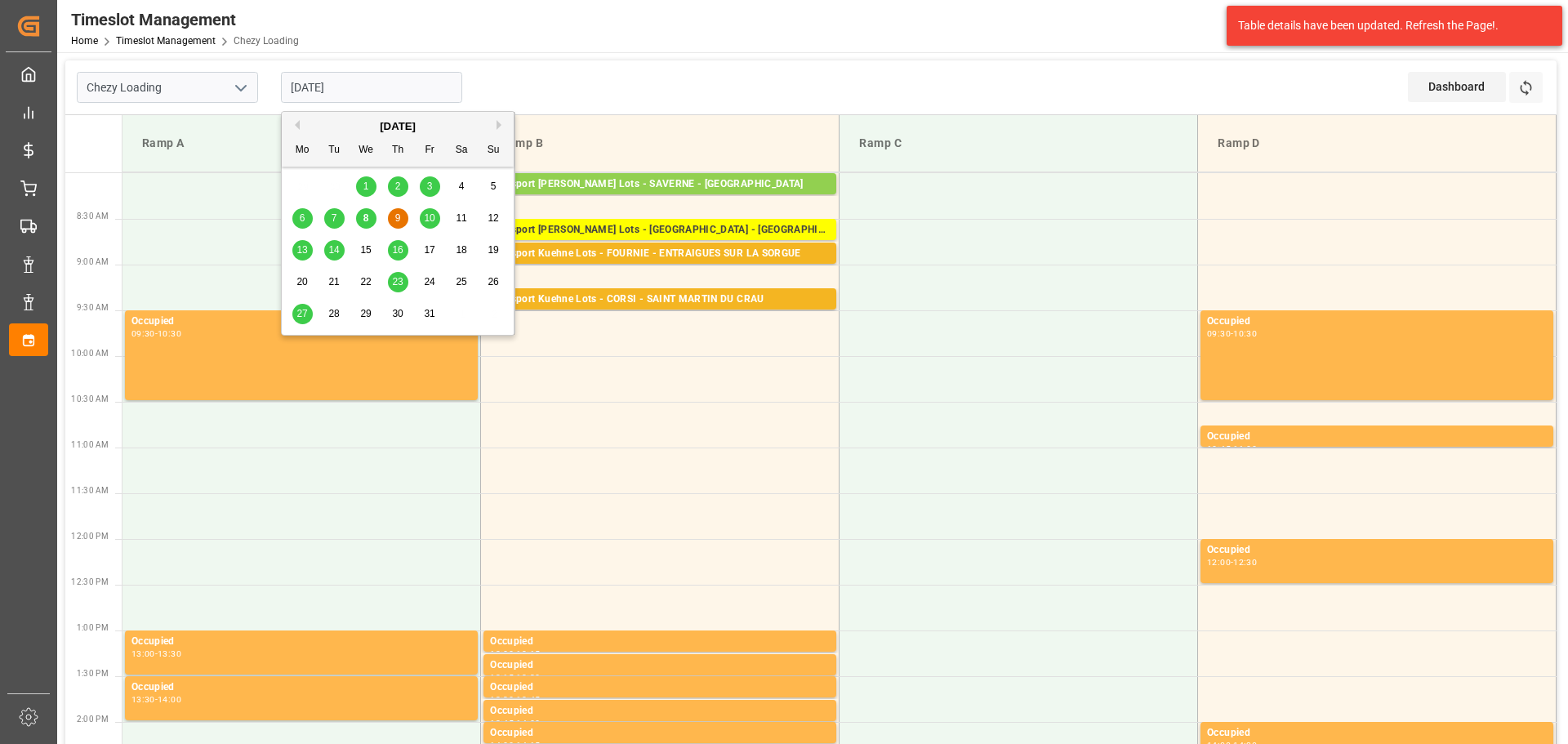
click at [366, 216] on span "8" at bounding box center [366, 218] width 6 height 12
type input "[DATE]"
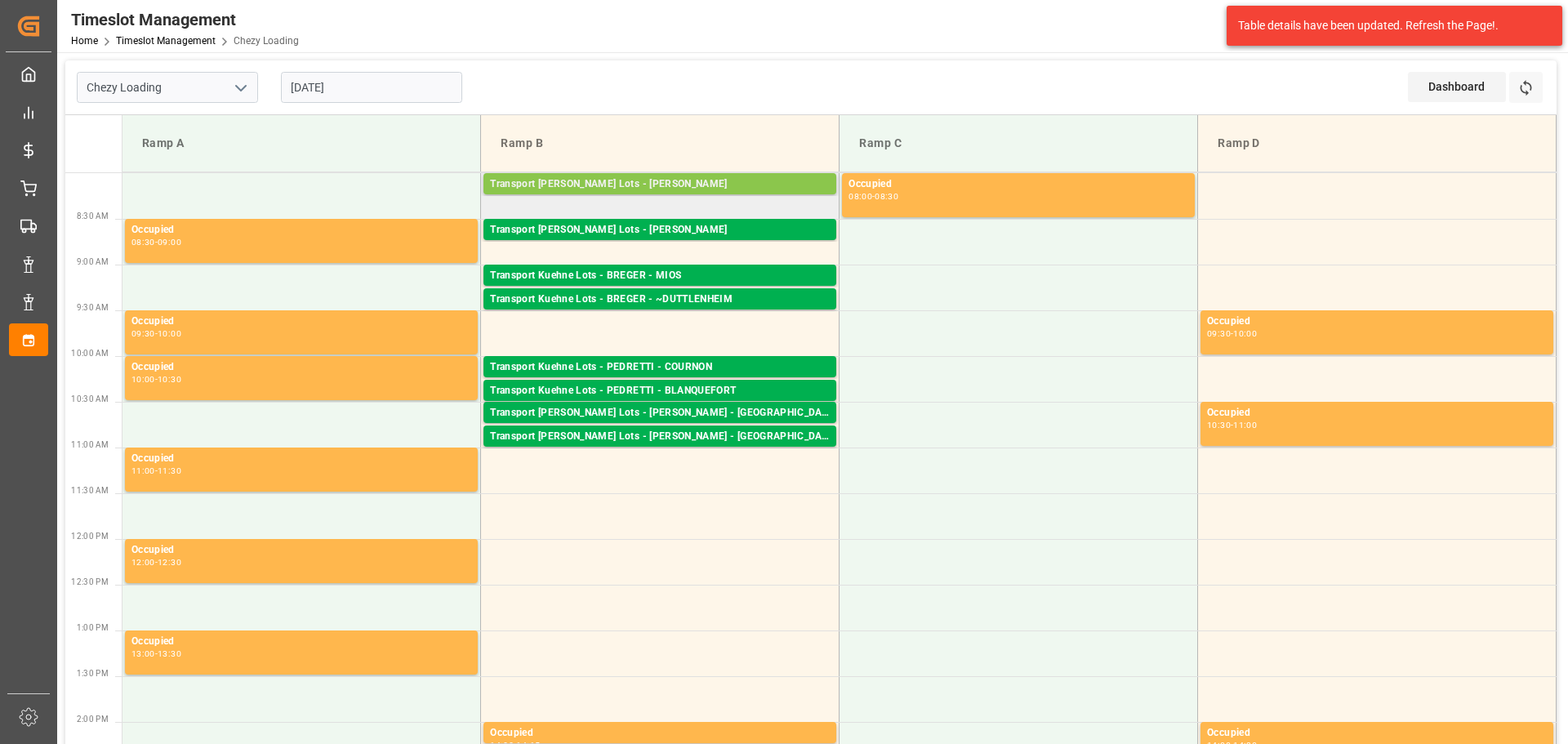
click at [654, 177] on div "Transport [PERSON_NAME] Lots - [PERSON_NAME]" at bounding box center [660, 184] width 340 height 16
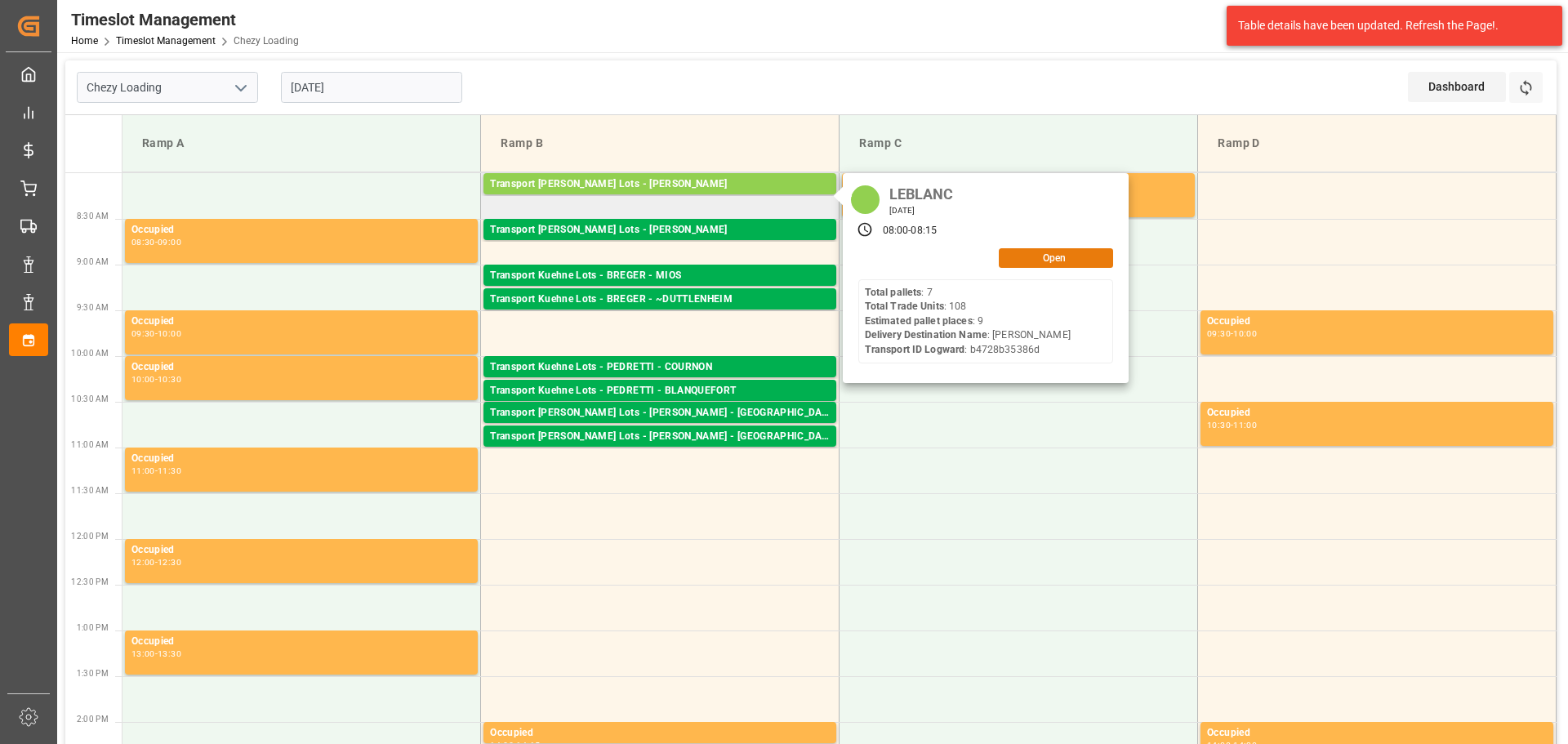
click at [1027, 258] on button "Open" at bounding box center [1055, 259] width 114 height 20
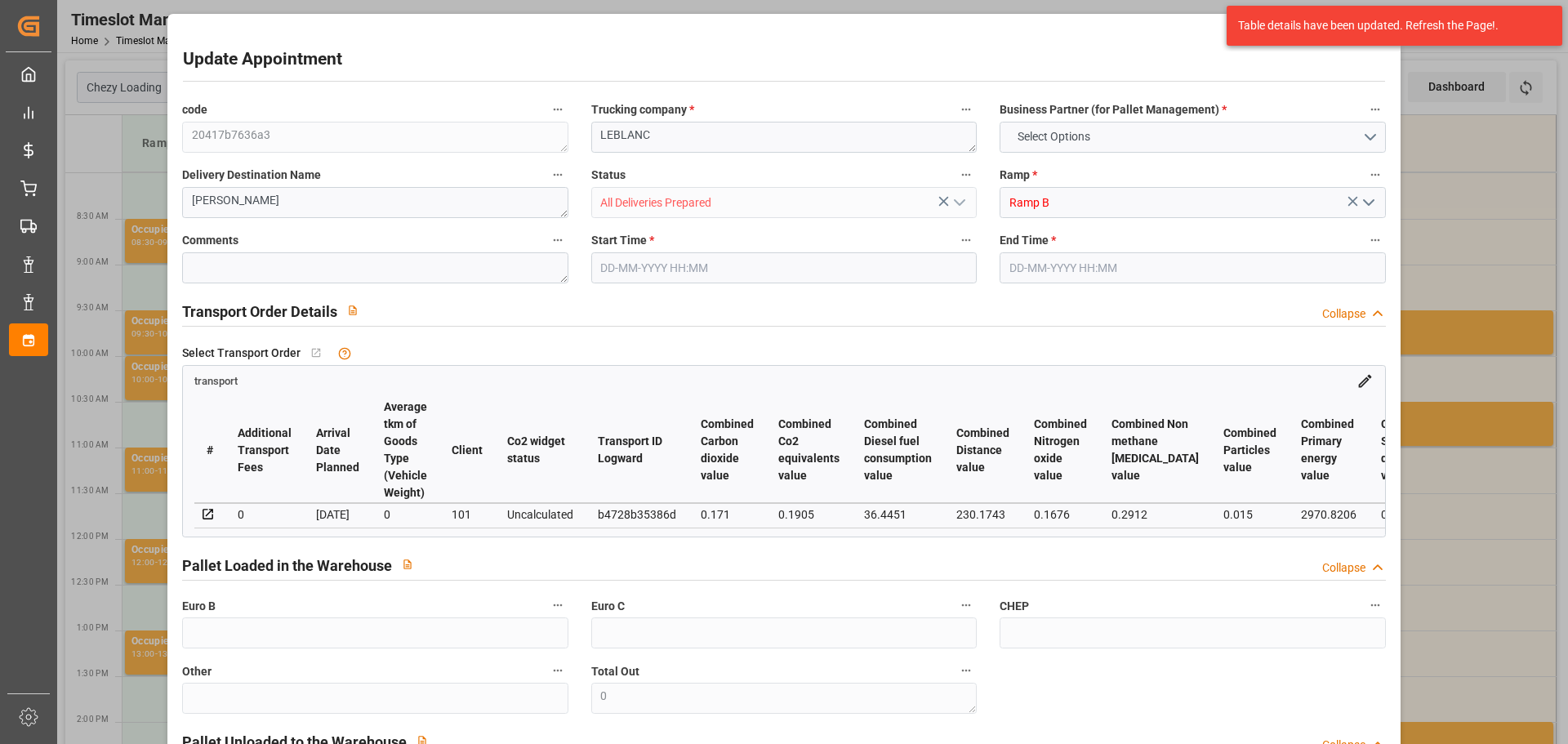
type input "9"
type input "246.05"
type input "0"
type input "76.8"
type input "0"
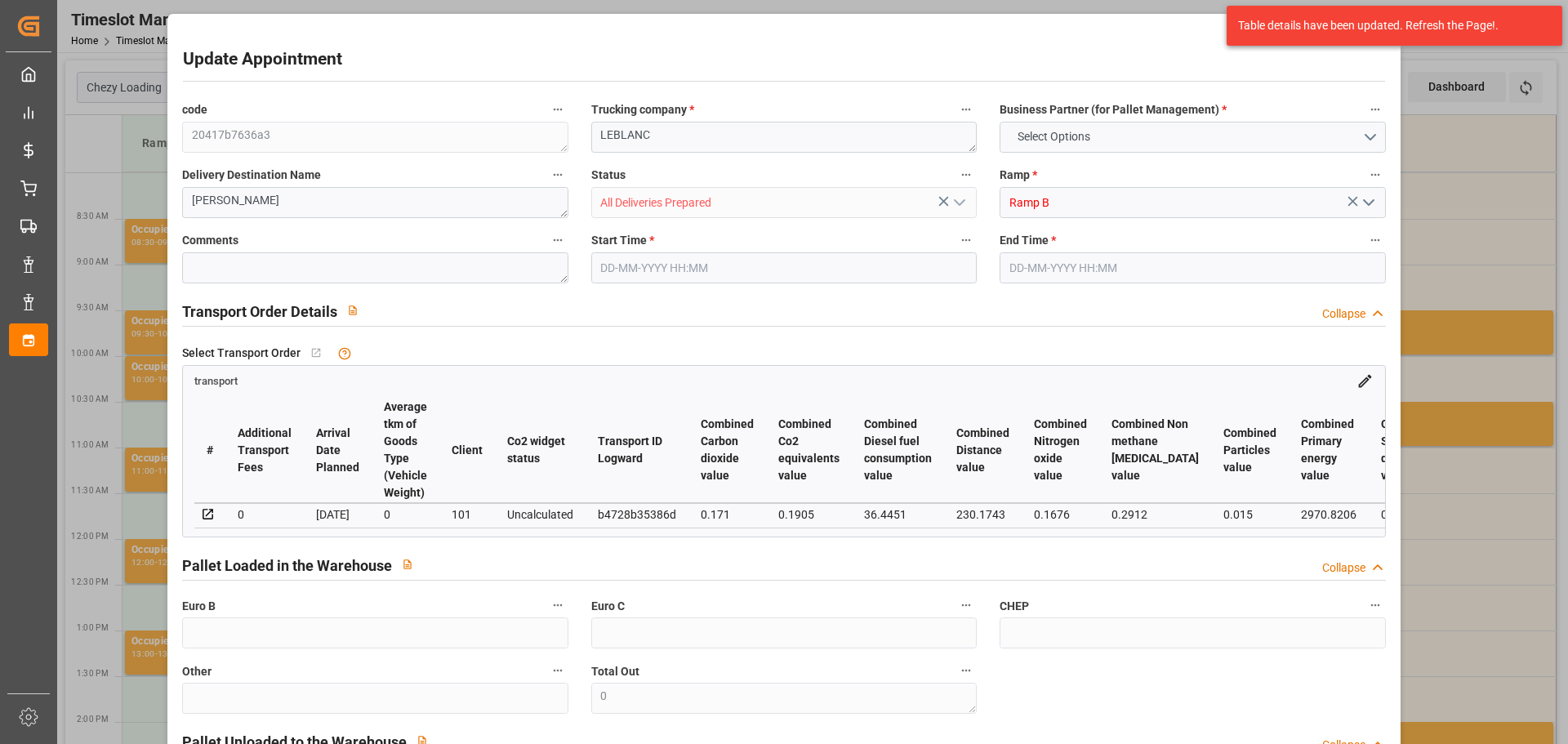
type input "322.85"
type input "0"
type input "10"
type input "1141.404"
type input "1713.398"
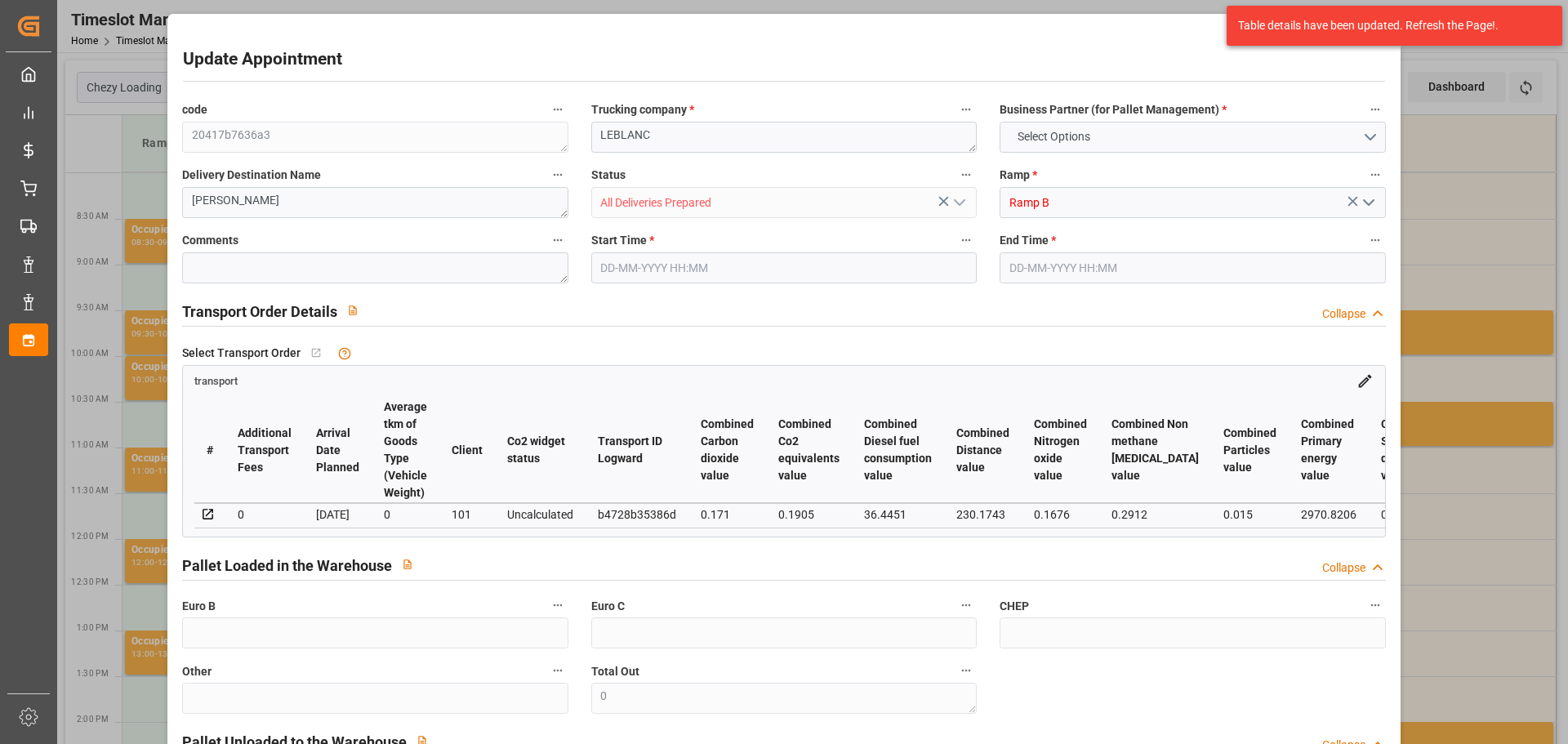
type input "11551.198"
type input "62"
type input "7"
type input "108"
type input "9"
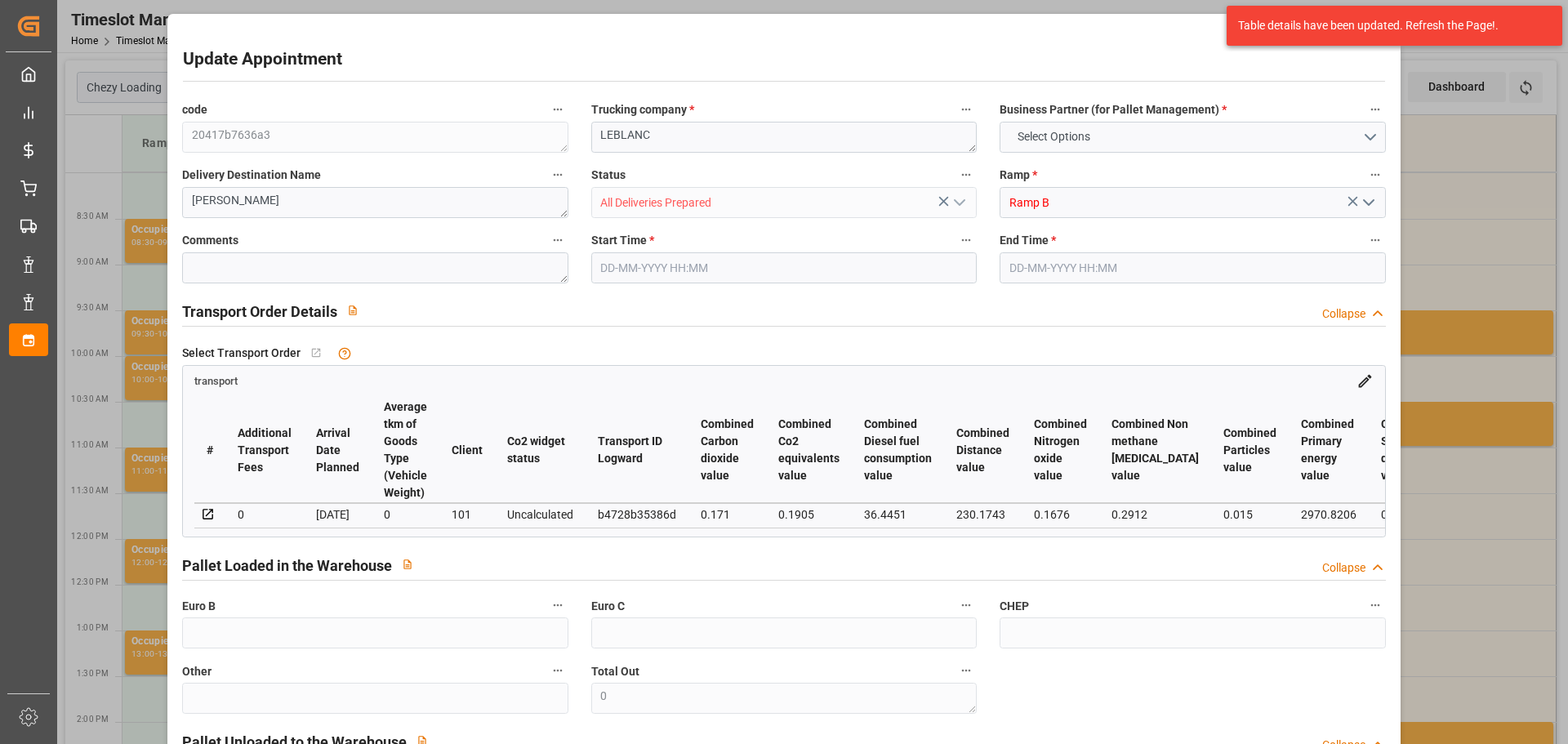
type input "101"
type input "1424.878"
type input "0"
type input "4710.8598"
type input "0"
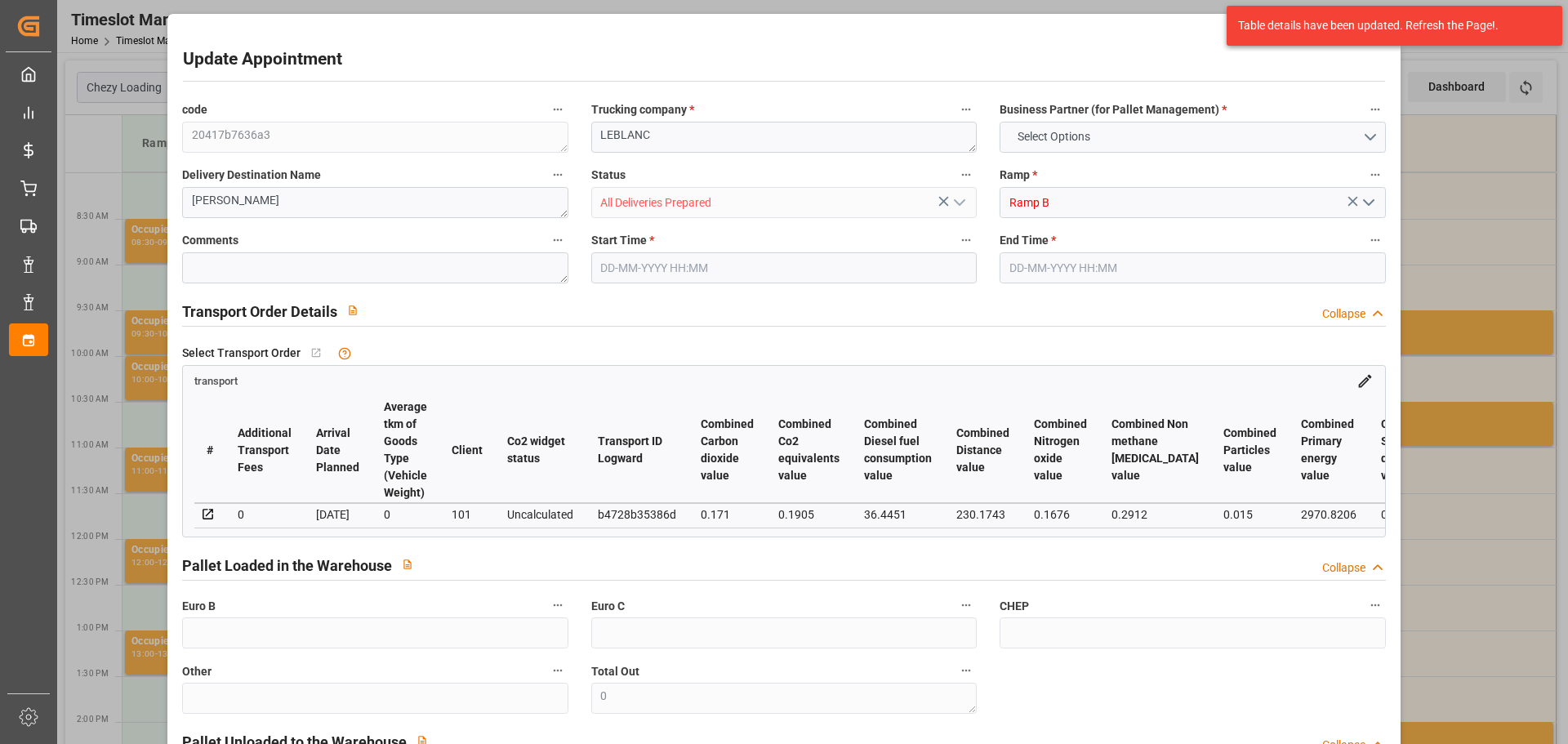
type input "0"
type input "21"
type input "35"
type input "[DATE] 08:00"
type input "[DATE] 08:15"
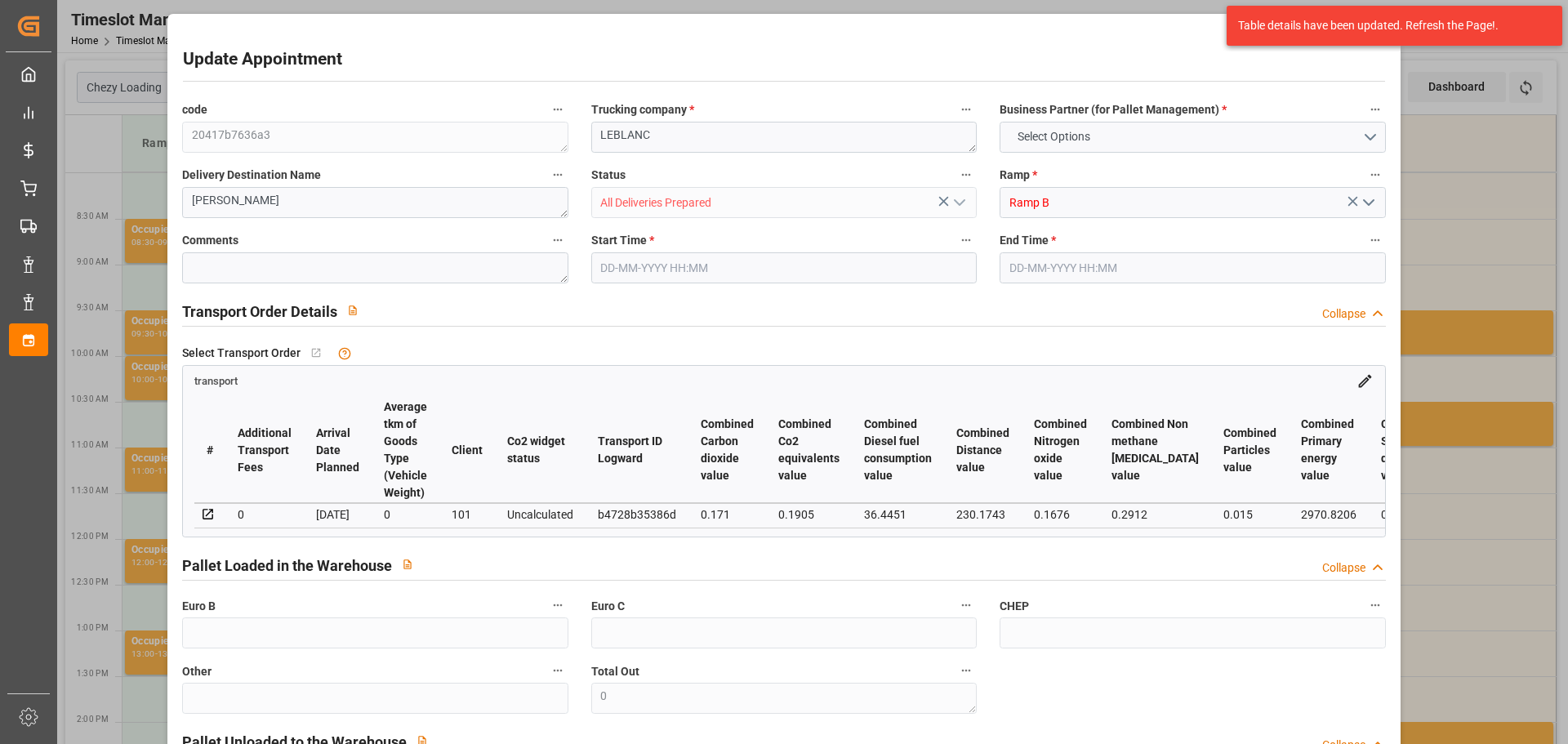
type input "[DATE] 13:04"
type input "[DATE] 11:23"
type input "[DATE]"
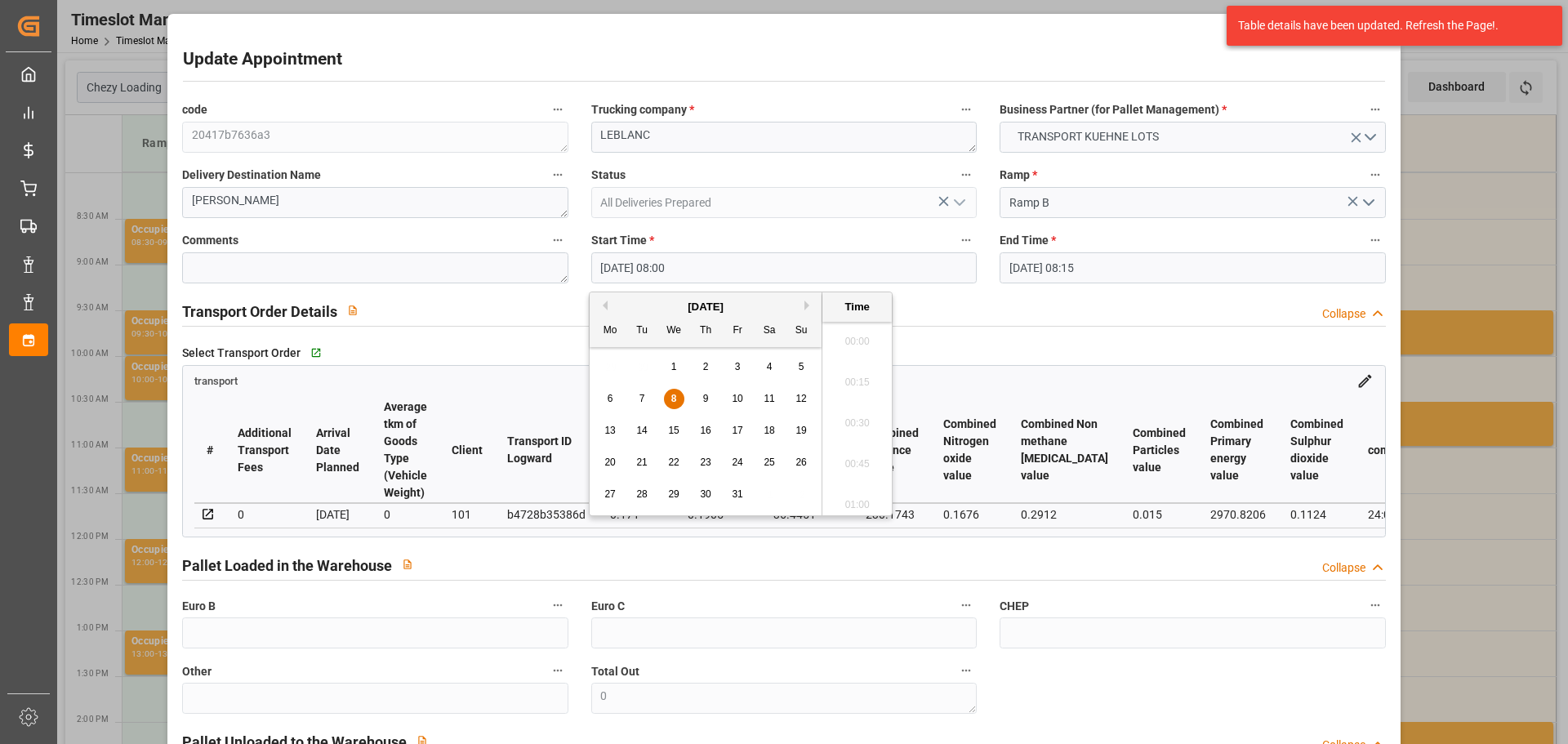
click at [649, 263] on input "[DATE] 08:00" at bounding box center [784, 267] width 385 height 31
click at [707, 392] on div "9" at bounding box center [705, 399] width 21 height 20
click at [862, 458] on li "09:45" at bounding box center [857, 459] width 69 height 41
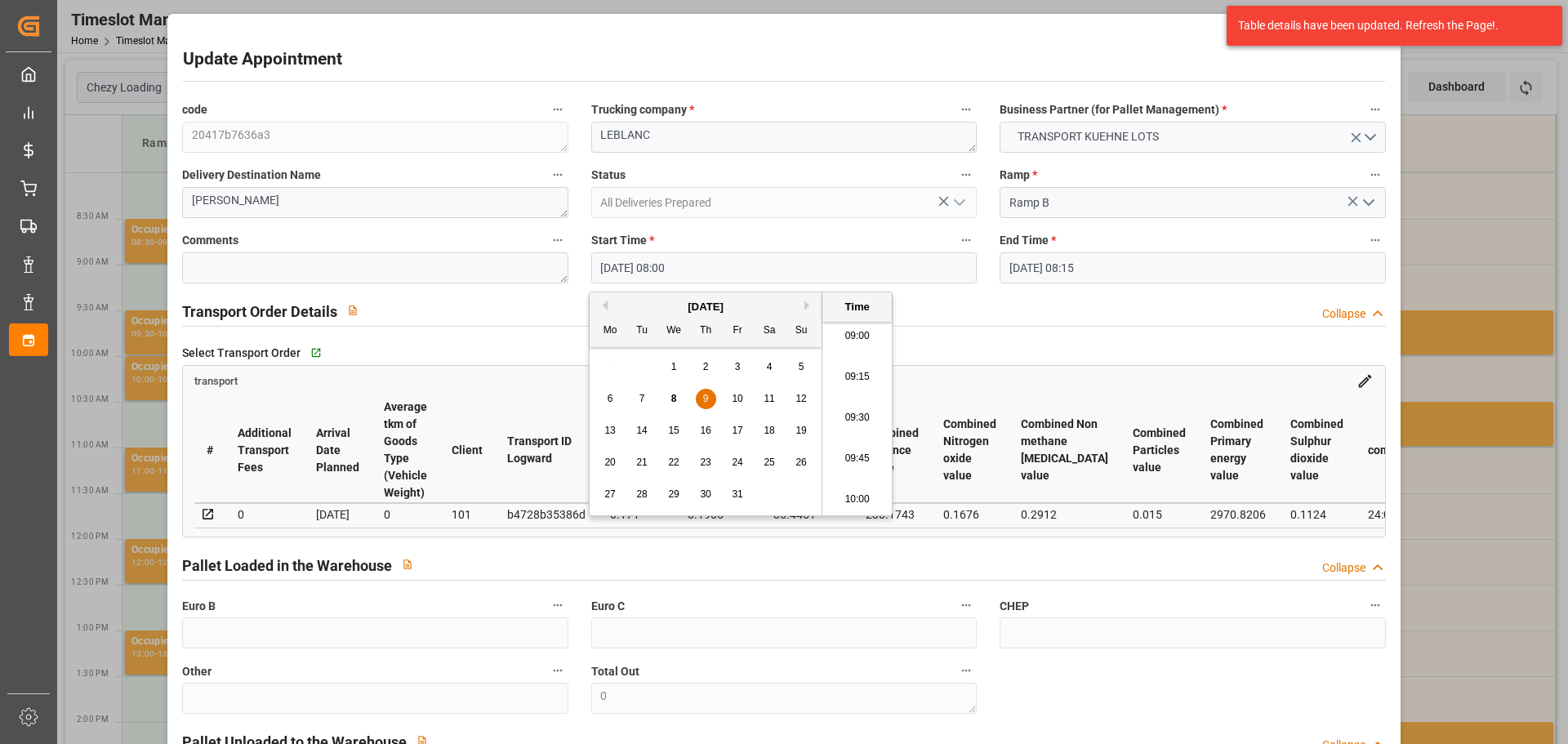
type input "[DATE] 09:45"
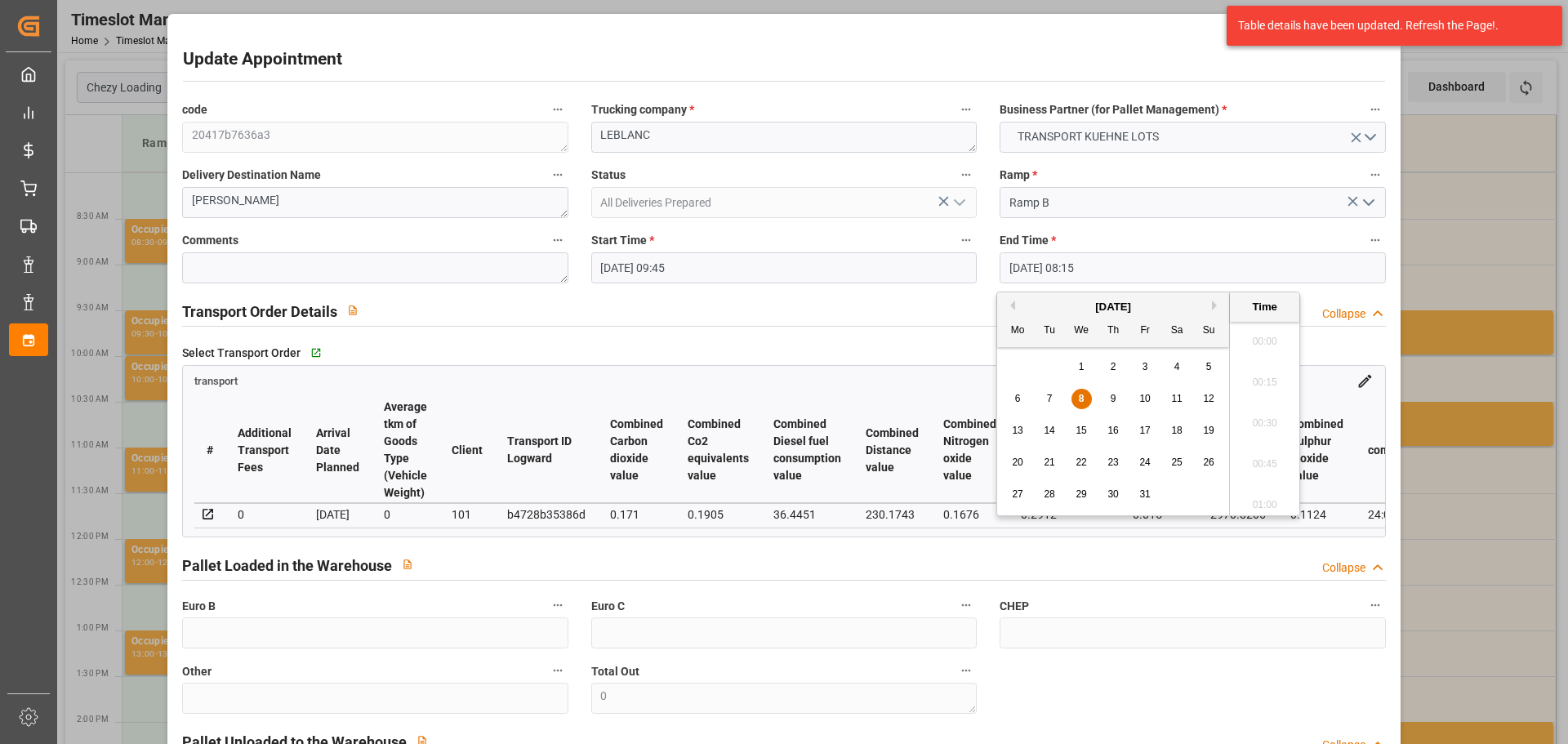
click at [1067, 259] on input "[DATE] 08:15" at bounding box center [1192, 267] width 385 height 31
click at [1116, 393] on div "9" at bounding box center [1113, 399] width 21 height 20
click at [1260, 369] on li "10:00" at bounding box center [1264, 376] width 69 height 41
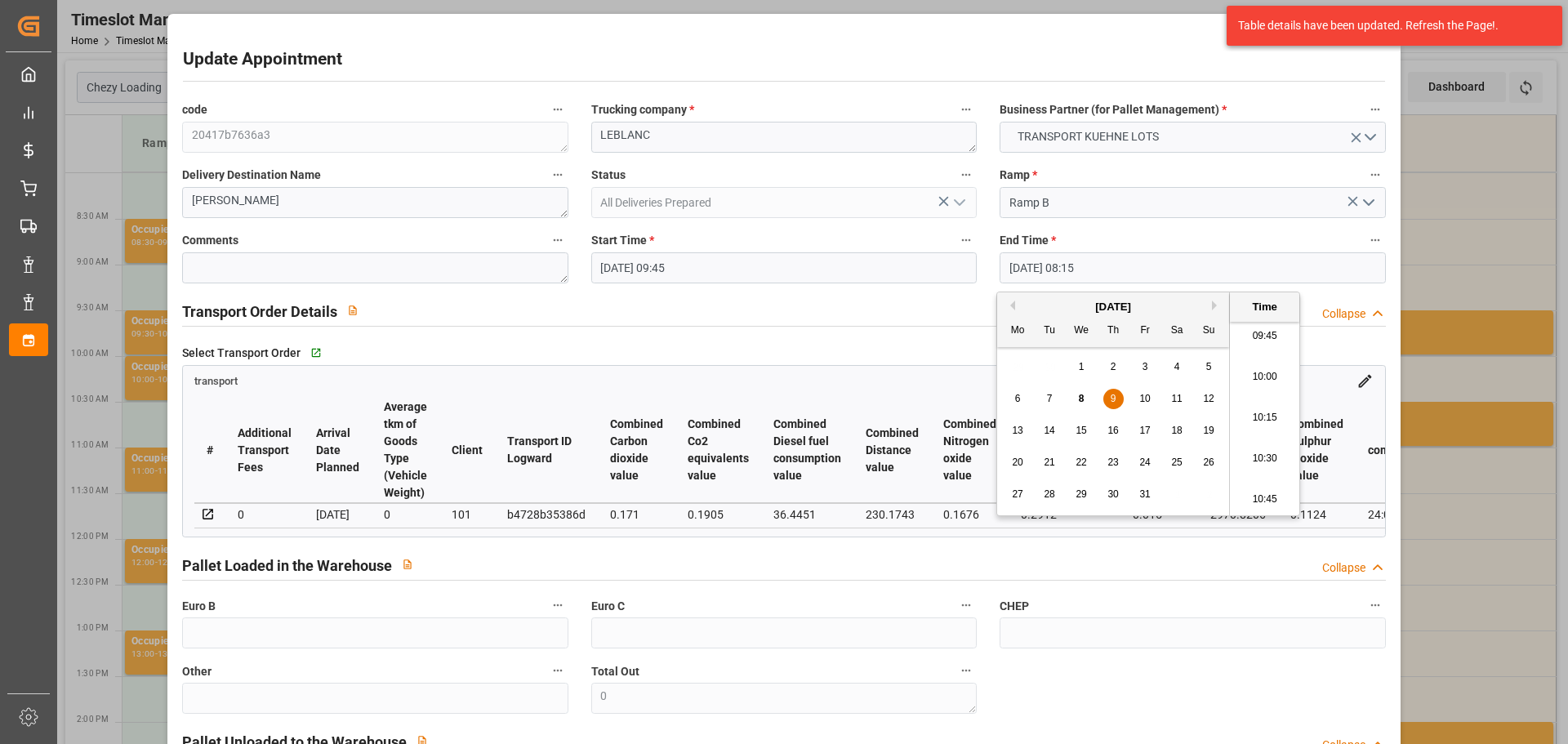
type input "[DATE] 10:00"
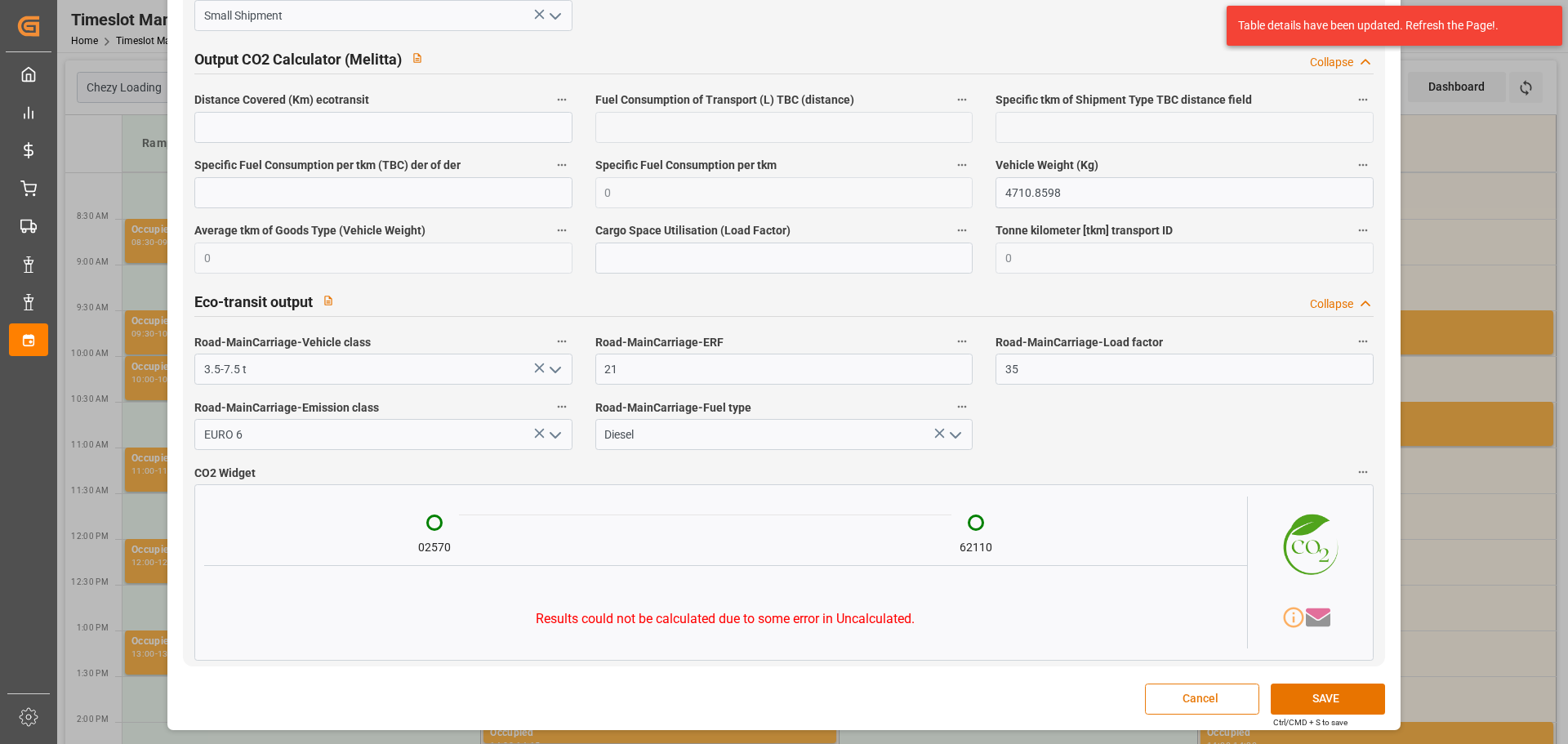
scroll to position [2711, 0]
click at [1290, 698] on button "SAVE" at bounding box center [1327, 698] width 114 height 31
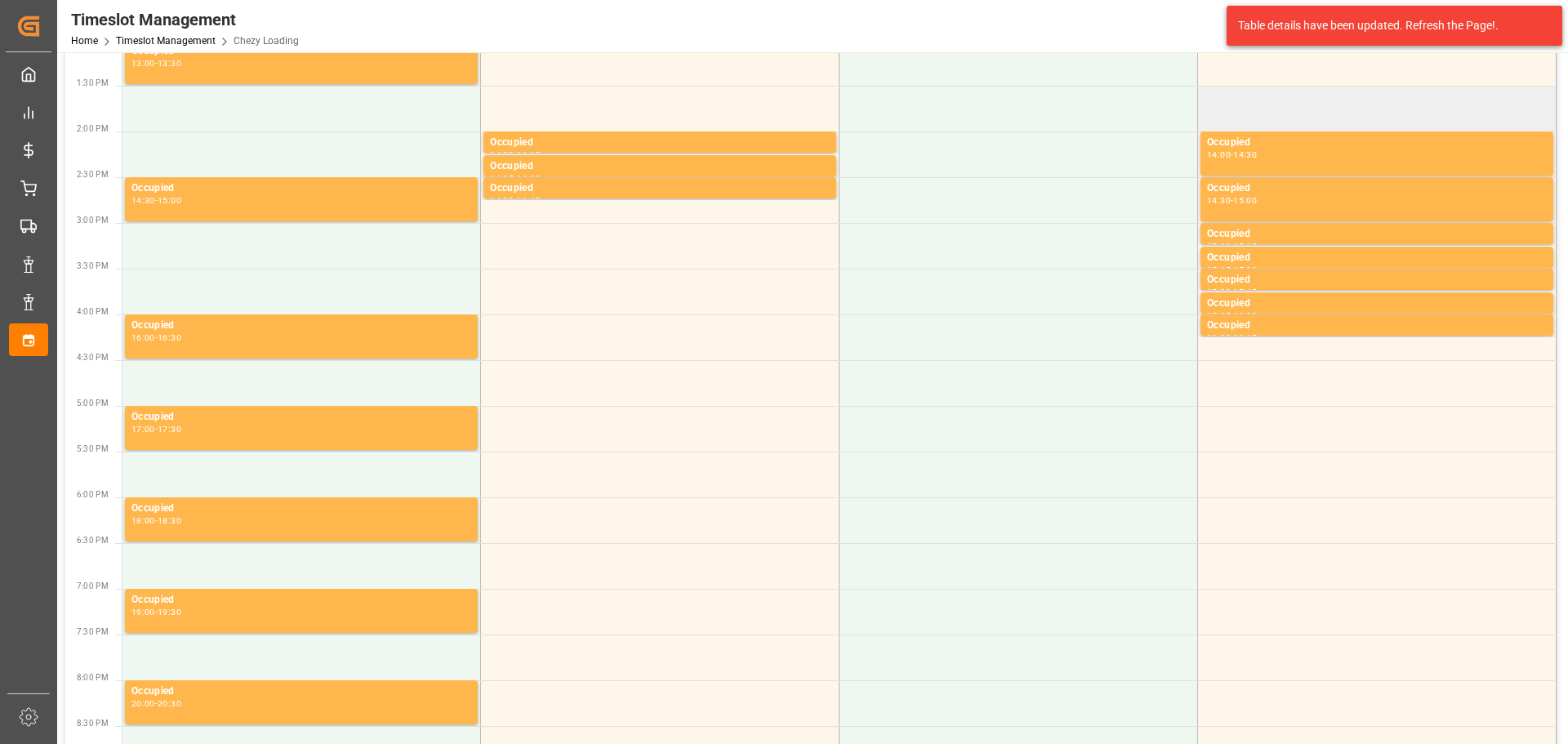
scroll to position [950, 0]
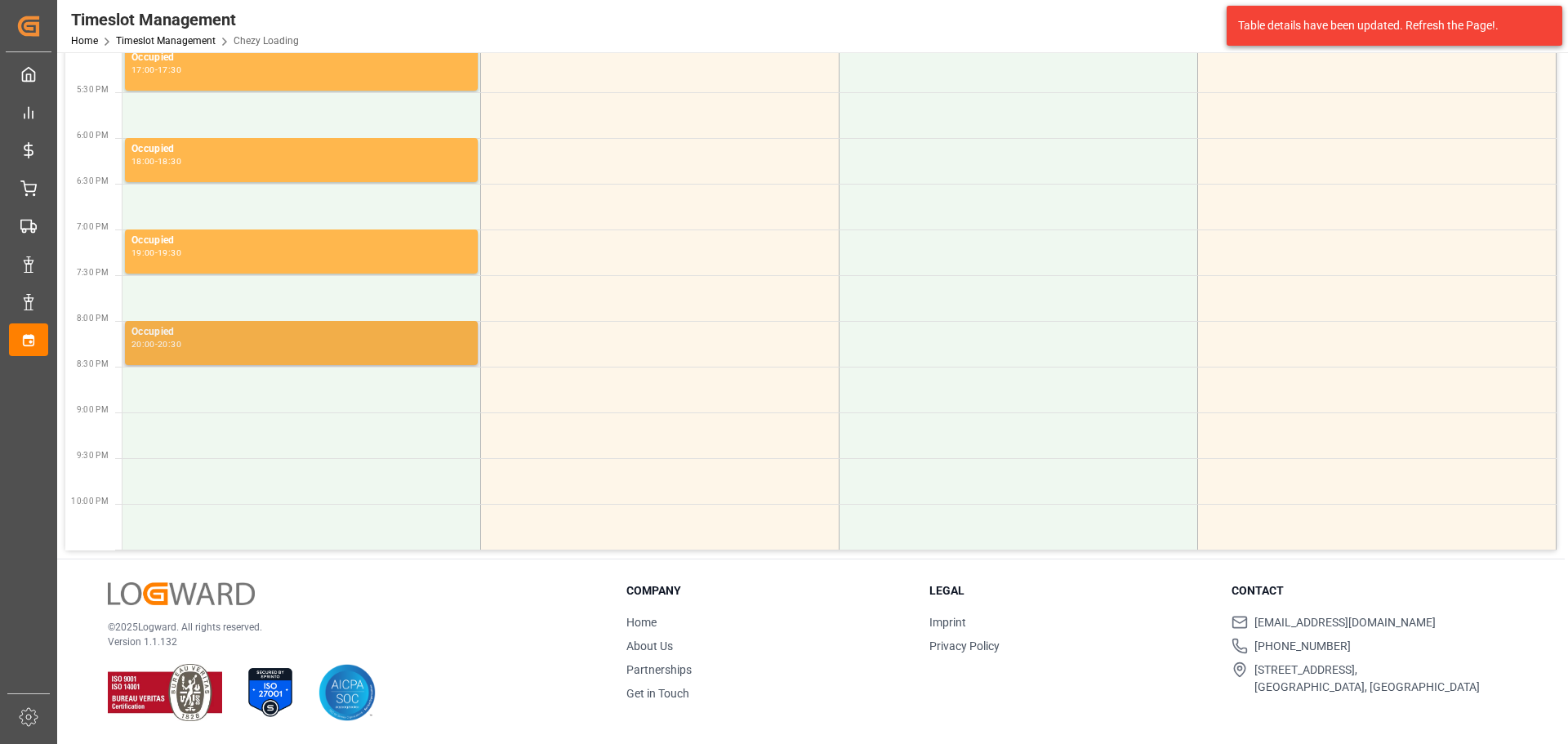
click at [314, 323] on div "Occupied 20:00 - 20:30" at bounding box center [301, 343] width 353 height 45
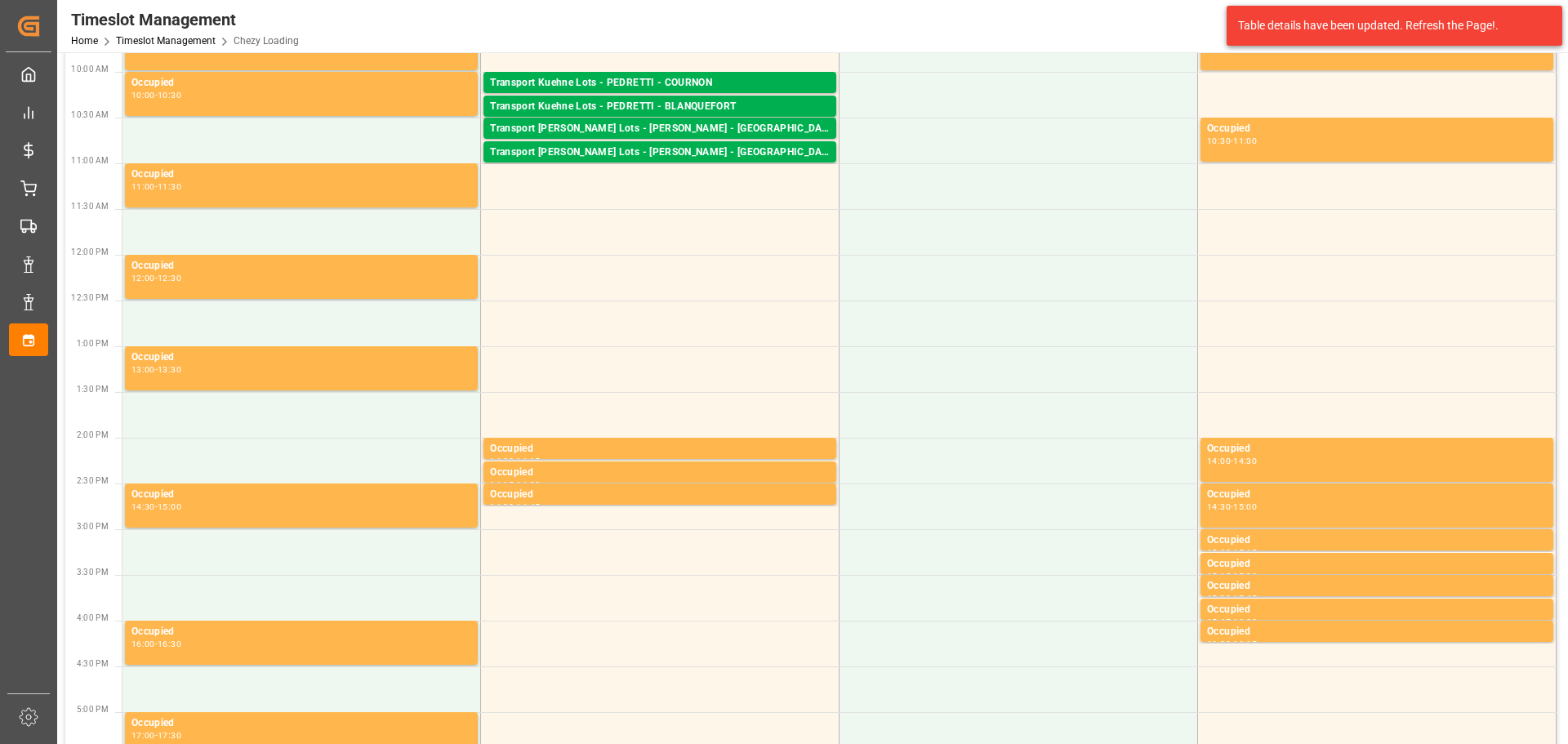
scroll to position [0, 0]
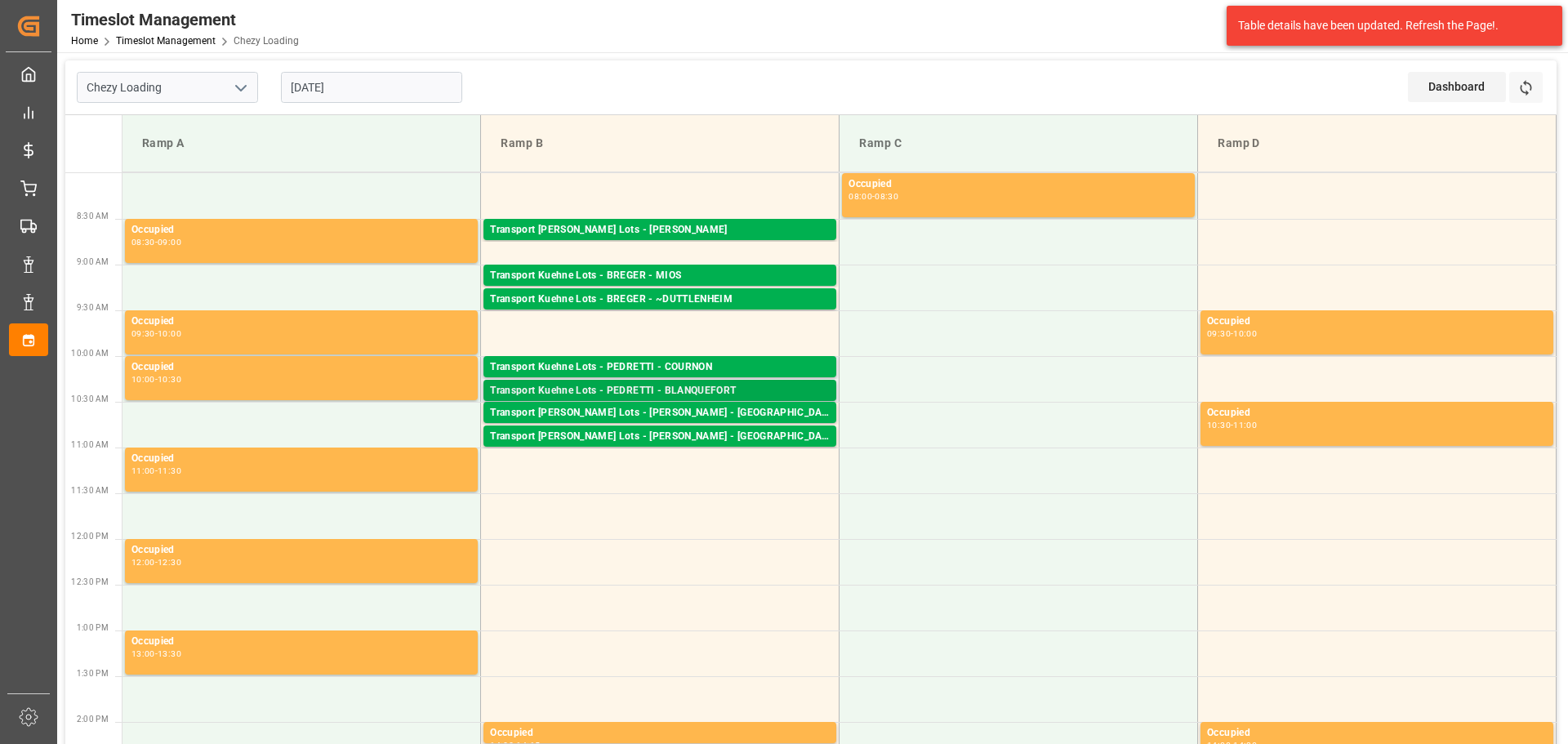
click at [698, 387] on div "Transport Kuehne Lots - PEDRETTI - BLANQUEFORT" at bounding box center [660, 391] width 340 height 16
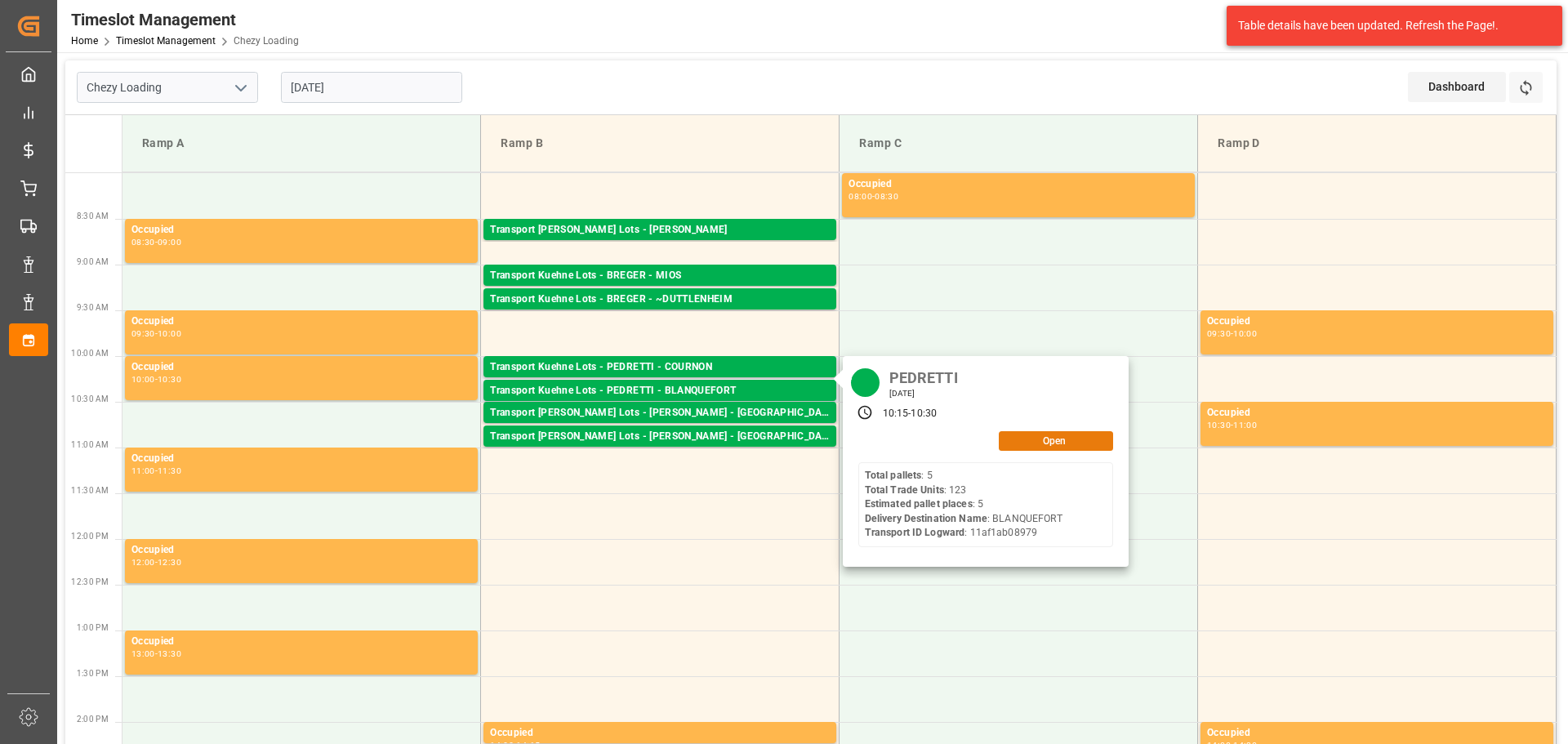
click at [1030, 436] on button "Open" at bounding box center [1055, 441] width 114 height 20
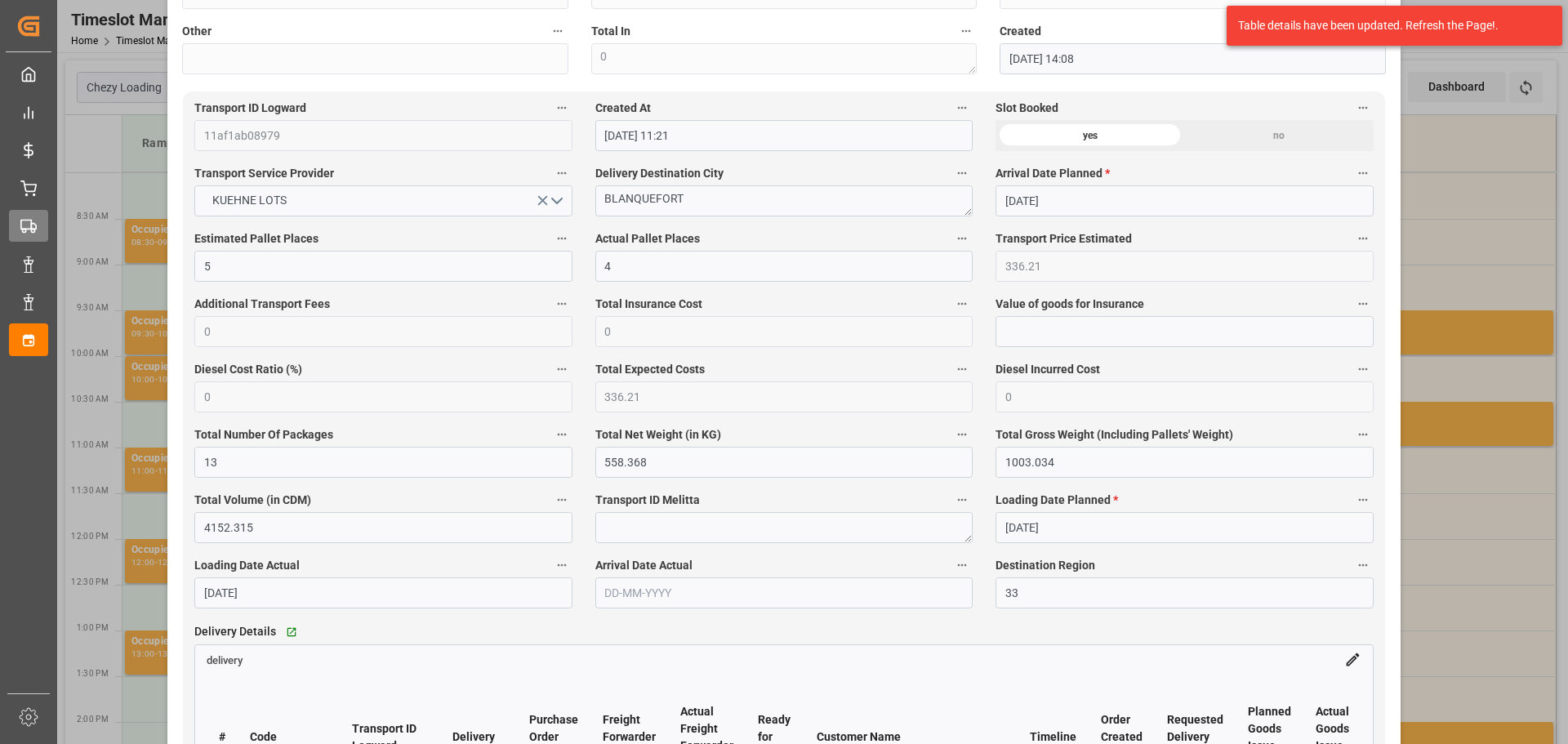
scroll to position [490, 0]
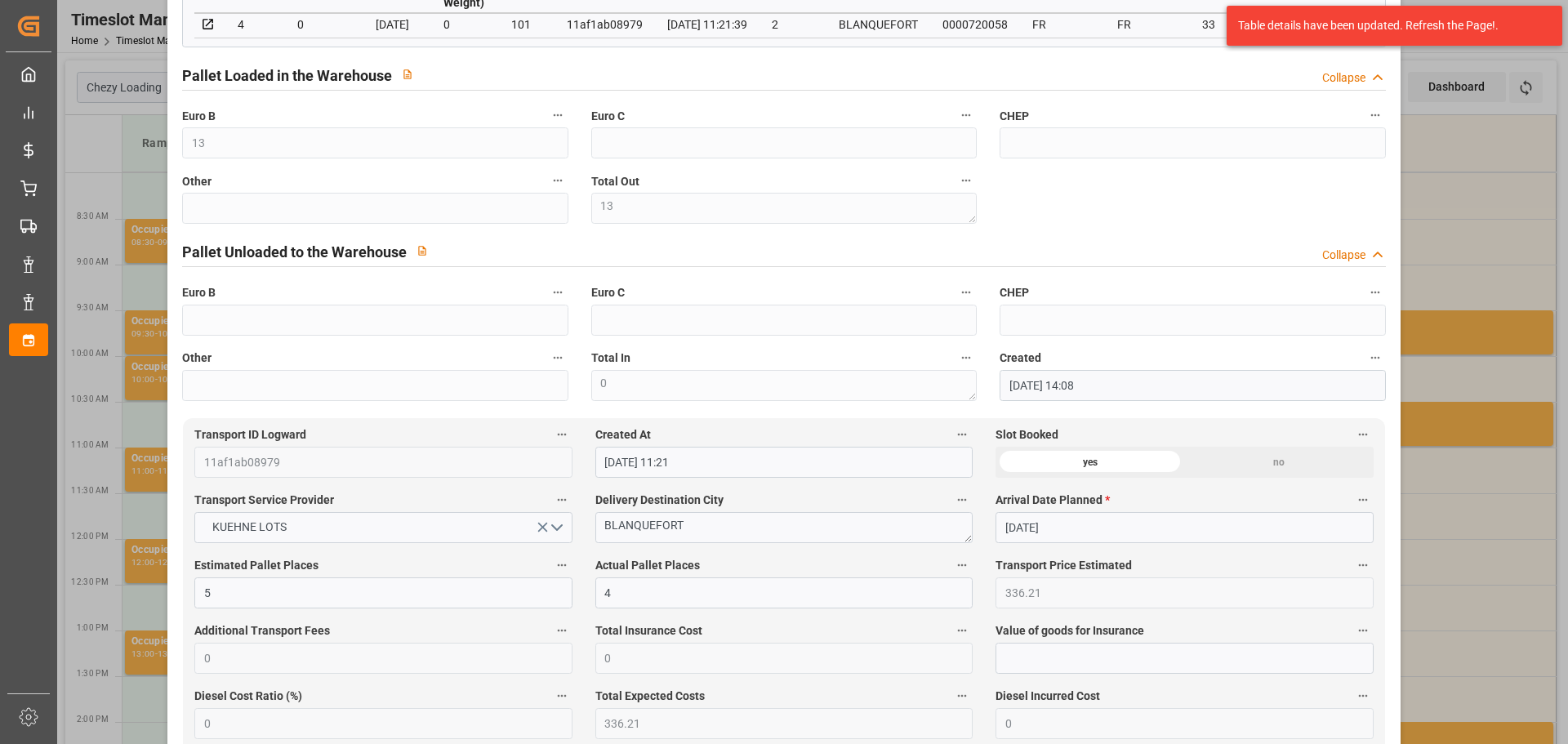
click at [1477, 156] on div "Update Appointment code 608e1a0b7a2c Trucking company * [PERSON_NAME] Business …" at bounding box center [784, 372] width 1568 height 744
click at [1449, 256] on div "Update Appointment code 608e1a0b7a2c Trucking company * [PERSON_NAME] Business …" at bounding box center [784, 372] width 1568 height 744
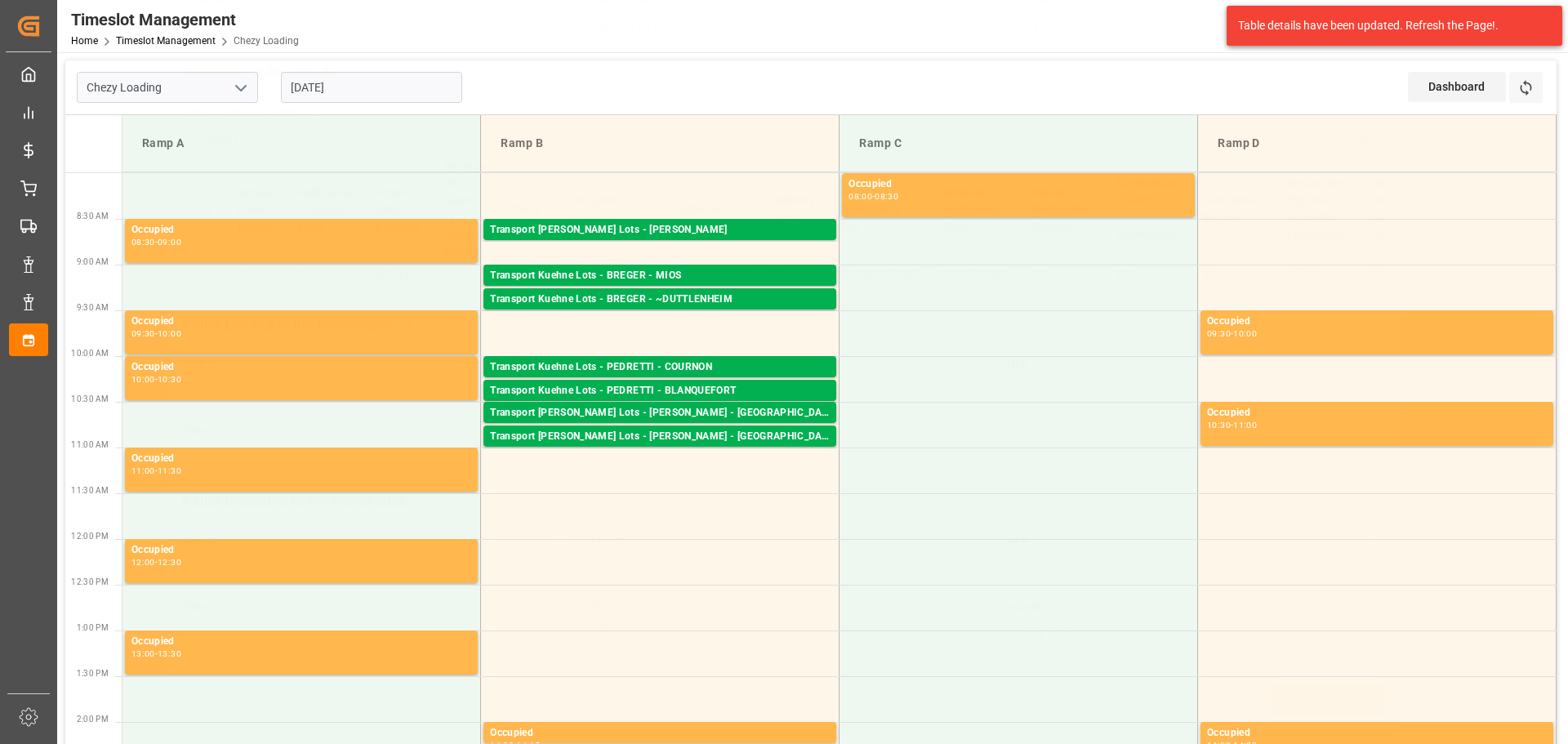
click at [1449, 256] on div "Create Appointment code 608e1a0b7a2c Trucking company * [PERSON_NAME] Business …" at bounding box center [784, 372] width 1568 height 744
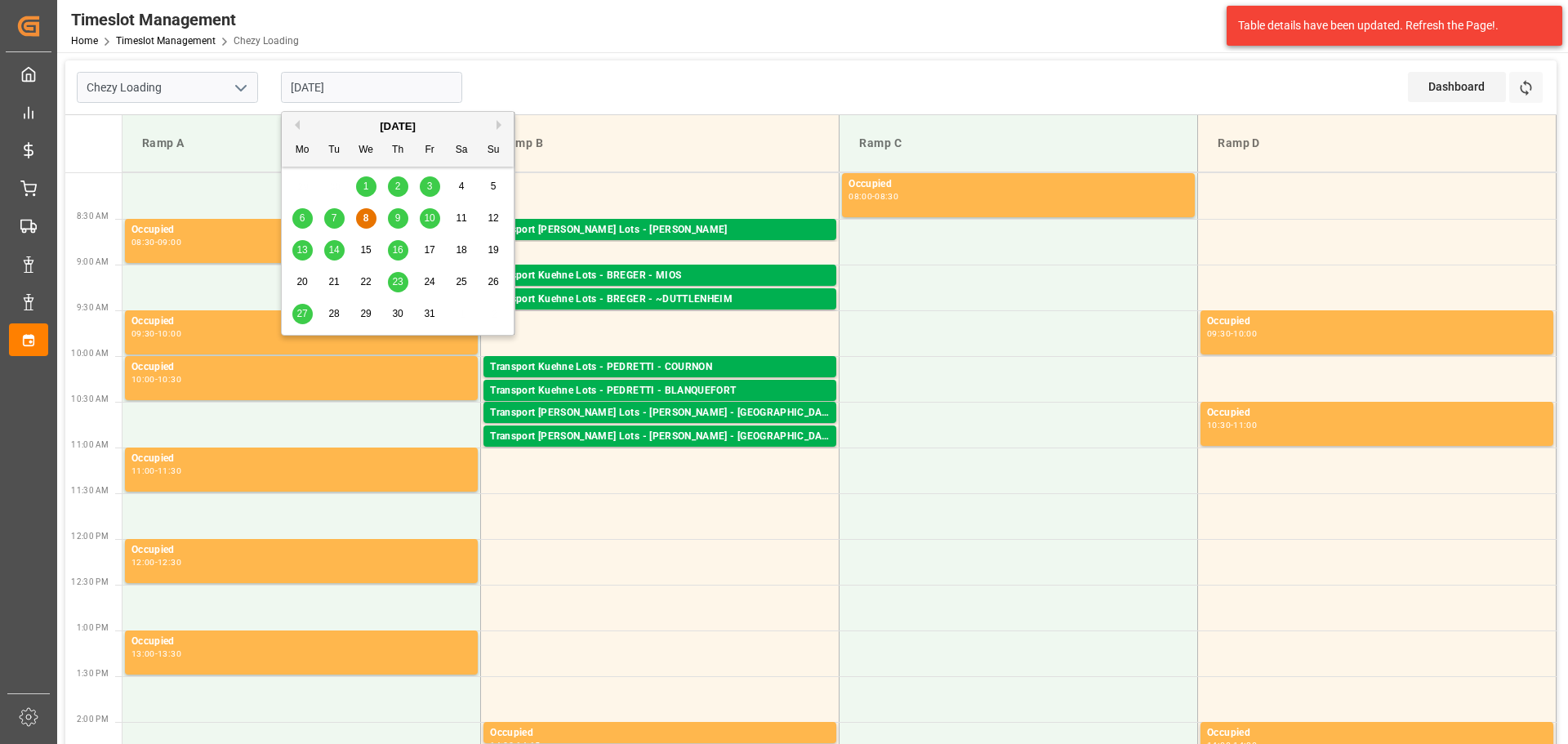
click at [390, 85] on input "[DATE]" at bounding box center [371, 87] width 181 height 31
click at [403, 216] on div "9" at bounding box center [398, 219] width 21 height 20
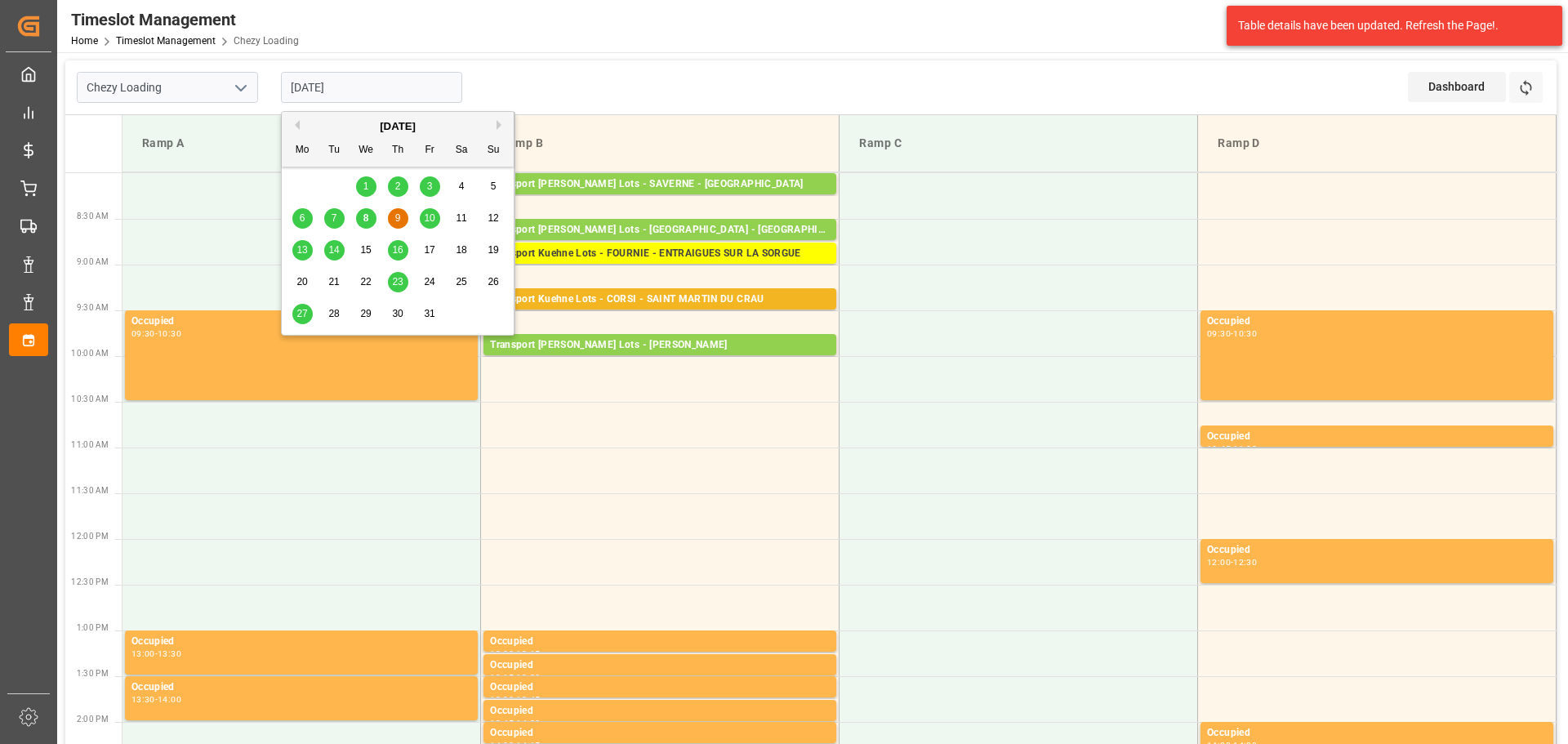
click at [385, 90] on input "[DATE]" at bounding box center [371, 87] width 181 height 31
click at [358, 217] on div "8" at bounding box center [366, 219] width 21 height 20
type input "[DATE]"
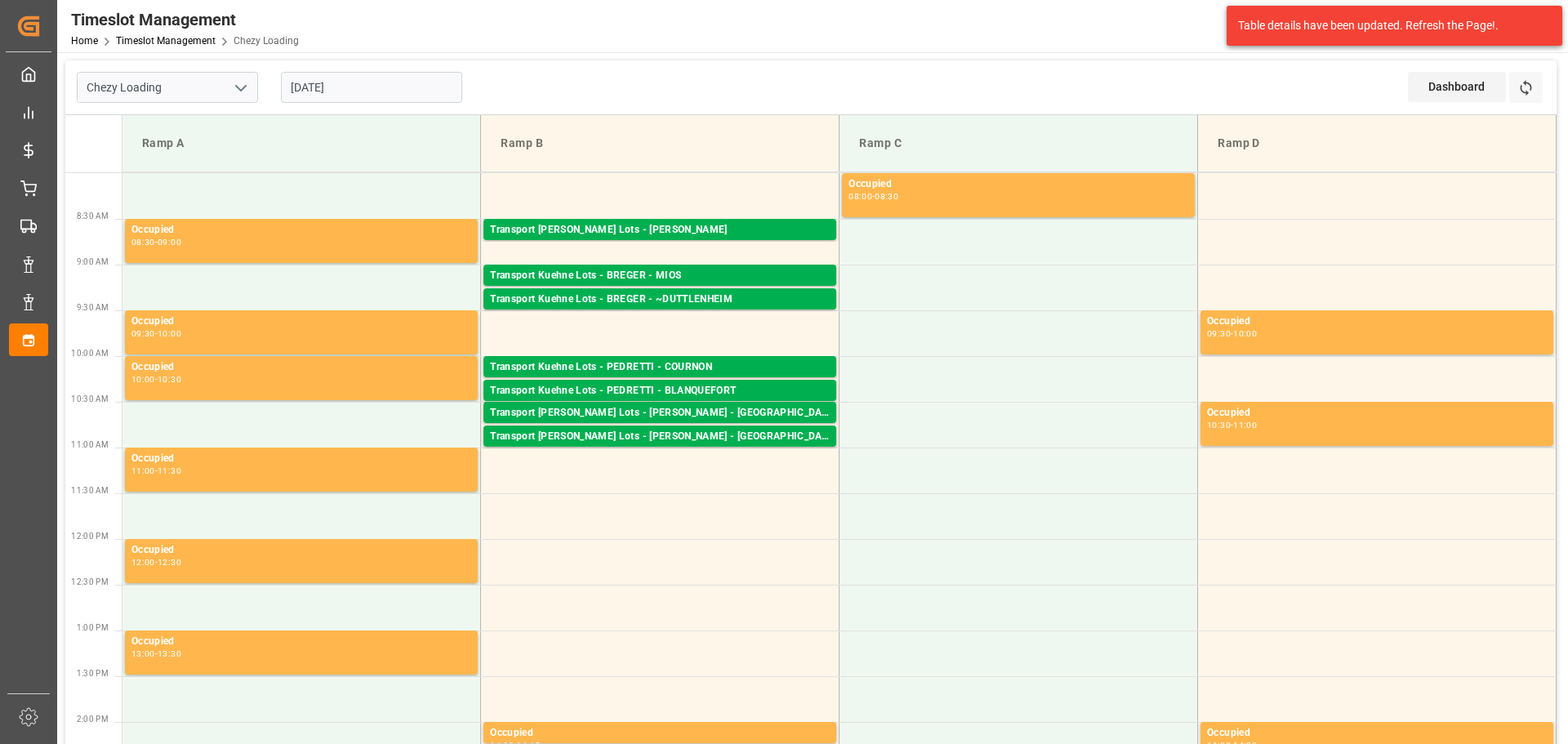
click at [653, 223] on div "Transport [PERSON_NAME] Lots - [PERSON_NAME]" at bounding box center [660, 230] width 340 height 16
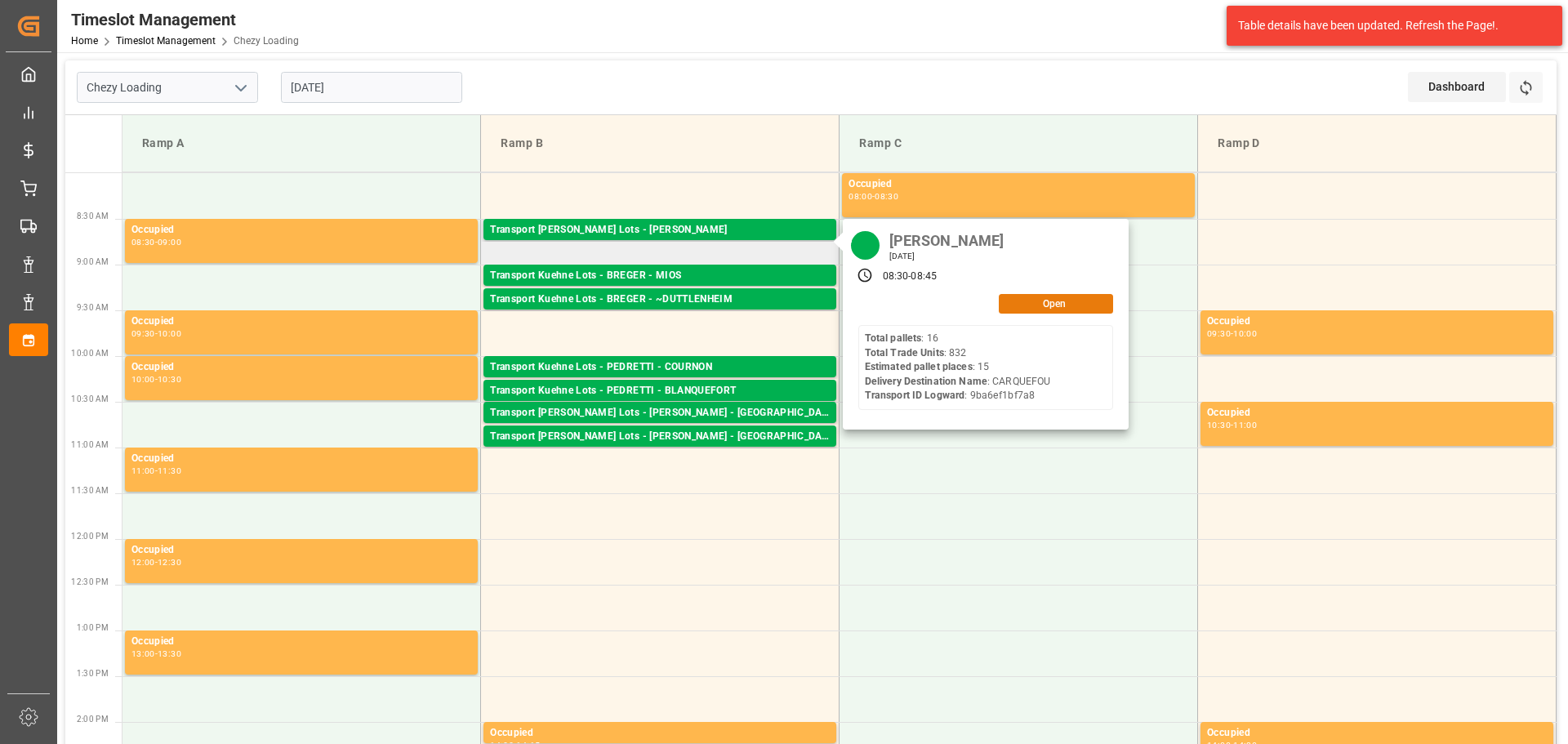
click at [1053, 296] on button "Open" at bounding box center [1055, 304] width 114 height 20
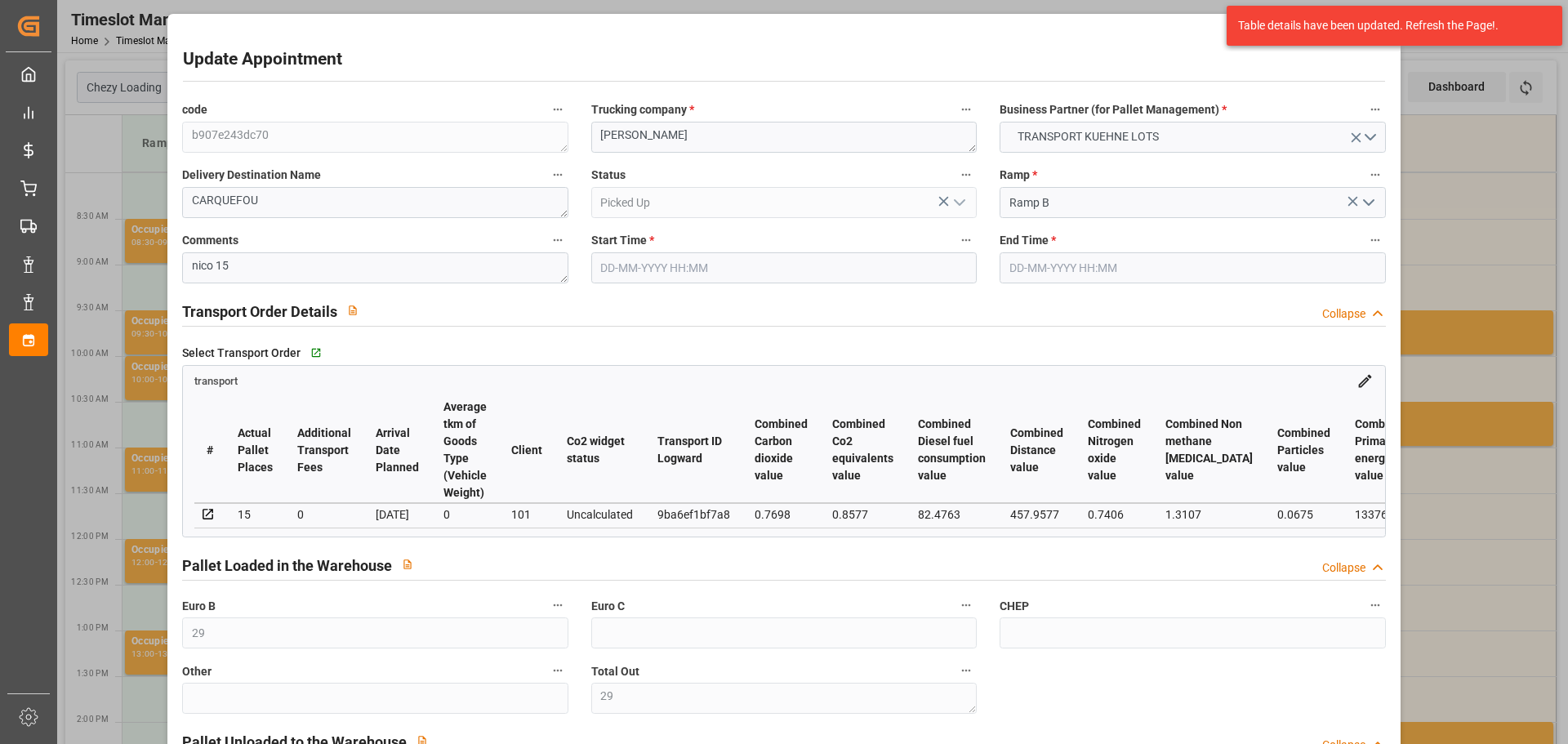
type input "[DATE] 08:30"
type input "[DATE] 08:45"
type input "[DATE] 13:11"
type input "[DATE] 12:22"
type input "[DATE]"
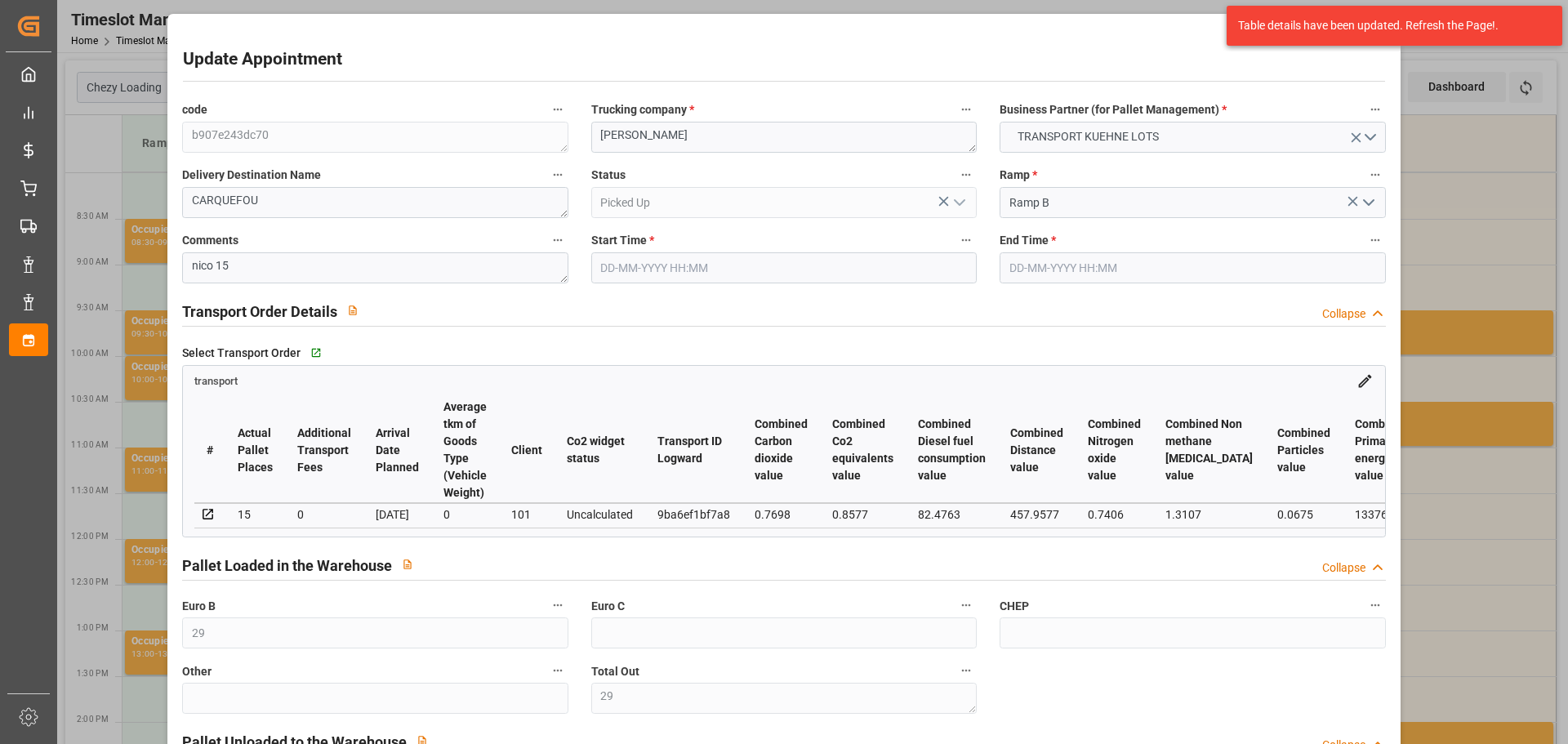
type input "[DATE]"
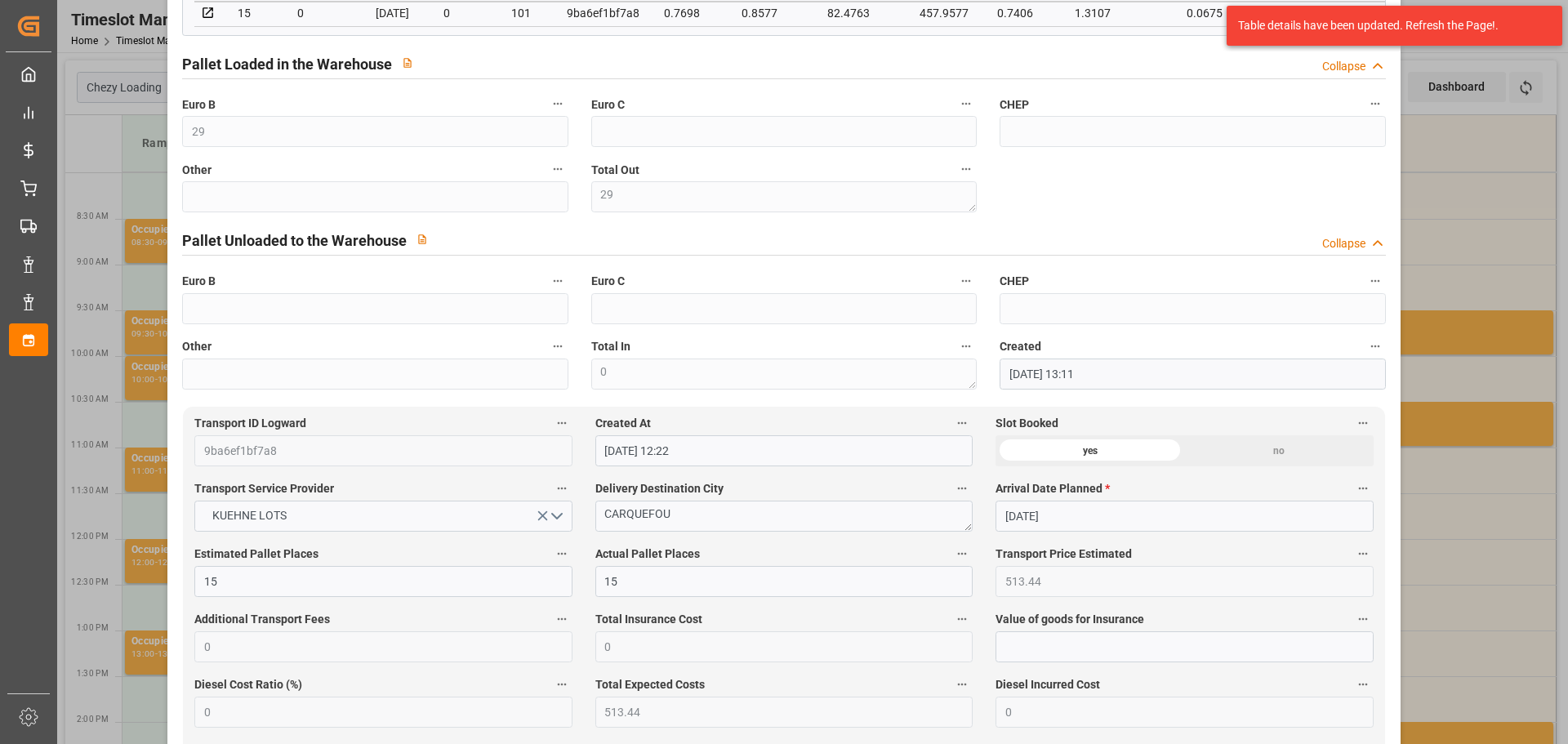
scroll to position [490, 0]
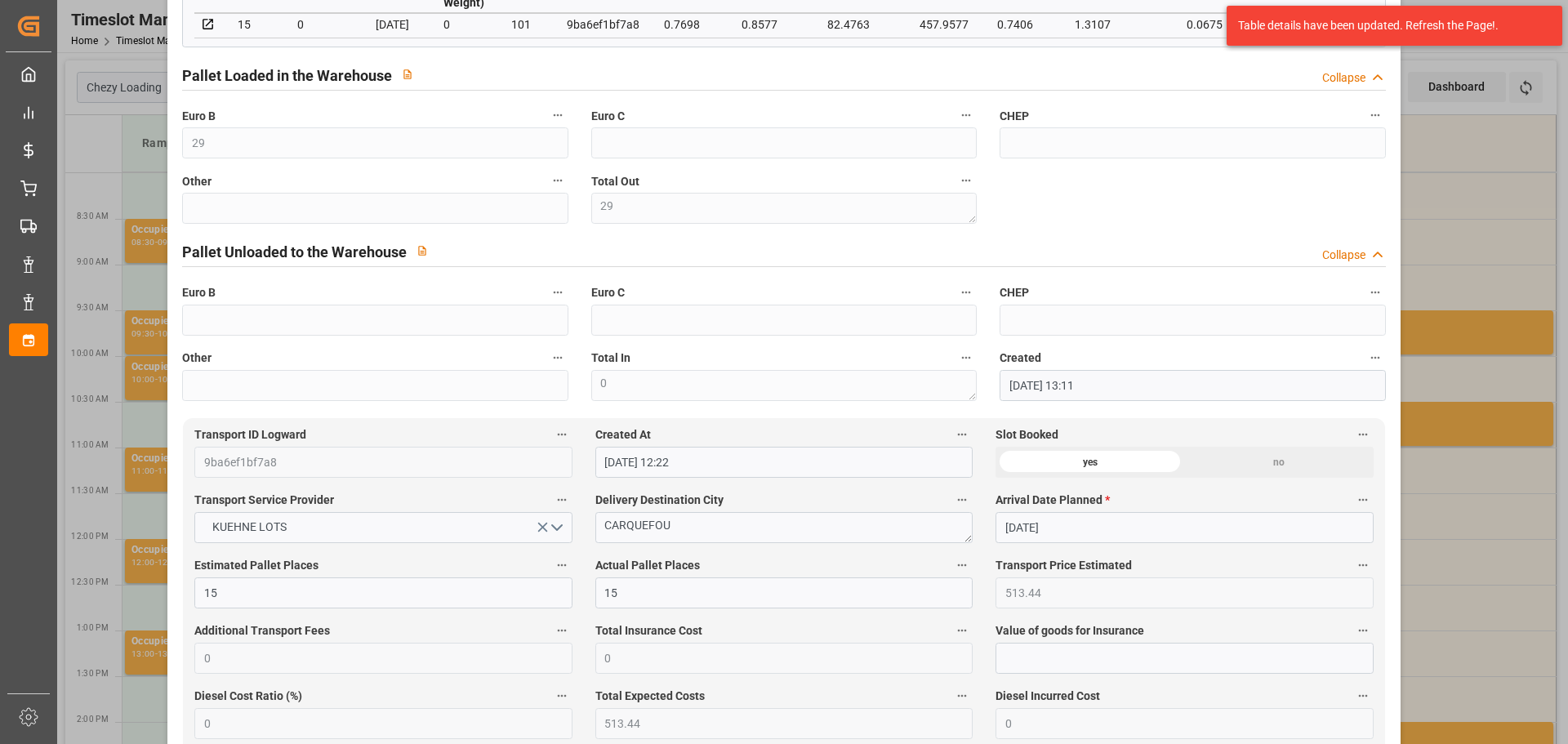
click at [1452, 218] on div "Update Appointment code b907e243dc70 Trucking company * ANTOINE Business Partne…" at bounding box center [784, 372] width 1568 height 744
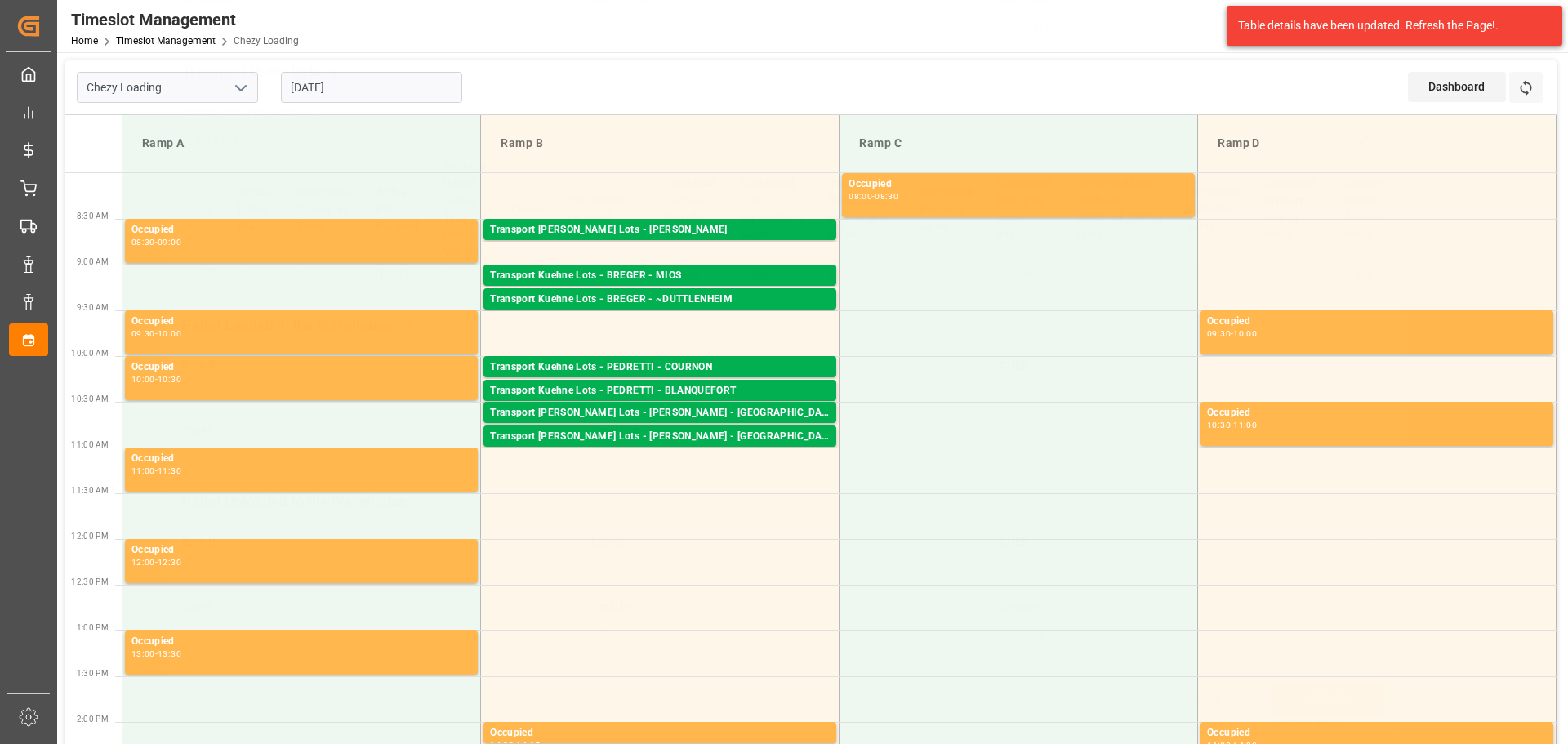
scroll to position [247, 0]
